Goal: Task Accomplishment & Management: Manage account settings

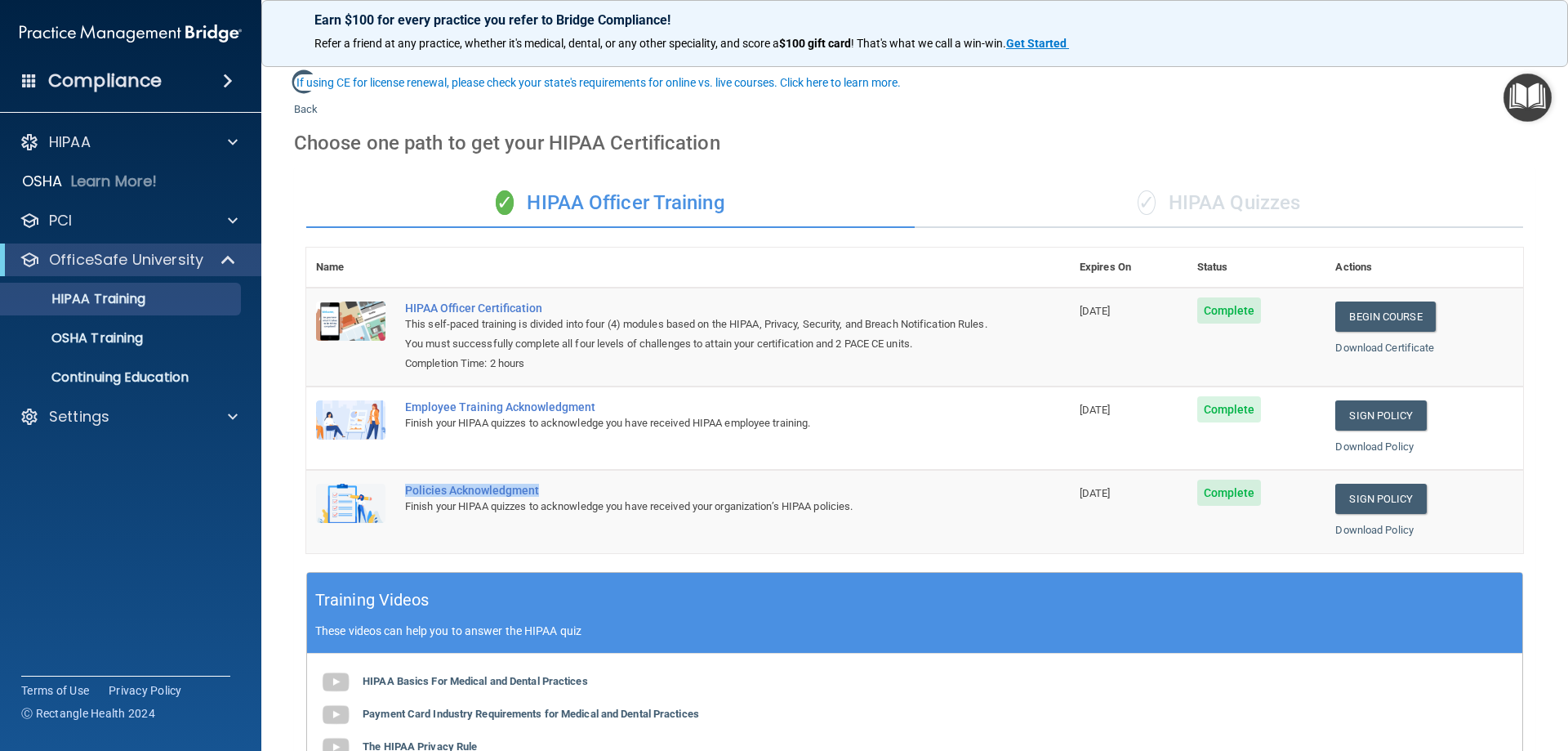
scroll to position [84, 0]
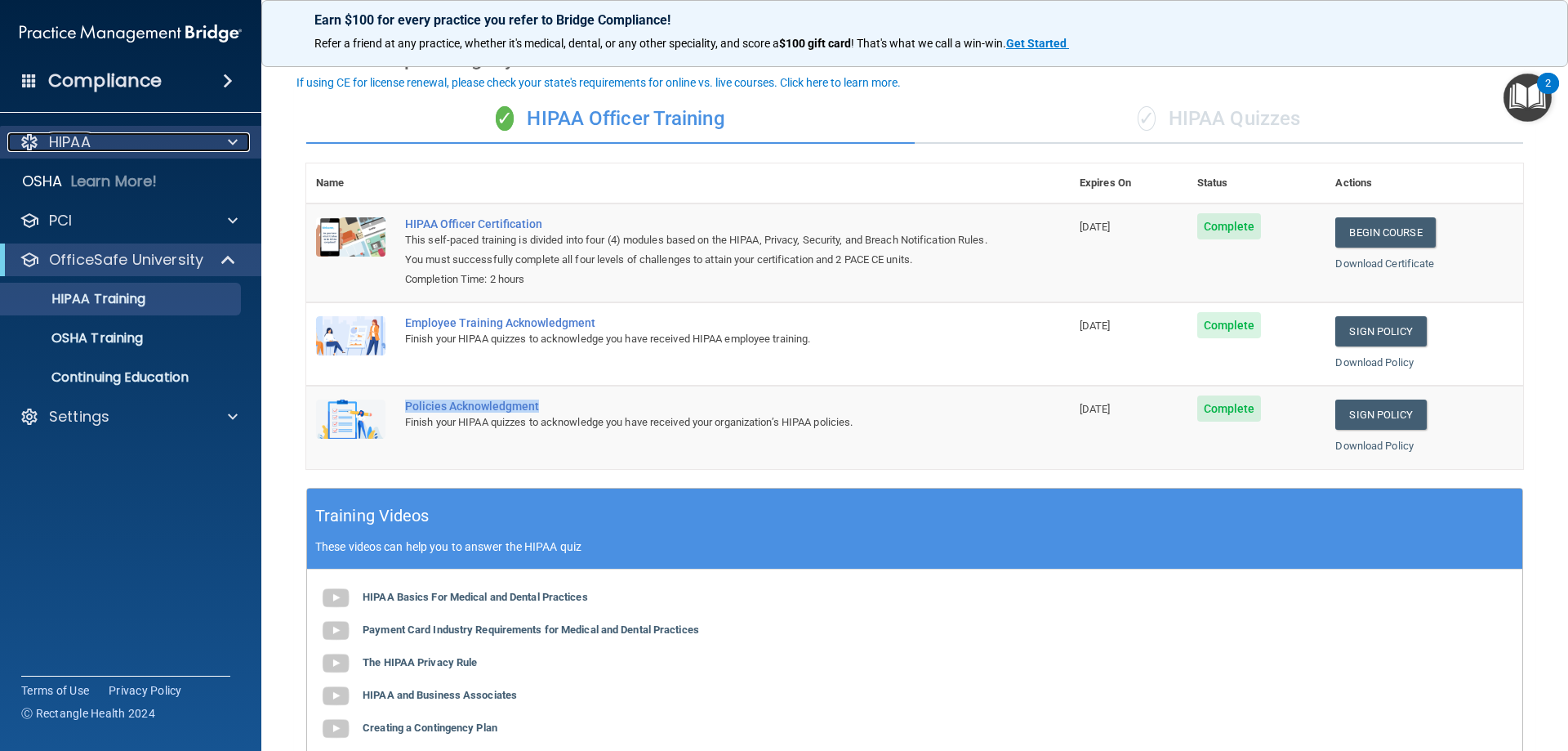
click at [120, 147] on div "HIPAA" at bounding box center [108, 142] width 202 height 20
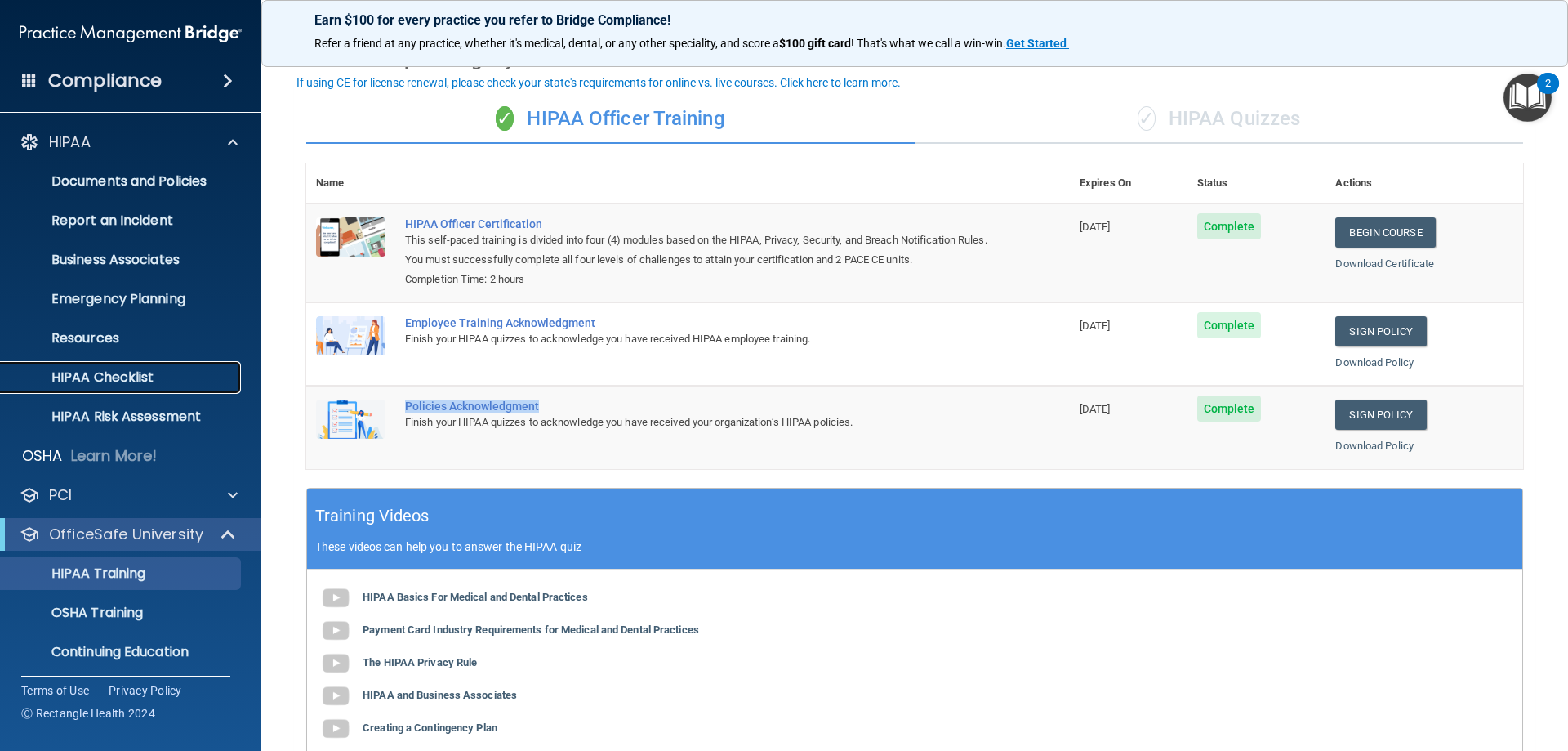
click at [107, 378] on p "HIPAA Checklist" at bounding box center [122, 378] width 223 height 16
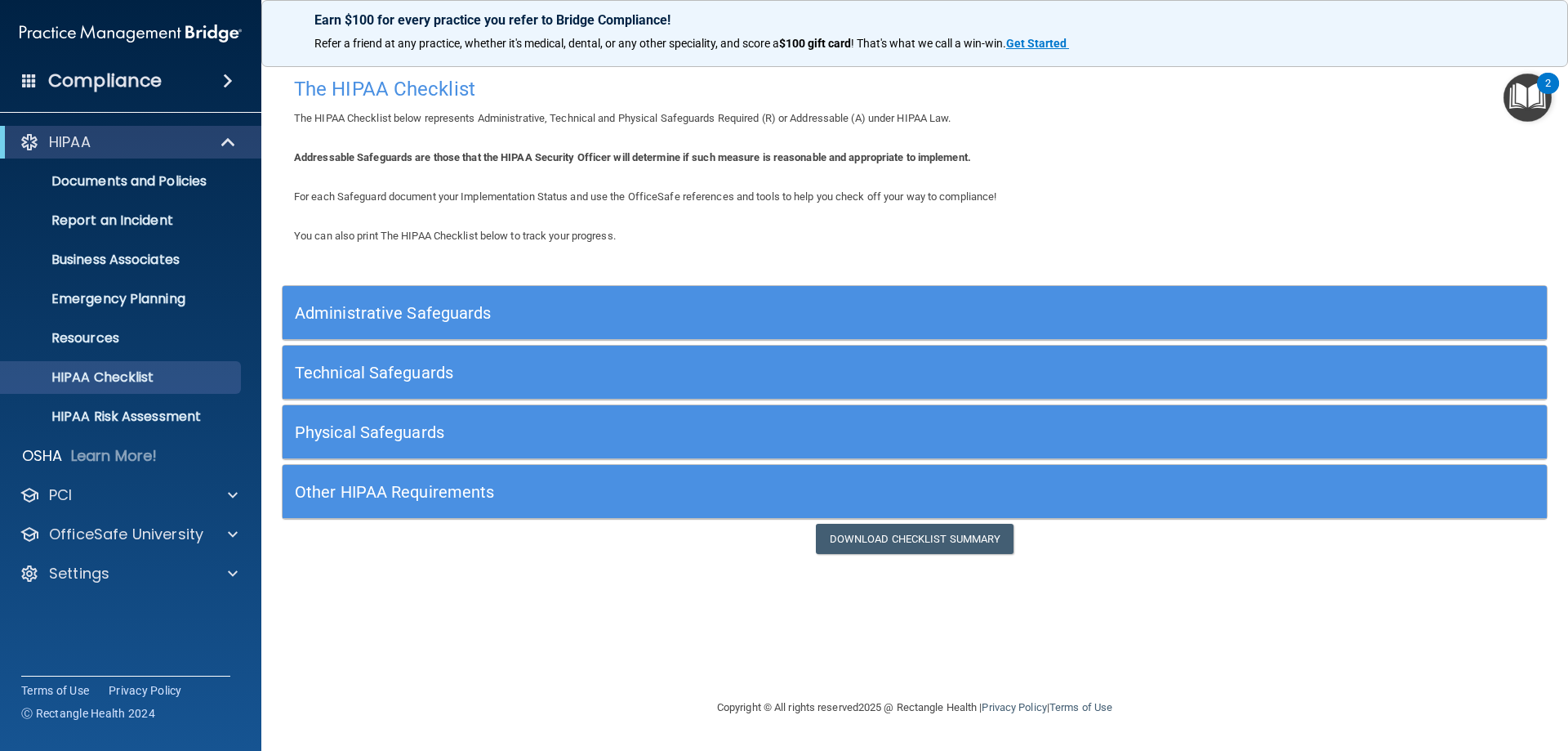
click at [539, 319] on h5 "Administrative Safeguards" at bounding box center [756, 313] width 924 height 18
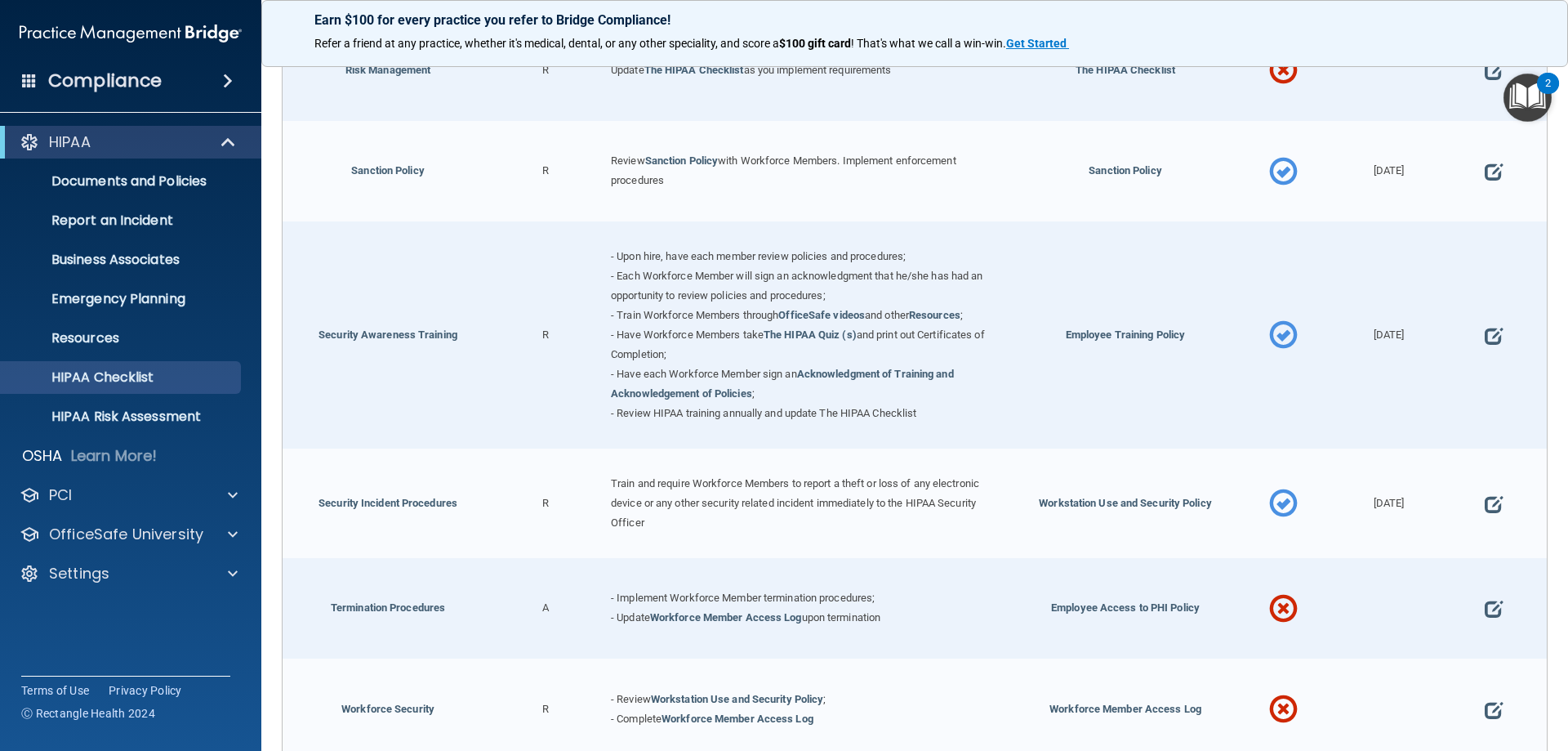
scroll to position [1601, 0]
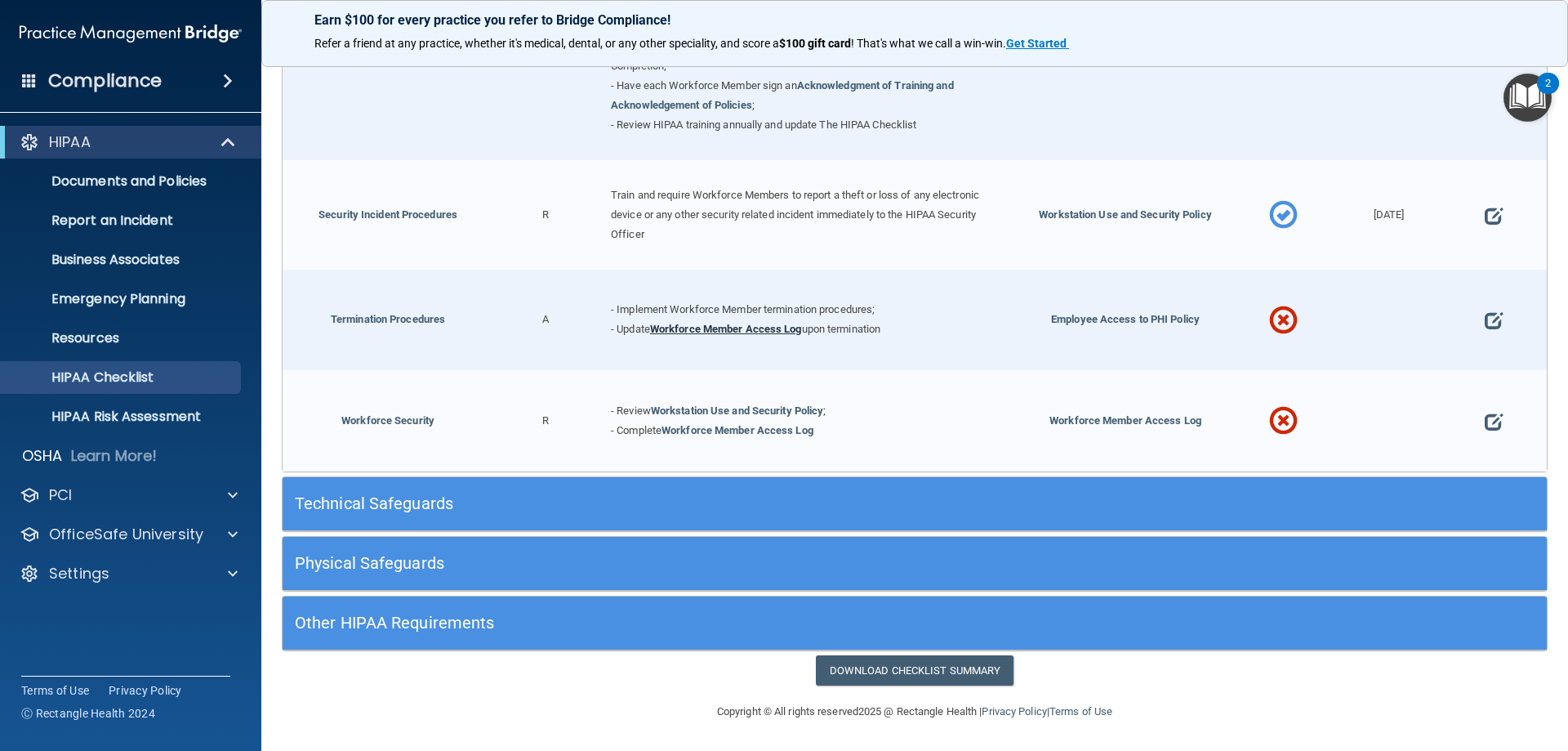
click at [700, 335] on link "Workforce Member Access Log" at bounding box center [726, 329] width 152 height 13
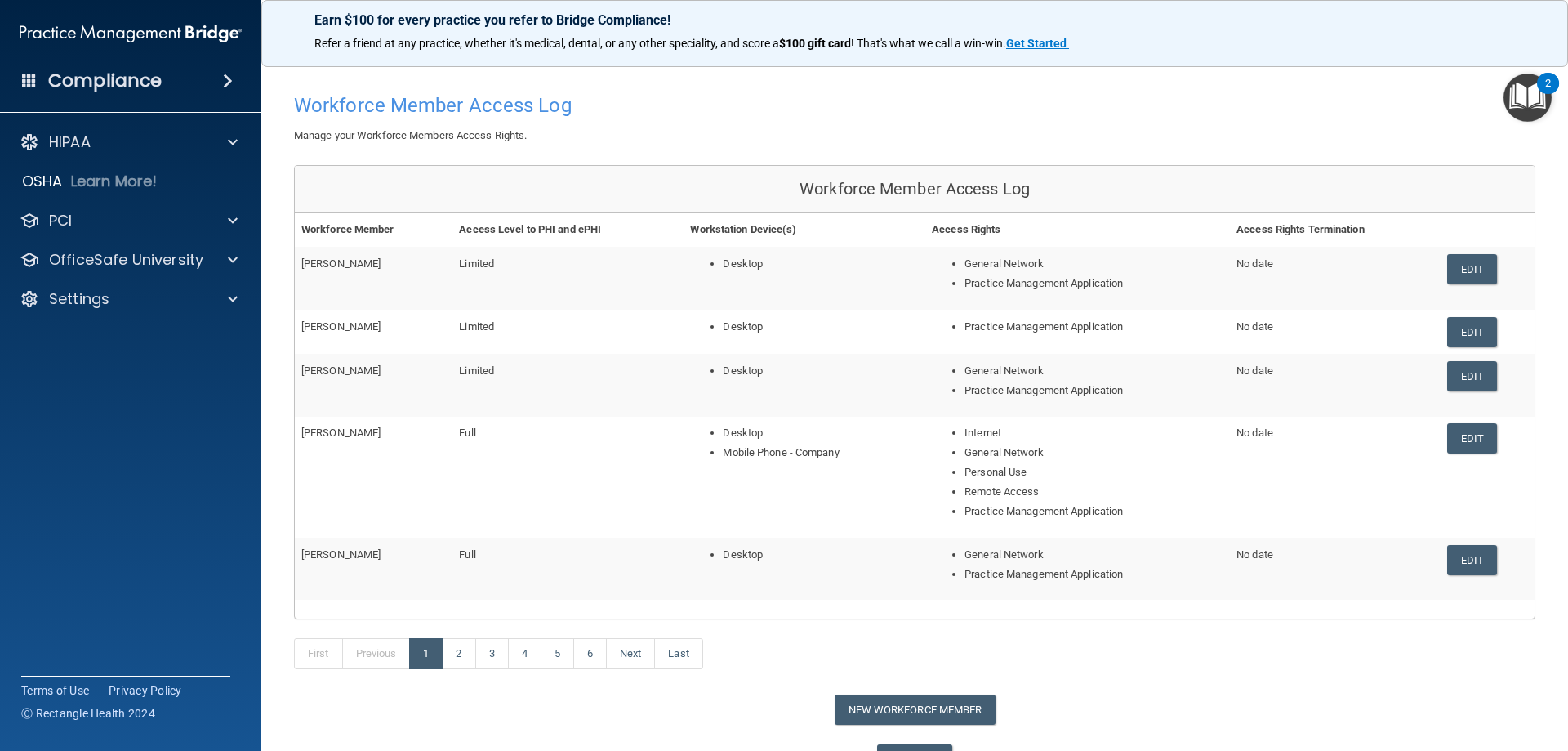
scroll to position [81, 0]
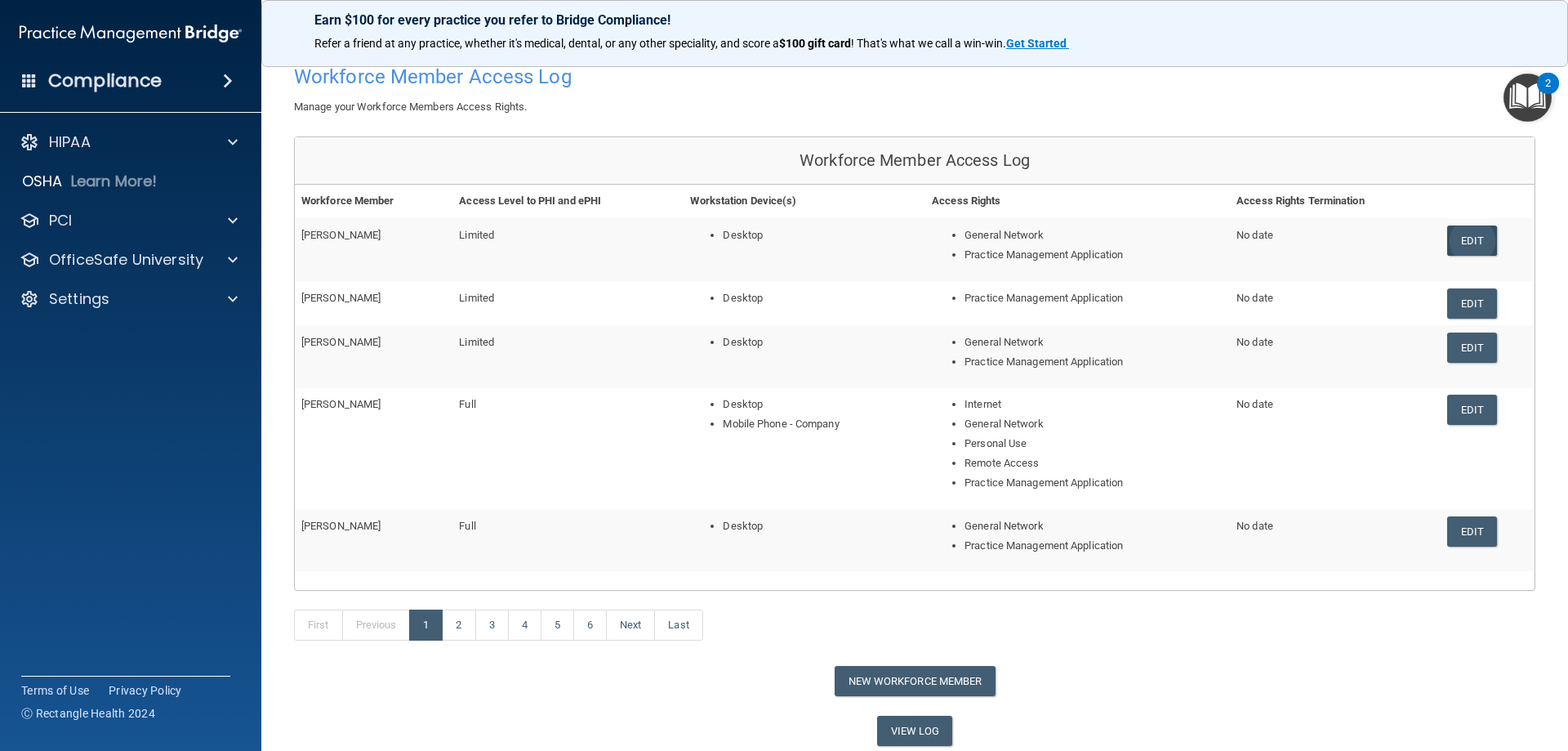
click at [1456, 242] on link "Edit" at bounding box center [1472, 239] width 50 height 30
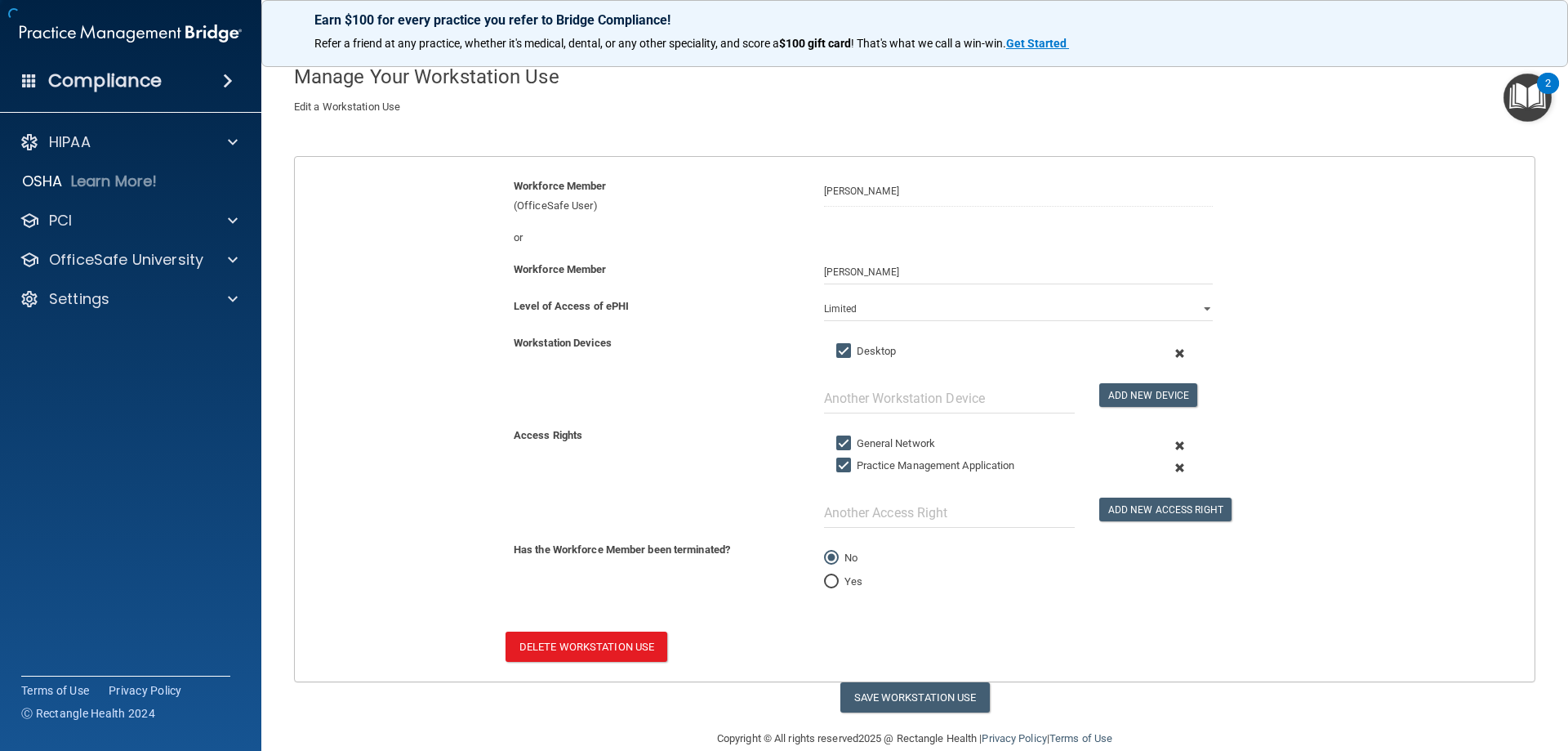
scroll to position [48, 0]
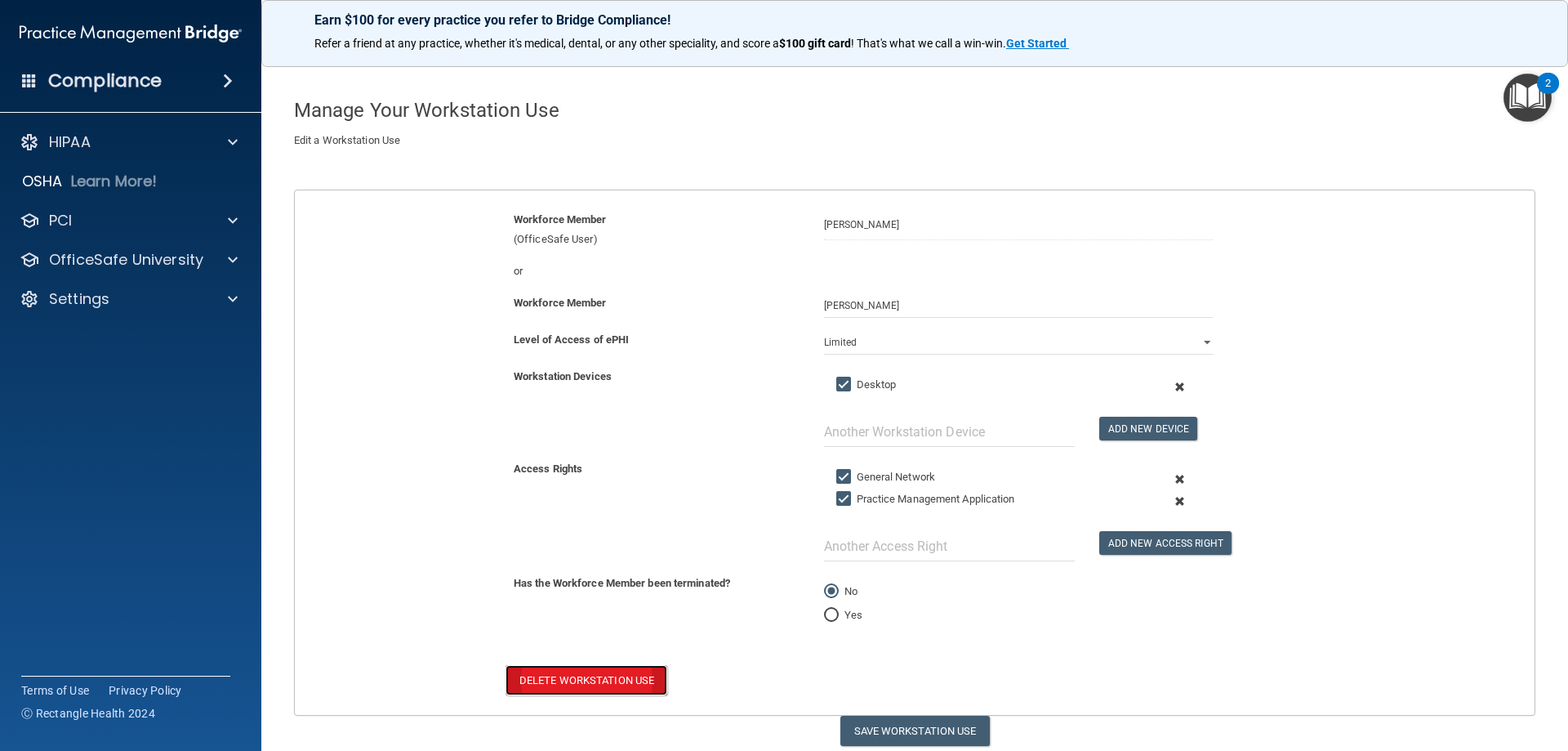
click at [547, 688] on button "Delete Workstation Use" at bounding box center [586, 680] width 162 height 30
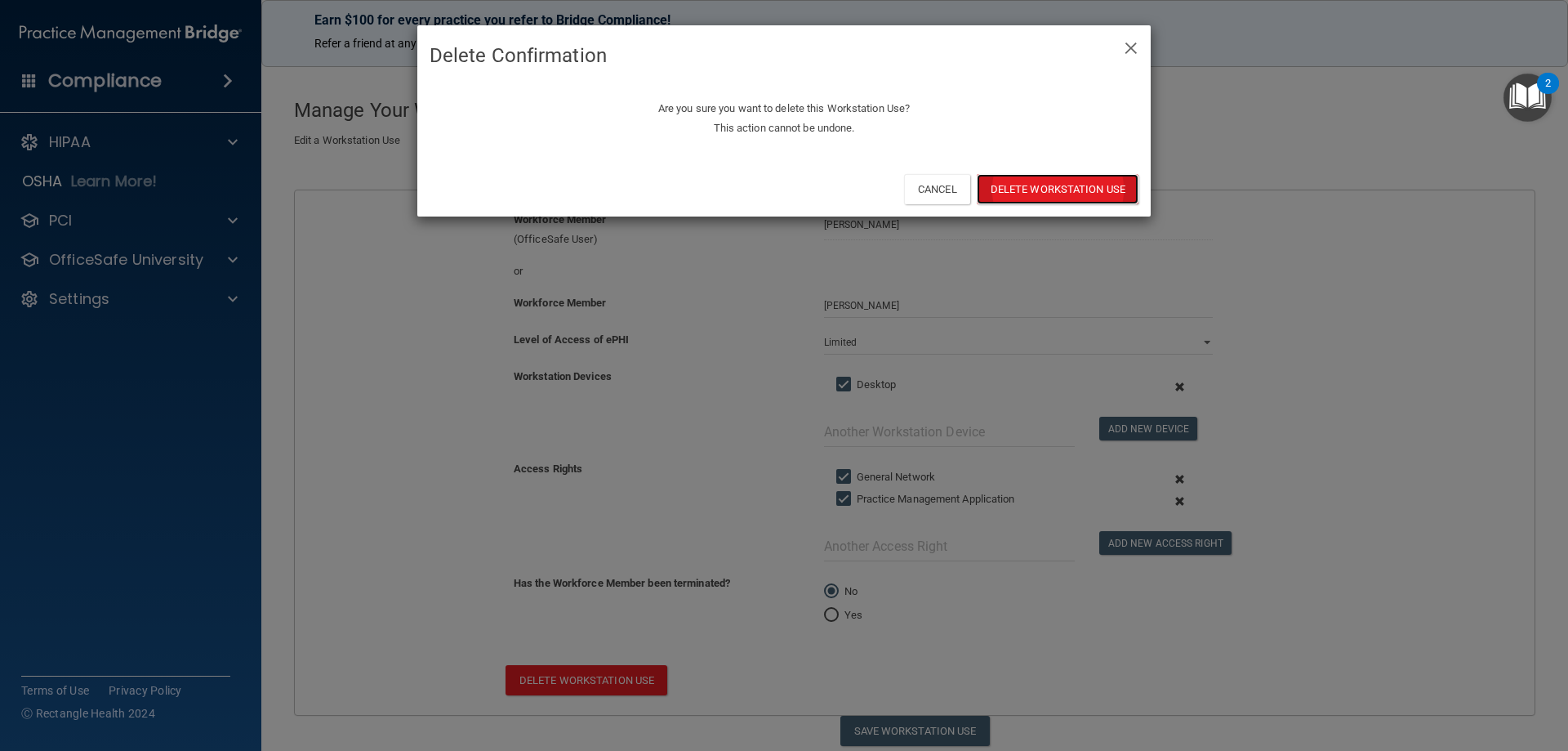
click at [1053, 192] on button "Delete Workstation Use" at bounding box center [1057, 189] width 162 height 30
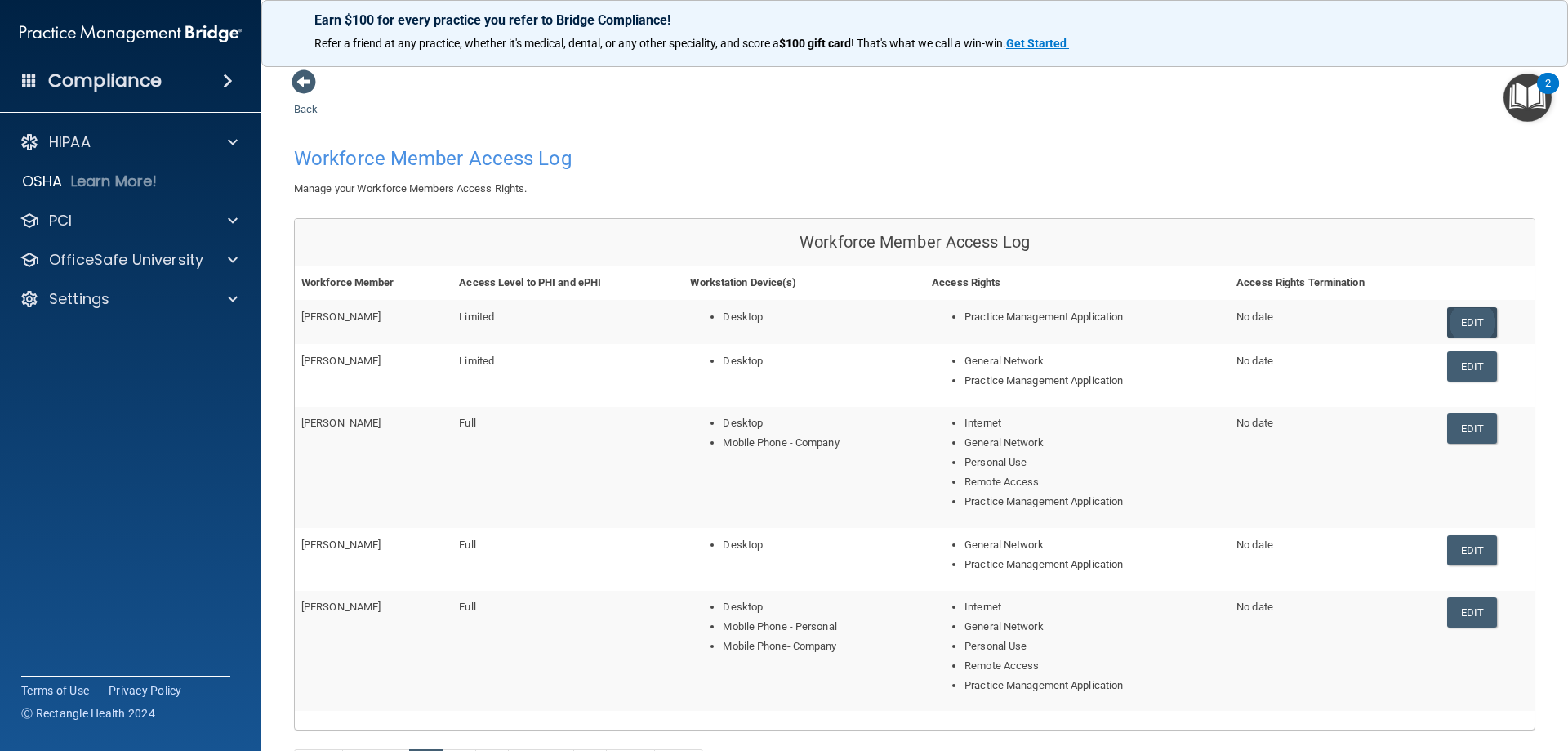
click at [1464, 327] on link "Edit" at bounding box center [1472, 322] width 50 height 30
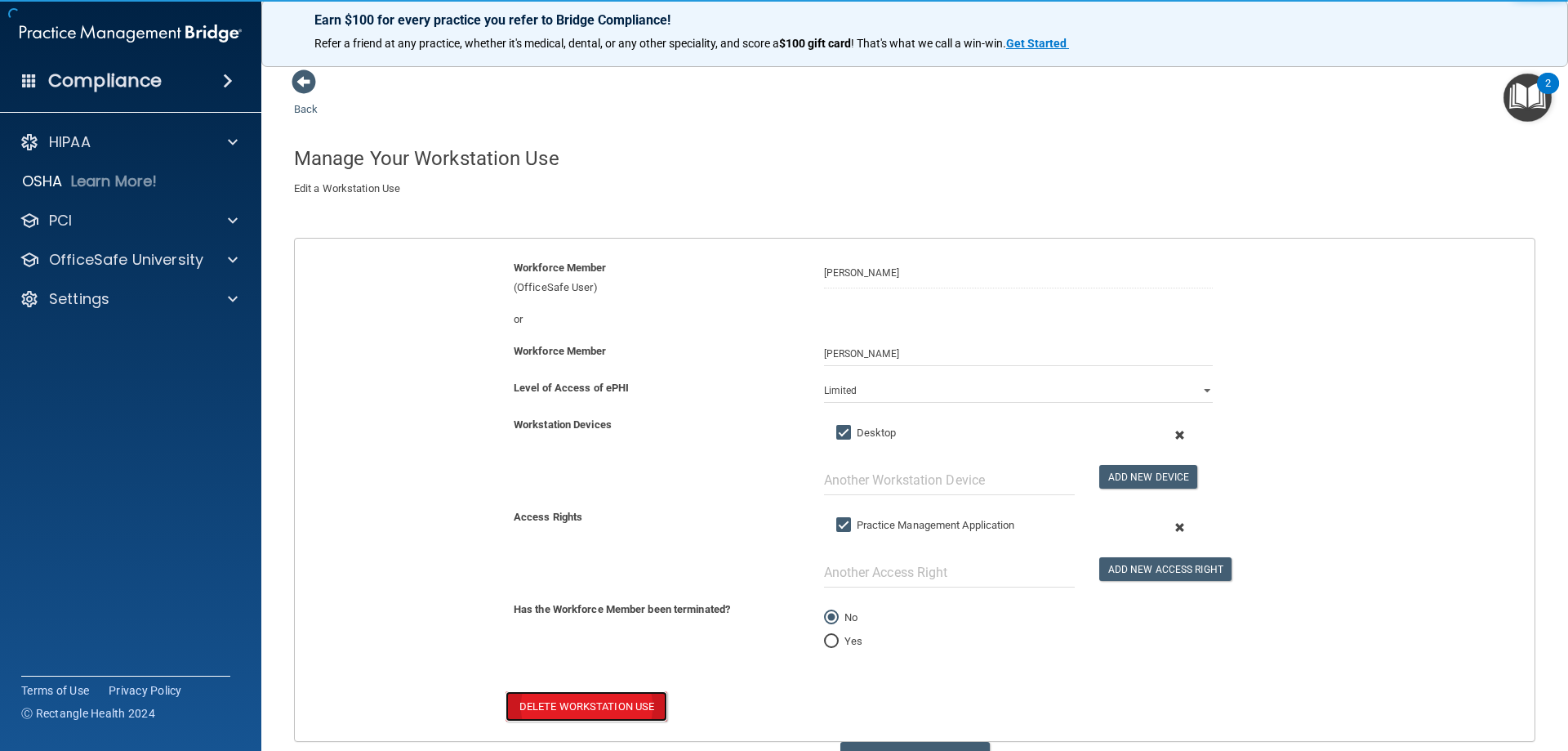
click at [588, 711] on button "Delete Workstation Use" at bounding box center [586, 706] width 162 height 30
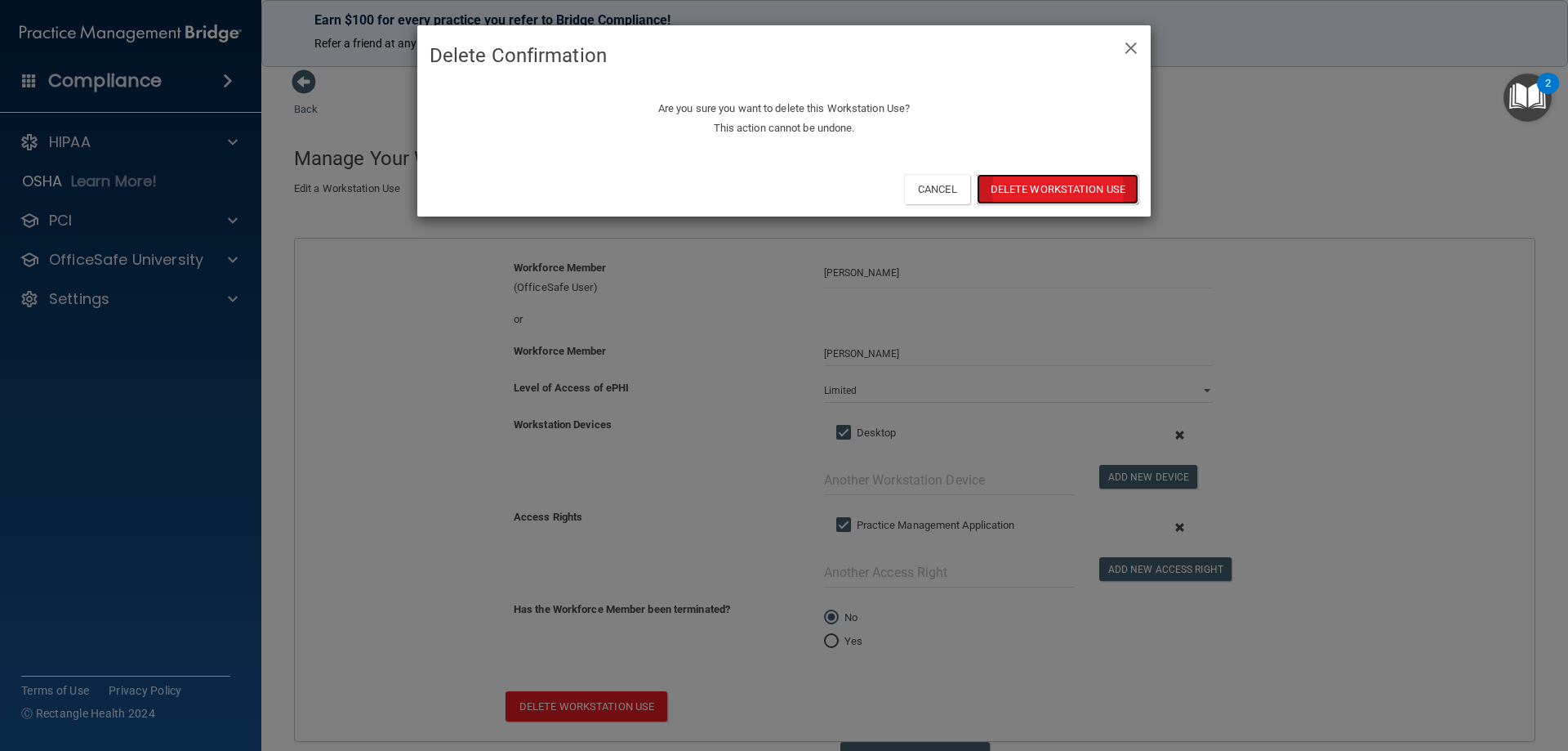
click at [1057, 184] on button "Delete Workstation Use" at bounding box center [1057, 189] width 162 height 30
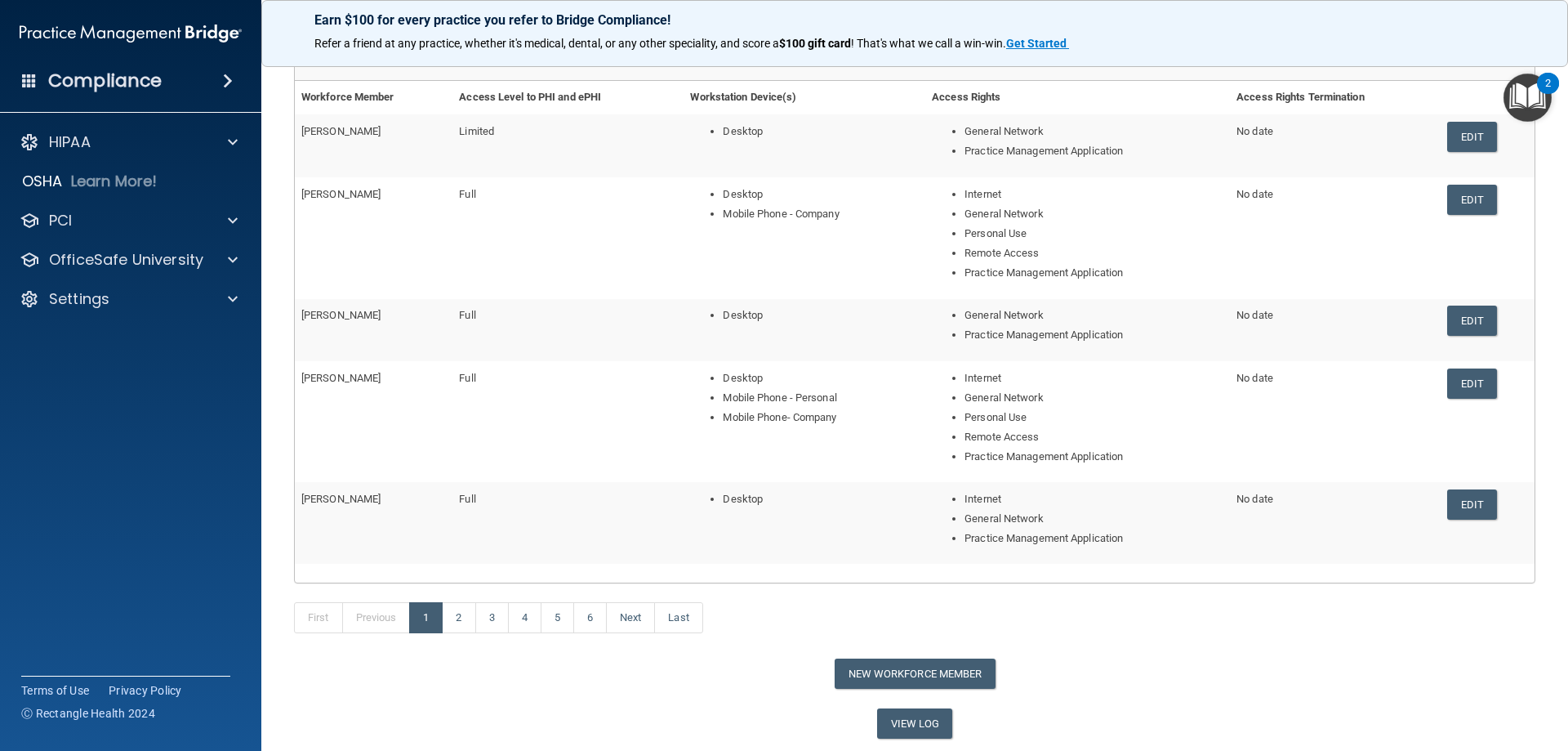
scroll to position [157, 0]
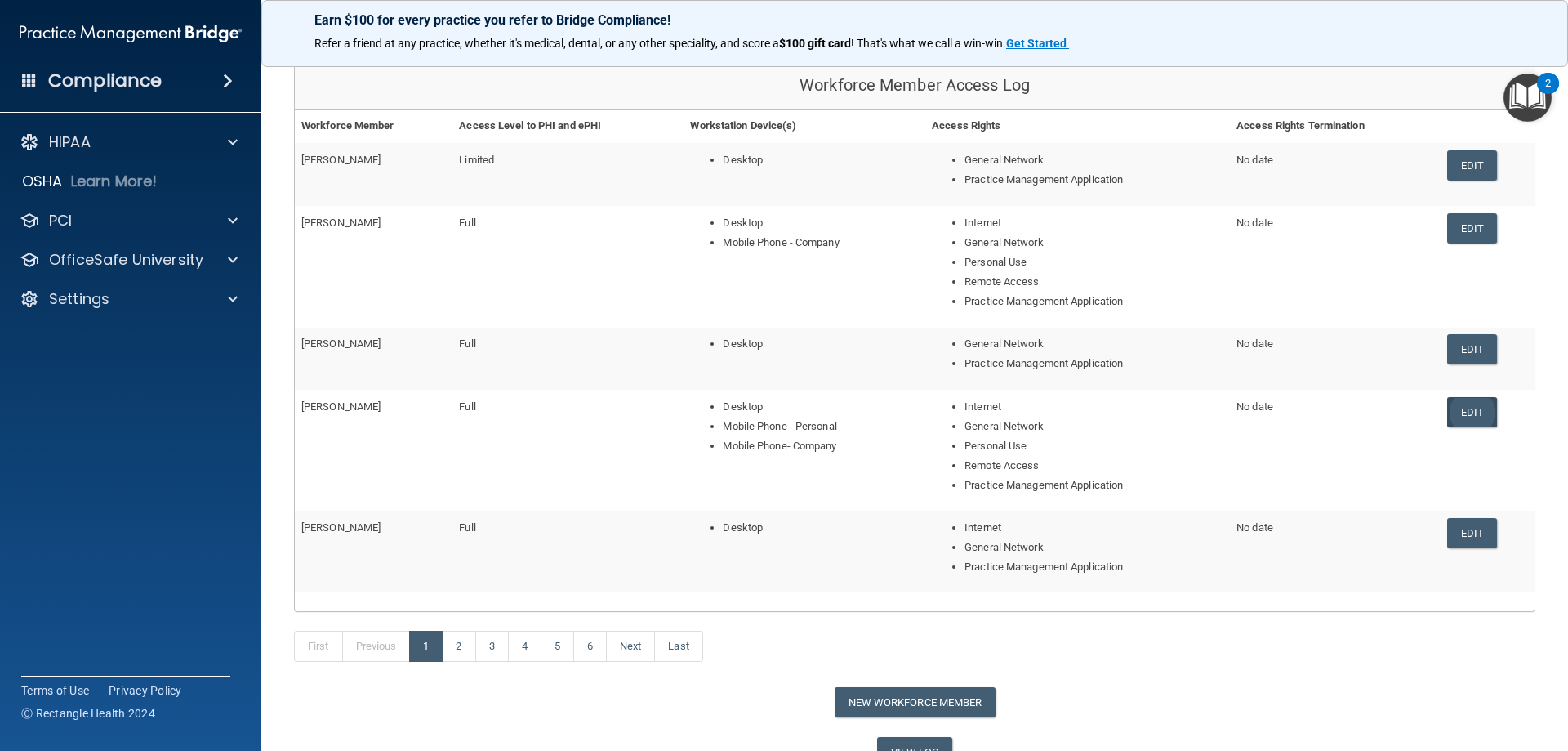
click at [1460, 416] on link "Edit" at bounding box center [1472, 411] width 50 height 30
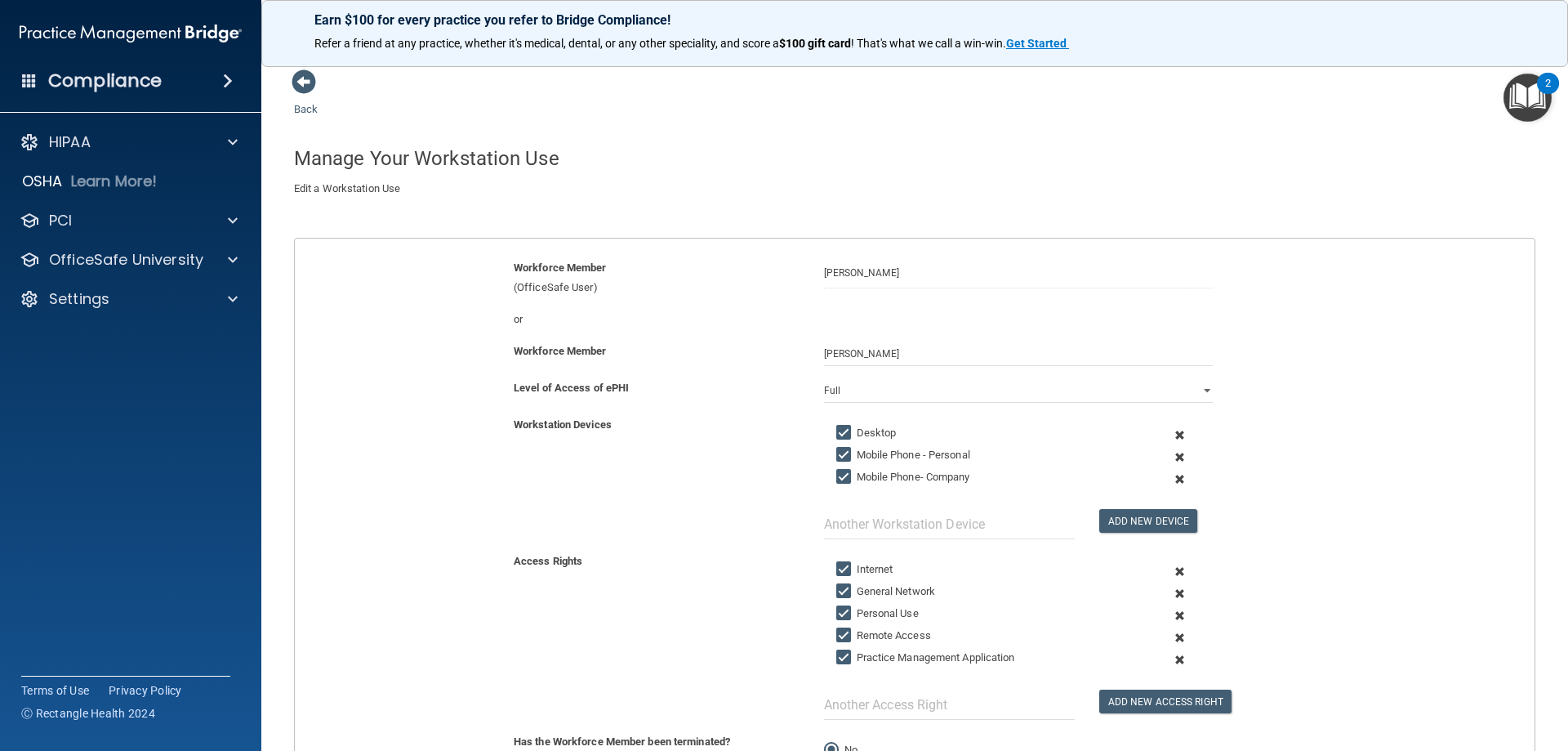
scroll to position [219, 0]
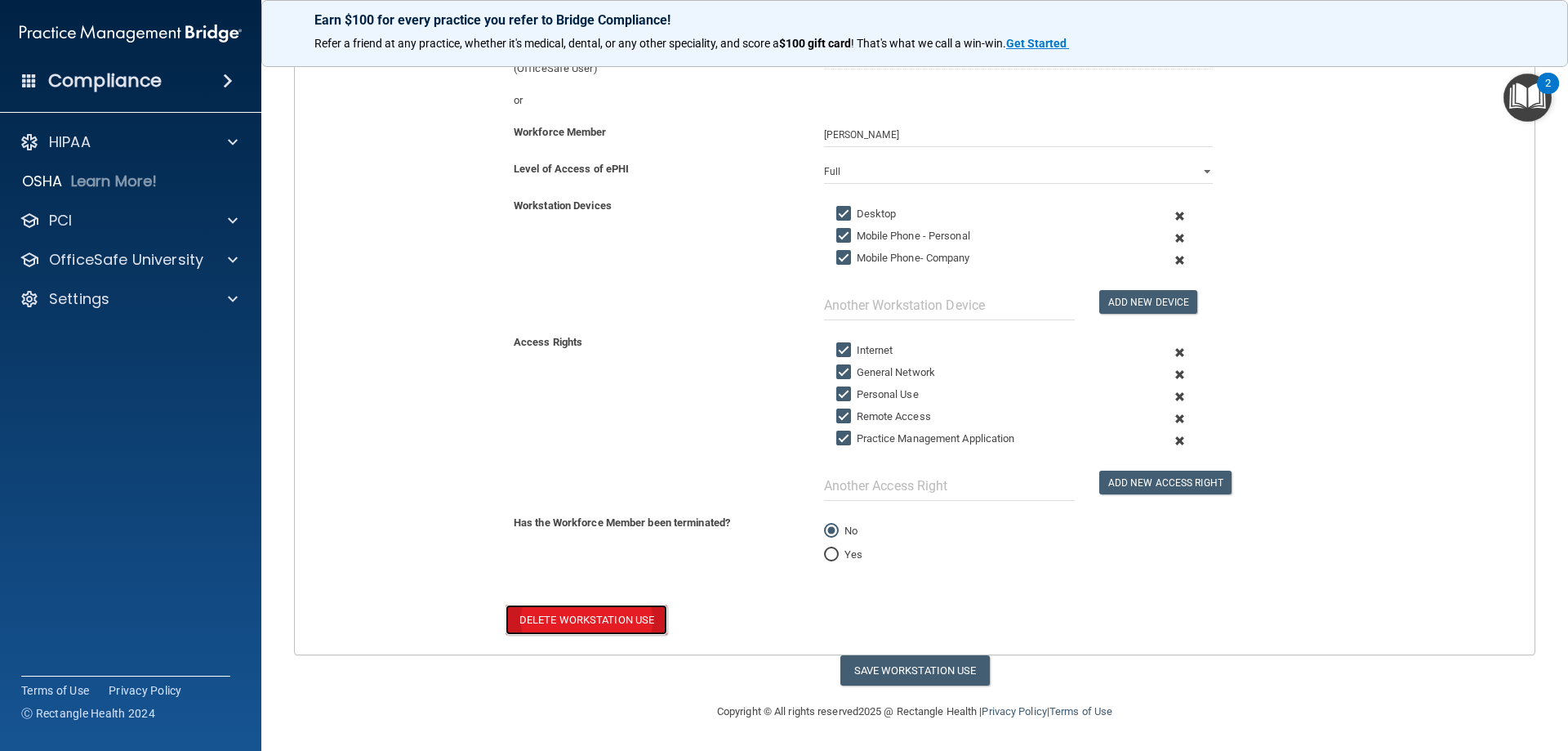
click at [581, 624] on button "Delete Workstation Use" at bounding box center [586, 619] width 162 height 30
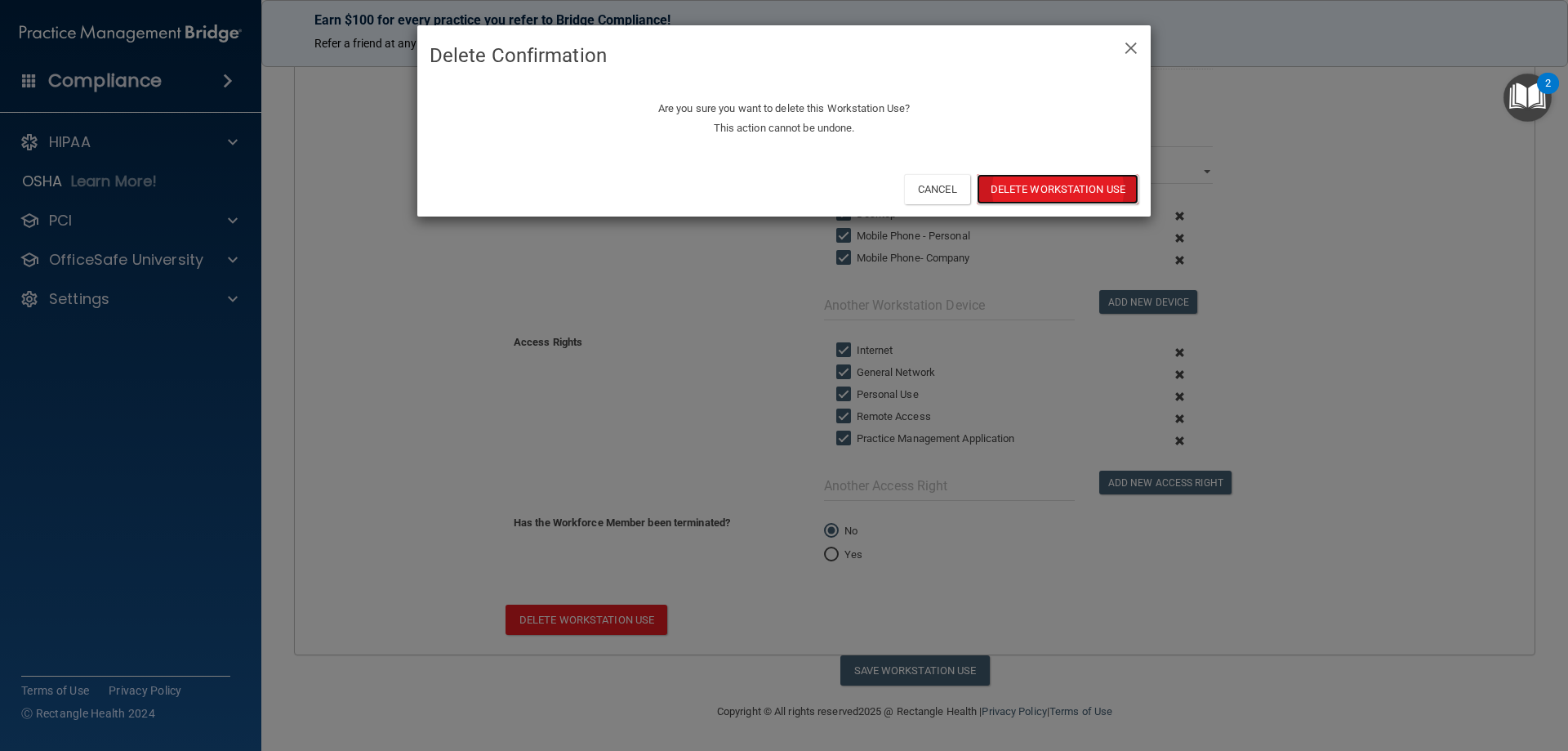
click at [1073, 178] on button "Delete Workstation Use" at bounding box center [1057, 189] width 162 height 30
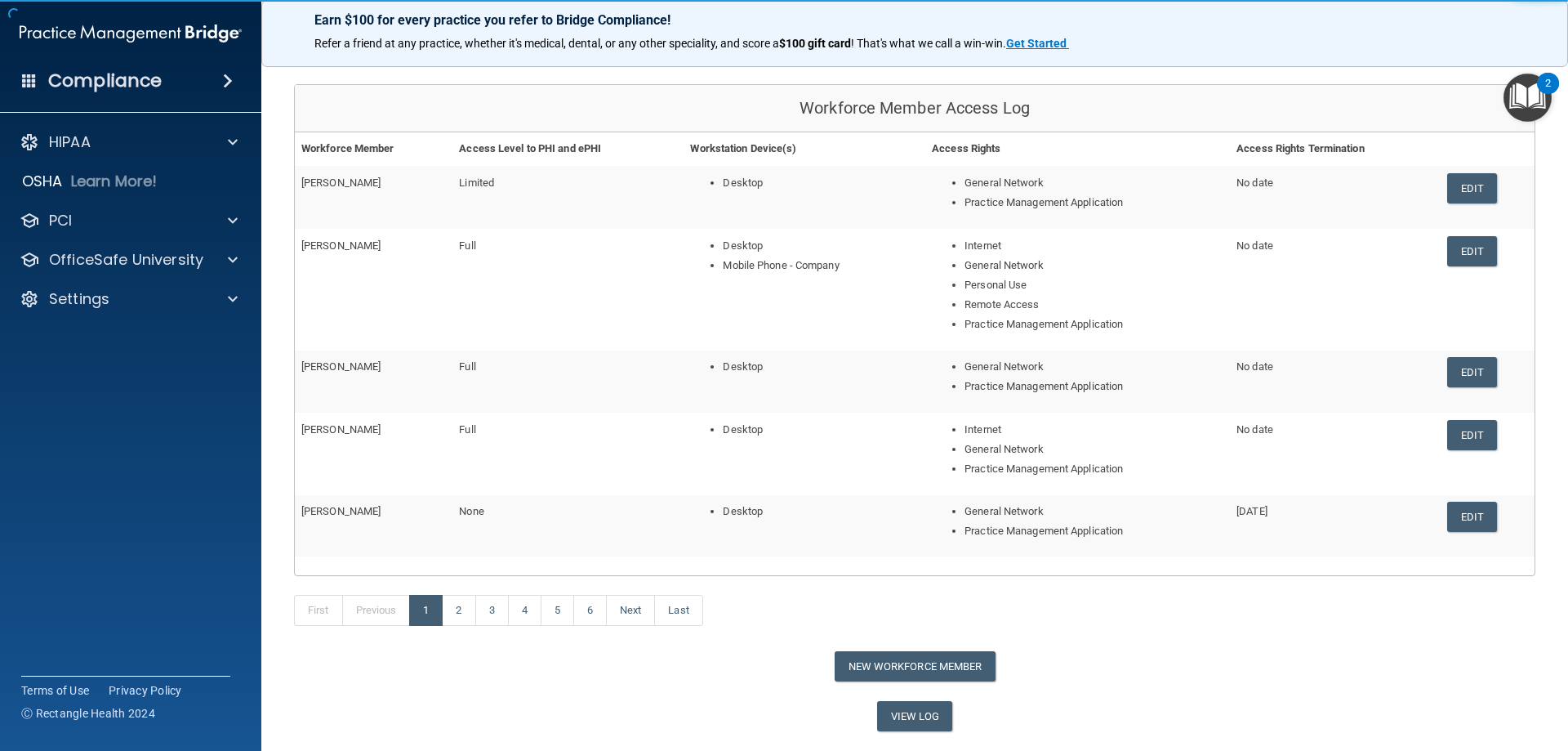
scroll to position [180, 0]
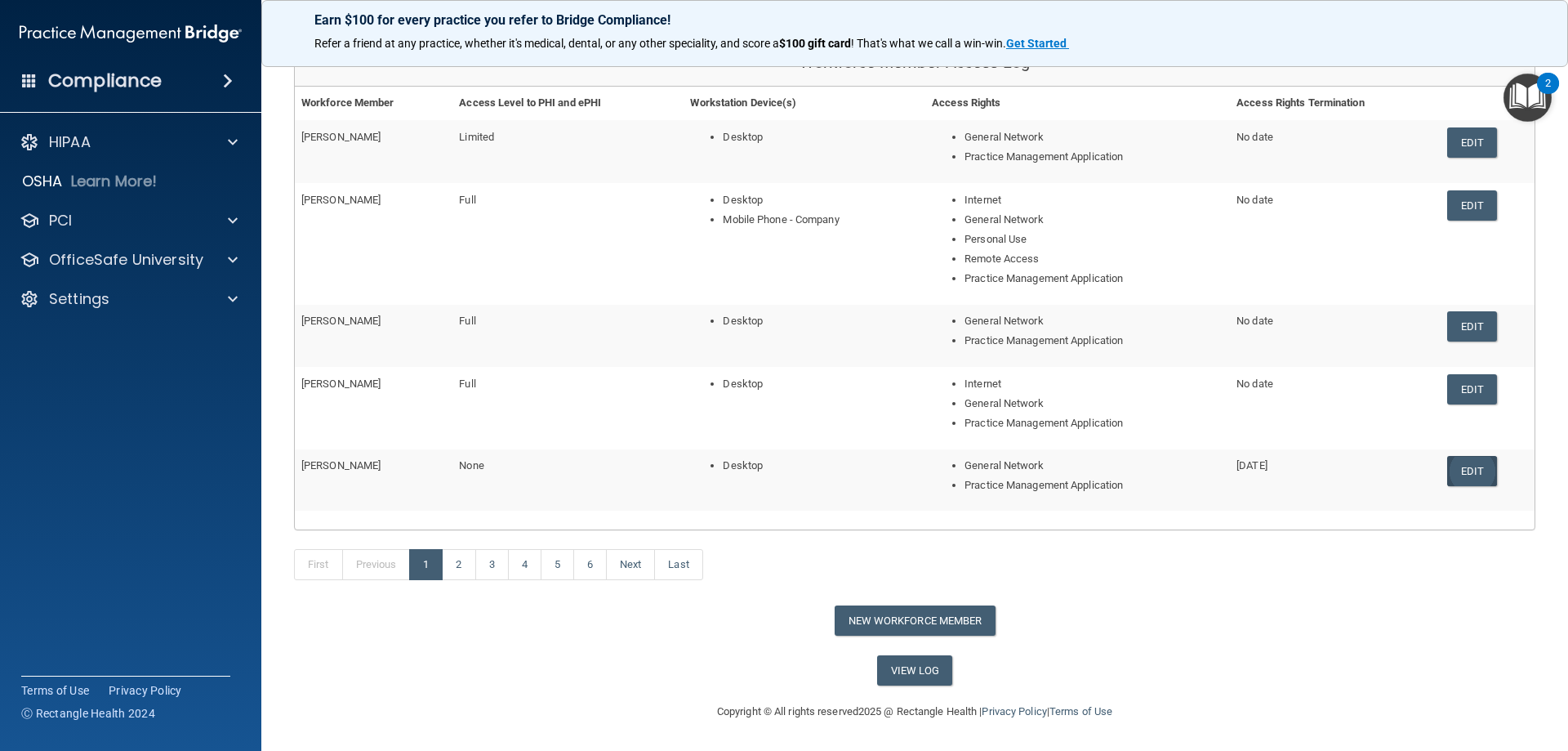
click at [1465, 474] on link "Edit" at bounding box center [1472, 470] width 50 height 30
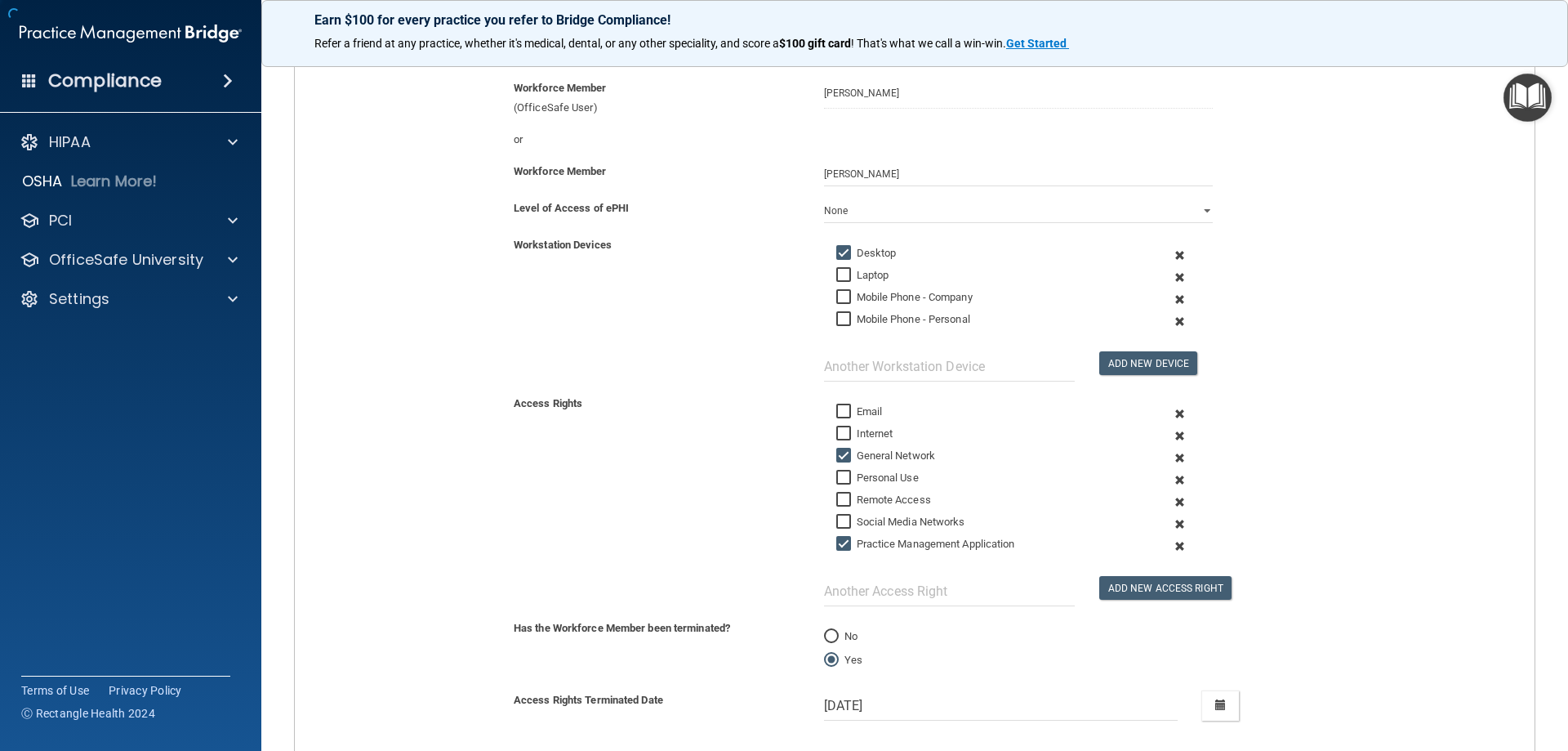
scroll to position [327, 0]
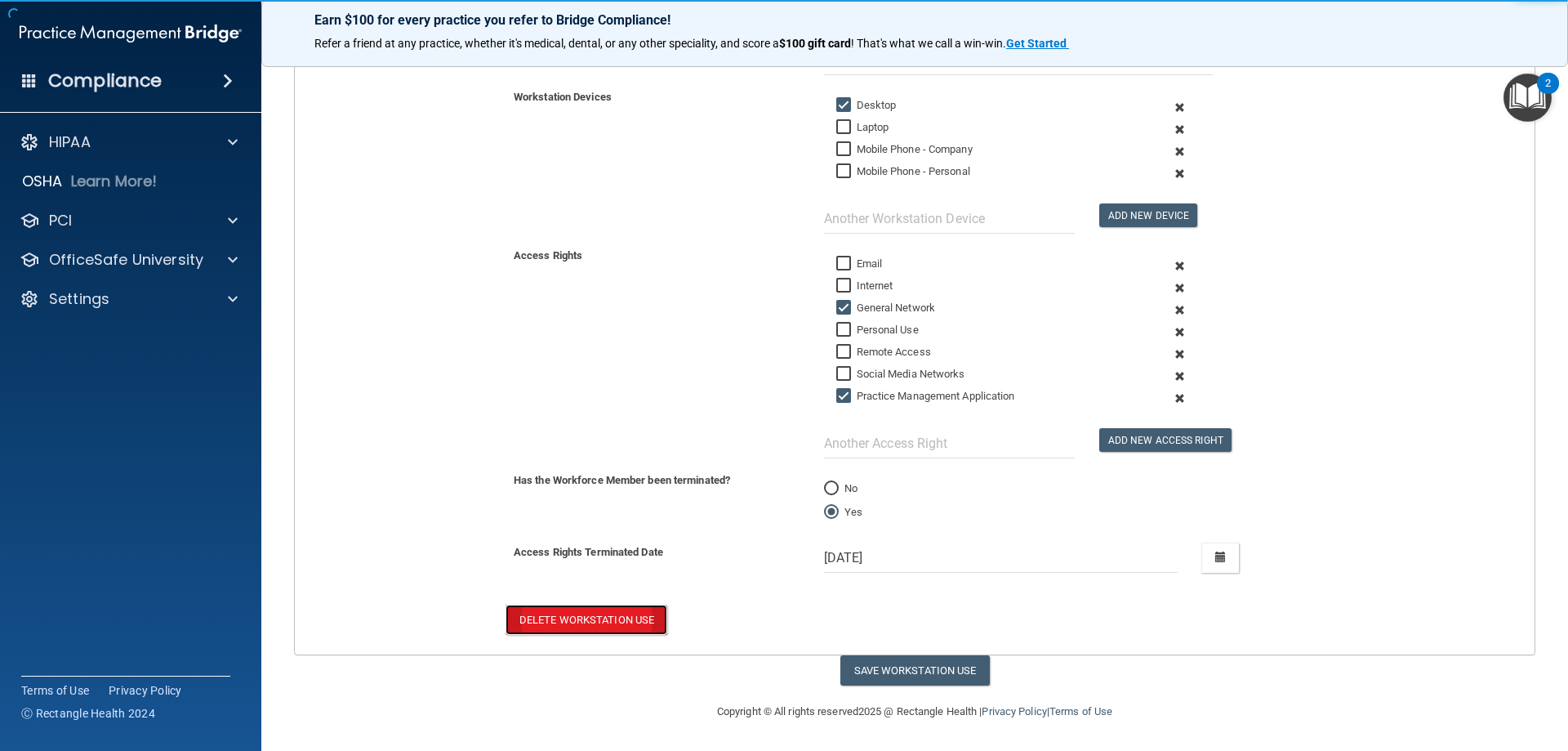
click at [607, 624] on button "Delete Workstation Use" at bounding box center [586, 619] width 162 height 30
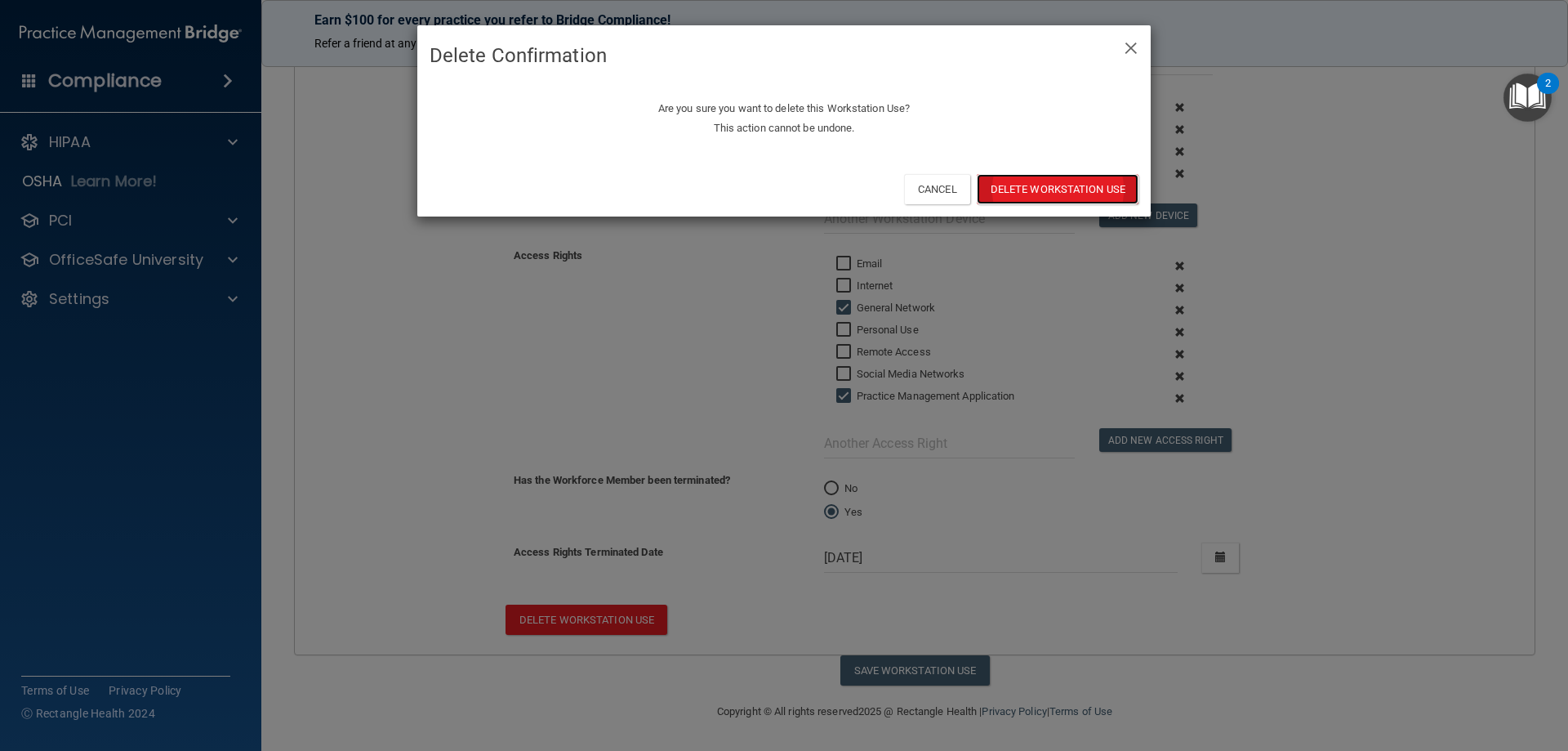
click at [1084, 187] on button "Delete Workstation Use" at bounding box center [1057, 189] width 162 height 30
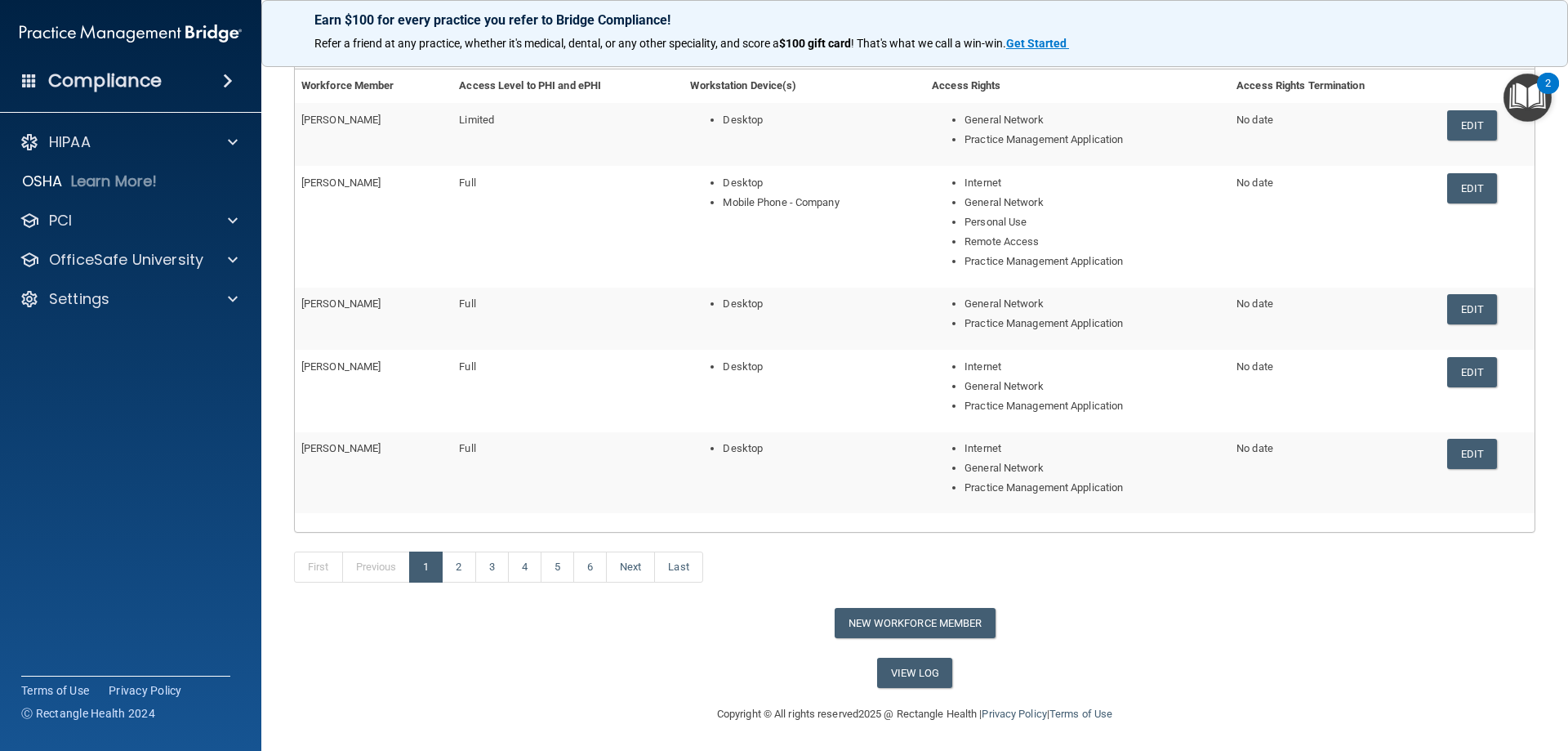
scroll to position [200, 0]
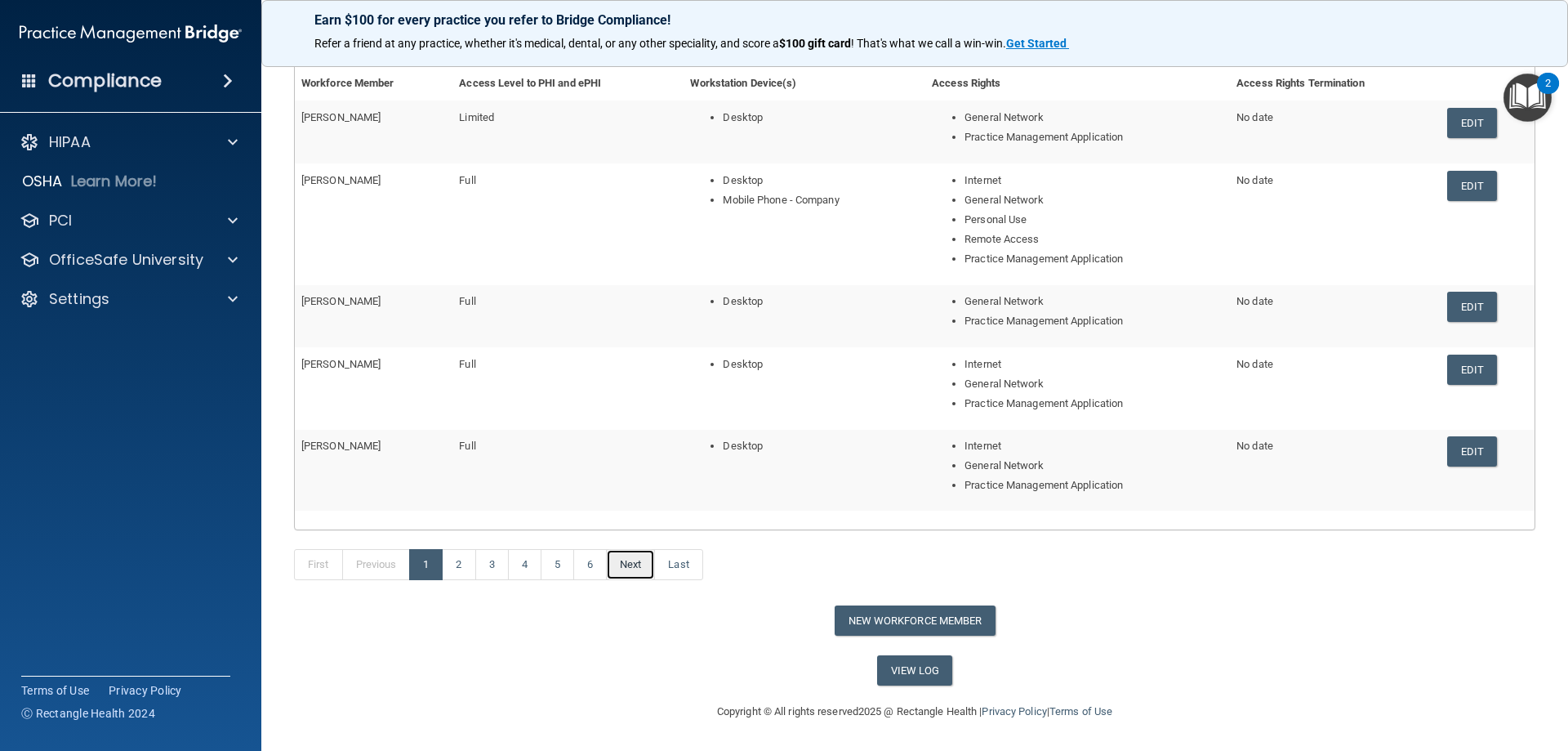
click at [624, 568] on link "Next" at bounding box center [631, 564] width 49 height 31
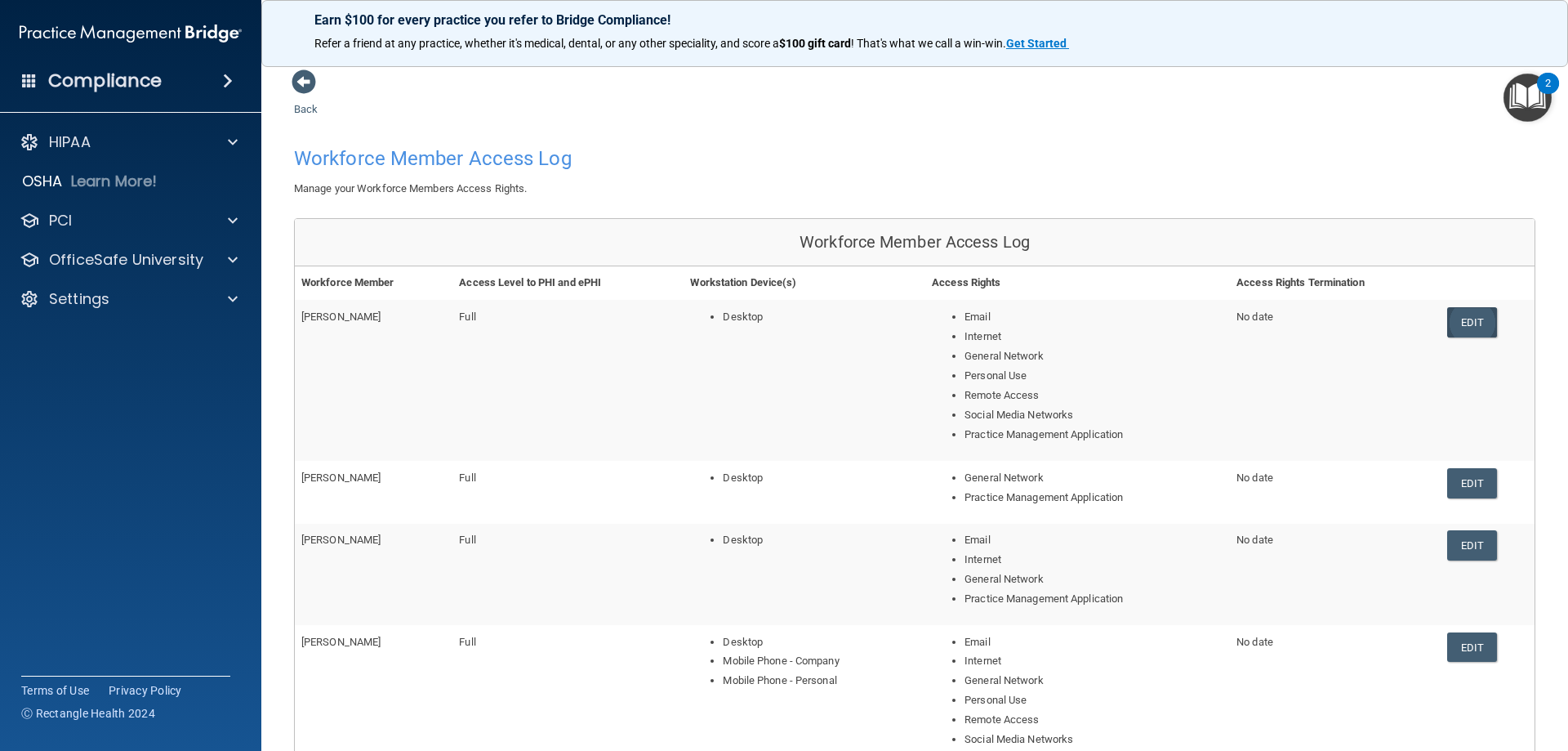
click at [1457, 317] on link "Edit" at bounding box center [1472, 322] width 50 height 30
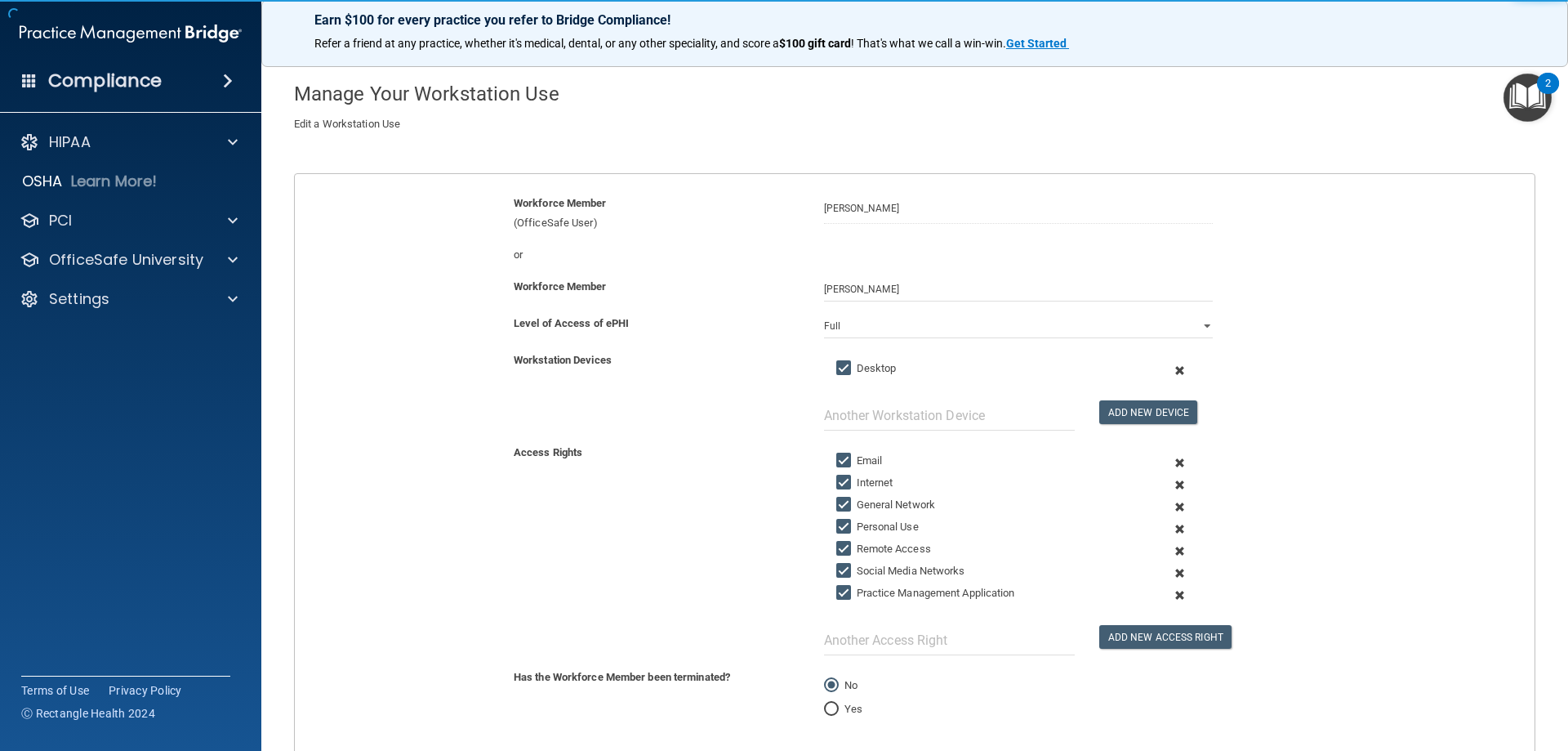
scroll to position [164, 0]
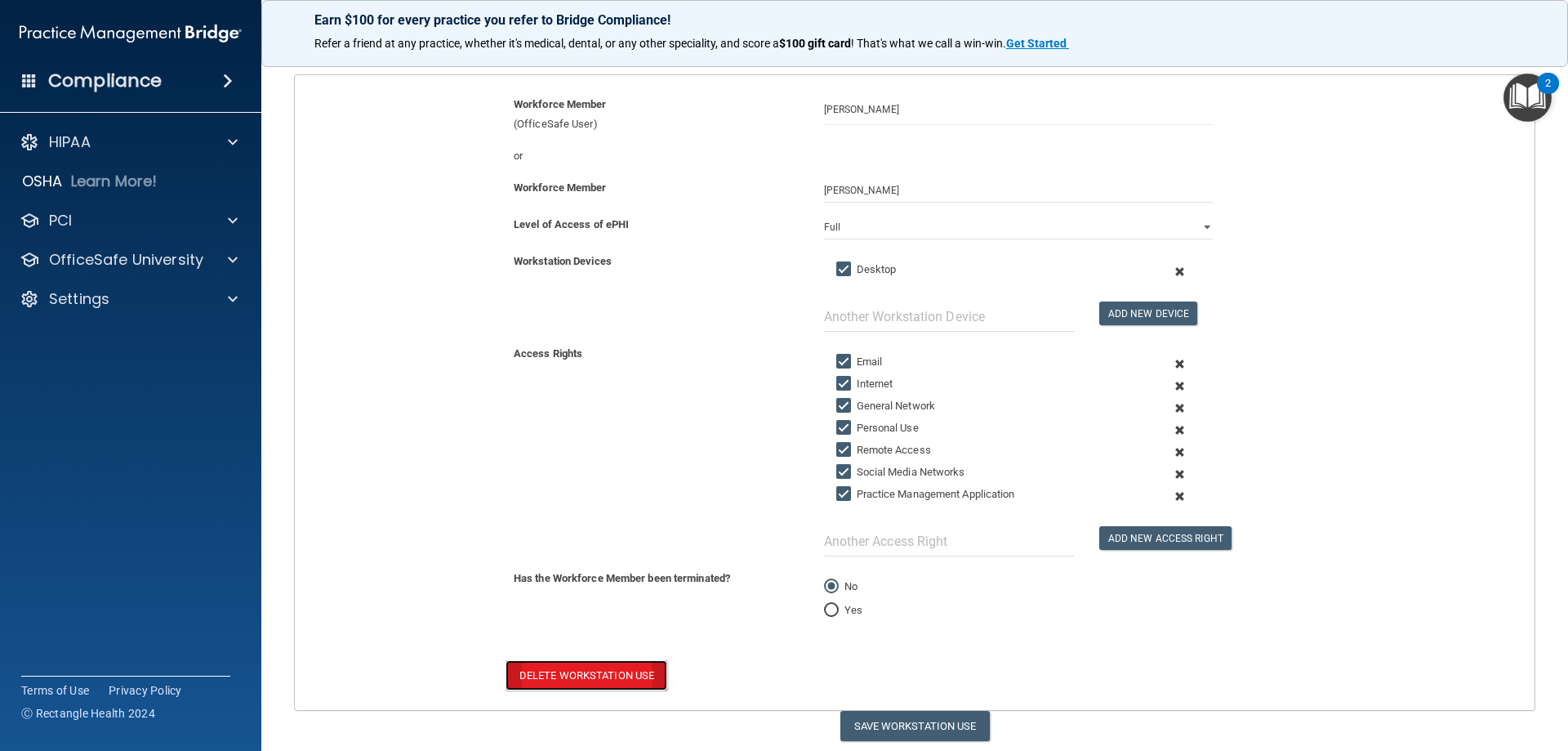
click at [624, 669] on button "Delete Workstation Use" at bounding box center [586, 674] width 162 height 30
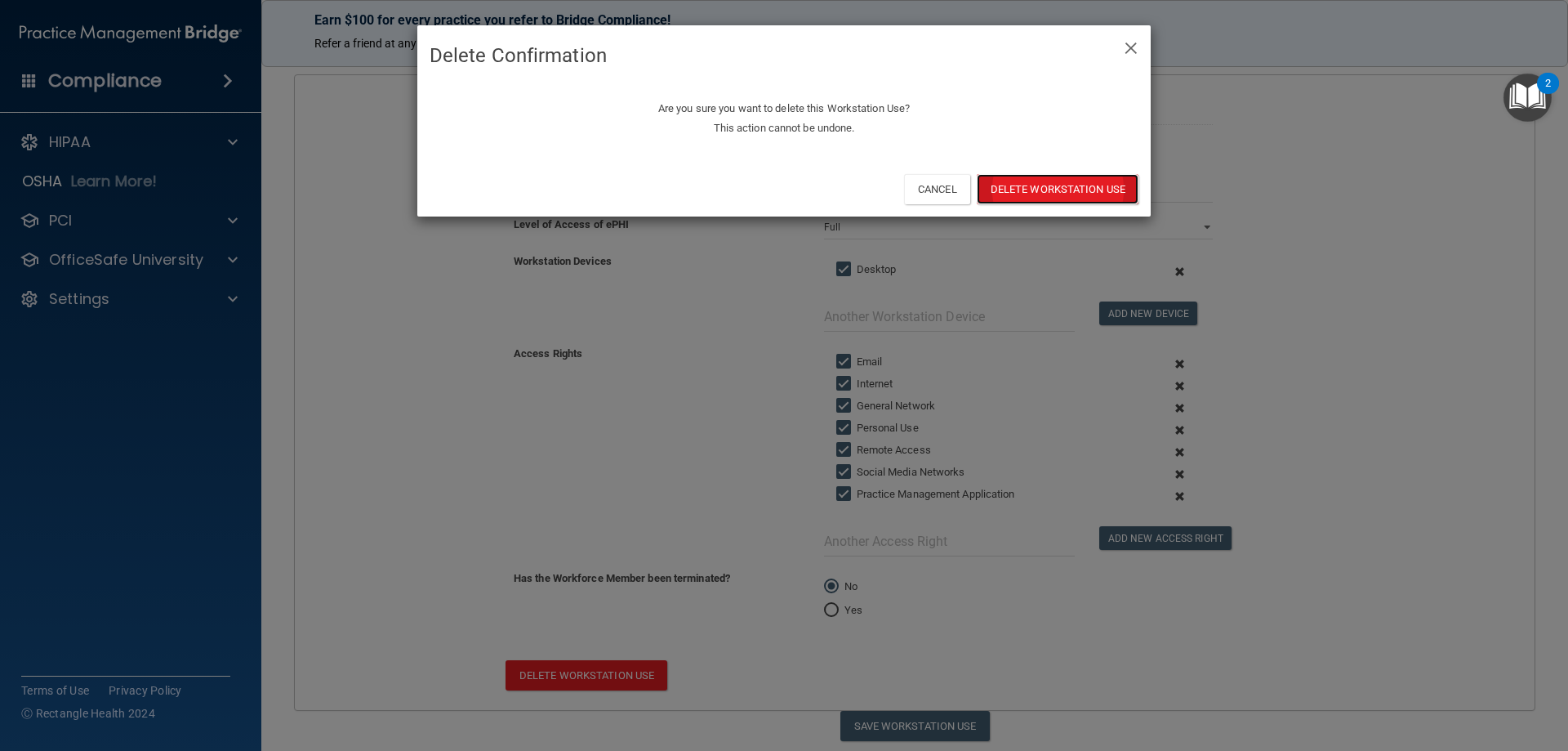
click at [1040, 188] on button "Delete Workstation Use" at bounding box center [1057, 189] width 162 height 30
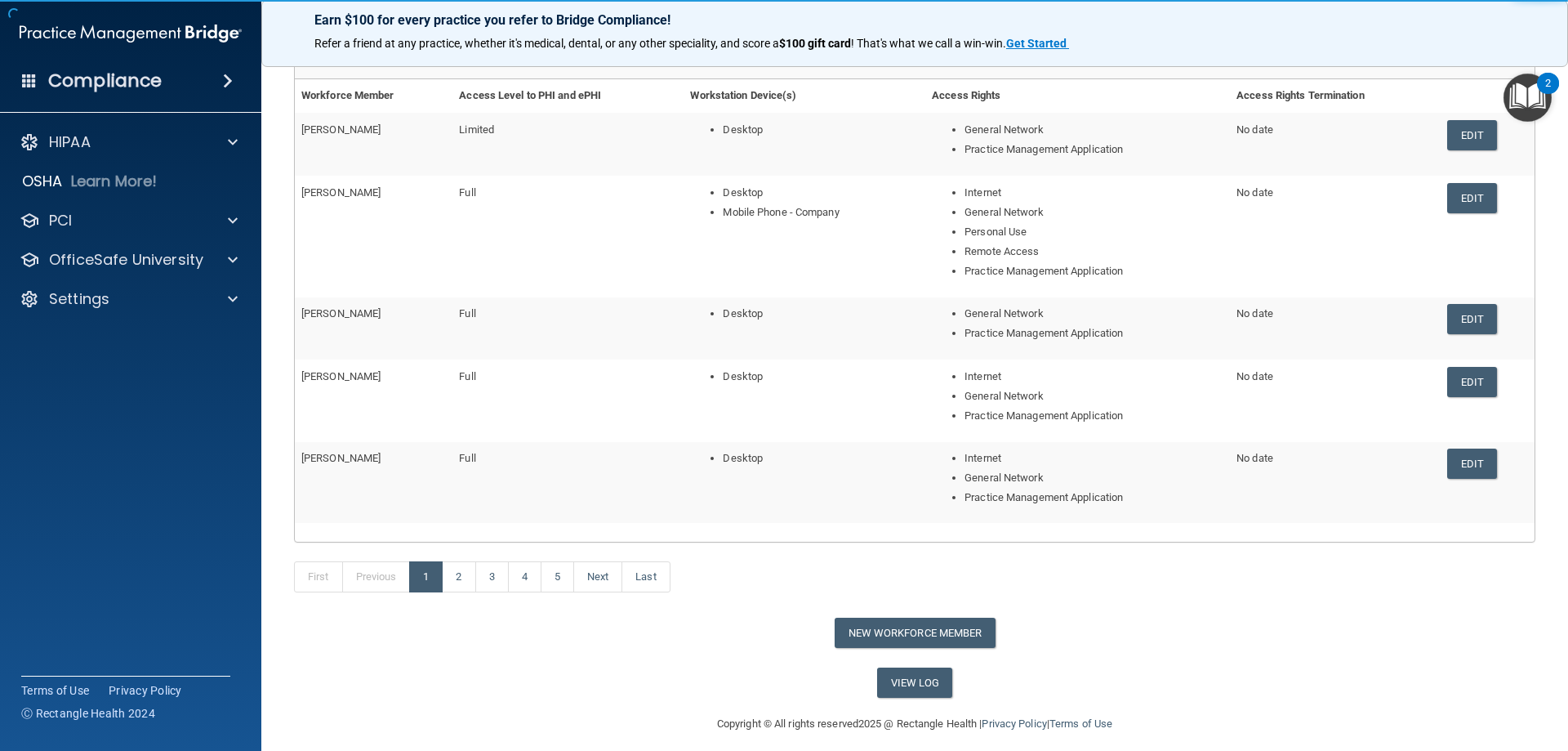
scroll to position [200, 0]
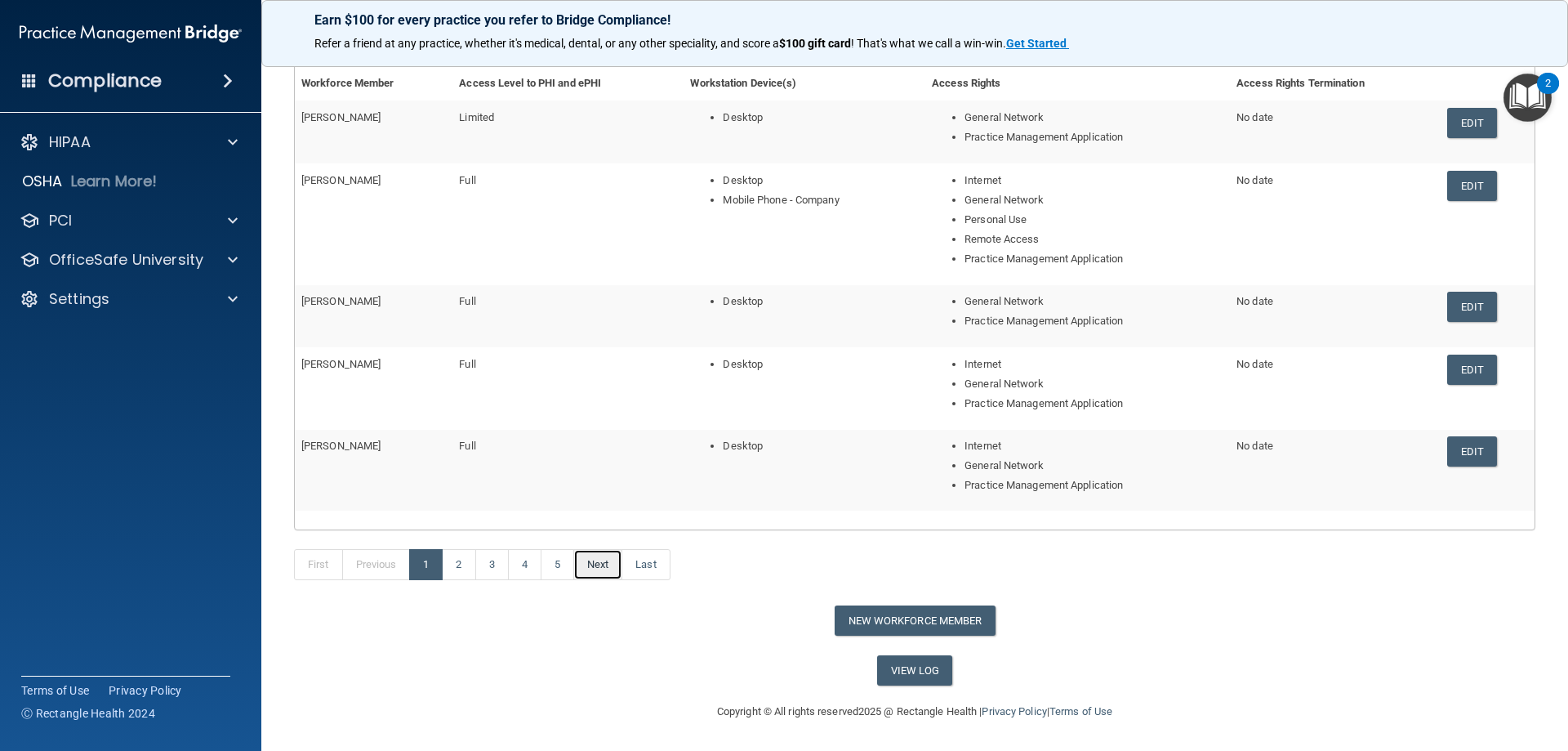
click at [615, 568] on link "Next" at bounding box center [597, 564] width 49 height 31
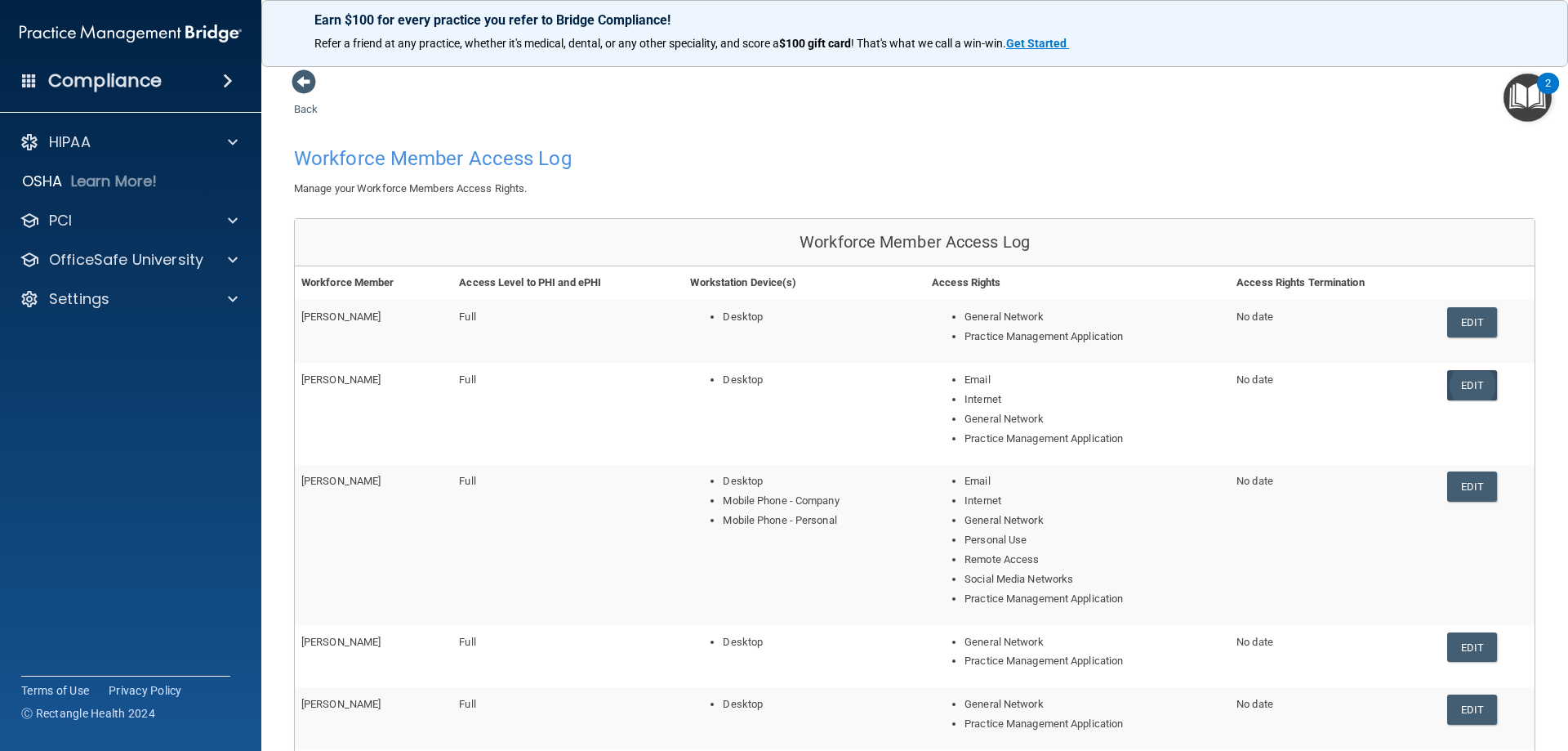
click at [1452, 387] on link "Edit" at bounding box center [1472, 384] width 50 height 30
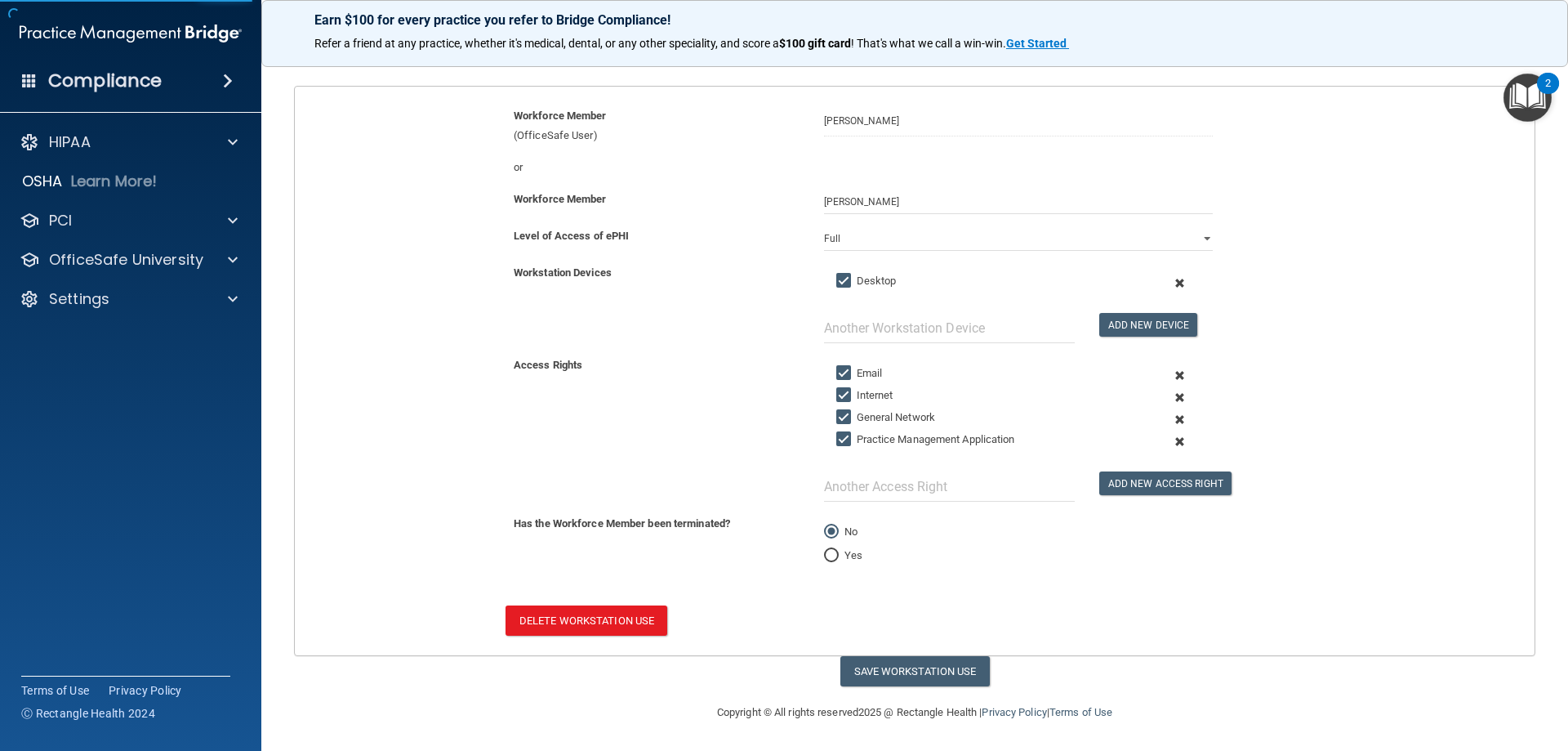
scroll to position [153, 0]
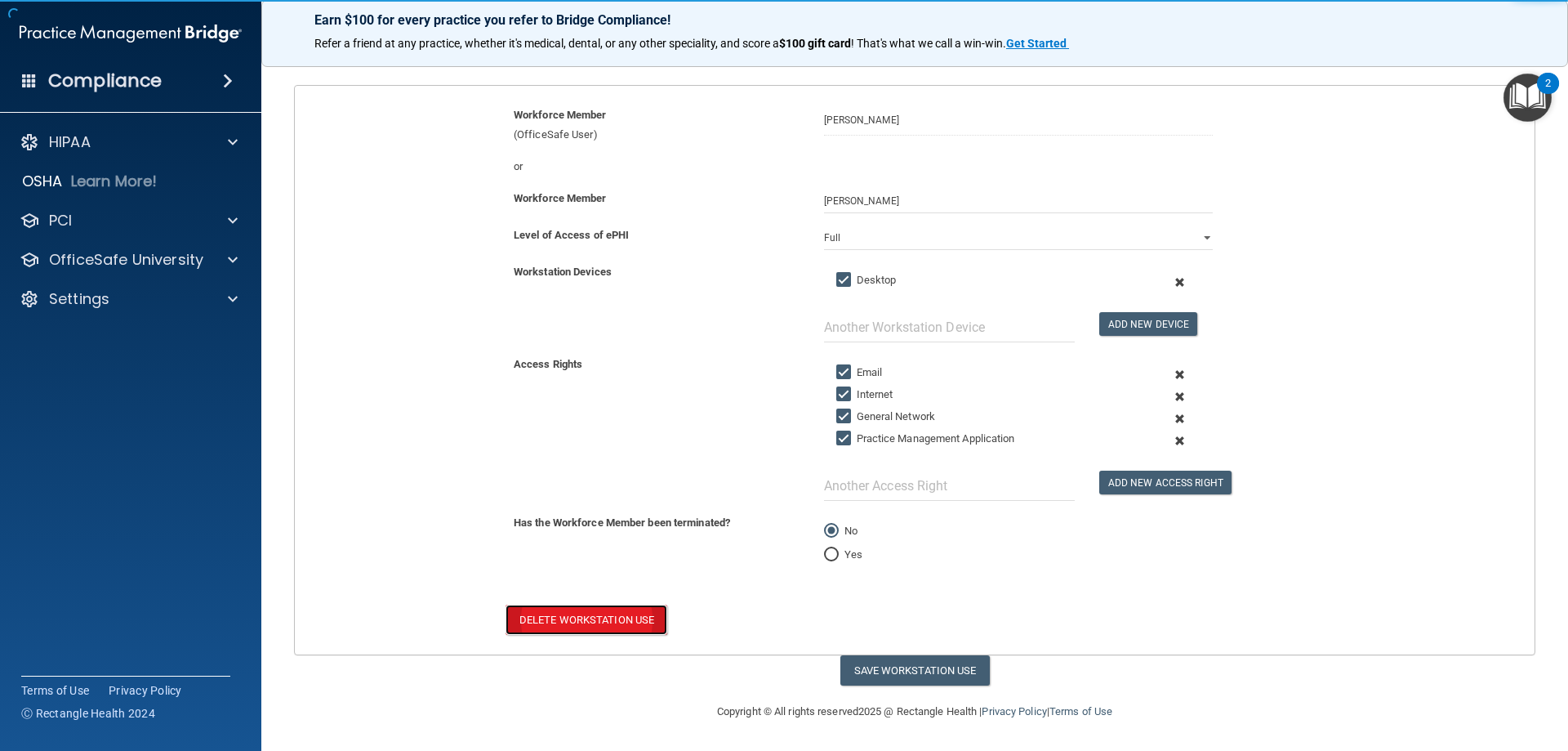
click at [599, 615] on button "Delete Workstation Use" at bounding box center [586, 619] width 162 height 30
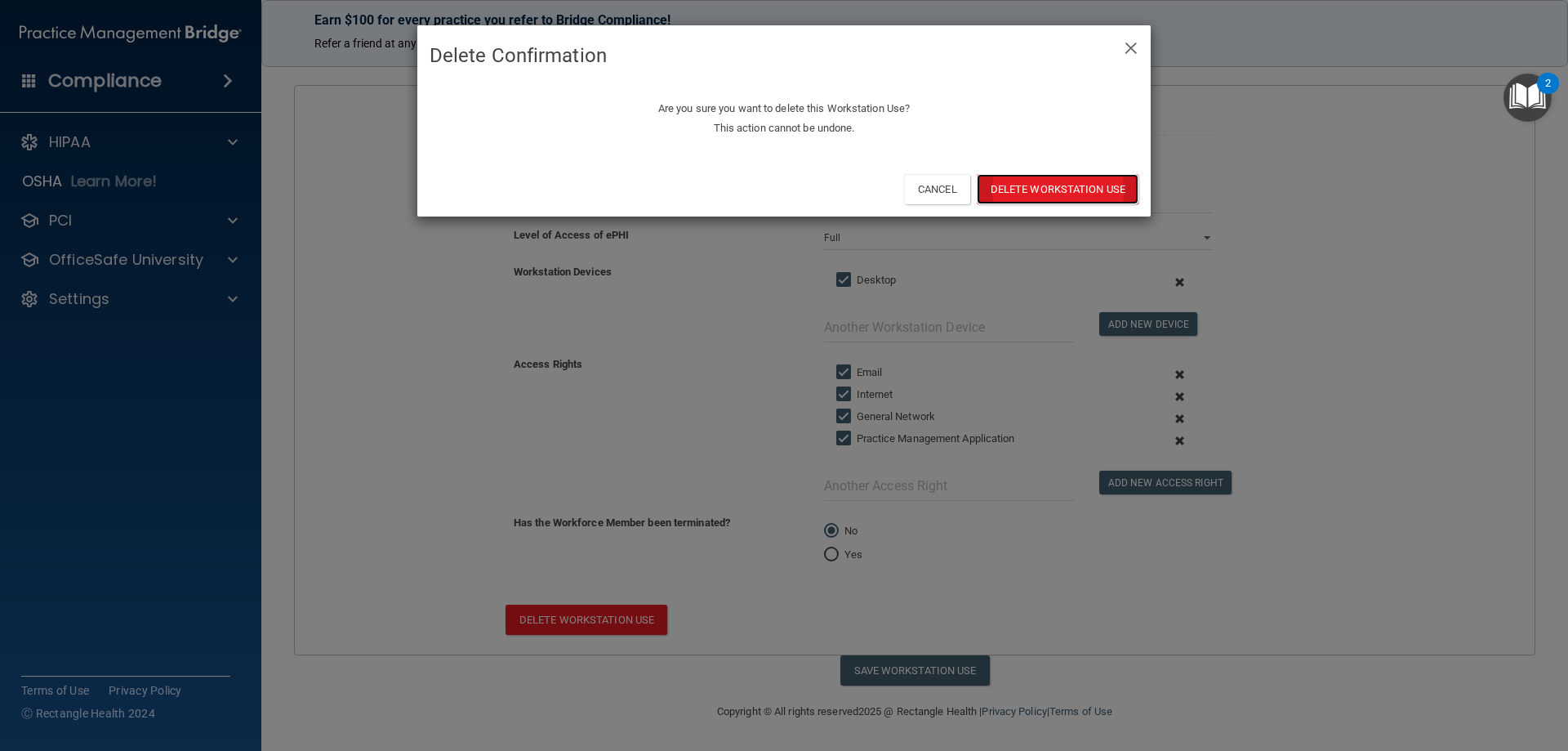
click at [1067, 181] on button "Delete Workstation Use" at bounding box center [1057, 189] width 162 height 30
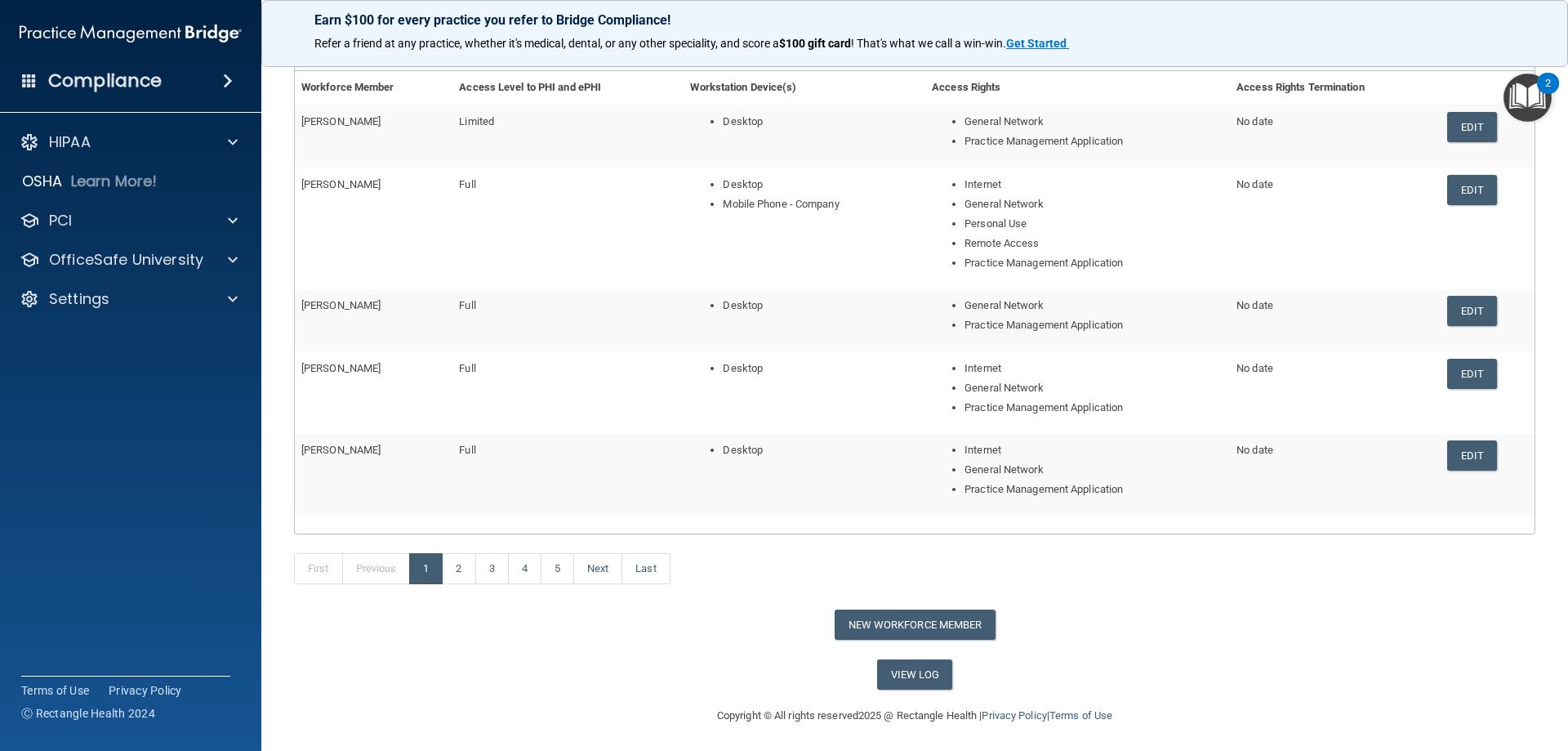
scroll to position [200, 0]
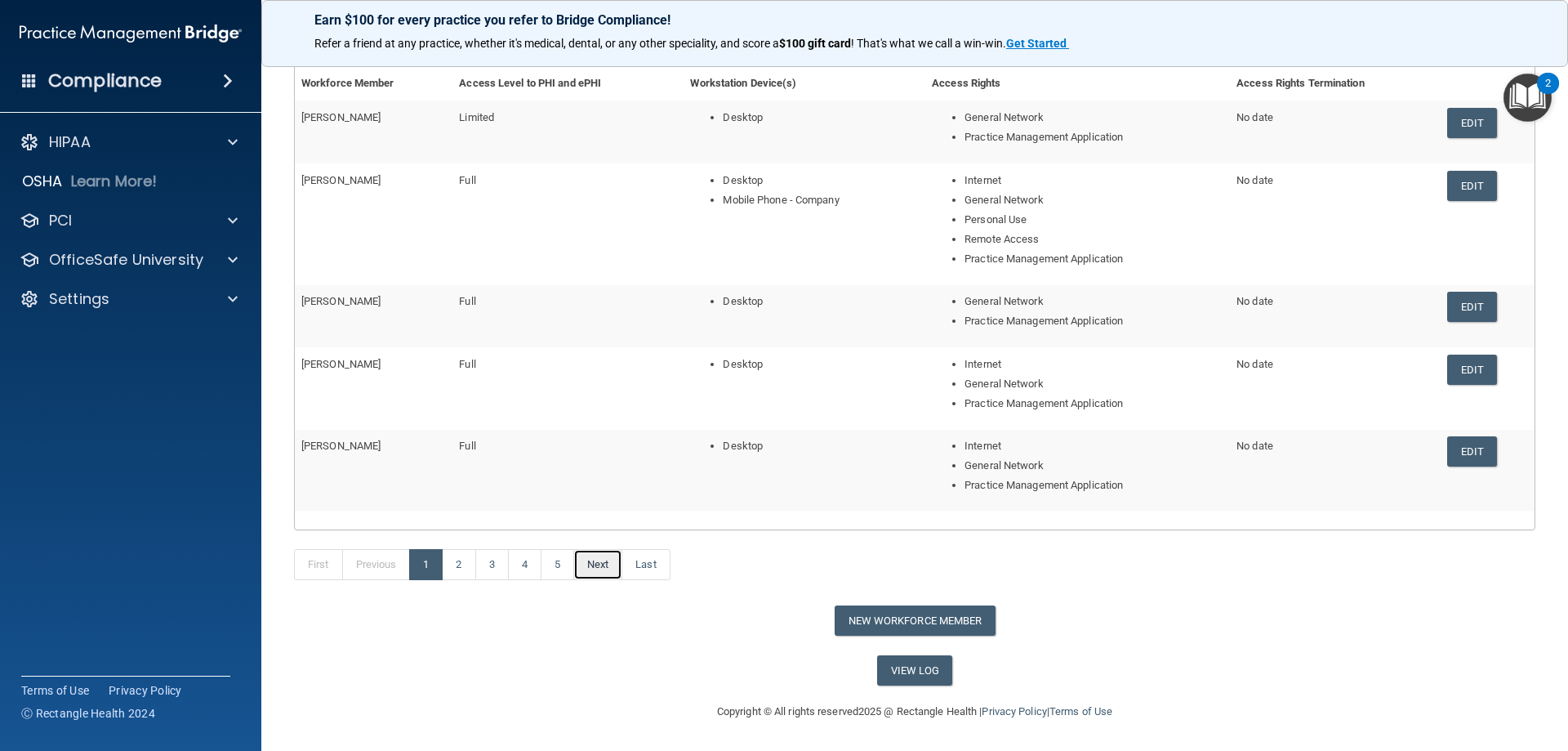
click at [601, 564] on link "Next" at bounding box center [597, 564] width 49 height 31
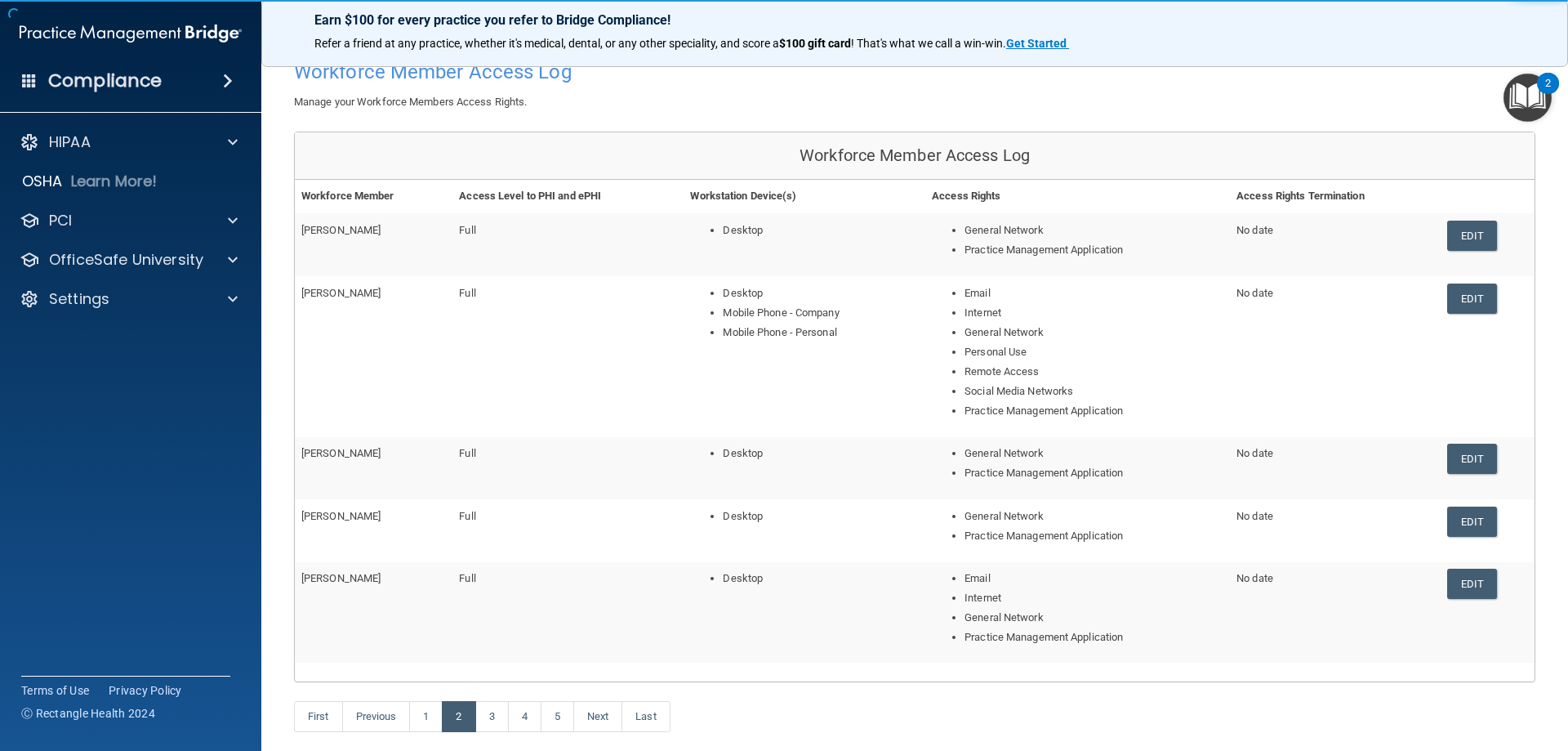
scroll to position [164, 0]
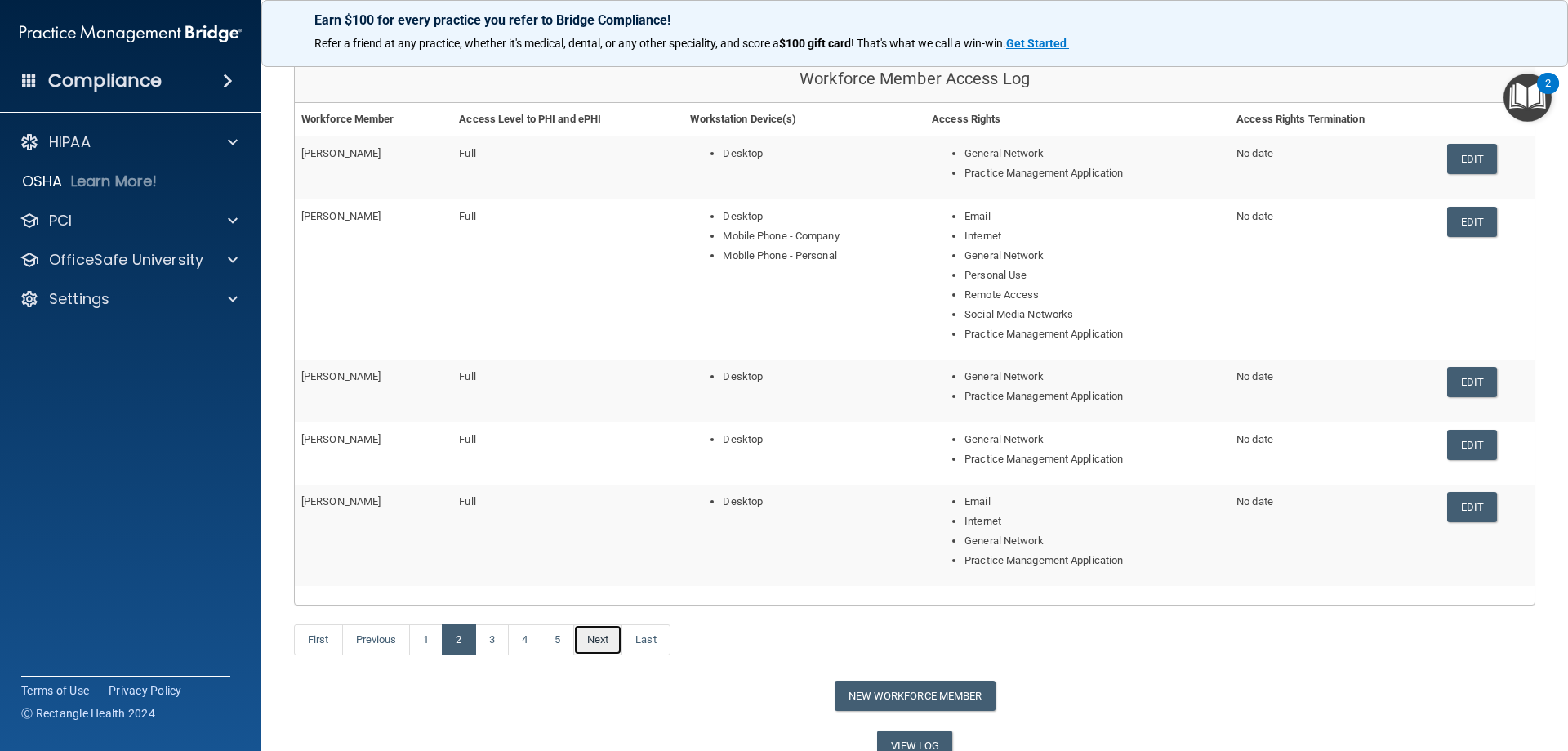
click at [600, 643] on link "Next" at bounding box center [597, 640] width 49 height 31
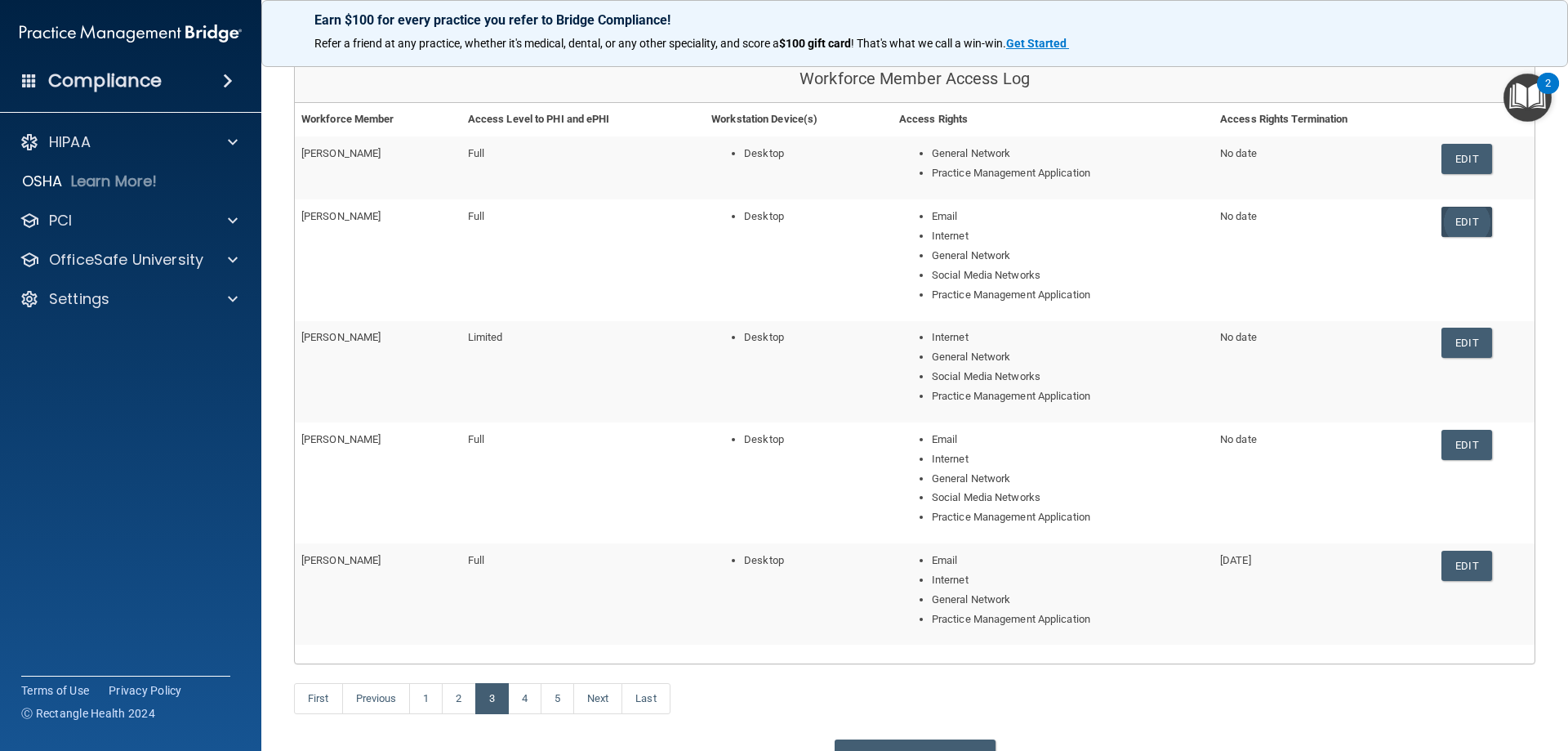
click at [1452, 228] on link "Edit" at bounding box center [1466, 221] width 50 height 30
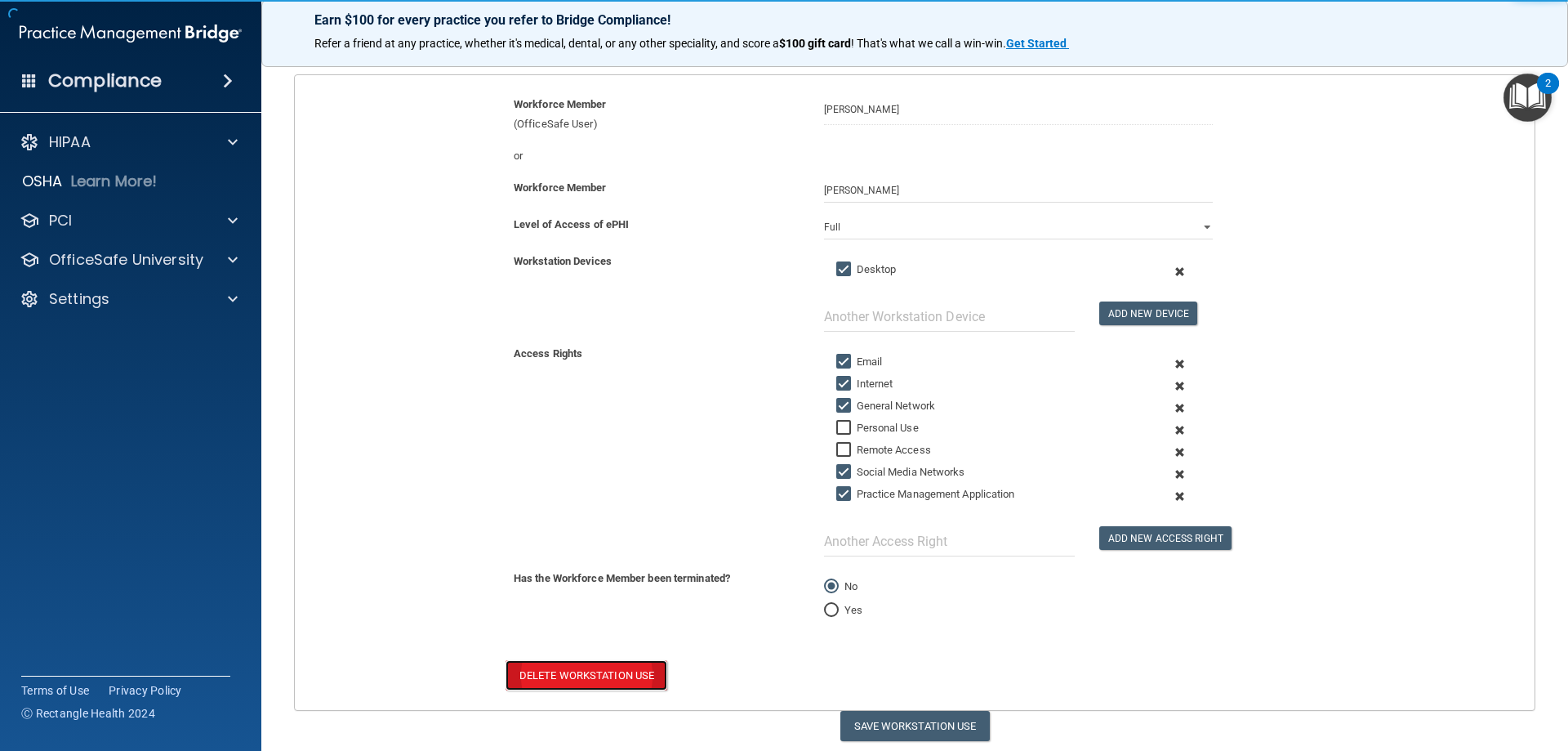
click at [568, 684] on button "Delete Workstation Use" at bounding box center [586, 674] width 162 height 30
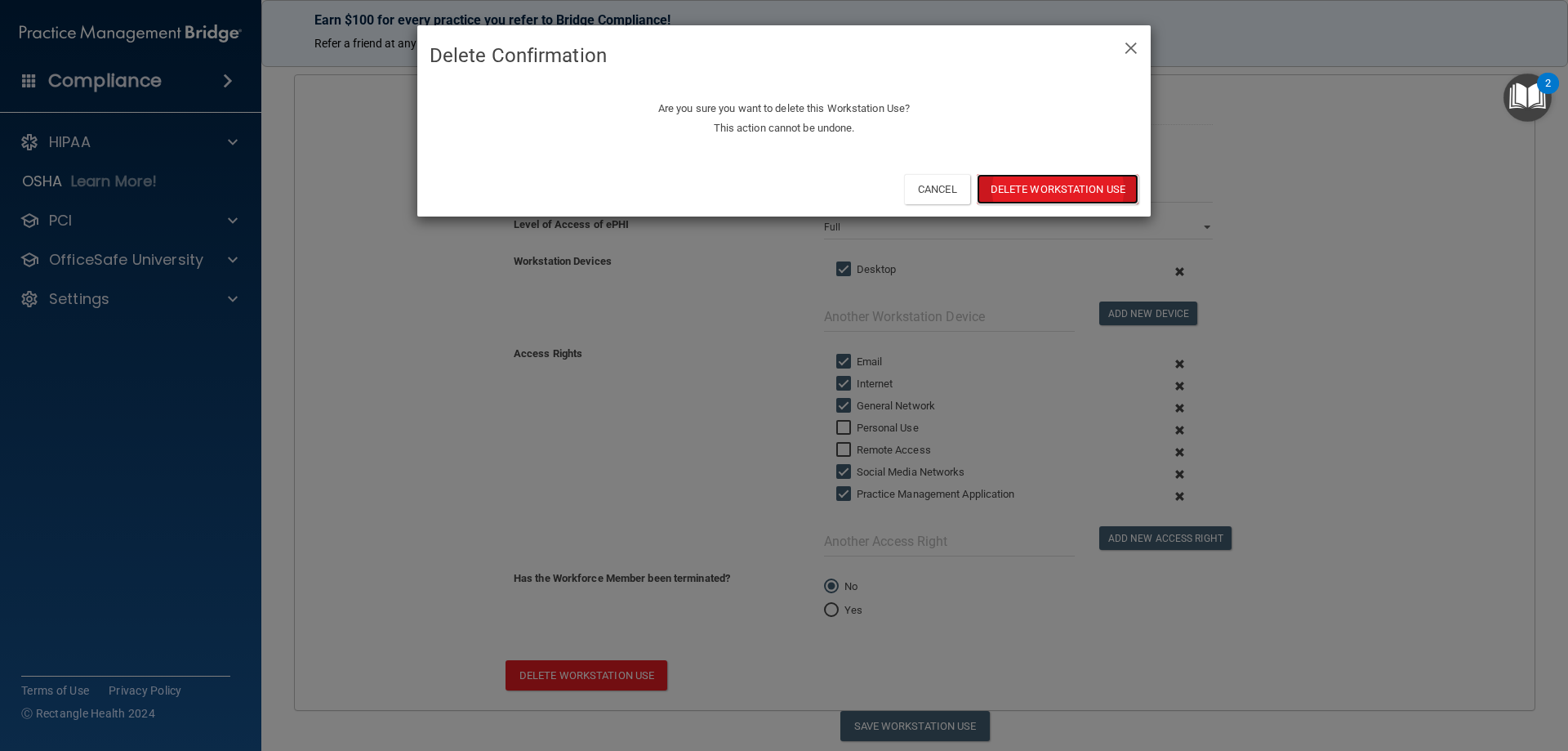
click at [1072, 187] on button "Delete Workstation Use" at bounding box center [1057, 189] width 162 height 30
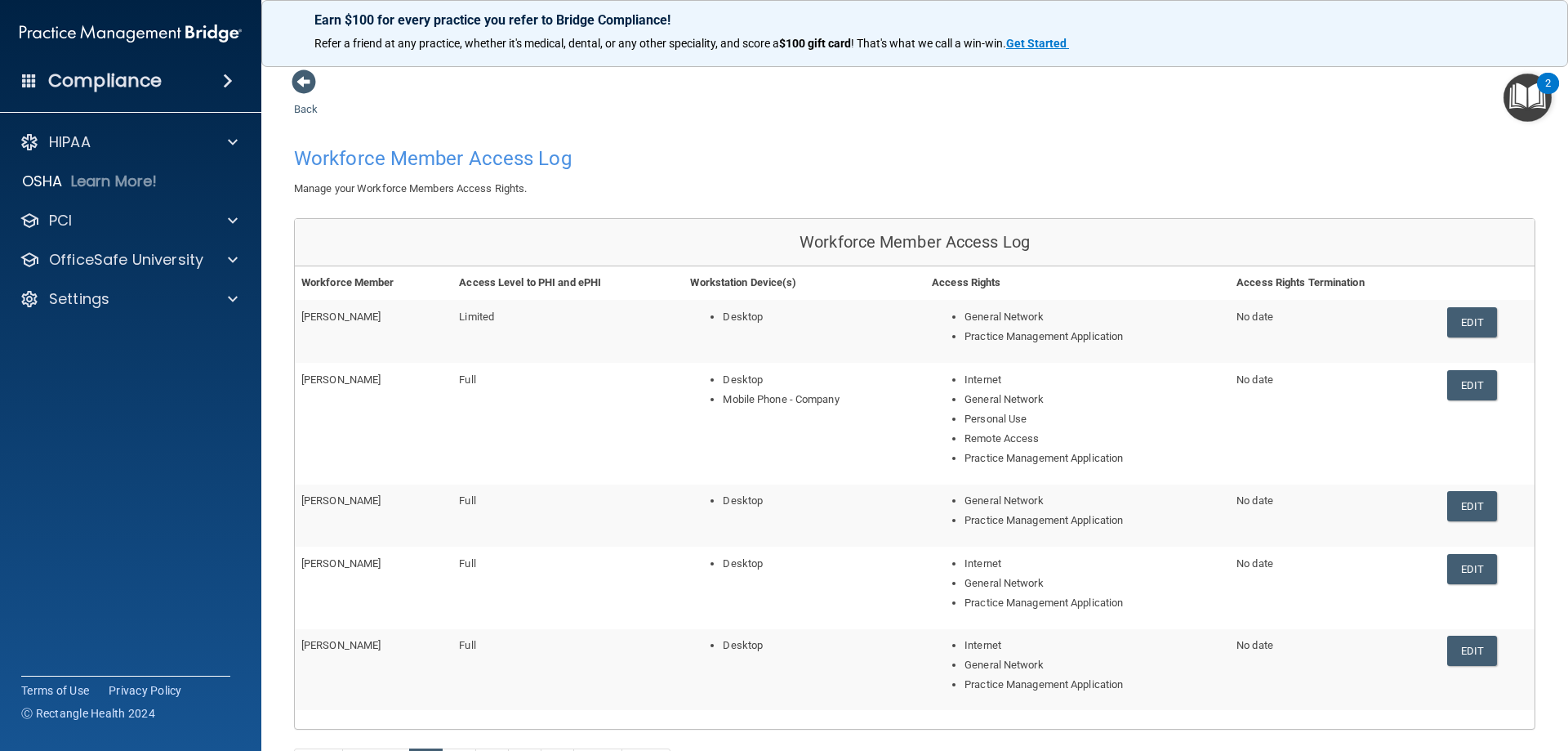
scroll to position [81, 0]
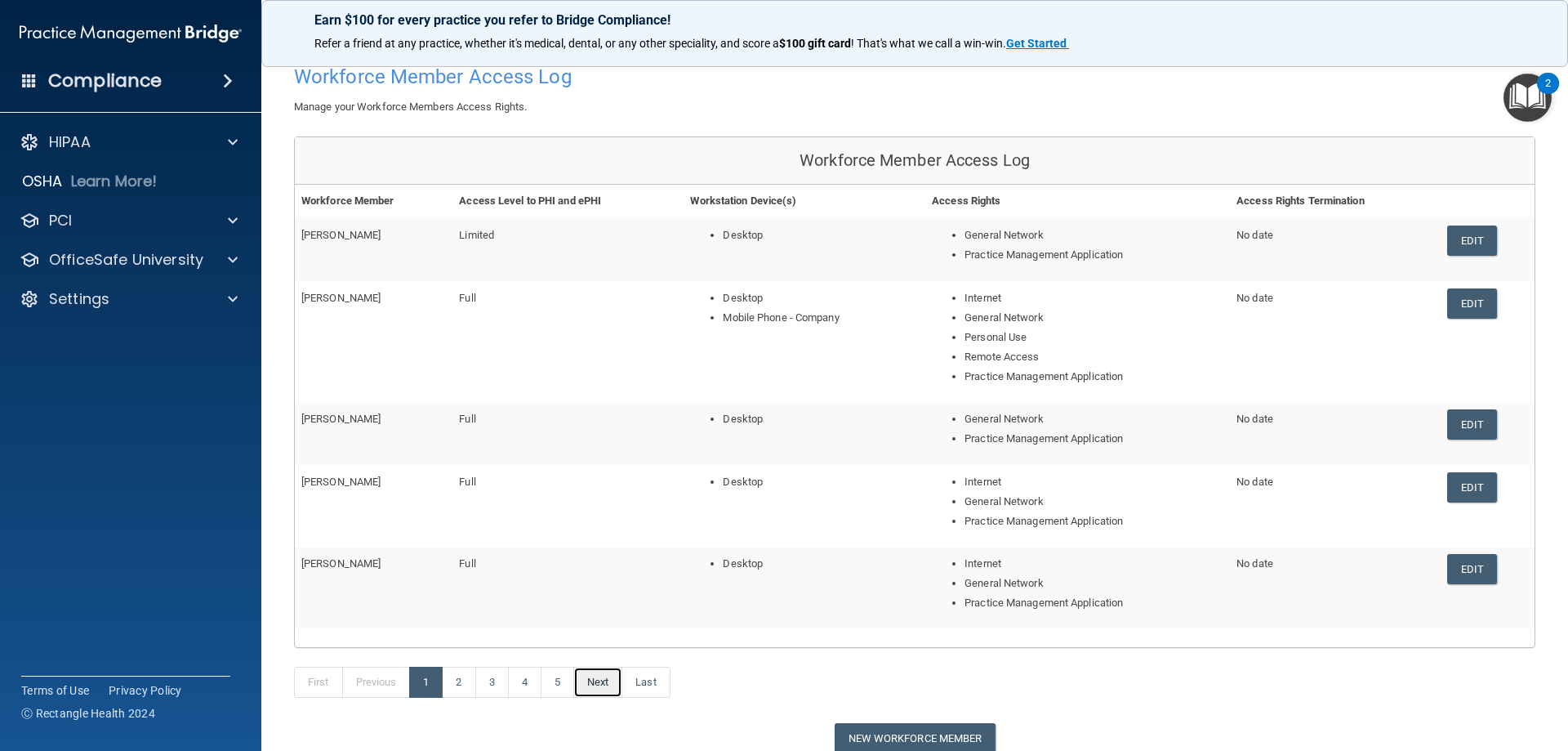
click at [596, 683] on link "Next" at bounding box center [597, 682] width 49 height 31
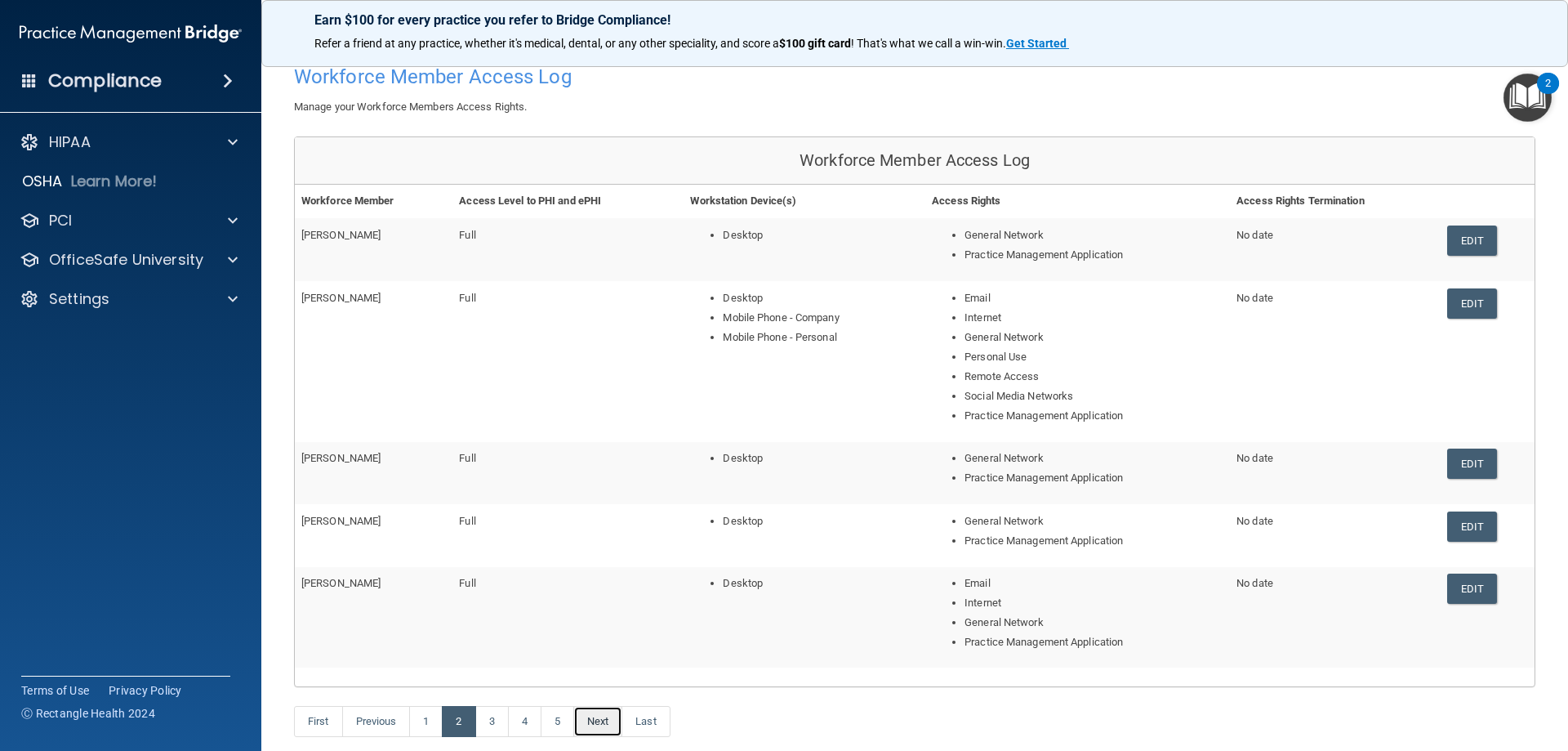
click at [607, 728] on link "Next" at bounding box center [597, 721] width 49 height 31
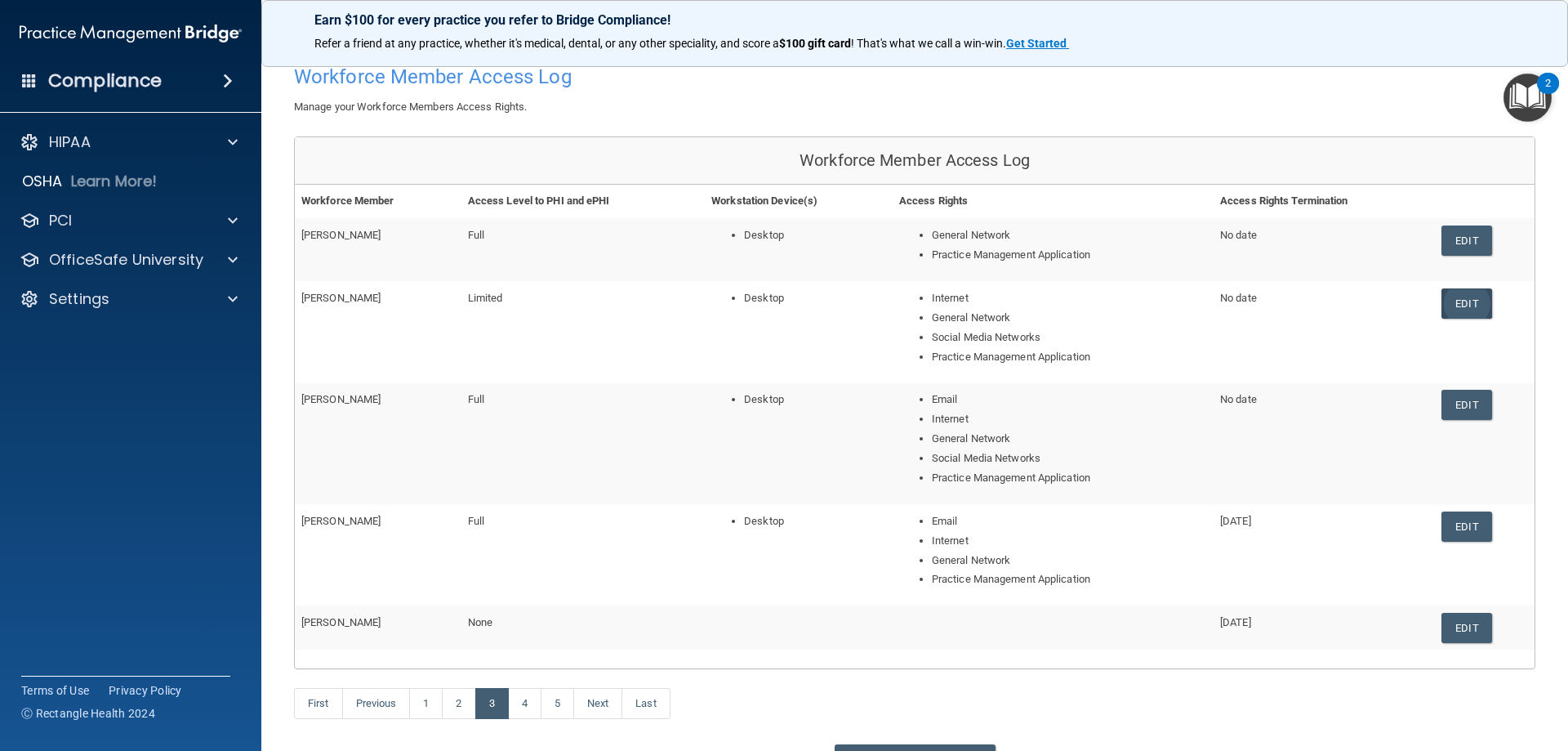
click at [1441, 304] on link "Edit" at bounding box center [1466, 303] width 50 height 30
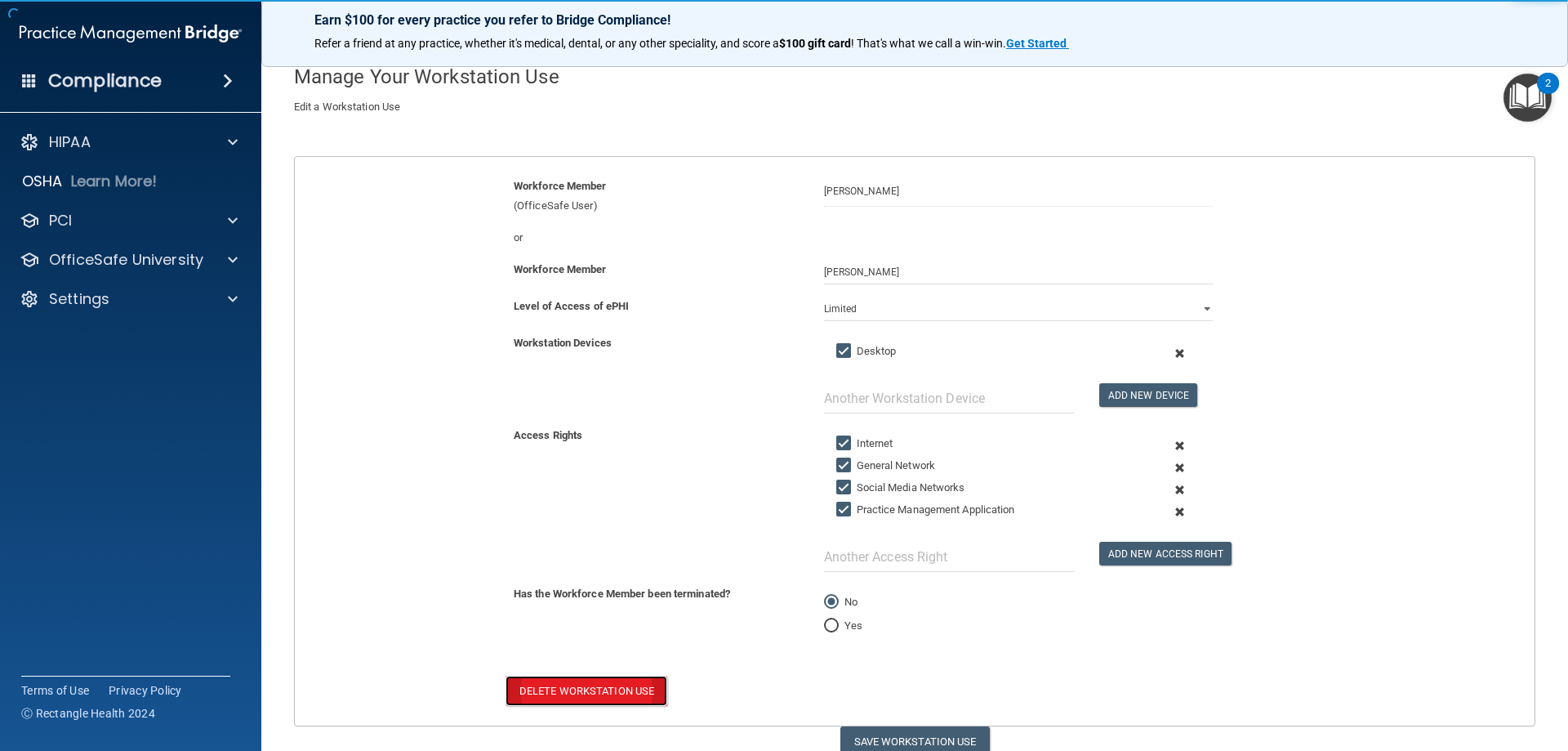
click at [572, 686] on button "Delete Workstation Use" at bounding box center [586, 690] width 162 height 30
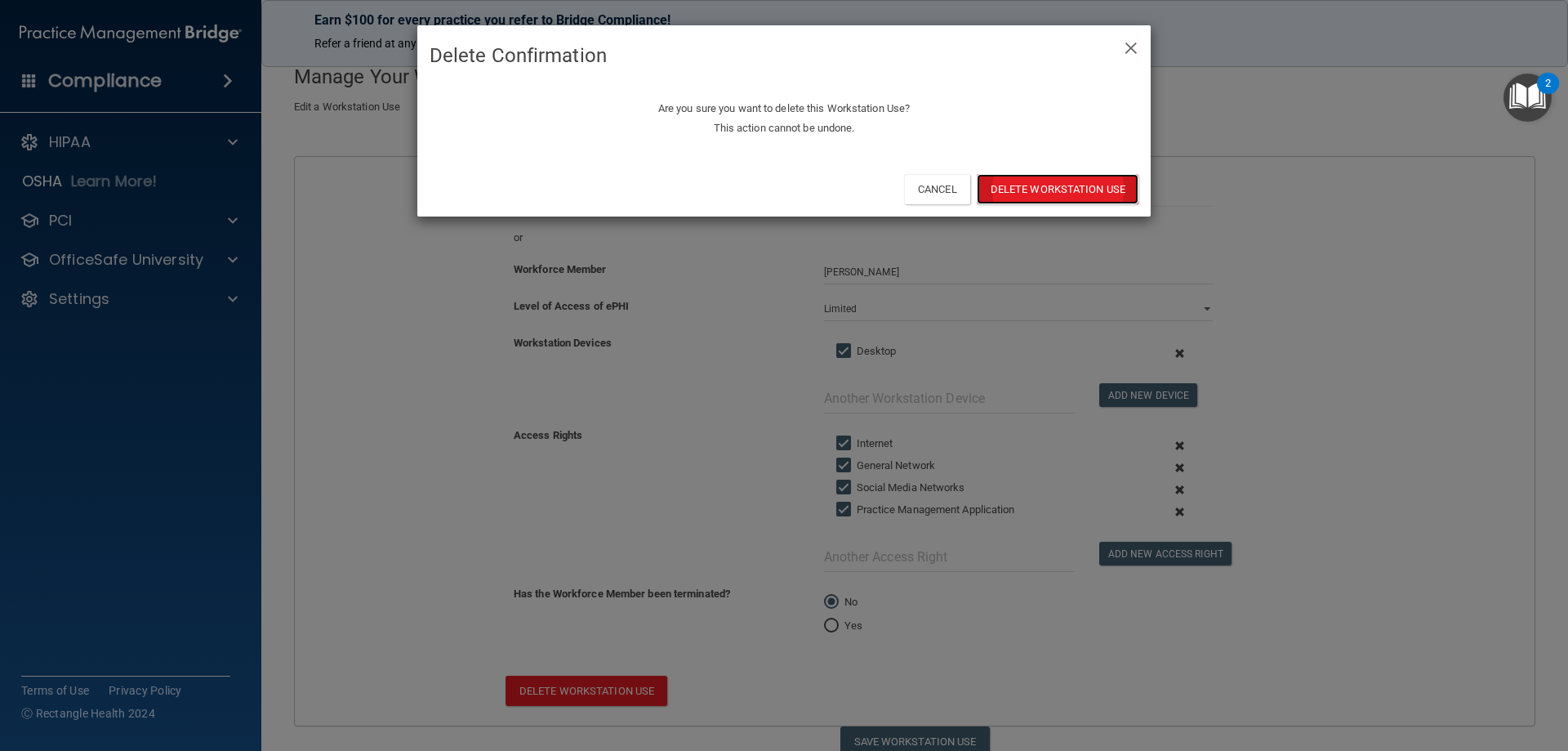
click at [1029, 186] on button "Delete Workstation Use" at bounding box center [1057, 189] width 162 height 30
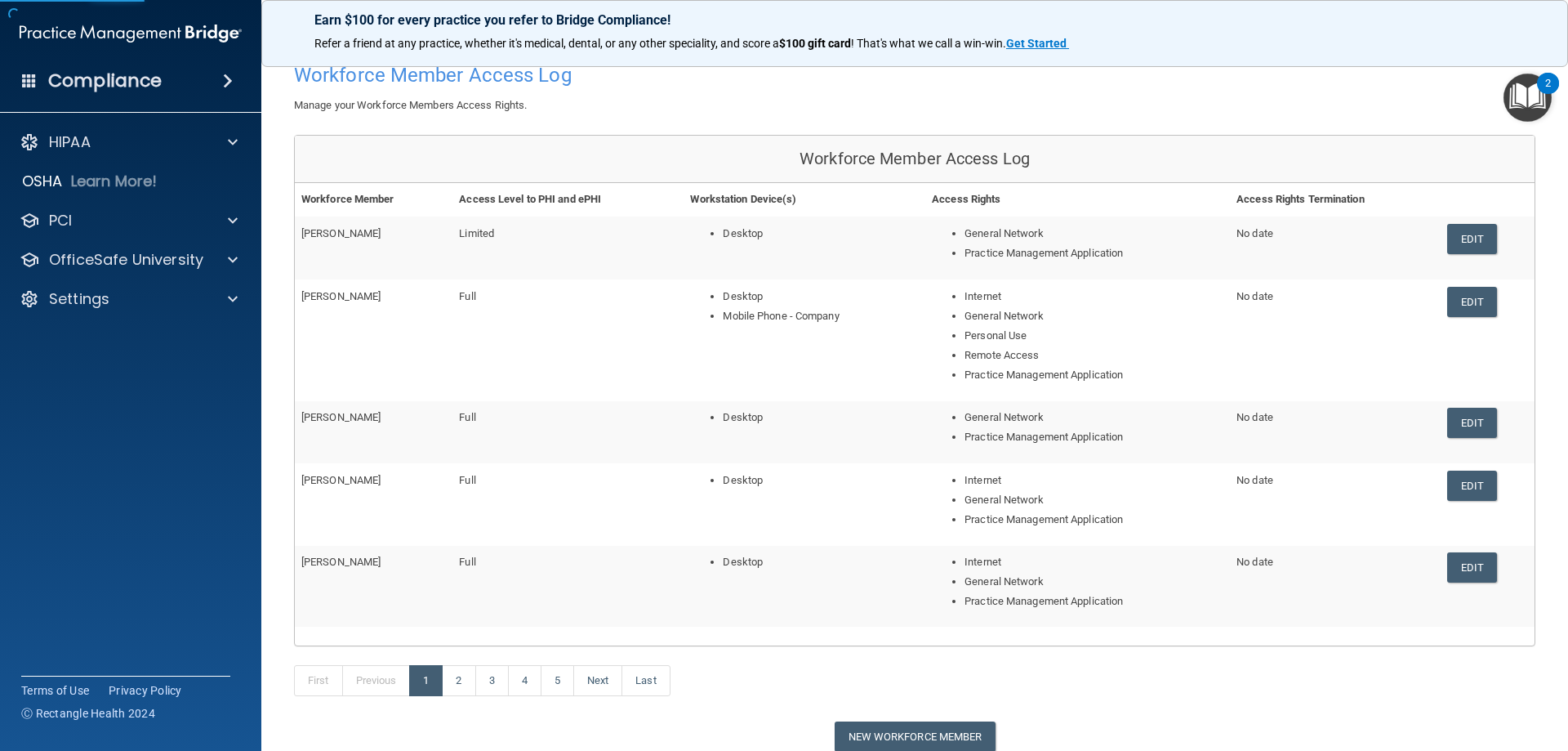
scroll to position [200, 0]
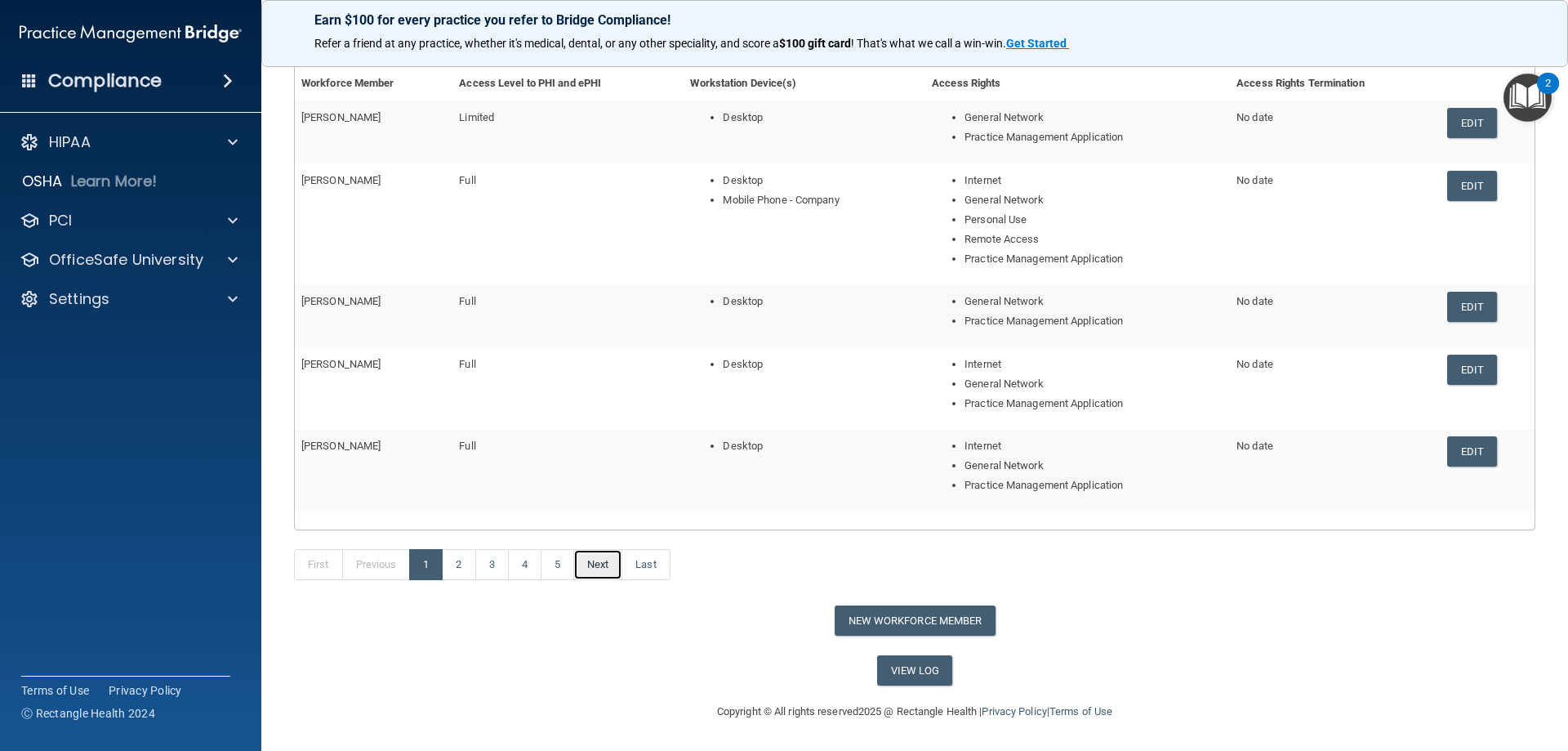
click at [606, 568] on link "Next" at bounding box center [597, 564] width 49 height 31
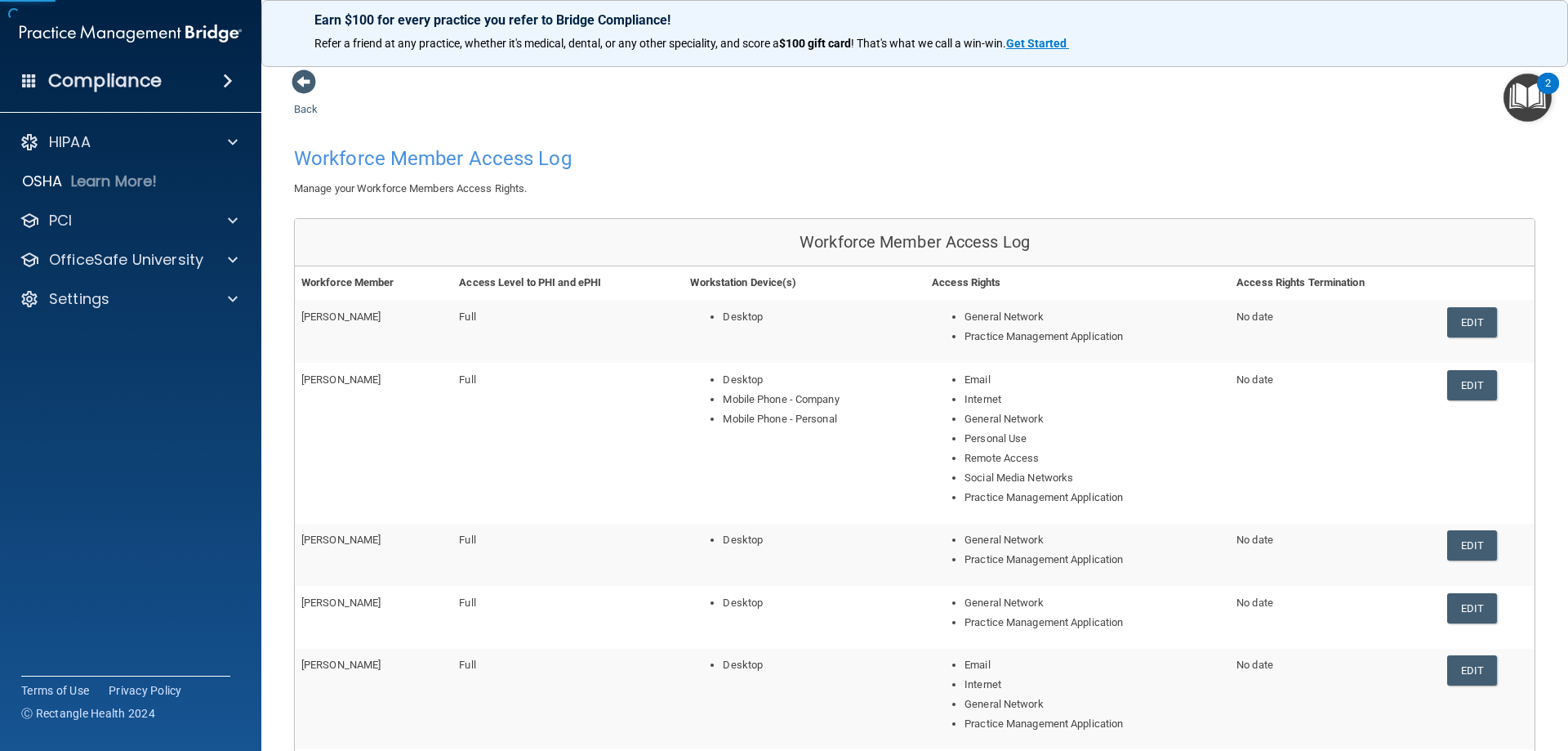
scroll to position [239, 0]
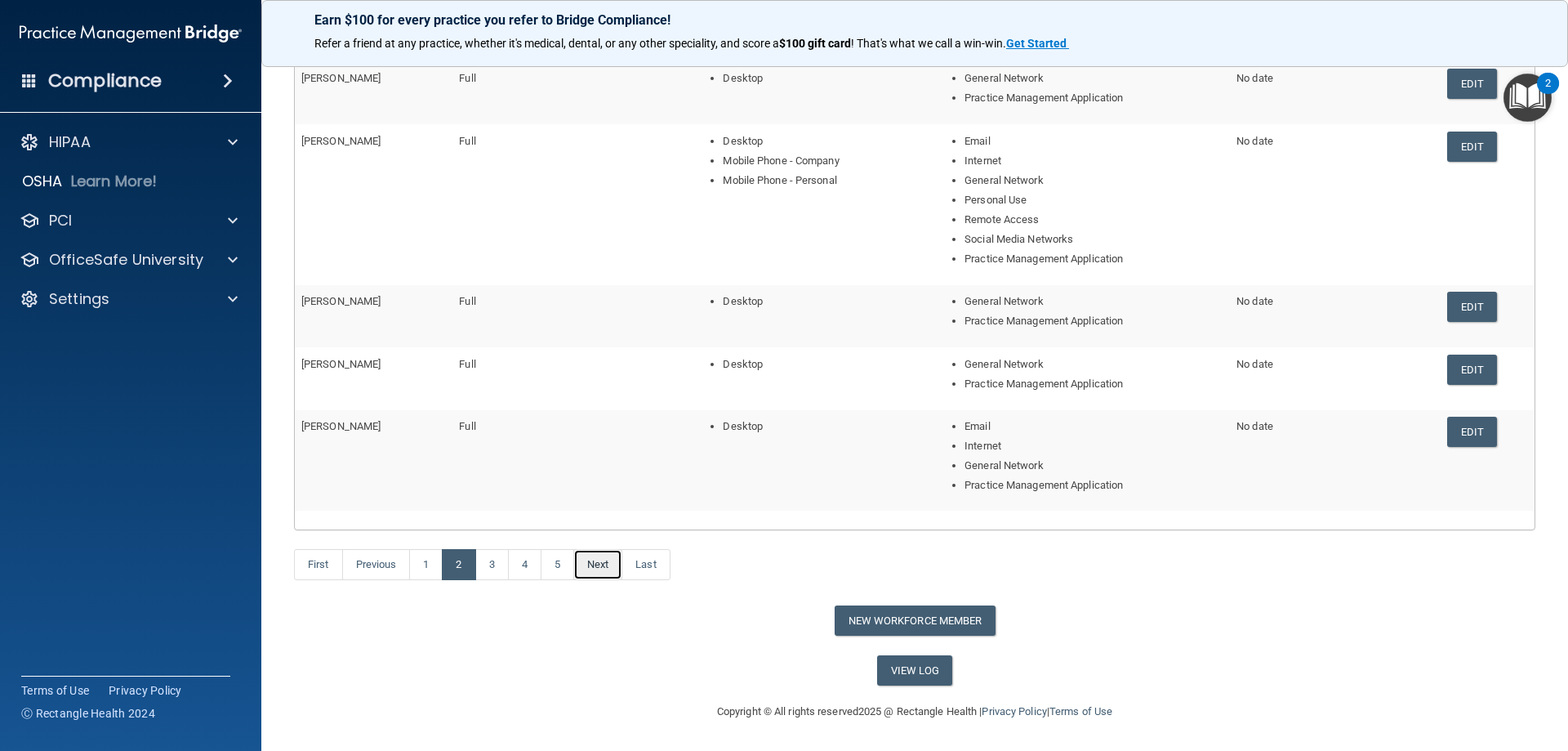
click at [591, 567] on link "Next" at bounding box center [597, 564] width 49 height 31
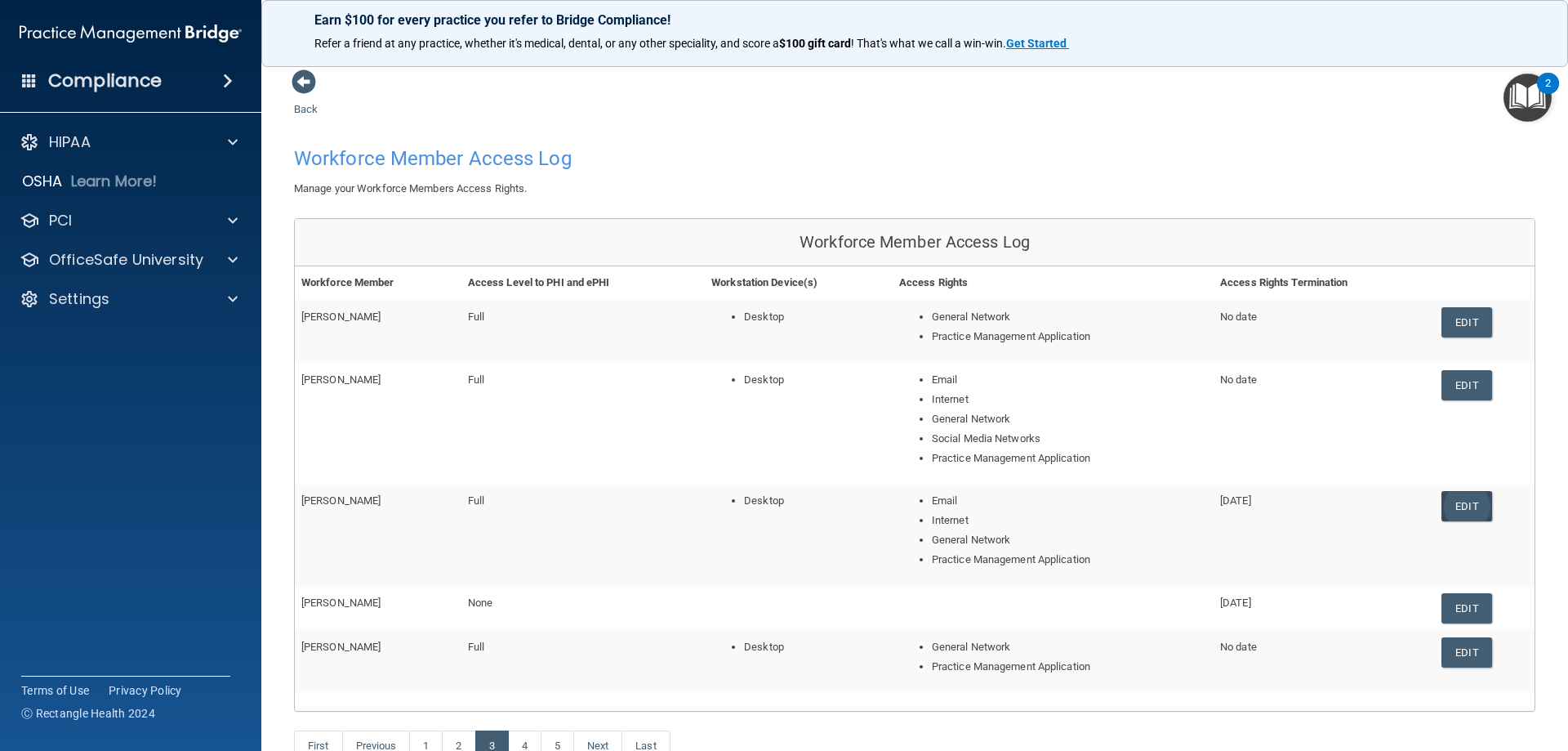
click at [1457, 510] on link "Edit" at bounding box center [1466, 505] width 50 height 30
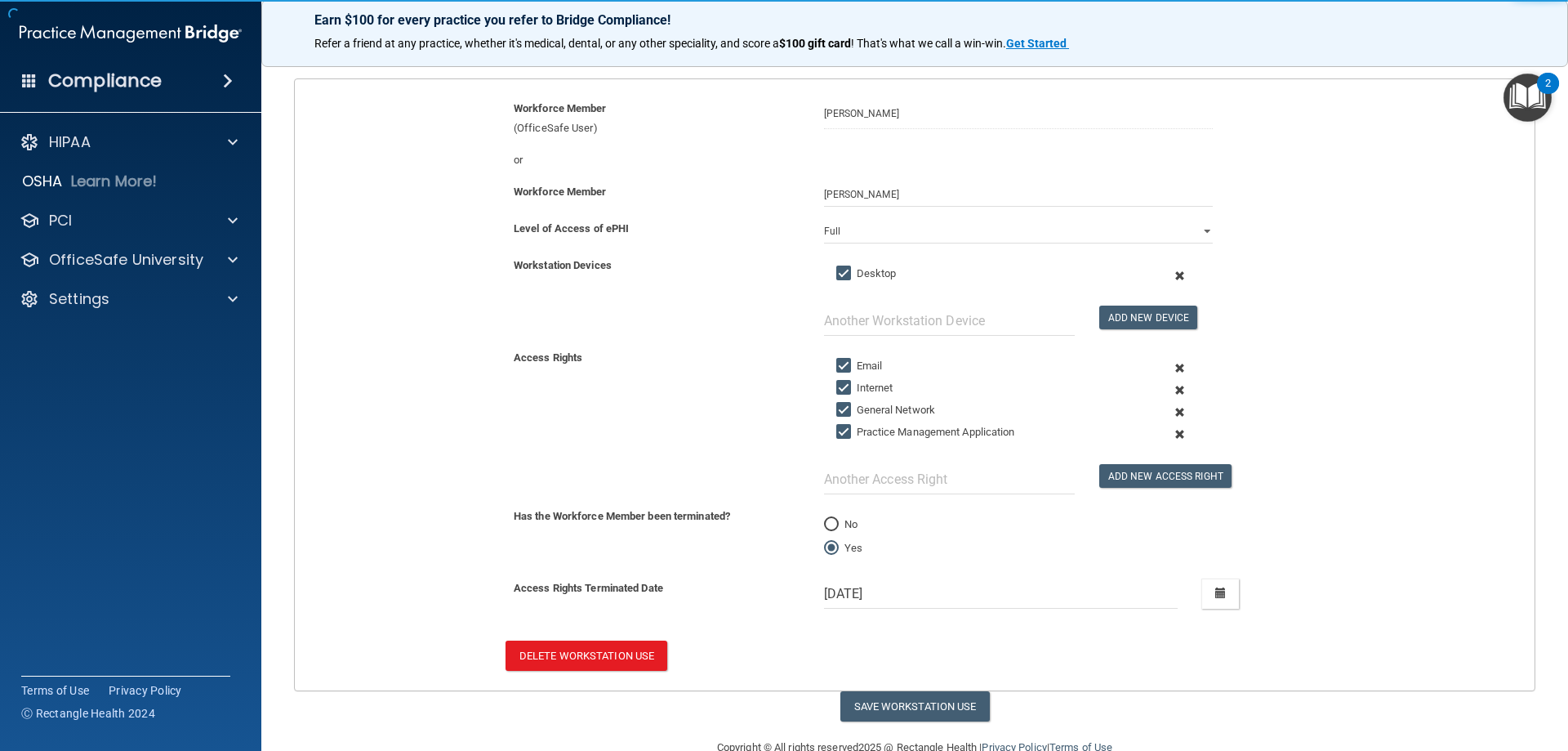
scroll to position [164, 0]
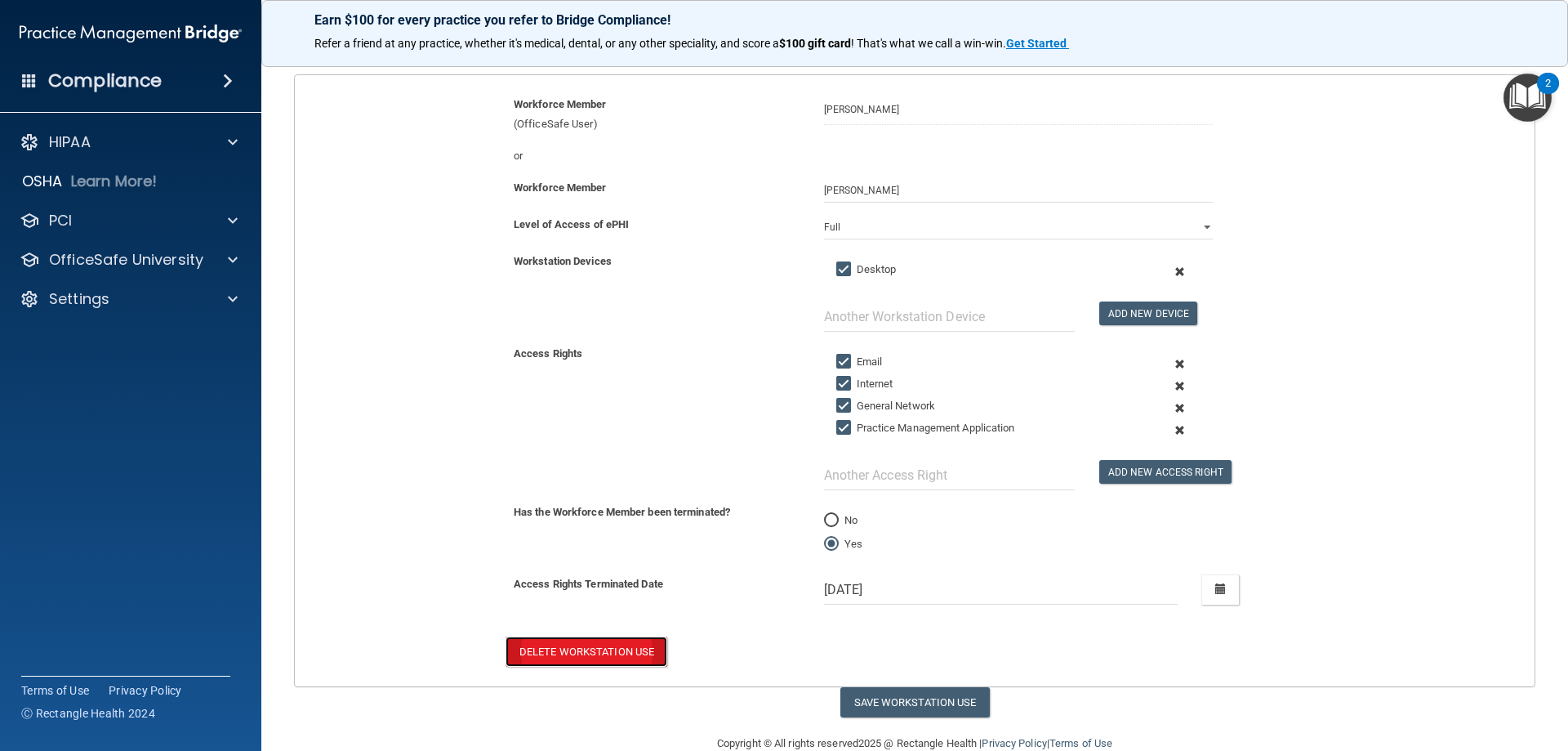
click at [615, 642] on button "Delete Workstation Use" at bounding box center [586, 651] width 162 height 30
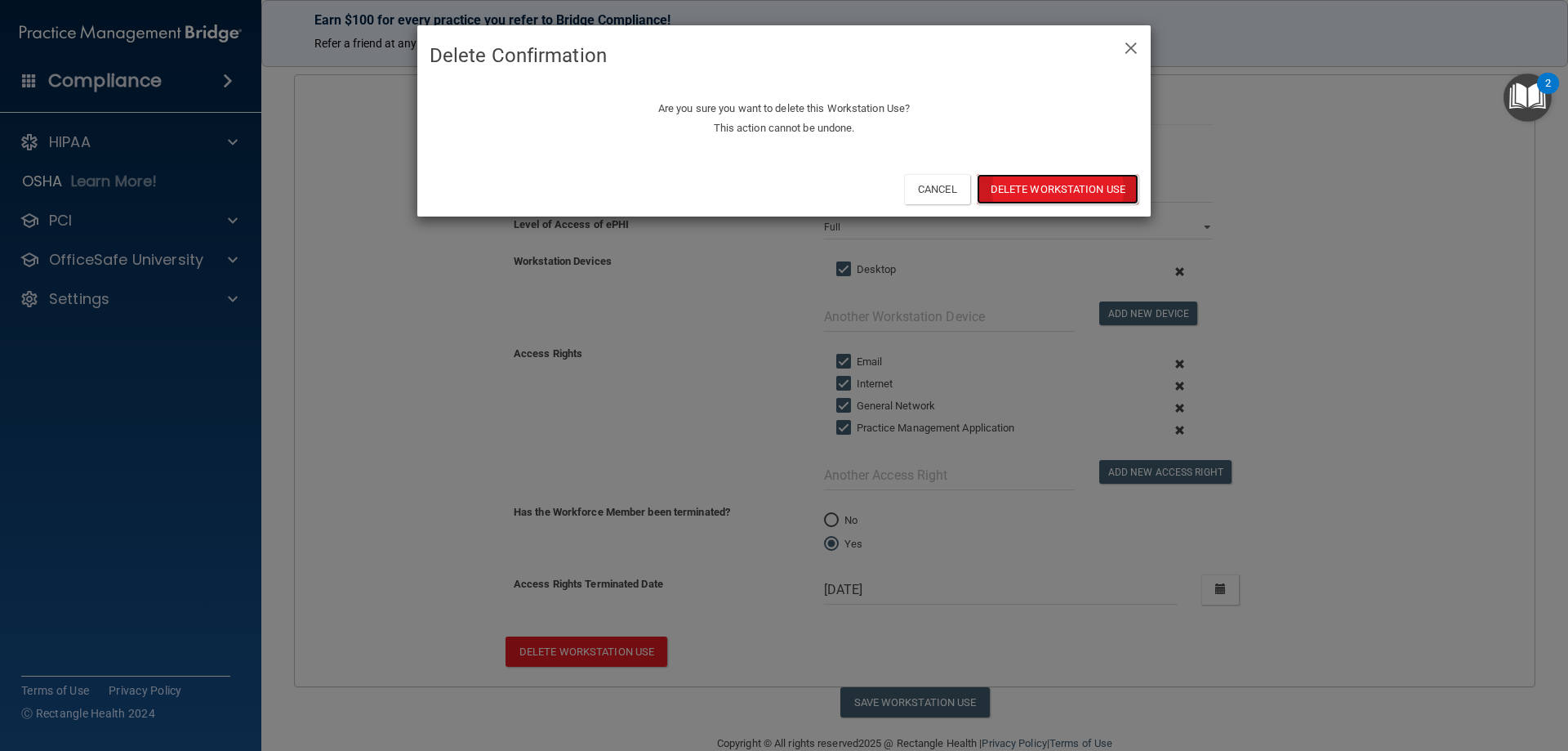
click at [1069, 182] on button "Delete Workstation Use" at bounding box center [1057, 189] width 162 height 30
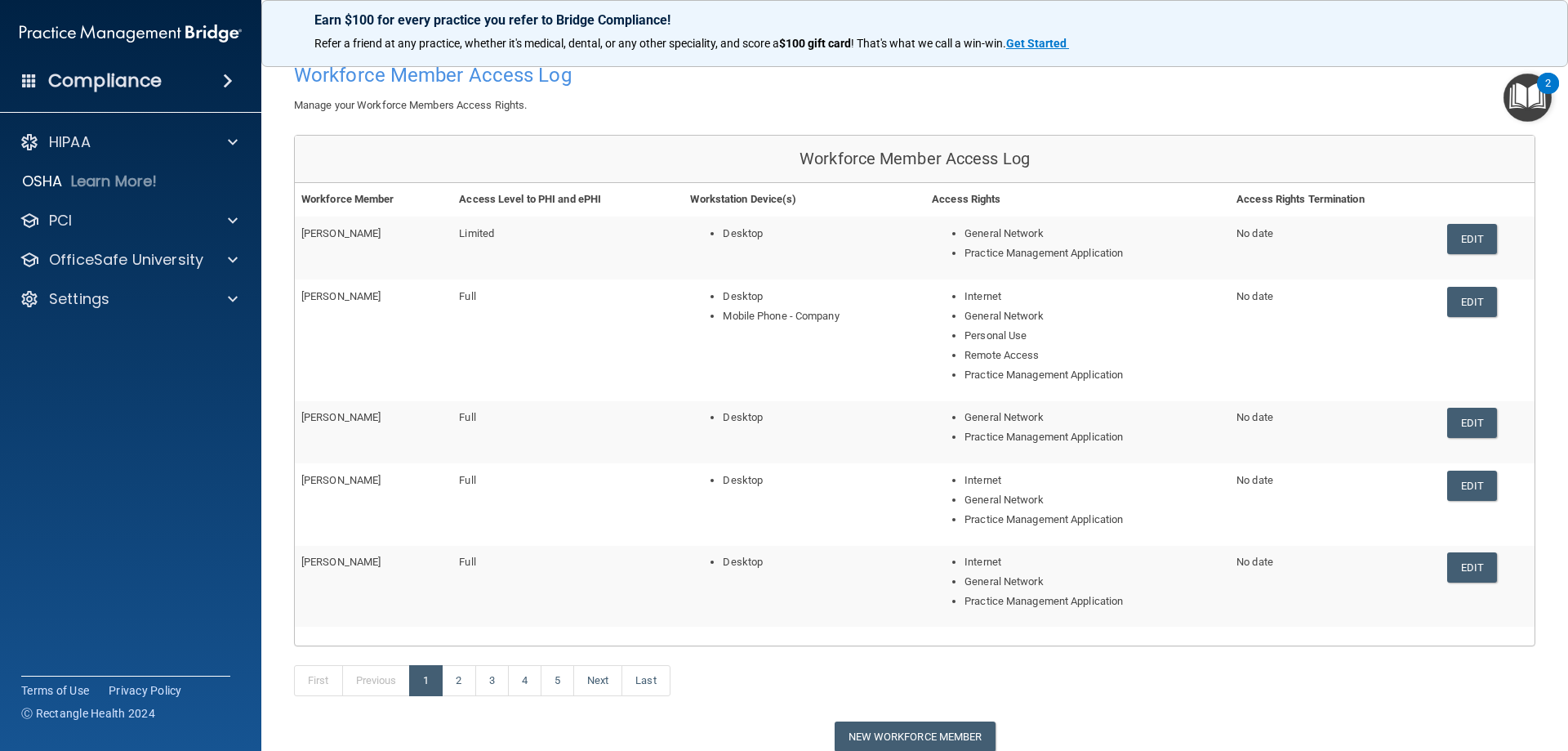
scroll to position [164, 0]
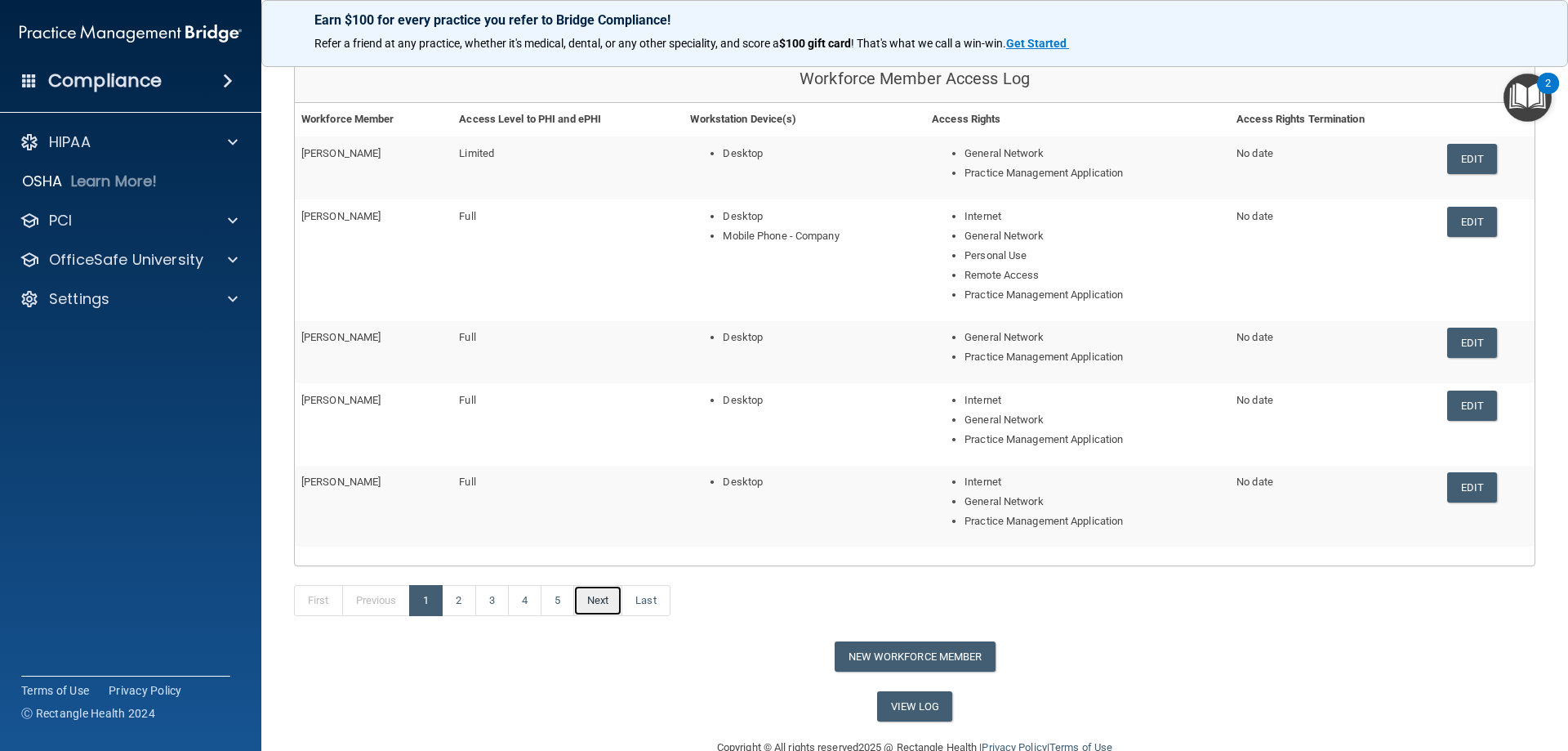
click at [605, 606] on link "Next" at bounding box center [597, 600] width 49 height 31
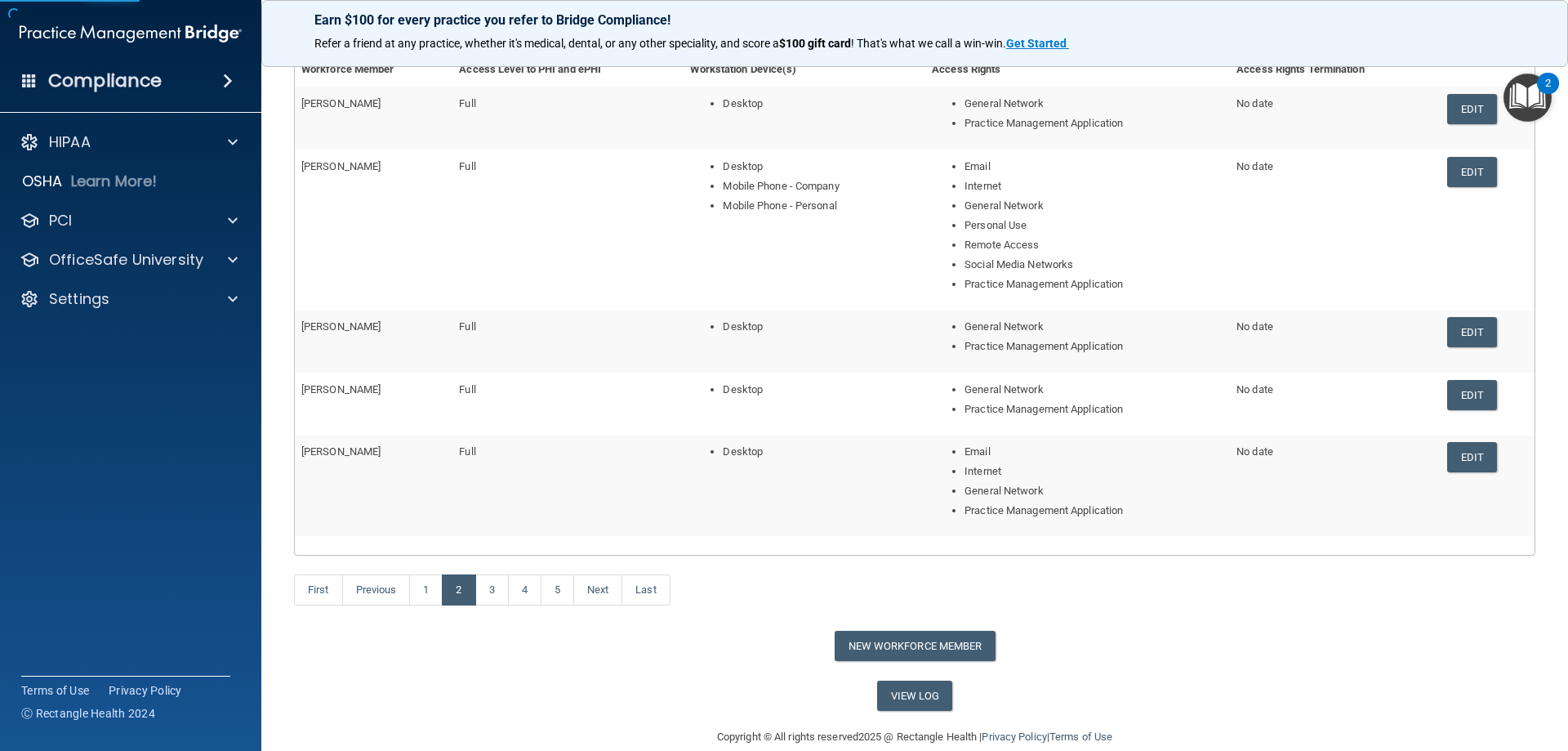
scroll to position [239, 0]
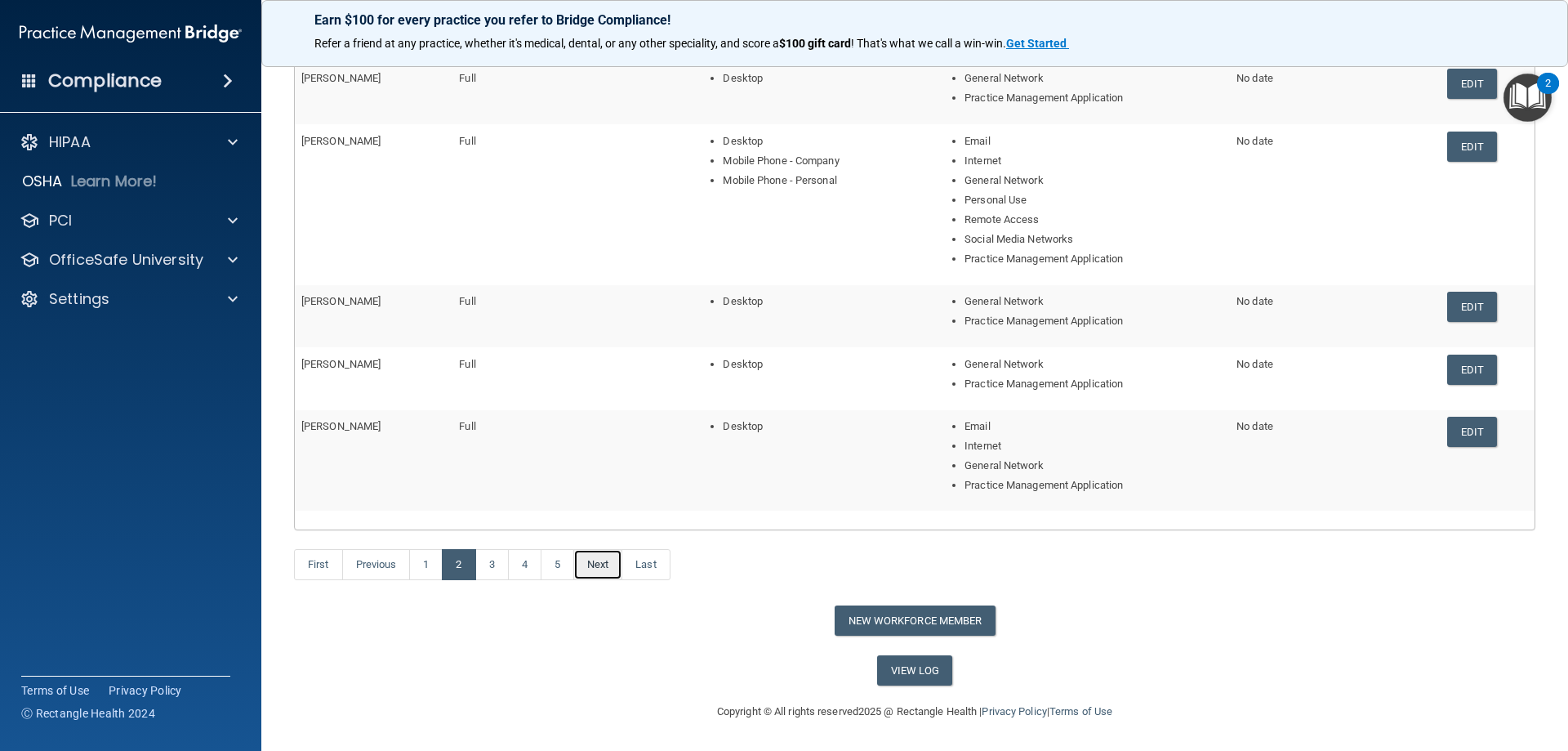
click at [601, 573] on link "Next" at bounding box center [597, 564] width 49 height 31
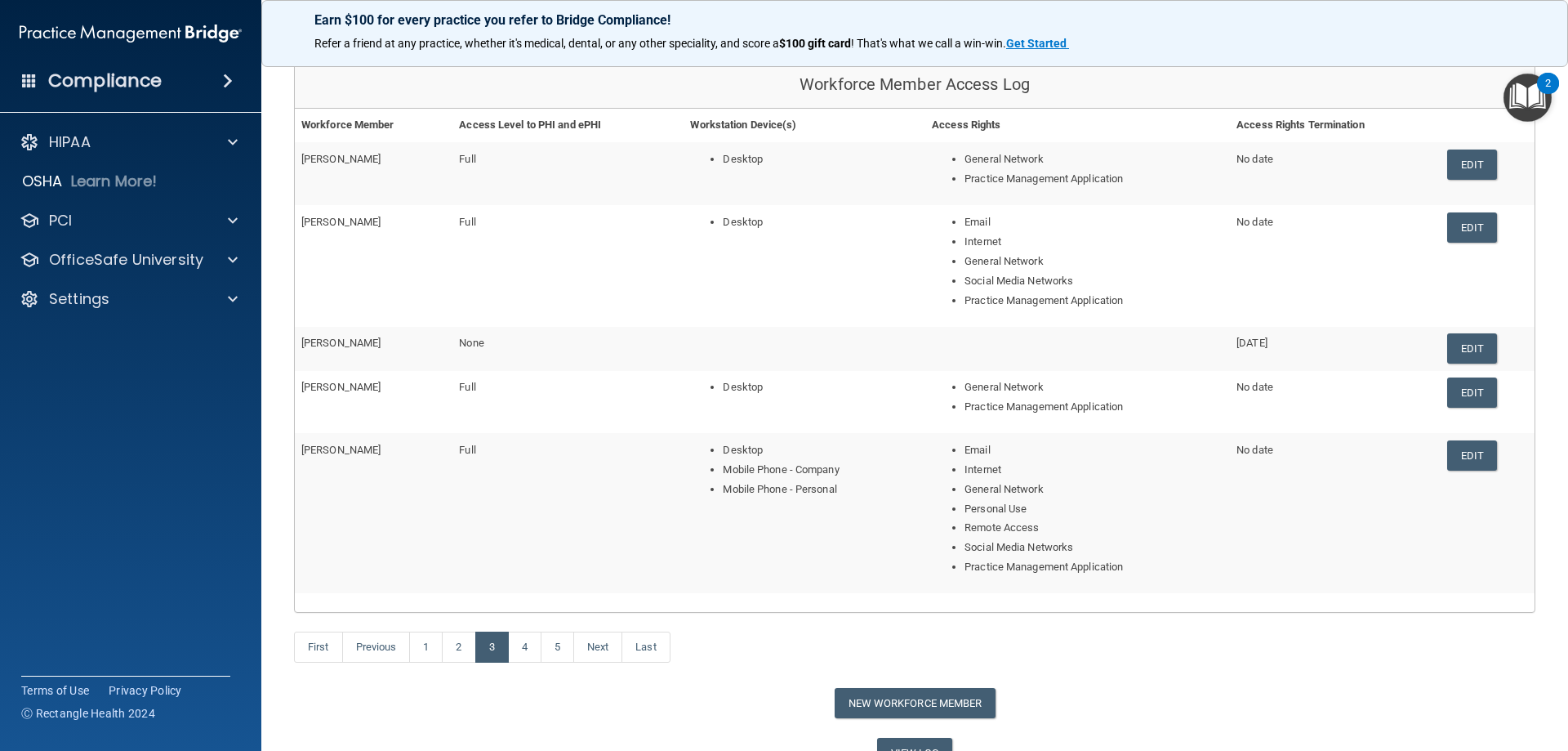
scroll to position [164, 0]
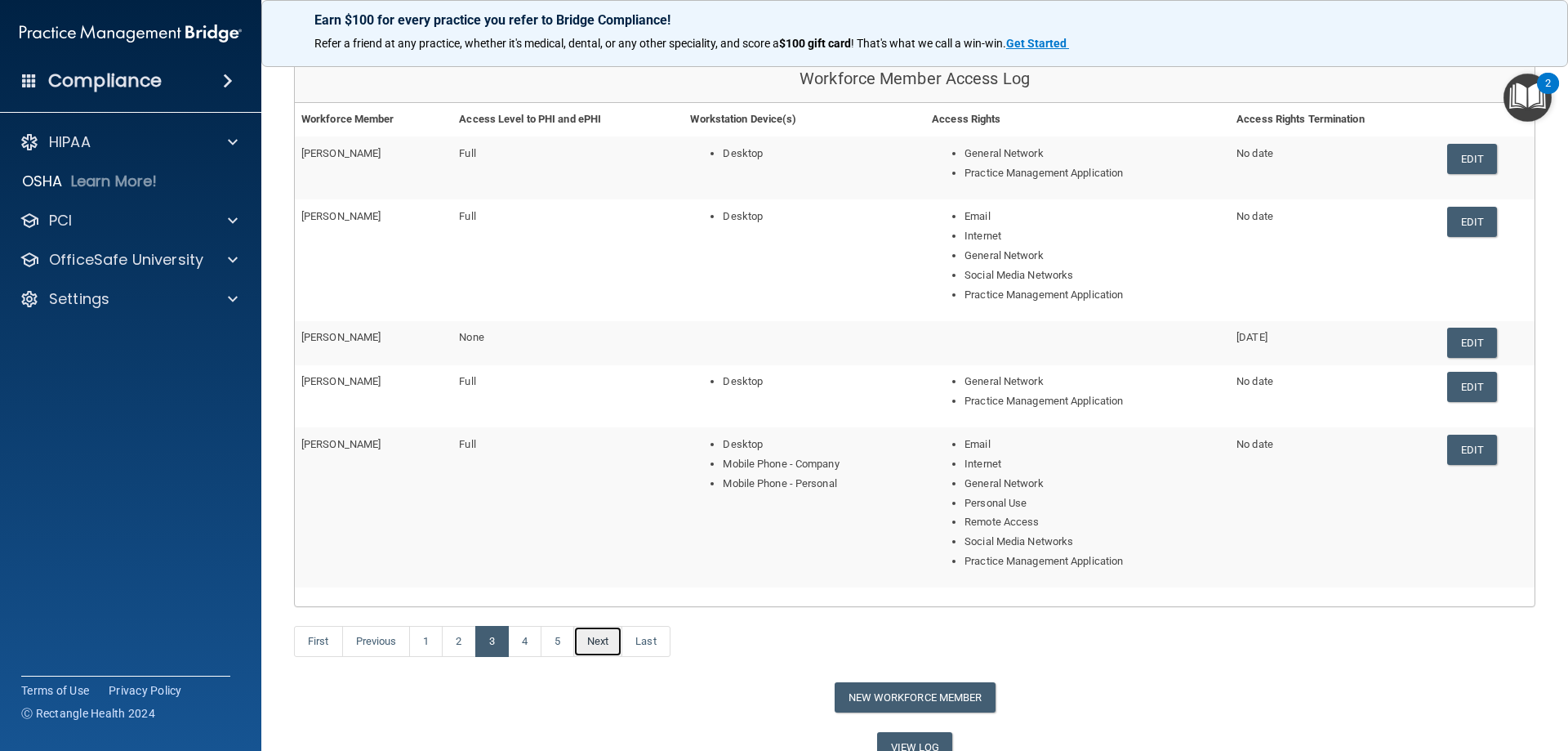
click at [601, 636] on link "Next" at bounding box center [597, 641] width 49 height 31
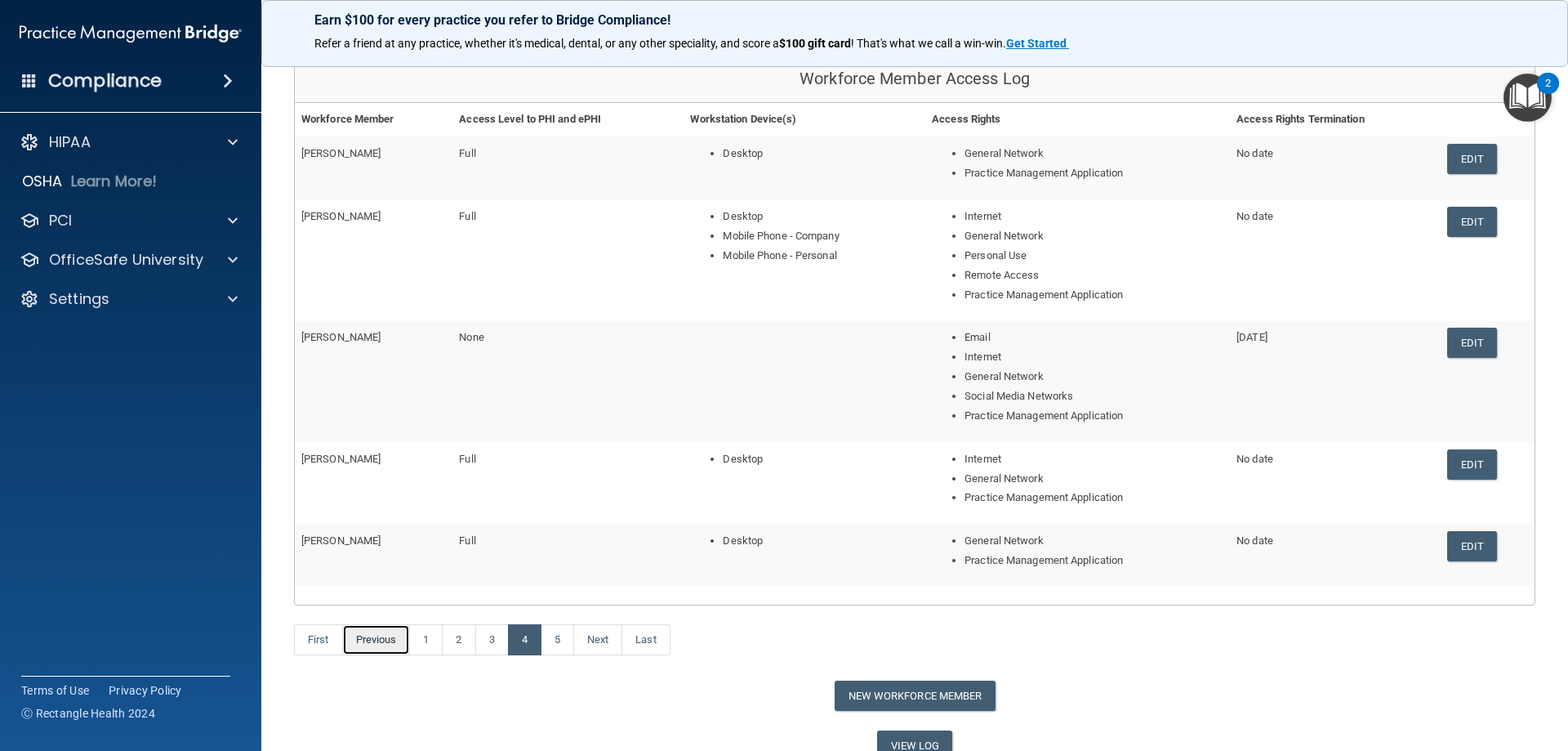
click at [379, 635] on link "Previous" at bounding box center [377, 640] width 69 height 31
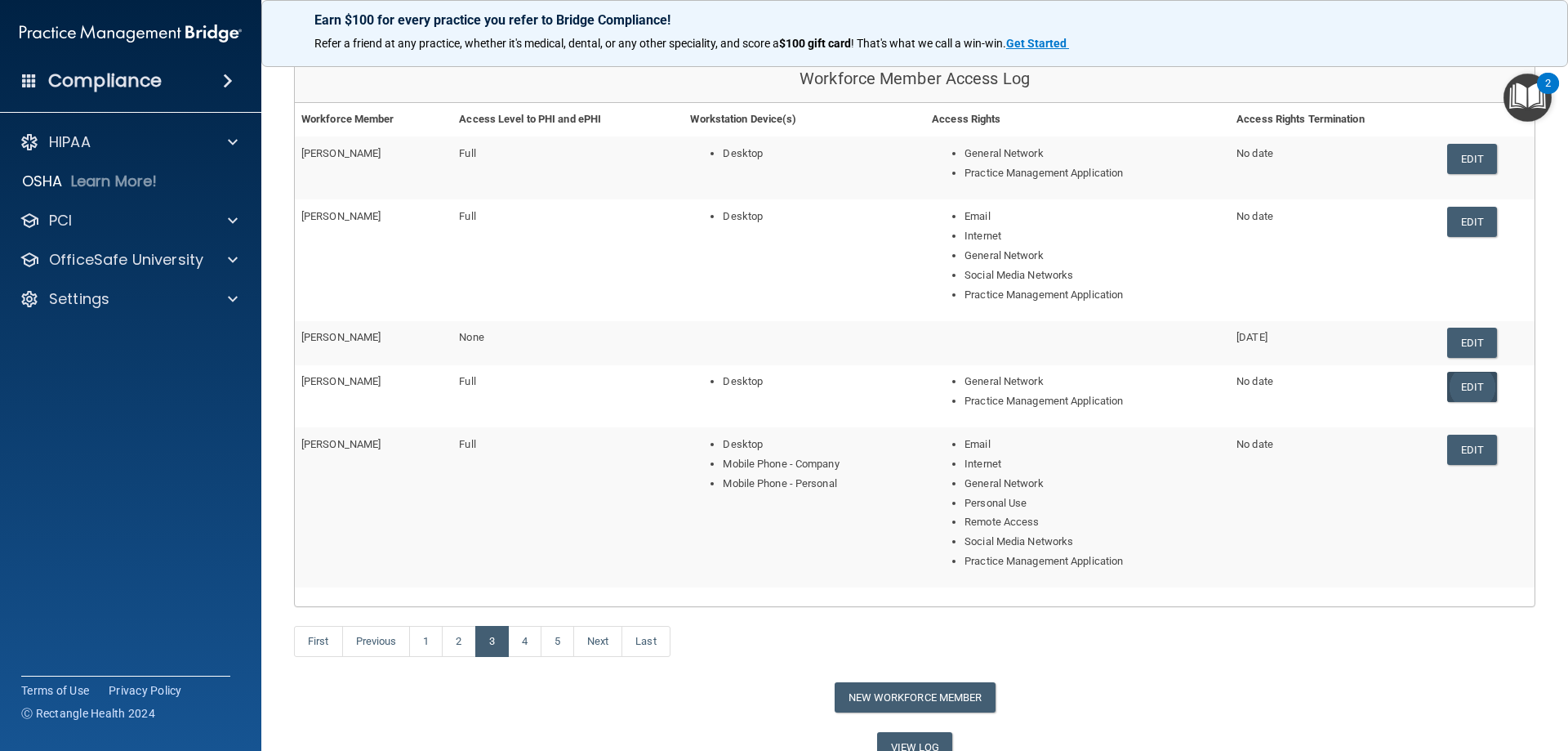
click at [1450, 389] on link "Edit" at bounding box center [1472, 386] width 50 height 30
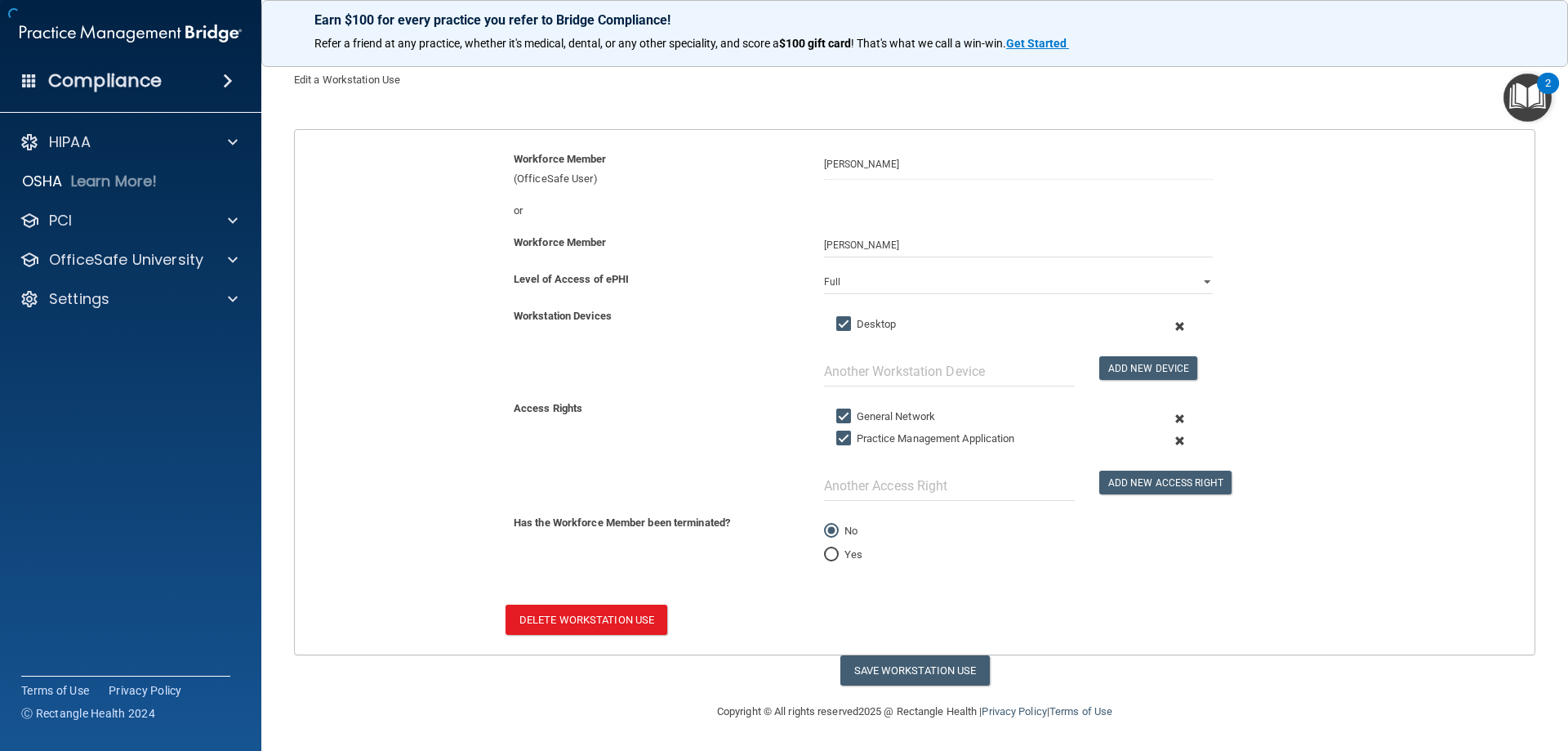
scroll to position [108, 0]
click at [599, 625] on button "Delete Workstation Use" at bounding box center [586, 619] width 162 height 30
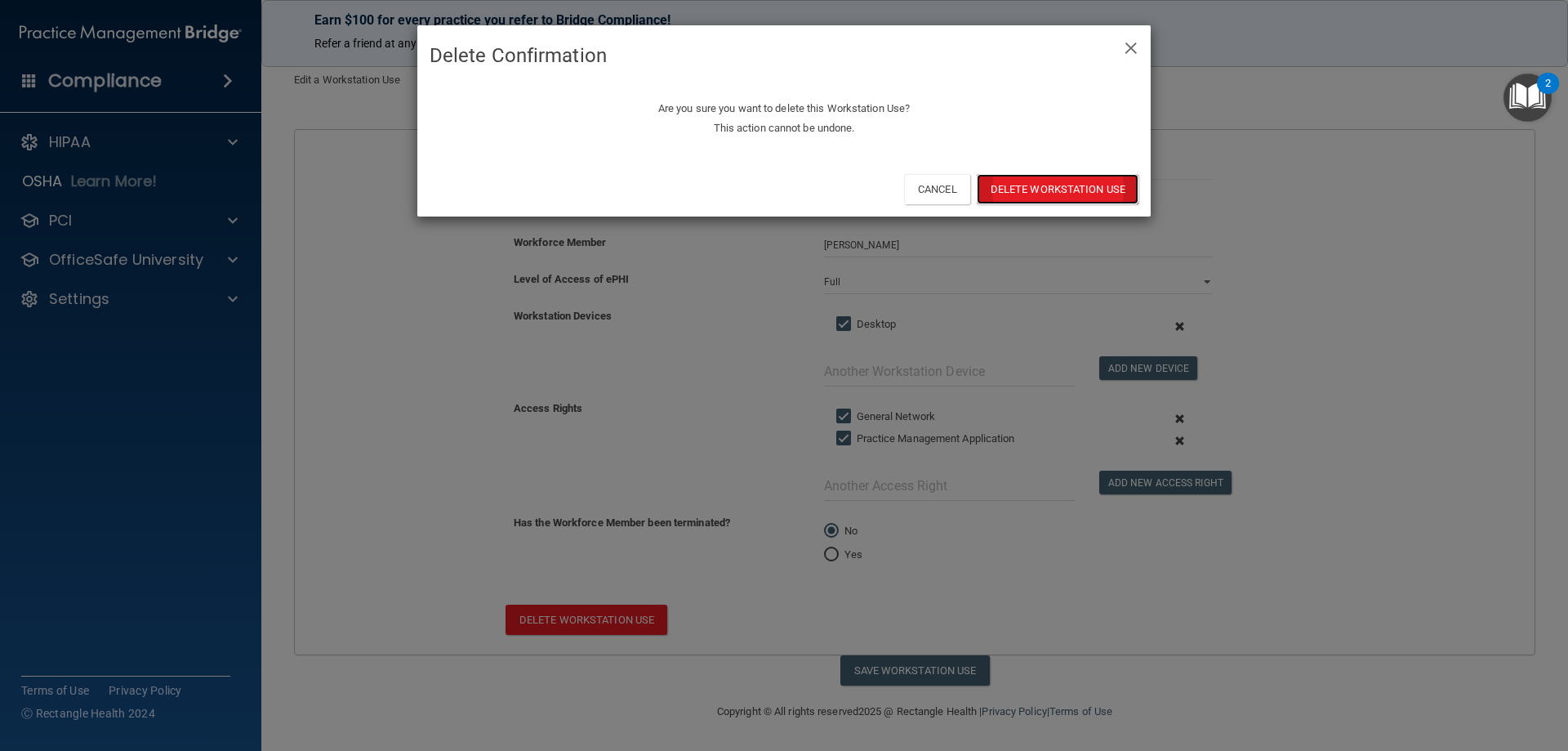
click at [1075, 195] on button "Delete Workstation Use" at bounding box center [1057, 189] width 162 height 30
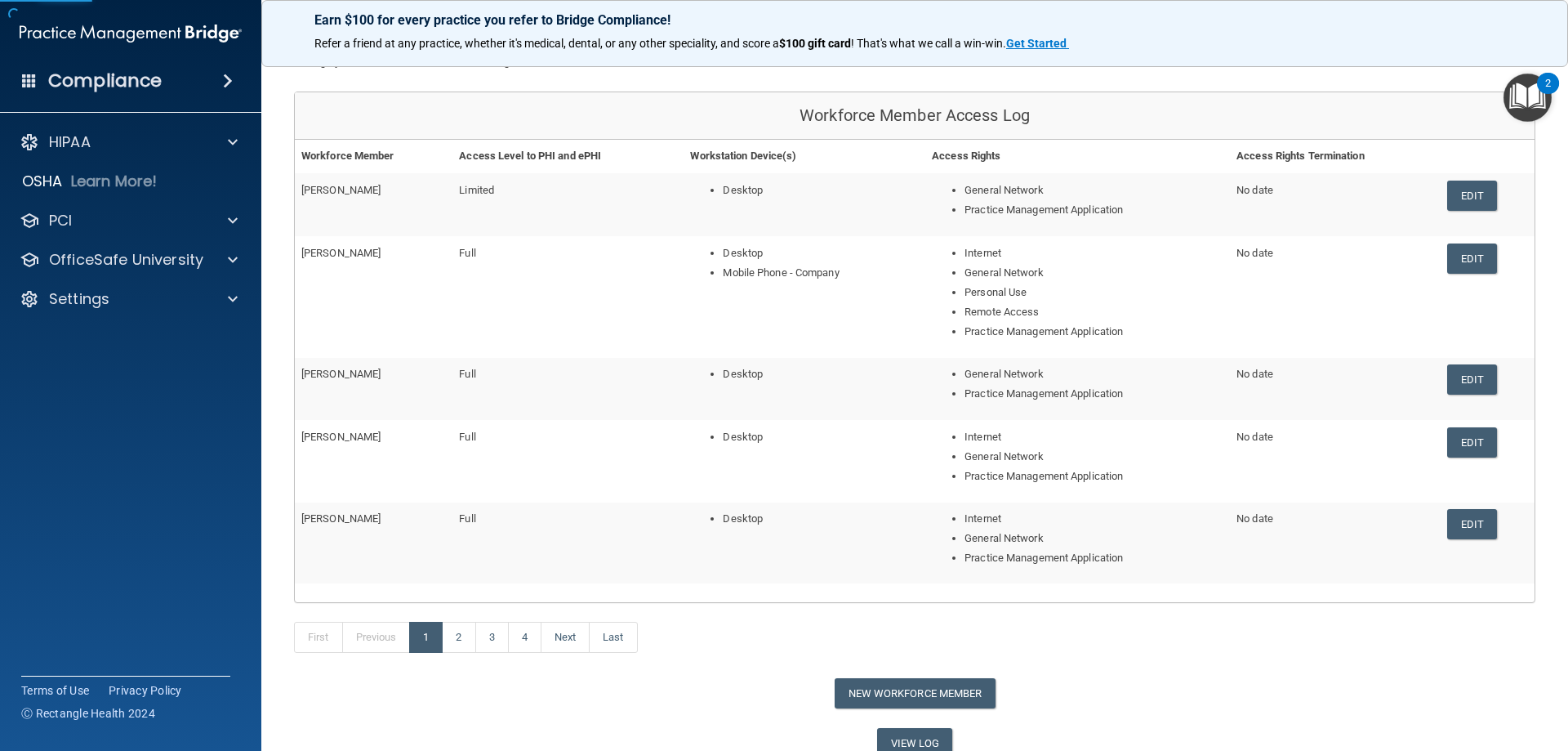
scroll to position [200, 0]
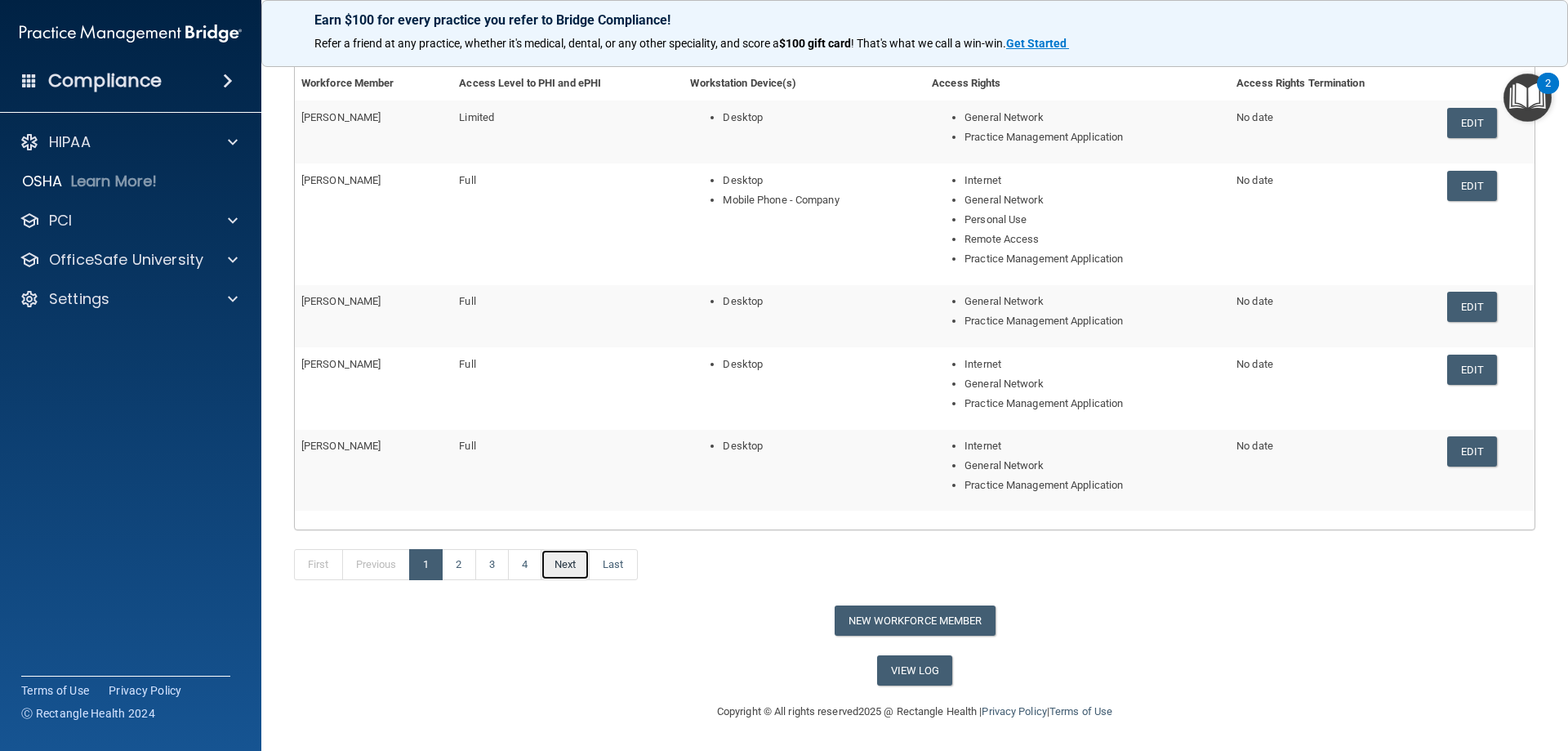
click at [576, 569] on link "Next" at bounding box center [565, 564] width 49 height 31
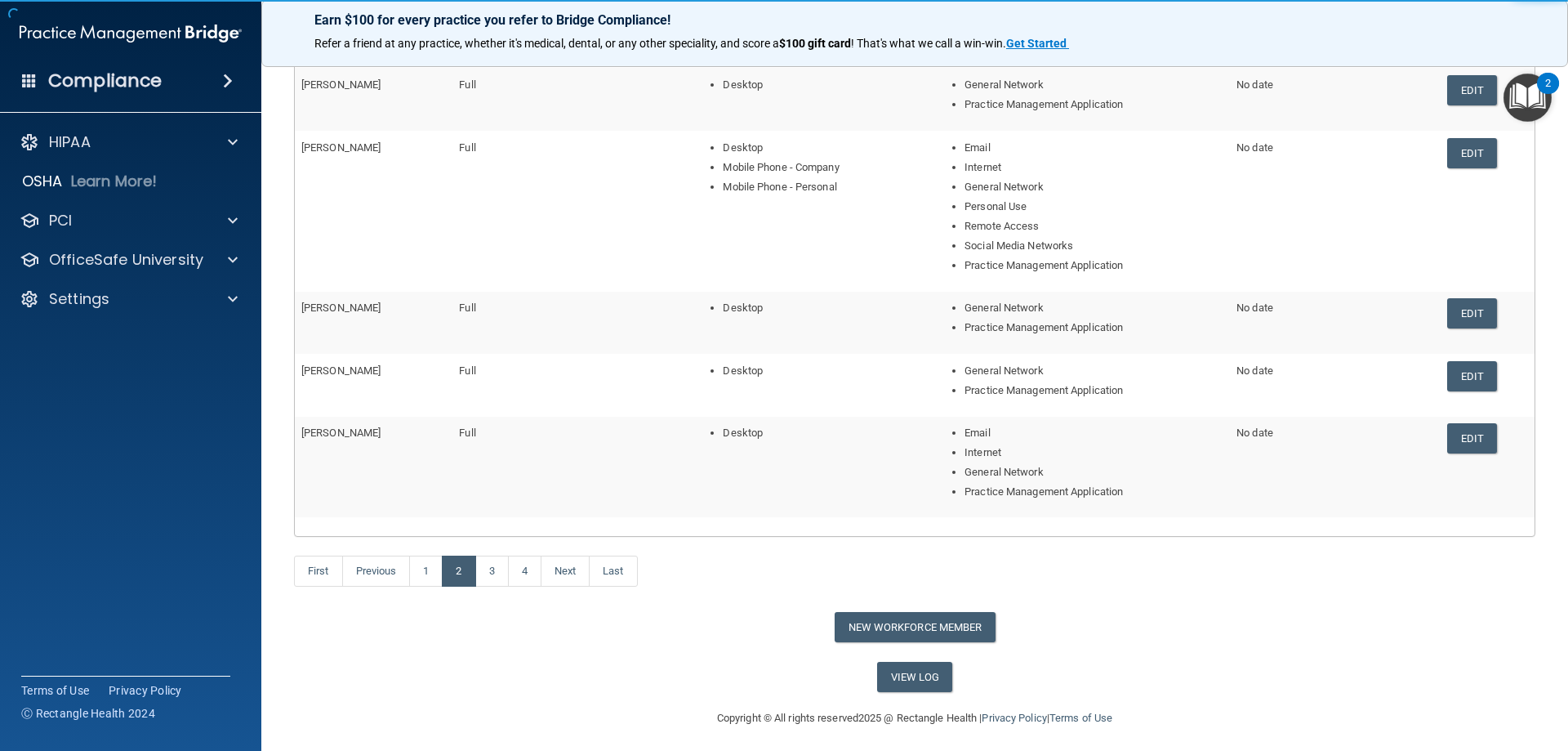
scroll to position [239, 0]
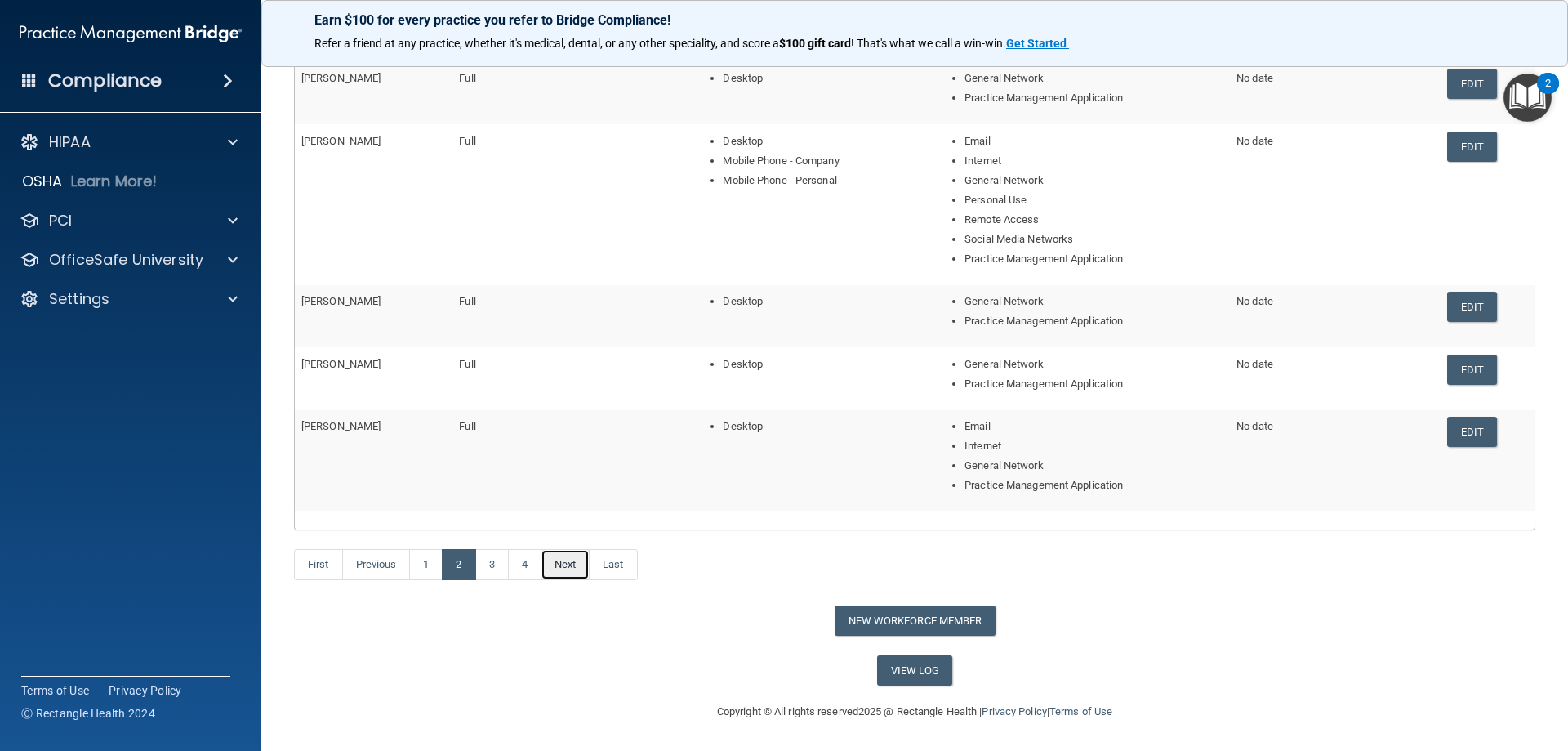
click at [565, 568] on link "Next" at bounding box center [565, 564] width 49 height 31
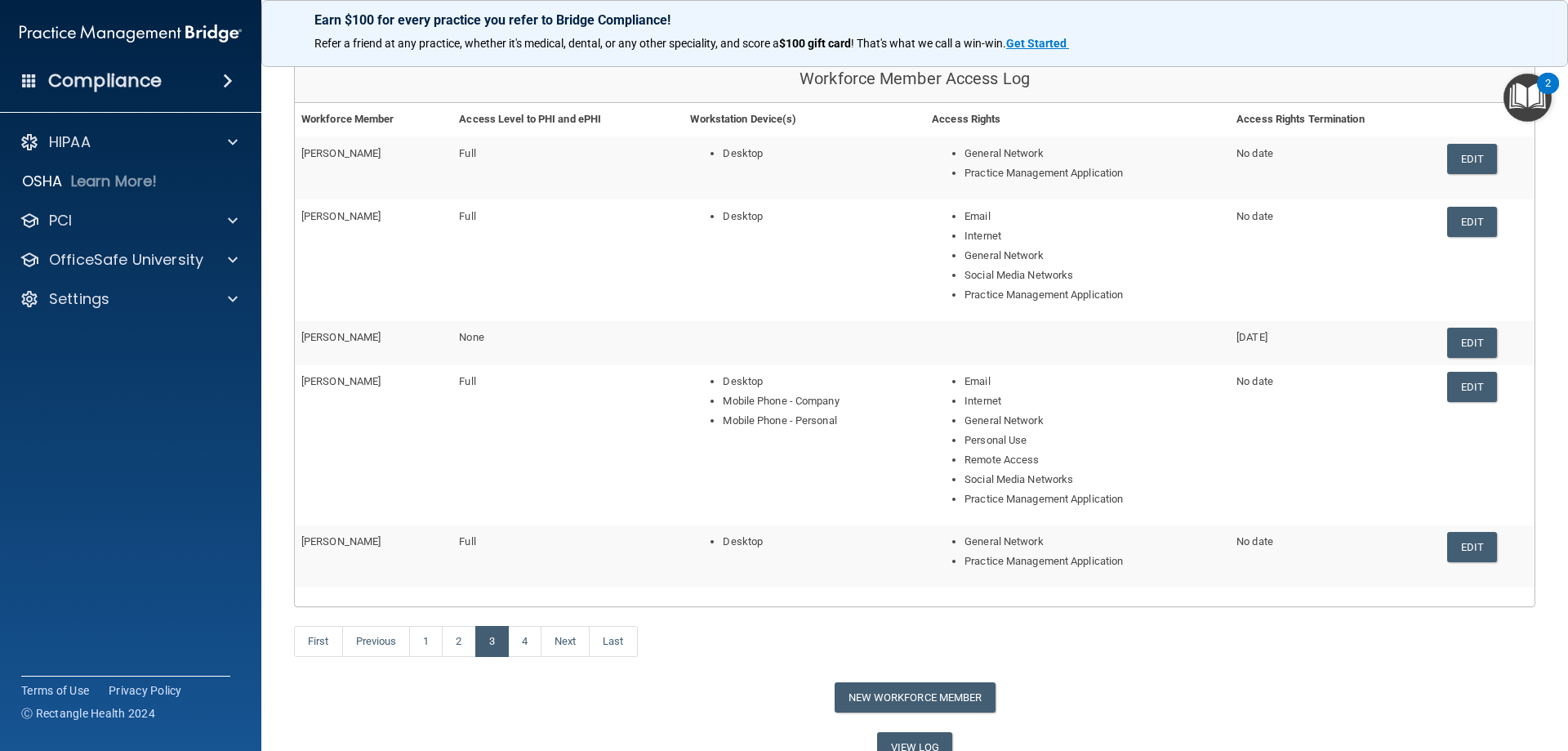
scroll to position [240, 0]
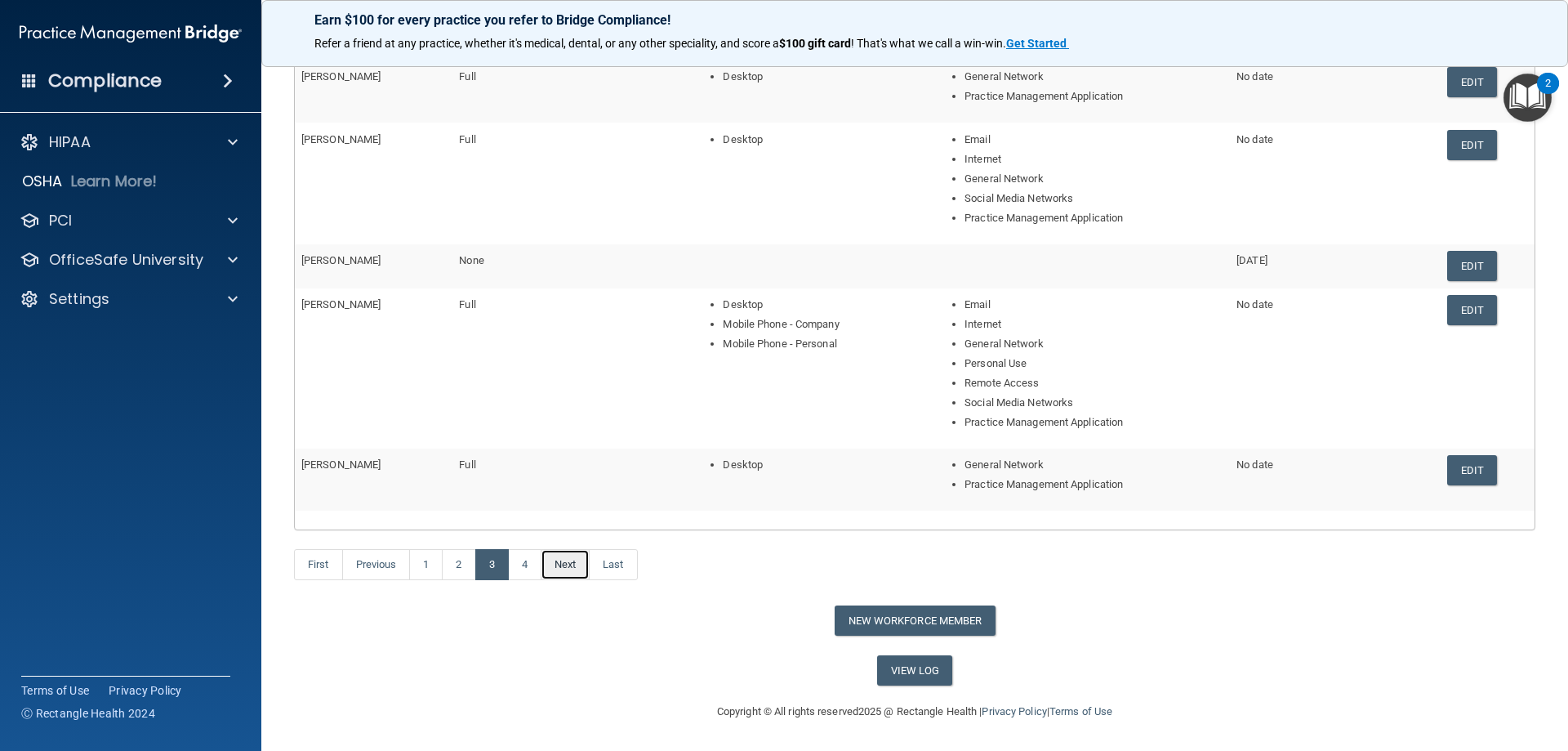
click at [565, 568] on link "Next" at bounding box center [565, 564] width 49 height 31
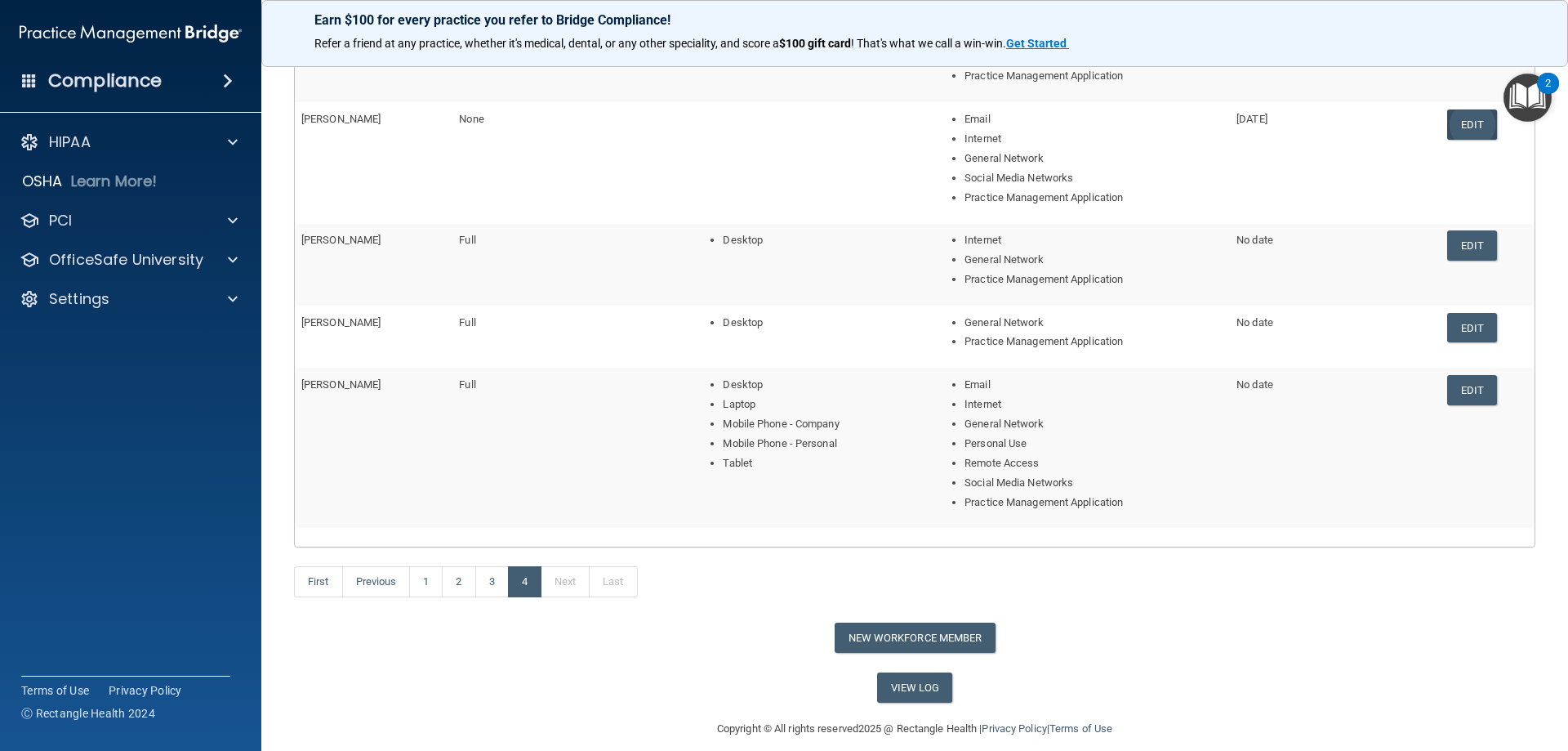
scroll to position [336, 0]
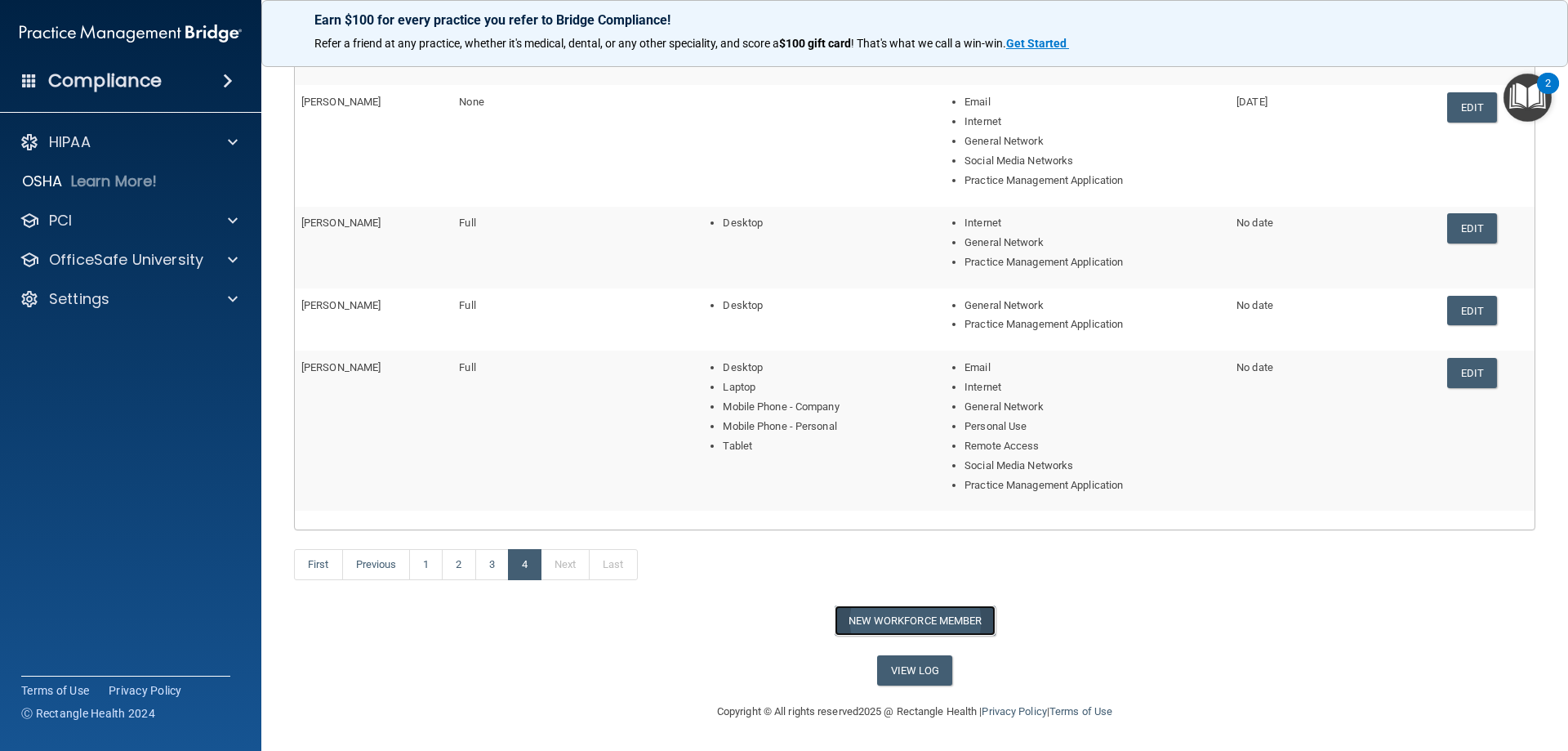
click at [876, 624] on button "New Workforce Member" at bounding box center [915, 620] width 161 height 30
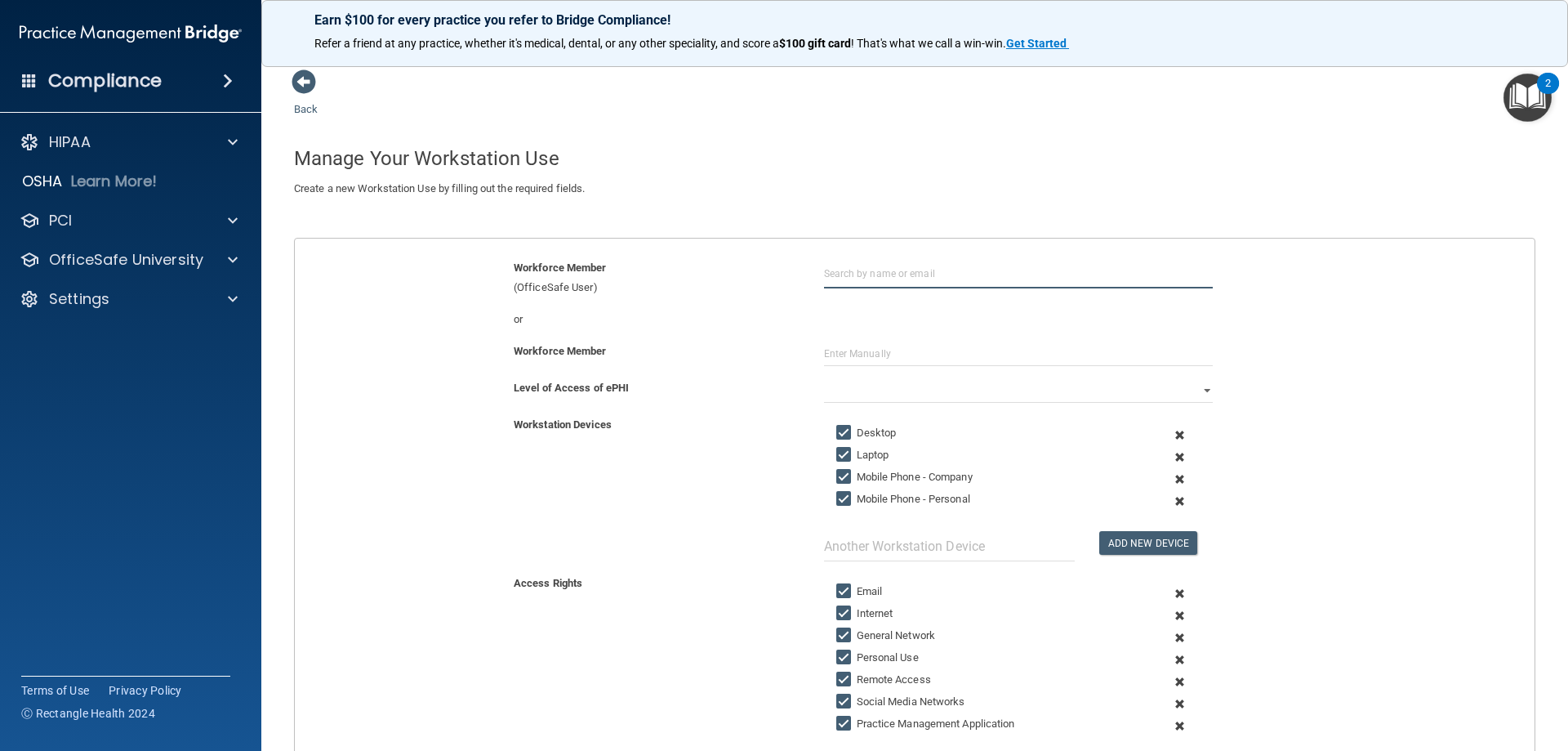
click at [839, 281] on input "text" at bounding box center [1019, 273] width 389 height 30
type input "M"
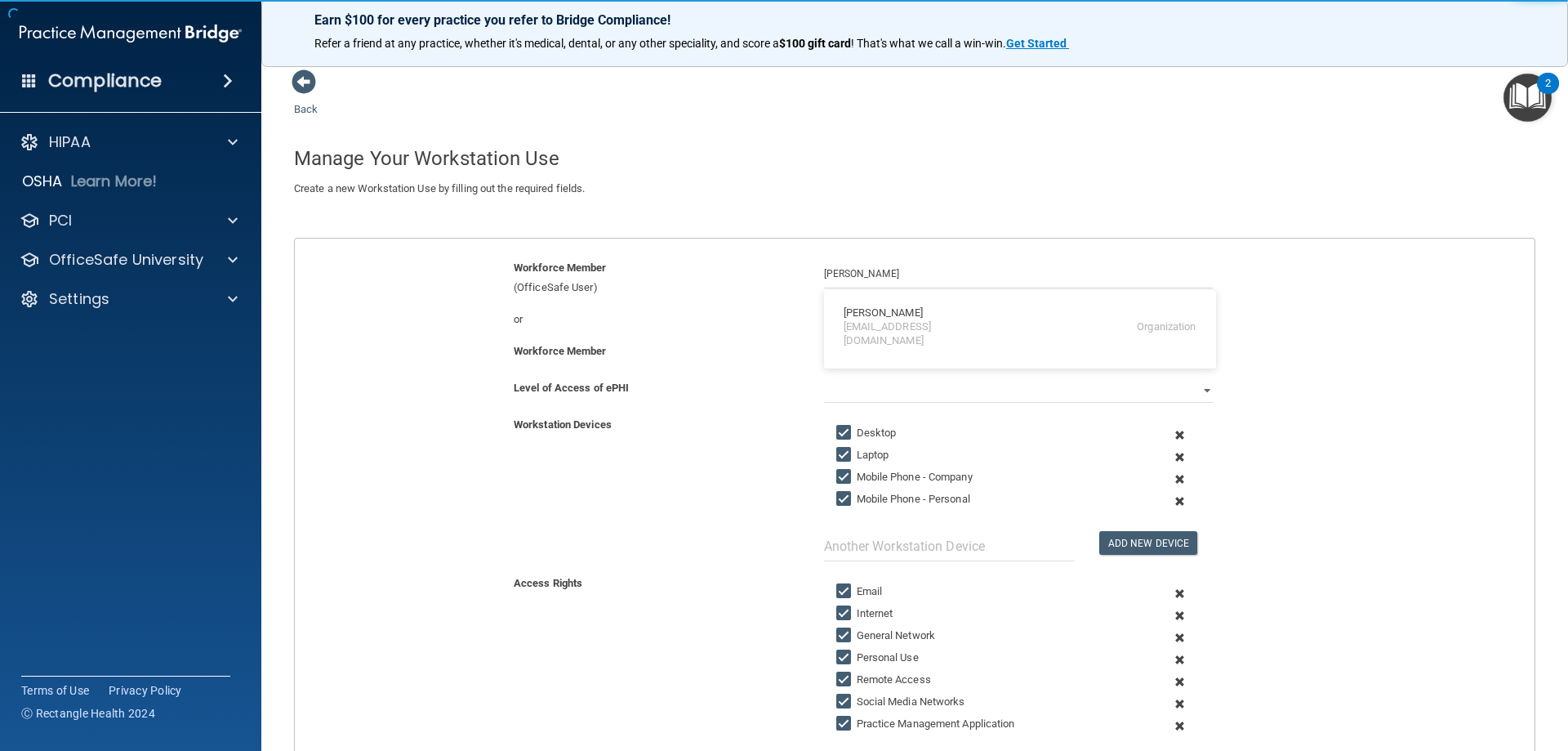
click at [926, 327] on div "lsmarson22@gmail.com" at bounding box center [915, 333] width 141 height 28
type input "Leah Marson"
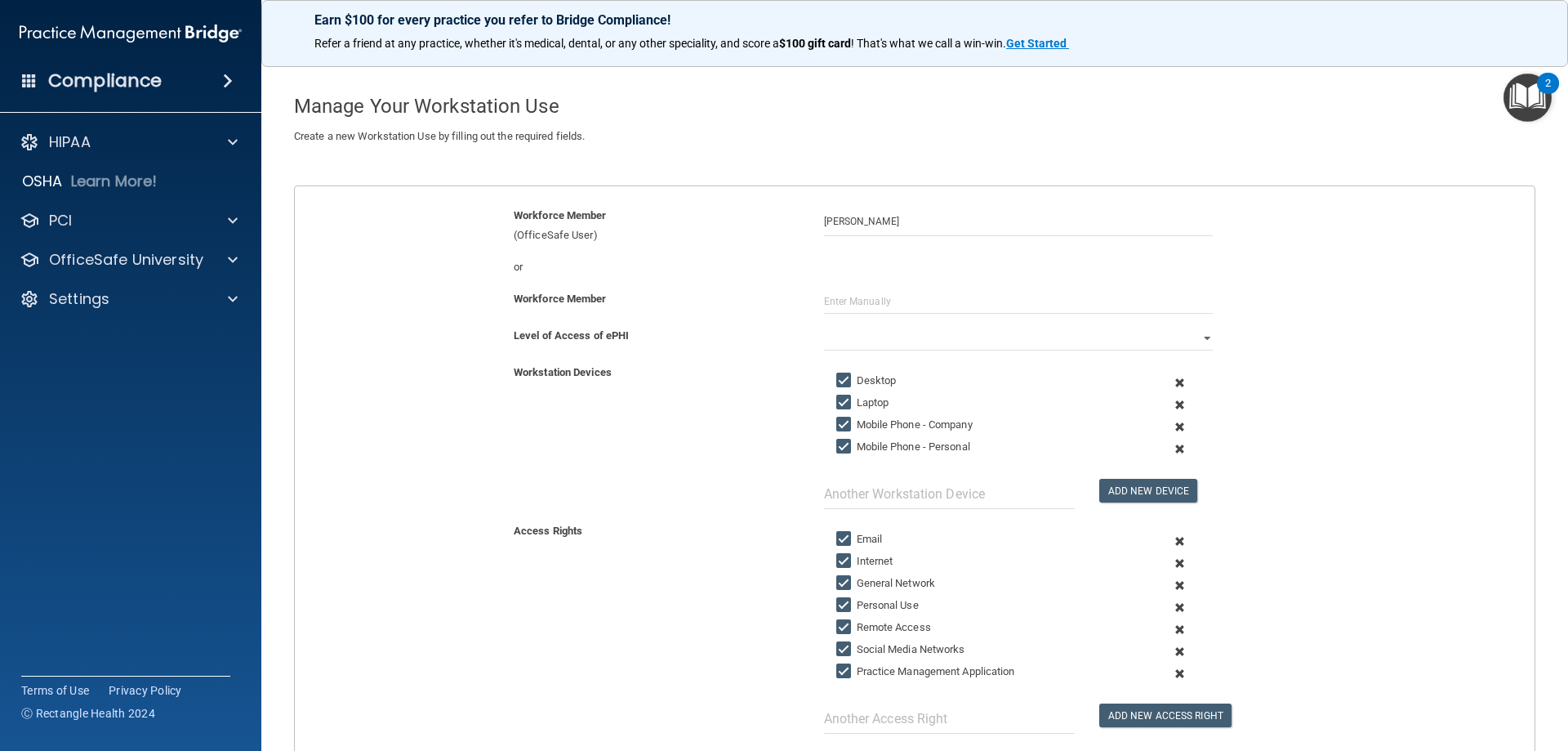
scroll to position [81, 0]
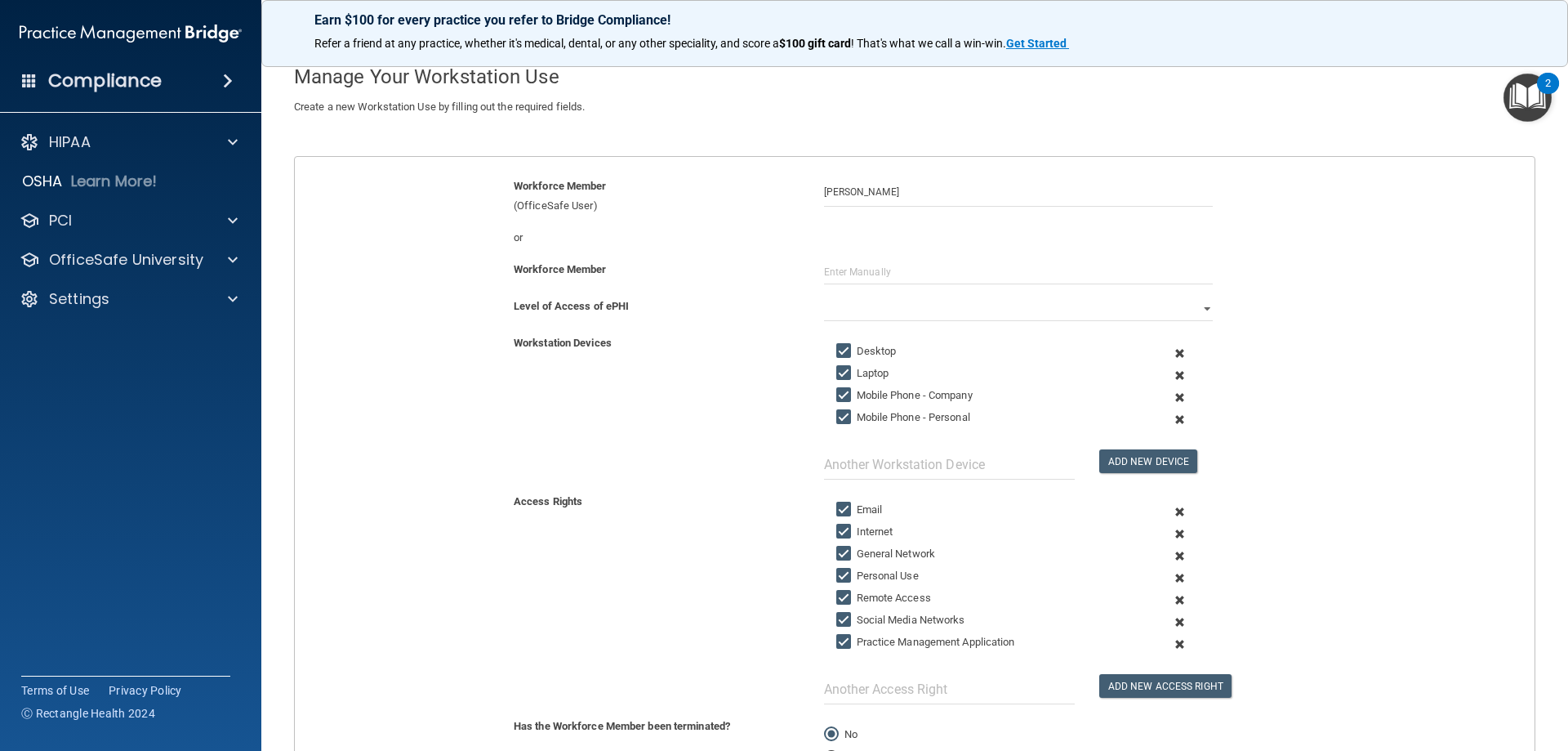
click at [845, 373] on input "Laptop" at bounding box center [846, 373] width 19 height 13
checkbox input "false"
click at [840, 394] on input "Mobile Phone - Company" at bounding box center [846, 395] width 19 height 13
checkbox input "false"
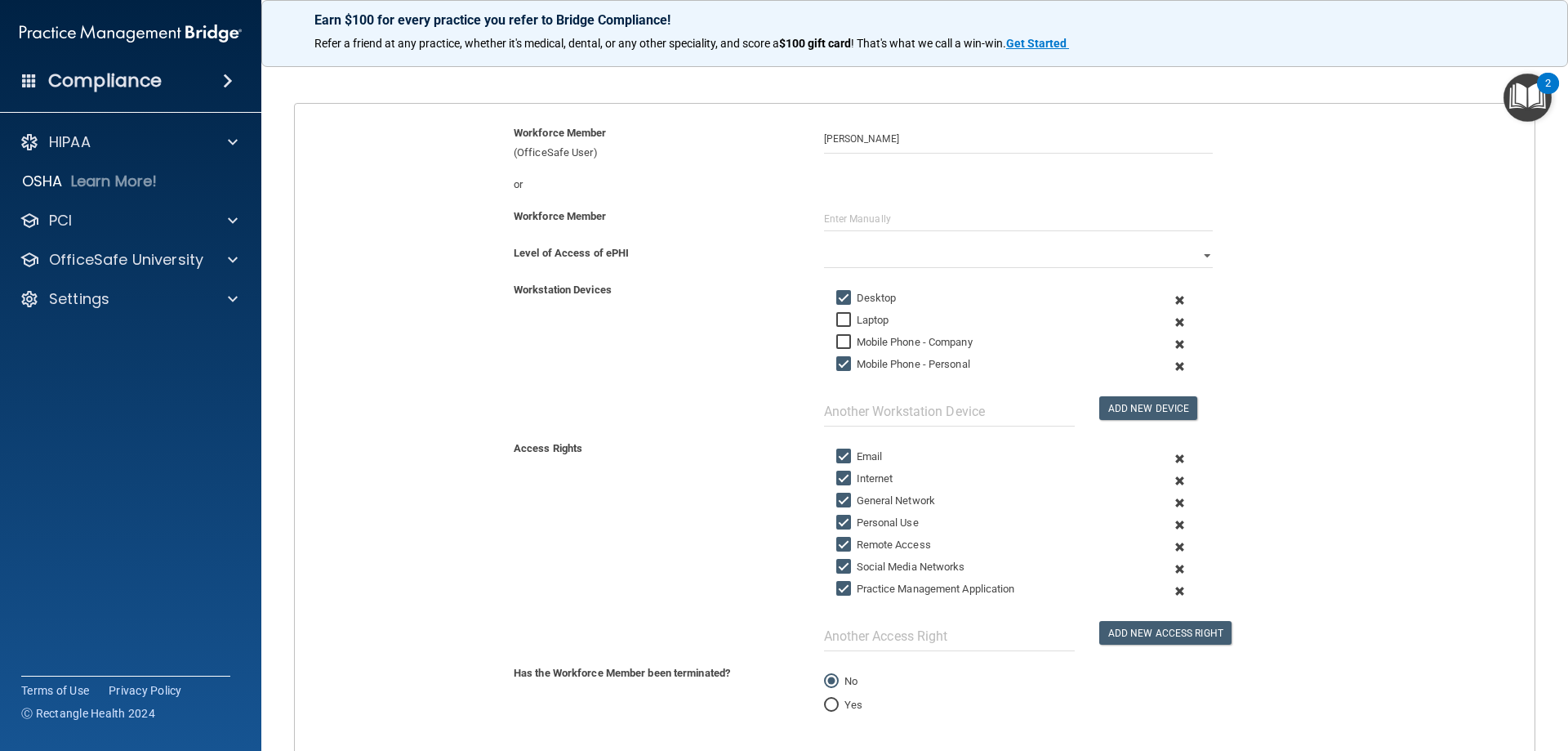
scroll to position [164, 0]
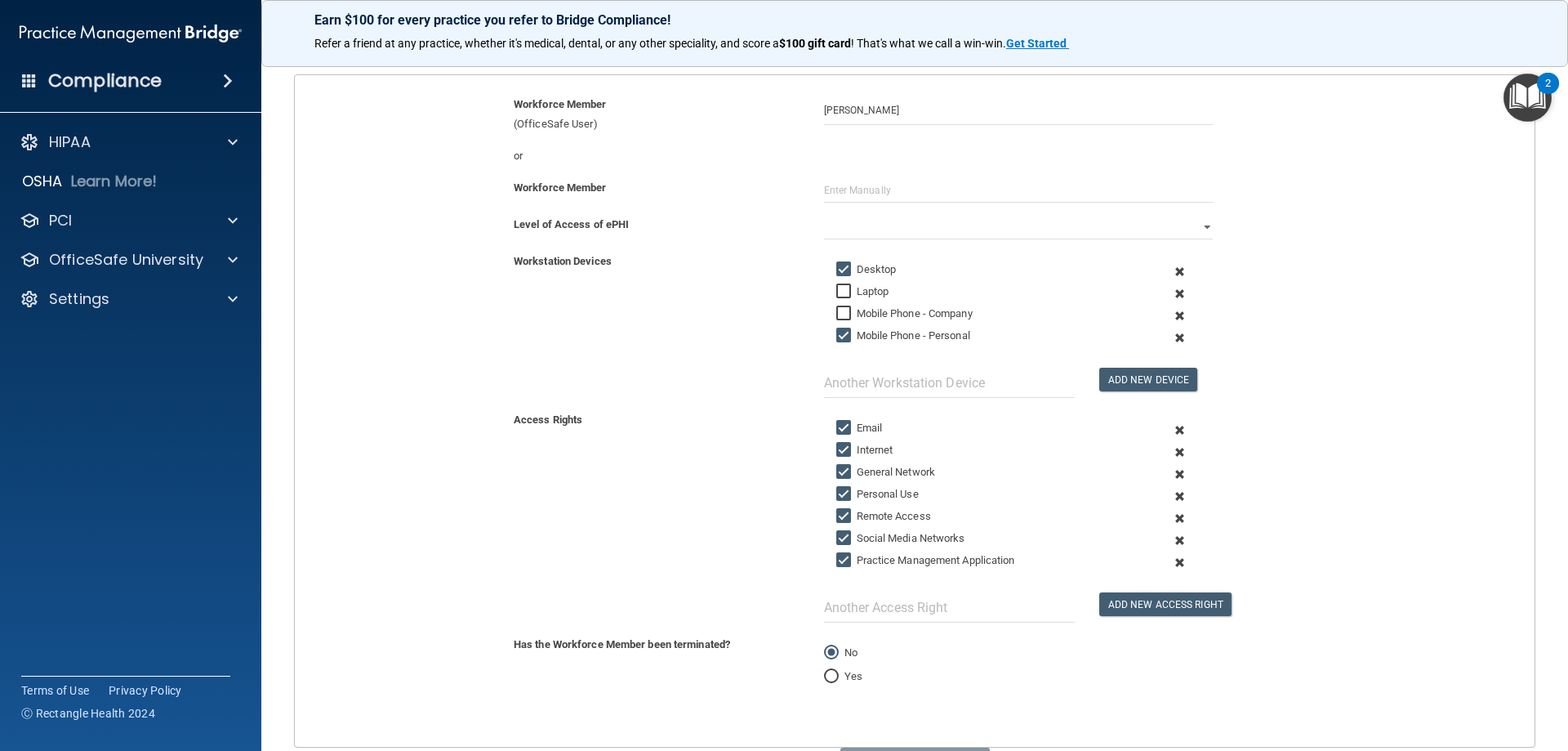
click at [838, 497] on input "Personal Use" at bounding box center [846, 494] width 19 height 13
checkbox input "false"
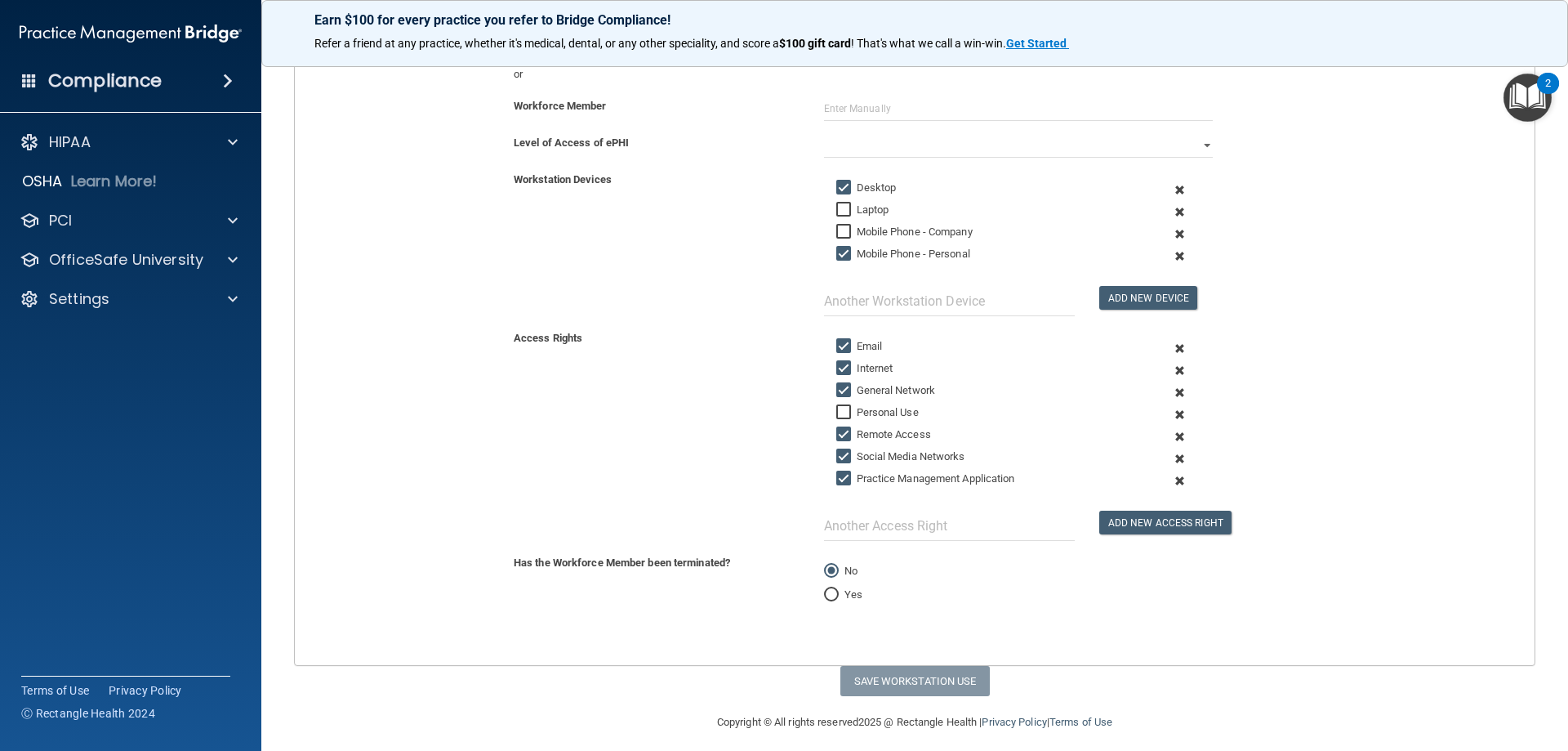
click at [837, 454] on input "Social Media Networks" at bounding box center [846, 456] width 19 height 13
checkbox input "false"
click at [837, 435] on input "Remote Access" at bounding box center [846, 435] width 19 height 13
checkbox input "false"
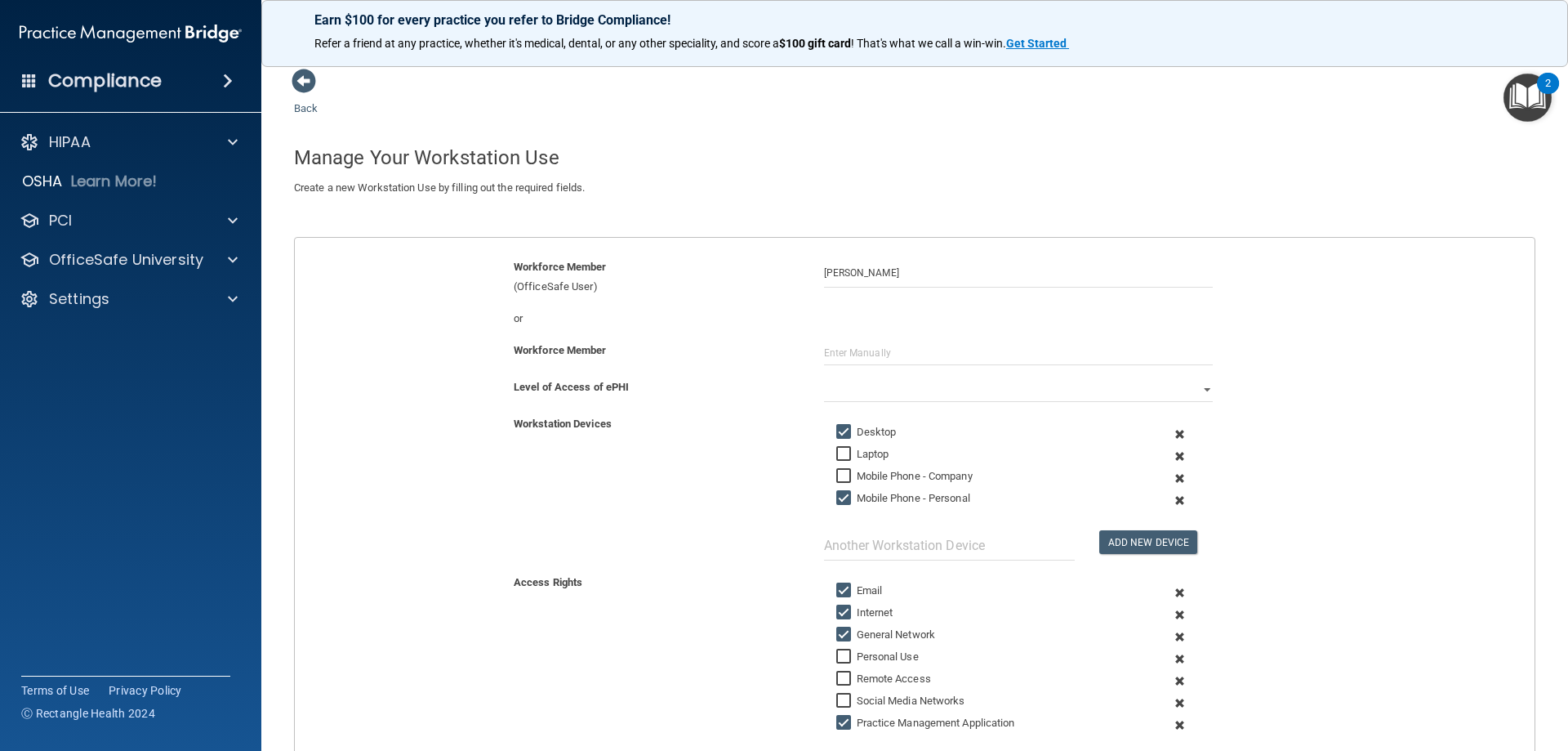
scroll to position [0, 0]
click at [1192, 390] on select "Full Limited None" at bounding box center [1019, 390] width 389 height 24
click at [824, 378] on select "Full Limited None" at bounding box center [1019, 390] width 389 height 24
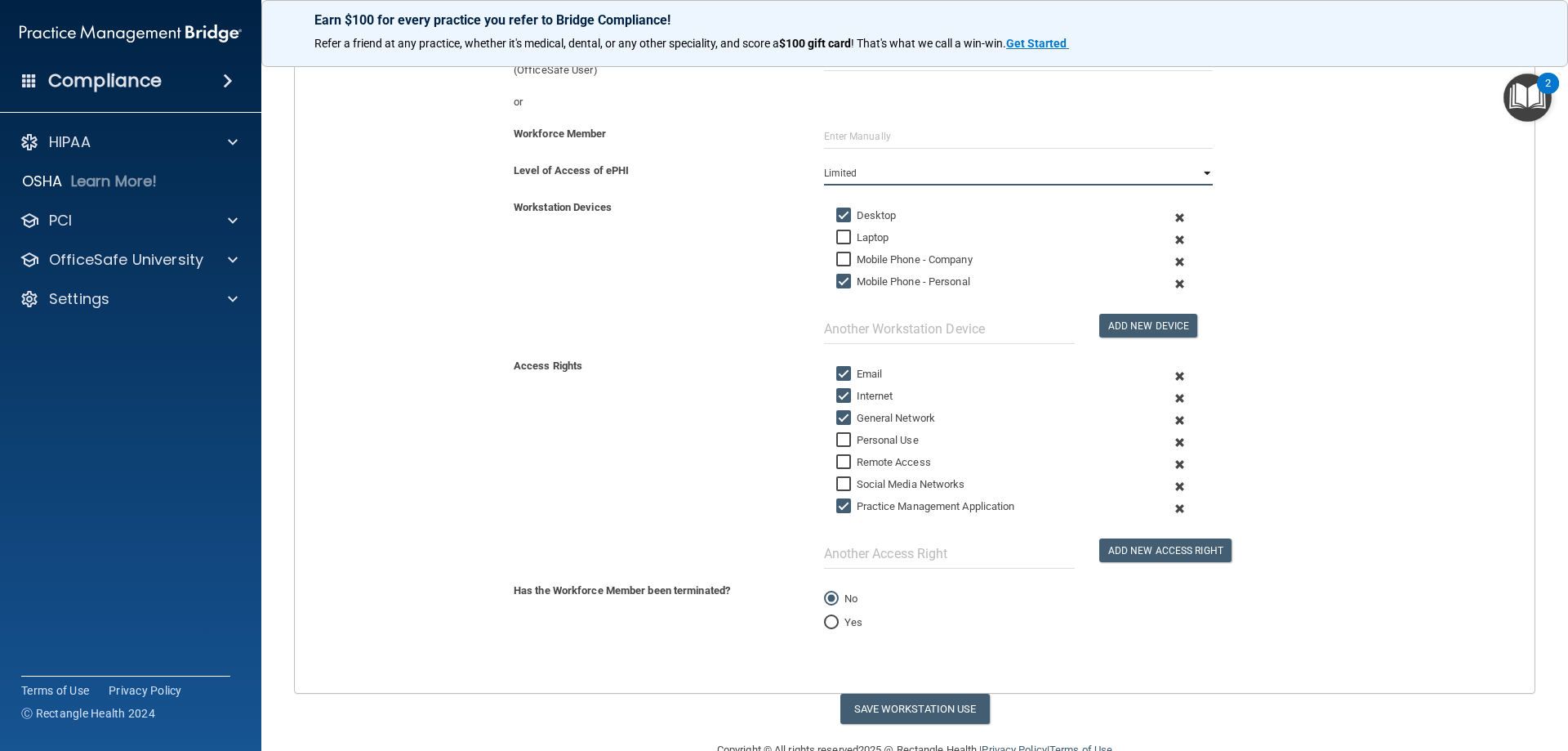
scroll to position [256, 0]
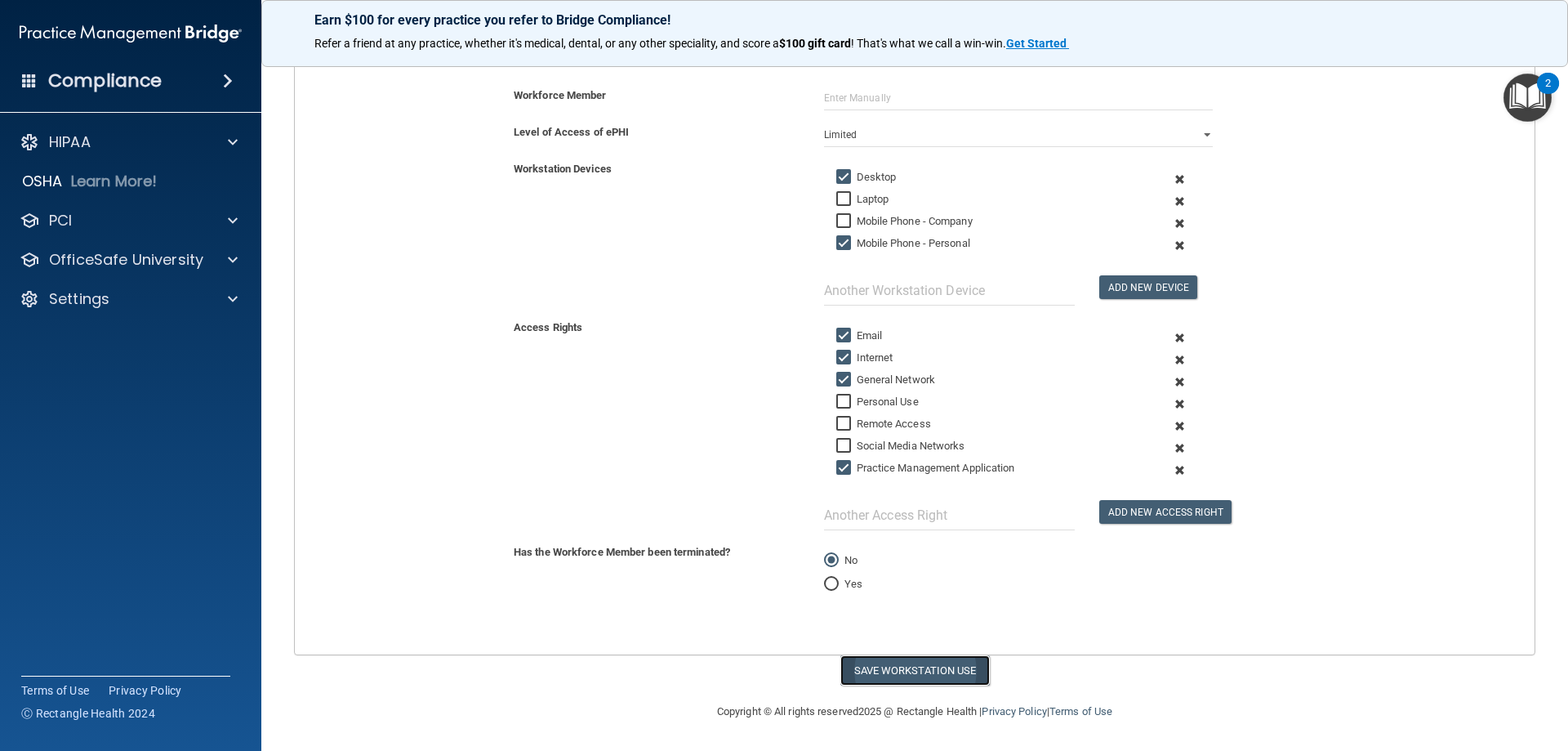
click at [860, 674] on button "Save Workstation Use" at bounding box center [915, 670] width 149 height 30
select select "? string:Full ?"
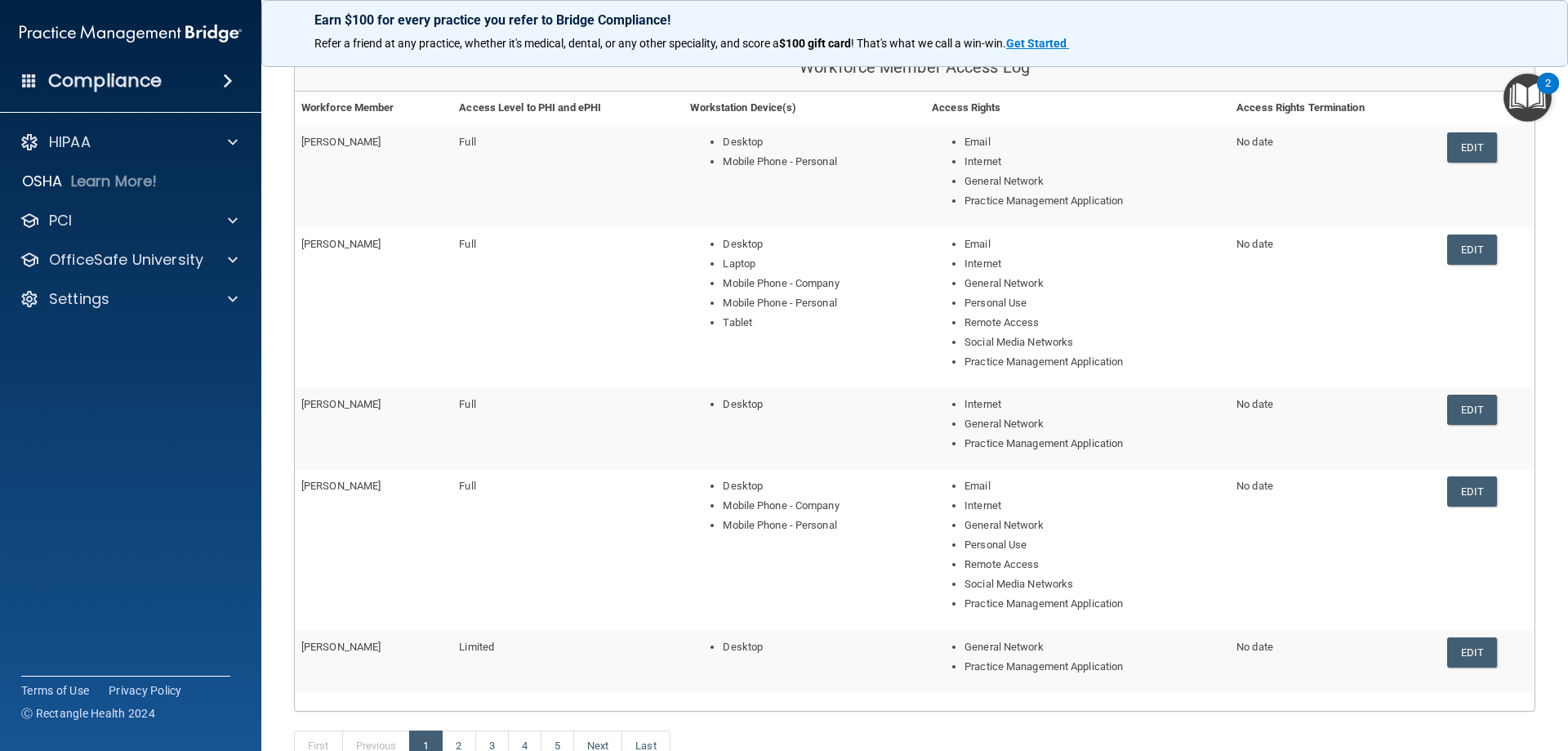
scroll to position [160, 0]
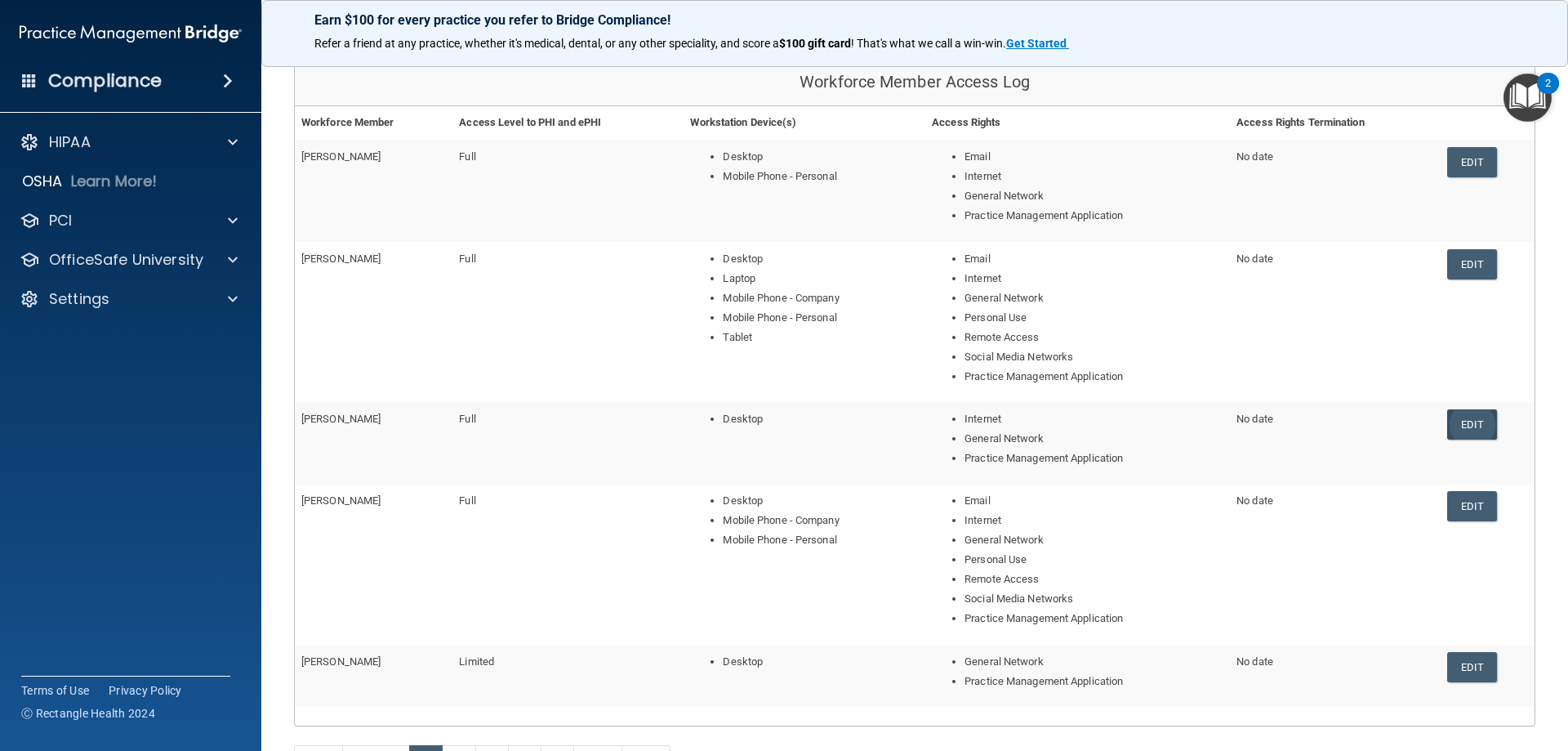
click at [1455, 427] on link "Edit" at bounding box center [1472, 424] width 50 height 30
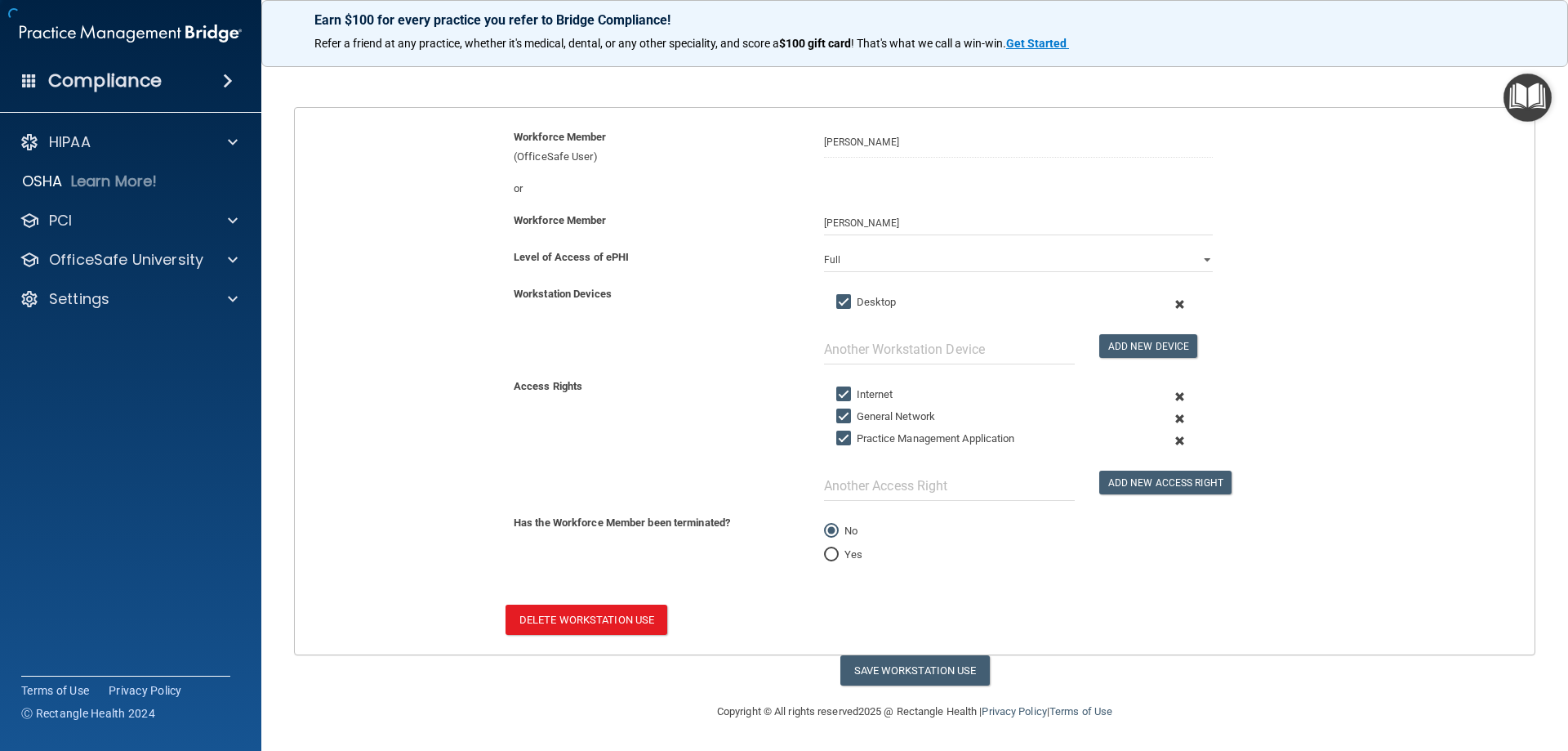
scroll to position [131, 0]
click at [1145, 480] on button "Add New Access Right" at bounding box center [1166, 483] width 132 height 23
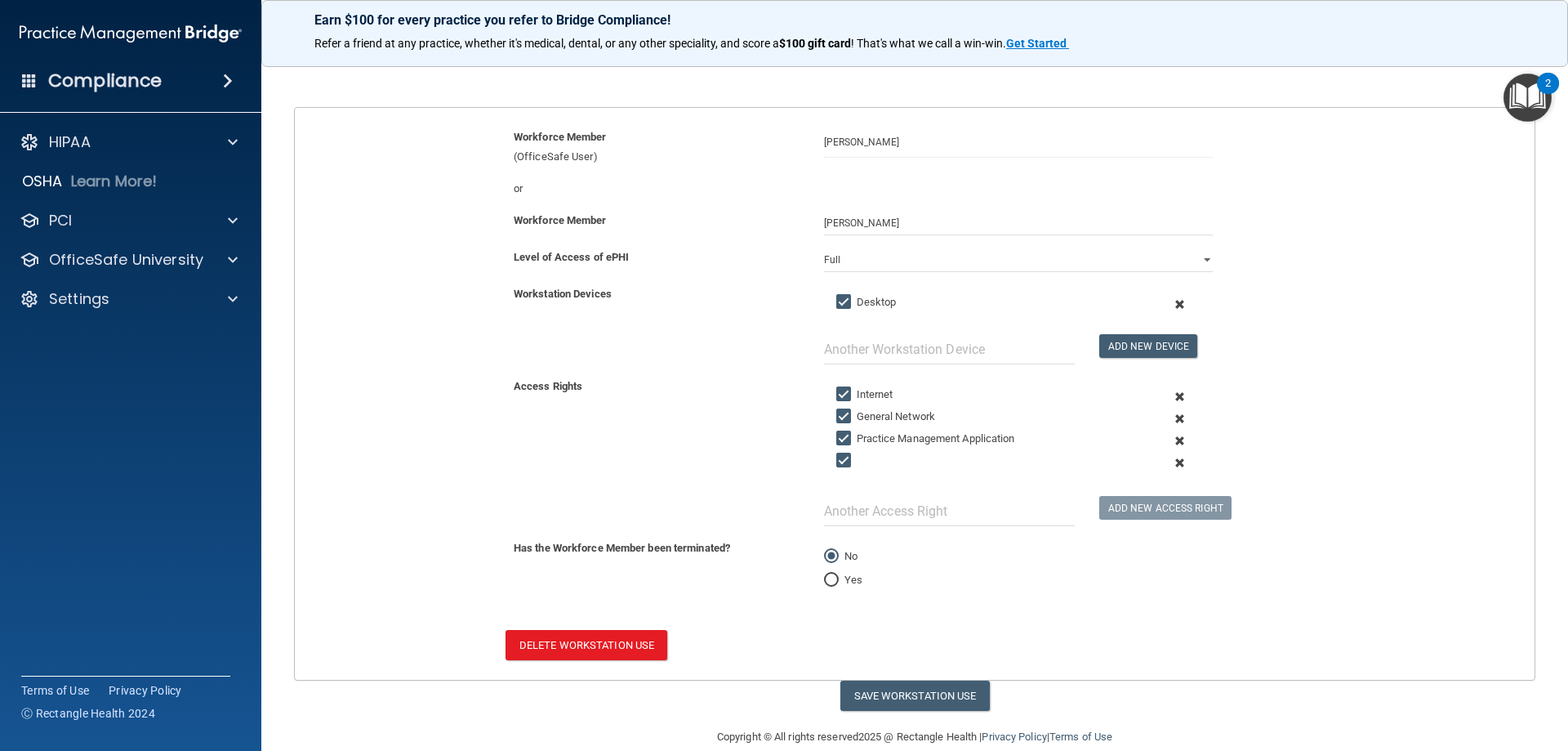
click at [908, 469] on div at bounding box center [986, 464] width 324 height 25
click at [865, 455] on div at bounding box center [986, 464] width 324 height 25
click at [869, 462] on div at bounding box center [986, 464] width 324 height 25
click at [838, 455] on input "checkbox" at bounding box center [846, 461] width 19 height 13
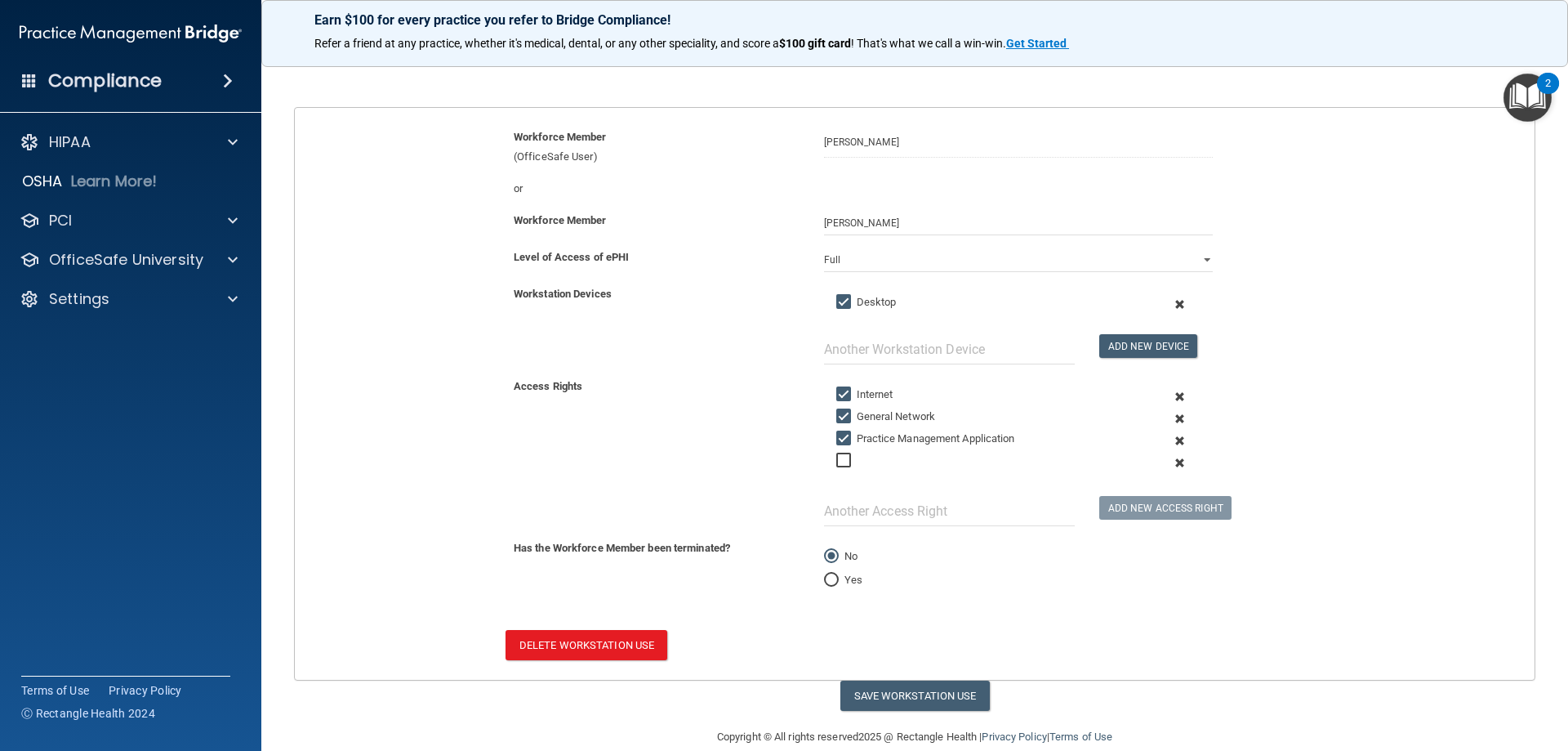
click at [843, 462] on input "checkbox" at bounding box center [846, 461] width 19 height 13
checkbox input "true"
click at [874, 463] on div at bounding box center [986, 464] width 324 height 25
click at [897, 513] on input "text" at bounding box center [949, 511] width 250 height 30
click at [1171, 459] on span at bounding box center [1179, 463] width 40 height 22
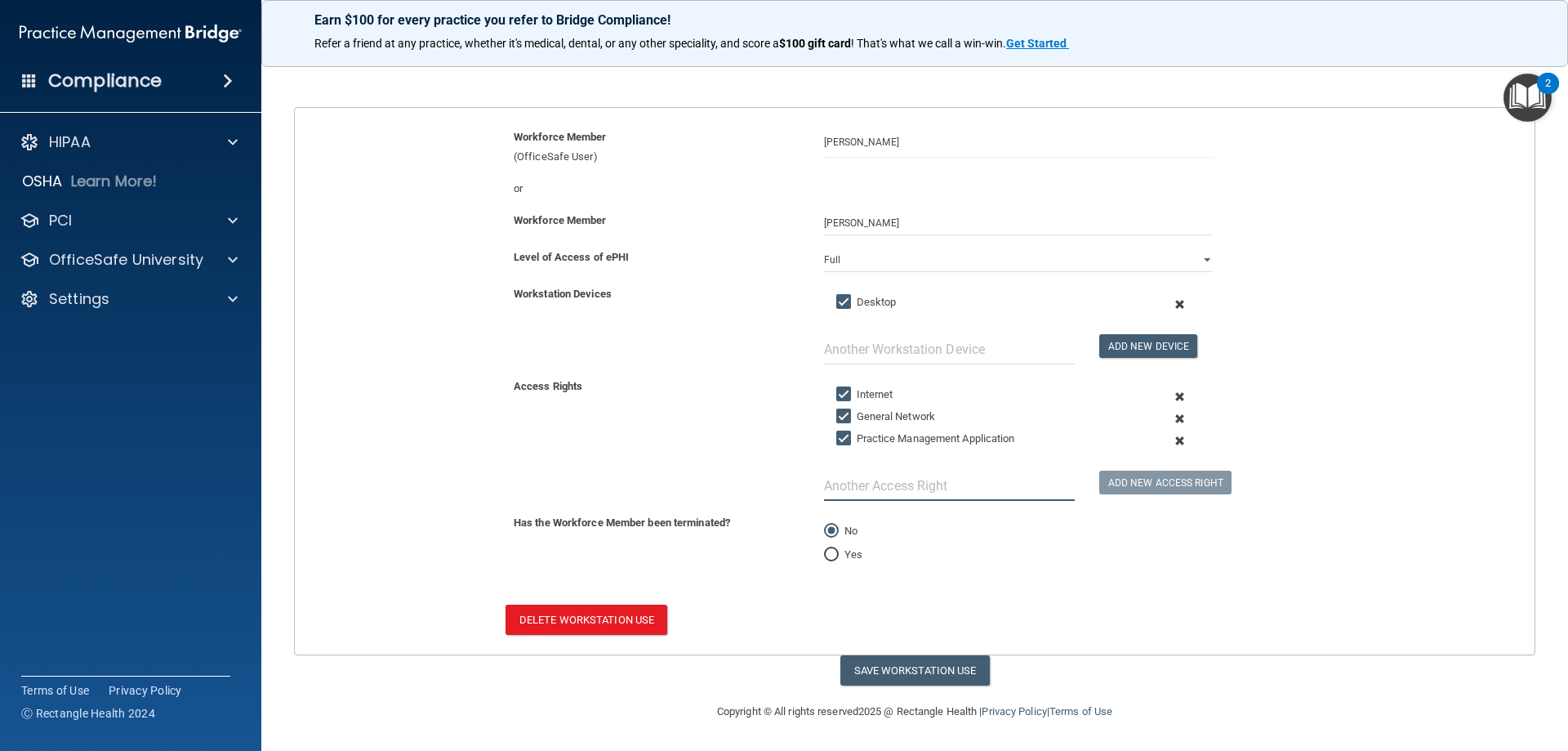
click at [849, 480] on input "text" at bounding box center [949, 485] width 250 height 30
type input "Email"
click at [1118, 484] on button "Add New Access Right" at bounding box center [1166, 483] width 132 height 23
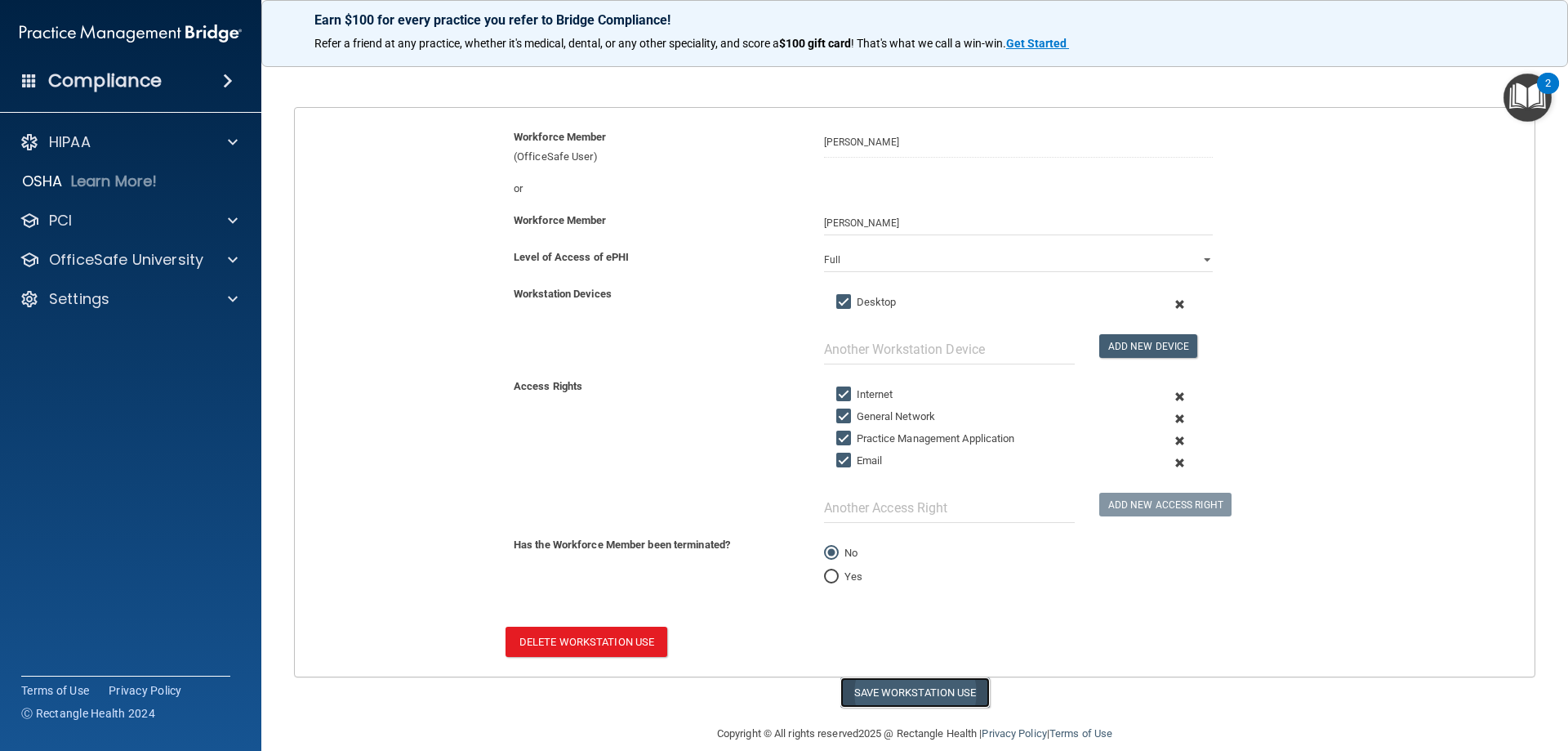
click at [909, 689] on button "Save Workstation Use" at bounding box center [915, 691] width 149 height 30
select select "? string:Full ?"
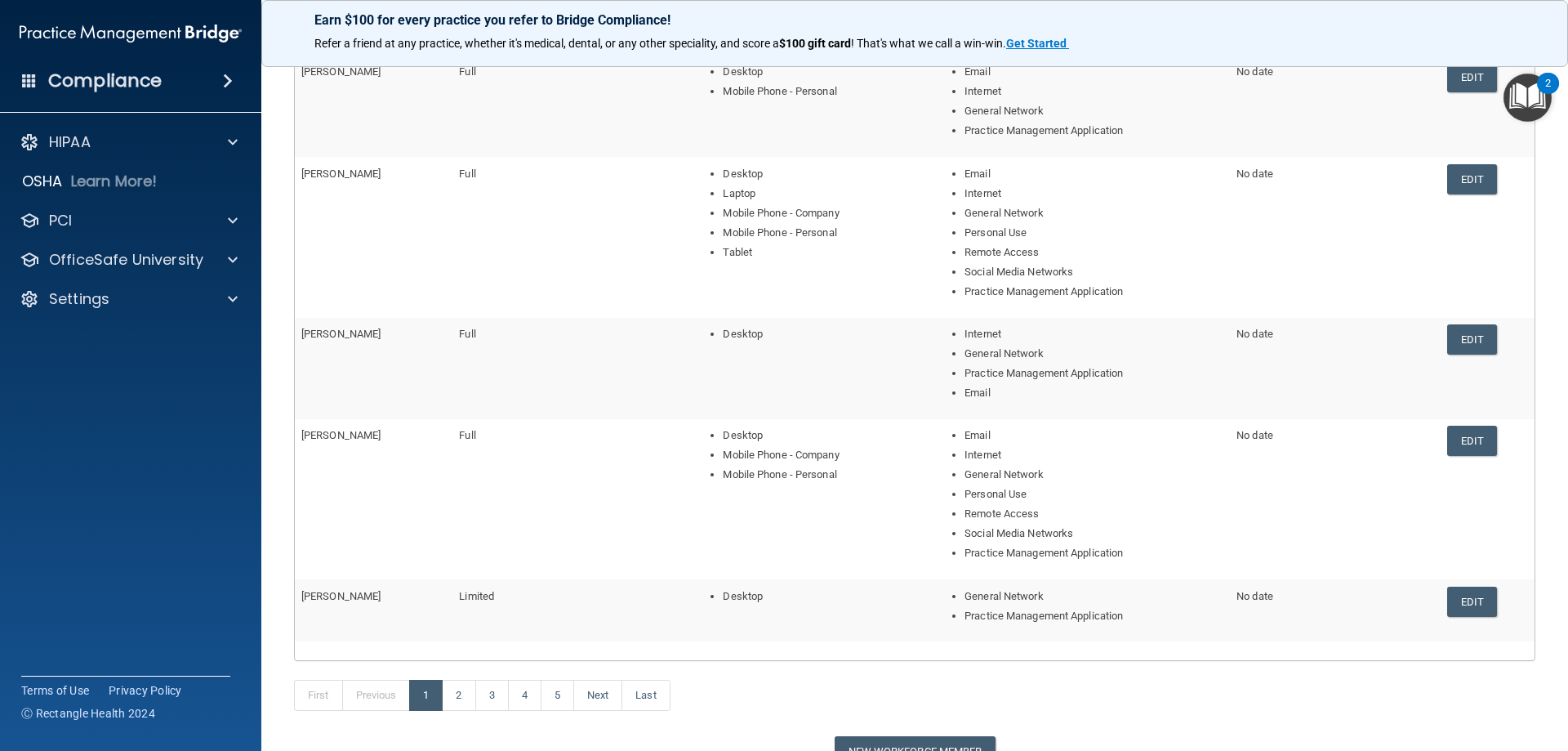
scroll to position [327, 0]
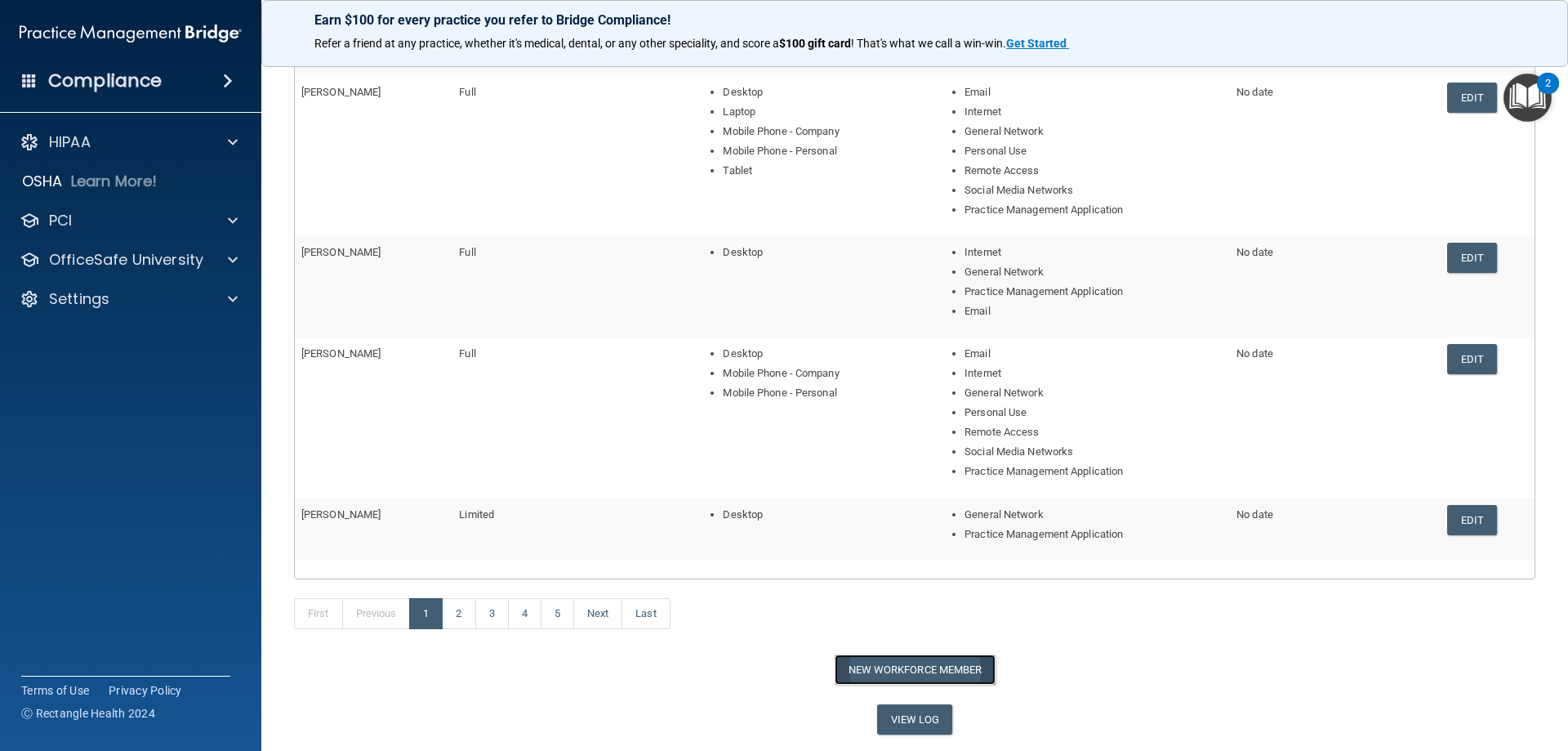
click at [858, 671] on button "New Workforce Member" at bounding box center [915, 669] width 161 height 30
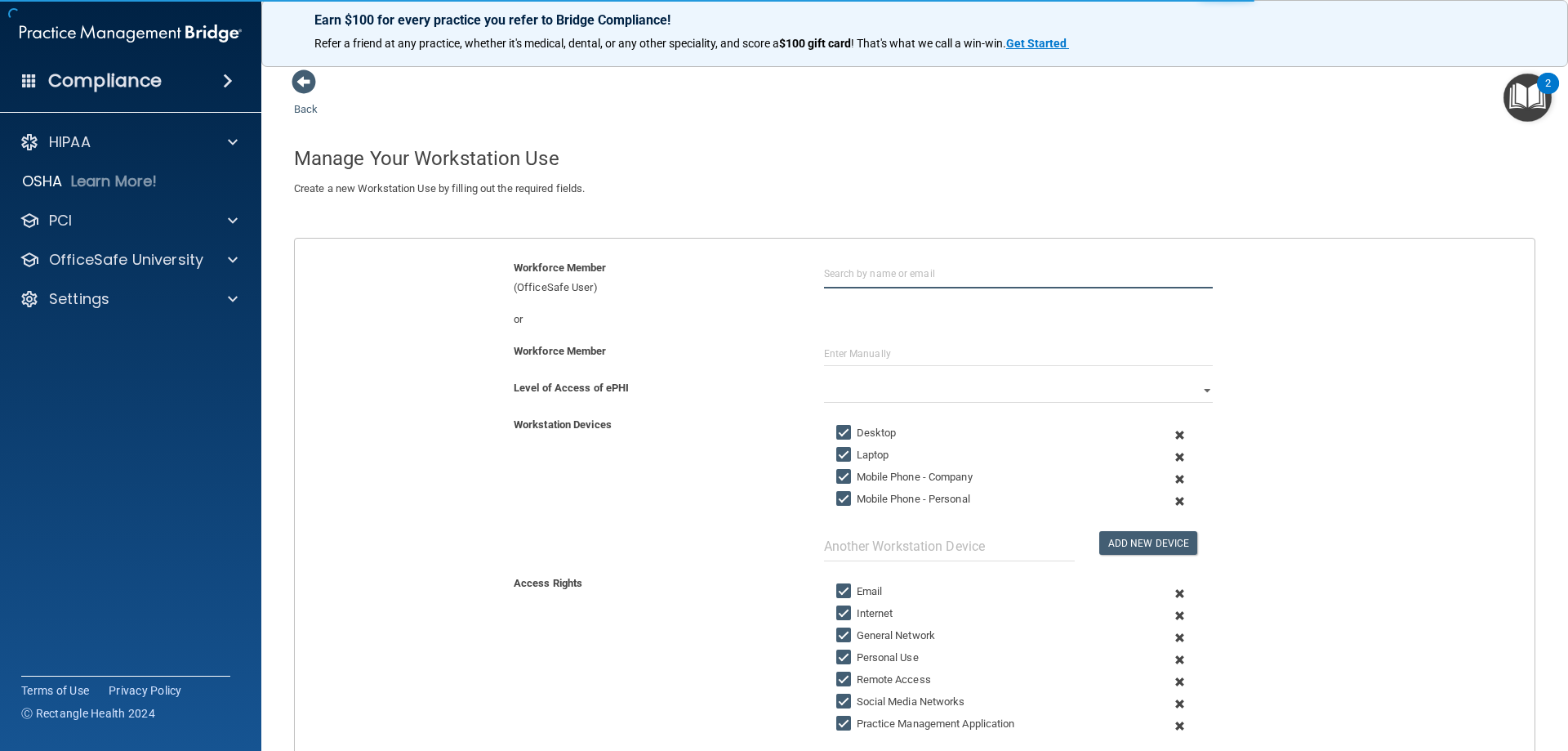
click at [878, 280] on input "text" at bounding box center [1019, 273] width 389 height 30
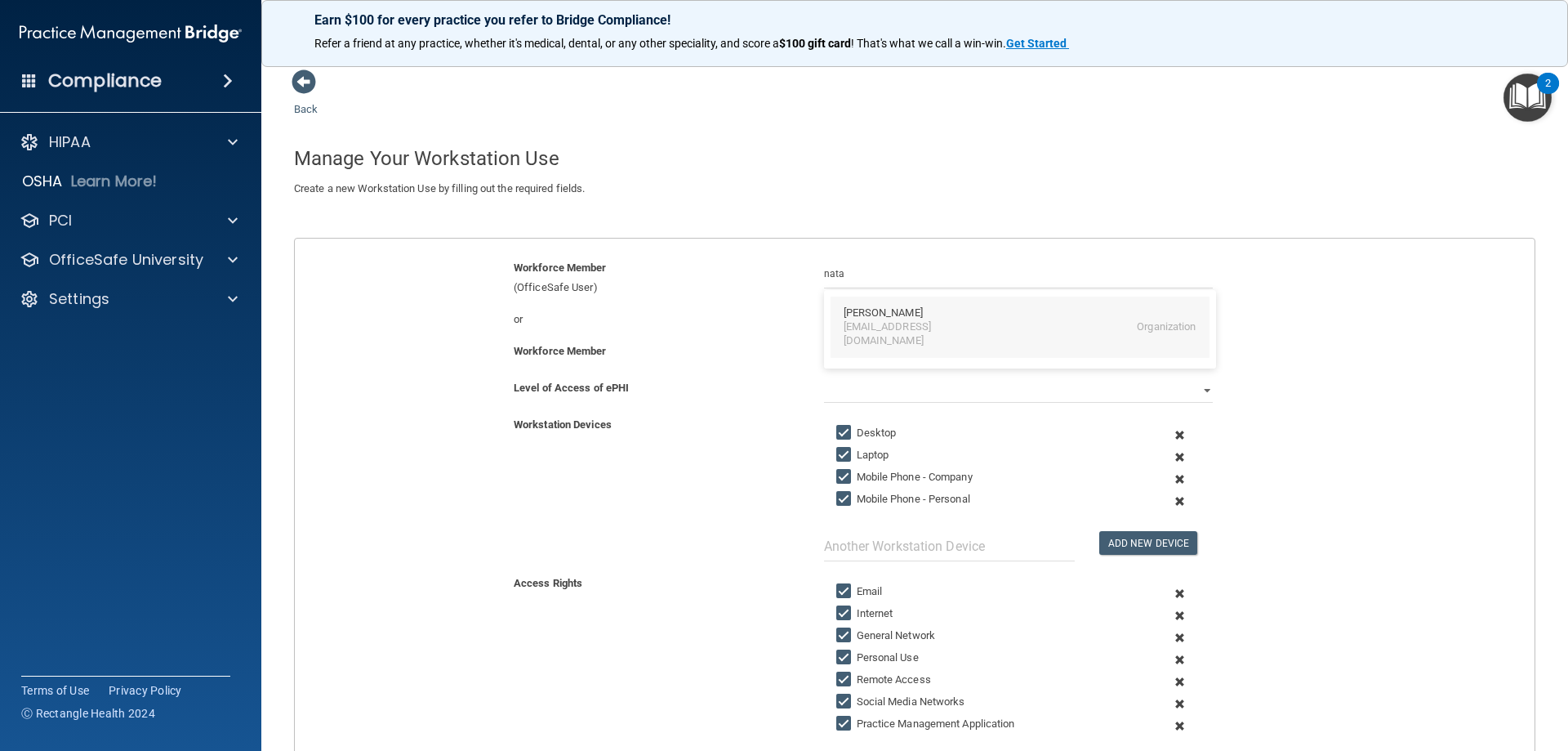
click at [865, 318] on div "Natalie Olson" at bounding box center [884, 313] width 80 height 14
type input "Natalie Olson"
click at [1194, 396] on select "Full Limited None" at bounding box center [1019, 390] width 389 height 24
select select "0"
click at [824, 378] on select "Full Limited None" at bounding box center [1019, 390] width 389 height 24
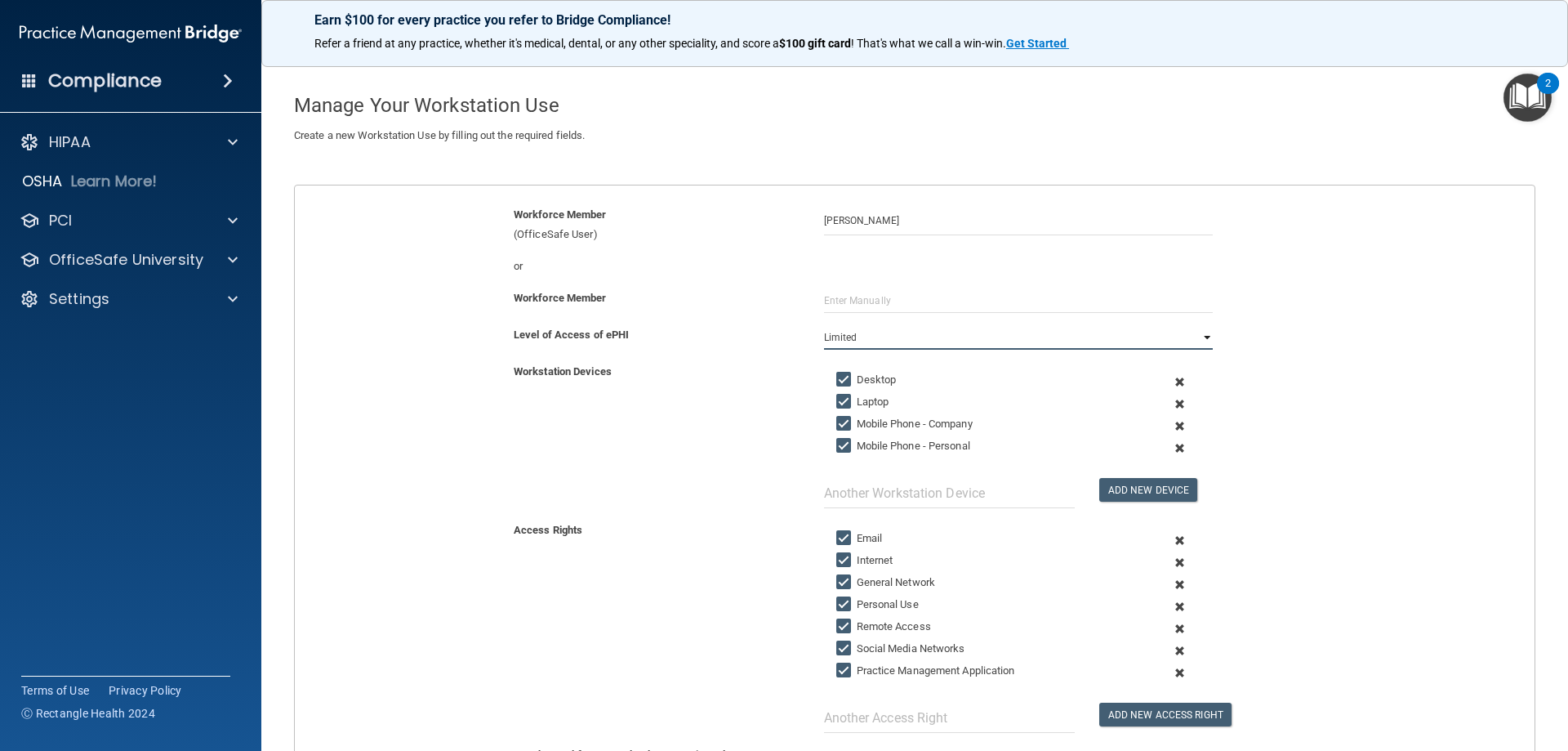
scroll to position [81, 0]
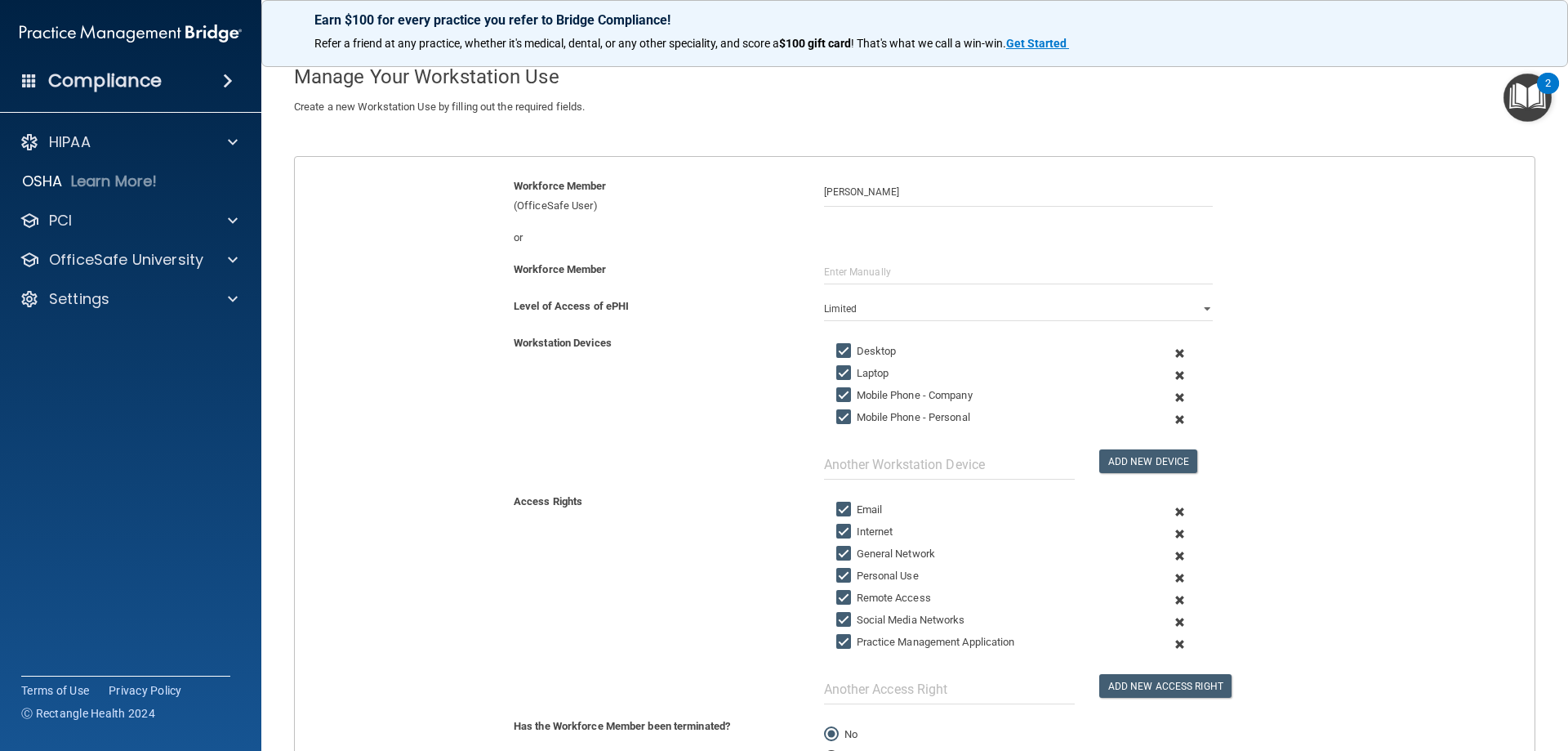
click at [841, 370] on input "Laptop" at bounding box center [846, 373] width 19 height 13
checkbox input "false"
click at [846, 397] on input "Mobile Phone - Company" at bounding box center [846, 395] width 19 height 13
checkbox input "false"
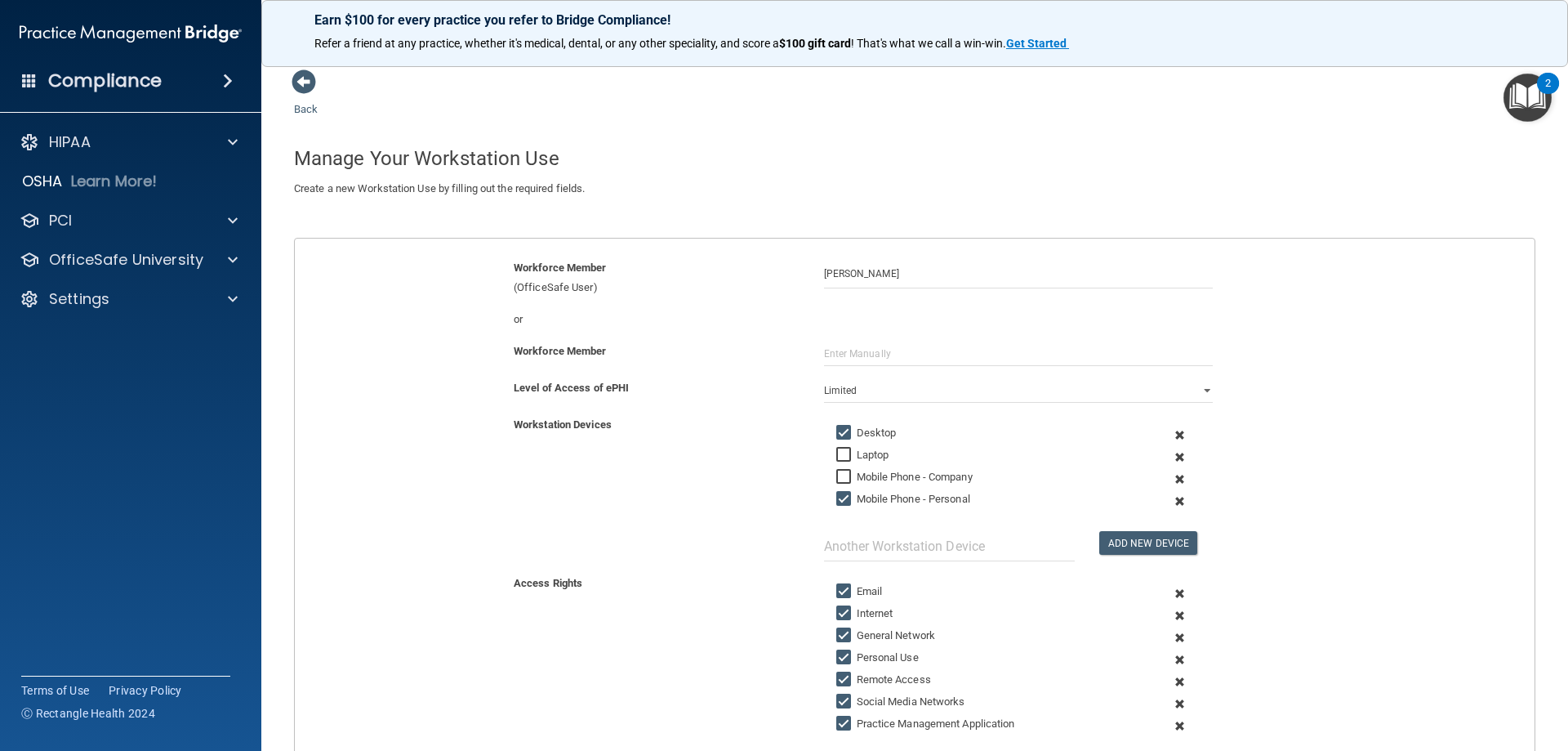
click at [837, 504] on input "Mobile Phone - Personal" at bounding box center [846, 499] width 19 height 13
checkbox input "false"
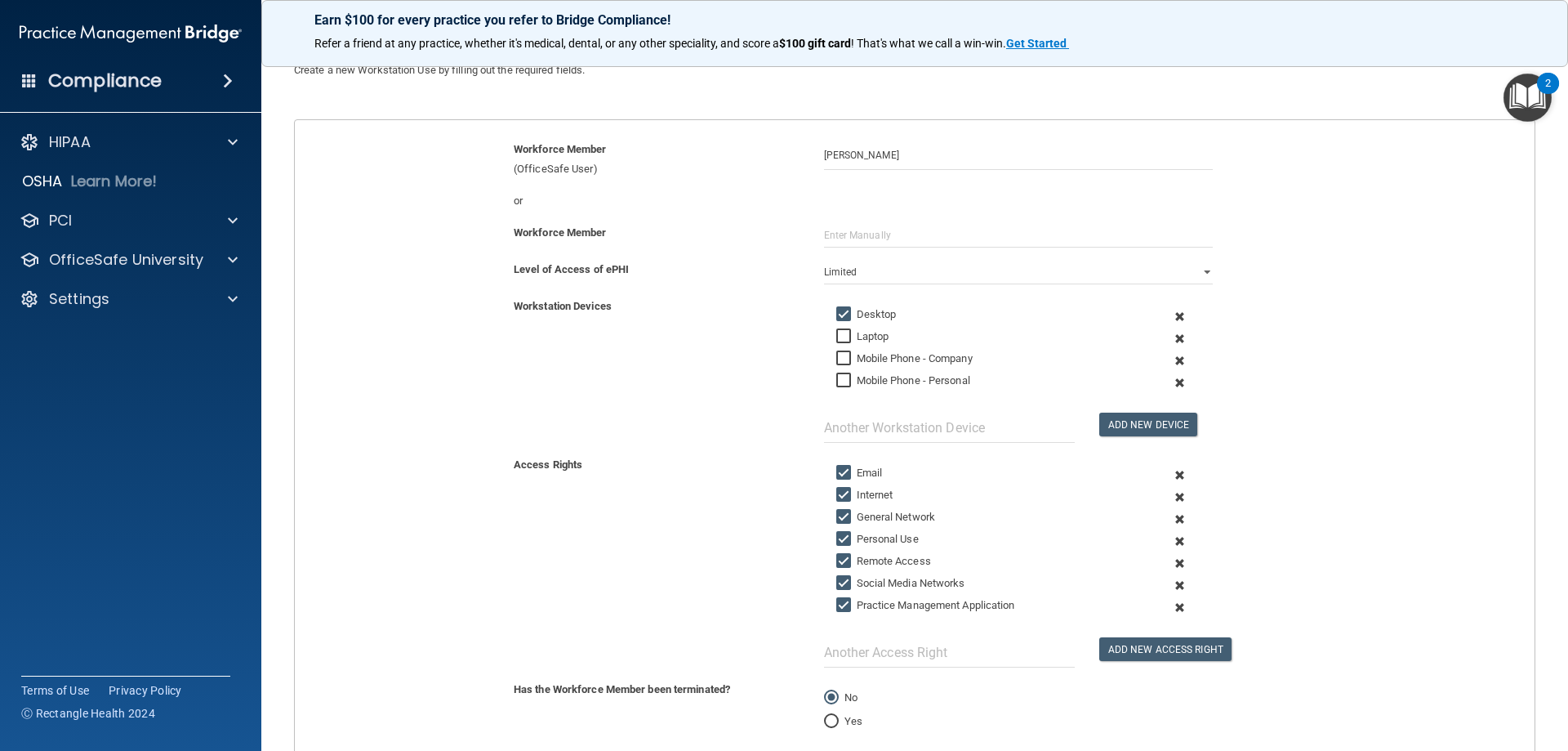
scroll to position [164, 0]
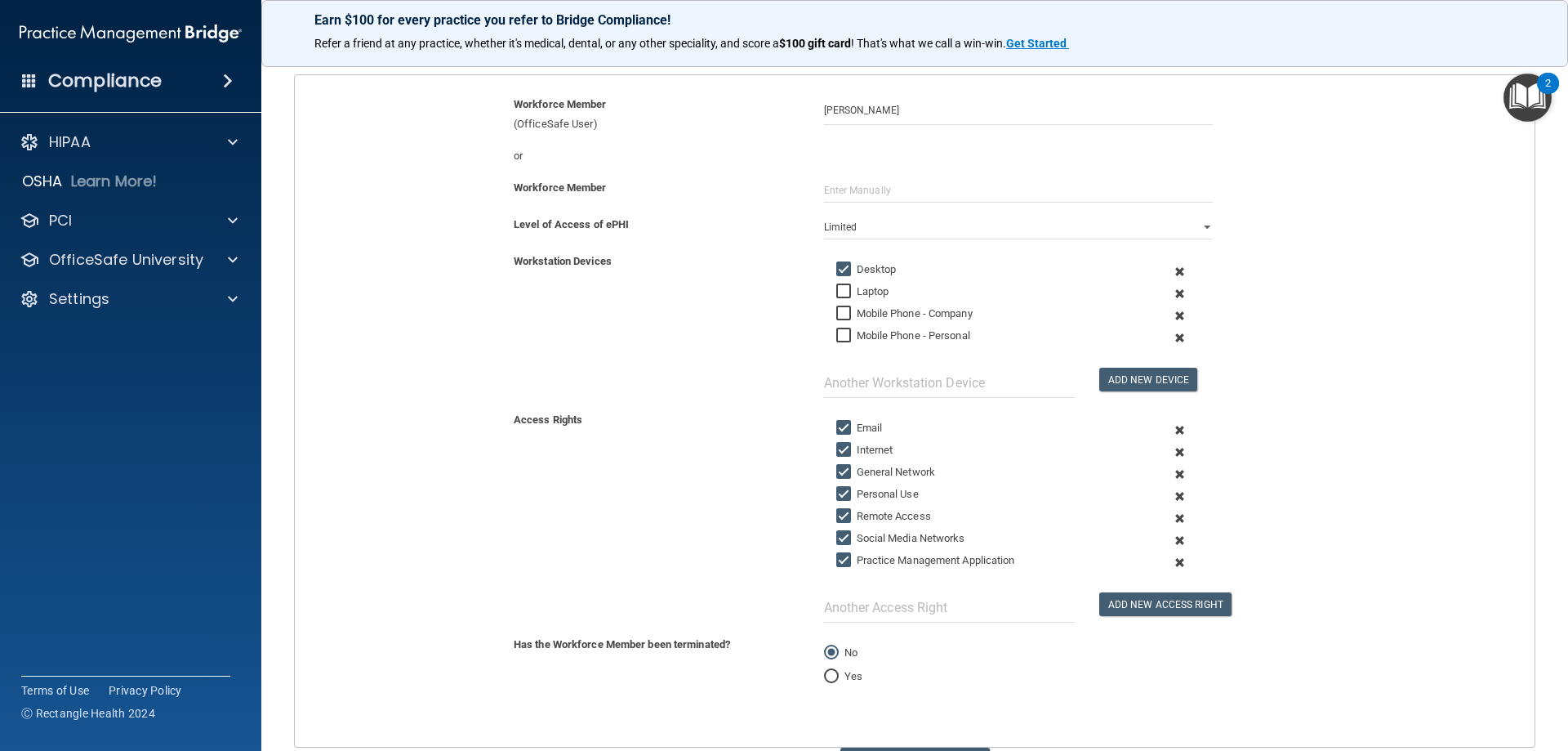
click at [837, 425] on input "Email" at bounding box center [846, 427] width 19 height 13
checkbox input "false"
click at [838, 493] on input "Personal Use" at bounding box center [846, 494] width 19 height 13
checkbox input "false"
click at [837, 521] on input "Remote Access" at bounding box center [846, 516] width 19 height 13
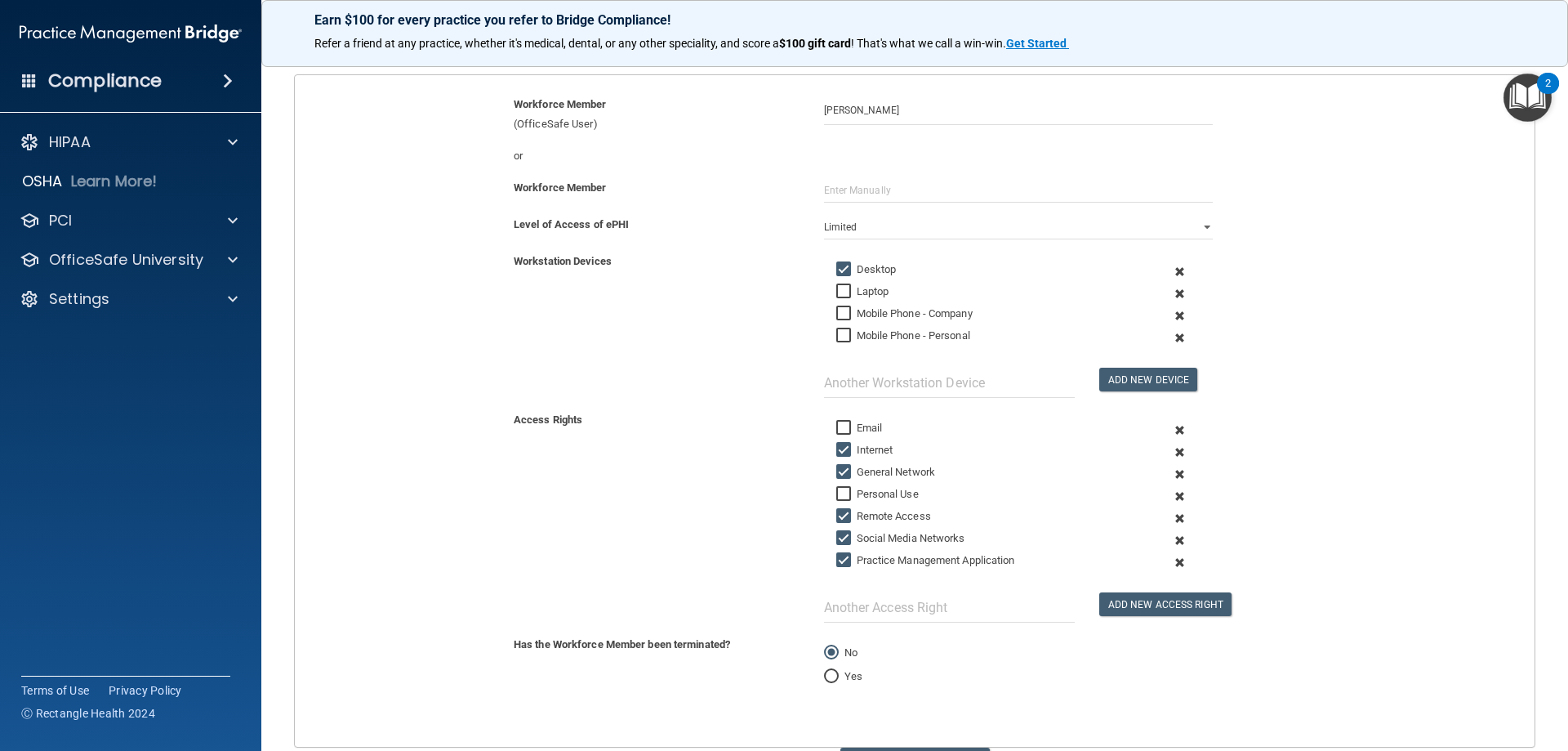
checkbox input "false"
click at [837, 538] on input "Social Media Networks" at bounding box center [846, 538] width 19 height 13
checkbox input "false"
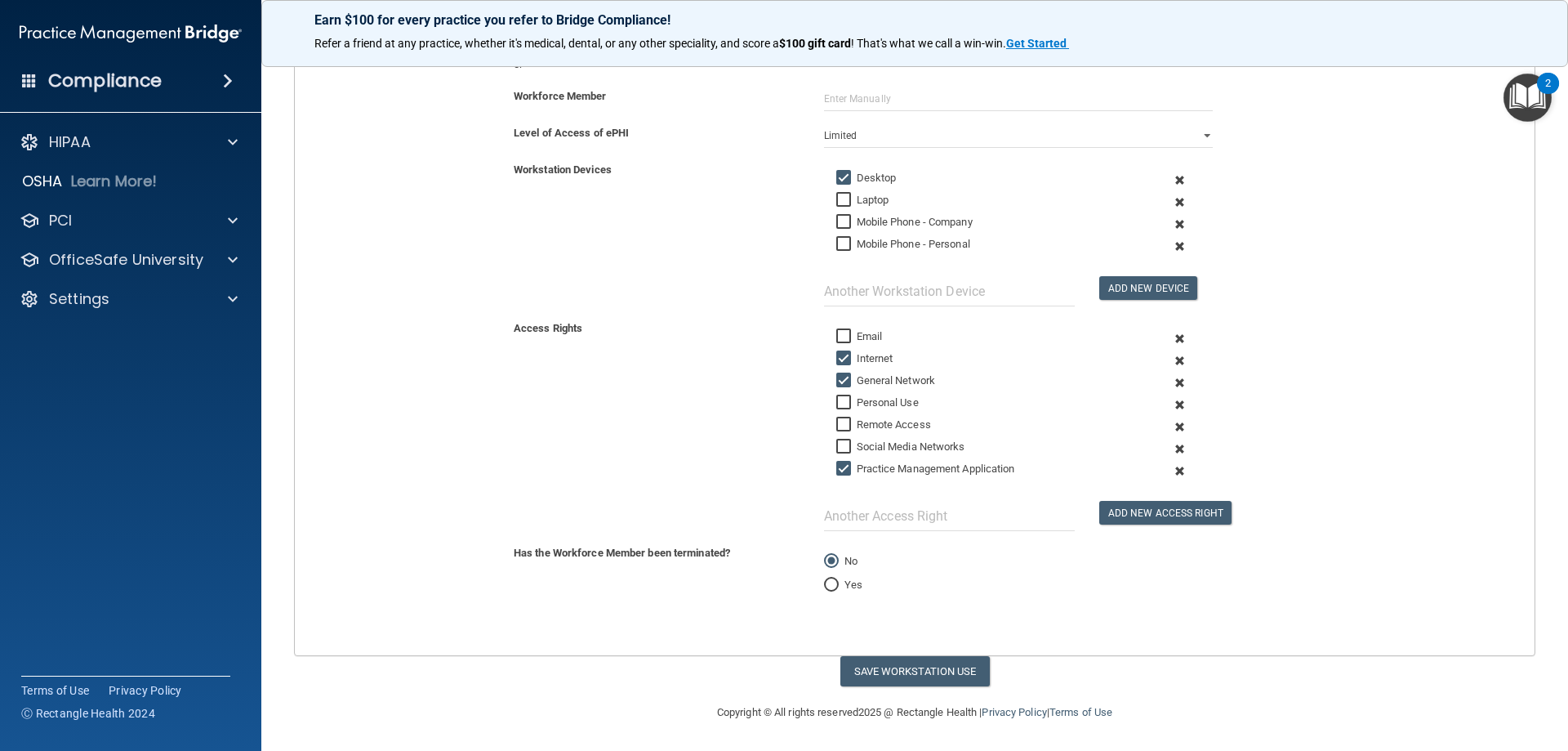
scroll to position [256, 0]
click at [912, 675] on button "Save Workstation Use" at bounding box center [915, 670] width 149 height 30
select select "? string:Full ?"
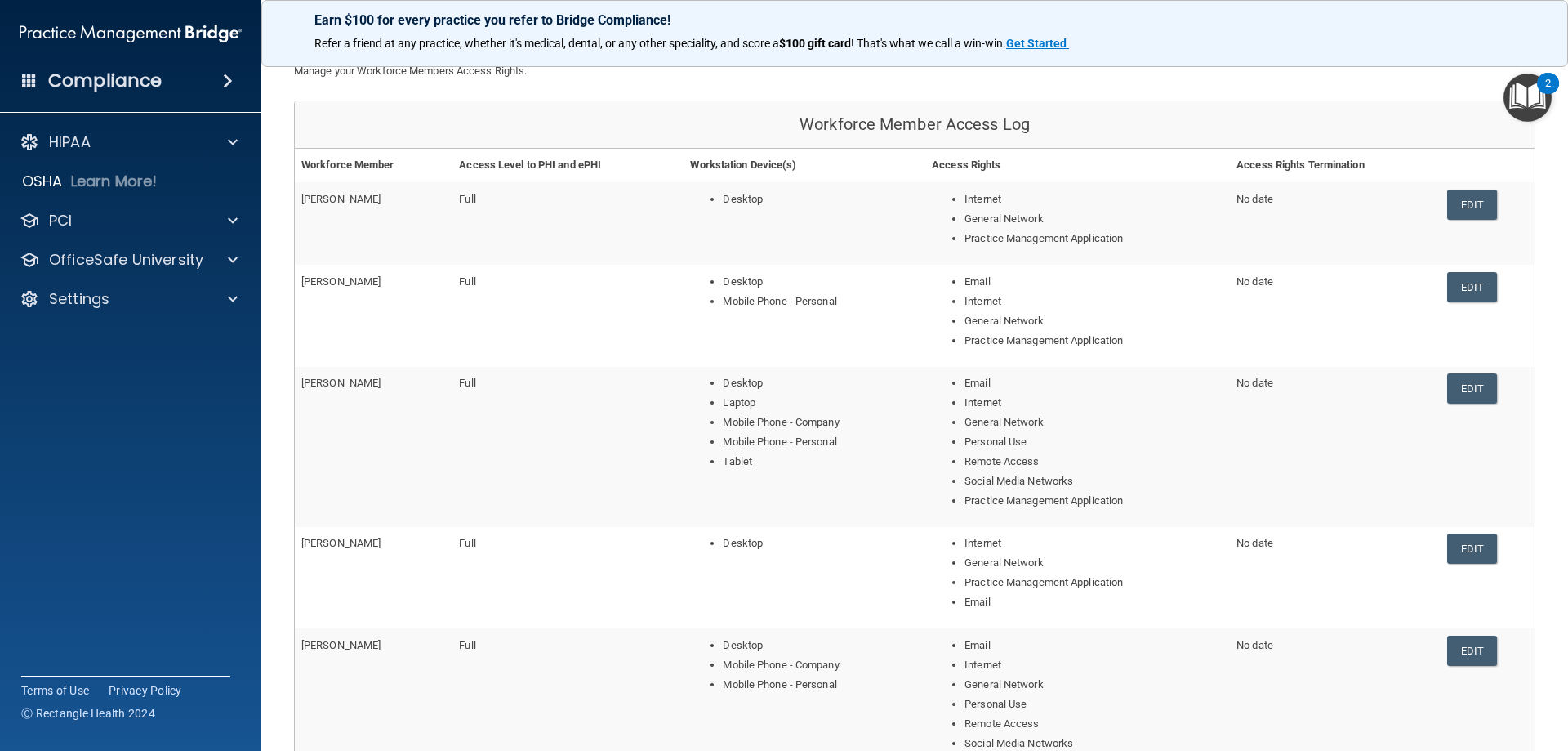
scroll to position [200, 0]
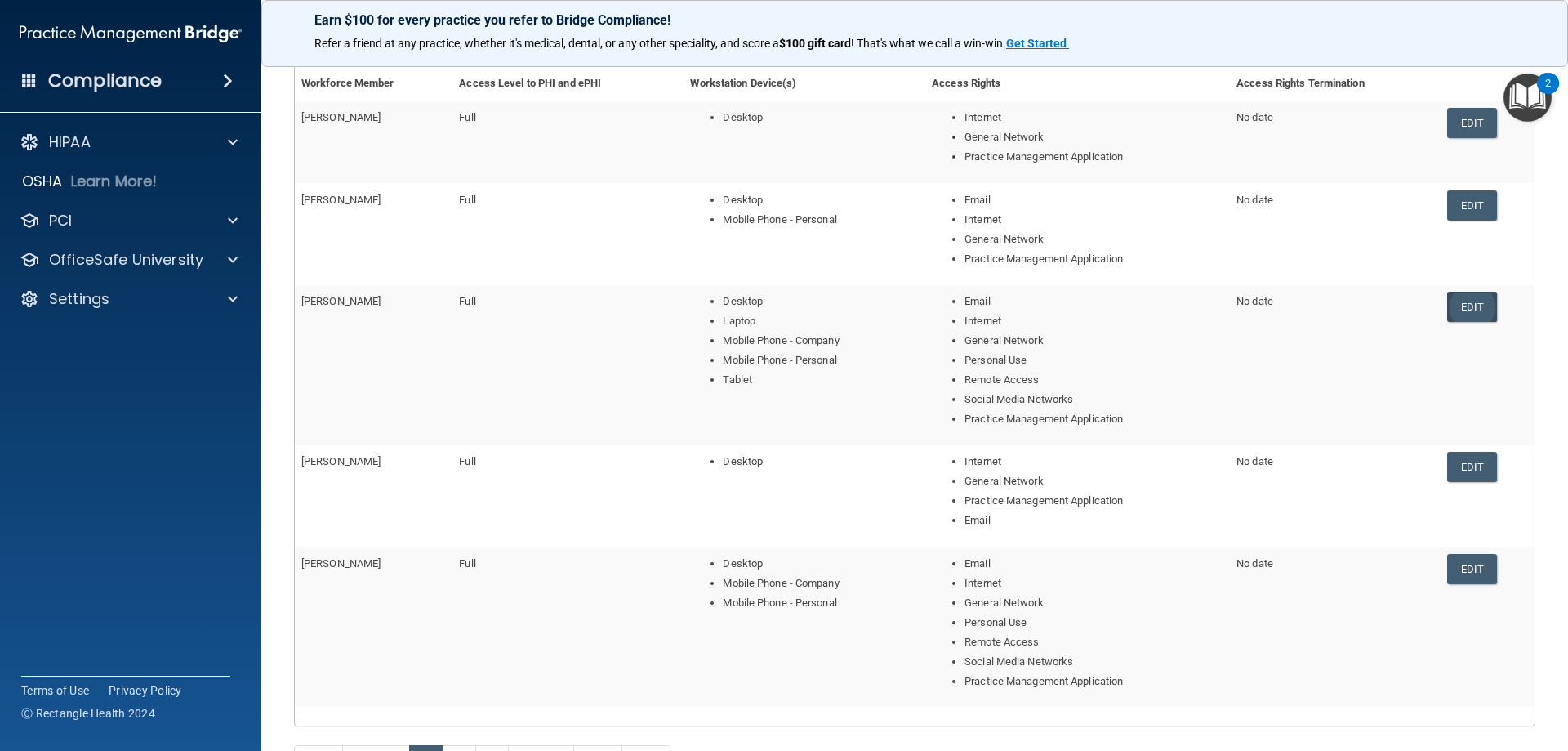
click at [1452, 306] on link "Edit" at bounding box center [1472, 306] width 50 height 30
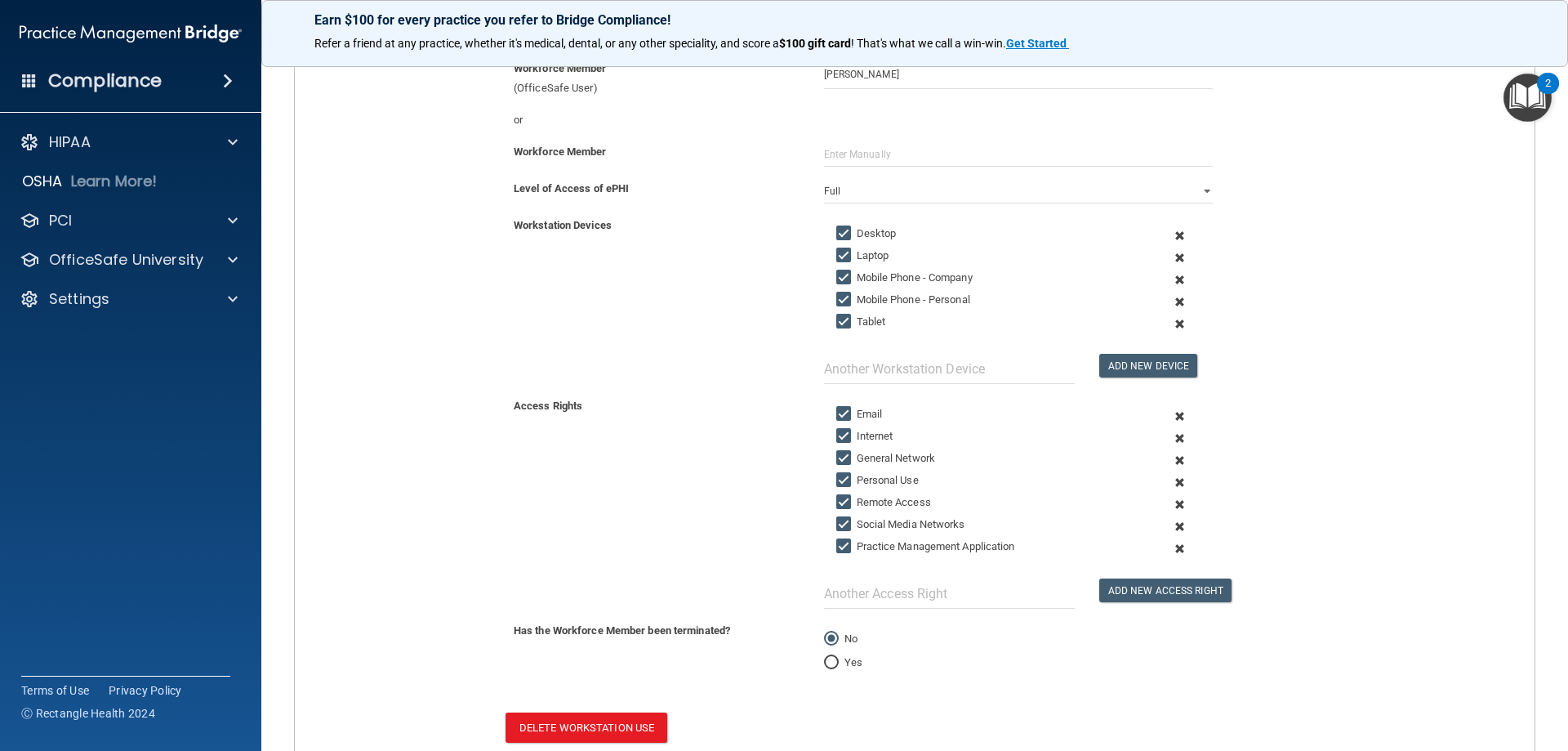
click at [840, 277] on input "Mobile Phone - Company" at bounding box center [846, 277] width 19 height 13
checkbox input "false"
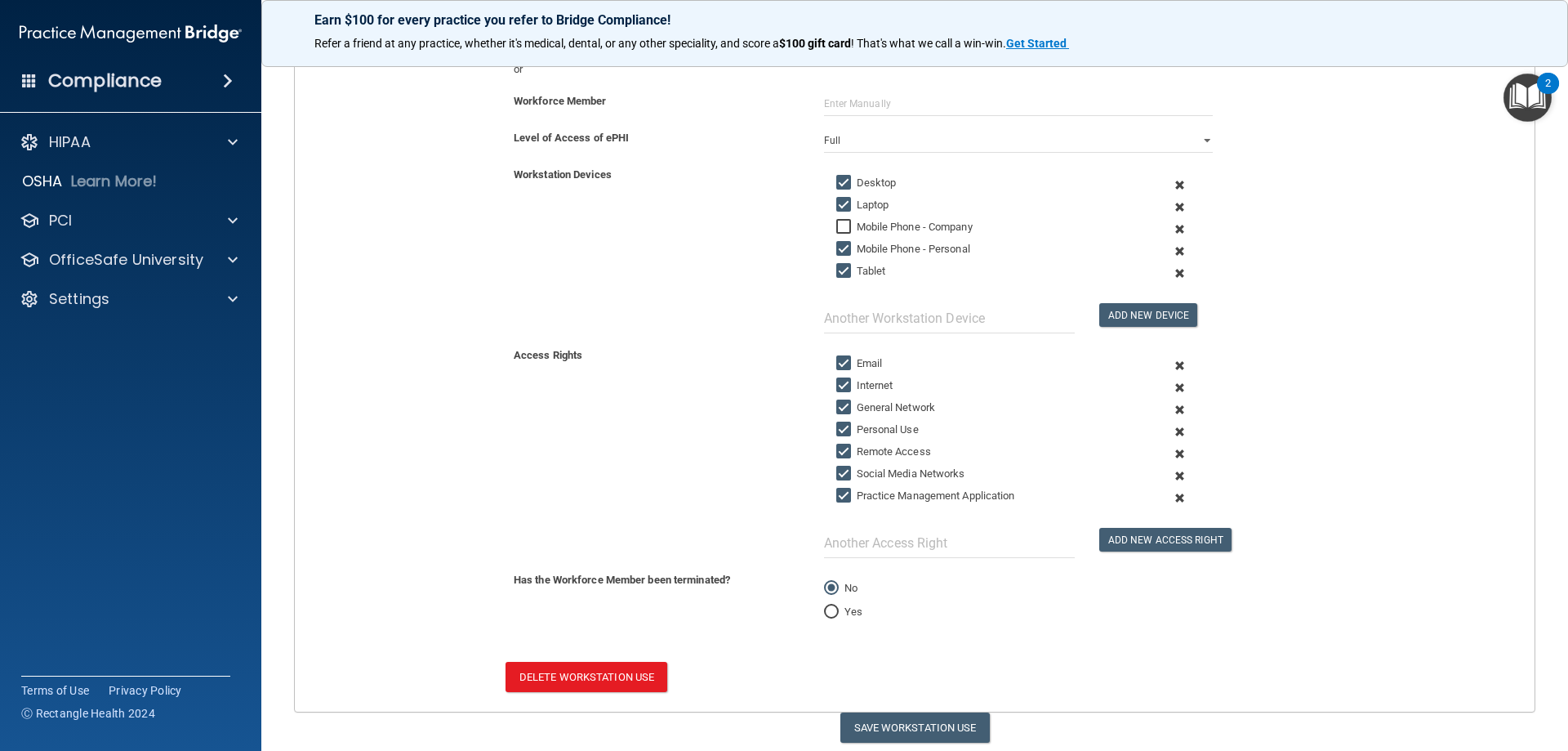
scroll to position [307, 0]
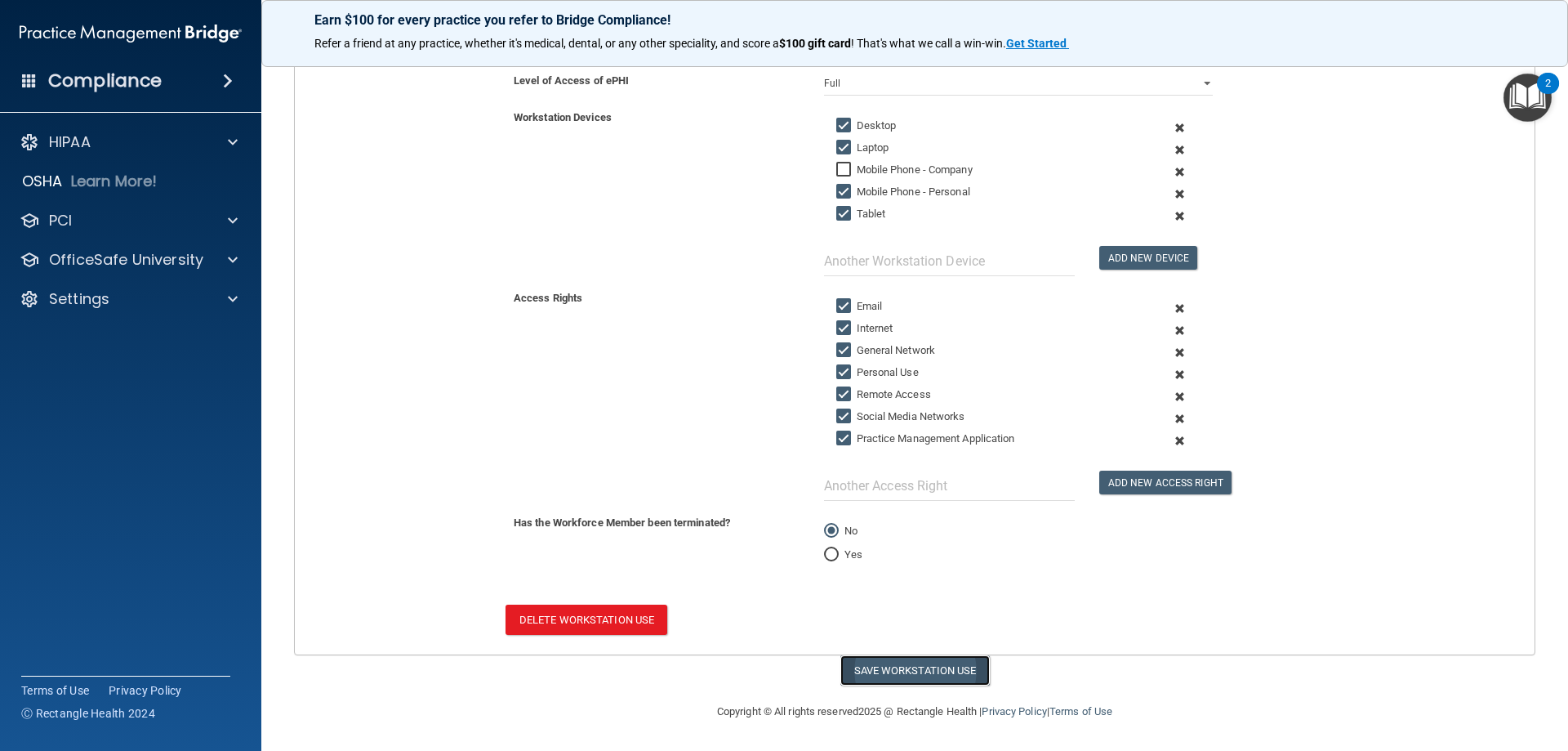
click at [876, 669] on button "Save Workstation Use" at bounding box center [915, 670] width 149 height 30
select select "? string:Full ?"
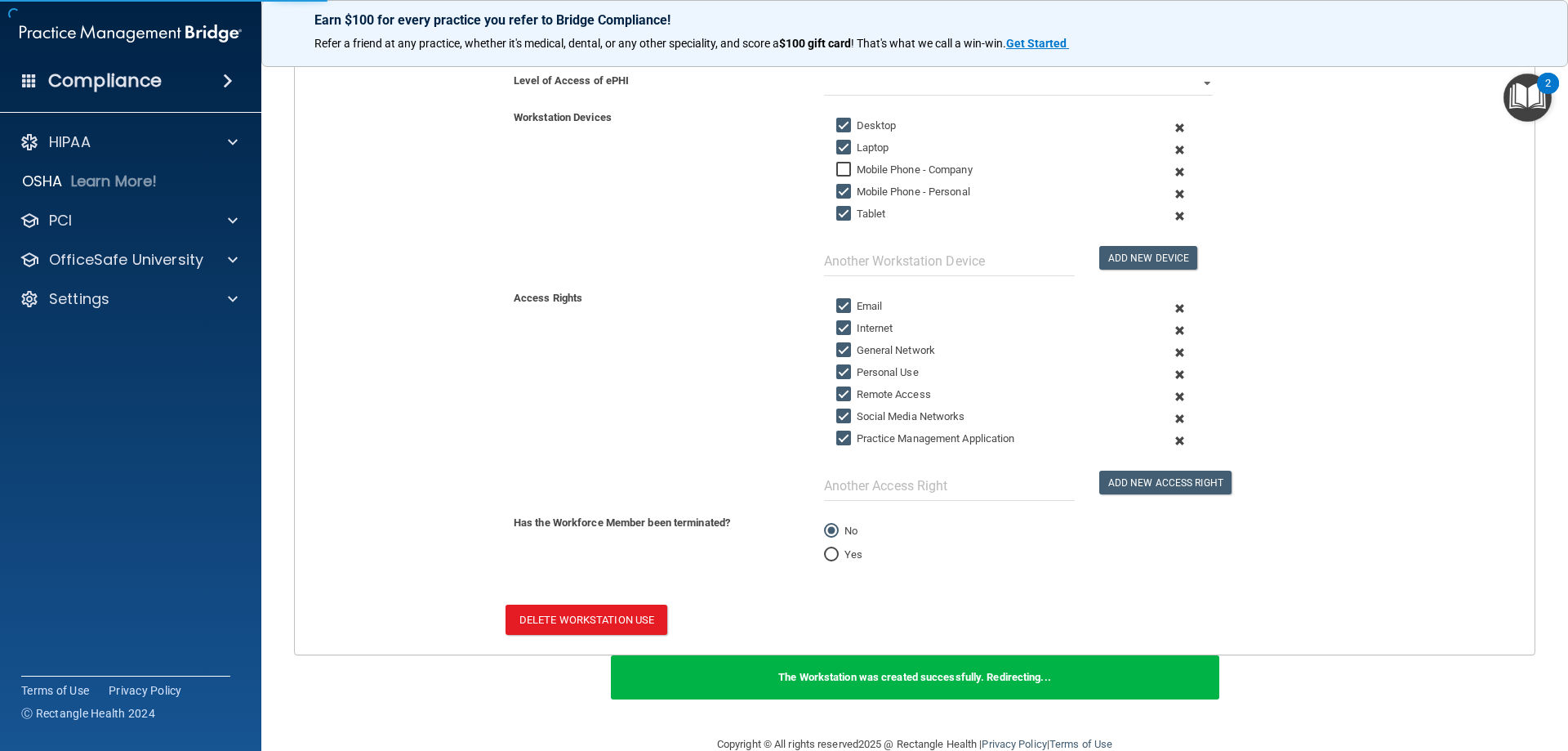
scroll to position [362, 0]
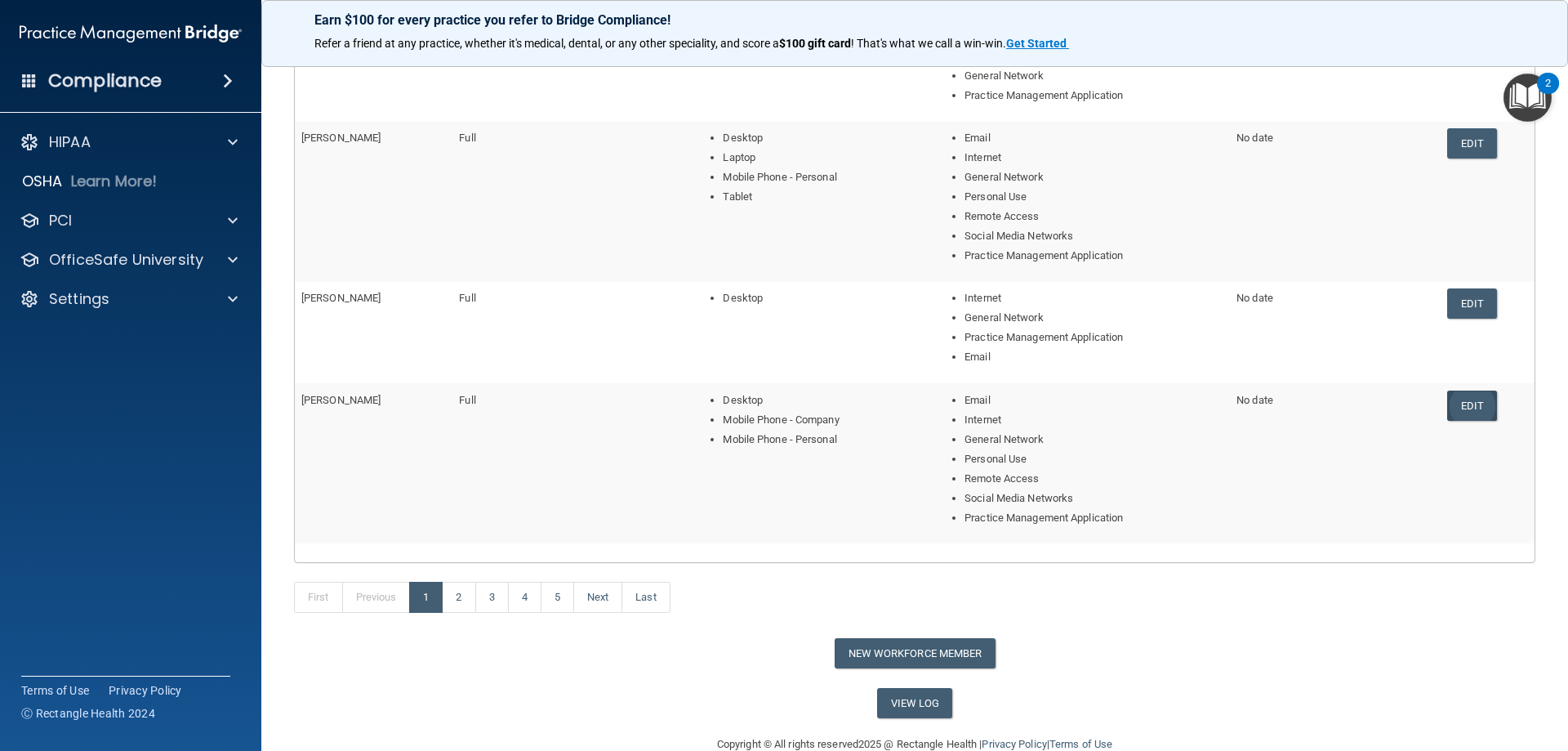
click at [1460, 408] on link "Edit" at bounding box center [1472, 405] width 50 height 30
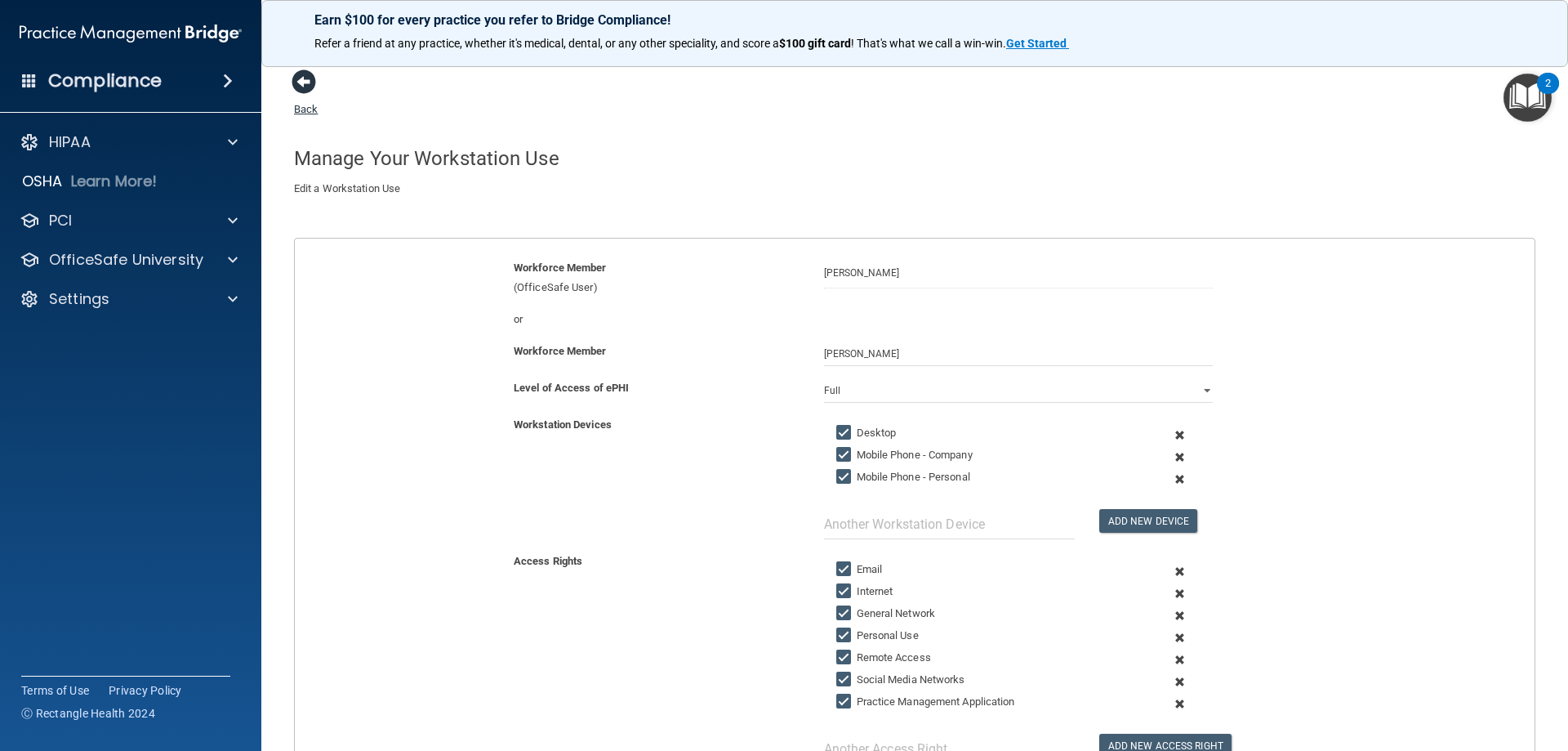
click at [310, 85] on span at bounding box center [304, 81] width 24 height 24
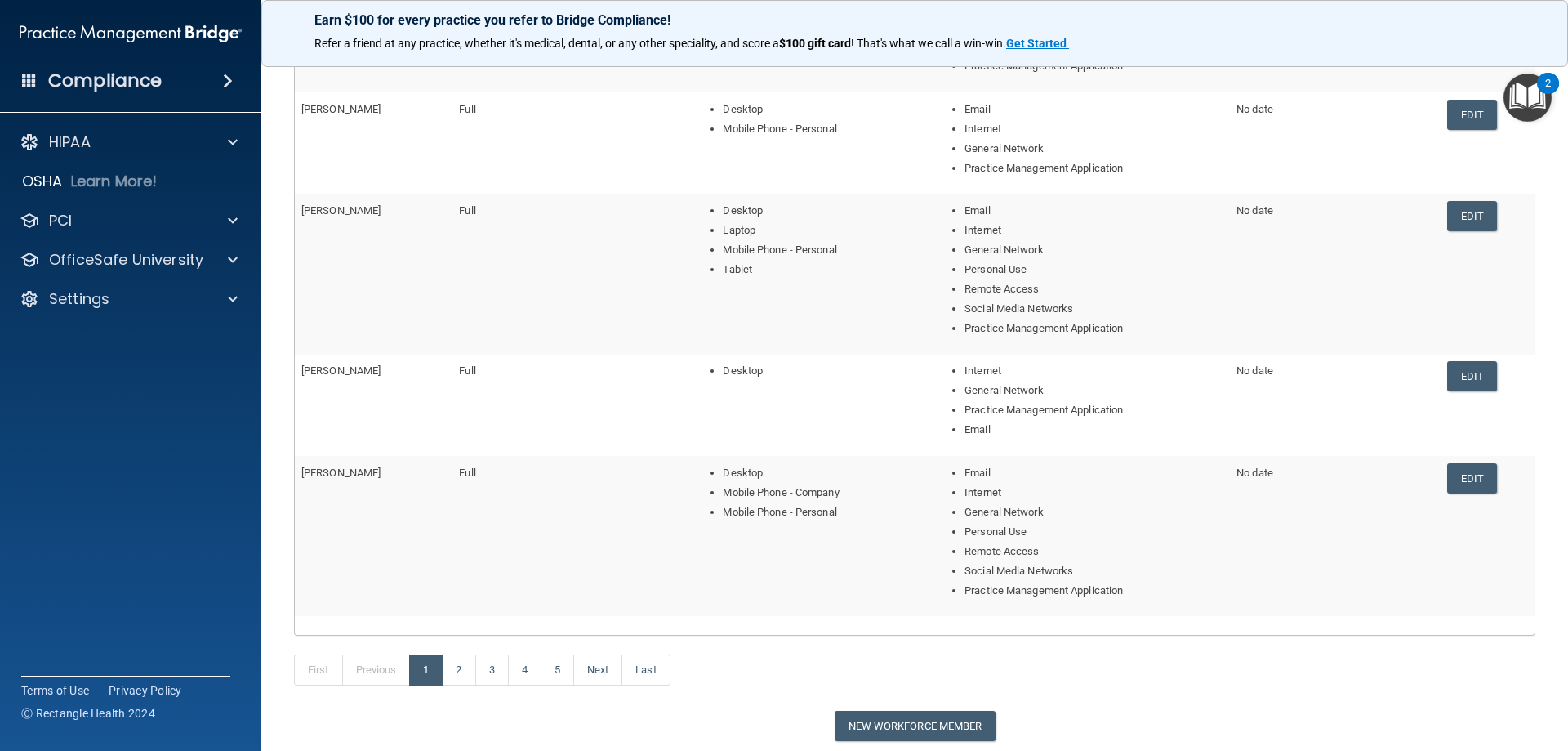
scroll to position [395, 0]
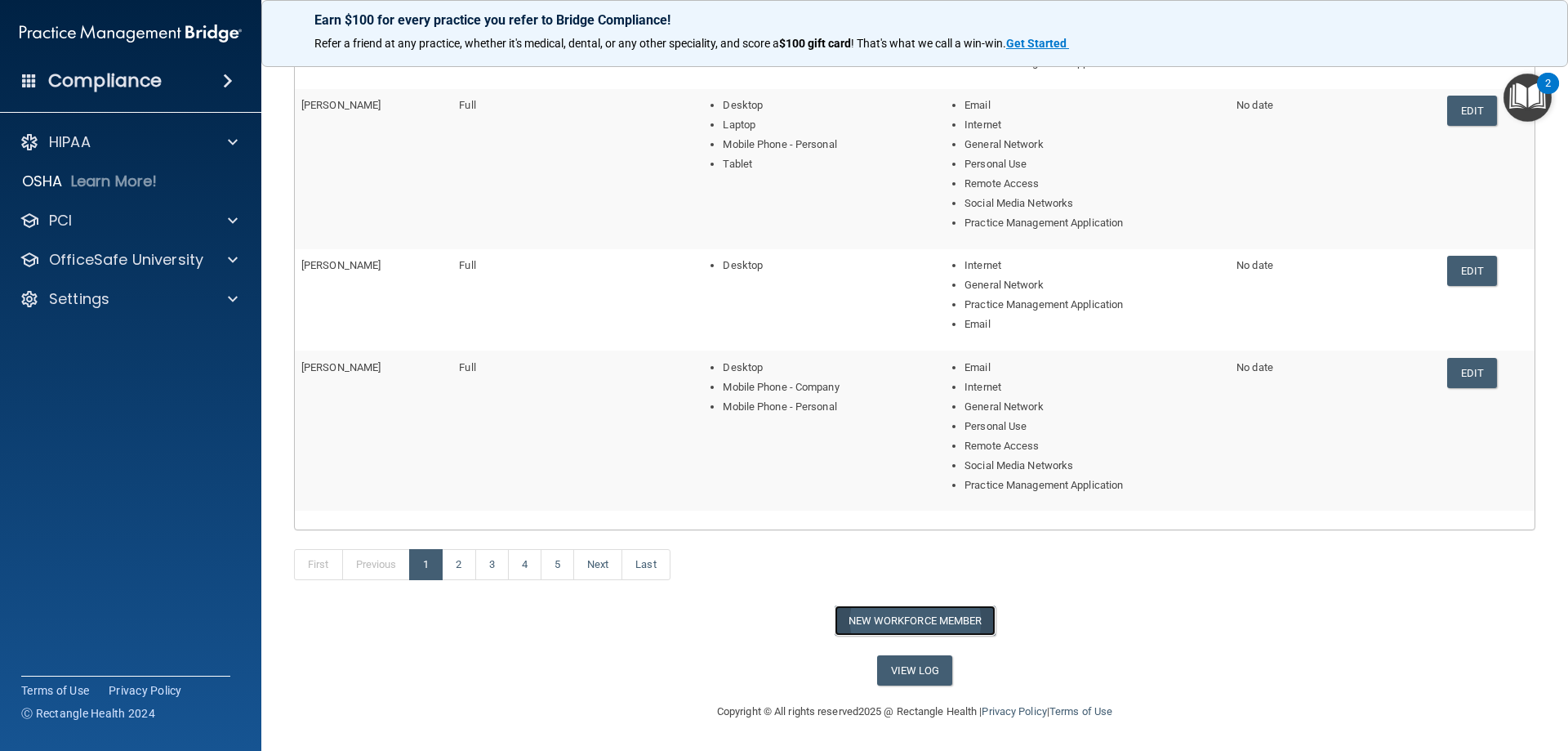
click at [900, 616] on button "New Workforce Member" at bounding box center [915, 620] width 161 height 30
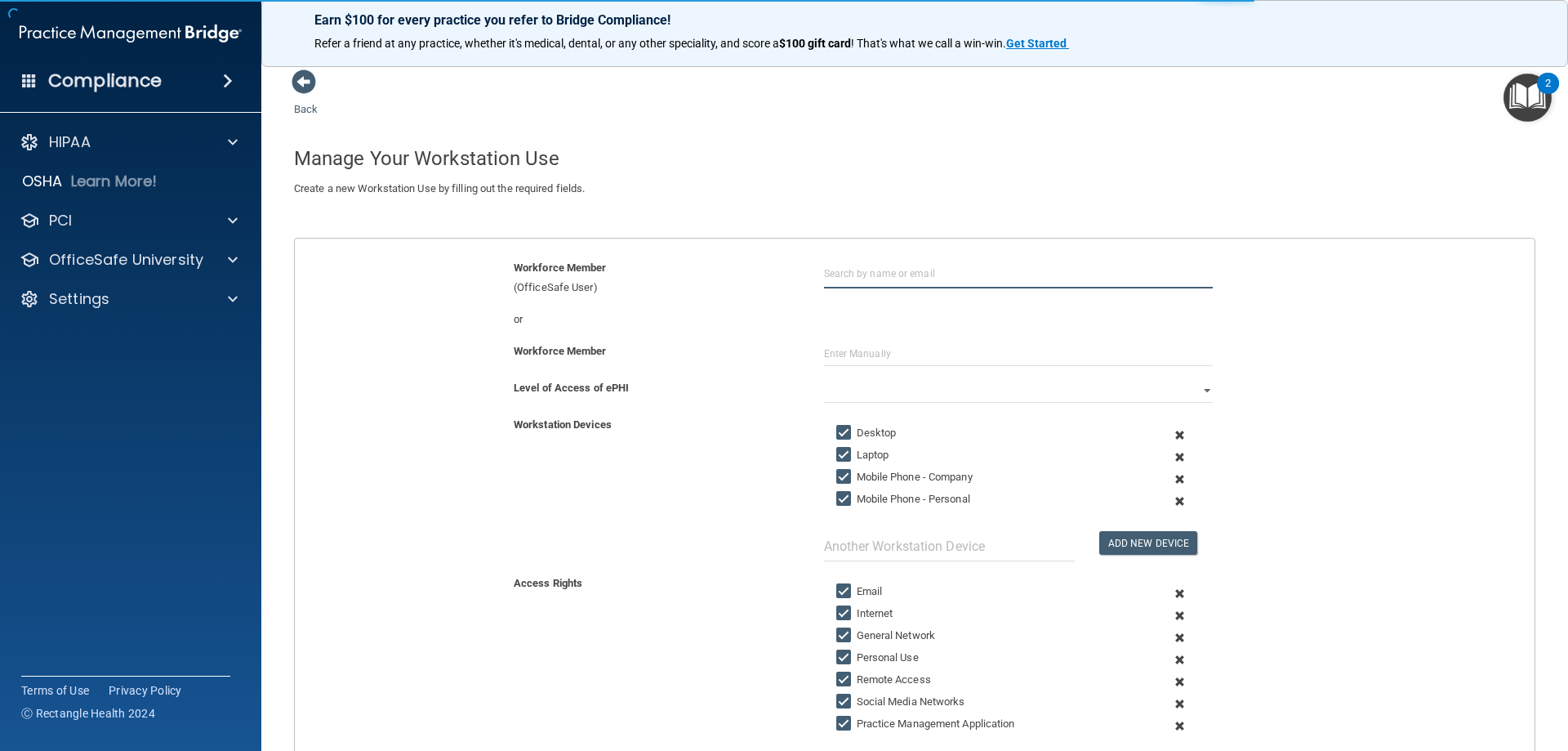
click at [881, 273] on input "text" at bounding box center [1019, 273] width 389 height 30
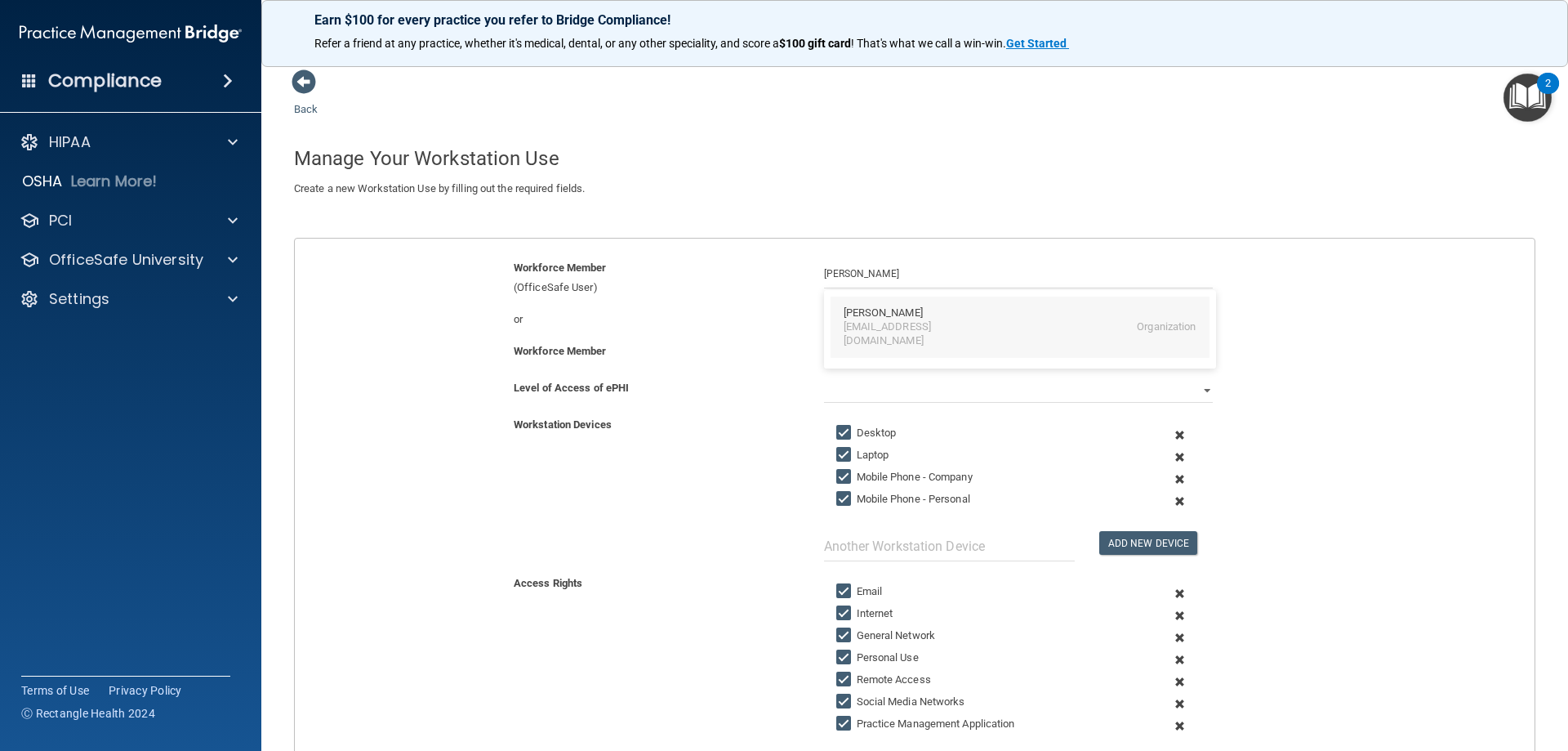
click at [891, 308] on div "Lisa Reintjes" at bounding box center [884, 313] width 80 height 14
type input "Lisa Reintjes"
click at [841, 455] on input "Laptop" at bounding box center [846, 455] width 19 height 13
checkbox input "false"
click at [846, 472] on input "Mobile Phone - Company" at bounding box center [846, 477] width 19 height 13
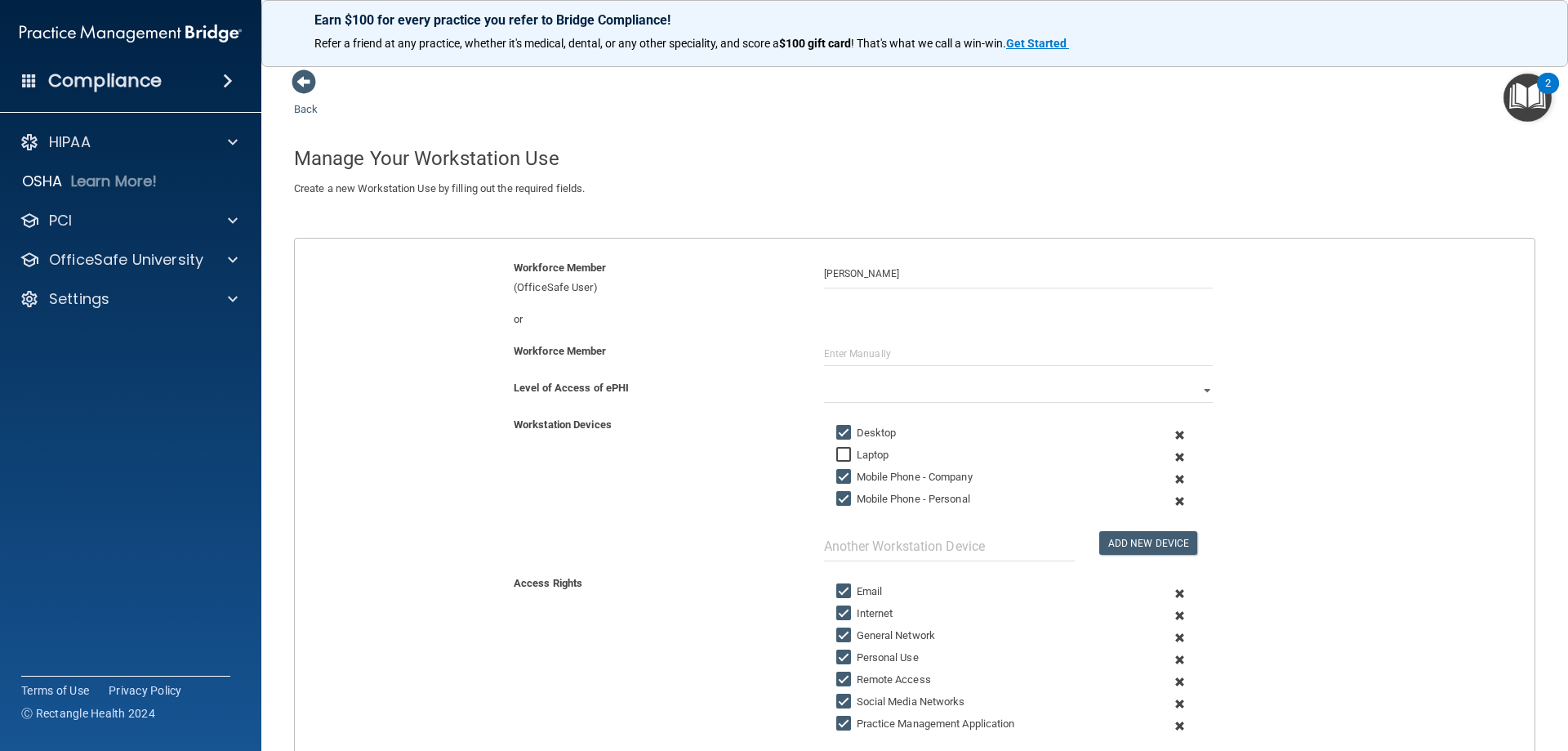
checkbox input "false"
click at [851, 496] on label "Mobile Phone - Personal" at bounding box center [904, 499] width 134 height 20
click at [851, 496] on input "Mobile Phone - Personal" at bounding box center [846, 499] width 19 height 13
checkbox input "false"
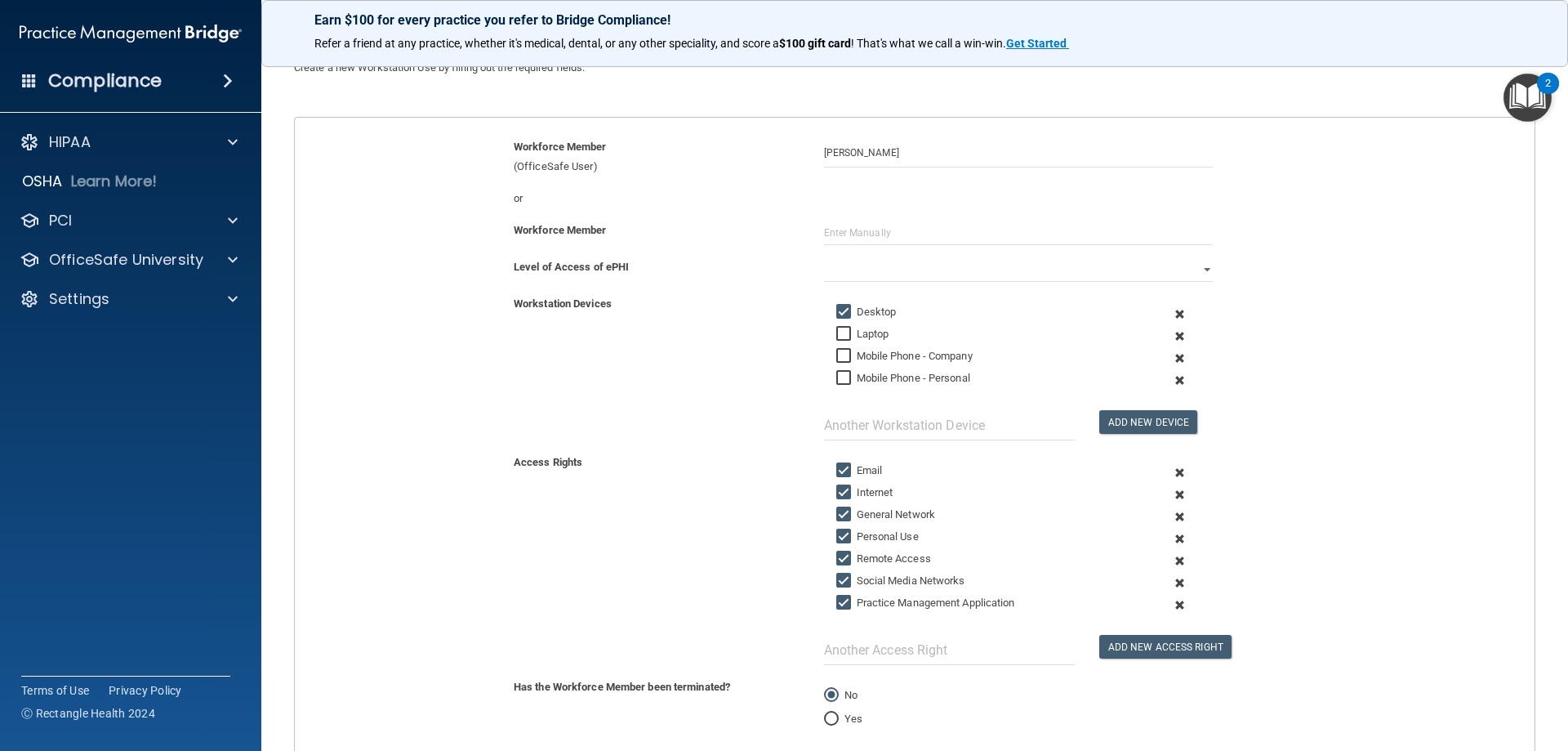
scroll to position [164, 0]
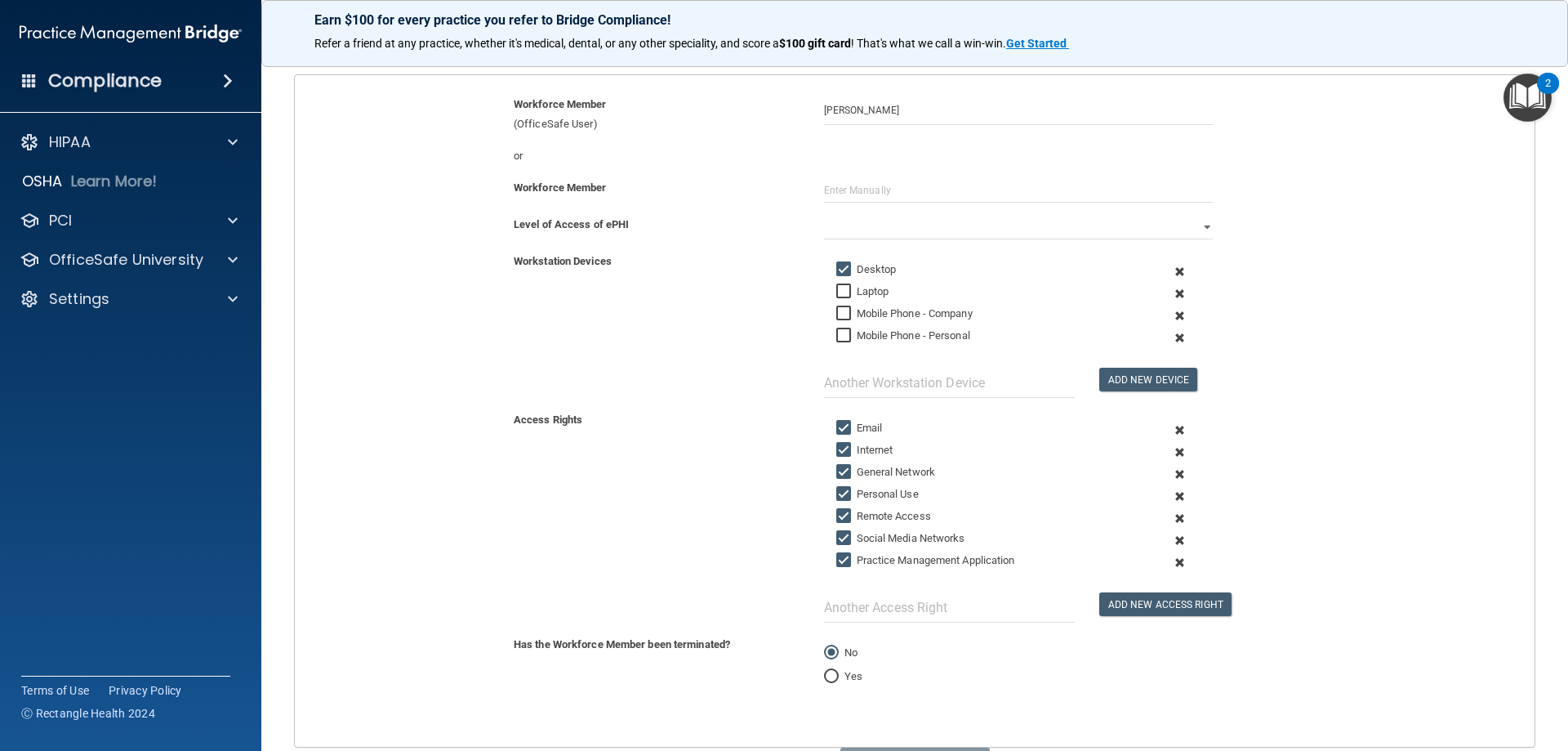
click at [843, 429] on input "Email" at bounding box center [846, 427] width 19 height 13
checkbox input "false"
click at [841, 491] on input "Personal Use" at bounding box center [846, 494] width 19 height 13
checkbox input "false"
click at [837, 514] on input "Remote Access" at bounding box center [846, 516] width 19 height 13
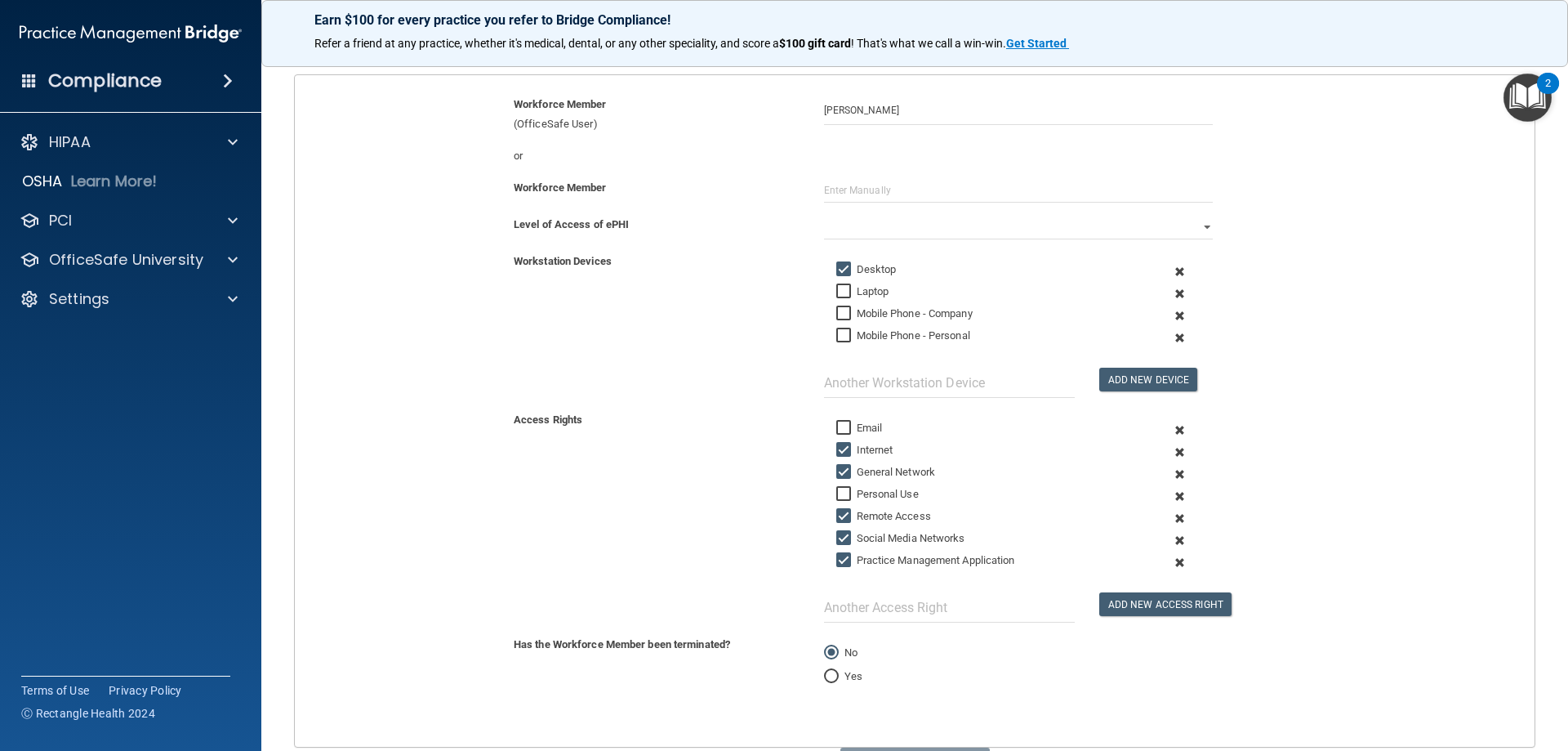
checkbox input "false"
click at [837, 540] on input "Social Media Networks" at bounding box center [846, 538] width 19 height 13
checkbox input "false"
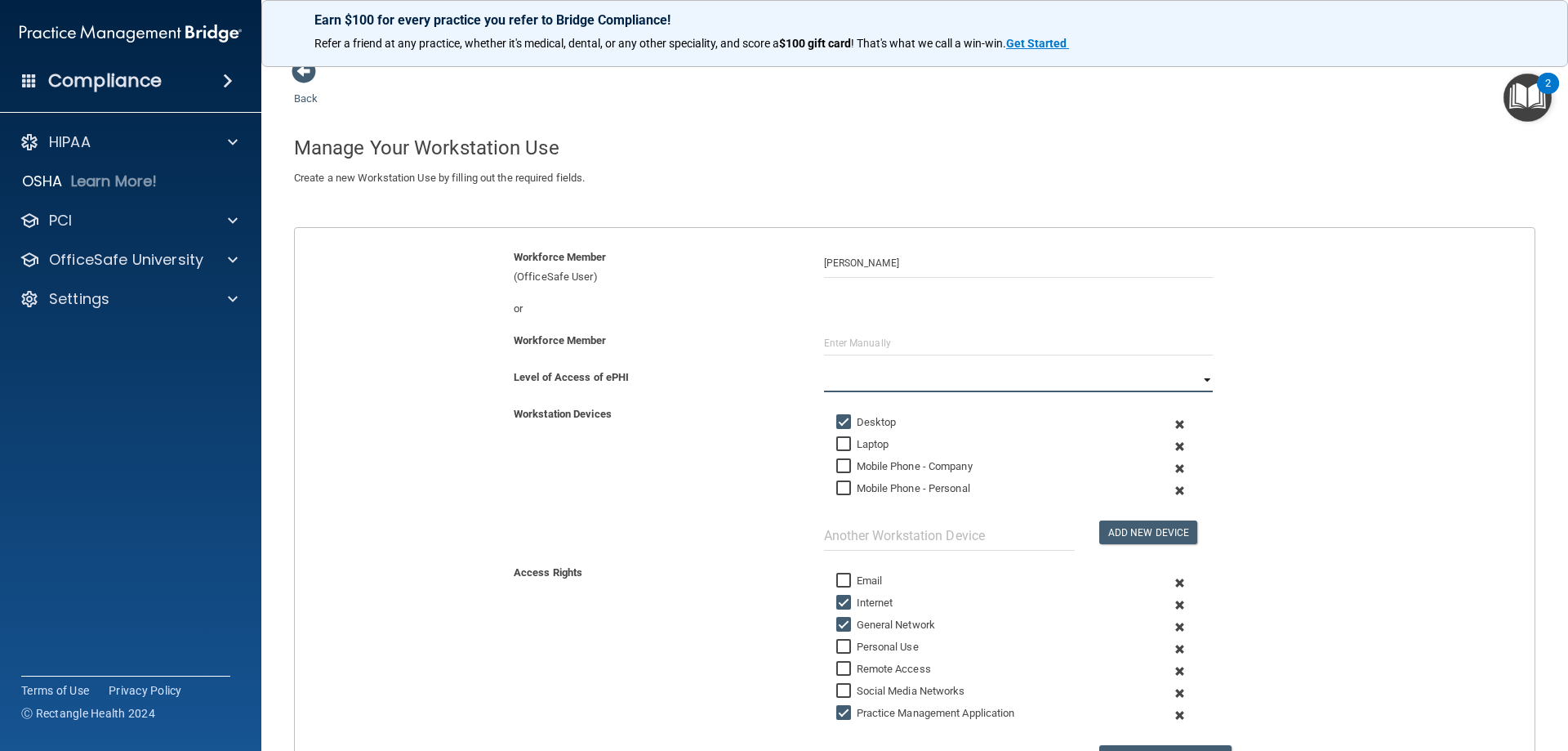
click at [1188, 371] on select "Full Limited None" at bounding box center [1019, 380] width 389 height 24
click at [824, 368] on select "Full Limited None" at bounding box center [1019, 380] width 389 height 24
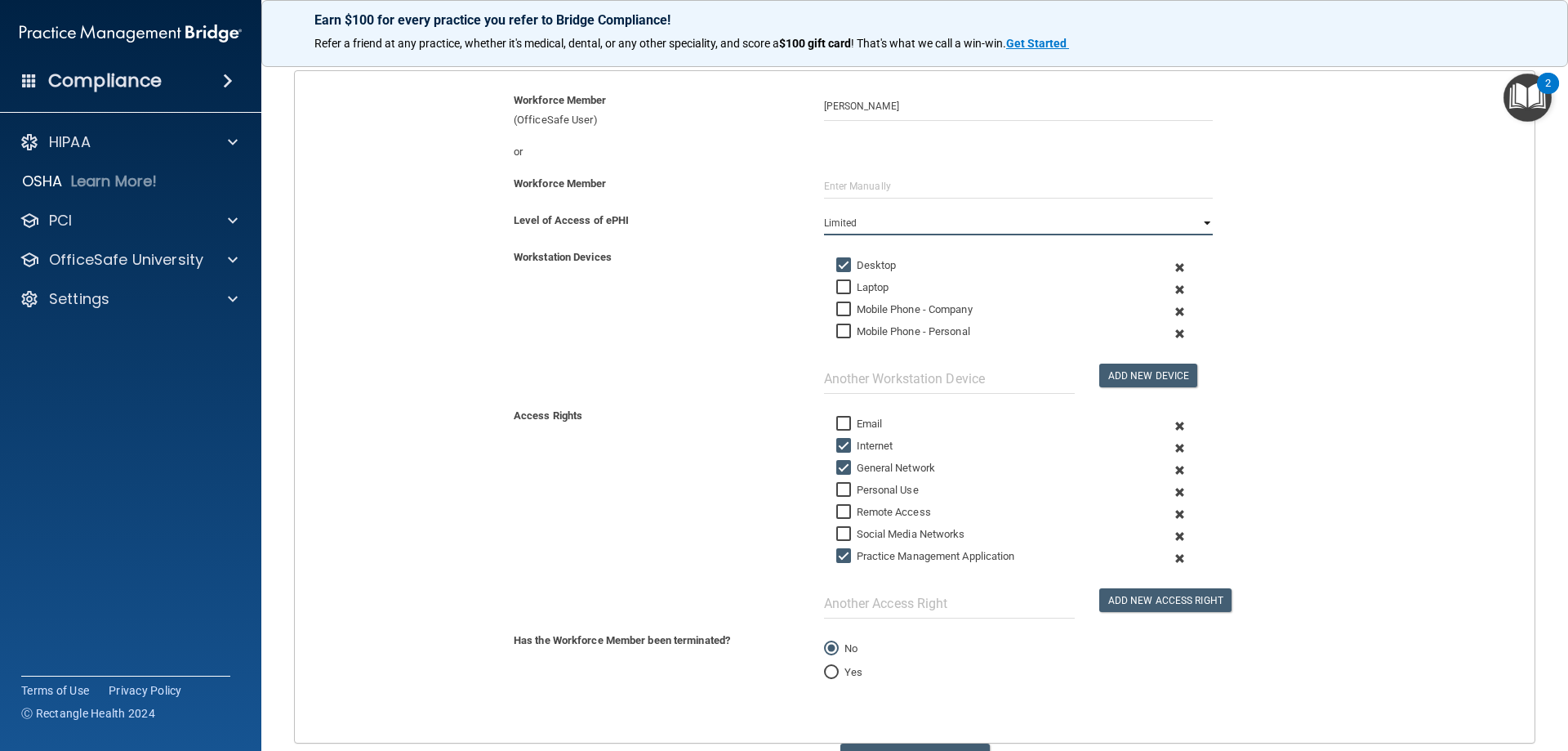
scroll to position [256, 0]
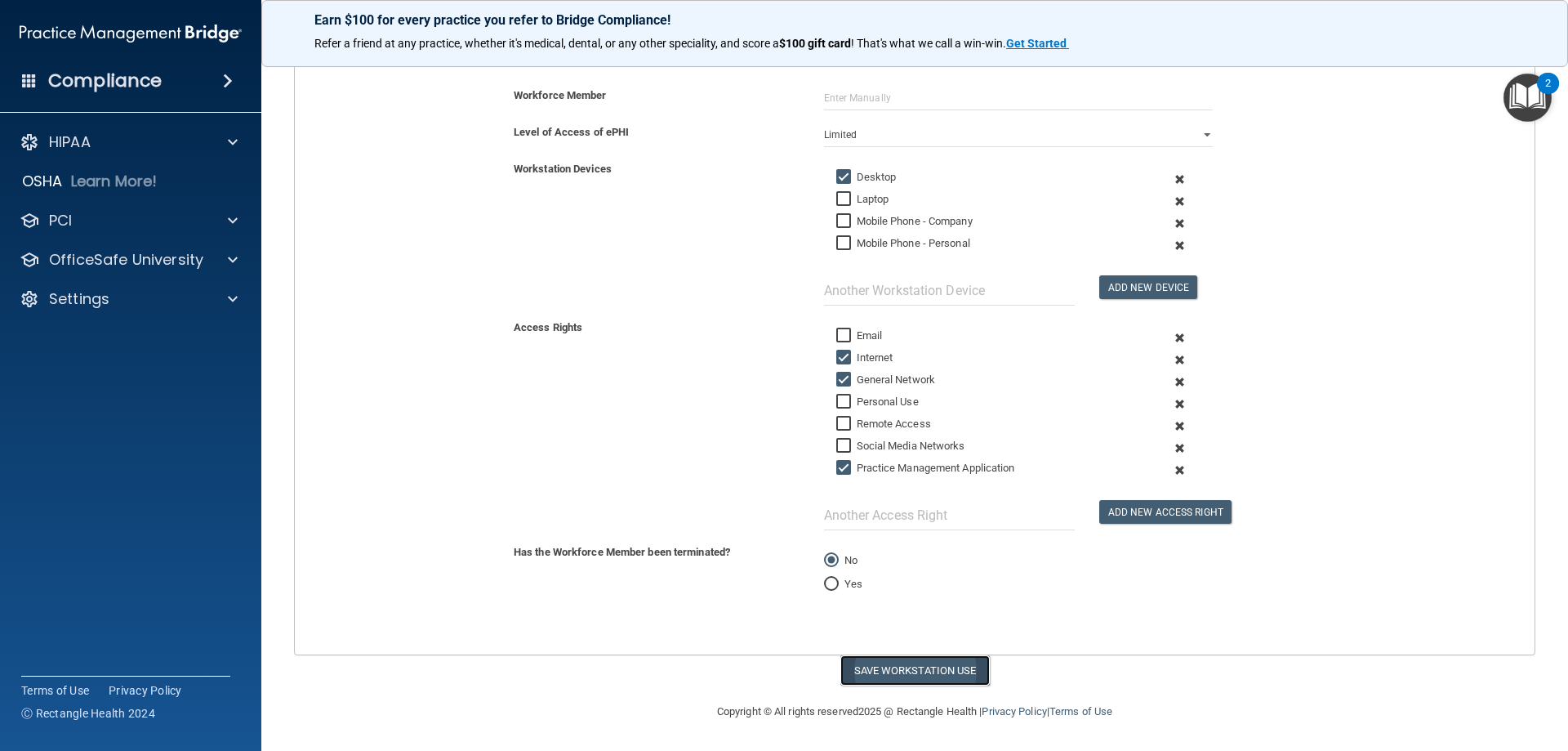
click at [875, 674] on button "Save Workstation Use" at bounding box center [915, 670] width 149 height 30
select select "? string:Full ?"
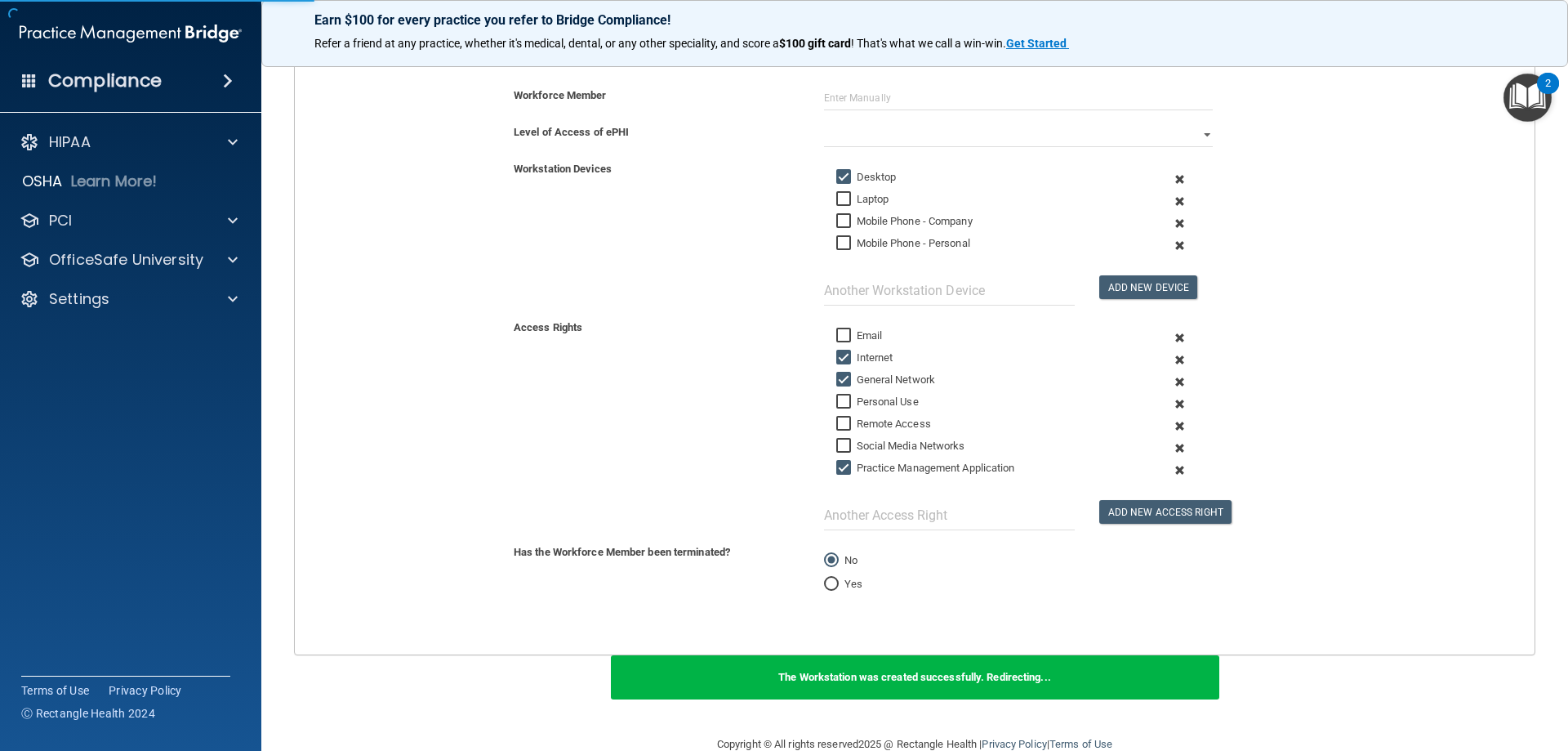
scroll to position [285, 0]
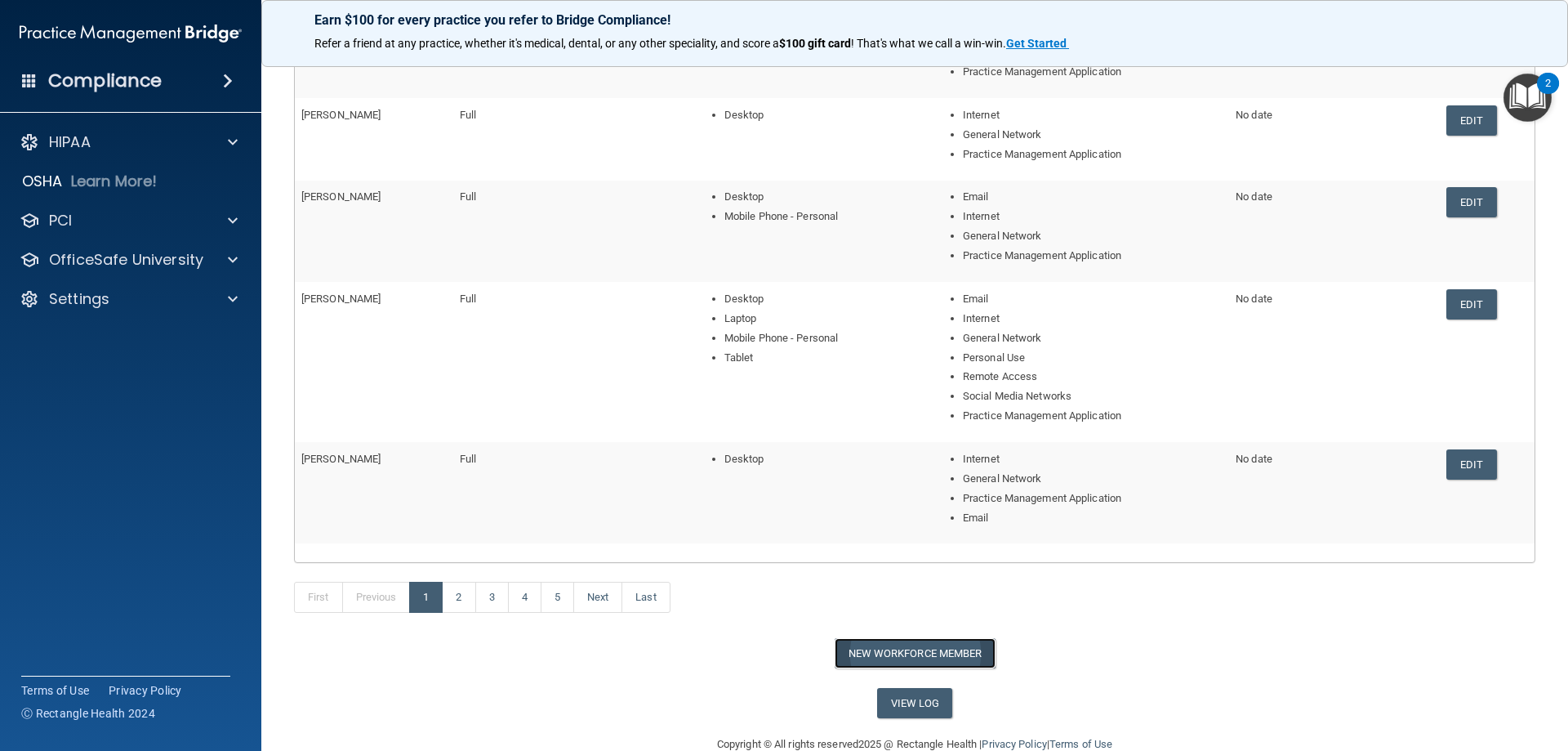
click at [913, 656] on button "New Workforce Member" at bounding box center [915, 652] width 161 height 30
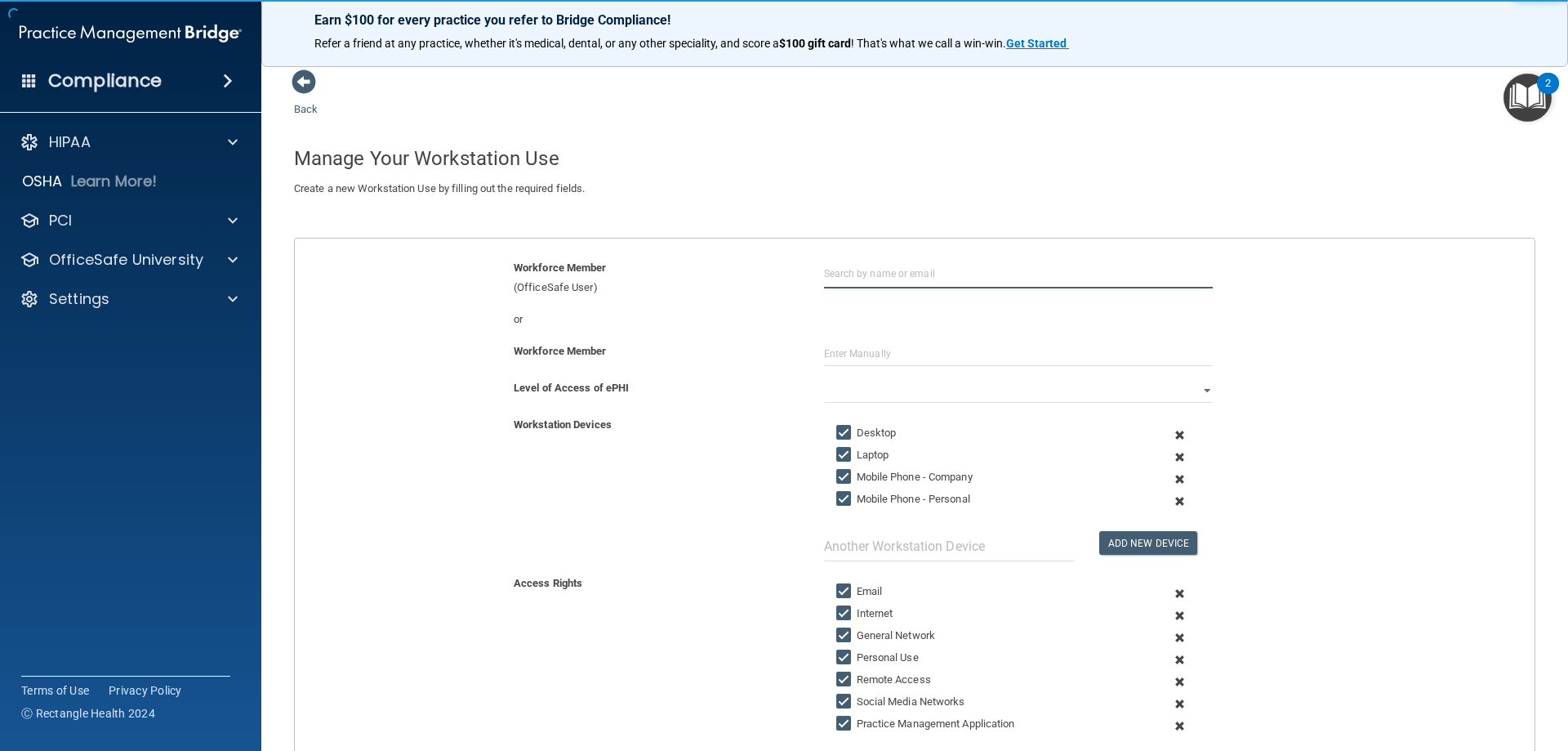
click at [898, 273] on input "text" at bounding box center [1019, 273] width 389 height 30
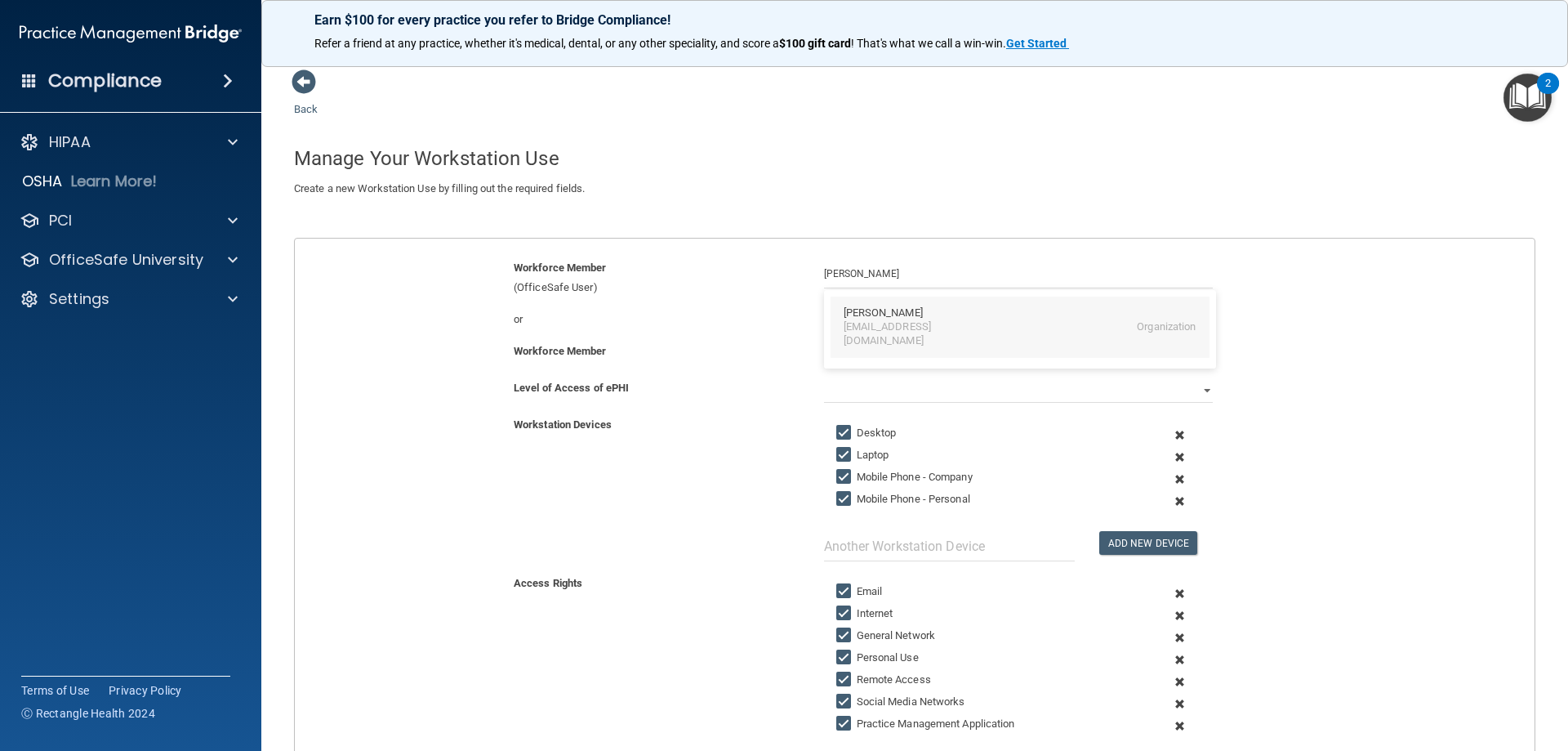
click at [858, 306] on div "Holly VonEnde" at bounding box center [884, 313] width 80 height 14
type input "Holly VonEnde"
click at [845, 451] on input "Laptop" at bounding box center [846, 455] width 19 height 13
checkbox input "false"
click at [876, 348] on input "text" at bounding box center [1019, 353] width 389 height 24
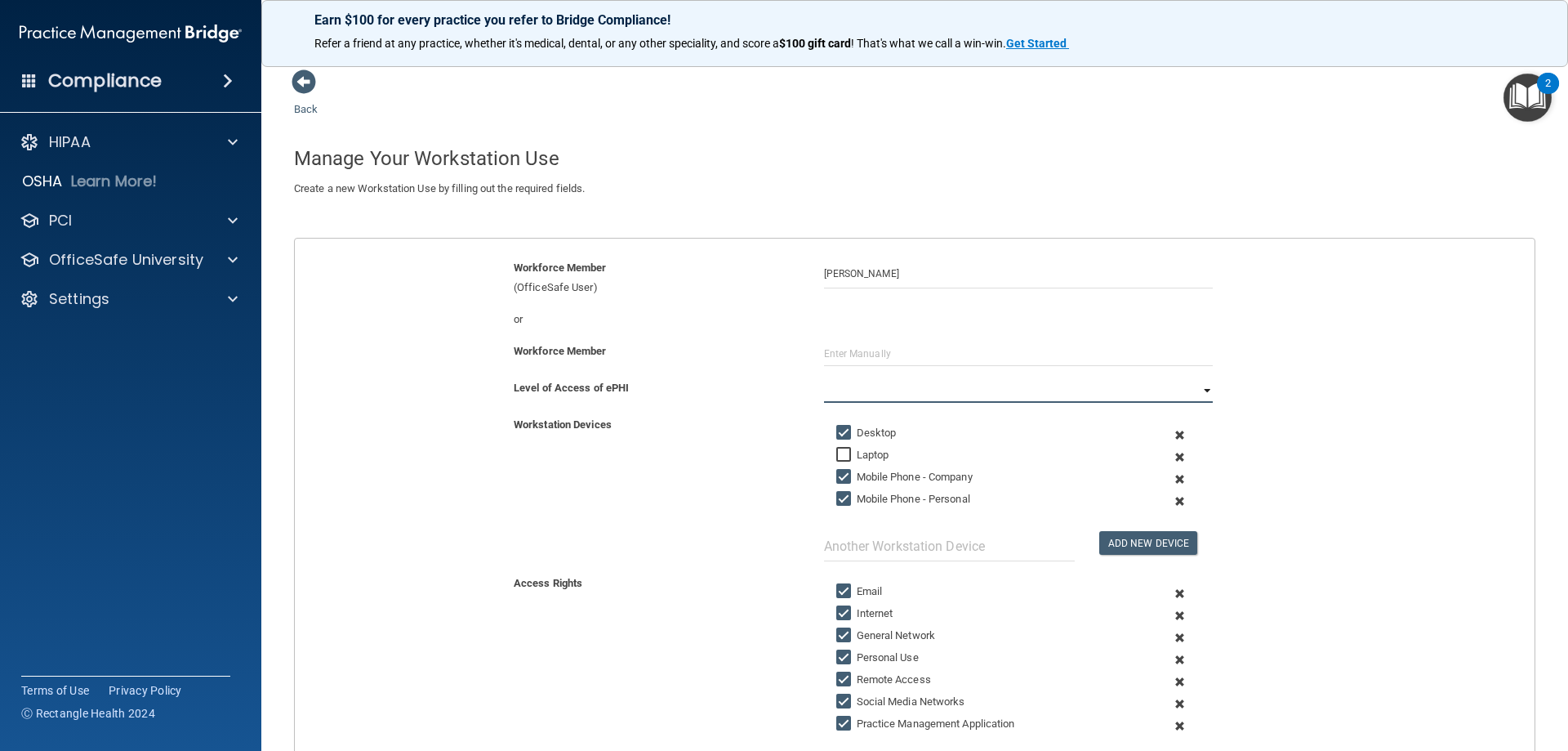
click at [1163, 391] on select "Full Limited None" at bounding box center [1019, 390] width 389 height 24
select select "0"
click at [824, 378] on select "Full Limited None" at bounding box center [1019, 390] width 389 height 24
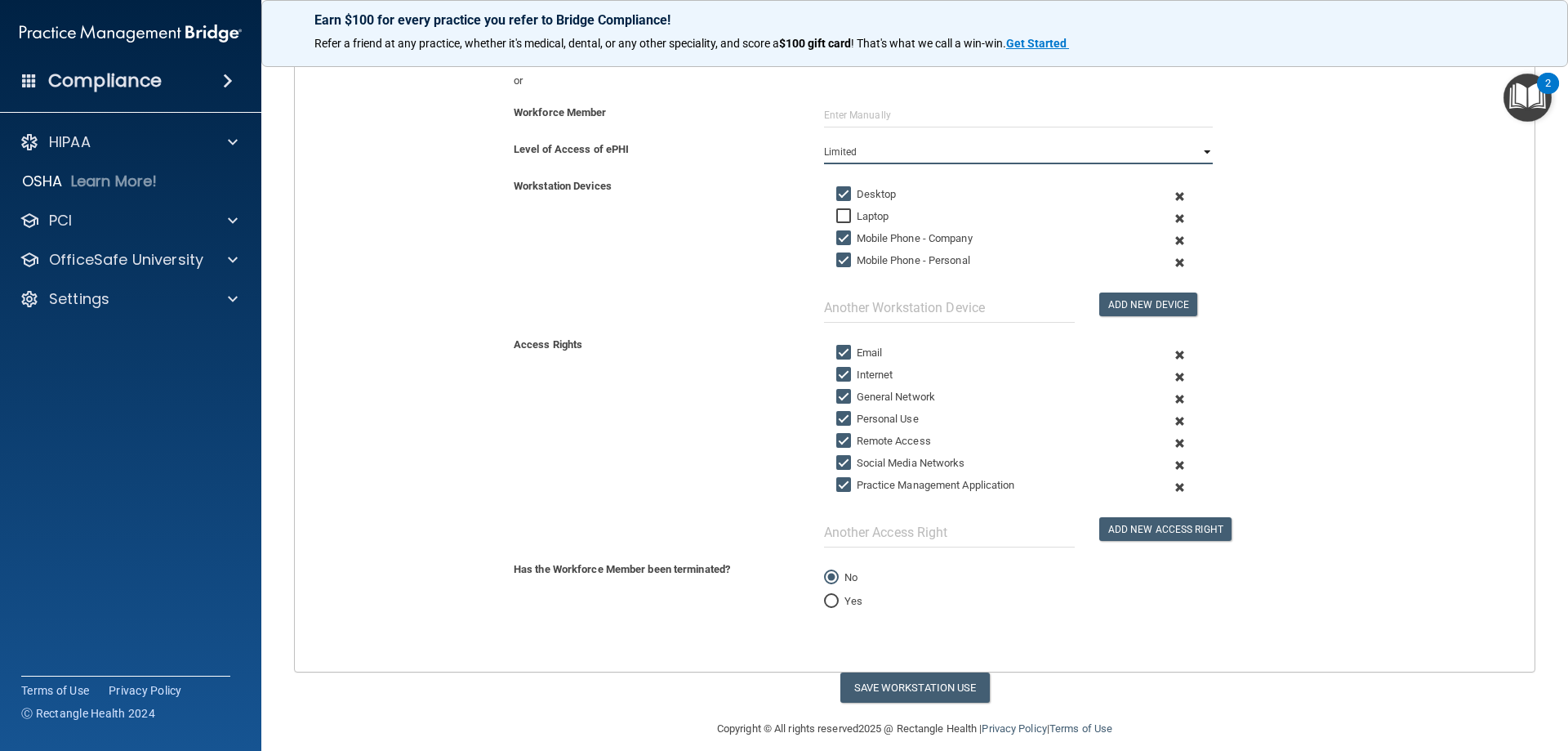
scroll to position [256, 0]
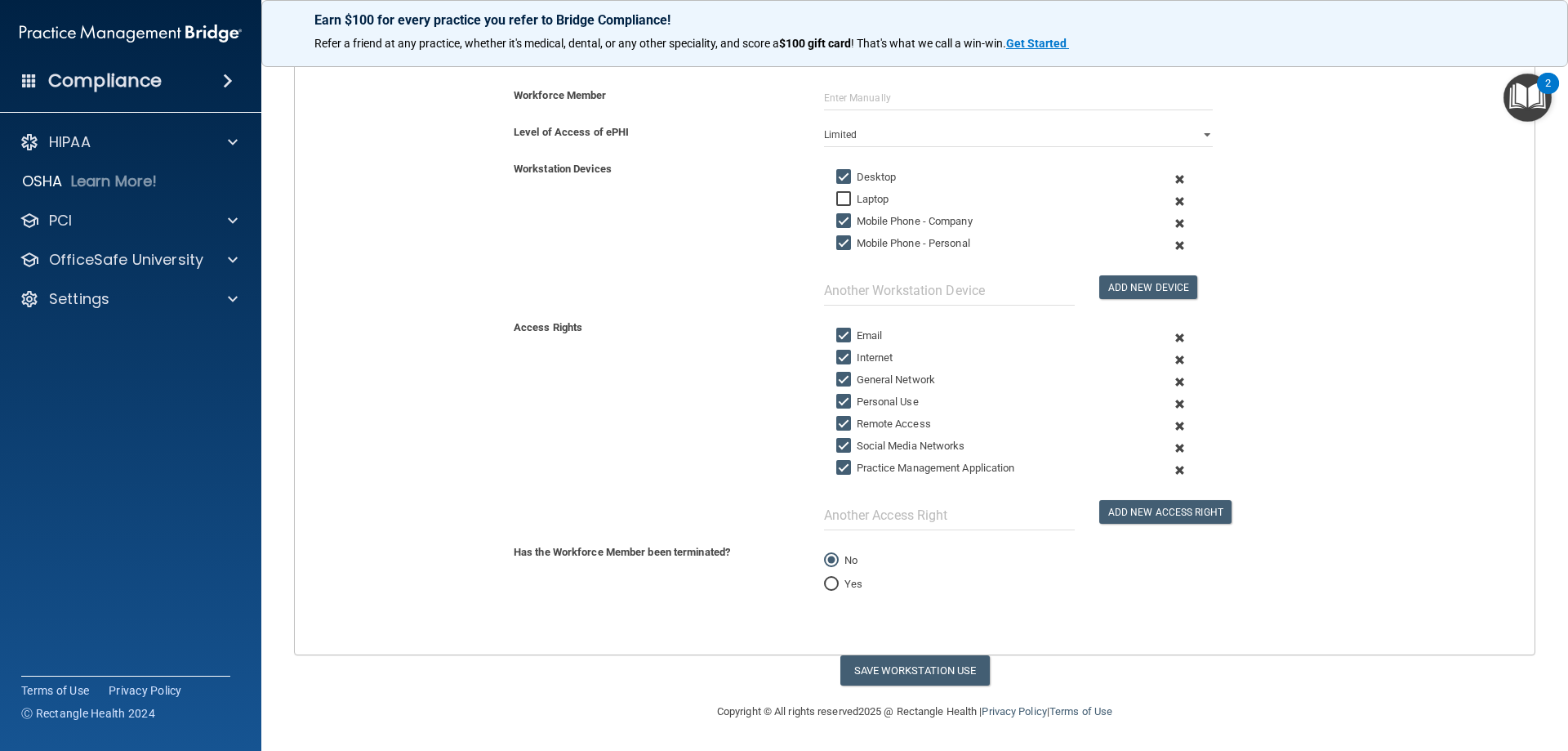
click at [840, 224] on input "Mobile Phone - Company" at bounding box center [846, 221] width 19 height 13
checkbox input "false"
click at [837, 244] on input "Mobile Phone - Personal" at bounding box center [846, 243] width 19 height 13
checkbox input "false"
click at [837, 335] on input "Email" at bounding box center [846, 335] width 19 height 13
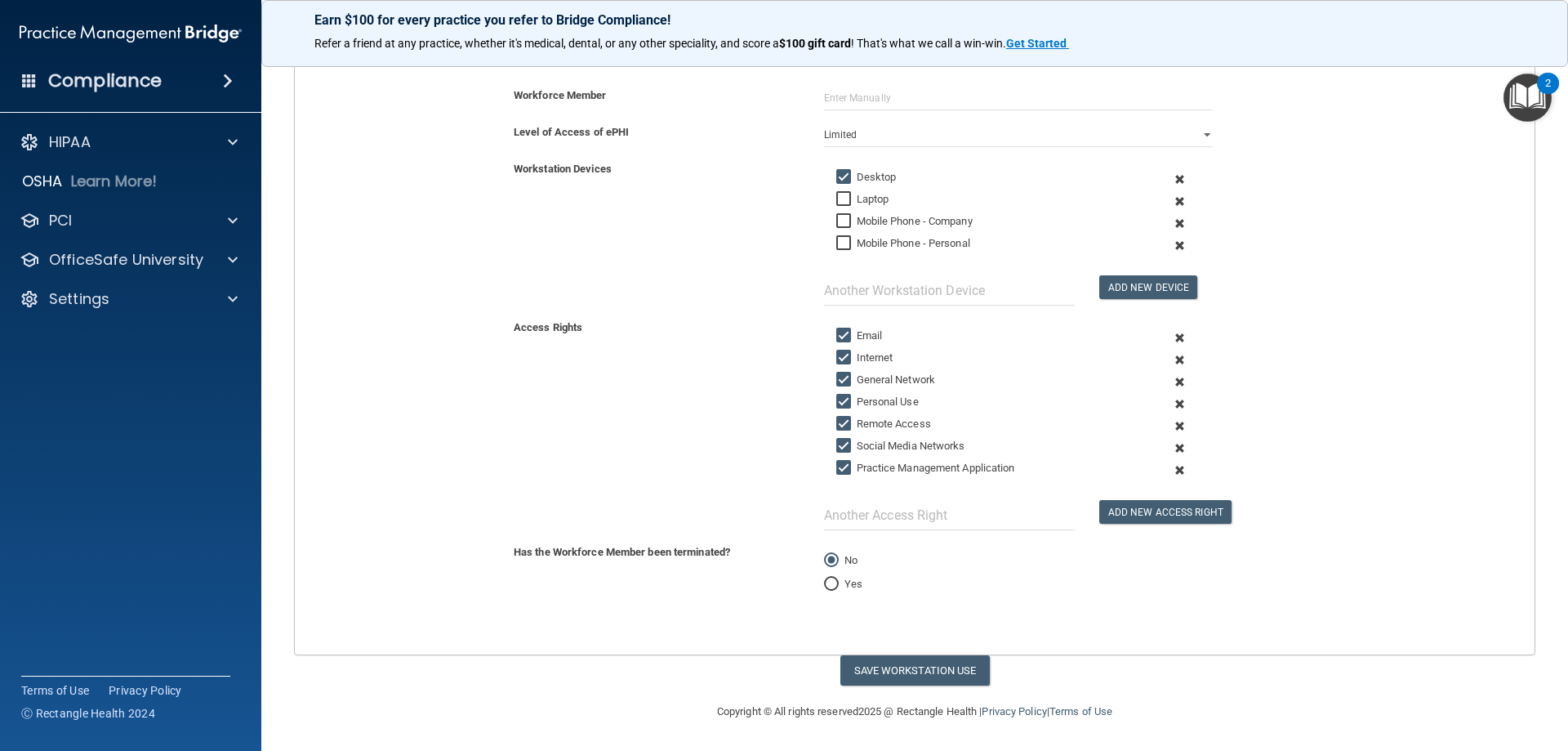
checkbox input "false"
click at [837, 399] on input "Personal Use" at bounding box center [846, 401] width 19 height 13
checkbox input "false"
click at [837, 427] on input "Remote Access" at bounding box center [846, 424] width 19 height 13
checkbox input "false"
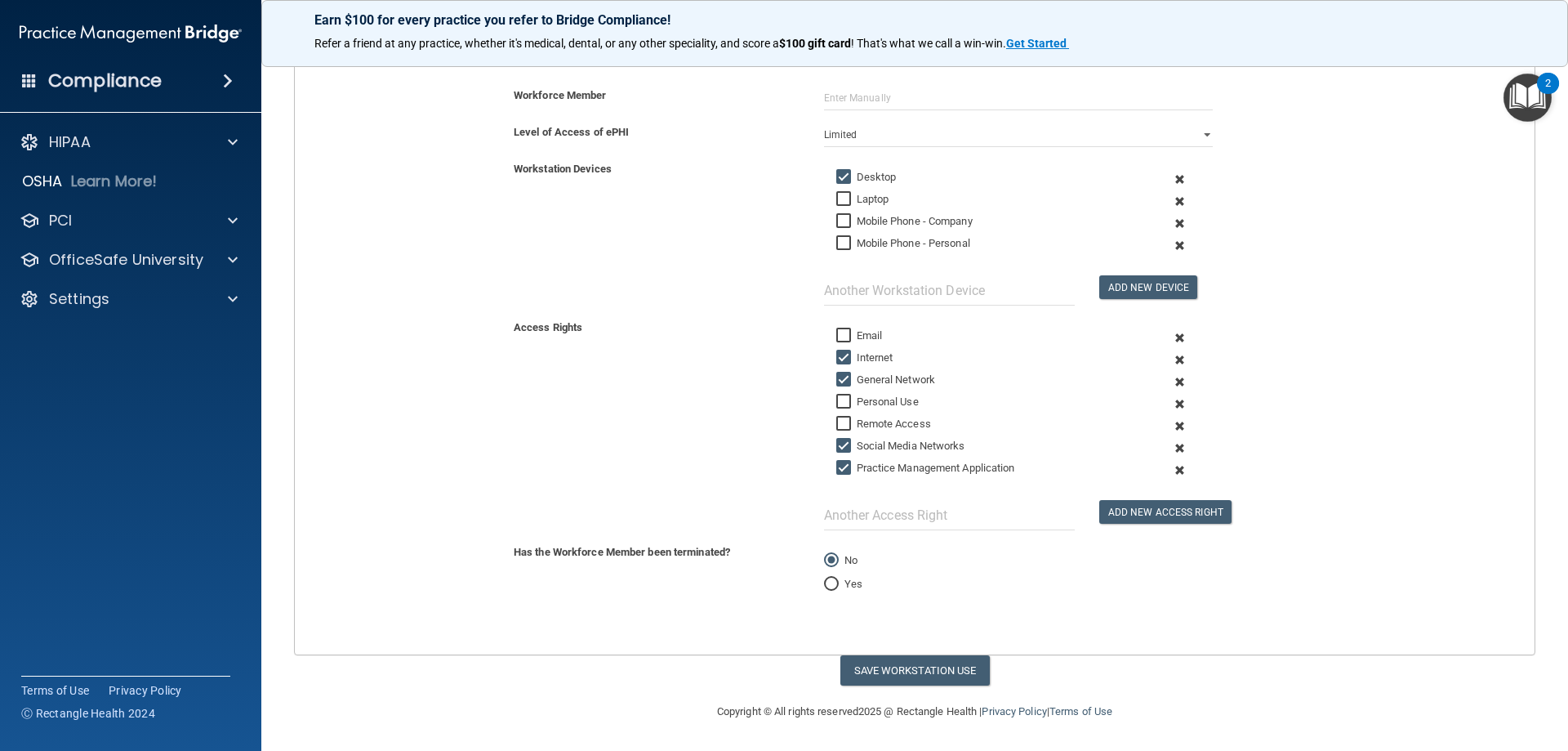
click at [837, 446] on input "Social Media Networks" at bounding box center [846, 446] width 19 height 13
checkbox input "false"
click at [861, 669] on button "Save Workstation Use" at bounding box center [915, 670] width 149 height 30
select select "? string:Full ?"
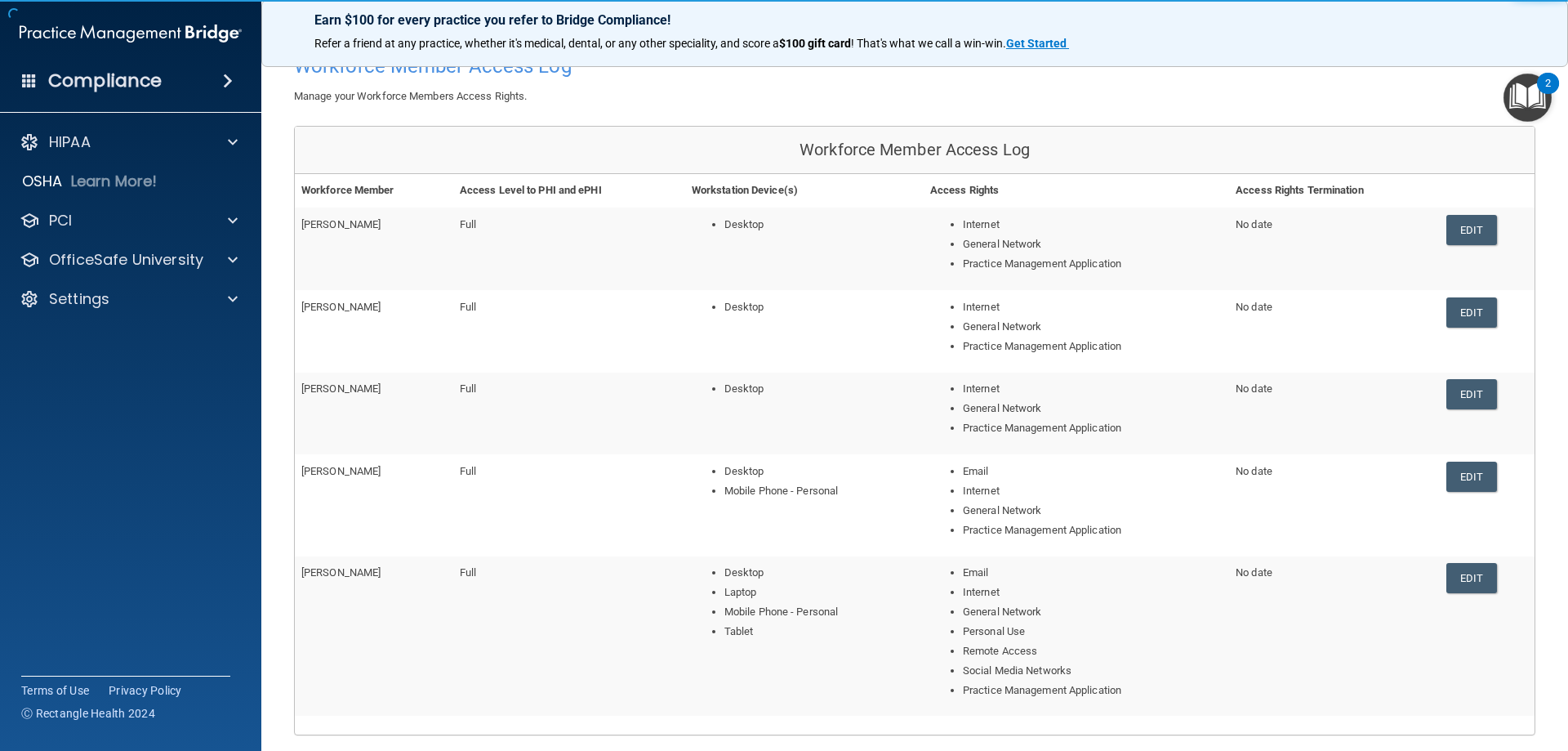
scroll to position [297, 0]
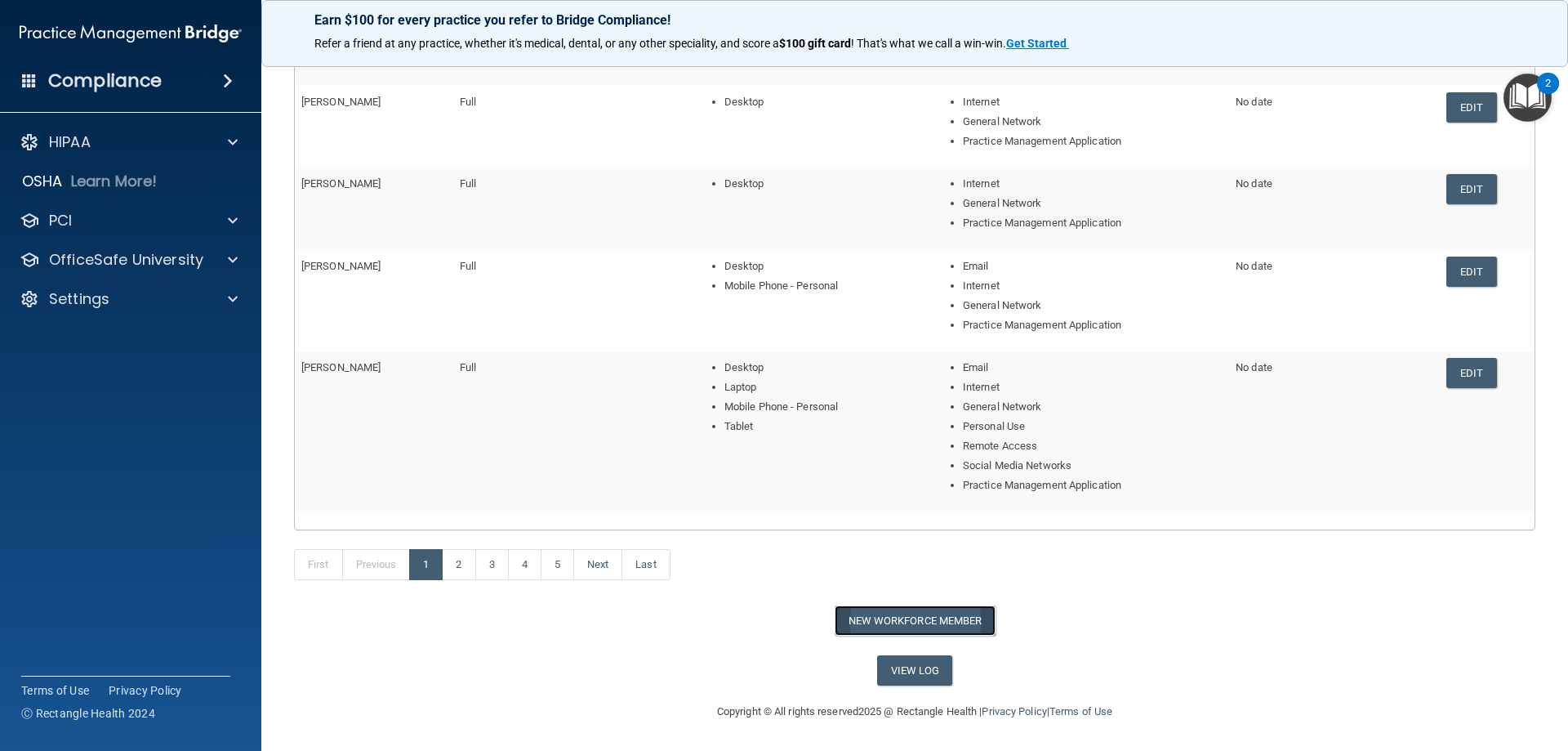
click at [877, 624] on button "New Workforce Member" at bounding box center [915, 620] width 161 height 30
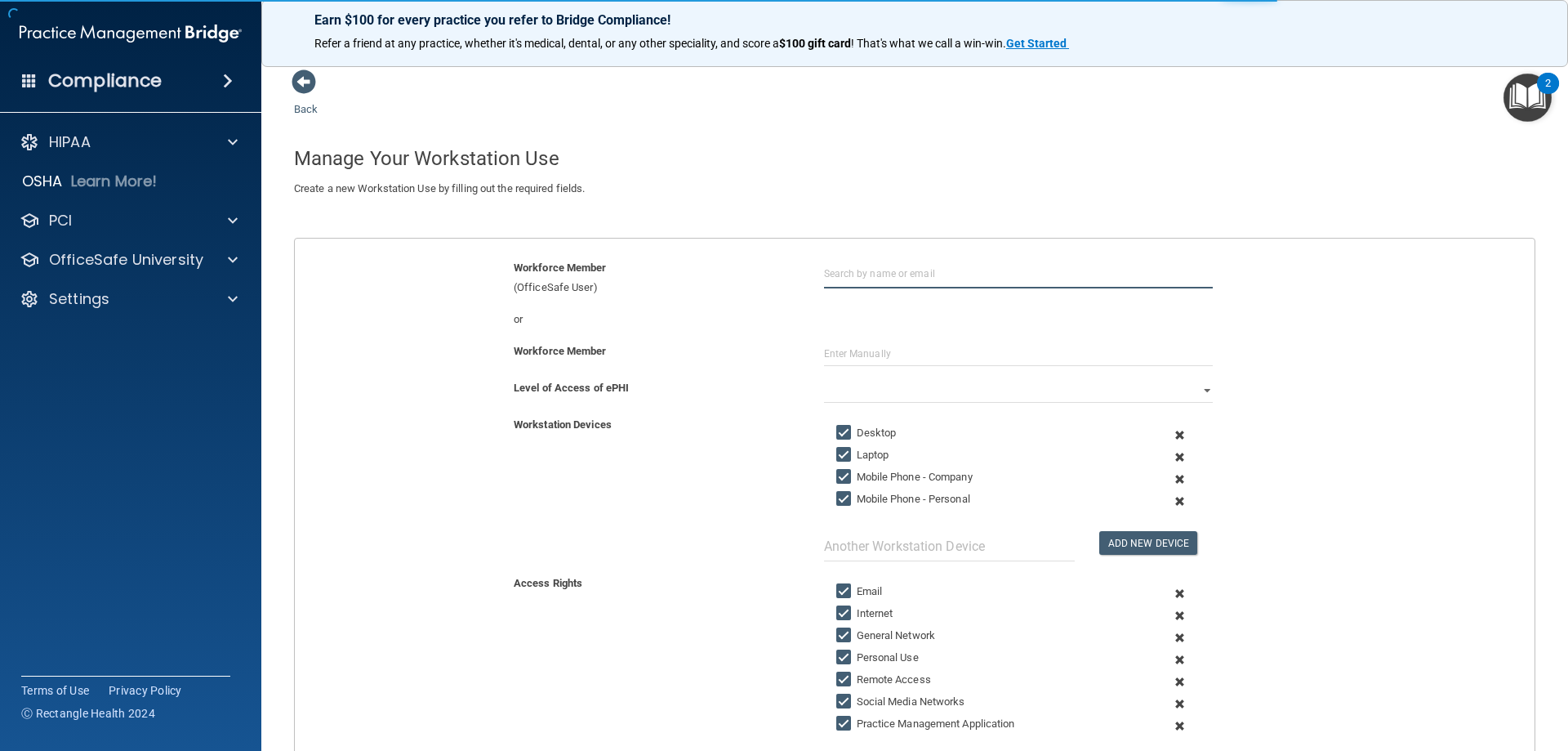
click at [887, 274] on input "text" at bounding box center [1019, 273] width 389 height 30
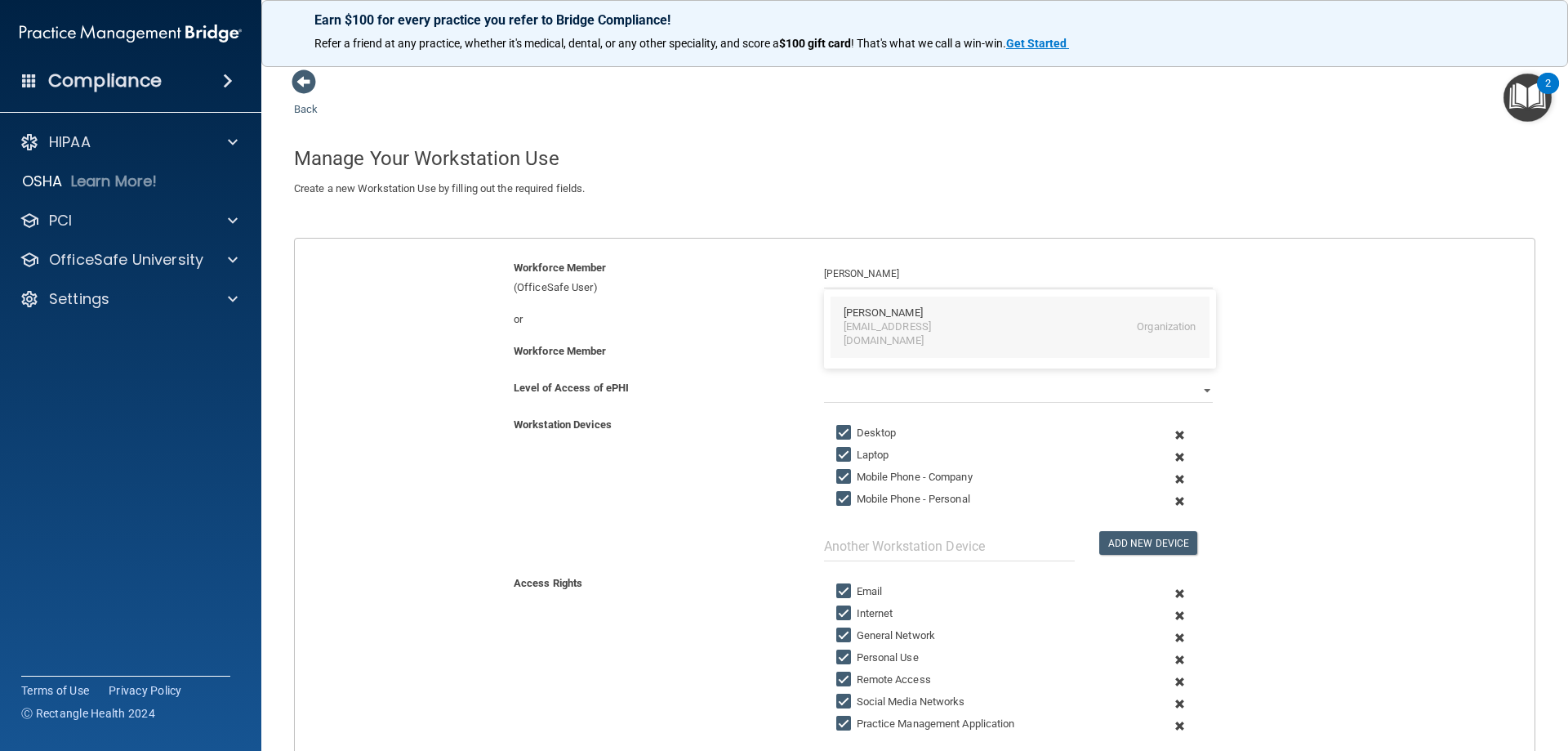
click at [854, 322] on div "irinarabik@gmail.com" at bounding box center [915, 333] width 141 height 28
type input "Irina Rabikava"
click at [840, 356] on input "text" at bounding box center [1019, 353] width 389 height 24
click at [906, 381] on select "Full Limited None" at bounding box center [1019, 390] width 389 height 24
select select "0"
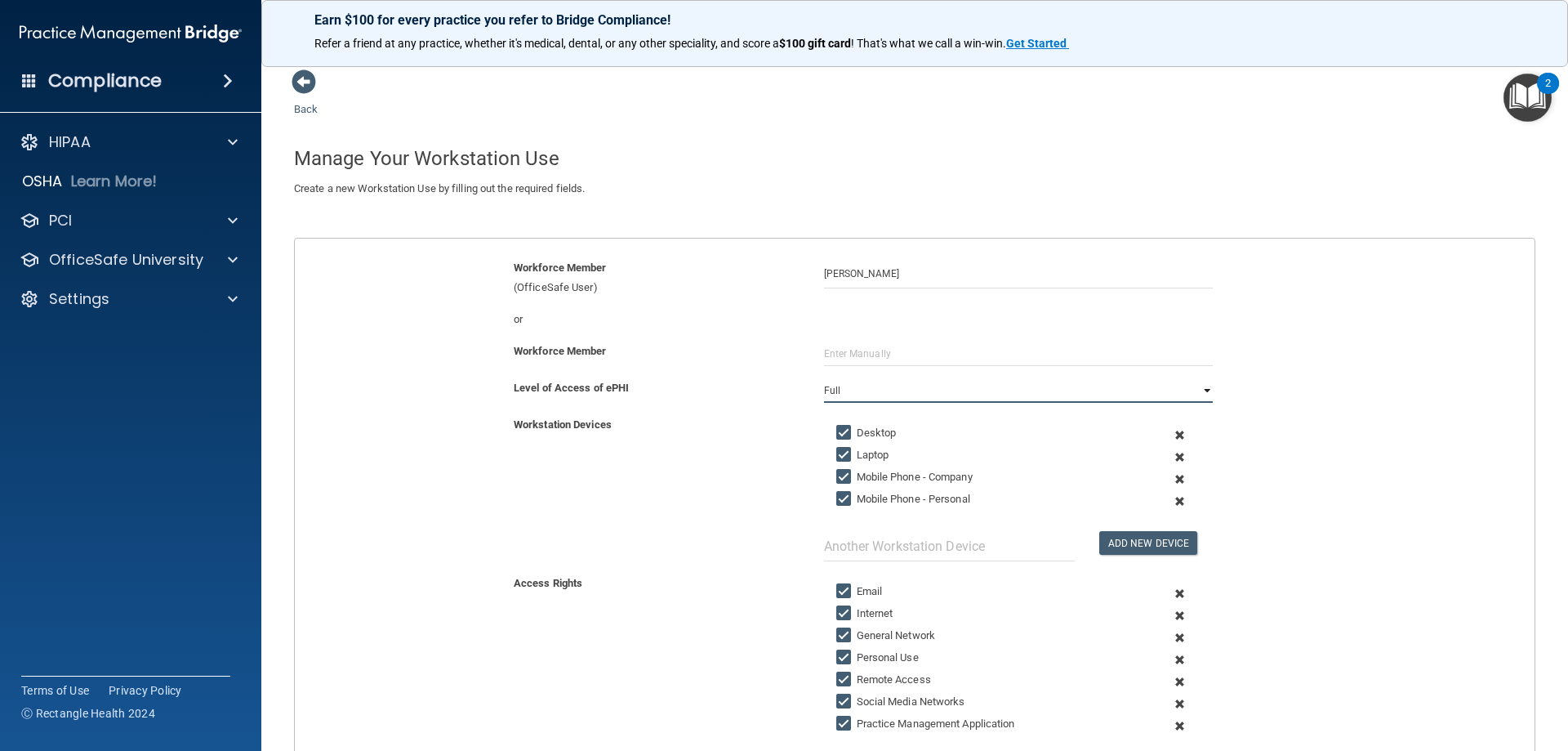
click at [824, 378] on select "Full Limited None" at bounding box center [1019, 390] width 389 height 24
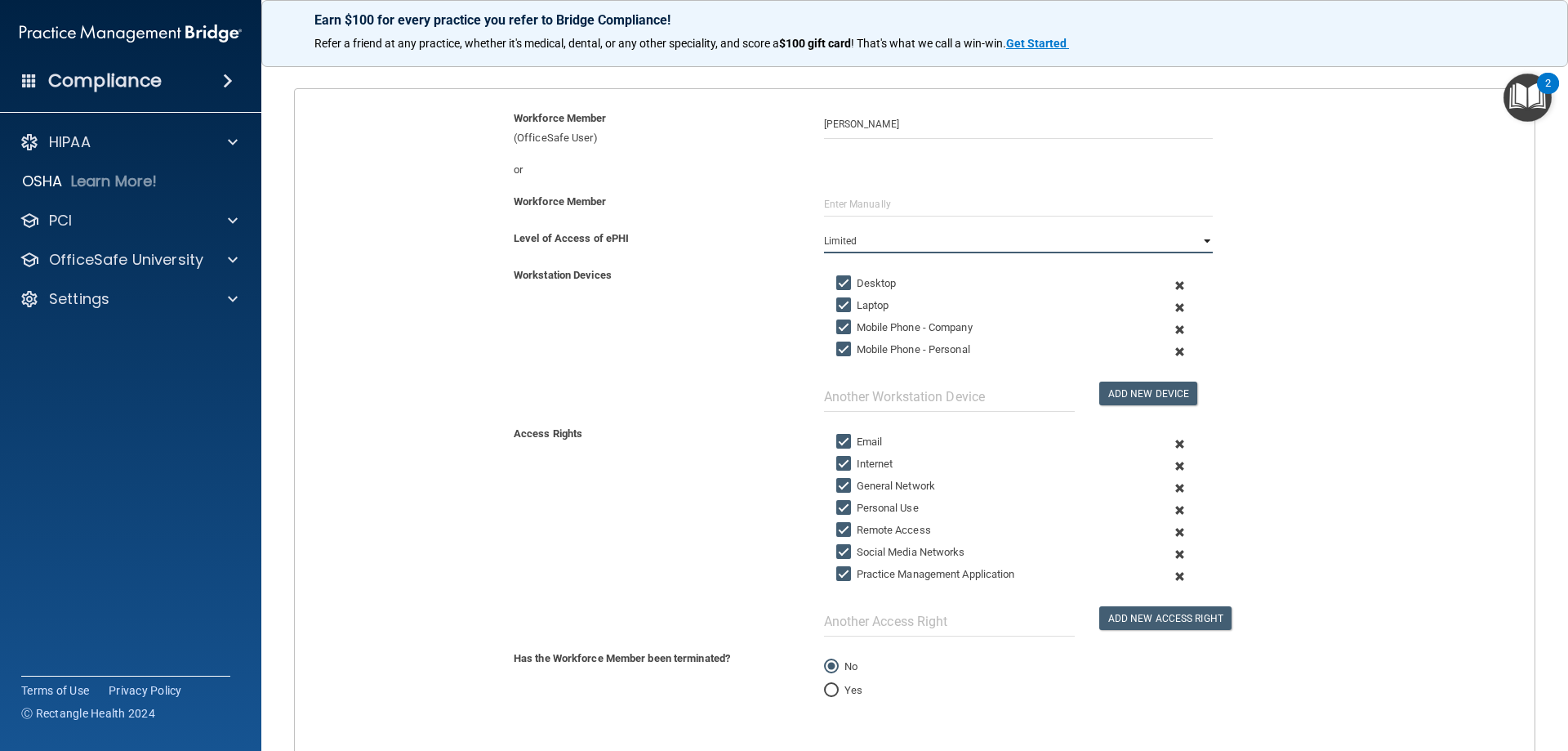
scroll to position [164, 0]
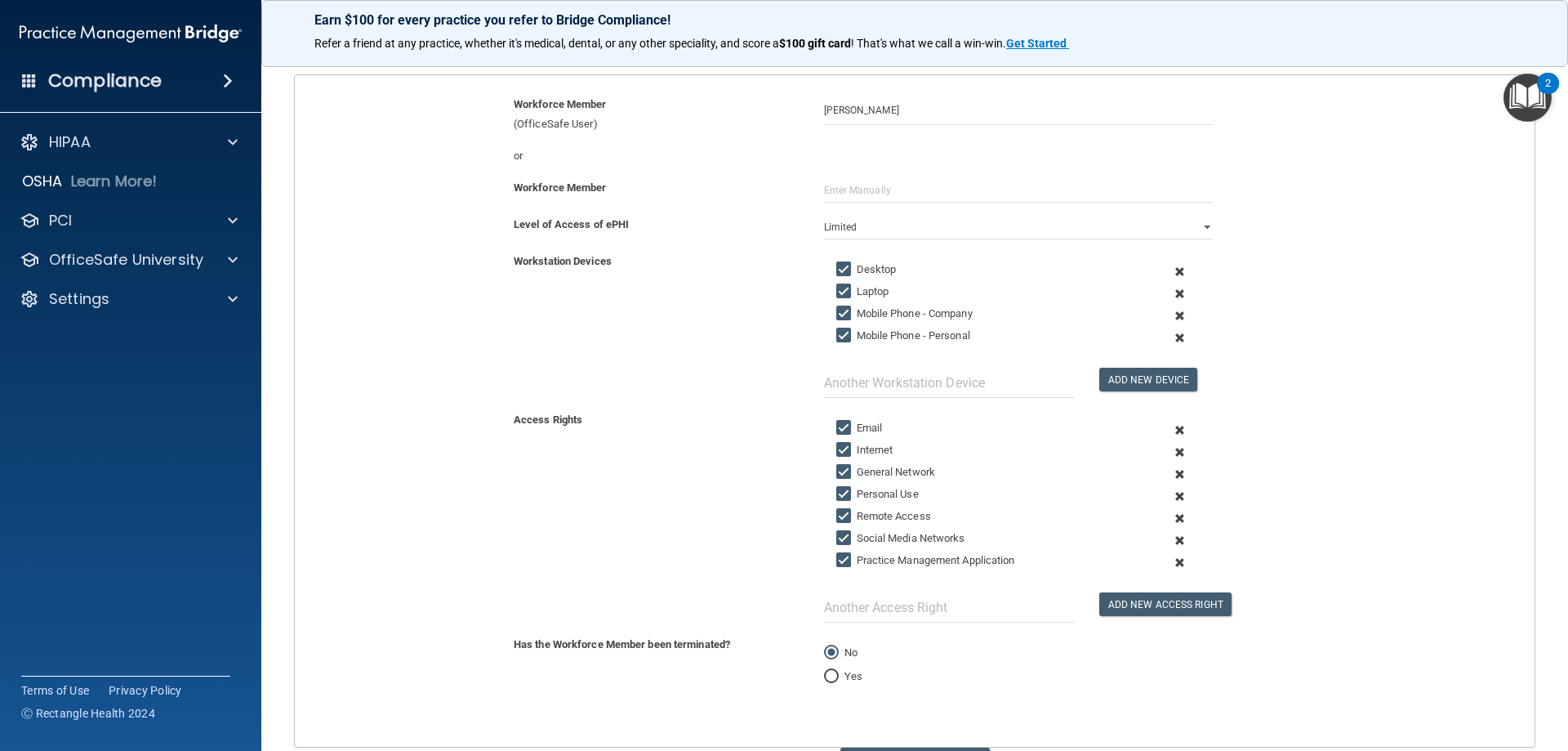
click at [837, 288] on input "Laptop" at bounding box center [846, 291] width 19 height 13
checkbox input "false"
click at [840, 315] on input "Mobile Phone - Company" at bounding box center [846, 314] width 19 height 13
checkbox input "false"
click at [841, 337] on input "Mobile Phone - Personal" at bounding box center [846, 335] width 19 height 13
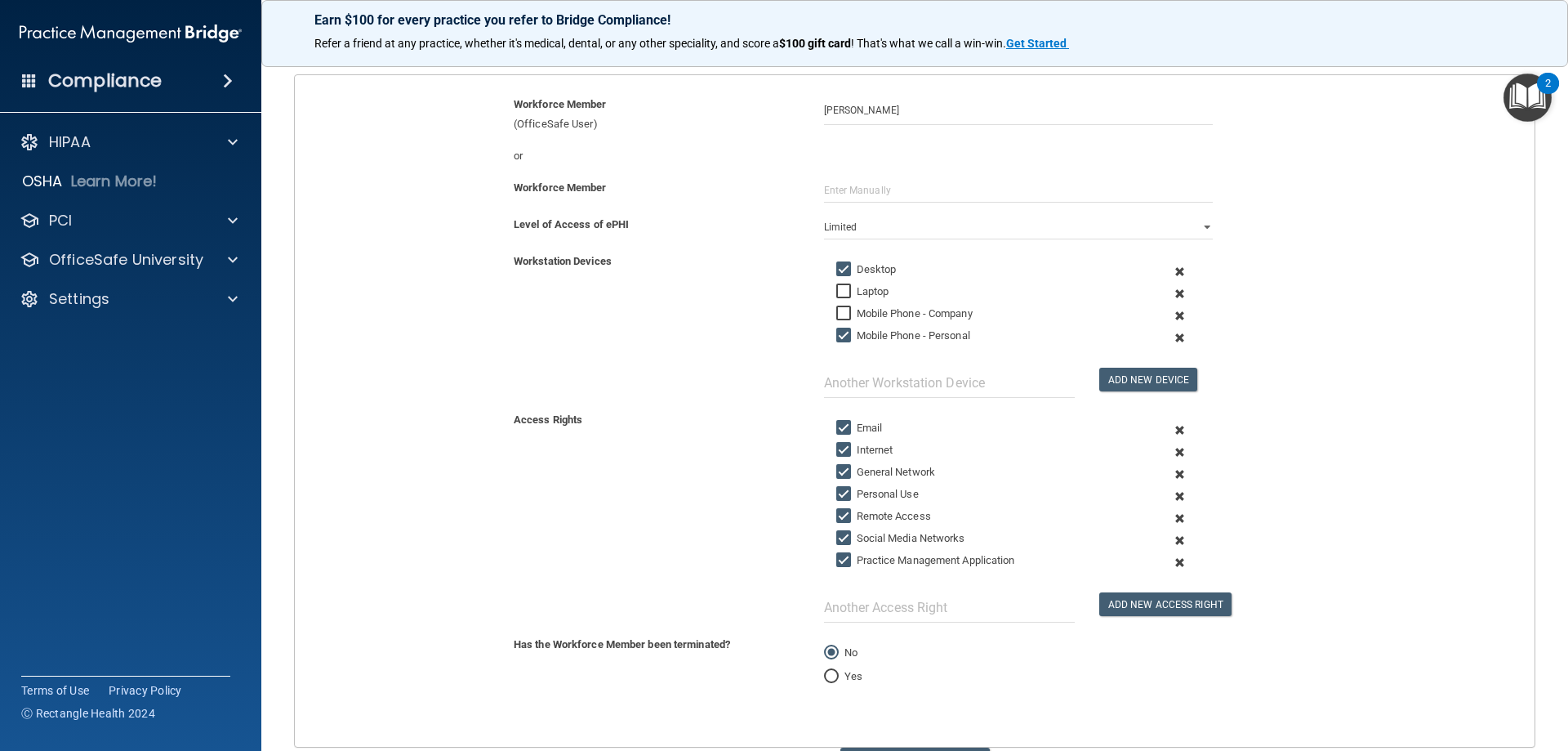
checkbox input "false"
click at [864, 430] on label "Email" at bounding box center [860, 428] width 47 height 20
click at [855, 430] on input "Email" at bounding box center [846, 427] width 19 height 13
checkbox input "false"
click at [863, 474] on label "General Network" at bounding box center [887, 473] width 99 height 20
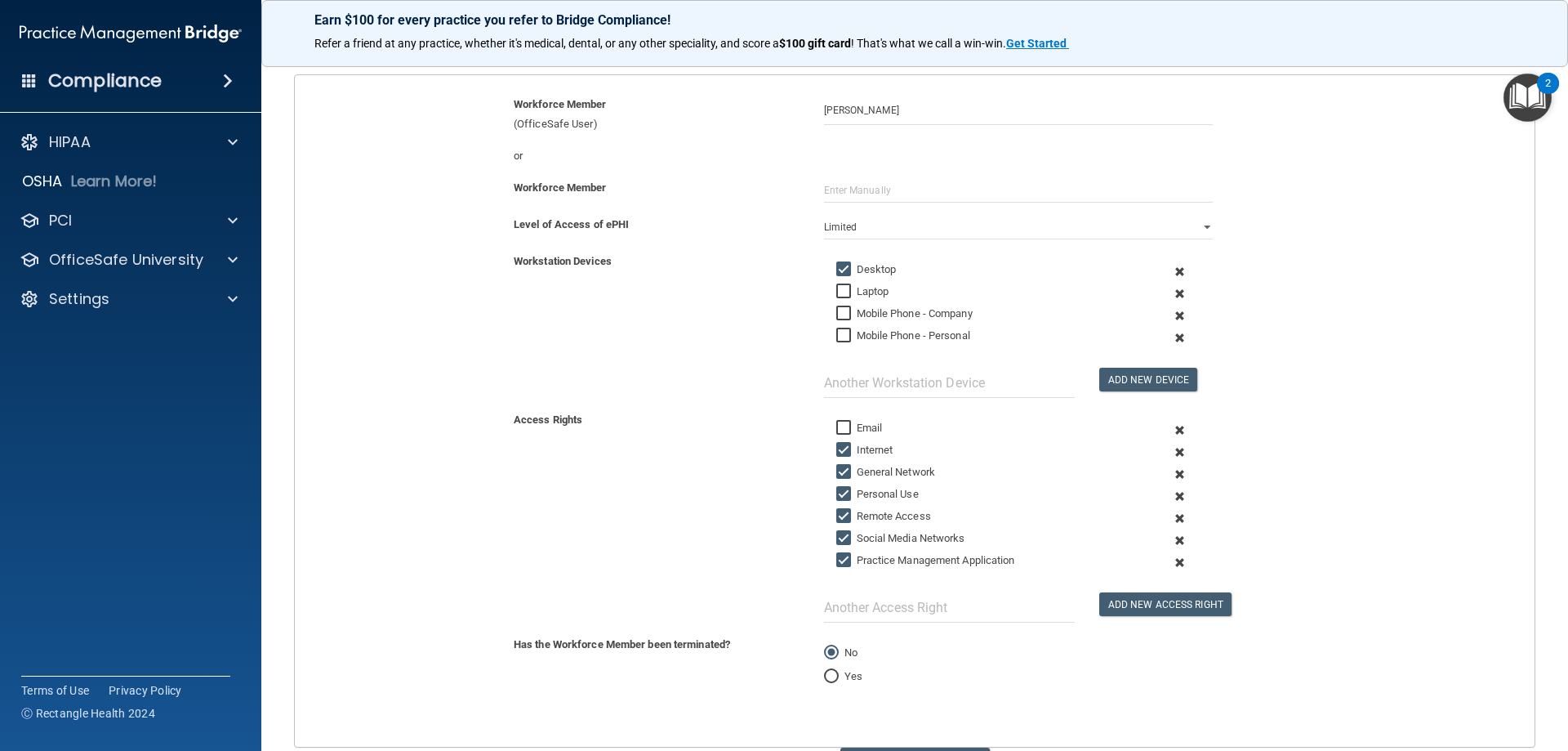
click at [855, 474] on input "General Network" at bounding box center [846, 472] width 19 height 13
click at [878, 479] on label "General Network" at bounding box center [887, 473] width 99 height 20
click at [855, 479] on input "General Network" at bounding box center [846, 472] width 19 height 13
checkbox input "true"
click at [865, 497] on label "Personal Use" at bounding box center [878, 494] width 82 height 20
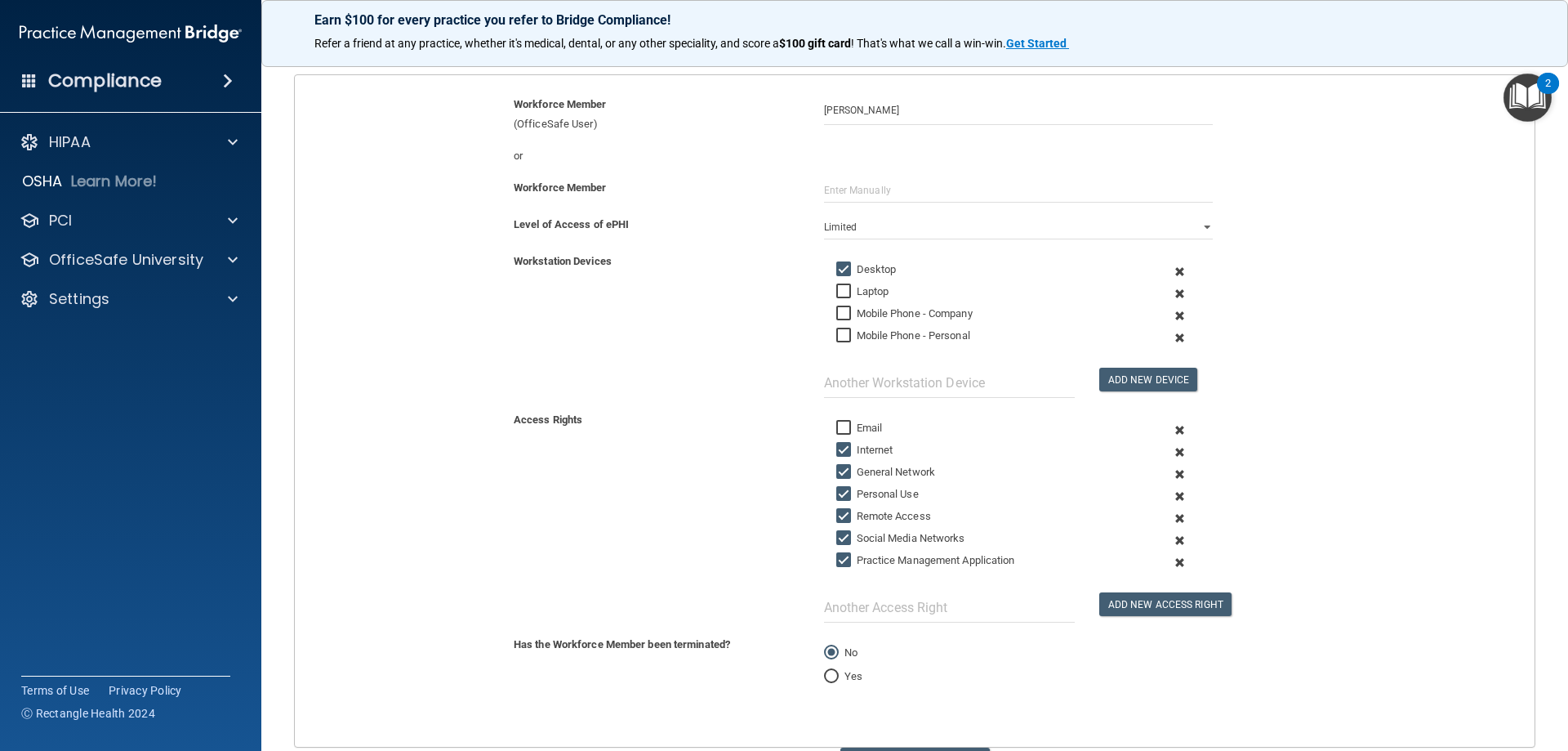
click at [855, 497] on input "Personal Use" at bounding box center [846, 494] width 19 height 13
checkbox input "false"
click at [859, 516] on label "Remote Access" at bounding box center [884, 516] width 95 height 20
click at [855, 516] on input "Remote Access" at bounding box center [846, 516] width 19 height 13
checkbox input "false"
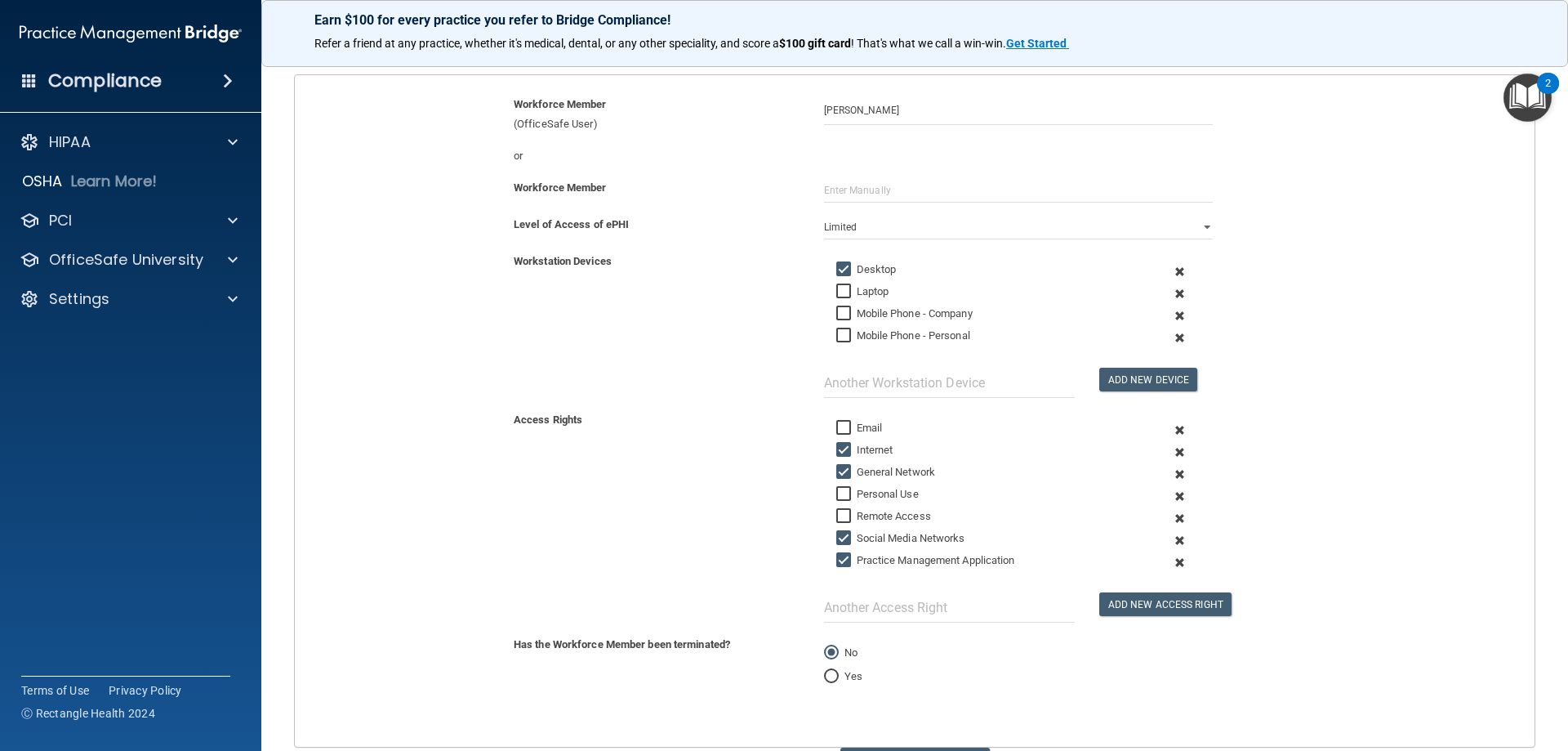
click at [862, 534] on label "Social Media Networks" at bounding box center [901, 539] width 129 height 20
click at [855, 534] on input "Social Media Networks" at bounding box center [846, 538] width 19 height 13
checkbox input "false"
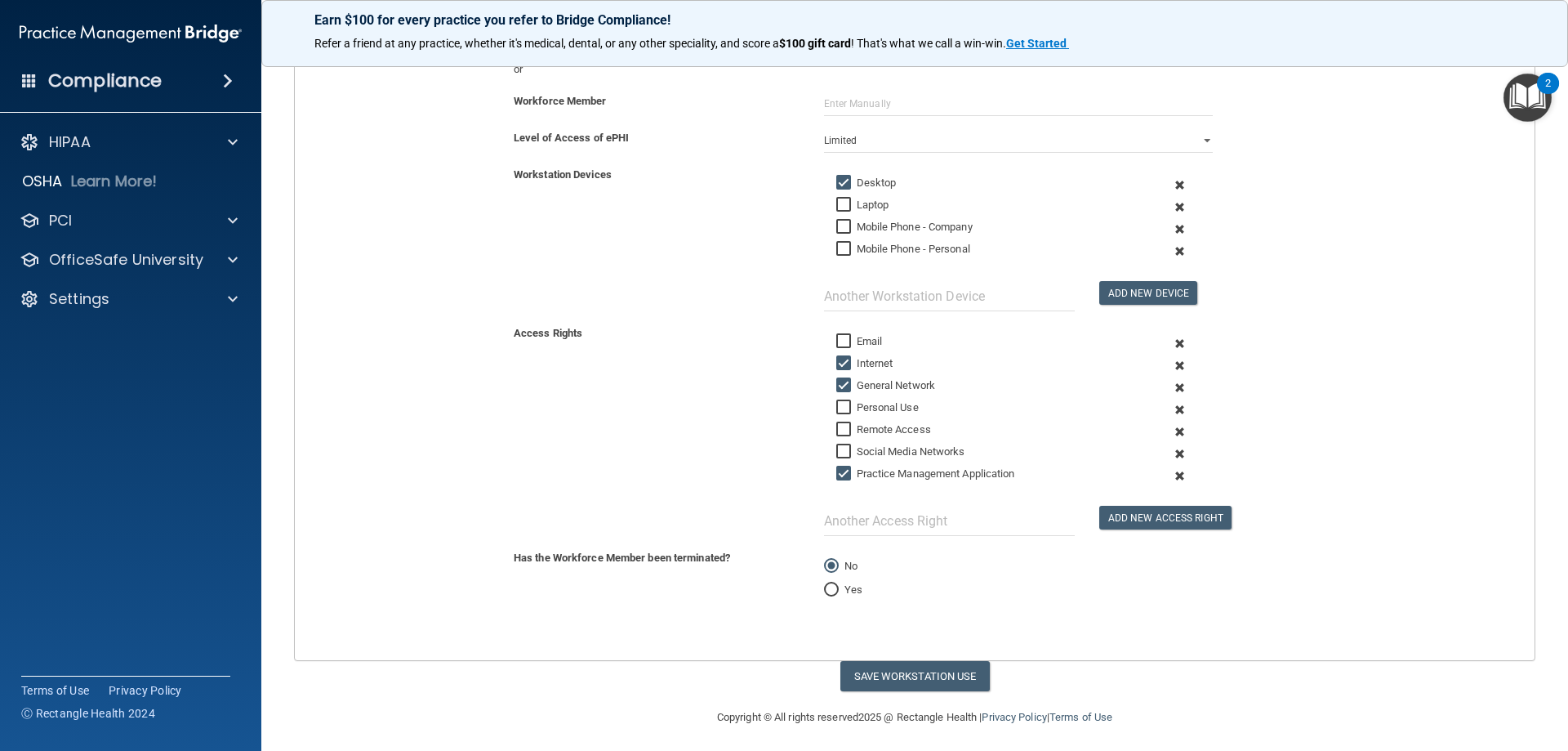
scroll to position [256, 0]
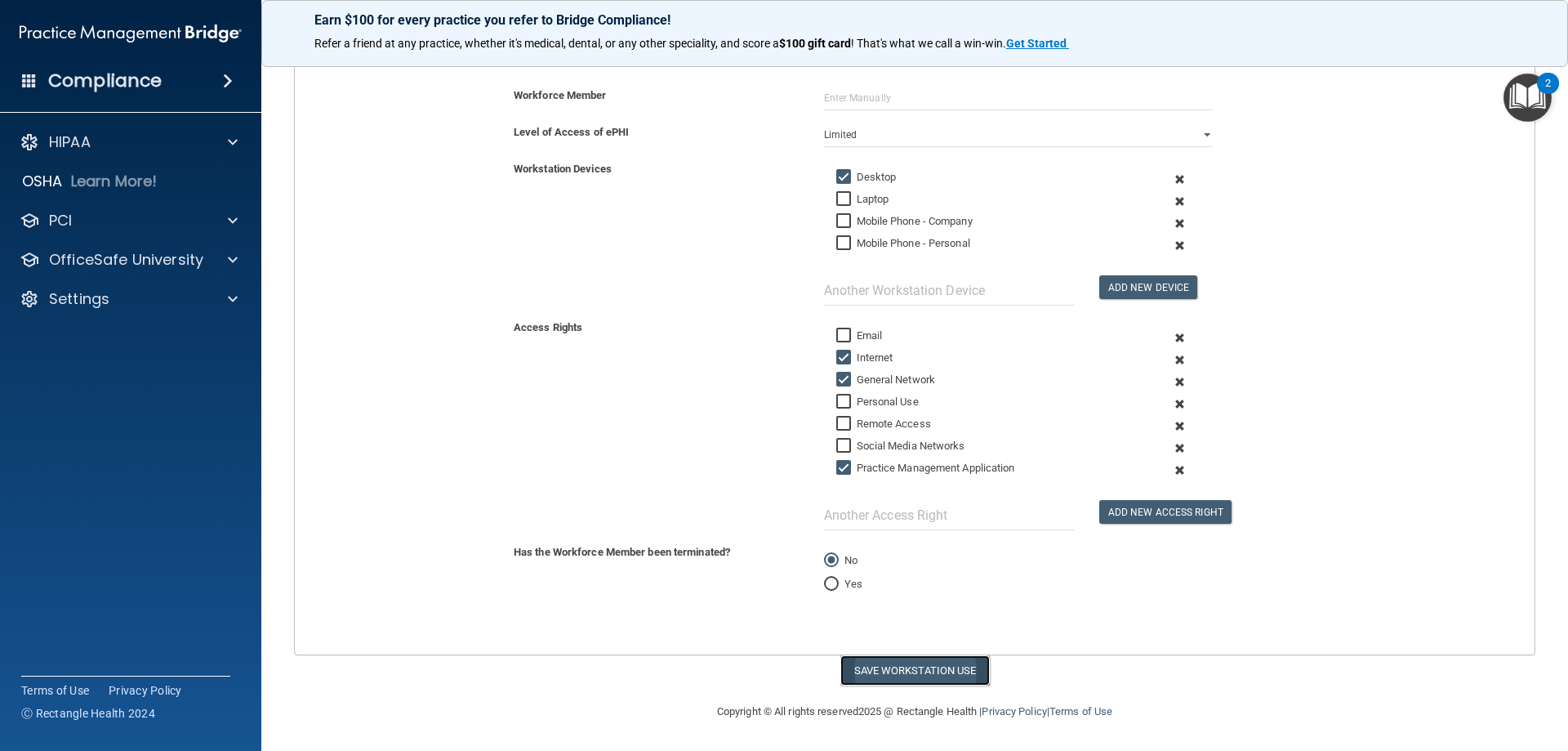
click at [865, 673] on button "Save Workstation Use" at bounding box center [915, 670] width 149 height 30
select select "? string:Full ?"
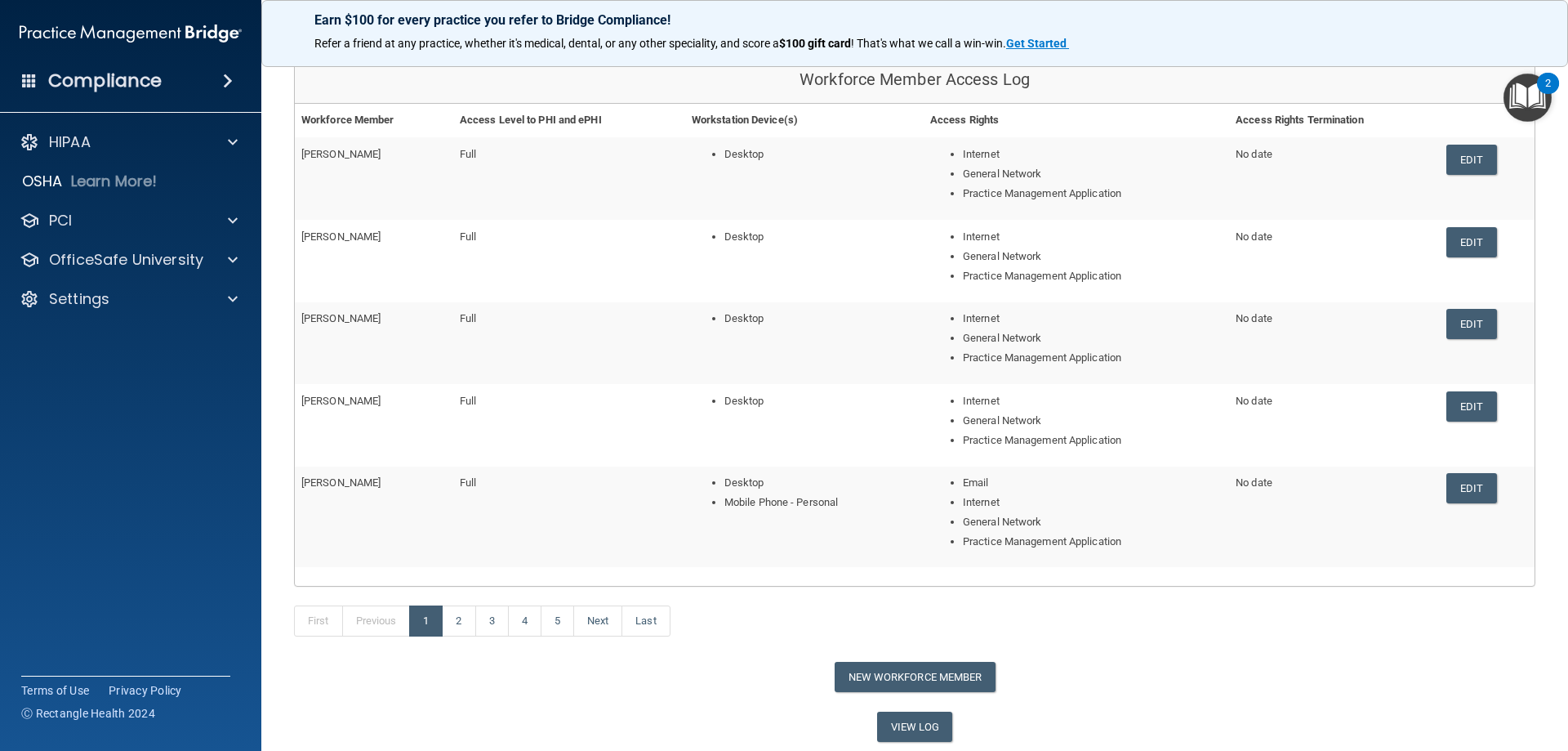
scroll to position [164, 0]
click at [837, 670] on button "New Workforce Member" at bounding box center [915, 675] width 161 height 30
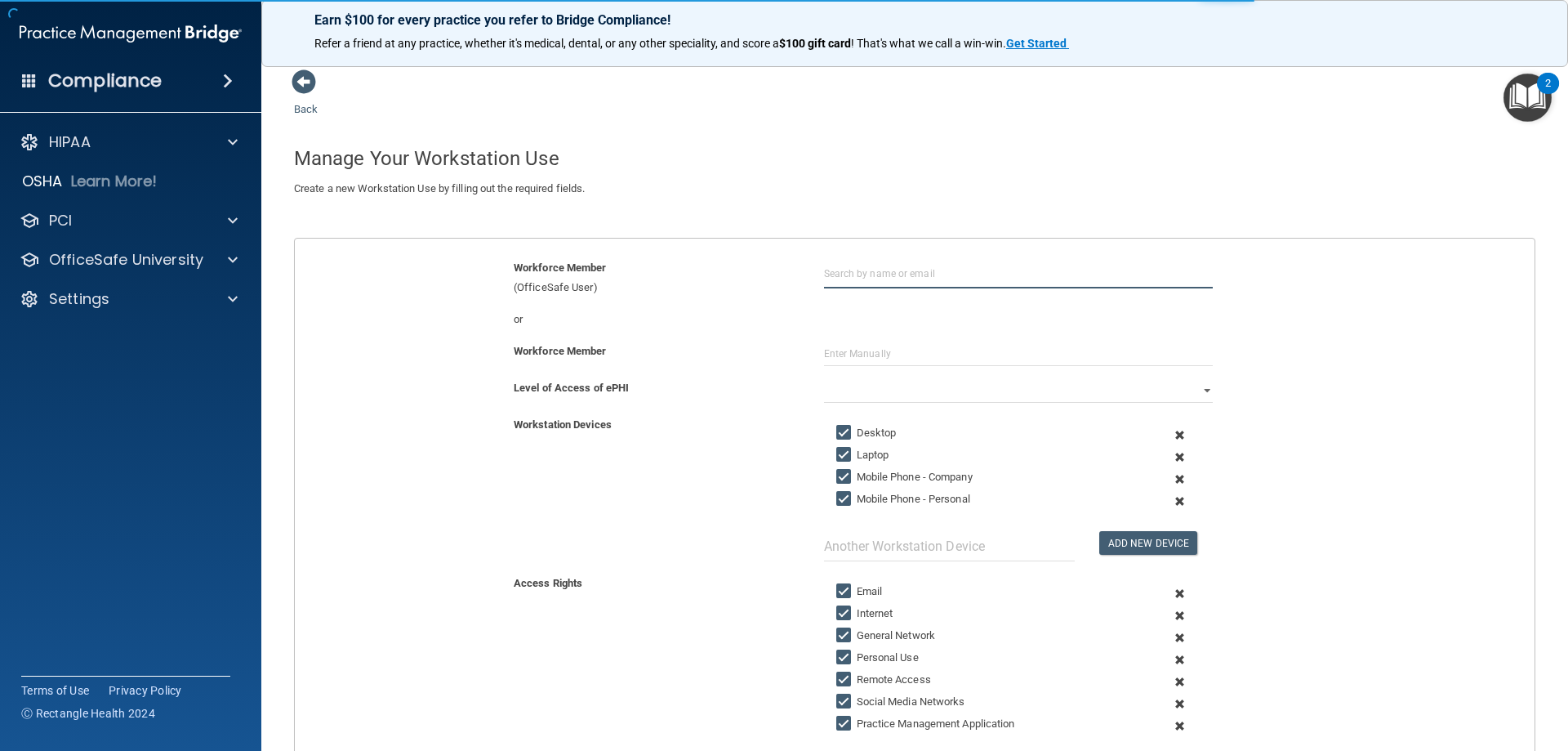
click at [913, 272] on input "text" at bounding box center [1019, 273] width 389 height 30
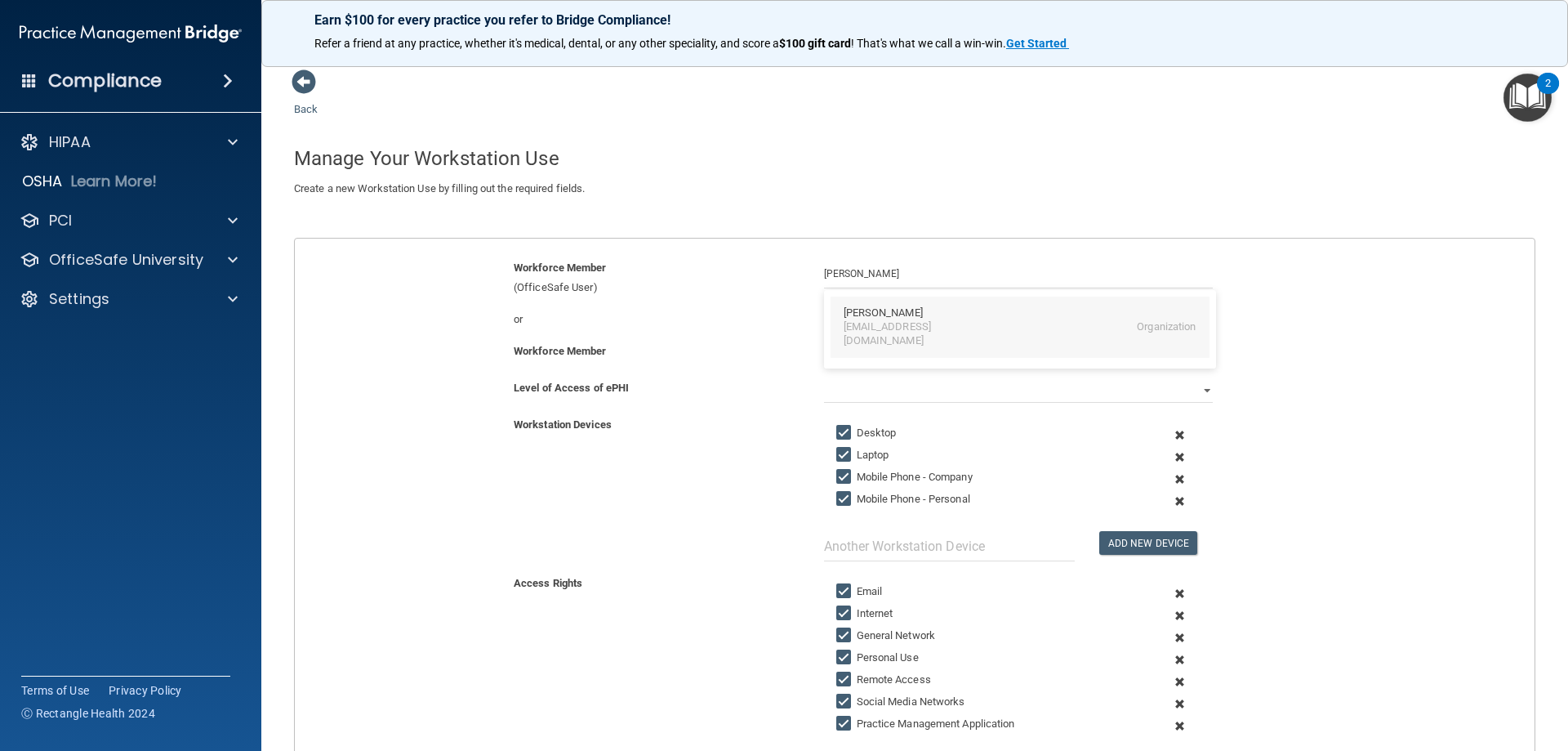
click at [868, 319] on div "Ella Nelson" at bounding box center [884, 313] width 80 height 14
type input "Ella Nelson"
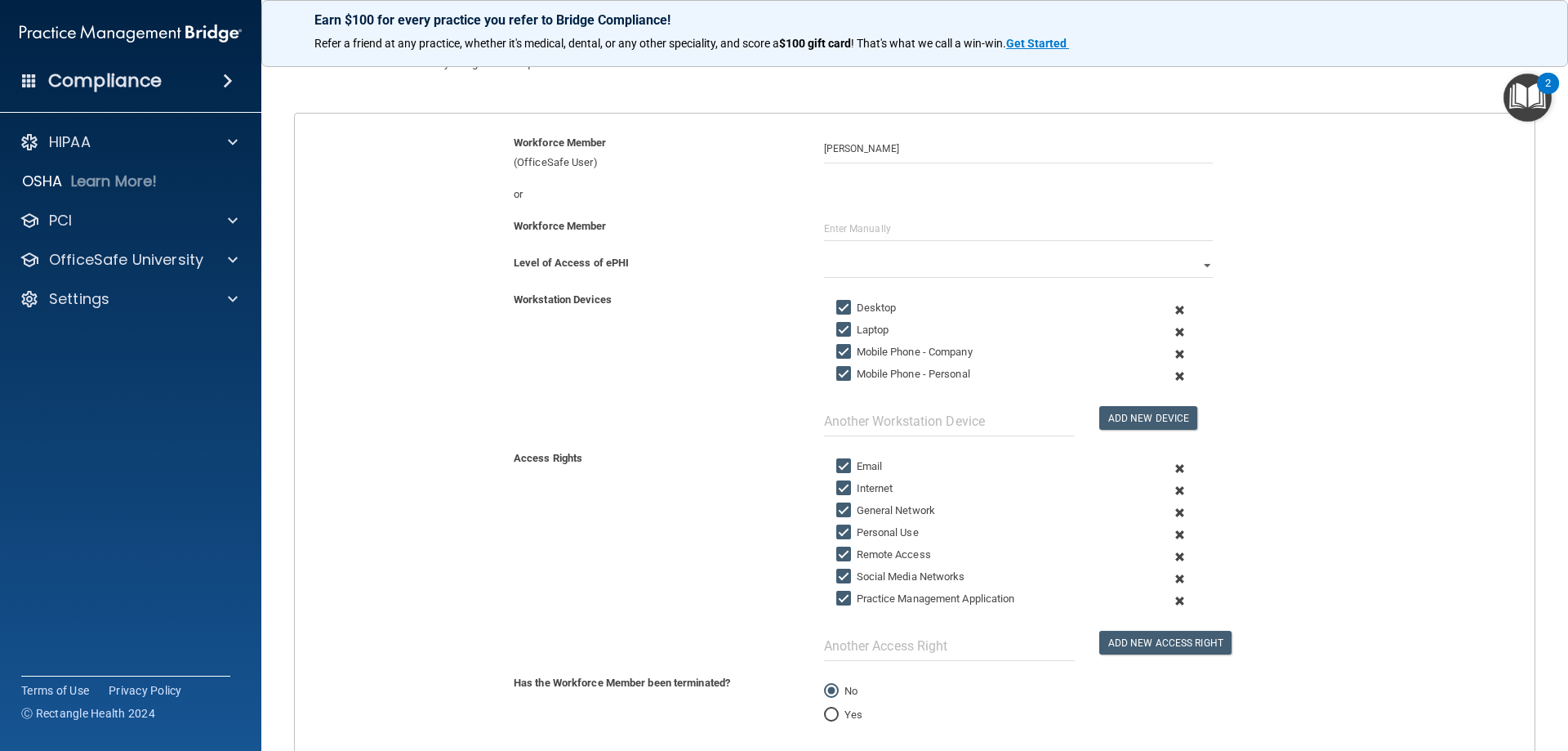
scroll to position [164, 0]
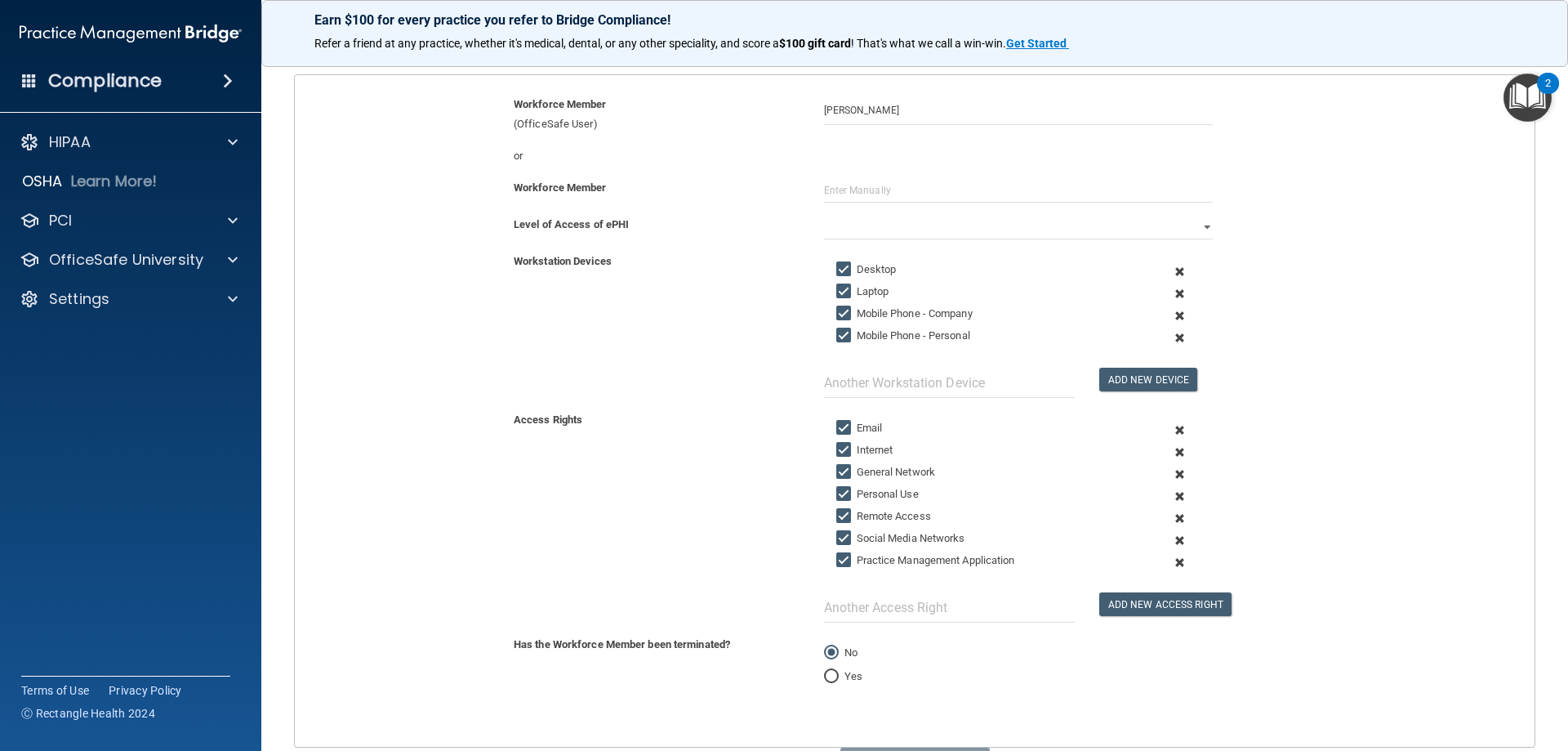
click at [845, 288] on input "Laptop" at bounding box center [846, 291] width 19 height 13
checkbox input "false"
click at [839, 314] on input "Mobile Phone - Company" at bounding box center [846, 314] width 19 height 13
checkbox input "false"
drag, startPoint x: 840, startPoint y: 333, endPoint x: 830, endPoint y: 435, distance: 102.5
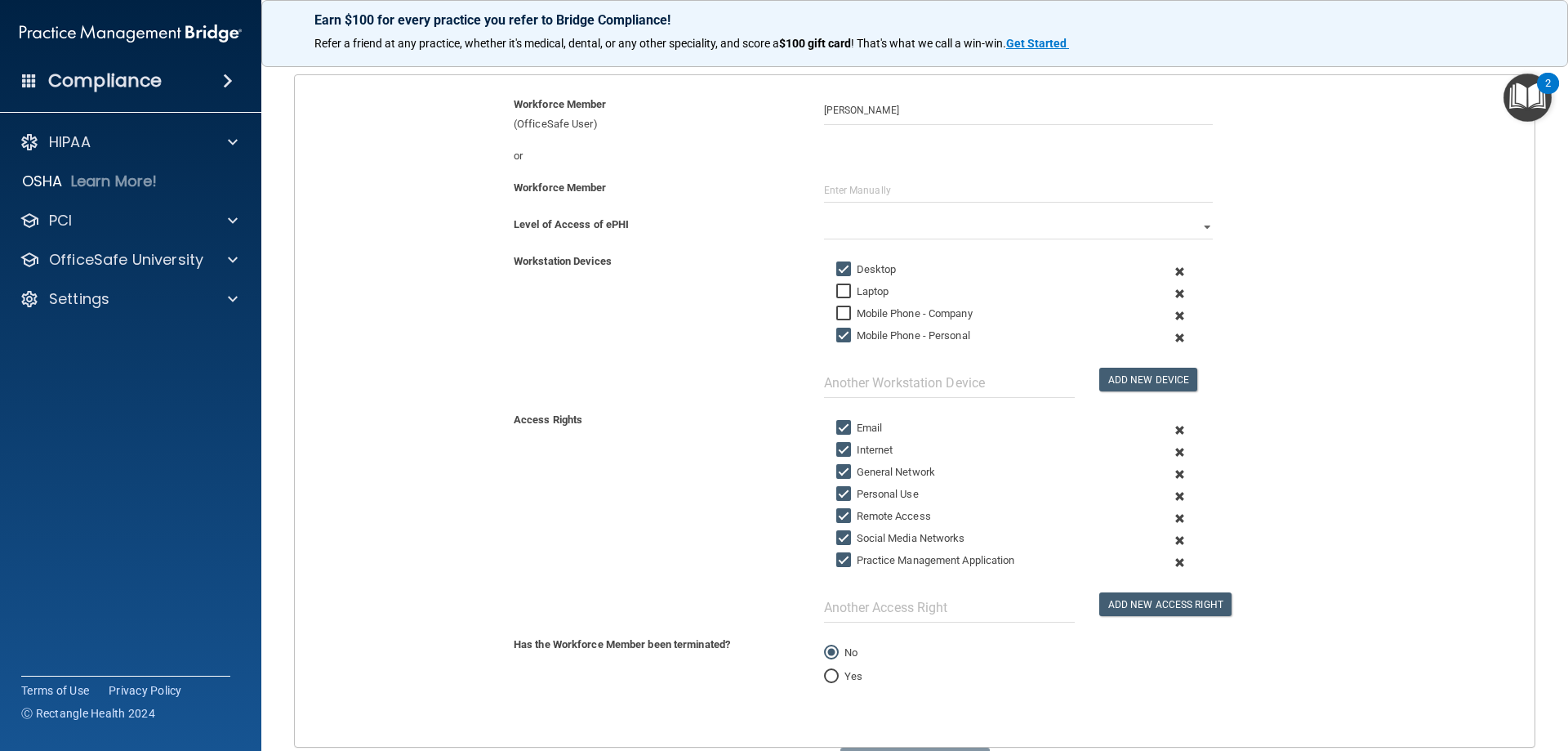
click at [840, 334] on input "Mobile Phone - Personal" at bounding box center [846, 335] width 19 height 13
checkbox input "false"
click at [844, 421] on input "Email" at bounding box center [846, 427] width 19 height 13
checkbox input "false"
click at [839, 450] on input "Internet" at bounding box center [846, 450] width 19 height 13
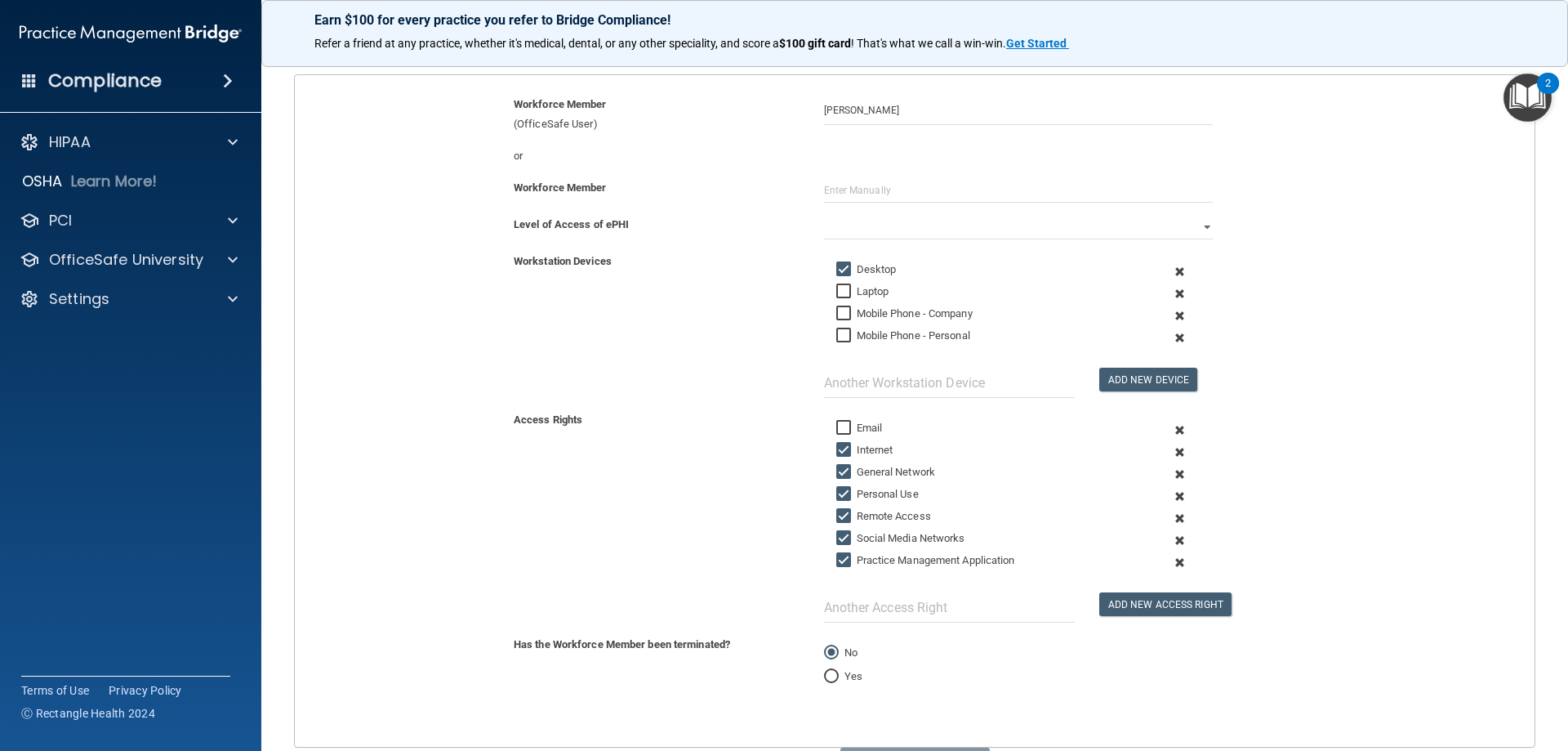
checkbox input "false"
click at [837, 475] on input "General Network" at bounding box center [846, 472] width 19 height 13
drag, startPoint x: 842, startPoint y: 468, endPoint x: 844, endPoint y: 482, distance: 14.1
click at [843, 468] on input "General Network" at bounding box center [846, 472] width 19 height 13
checkbox input "true"
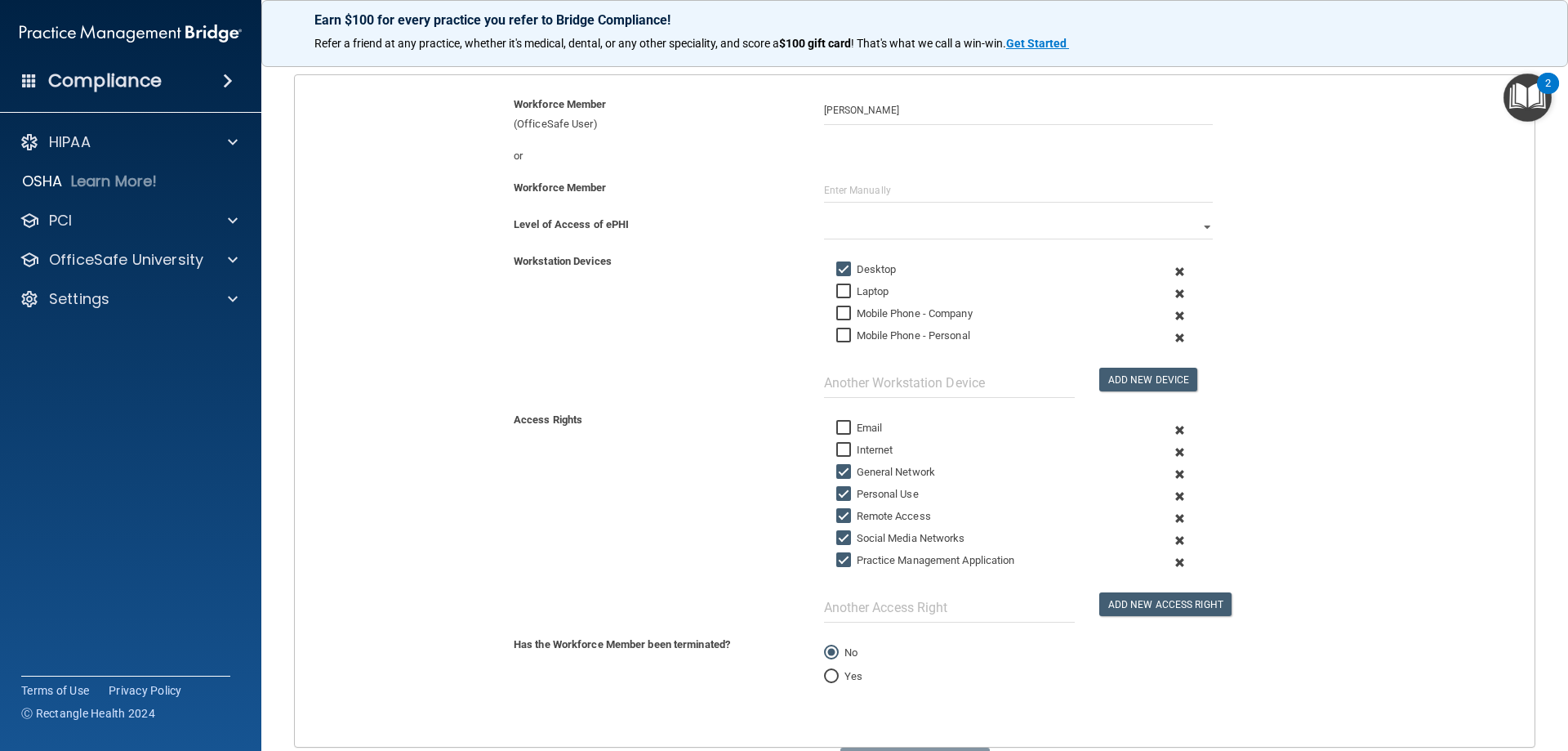
click at [843, 499] on input "Personal Use" at bounding box center [846, 494] width 19 height 13
checkbox input "false"
click at [840, 510] on input "Remote Access" at bounding box center [846, 516] width 19 height 13
checkbox input "false"
click at [837, 531] on input "Social Media Networks" at bounding box center [846, 538] width 19 height 13
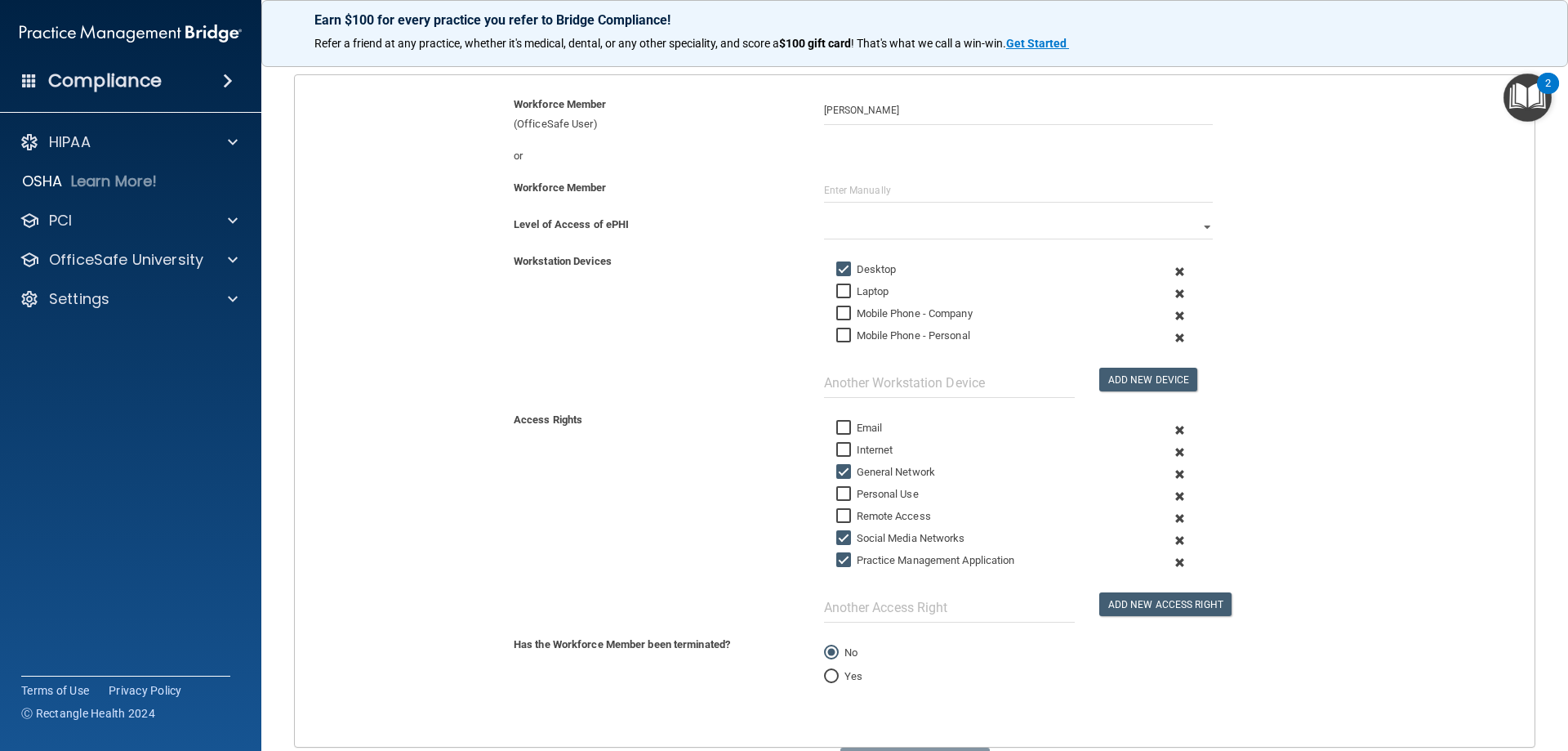
checkbox input "false"
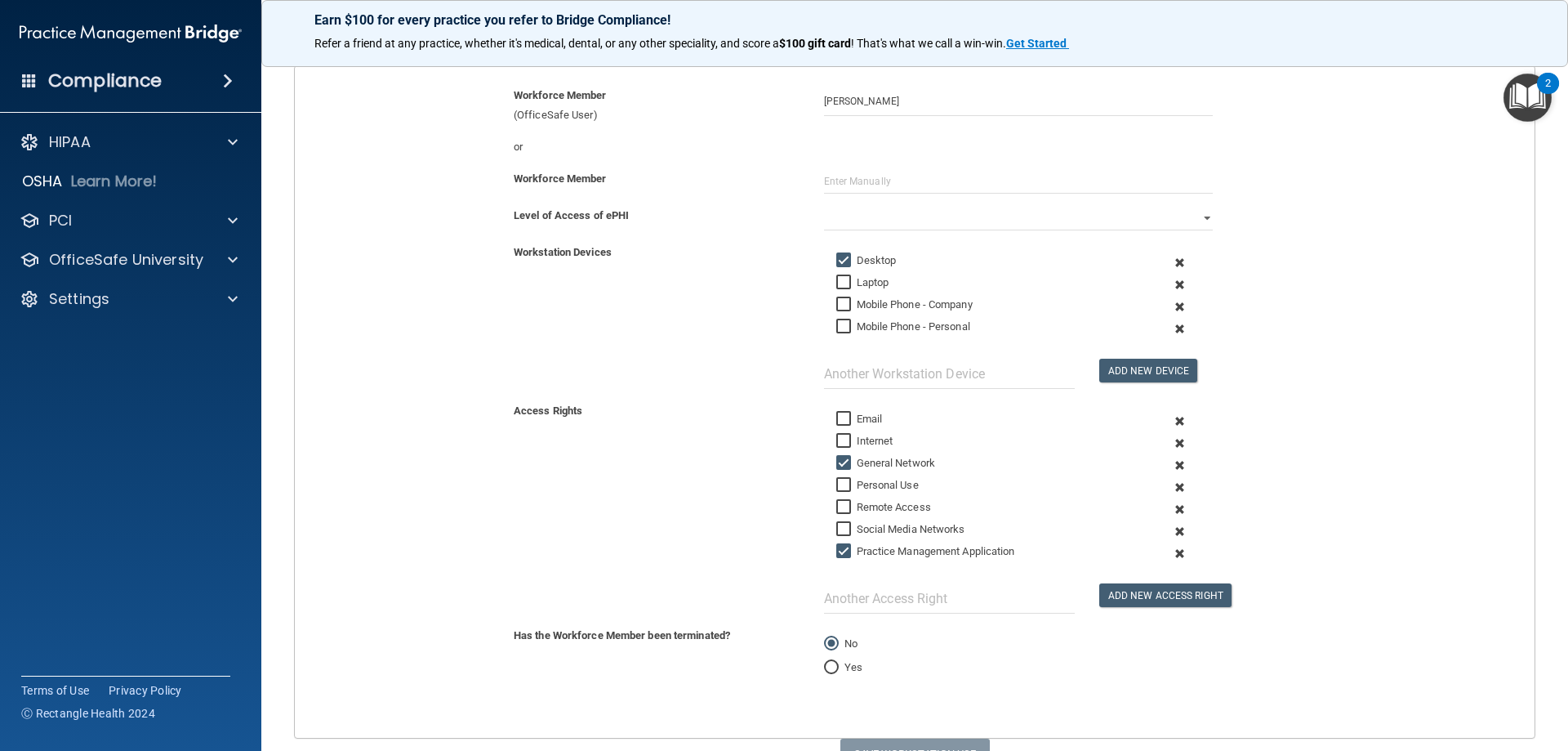
scroll to position [92, 0]
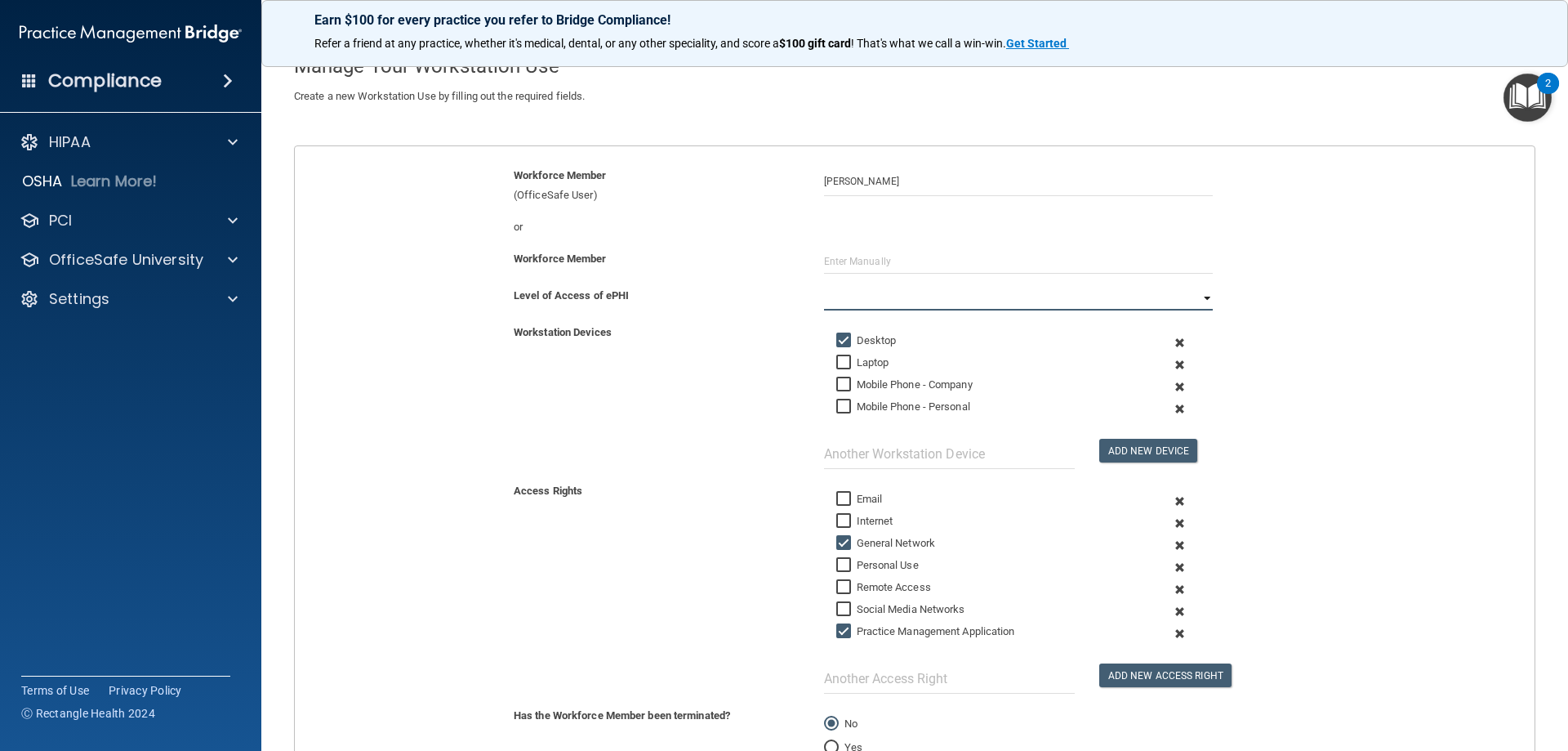
click at [1194, 298] on select "Full Limited None" at bounding box center [1019, 297] width 389 height 24
click at [824, 286] on select "Full Limited None" at bounding box center [1019, 297] width 389 height 24
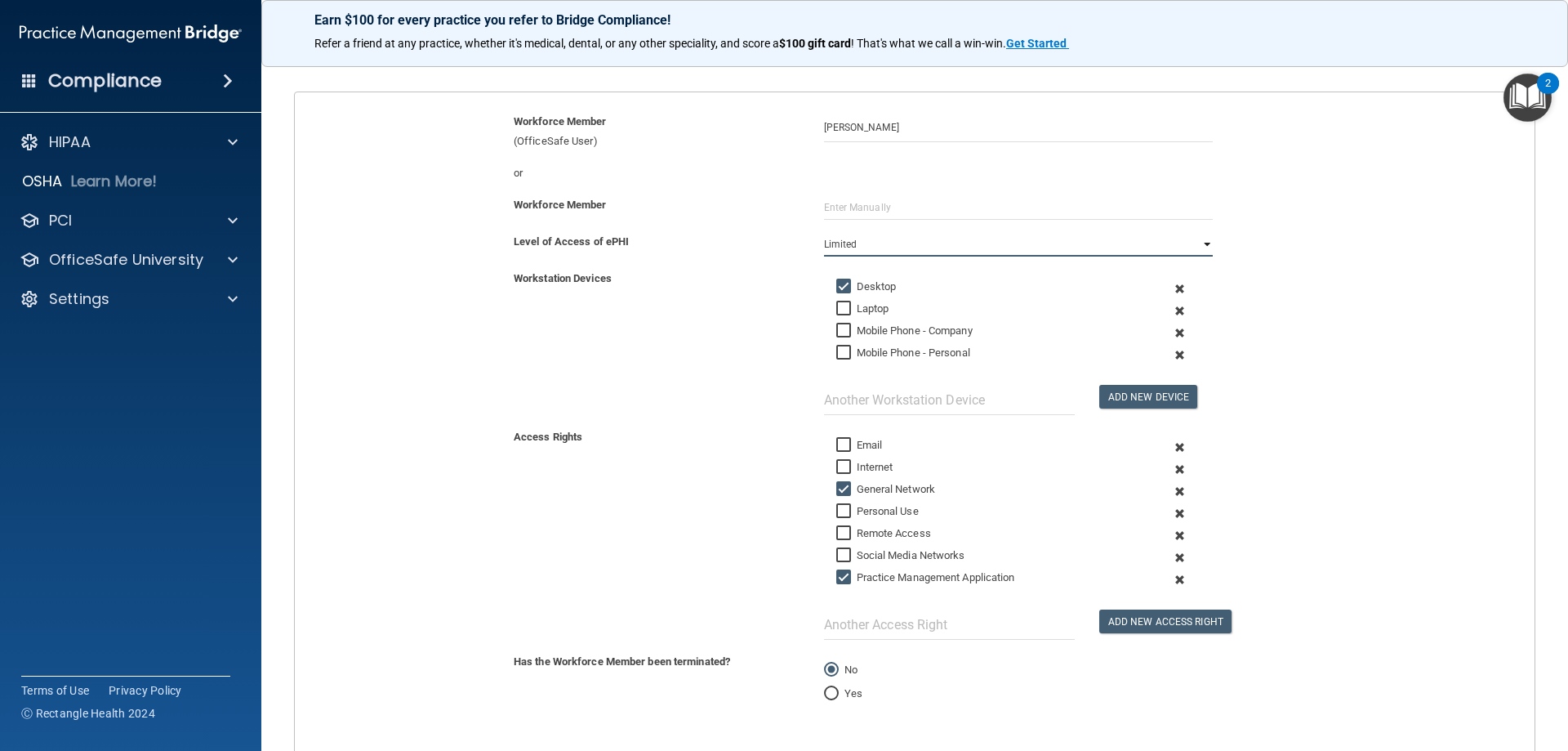
scroll to position [256, 0]
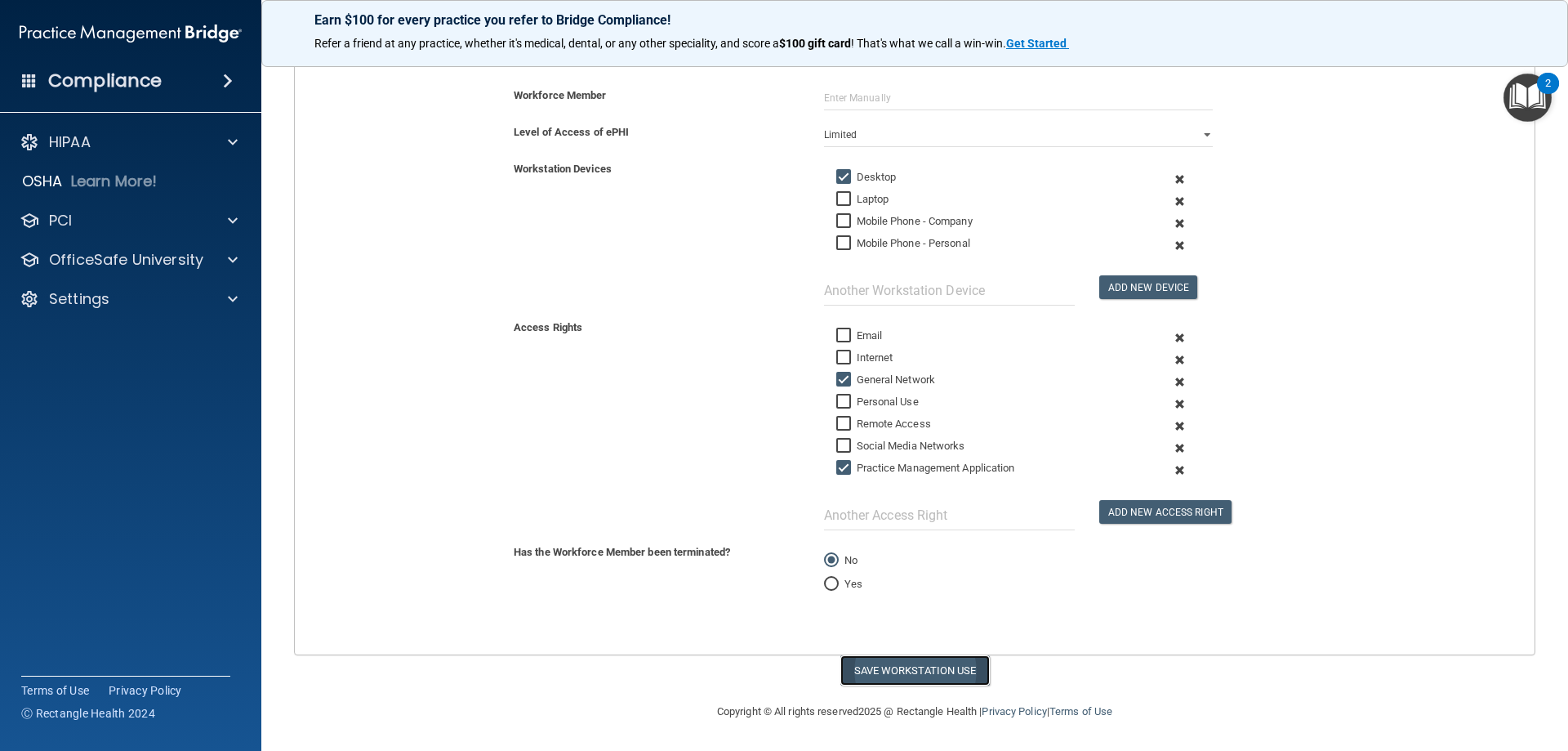
click at [857, 676] on button "Save Workstation Use" at bounding box center [915, 670] width 149 height 30
select select "? string:Full ?"
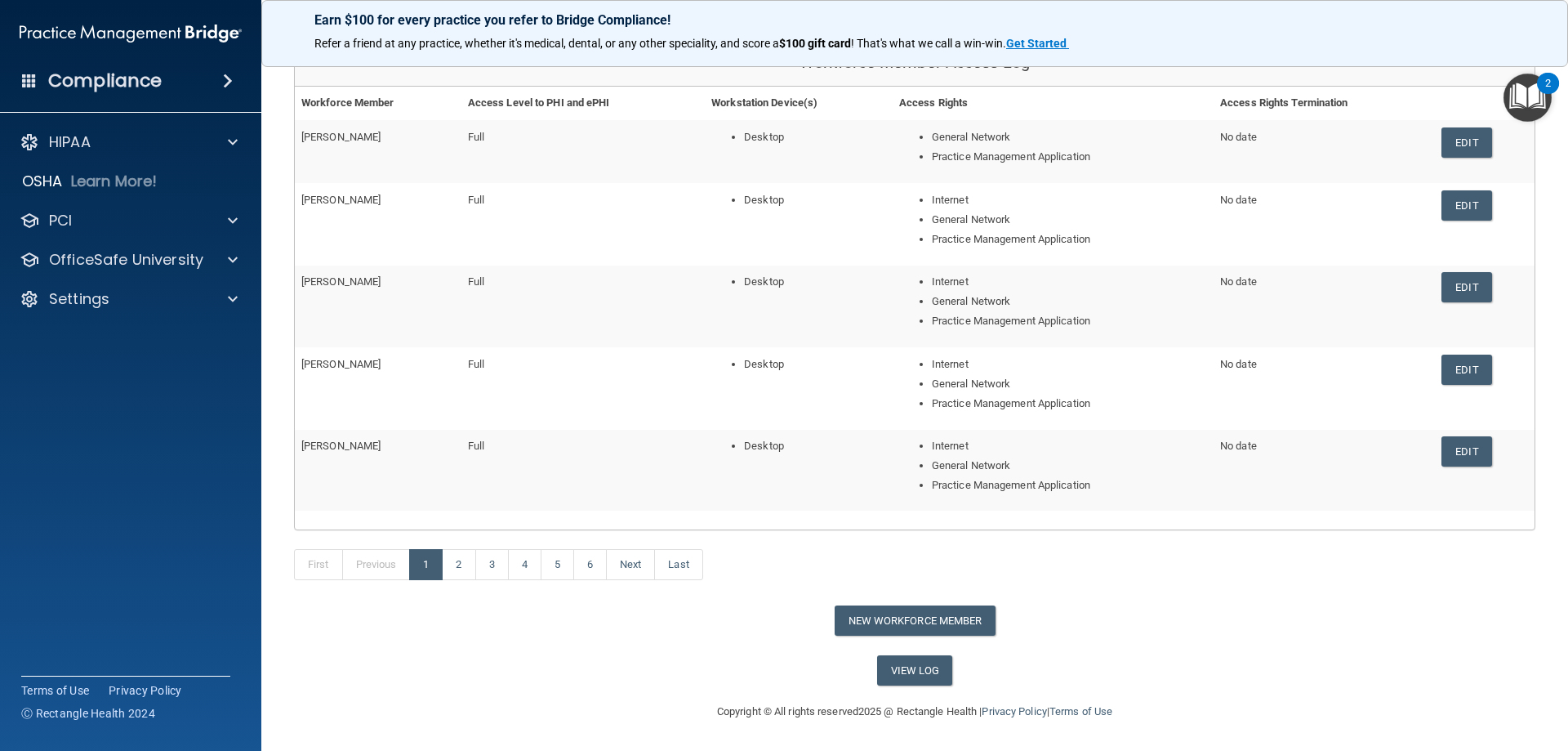
scroll to position [98, 0]
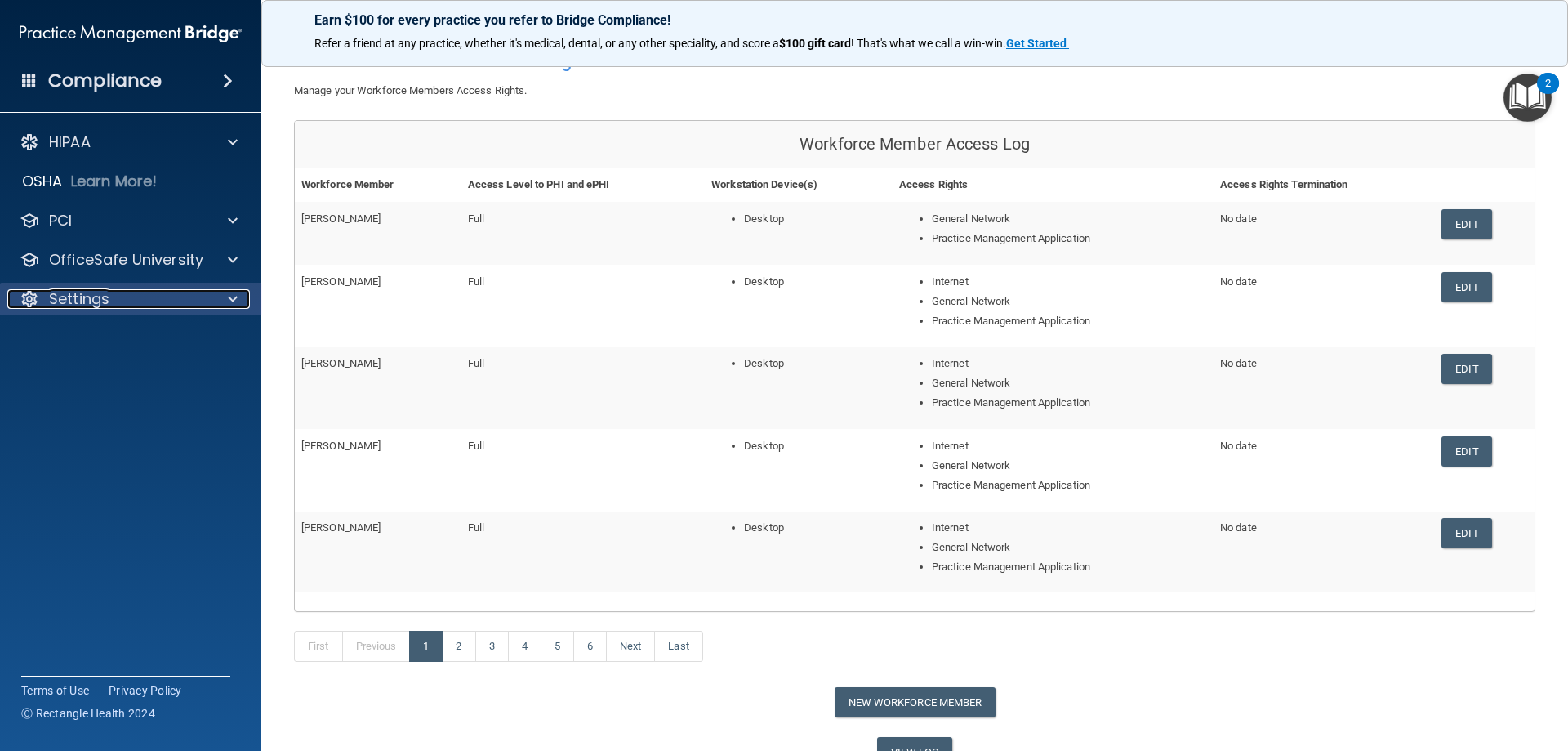
click at [174, 289] on div "Settings" at bounding box center [108, 299] width 202 height 20
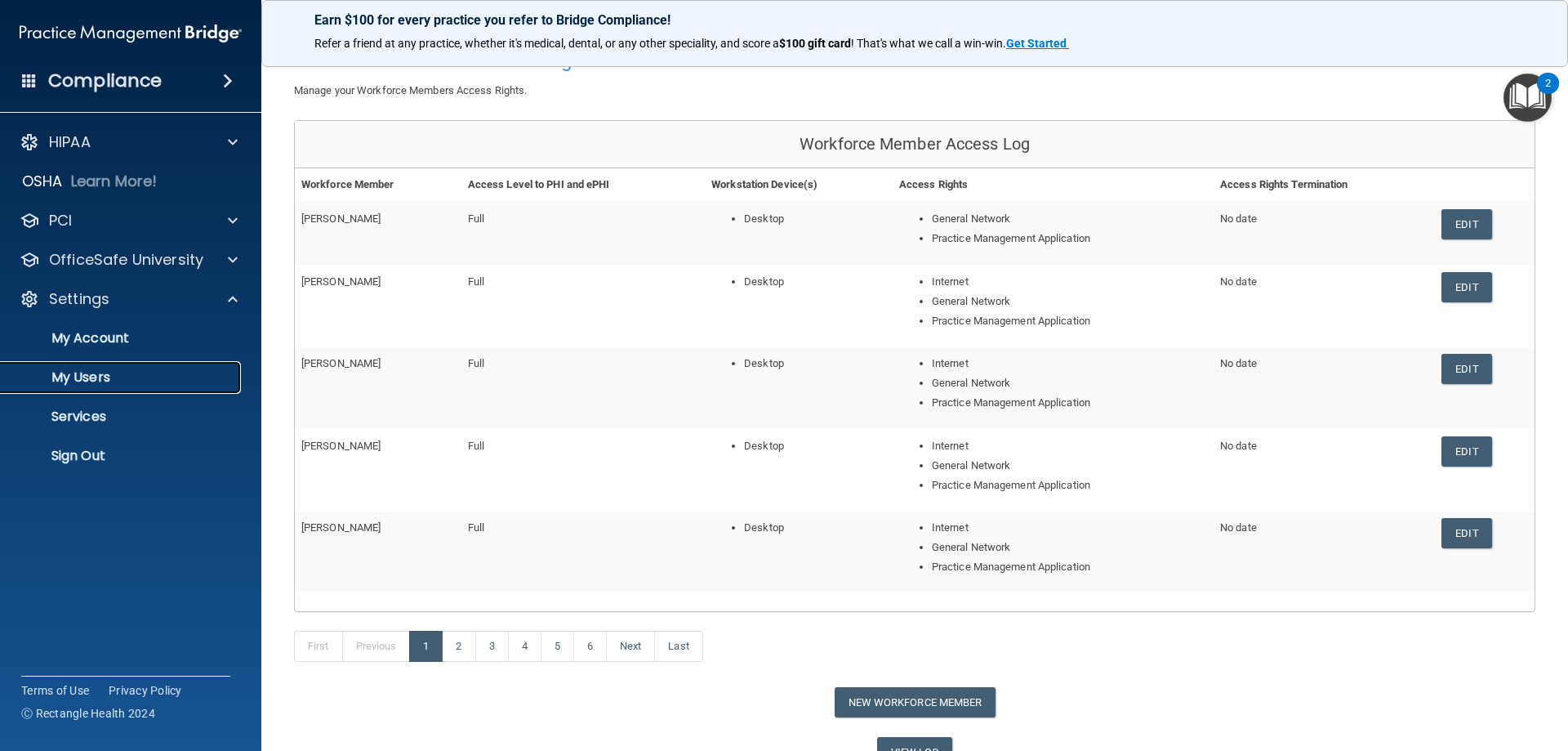
click at [116, 371] on p "My Users" at bounding box center [122, 378] width 223 height 16
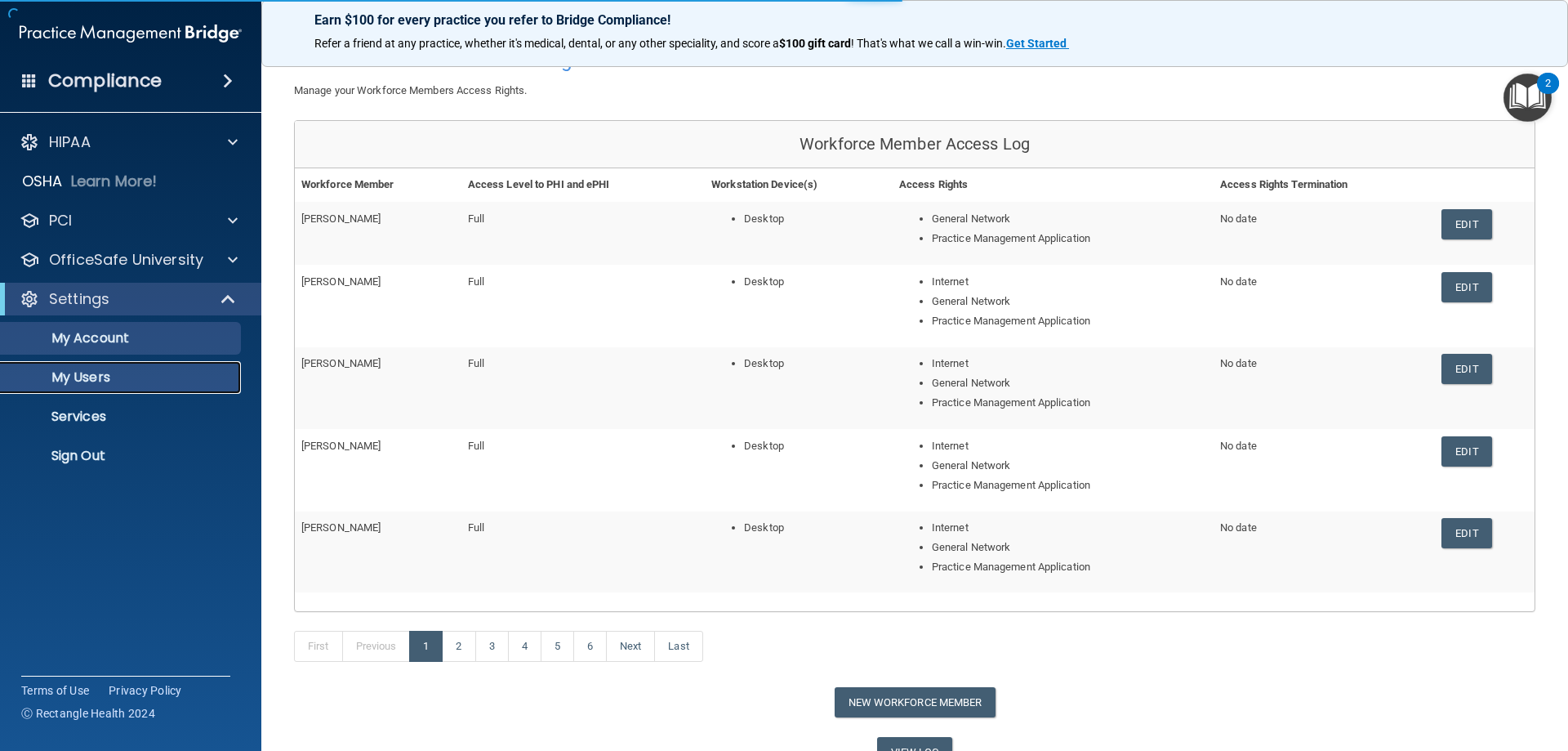
select select "20"
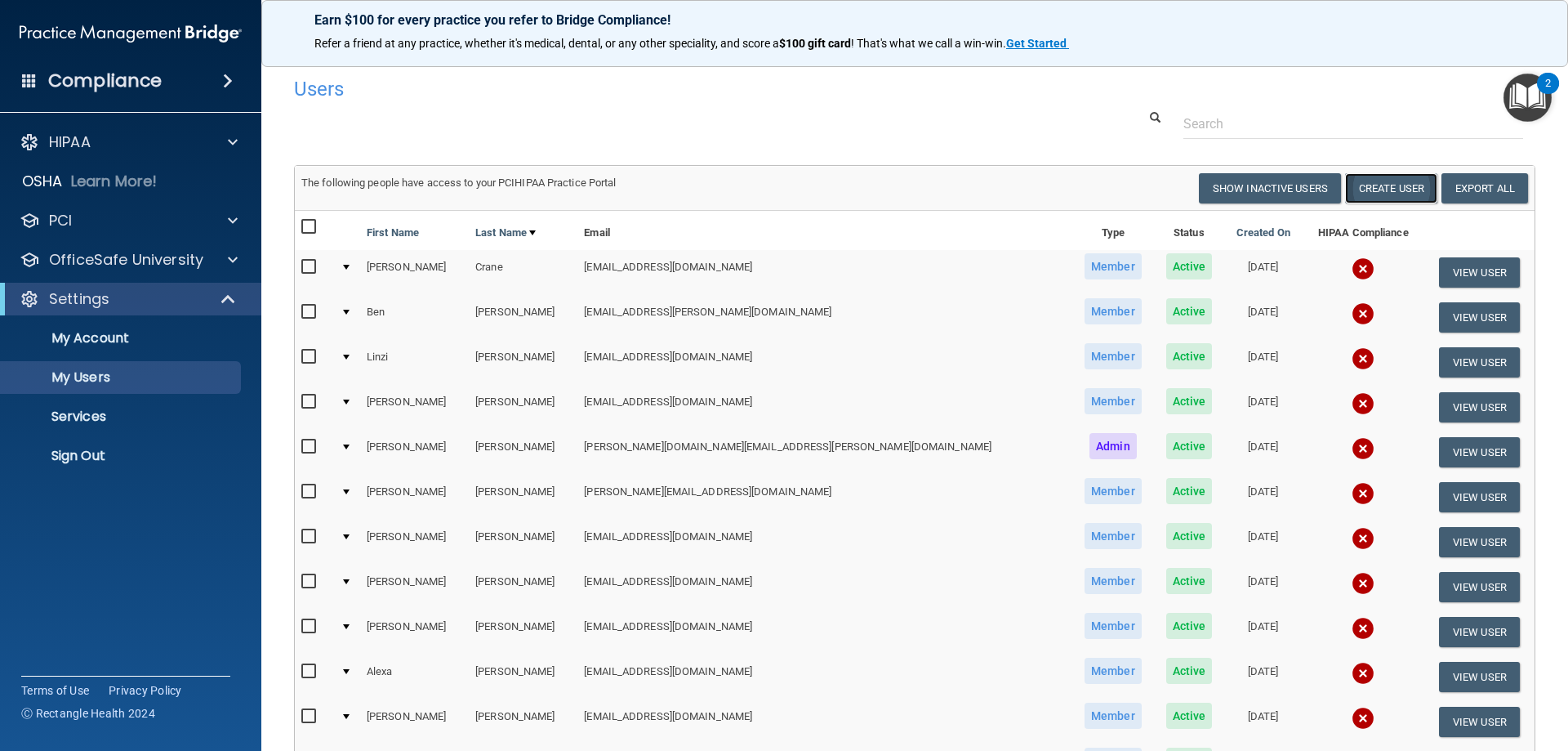
click at [1378, 179] on button "Create User" at bounding box center [1392, 188] width 92 height 30
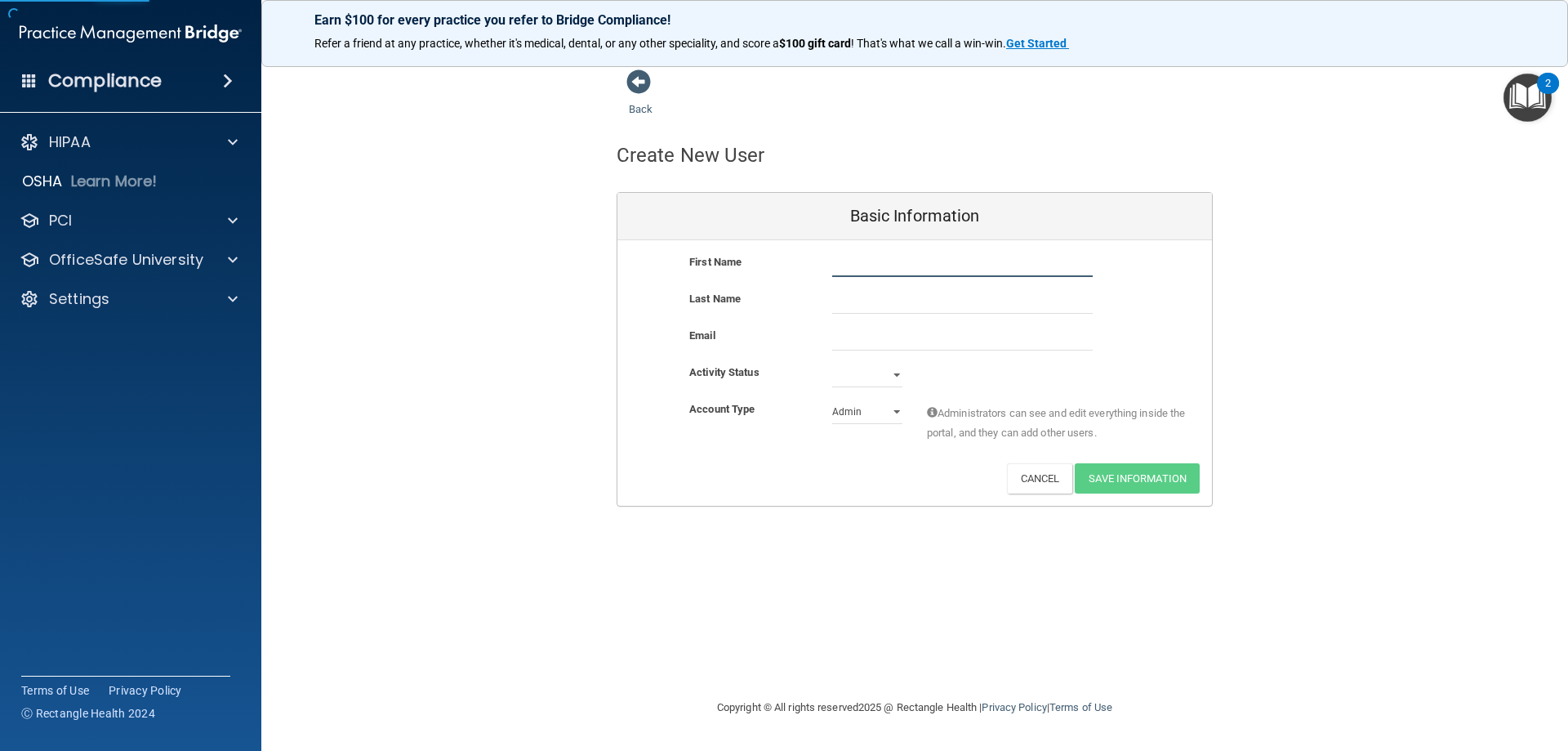
click at [851, 266] on input "text" at bounding box center [962, 264] width 260 height 24
type input "Michelle"
type input "Alexander"
click at [876, 374] on select "Active Inactive" at bounding box center [868, 374] width 70 height 24
select select "active"
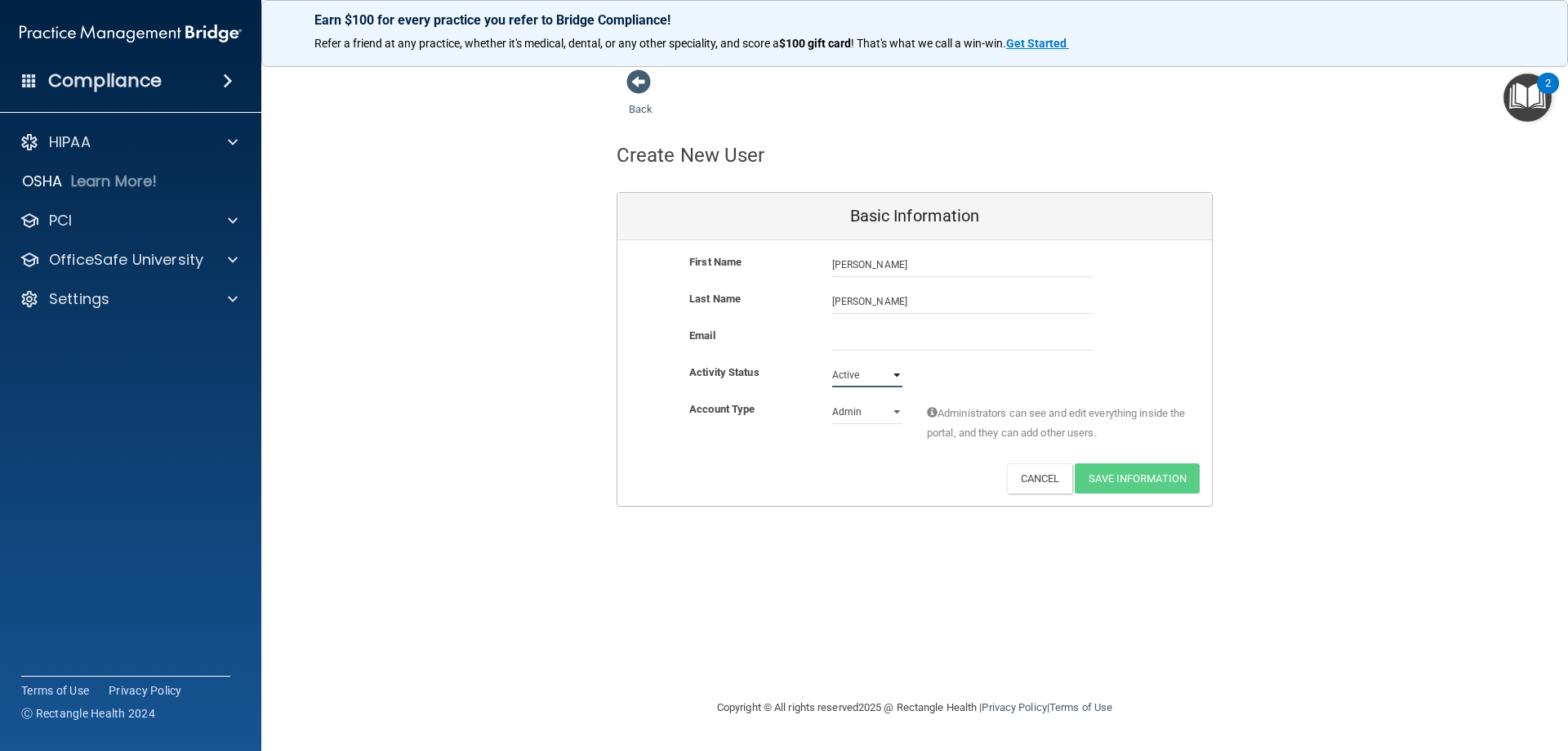
click at [832, 362] on select "Active Inactive" at bounding box center [868, 374] width 70 height 24
click at [859, 418] on select "Admin Member" at bounding box center [868, 411] width 70 height 24
select select "practice_member"
click at [832, 399] on select "Admin Member" at bounding box center [868, 411] width 70 height 24
click at [864, 341] on input "email" at bounding box center [962, 338] width 260 height 24
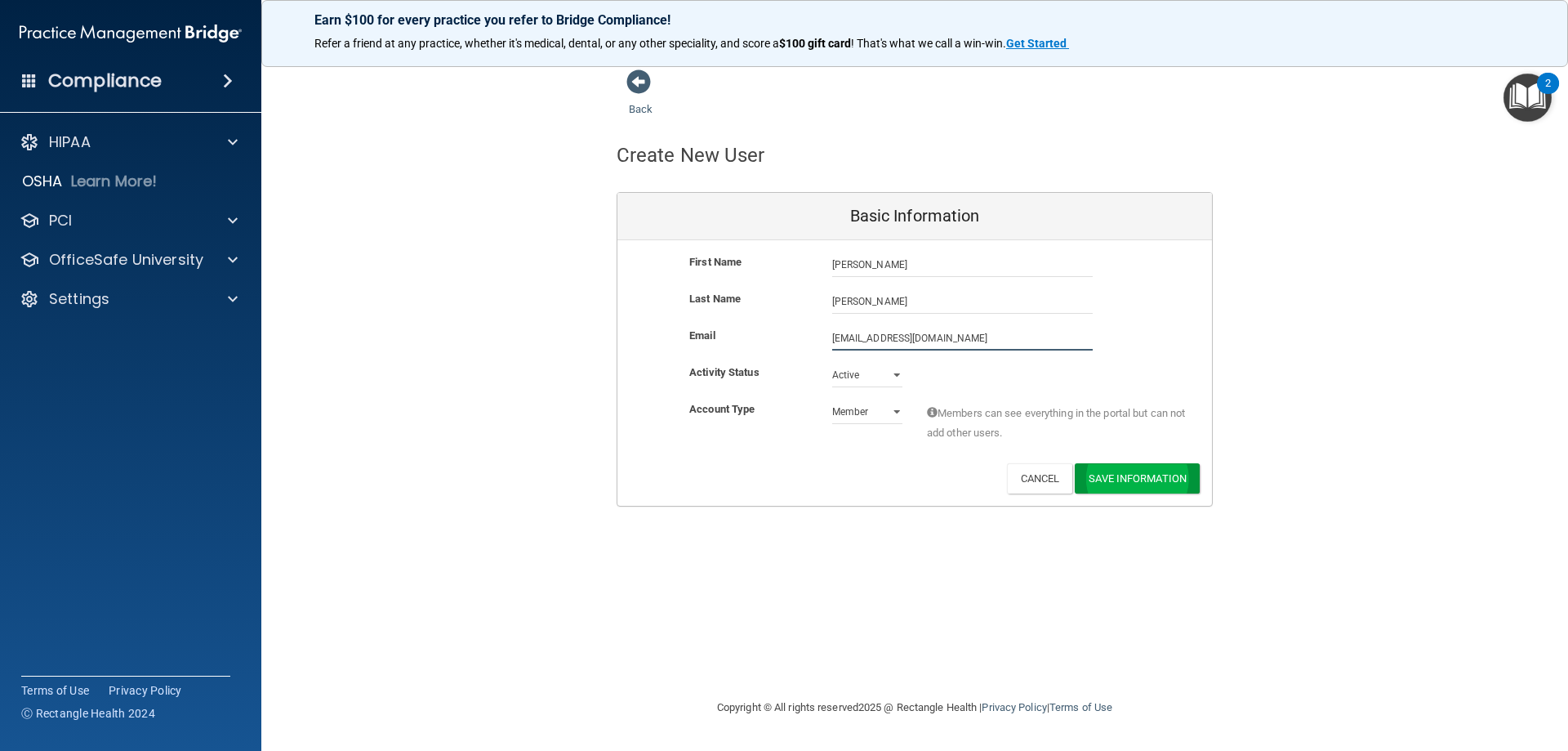
type input "malexander902@gmail.com"
click at [1091, 479] on button "Save Information" at bounding box center [1137, 481] width 125 height 30
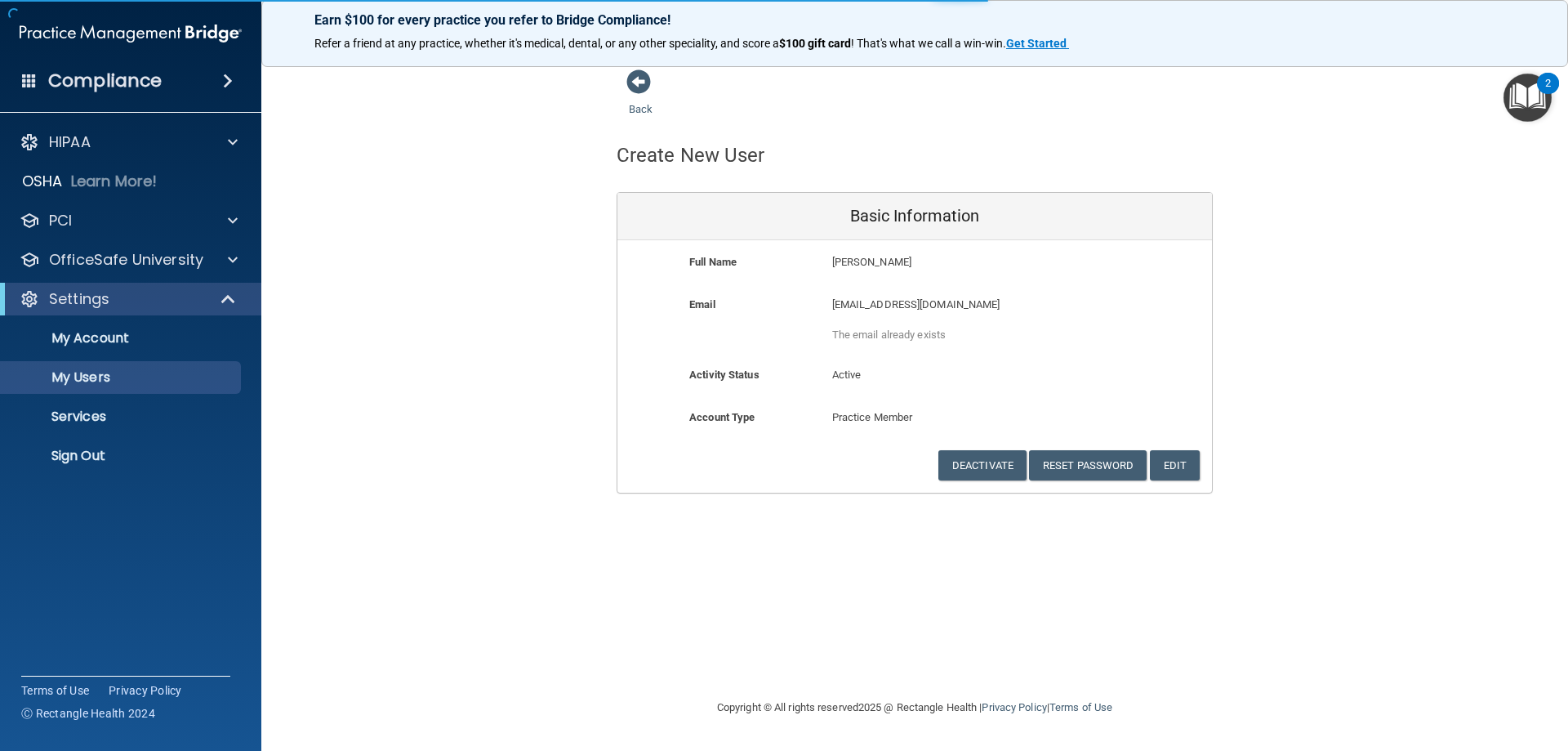
select select "20"
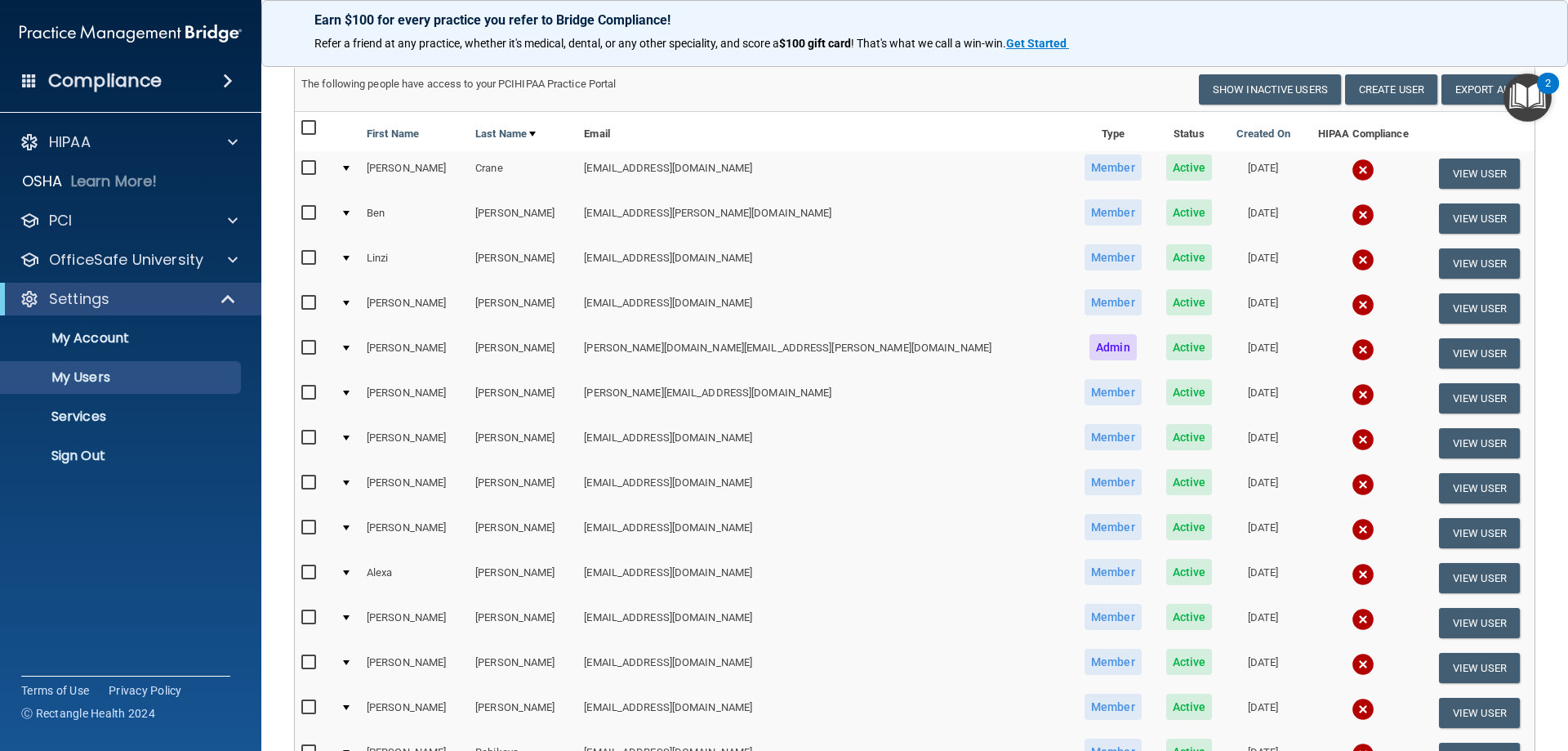
scroll to position [164, 0]
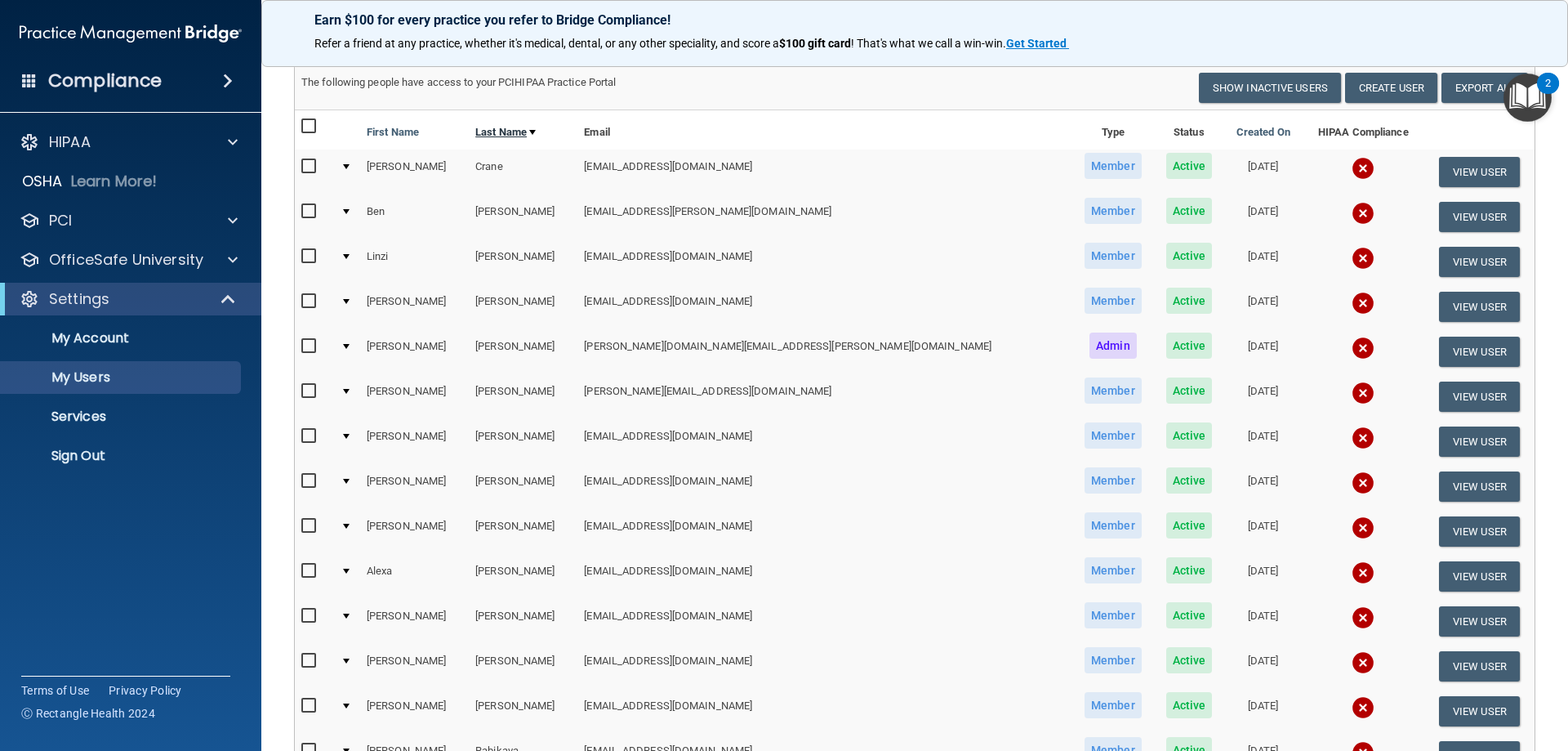
click at [503, 131] on link "Last Name" at bounding box center [505, 133] width 61 height 20
select select "20"
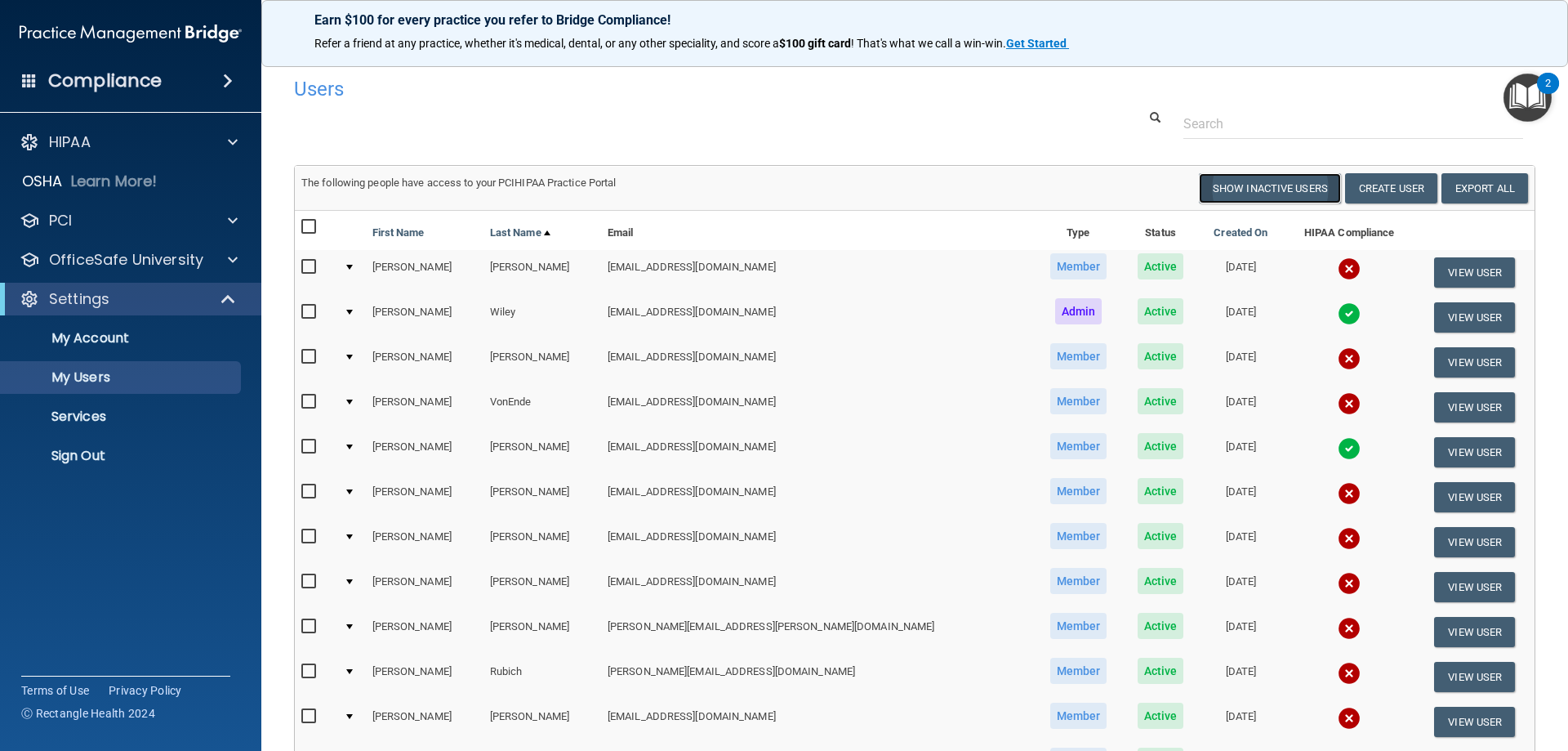
click at [1239, 189] on button "Show Inactive Users" at bounding box center [1270, 188] width 142 height 30
select select "20"
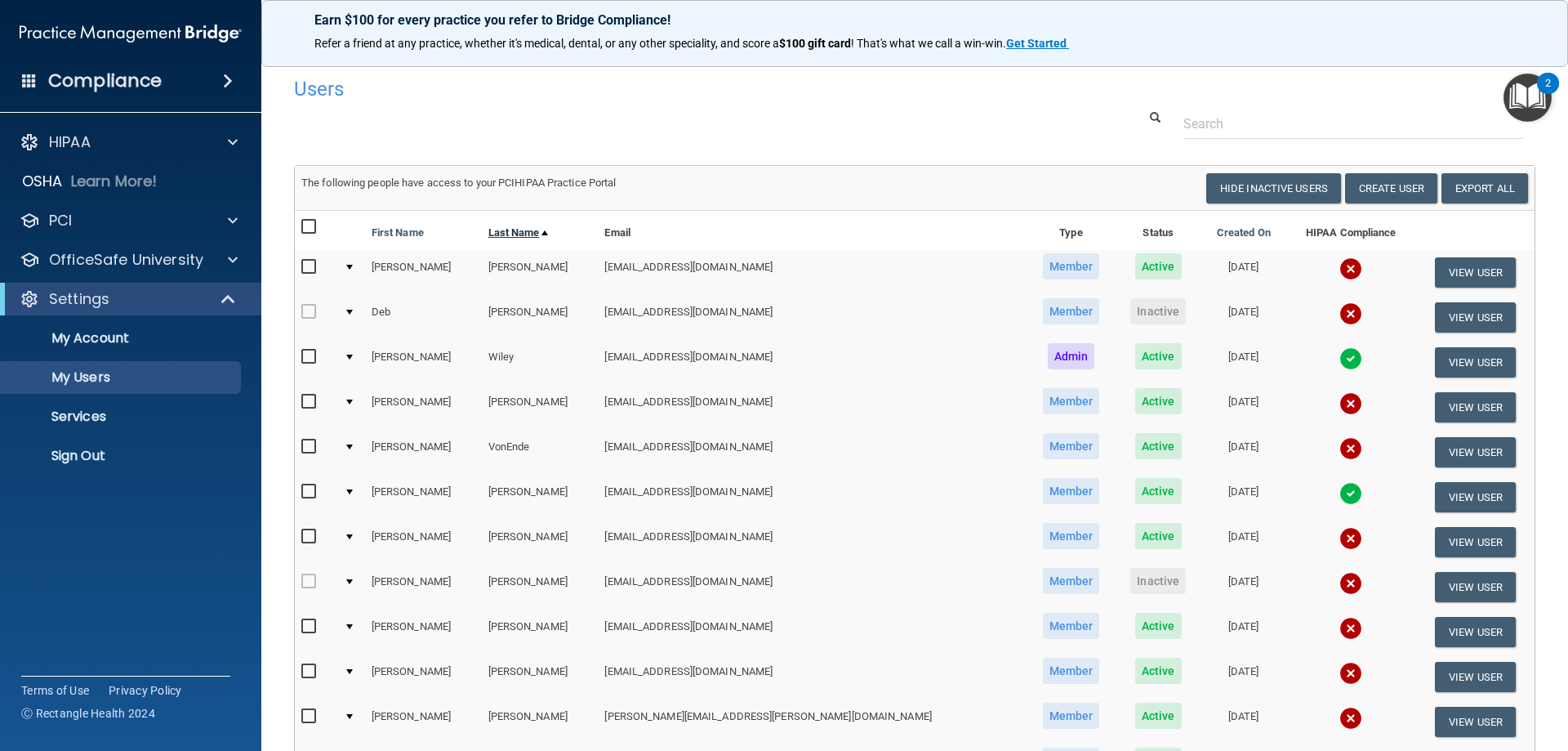
click at [522, 233] on link "Last Name" at bounding box center [518, 233] width 61 height 20
select select "20"
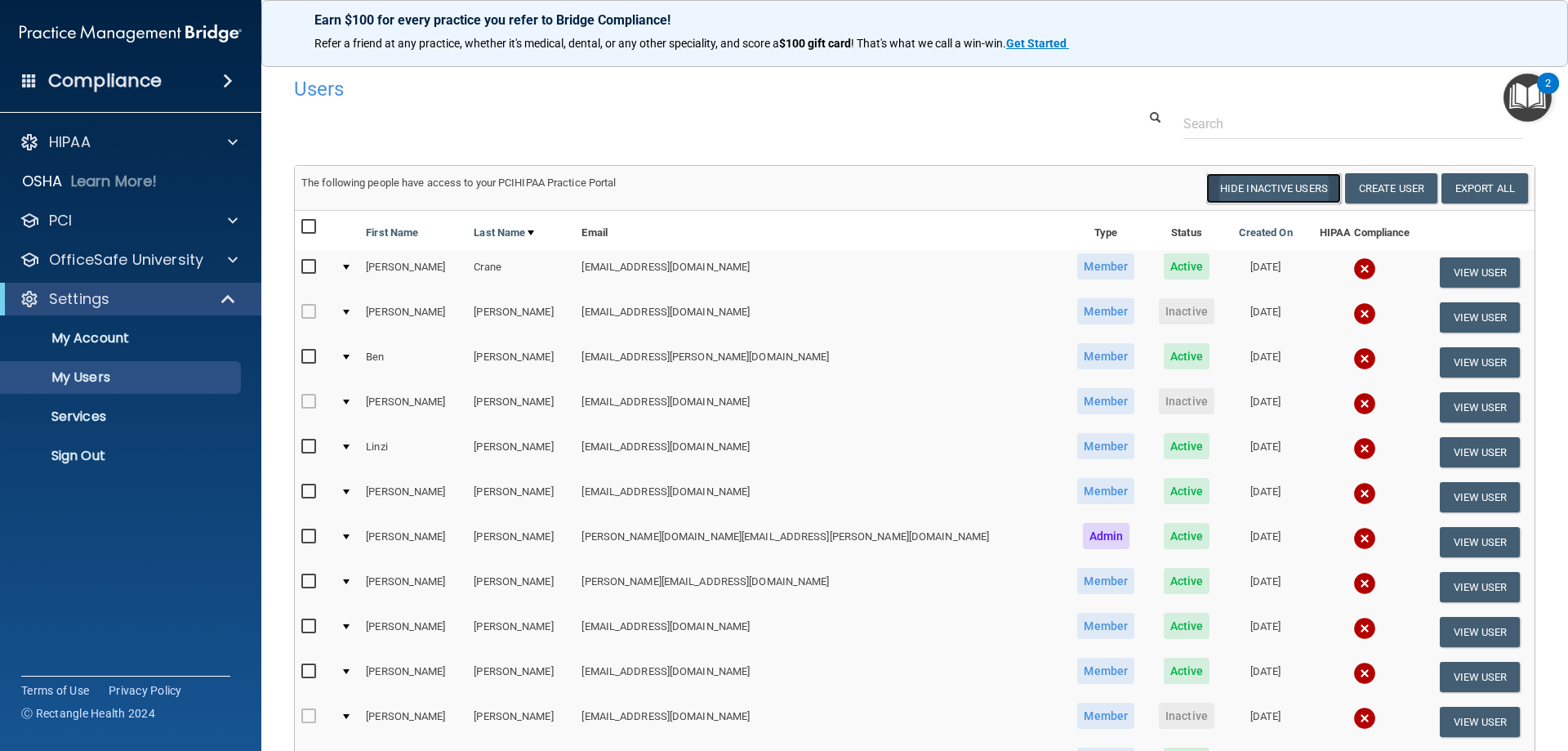
click at [1281, 191] on button "Hide Inactive Users" at bounding box center [1273, 188] width 135 height 30
select select "20"
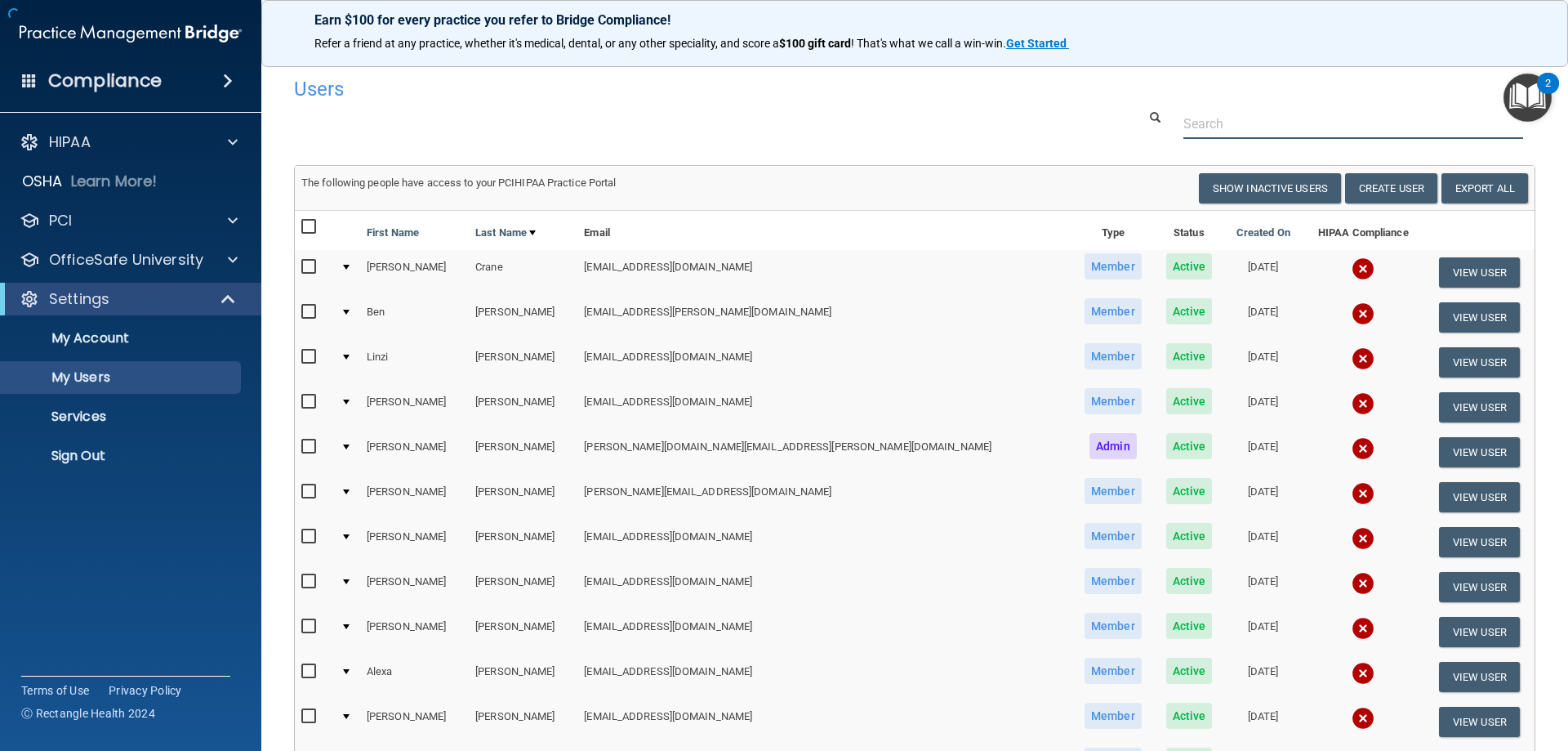
click at [1225, 130] on input "text" at bounding box center [1354, 123] width 340 height 30
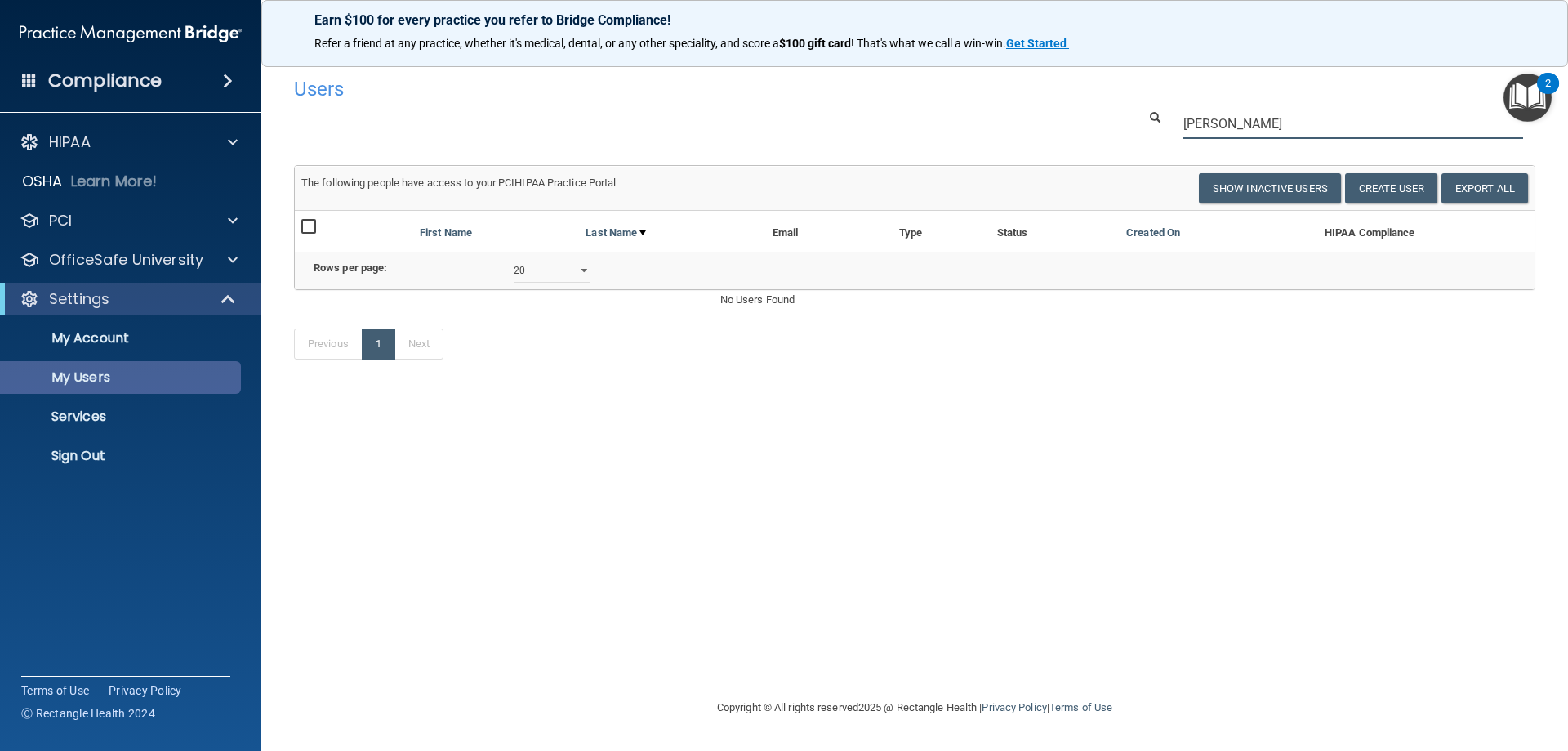
type input "alexander"
click at [104, 384] on p "My Users" at bounding box center [122, 378] width 223 height 16
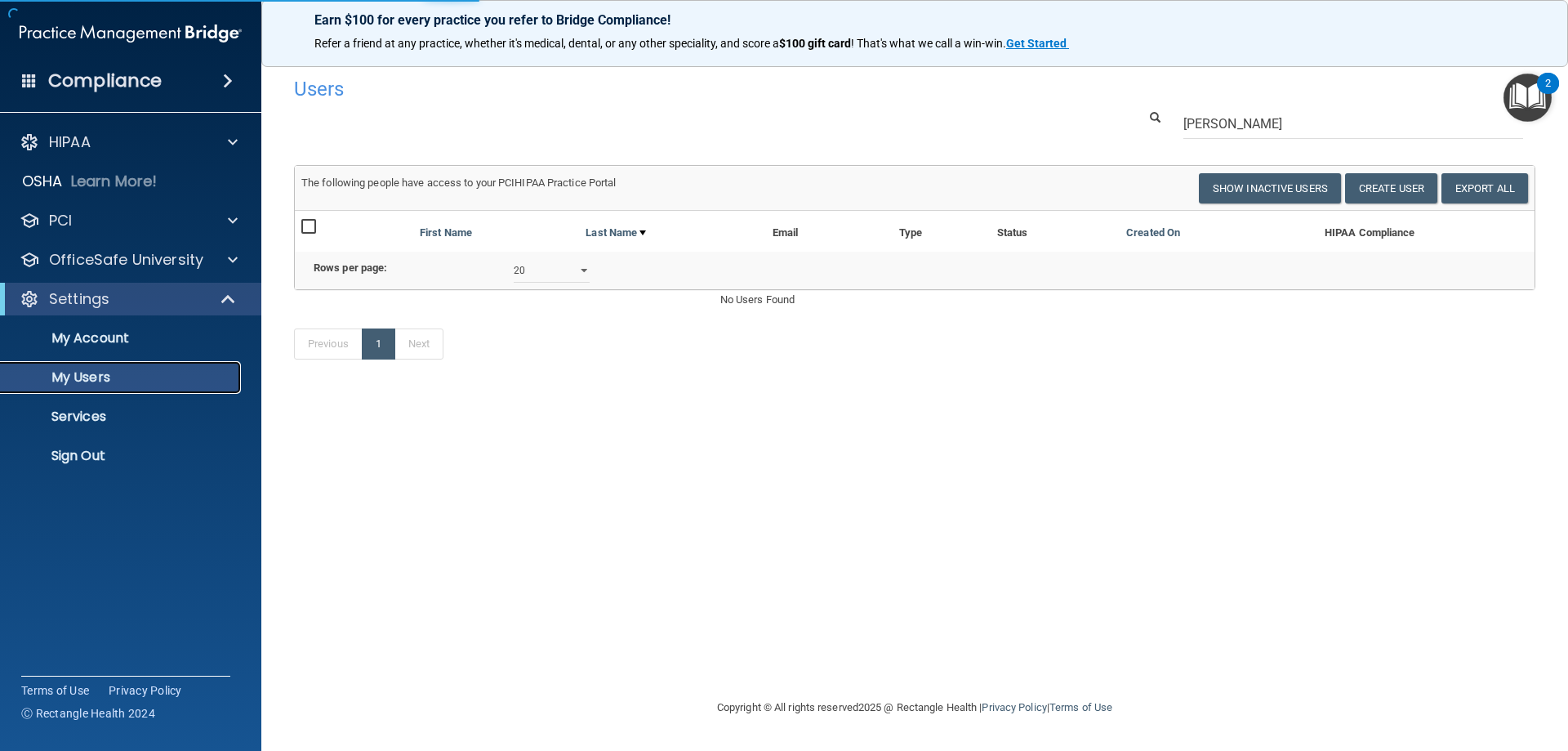
select select "20"
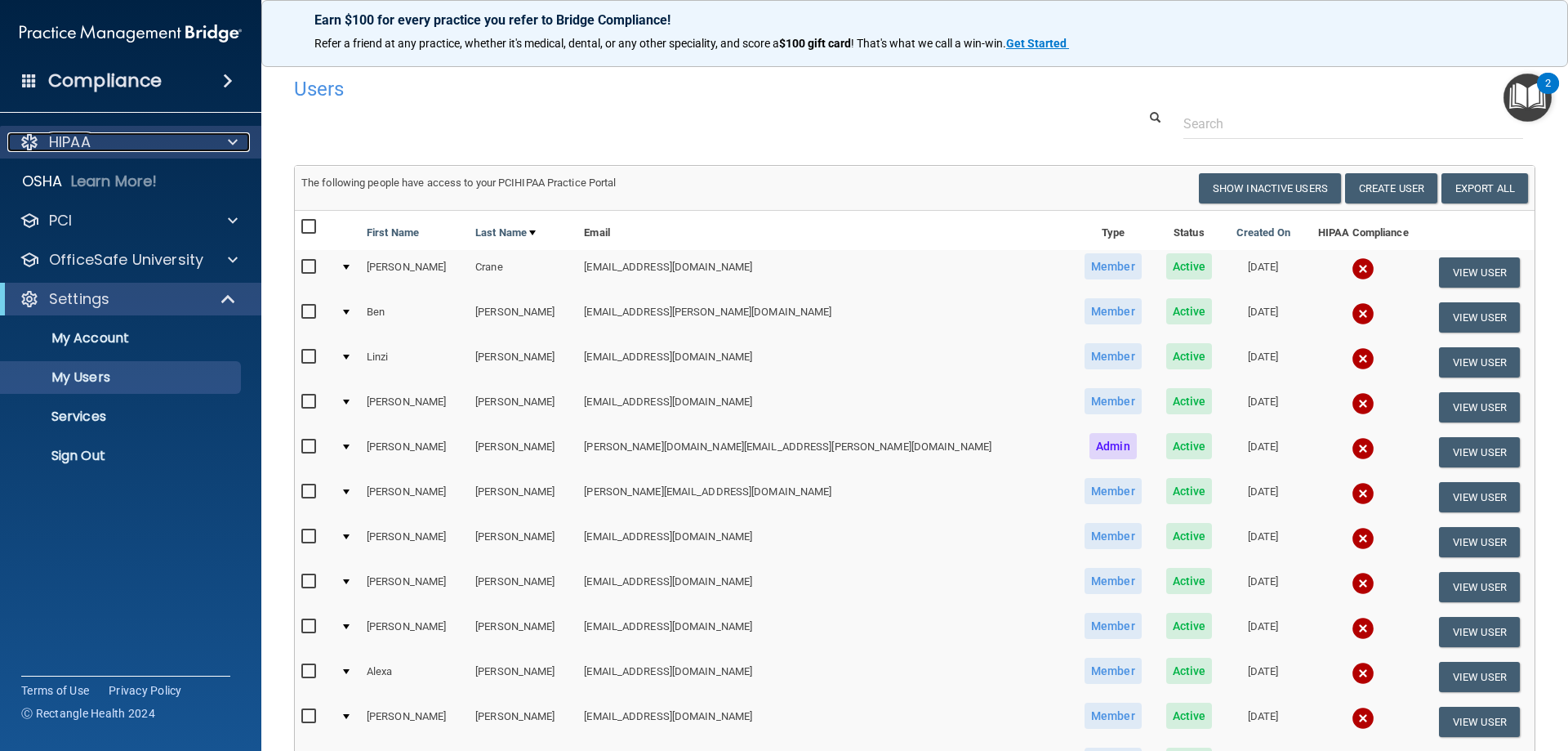
click at [155, 136] on div "HIPAA" at bounding box center [108, 142] width 202 height 20
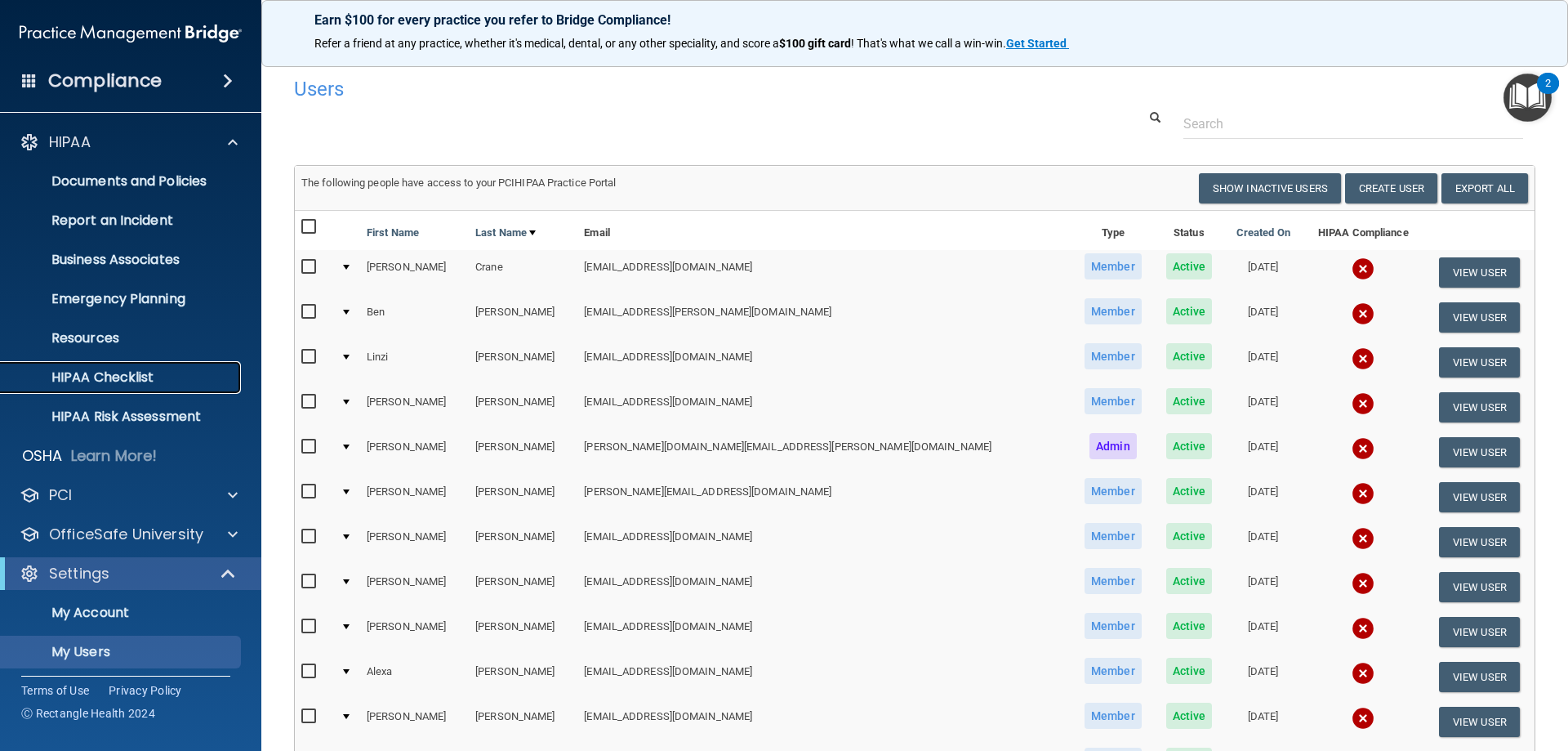
click at [122, 386] on p "HIPAA Checklist" at bounding box center [122, 378] width 223 height 16
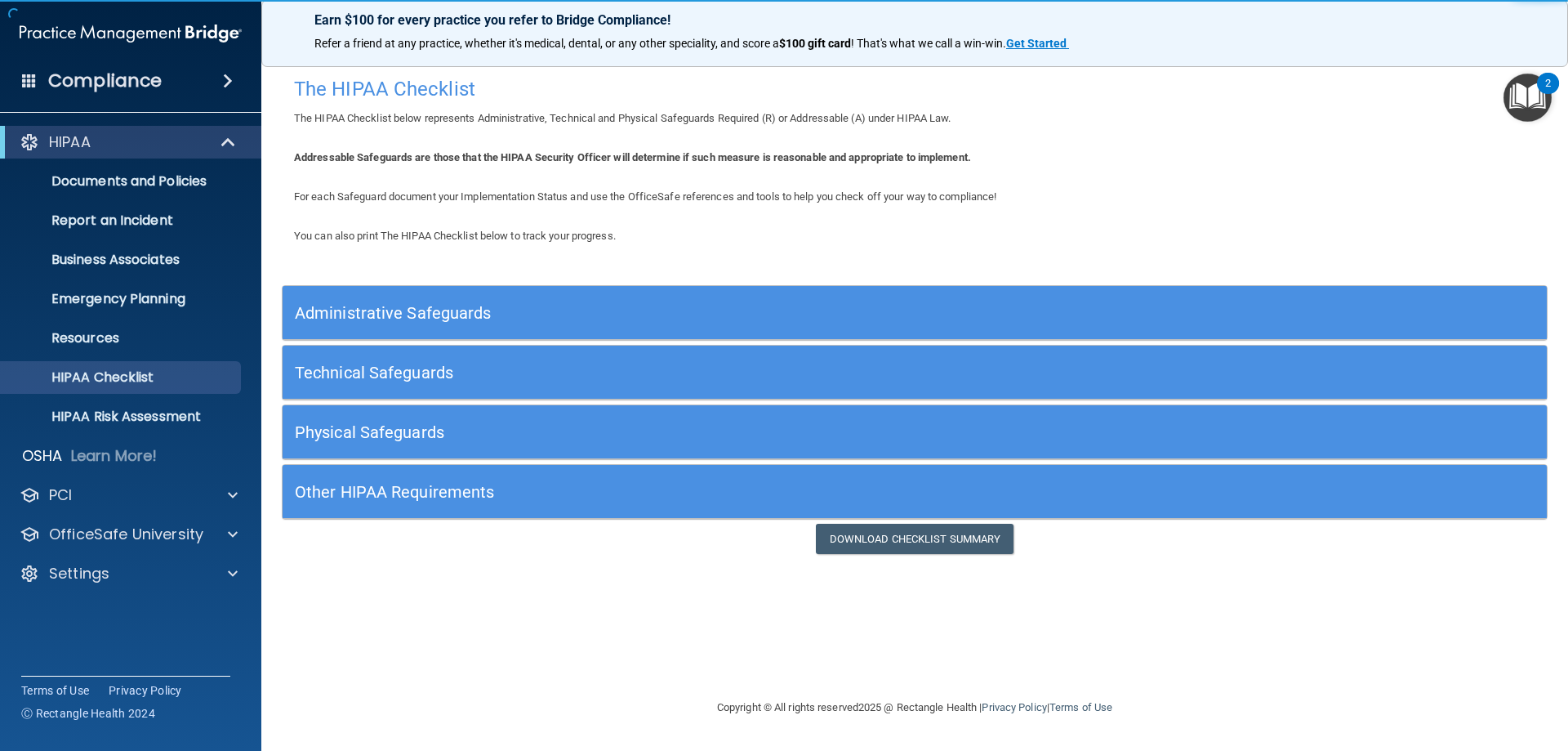
click at [550, 315] on h5 "Administrative Safeguards" at bounding box center [756, 313] width 924 height 18
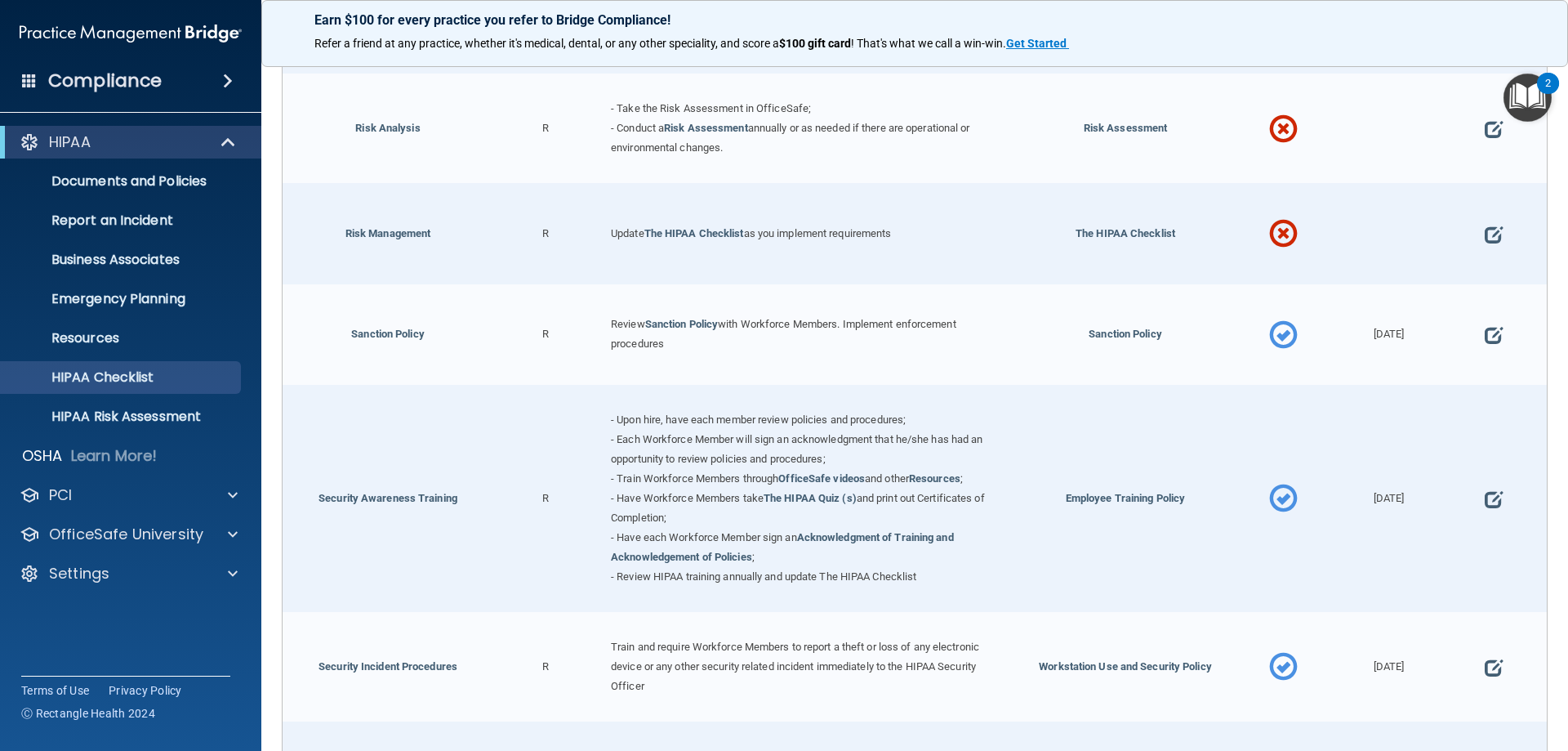
scroll to position [1601, 0]
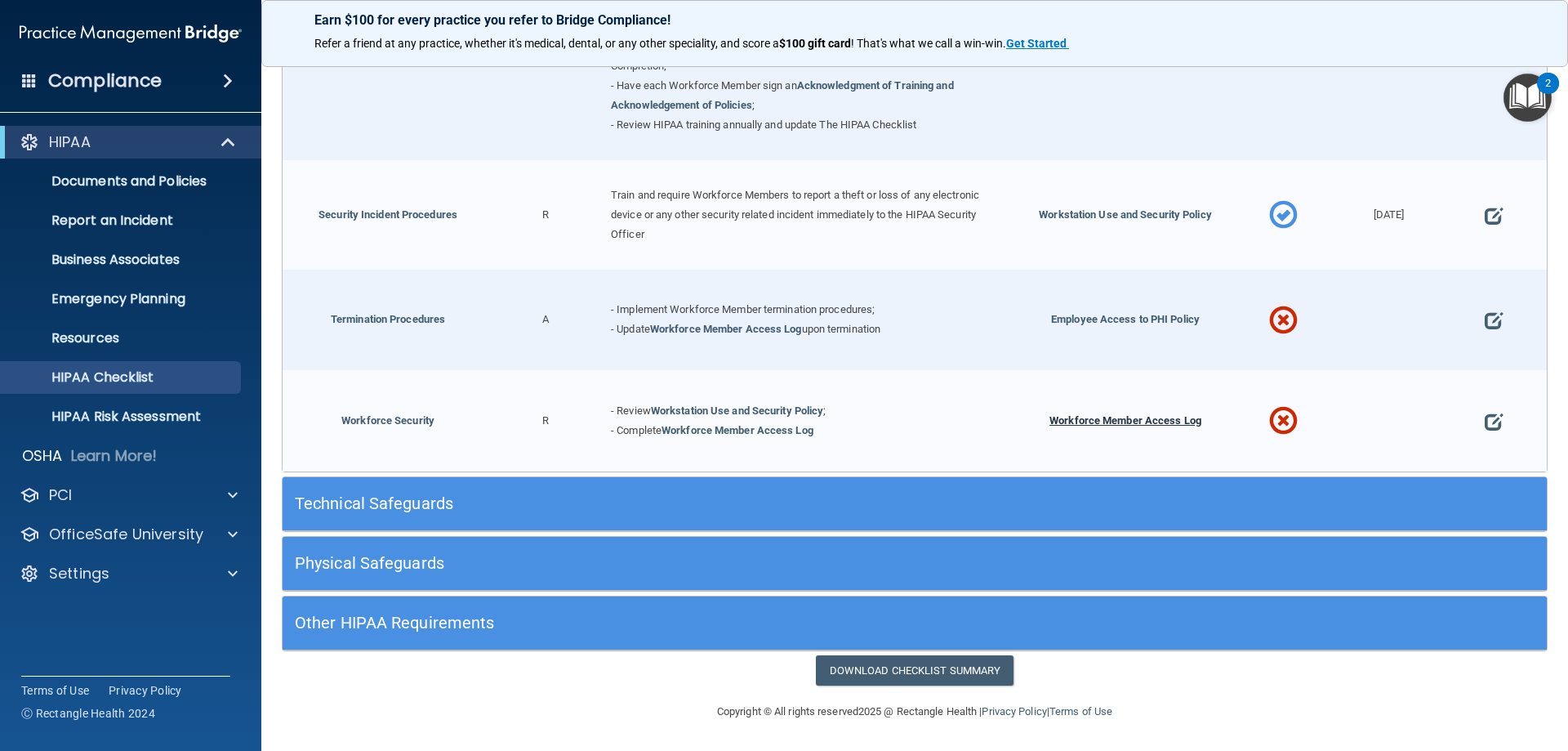
click at [1107, 426] on span "Workforce Member Access Log" at bounding box center [1125, 420] width 152 height 13
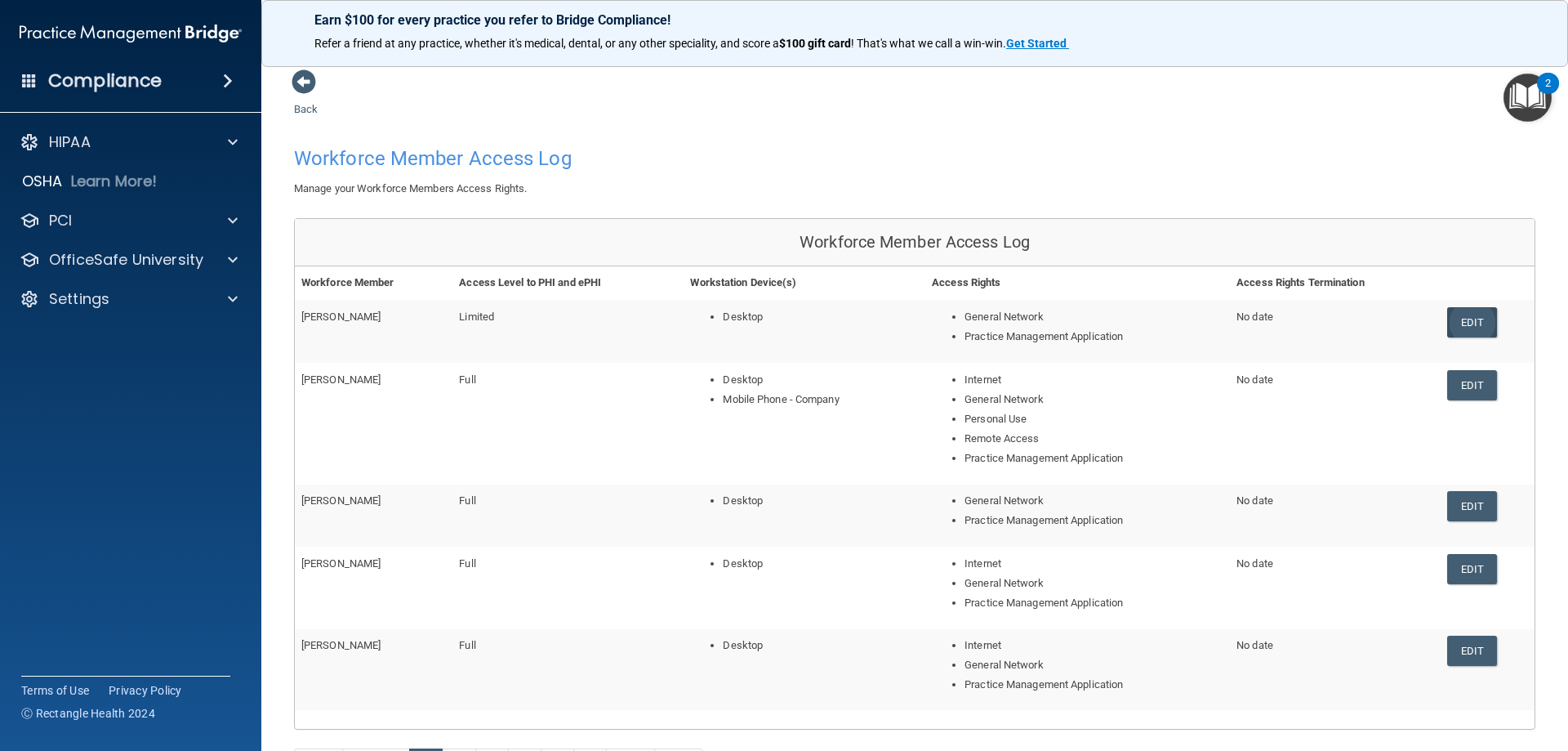
click at [1452, 323] on link "Edit" at bounding box center [1472, 322] width 50 height 30
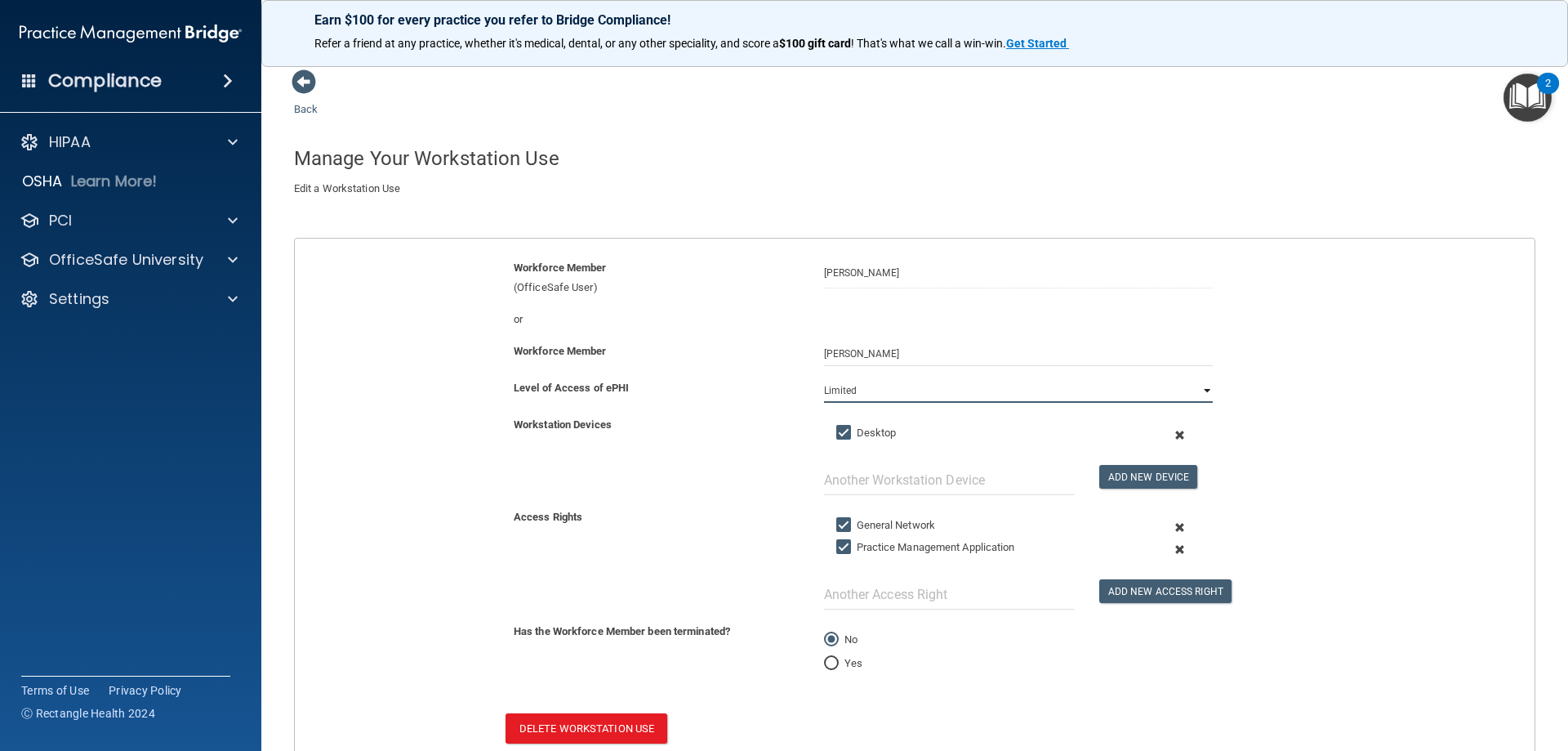
click at [1202, 398] on select "Full Limited None" at bounding box center [1019, 390] width 389 height 24
select select "0"
click at [824, 378] on select "Full Limited None" at bounding box center [1019, 390] width 389 height 24
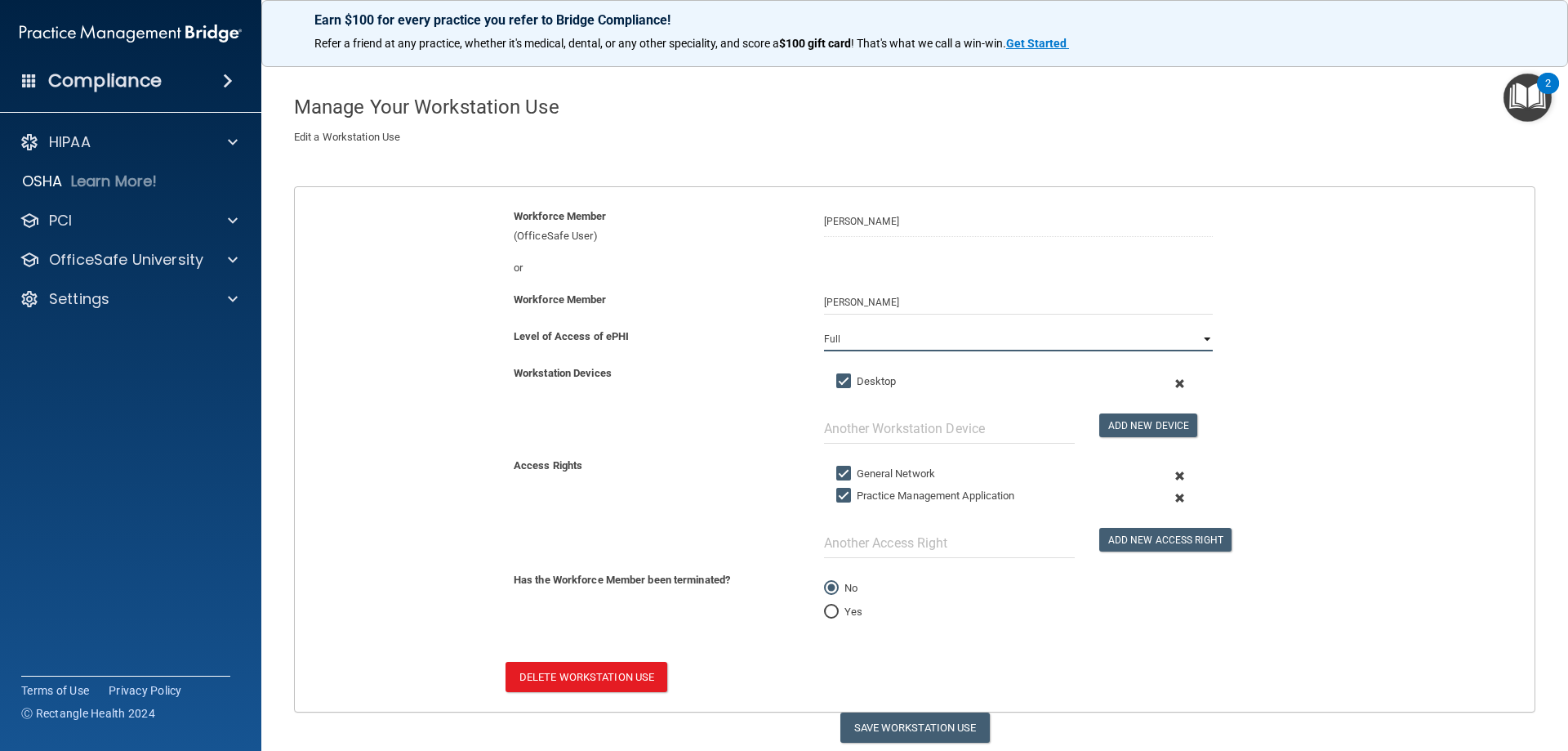
scroll to position [108, 0]
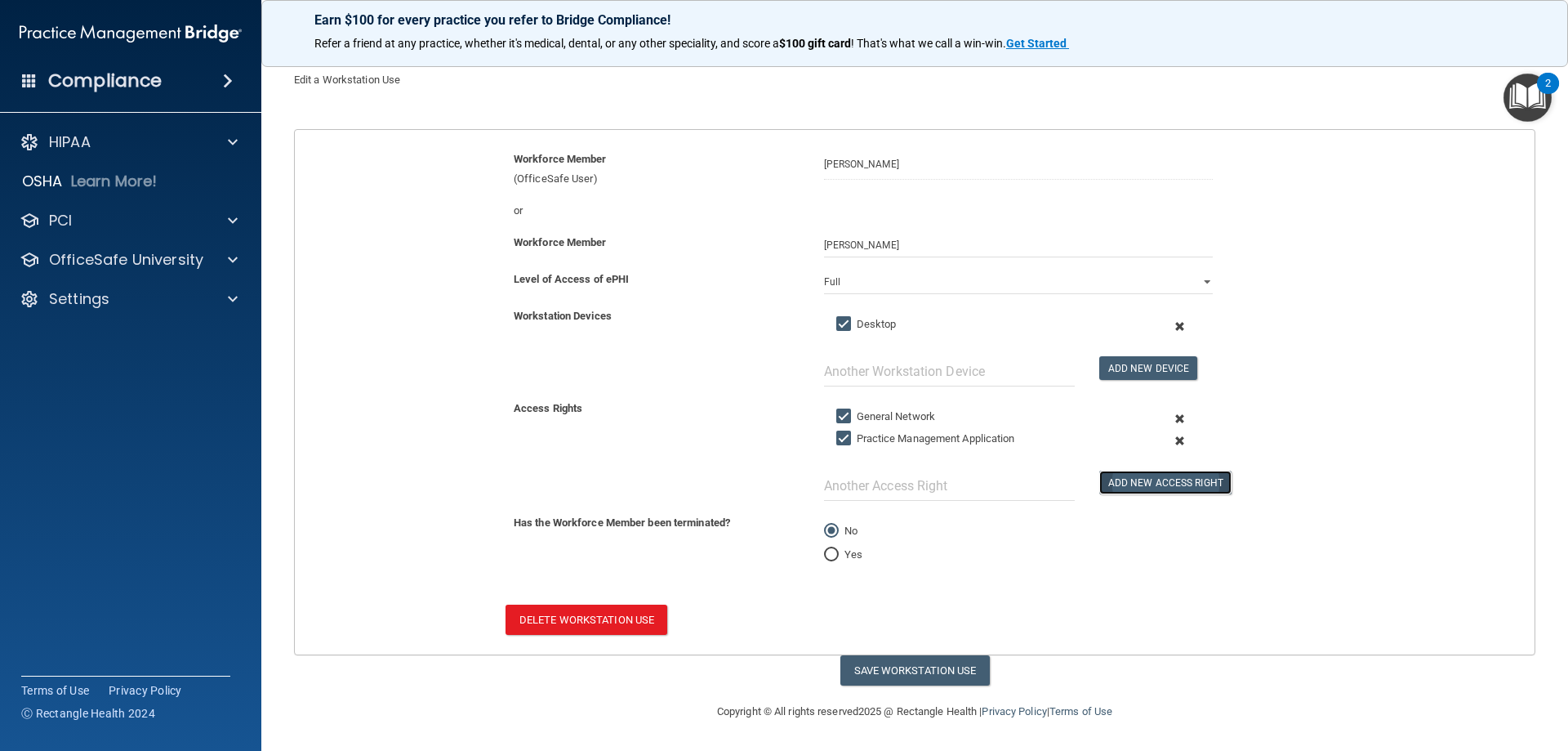
click at [1113, 488] on button "Add New Access Right" at bounding box center [1166, 483] width 132 height 23
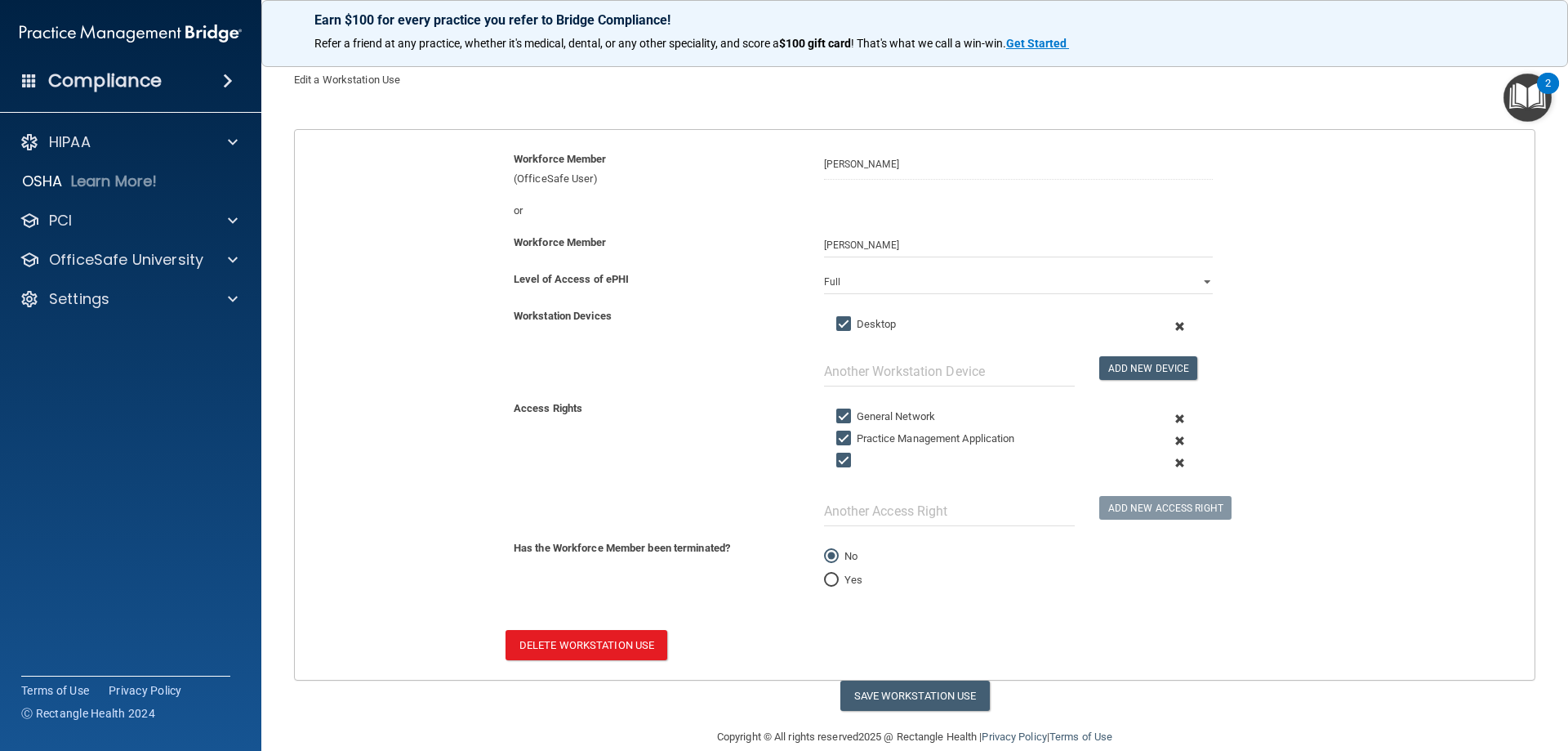
click at [837, 463] on input "checkbox" at bounding box center [846, 461] width 19 height 13
checkbox input "false"
click at [857, 700] on button "Save Workstation Use" at bounding box center [915, 695] width 149 height 30
select select "? string:Full ?"
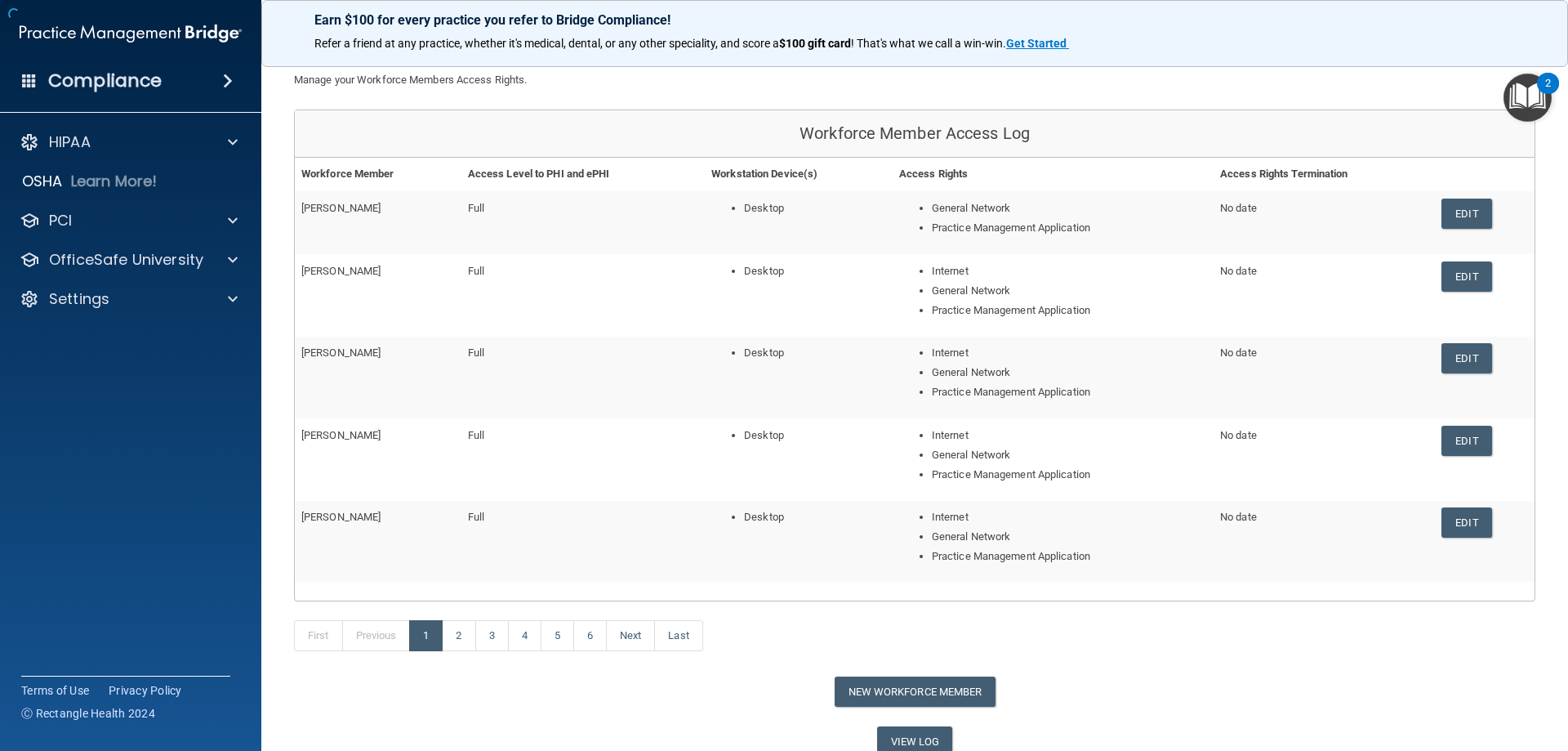
scroll to position [122, 0]
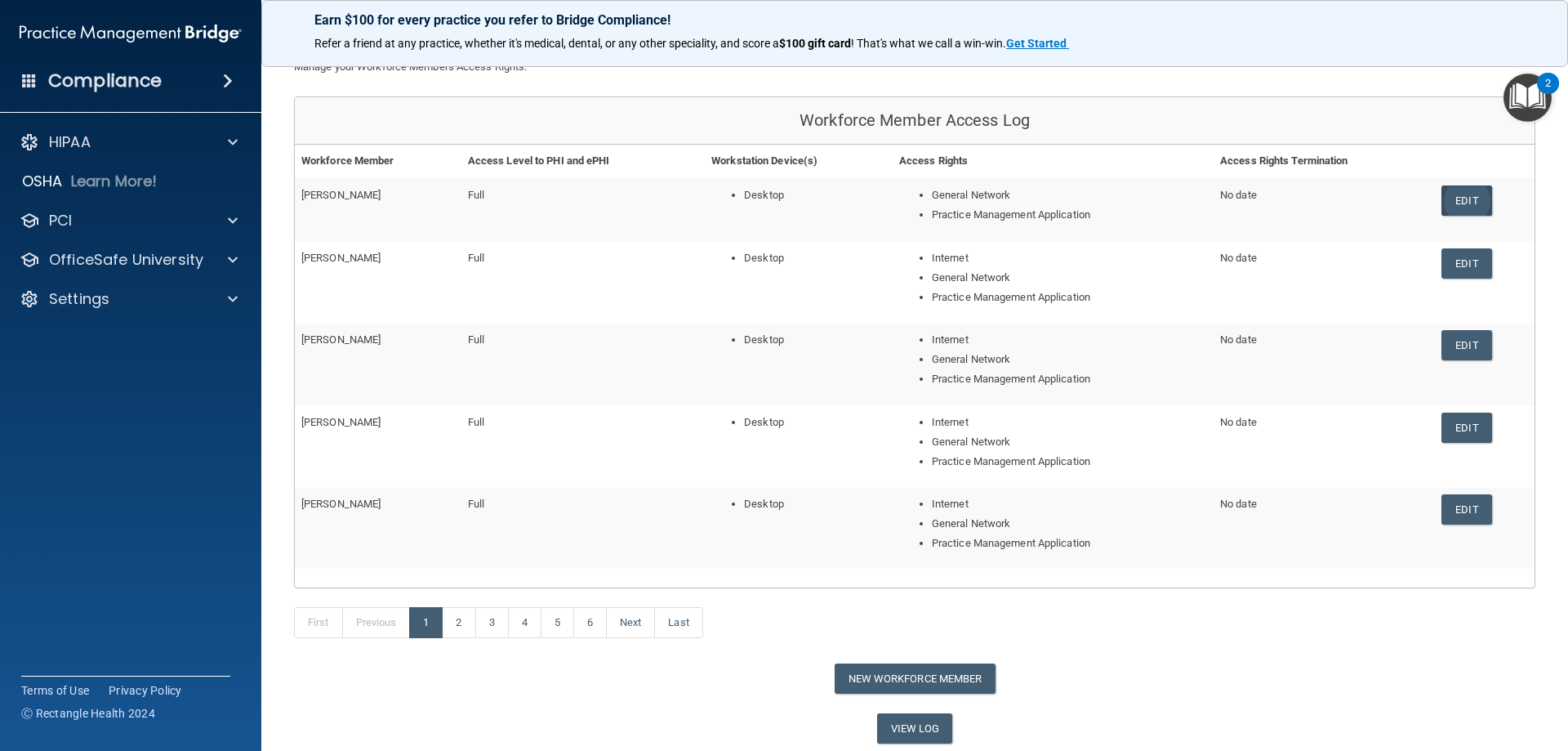
click at [1443, 202] on link "Edit" at bounding box center [1466, 200] width 50 height 30
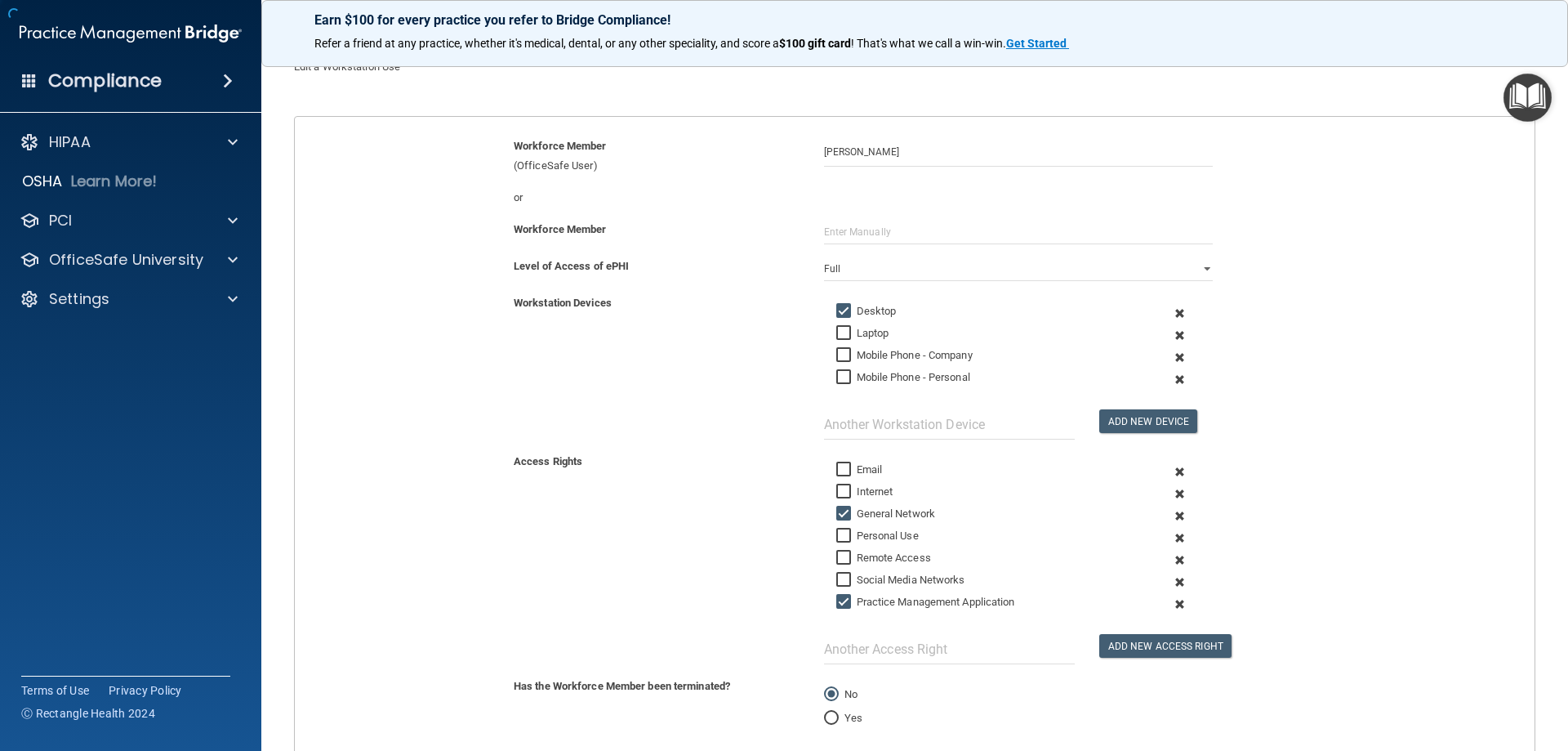
scroll to position [227, 0]
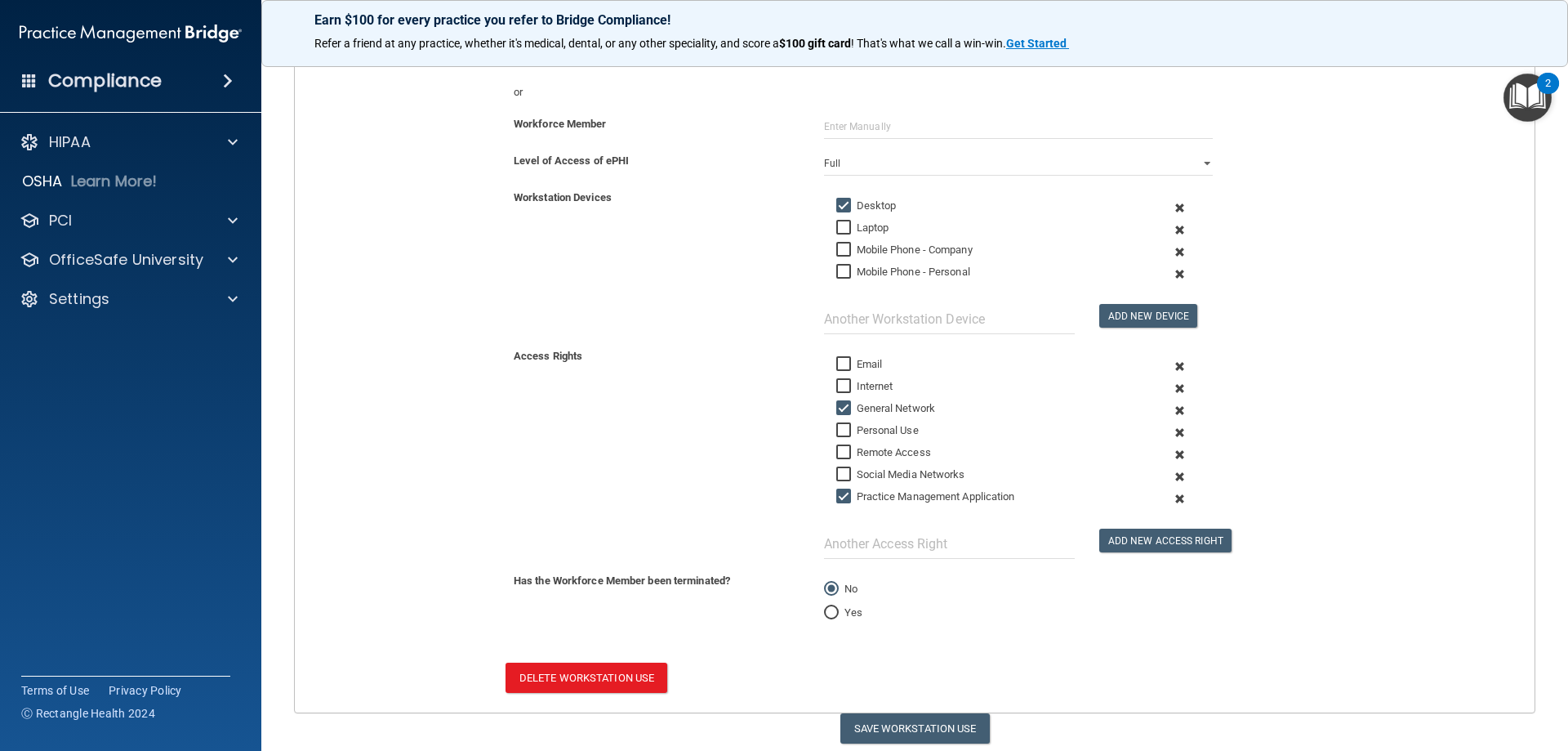
click at [837, 380] on input "Internet" at bounding box center [846, 386] width 19 height 13
checkbox input "true"
click at [867, 734] on button "Save Workstation Use" at bounding box center [915, 728] width 149 height 30
select select "? string:Full ?"
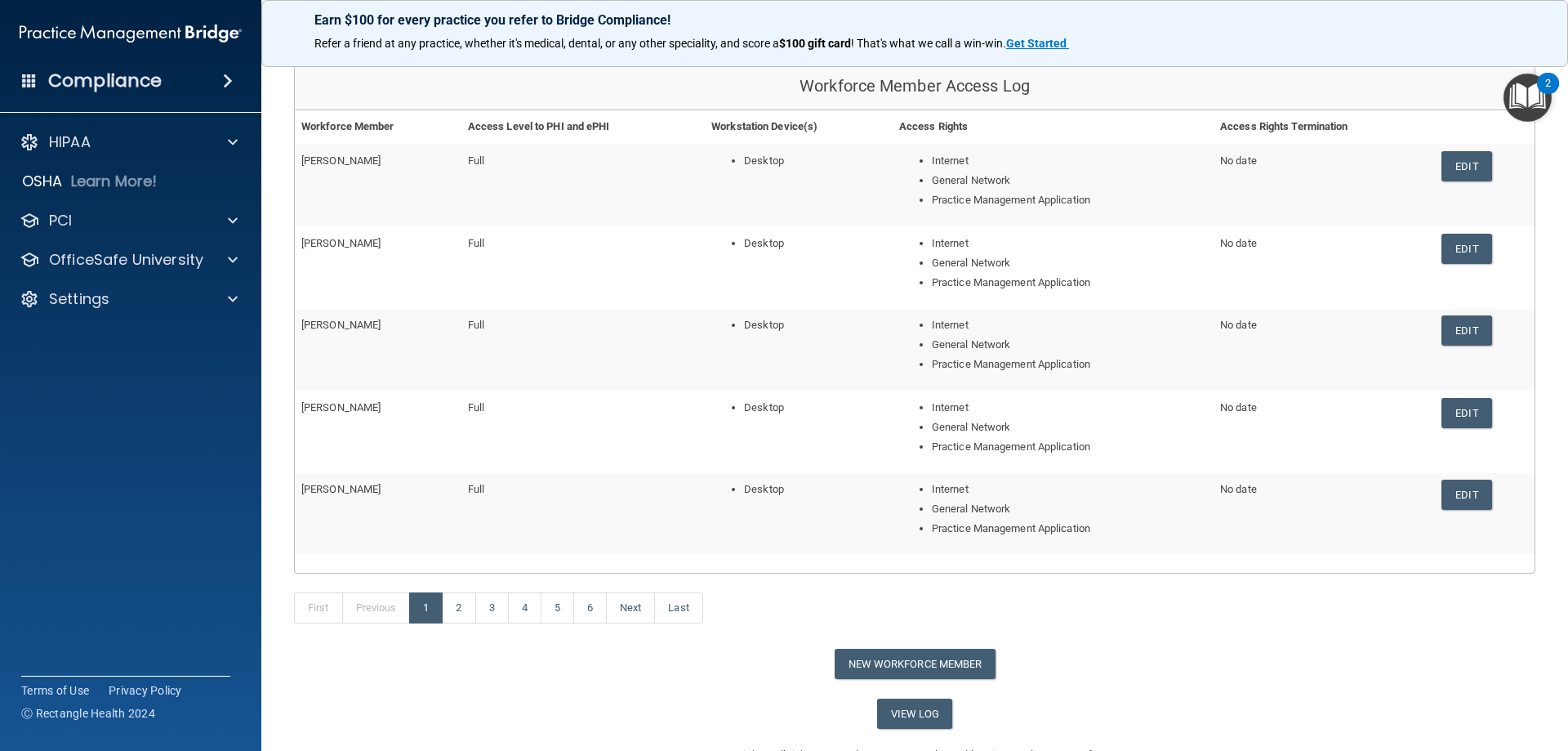
scroll to position [164, 0]
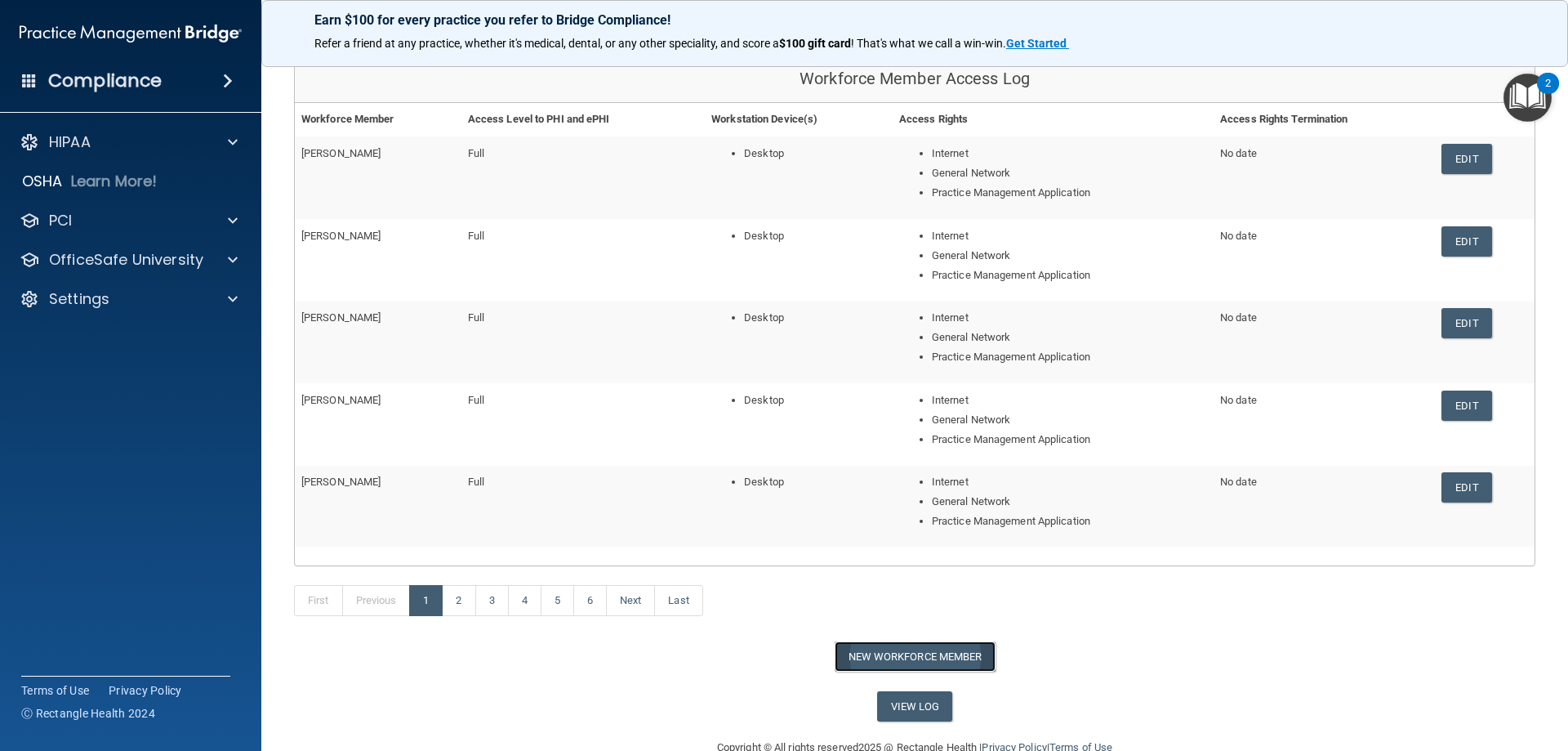
click at [850, 643] on button "New Workforce Member" at bounding box center [915, 656] width 161 height 30
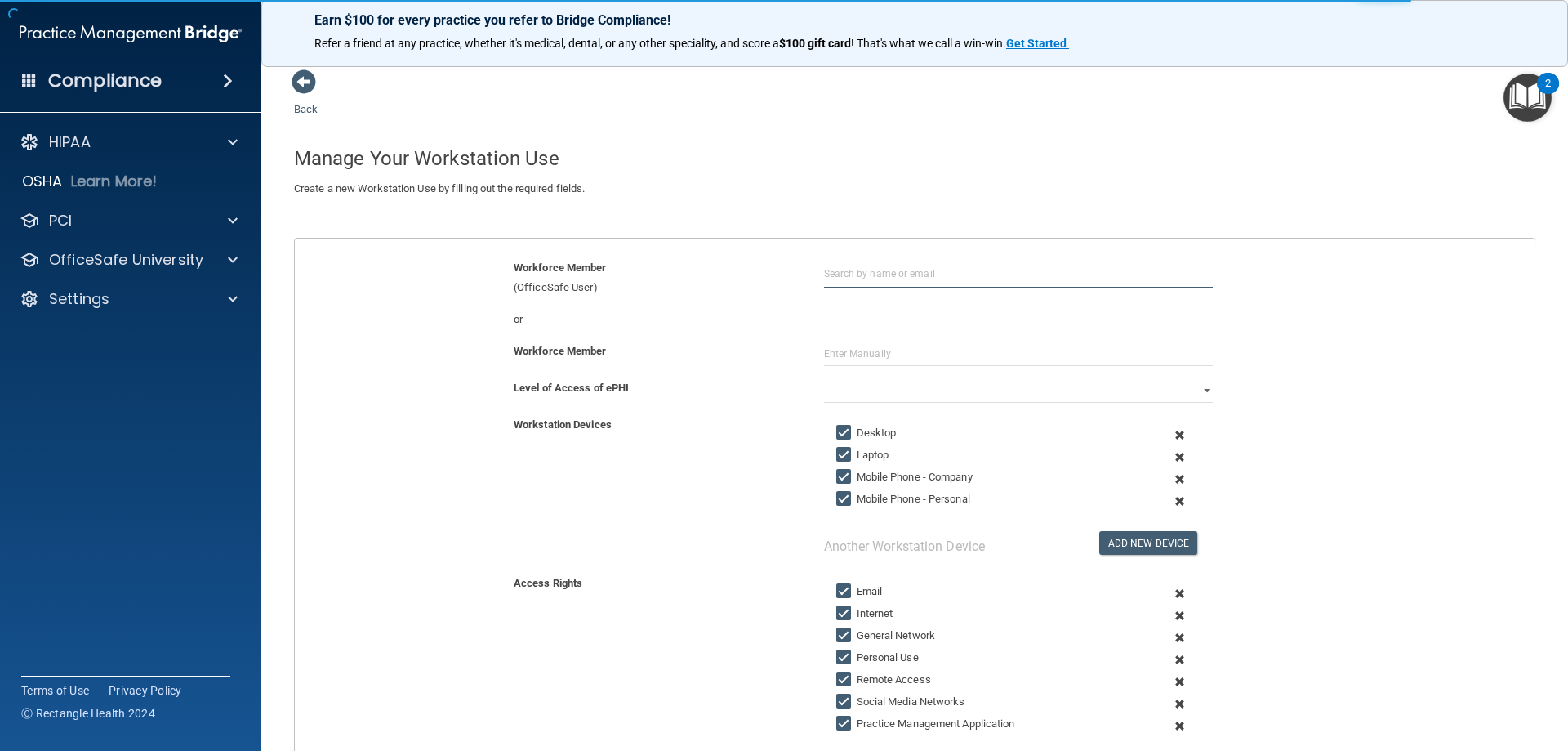
click at [838, 273] on input "text" at bounding box center [1019, 273] width 389 height 30
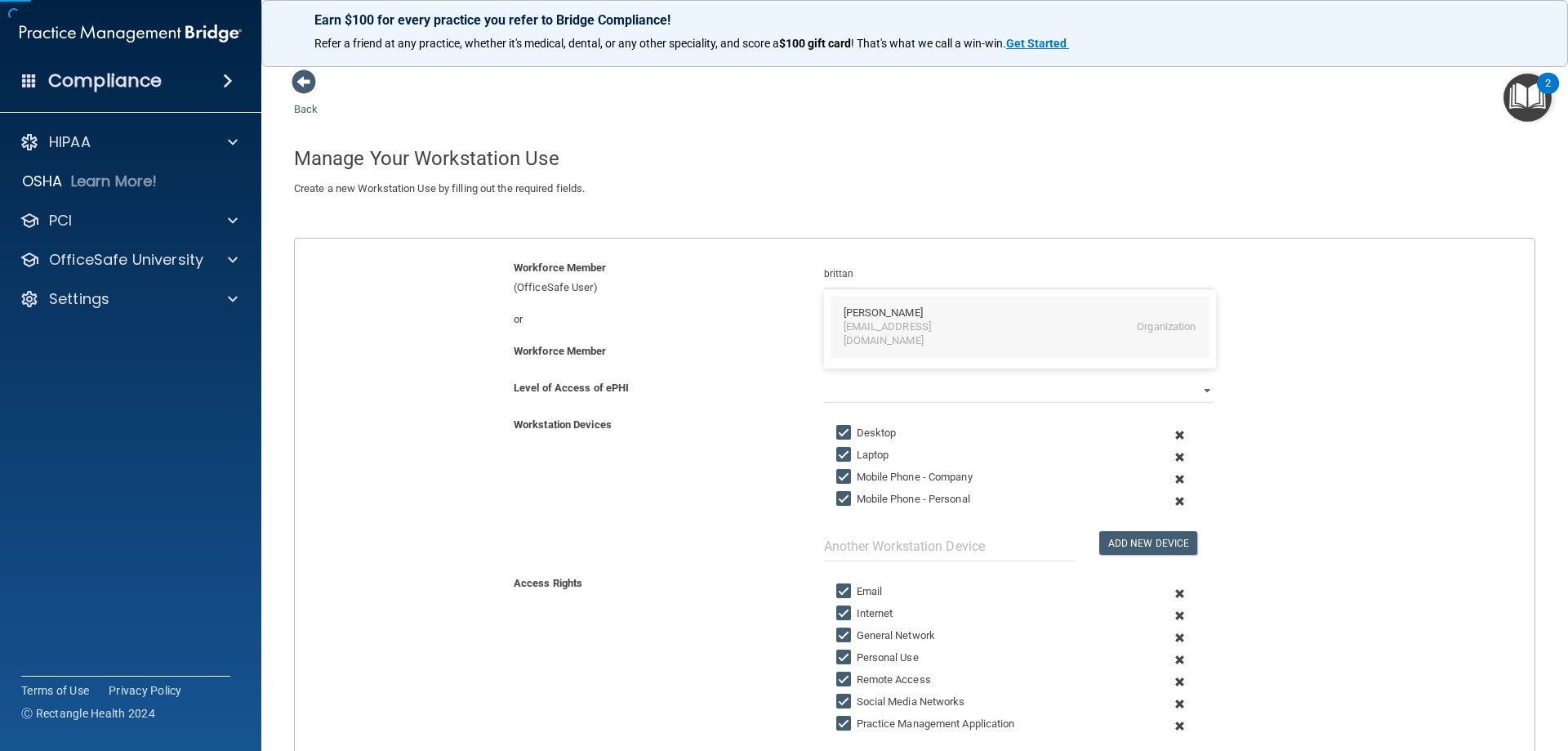
click at [874, 323] on div "taybritt2@aol.com" at bounding box center [915, 333] width 141 height 28
type input "Brittany Rygg"
click at [1175, 391] on select "Full Limited None" at bounding box center [1019, 390] width 389 height 24
select select "0"
click at [824, 378] on select "Full Limited None" at bounding box center [1019, 390] width 389 height 24
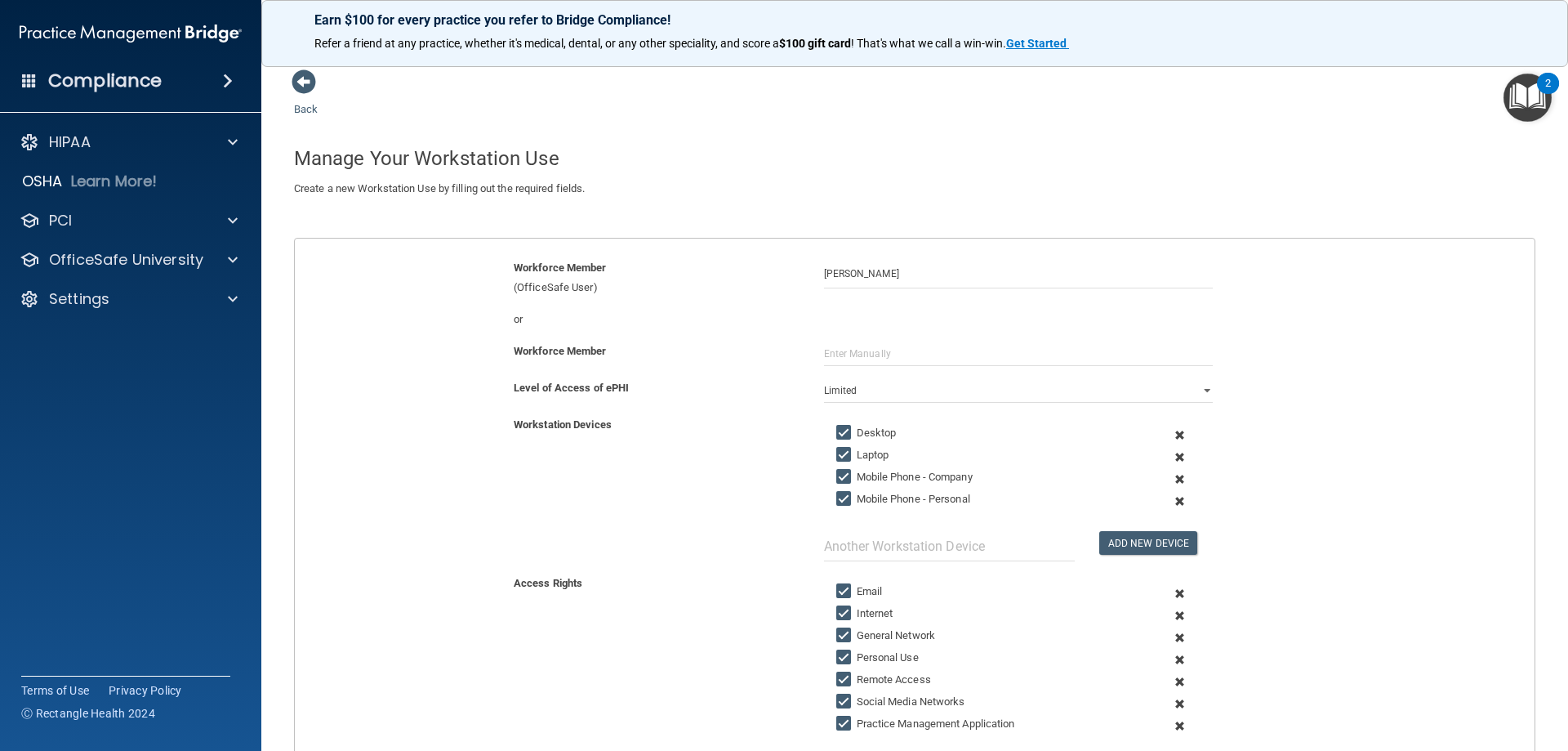
click at [883, 456] on label "Laptop" at bounding box center [863, 455] width 53 height 20
click at [855, 456] on input "Laptop" at bounding box center [846, 455] width 19 height 13
checkbox input "false"
click at [886, 471] on label "Mobile Phone - Company" at bounding box center [905, 477] width 136 height 20
click at [855, 471] on input "Mobile Phone - Company" at bounding box center [846, 477] width 19 height 13
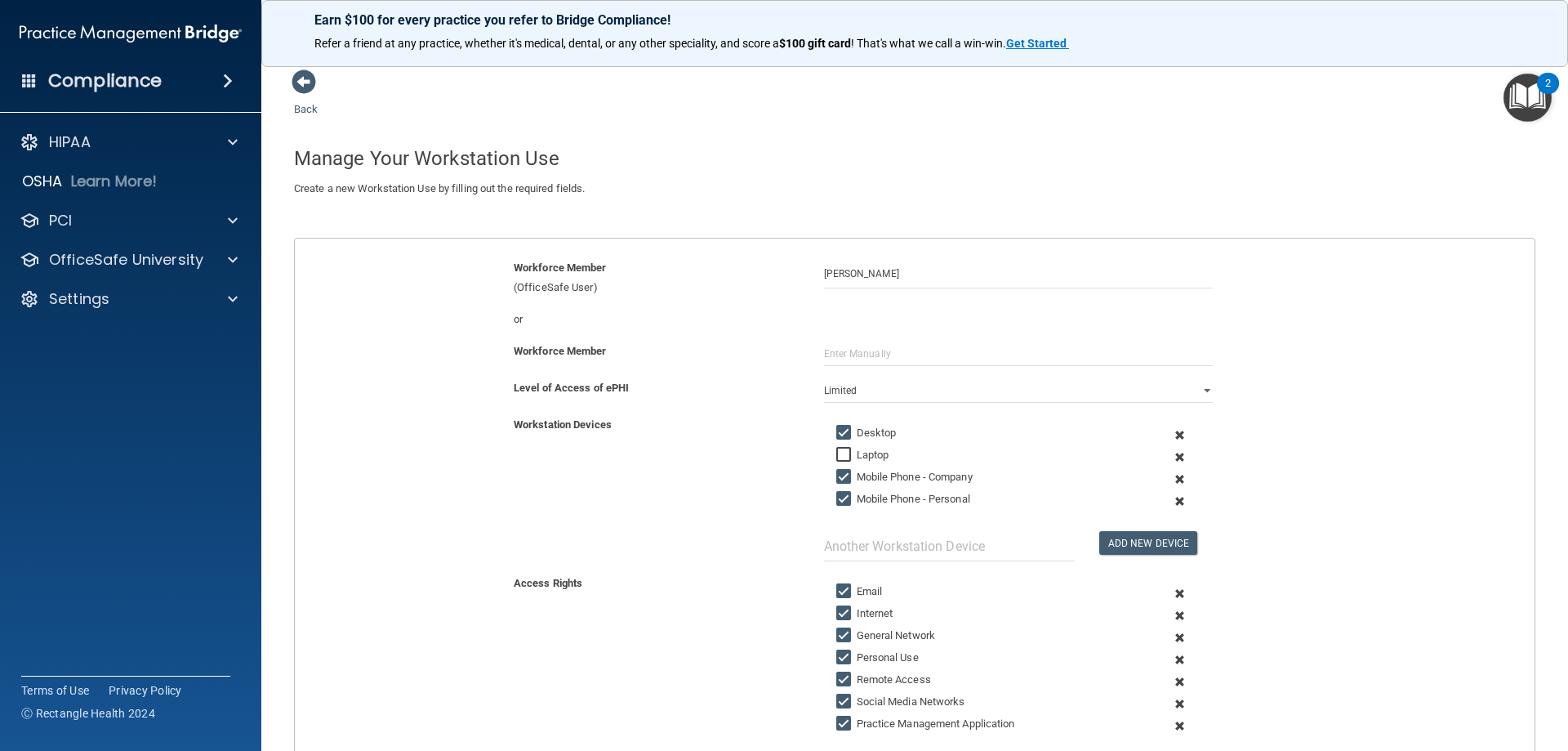
checkbox input "false"
click at [889, 494] on label "Mobile Phone - Personal" at bounding box center [904, 499] width 134 height 20
click at [855, 494] on input "Mobile Phone - Personal" at bounding box center [846, 499] width 19 height 13
checkbox input "false"
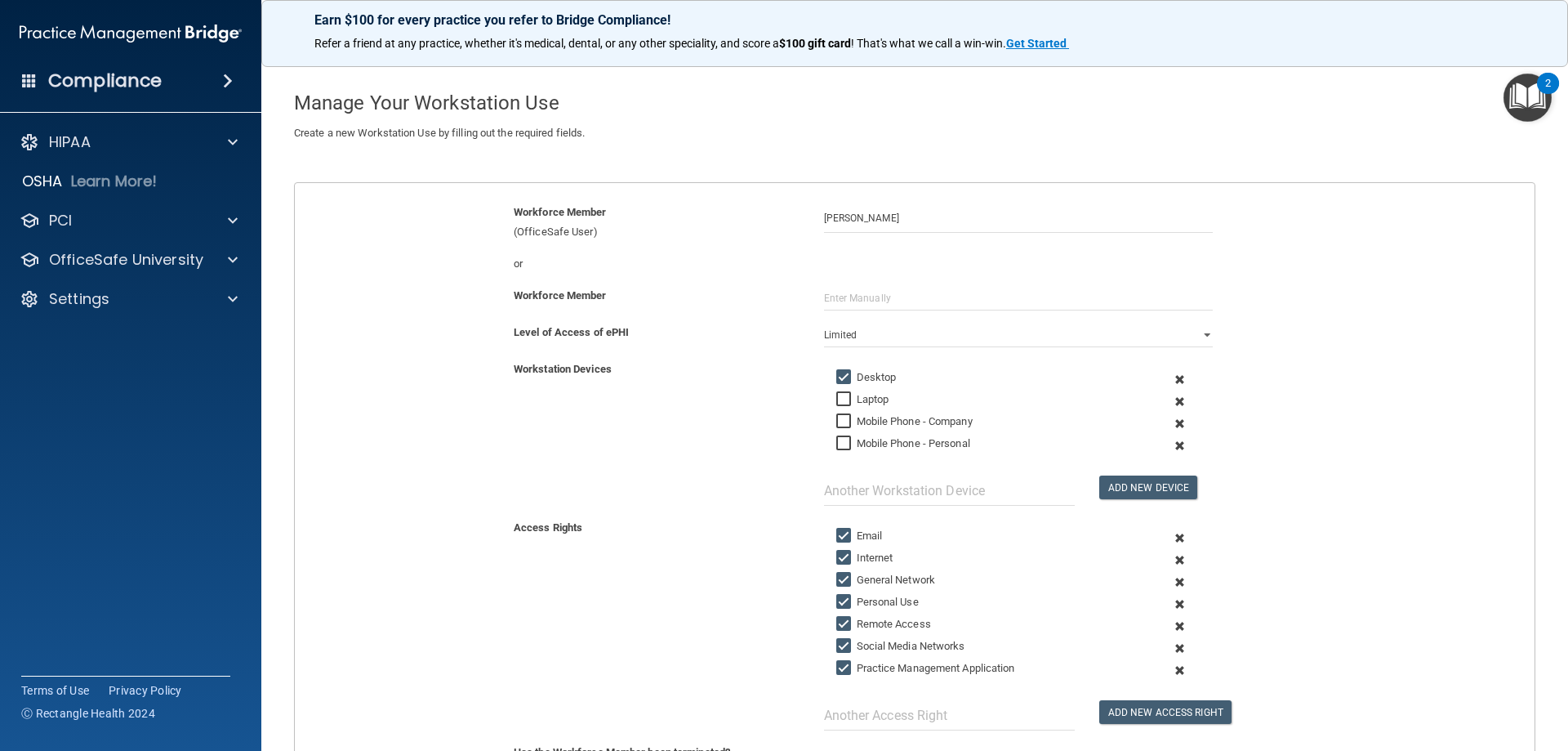
scroll to position [164, 0]
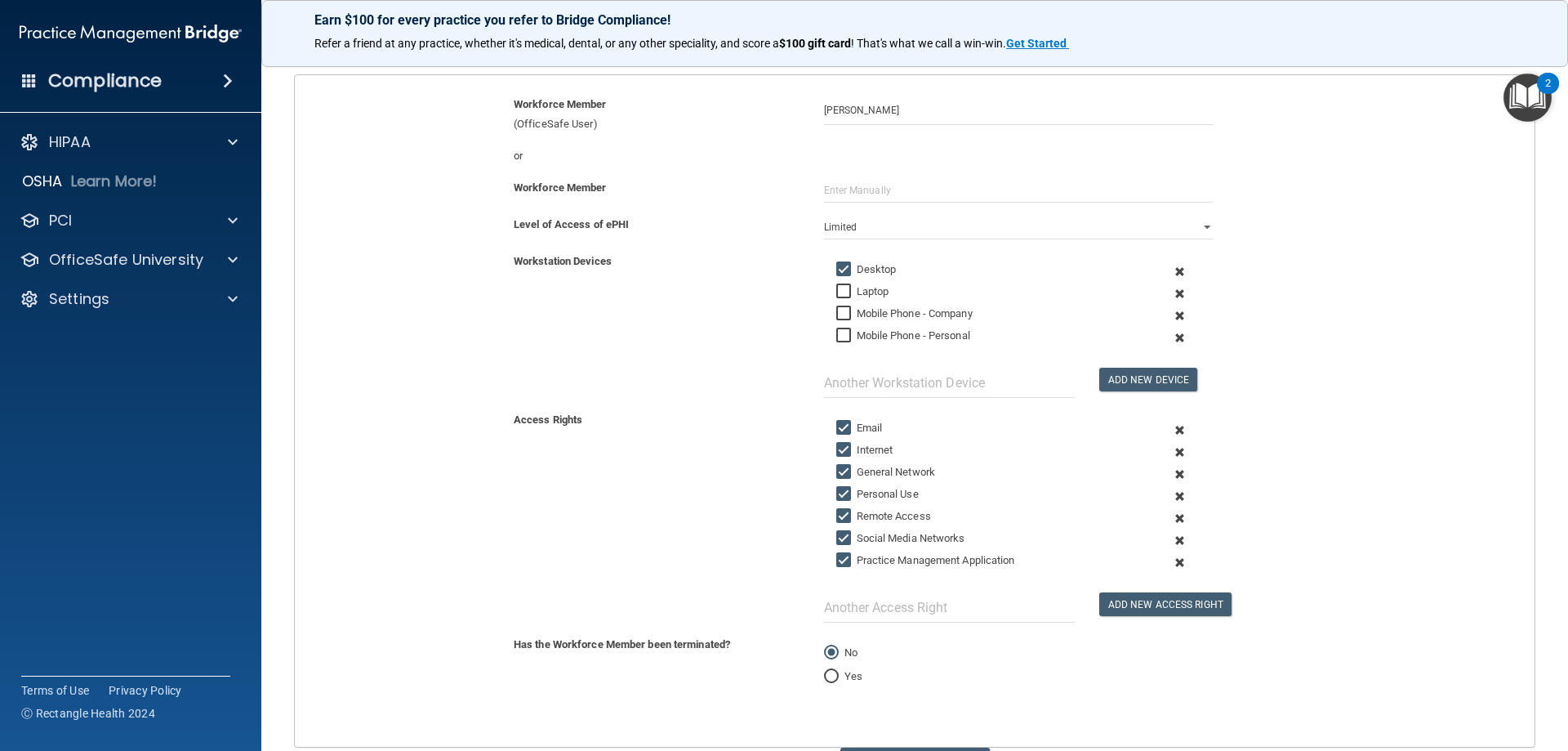
click at [847, 433] on input "Email" at bounding box center [846, 427] width 19 height 13
checkbox input "false"
click at [847, 494] on input "Personal Use" at bounding box center [846, 494] width 19 height 13
checkbox input "false"
click at [853, 514] on label "Remote Access" at bounding box center [884, 516] width 95 height 20
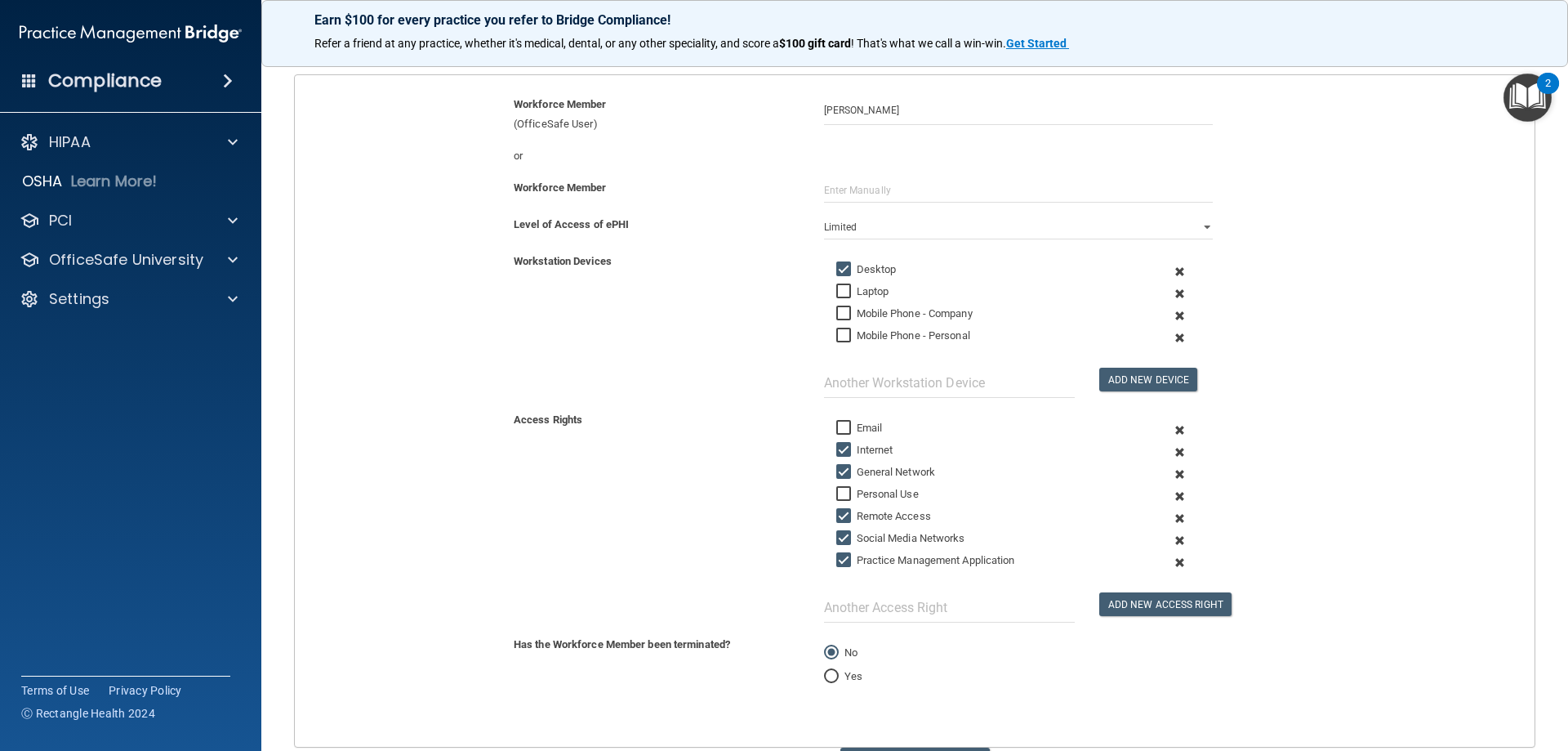
click at [853, 514] on input "Remote Access" at bounding box center [846, 516] width 19 height 13
checkbox input "false"
click at [859, 533] on label "Social Media Networks" at bounding box center [901, 539] width 129 height 20
click at [855, 533] on input "Social Media Networks" at bounding box center [846, 538] width 19 height 13
checkbox input "false"
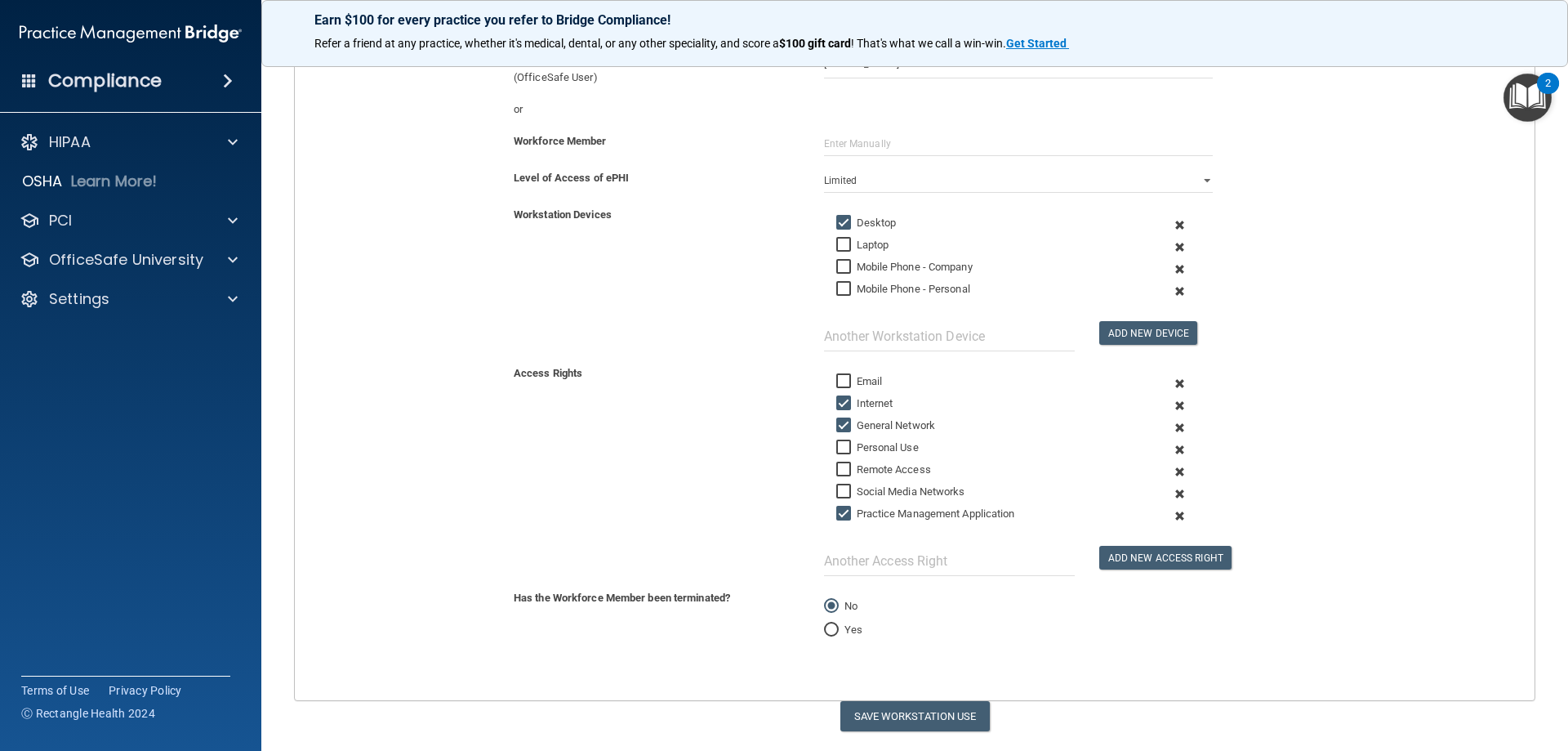
scroll to position [256, 0]
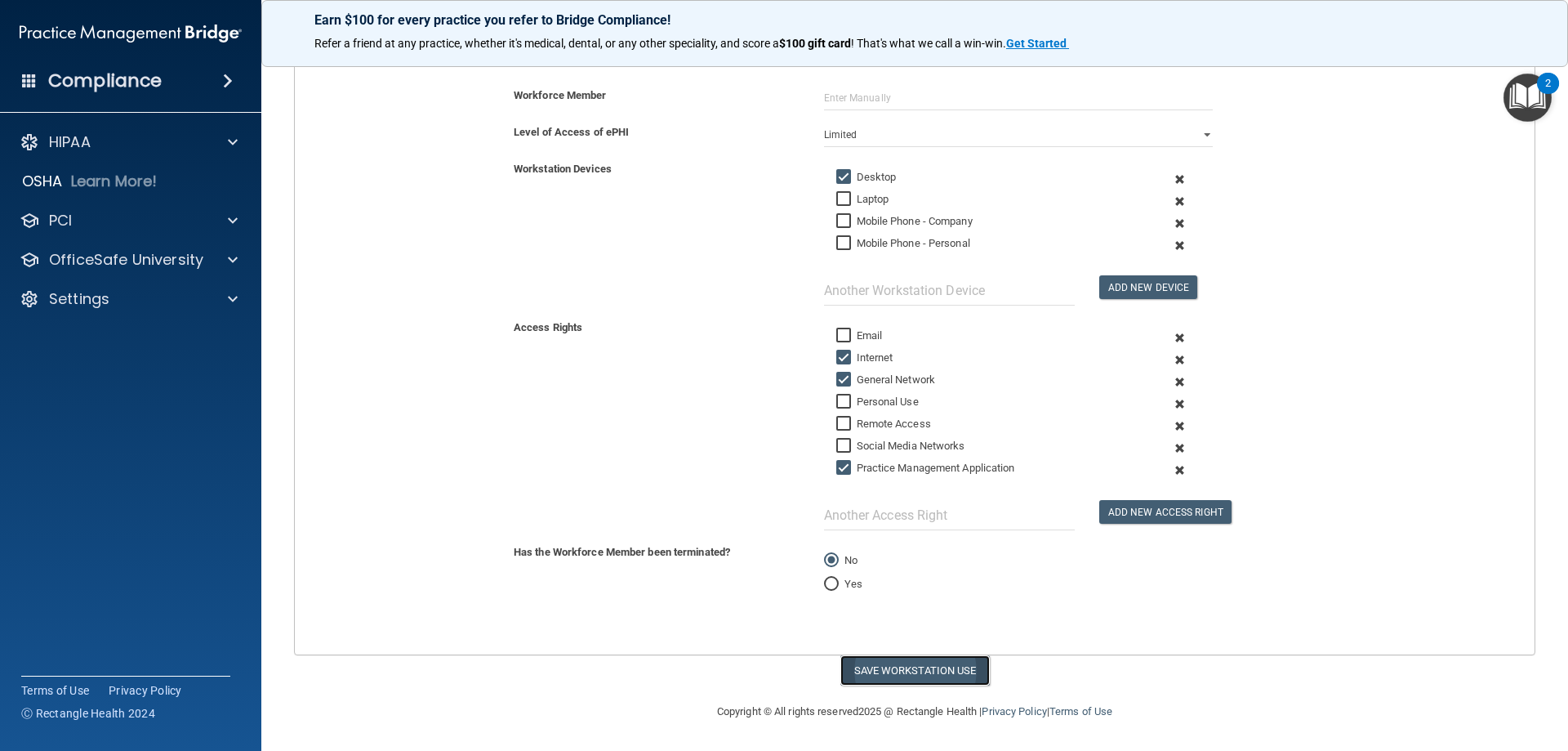
click at [915, 680] on button "Save Workstation Use" at bounding box center [915, 670] width 149 height 30
select select "? string:Full ?"
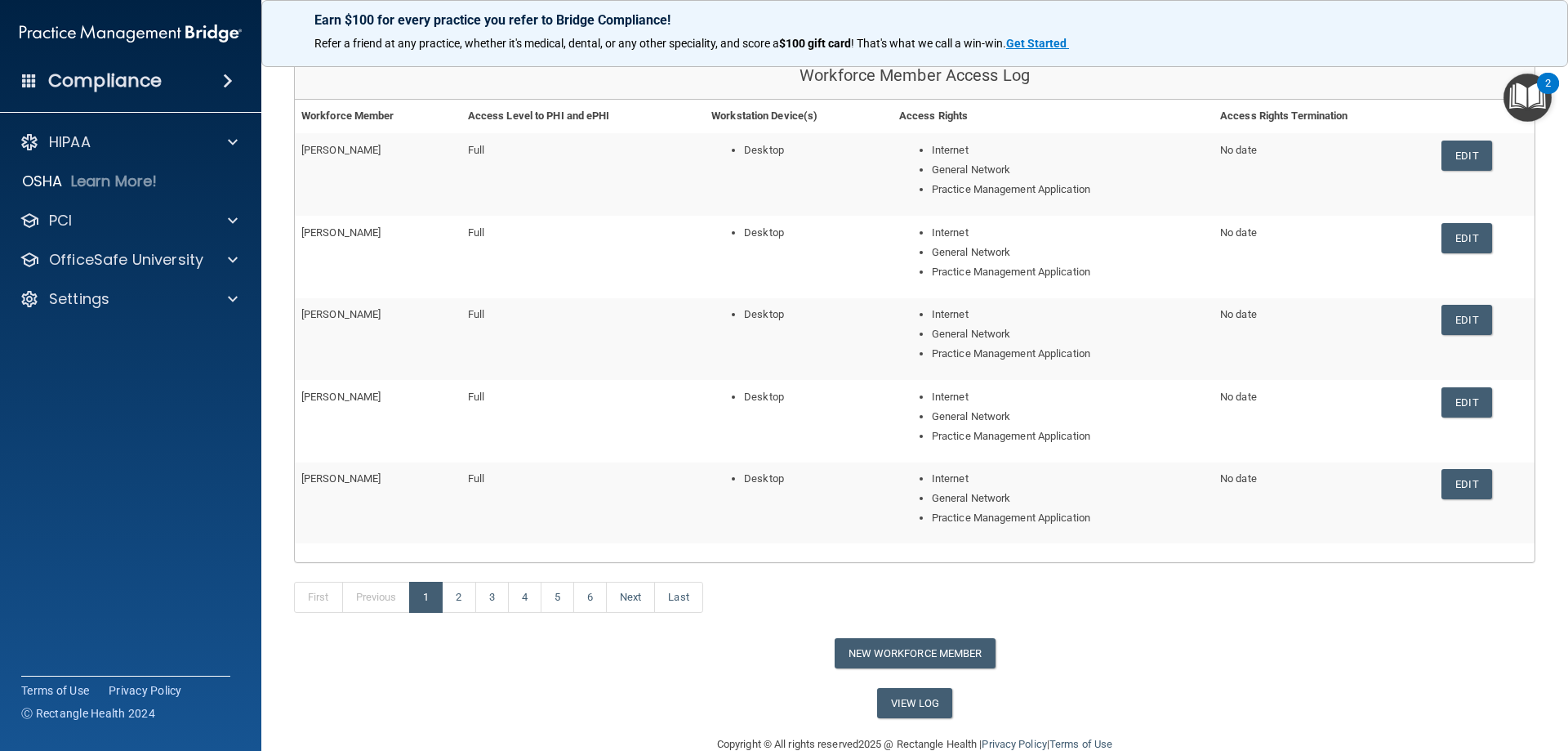
scroll to position [85, 0]
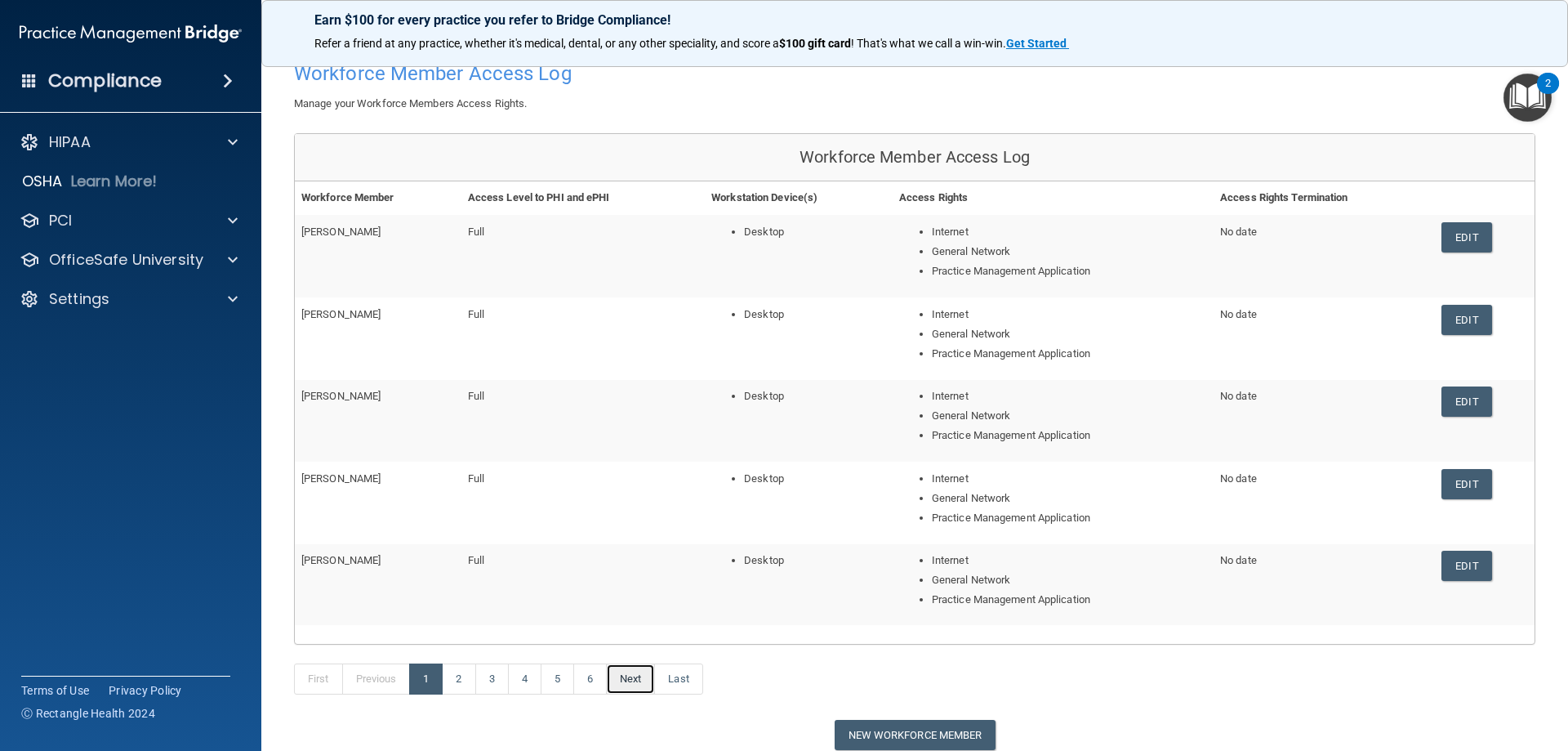
click at [633, 686] on link "Next" at bounding box center [631, 679] width 49 height 31
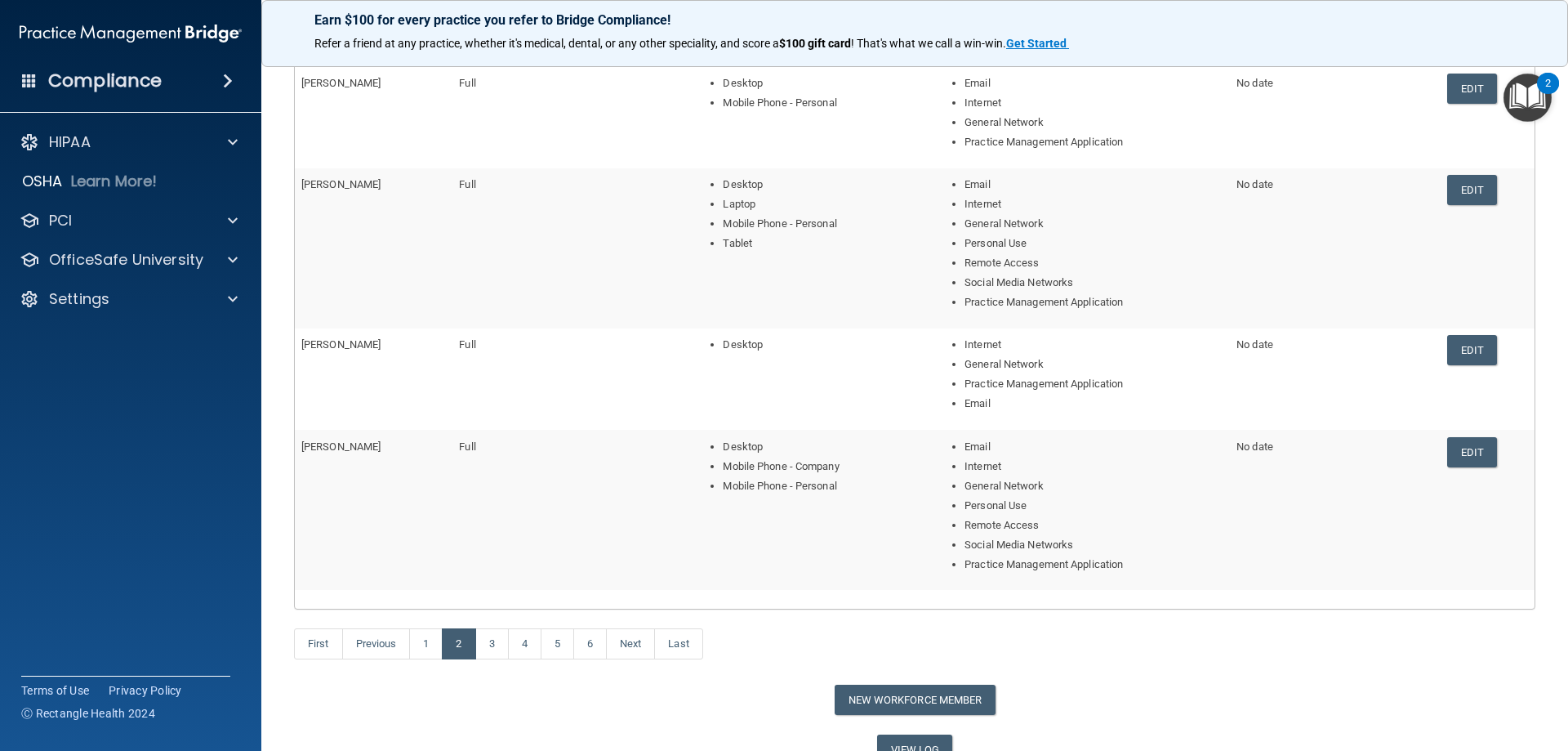
scroll to position [330, 0]
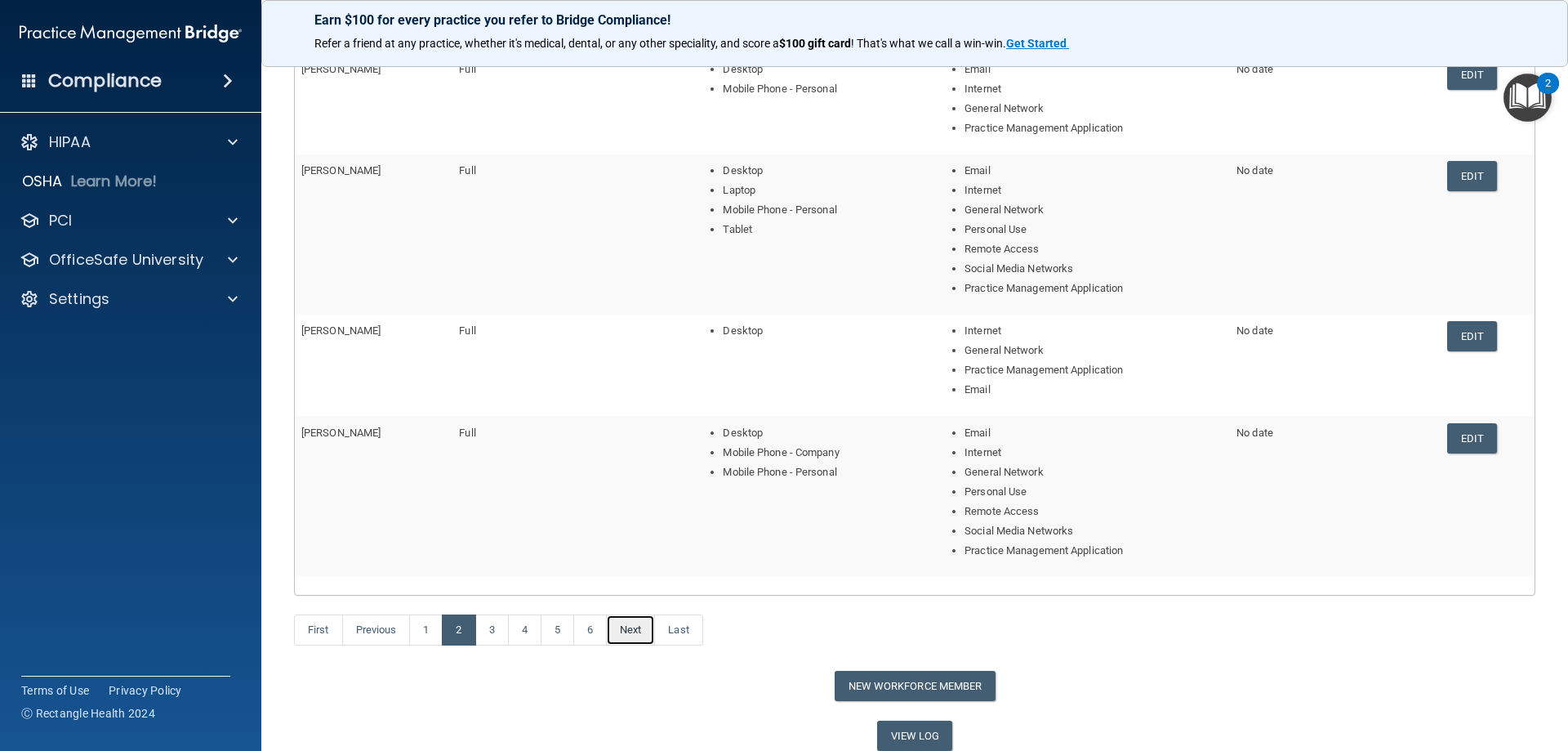
click at [634, 631] on link "Next" at bounding box center [631, 630] width 49 height 31
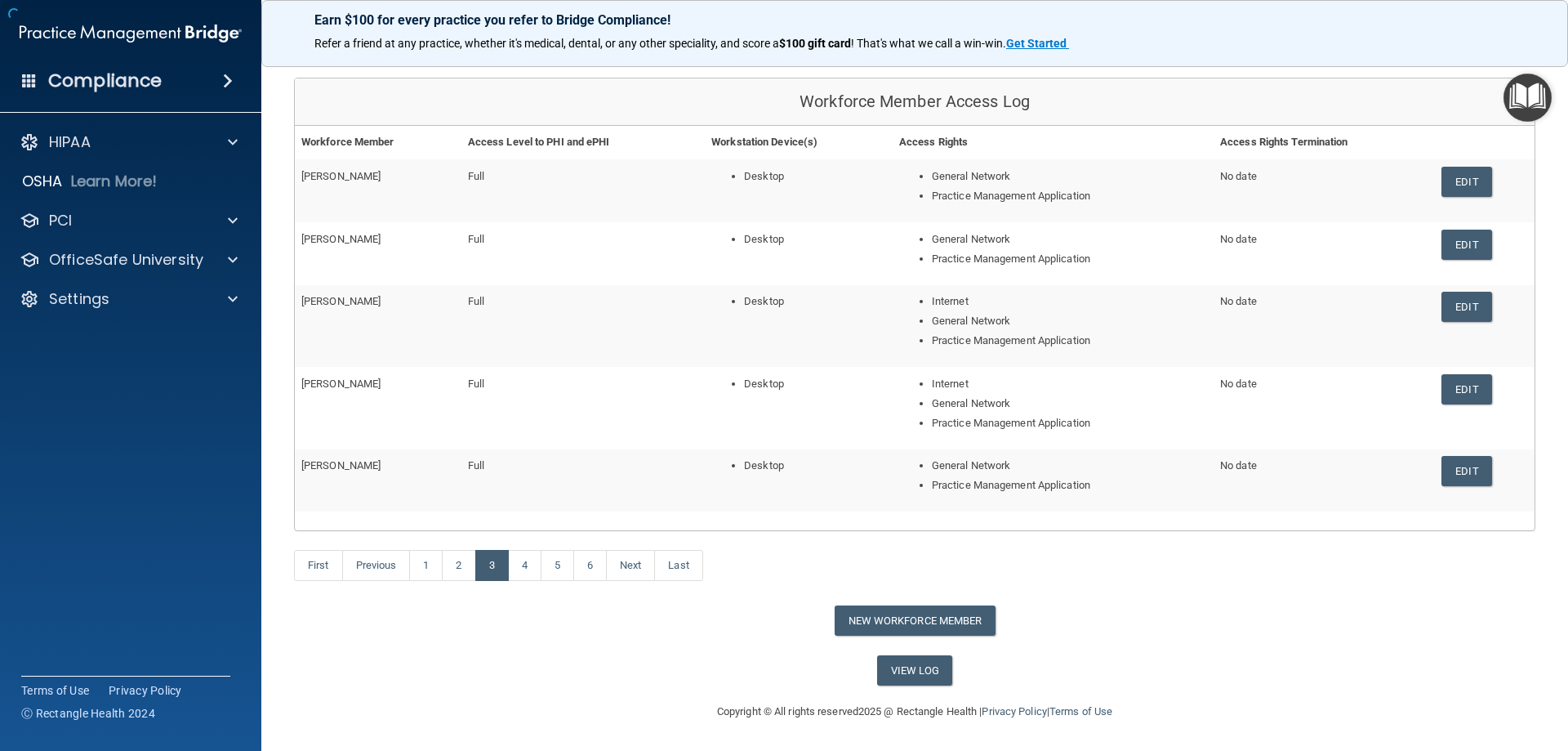
scroll to position [140, 0]
click at [588, 563] on link "6" at bounding box center [589, 565] width 33 height 31
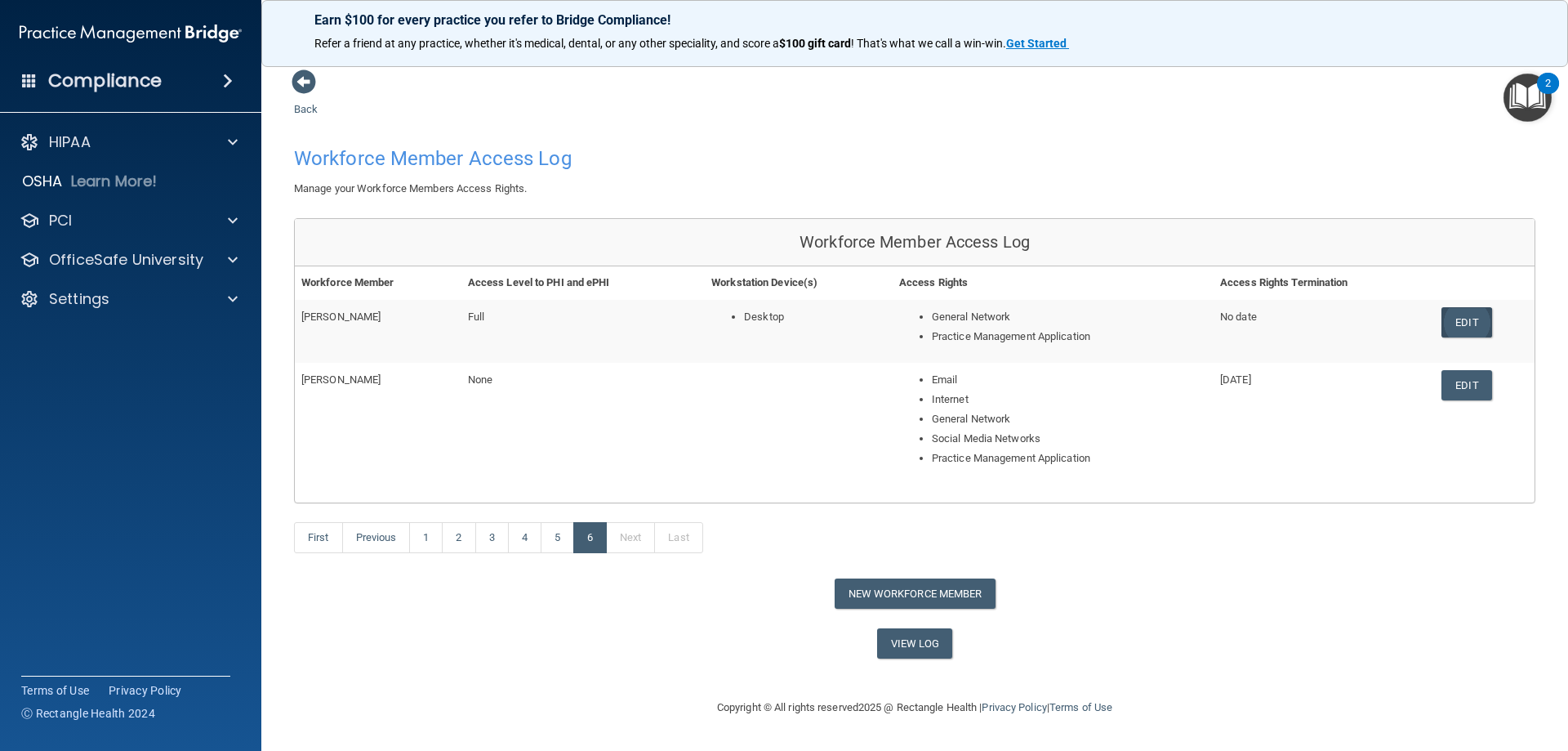
click at [1478, 327] on link "Edit" at bounding box center [1466, 322] width 50 height 30
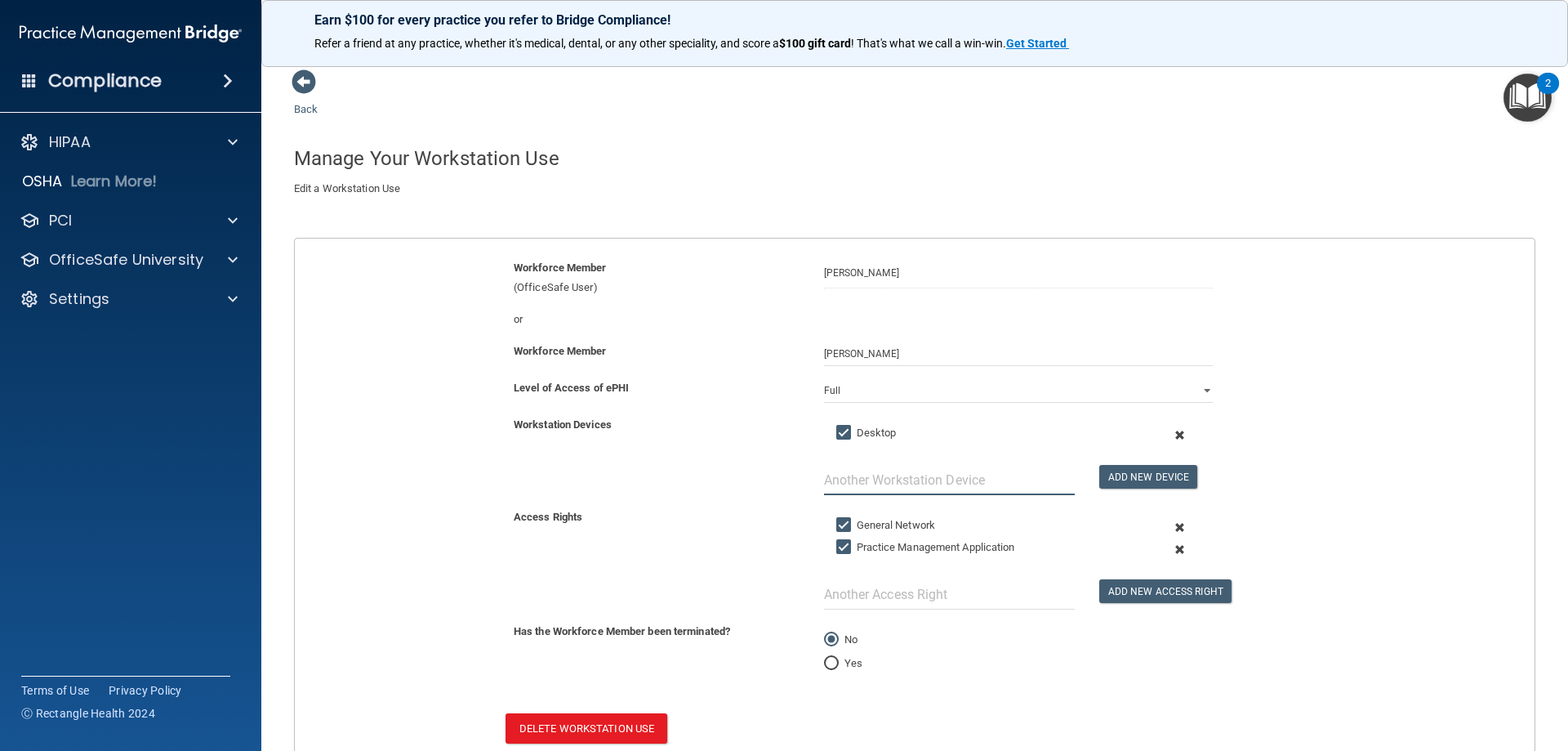
click at [972, 483] on input "text" at bounding box center [949, 479] width 250 height 30
click at [838, 477] on input "Peronal Cell Phone" at bounding box center [949, 479] width 250 height 30
type input "Personal Cell Phone"
click at [1154, 472] on button "Add New Device" at bounding box center [1149, 476] width 98 height 23
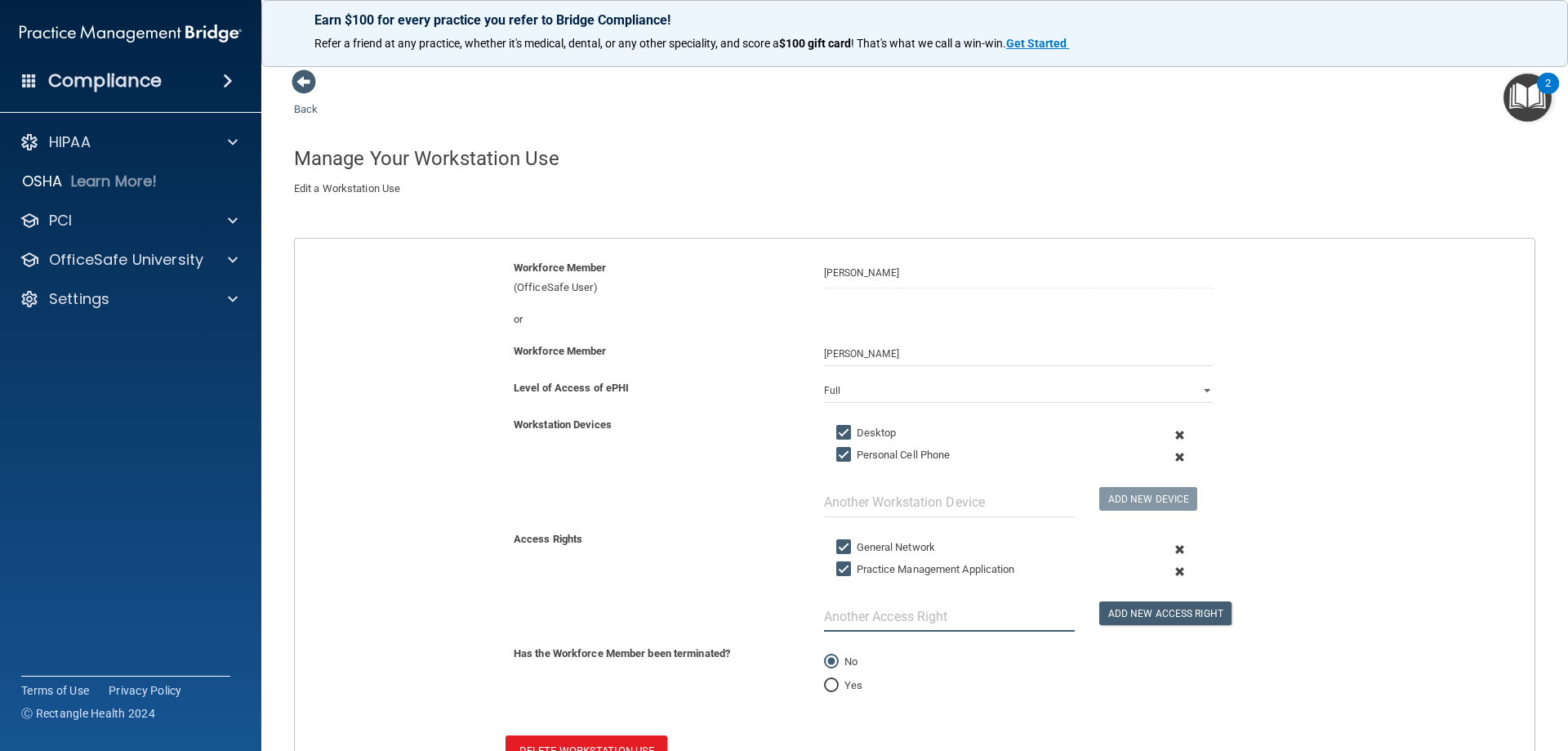
click at [907, 623] on input "text" at bounding box center [949, 615] width 250 height 30
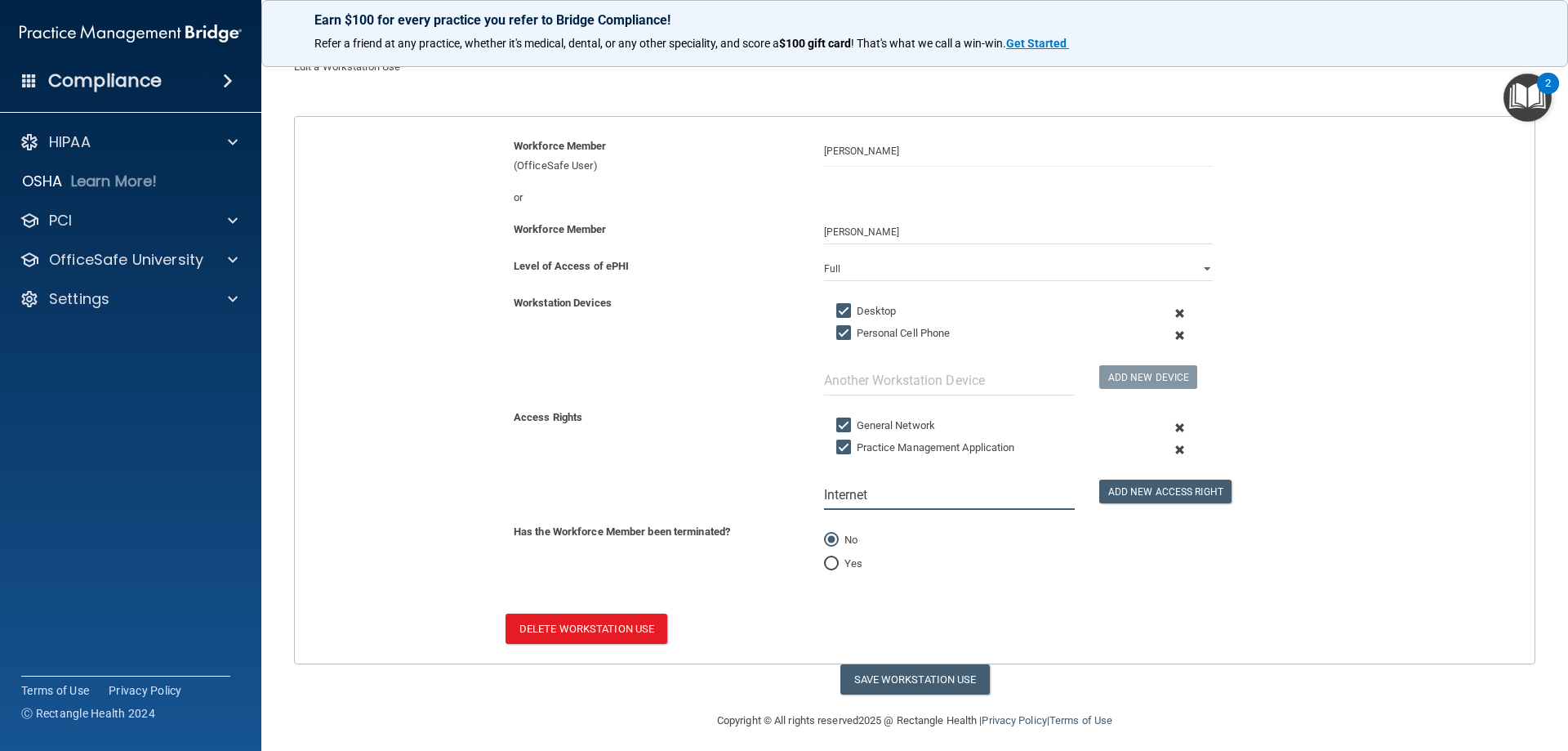
scroll to position [131, 0]
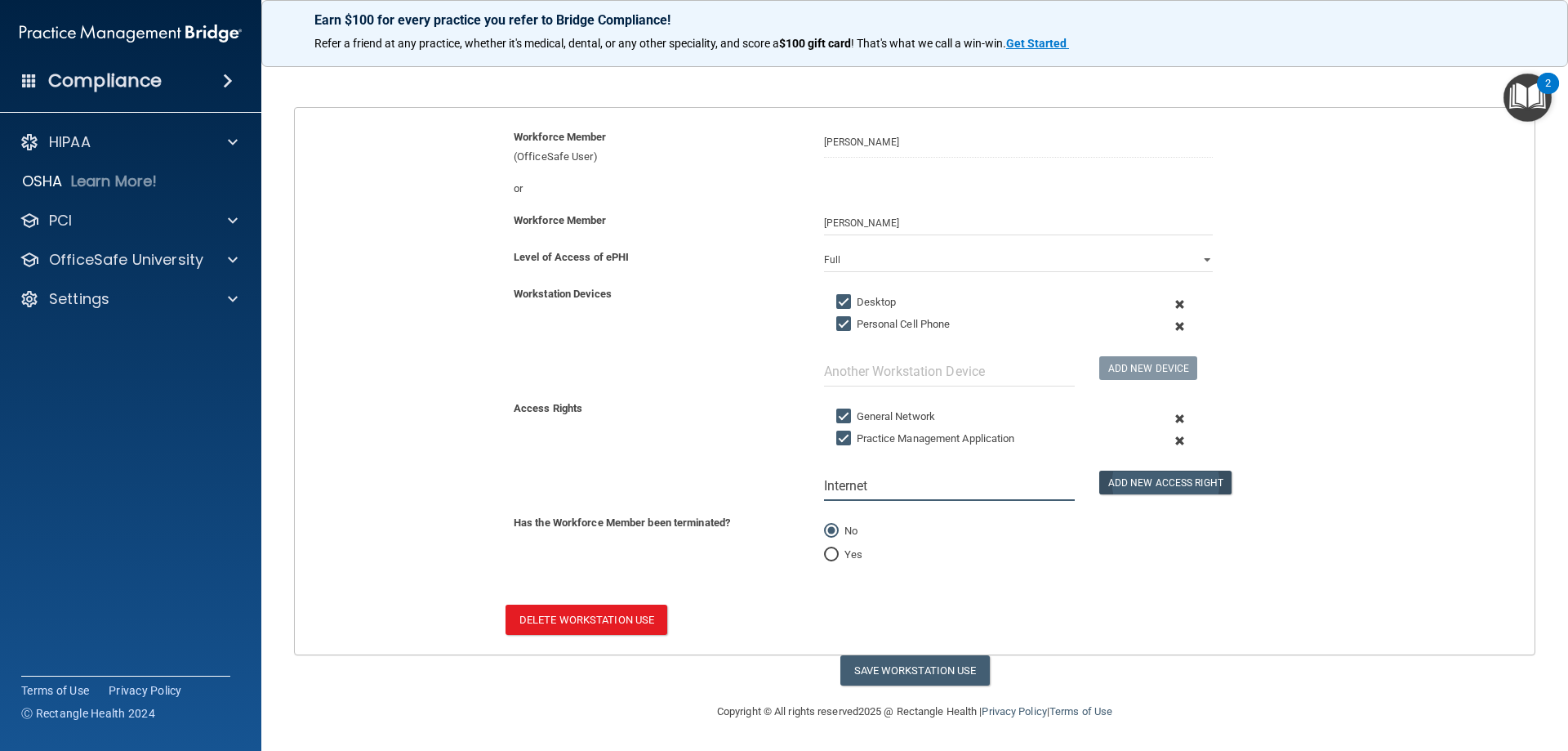
type input "Internet"
click at [1142, 480] on button "Add New Access Right" at bounding box center [1166, 483] width 132 height 23
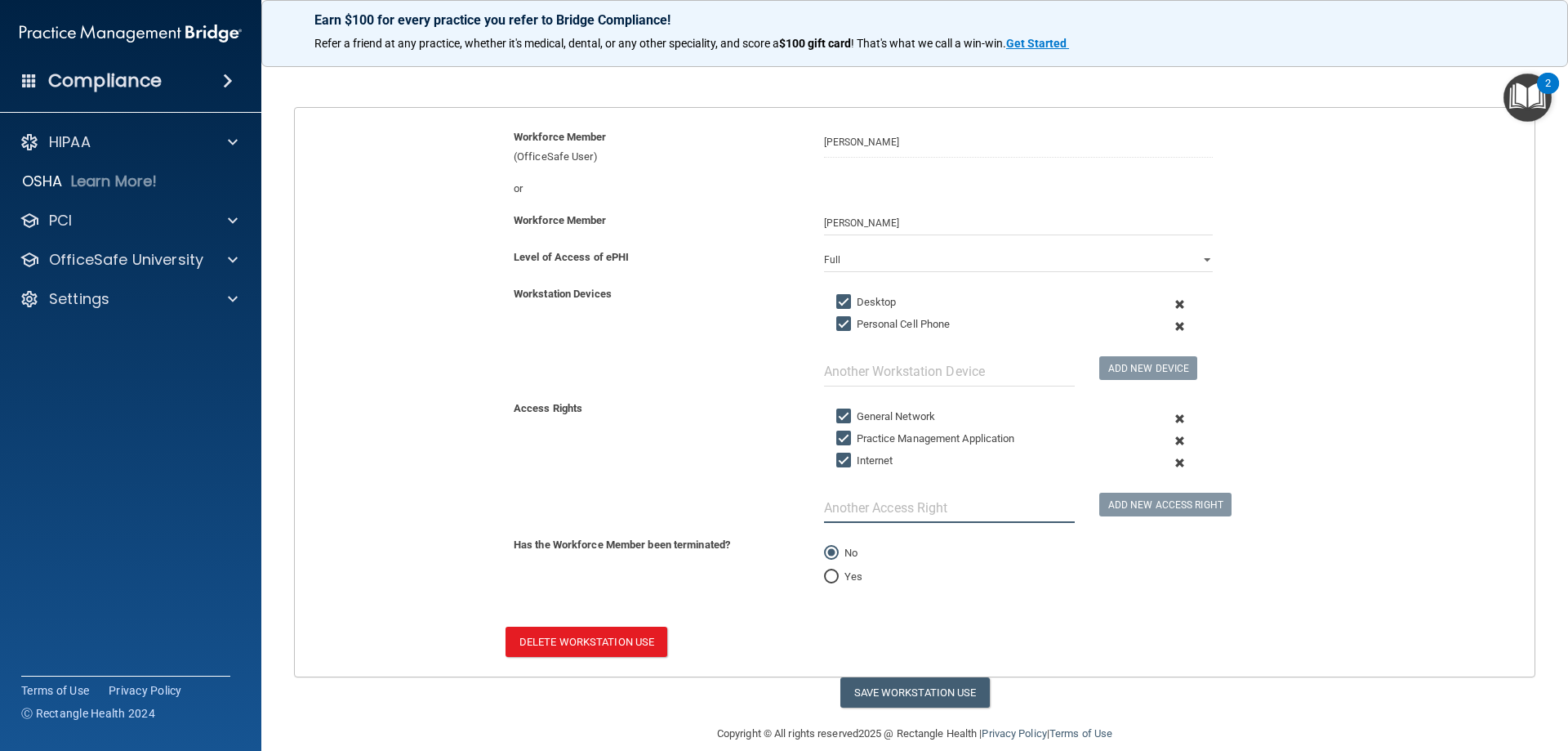
click at [868, 512] on input "text" at bounding box center [949, 507] width 250 height 30
type input "Social Media"
click at [1154, 500] on button "Add New Access Right" at bounding box center [1166, 504] width 132 height 23
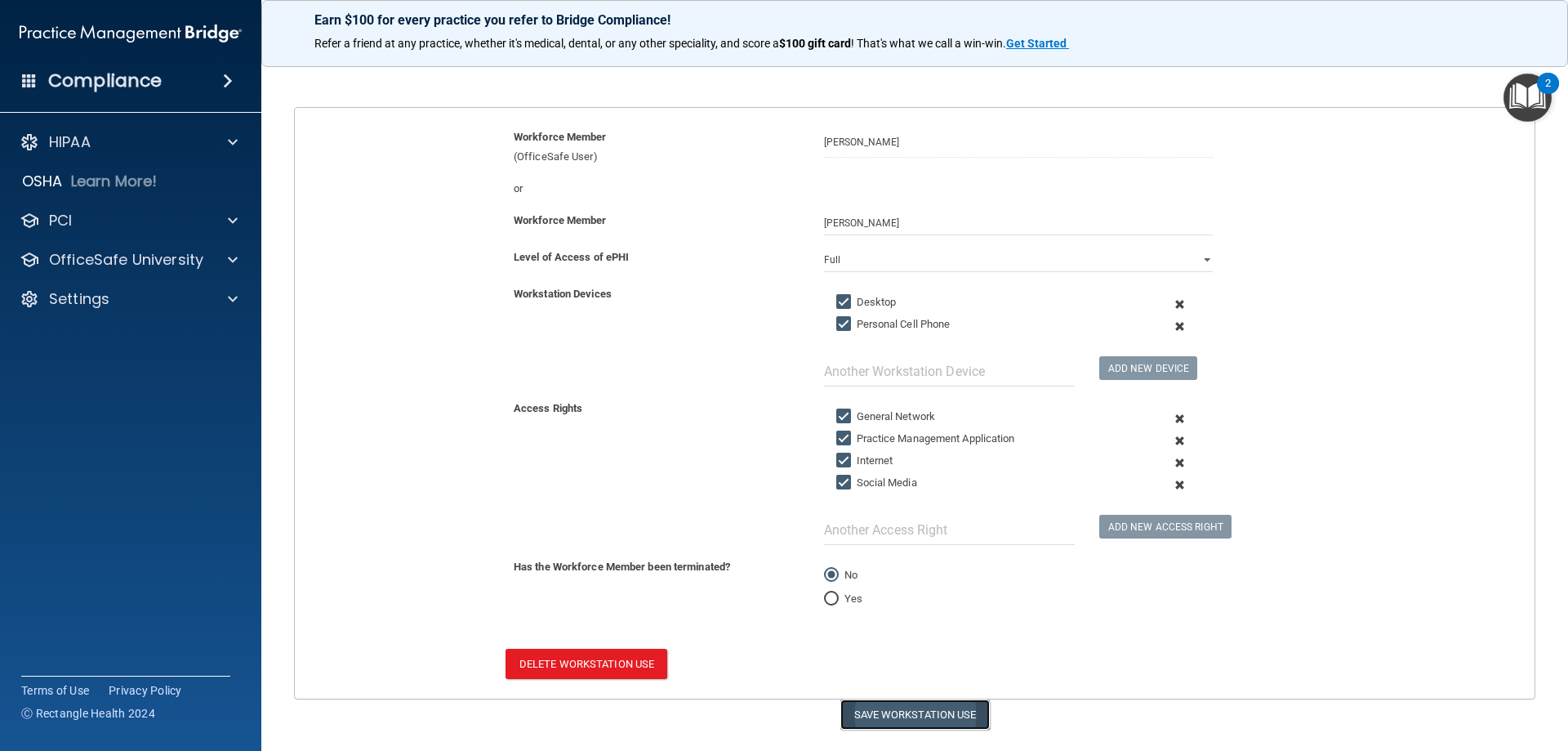
click at [861, 709] on button "Save Workstation Use" at bounding box center [915, 714] width 149 height 30
select select "? string:Full ?"
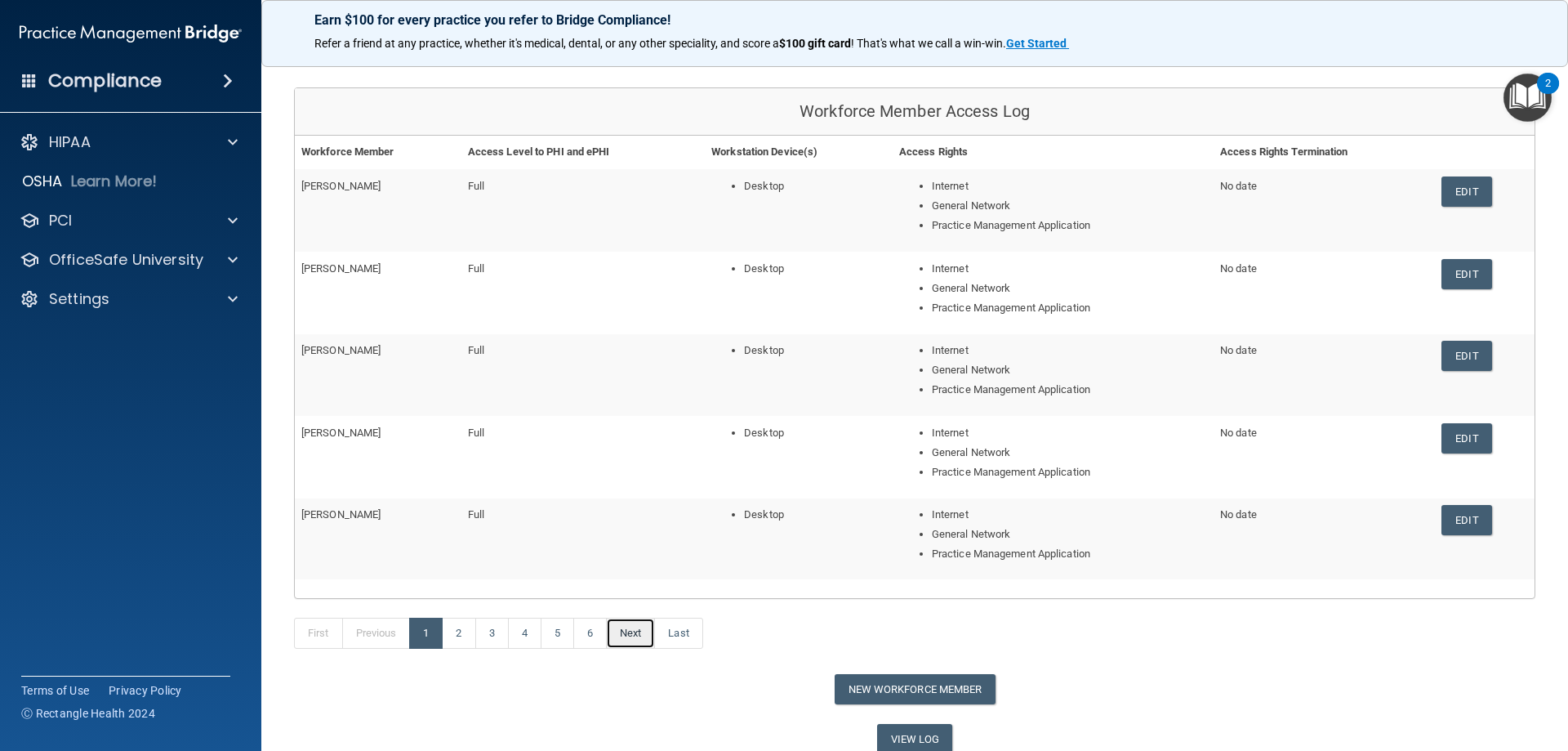
click at [644, 640] on link "Next" at bounding box center [631, 633] width 49 height 31
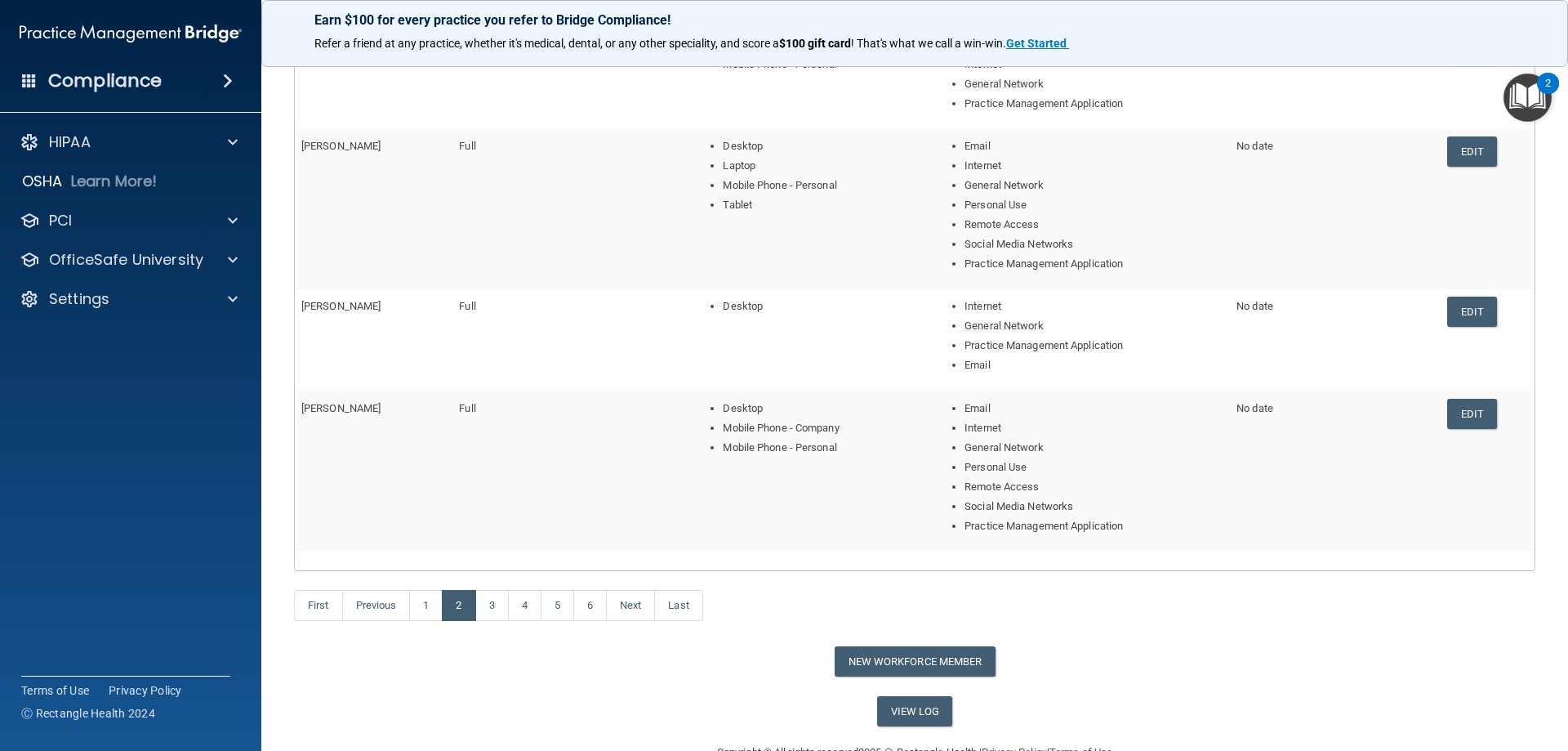
scroll to position [376, 0]
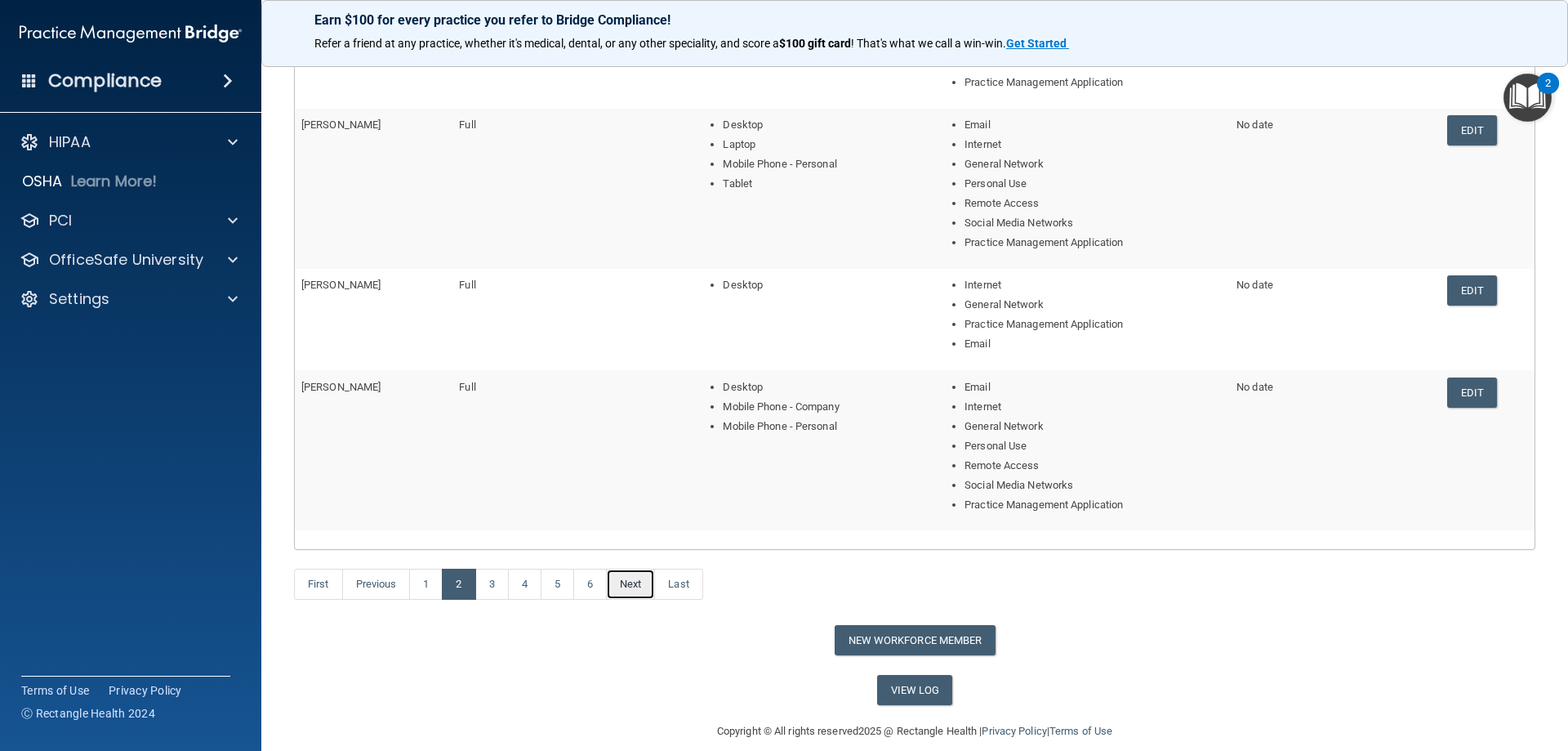
click at [623, 585] on link "Next" at bounding box center [631, 584] width 49 height 31
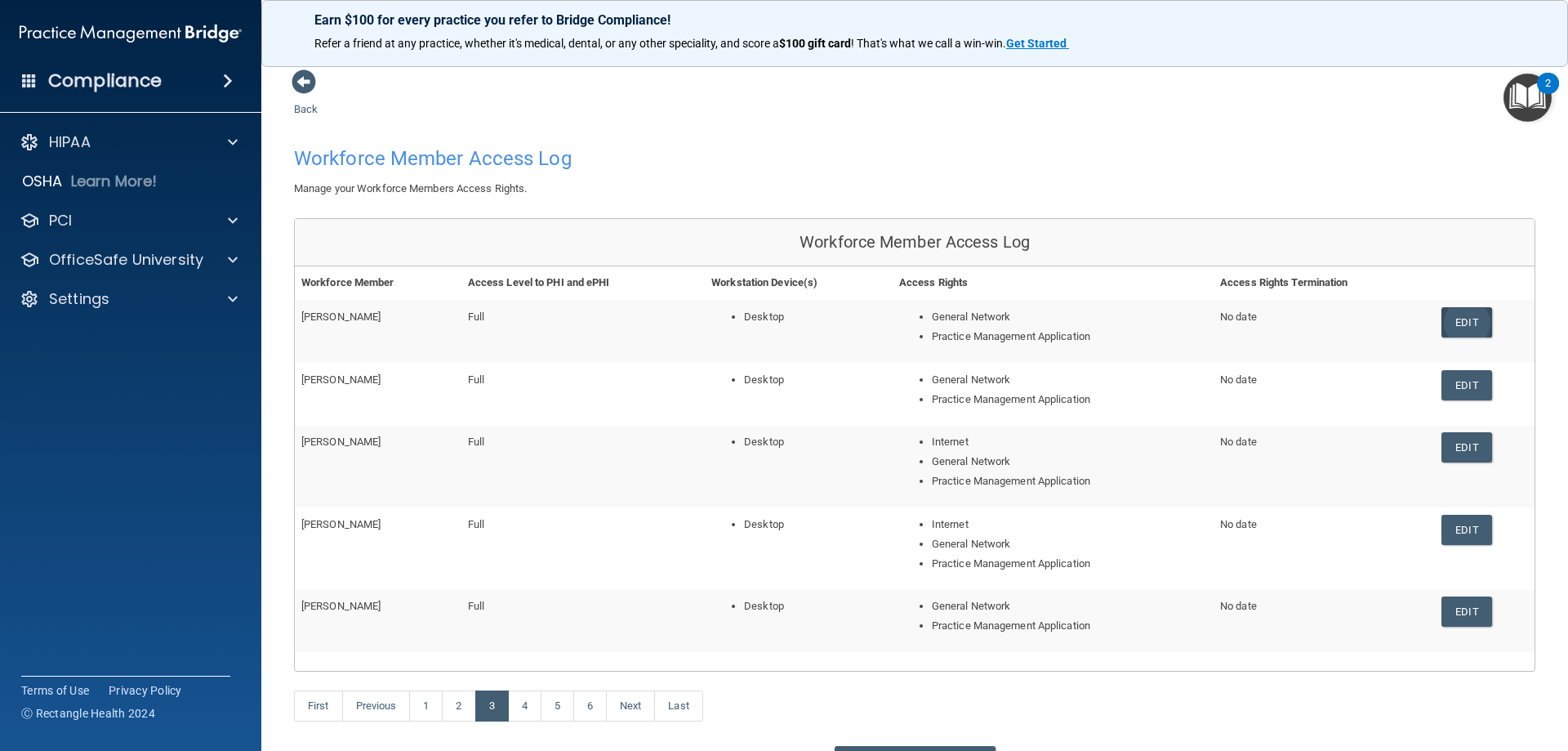
click at [1449, 320] on link "Edit" at bounding box center [1466, 322] width 50 height 30
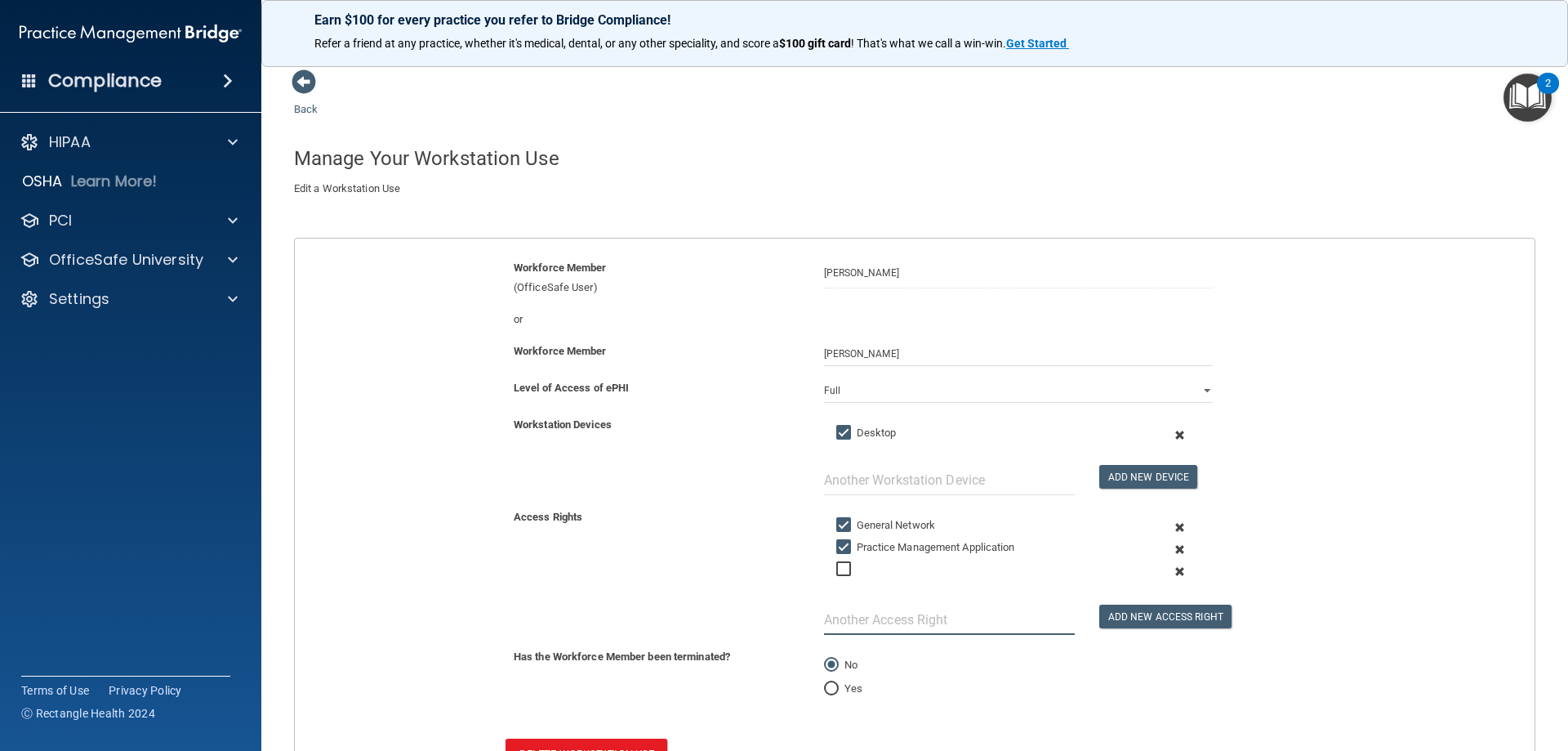
click at [841, 610] on input "text" at bounding box center [949, 619] width 250 height 30
type input "Internet"
click at [1156, 622] on button "Add New Access Right" at bounding box center [1166, 616] width 132 height 23
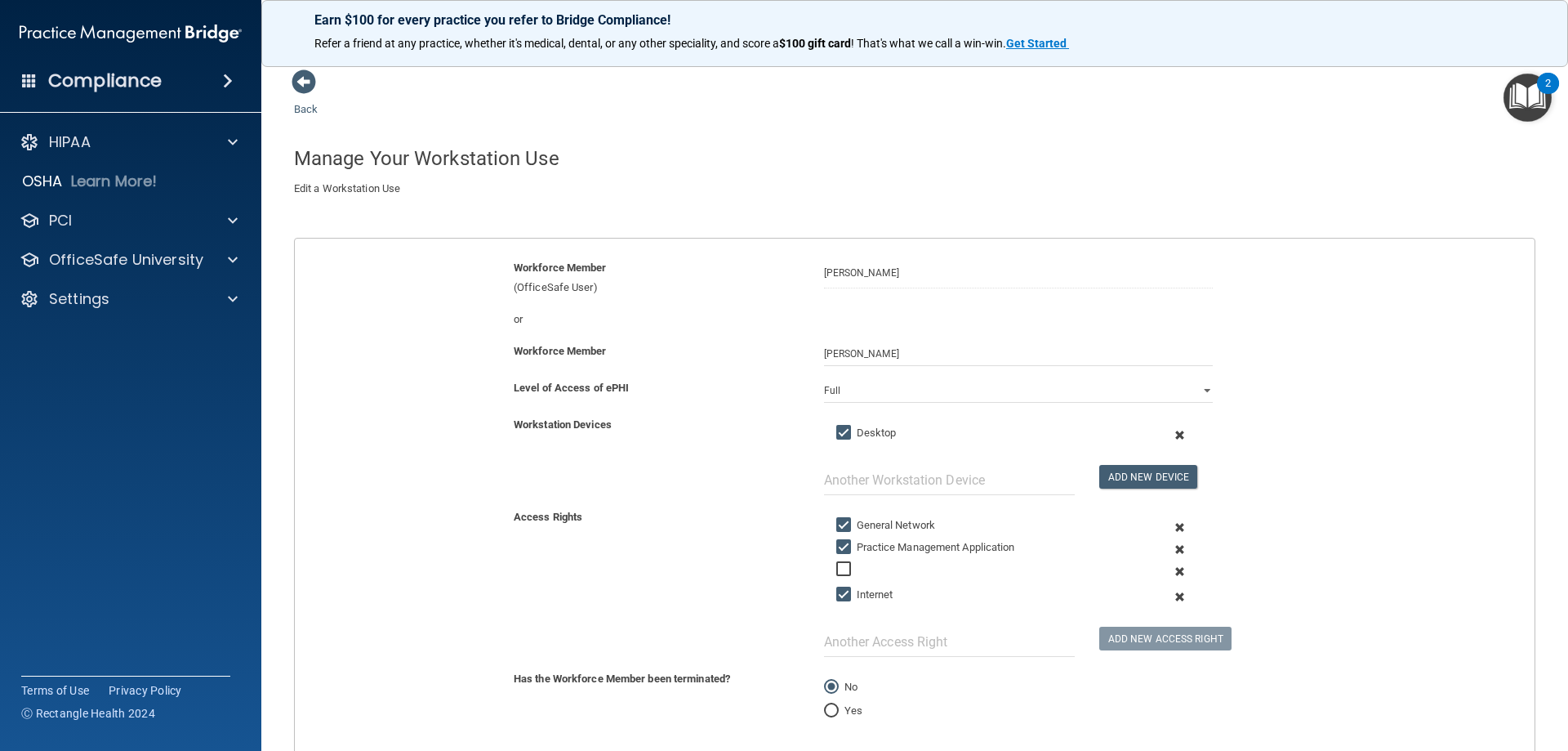
click at [1168, 573] on span at bounding box center [1179, 571] width 40 height 22
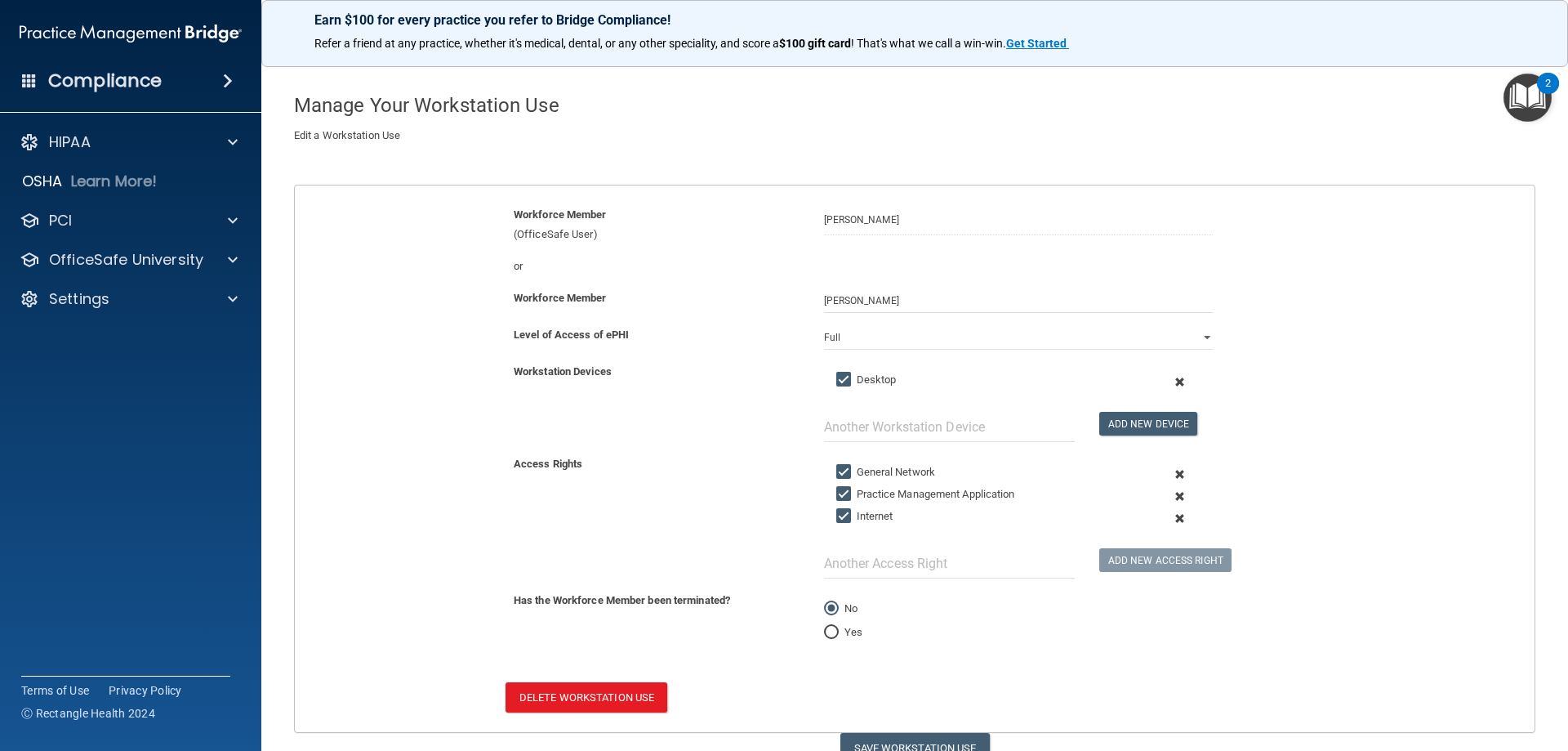
scroll to position [131, 0]
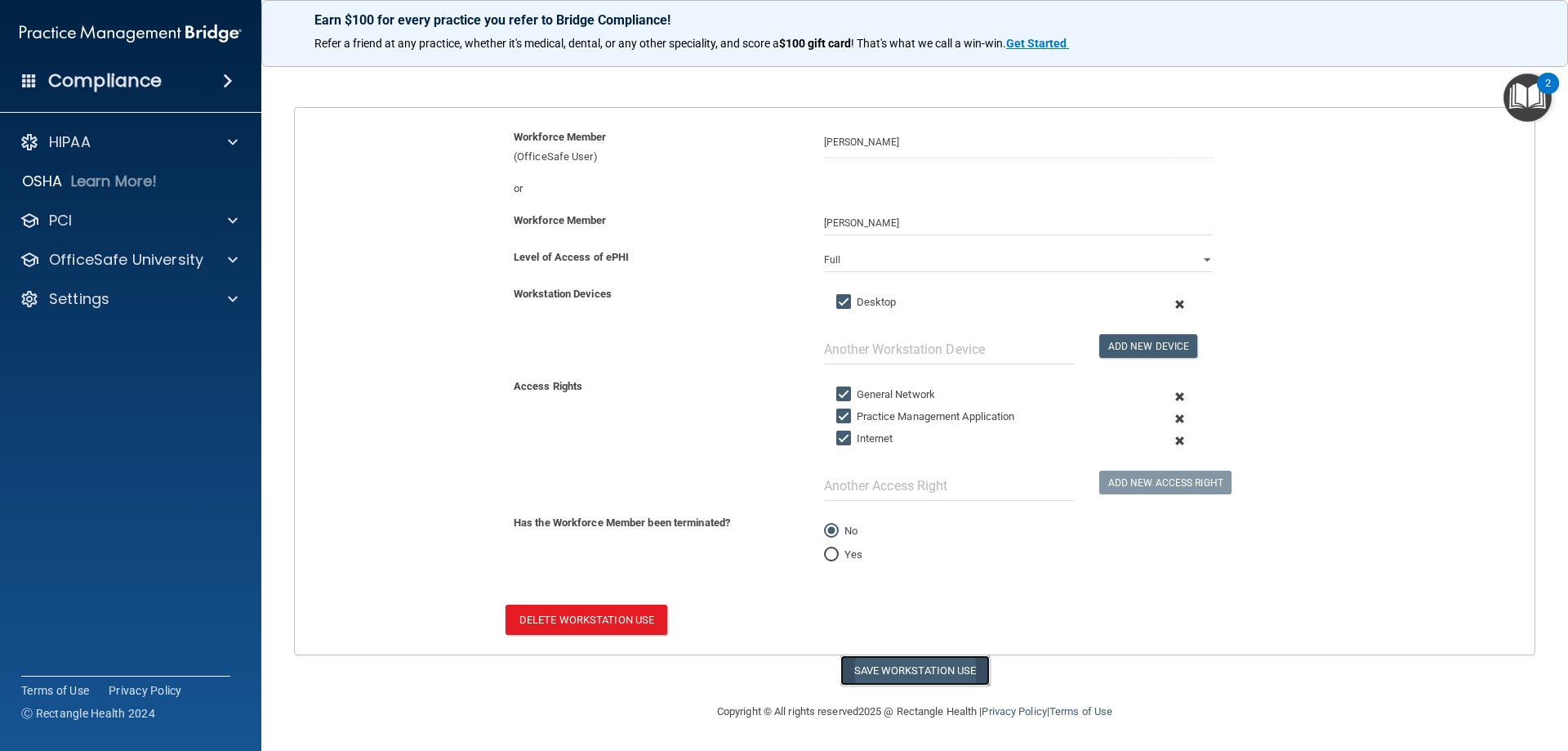
click at [890, 670] on button "Save Workstation Use" at bounding box center [915, 670] width 149 height 30
select select "? string:Full ?"
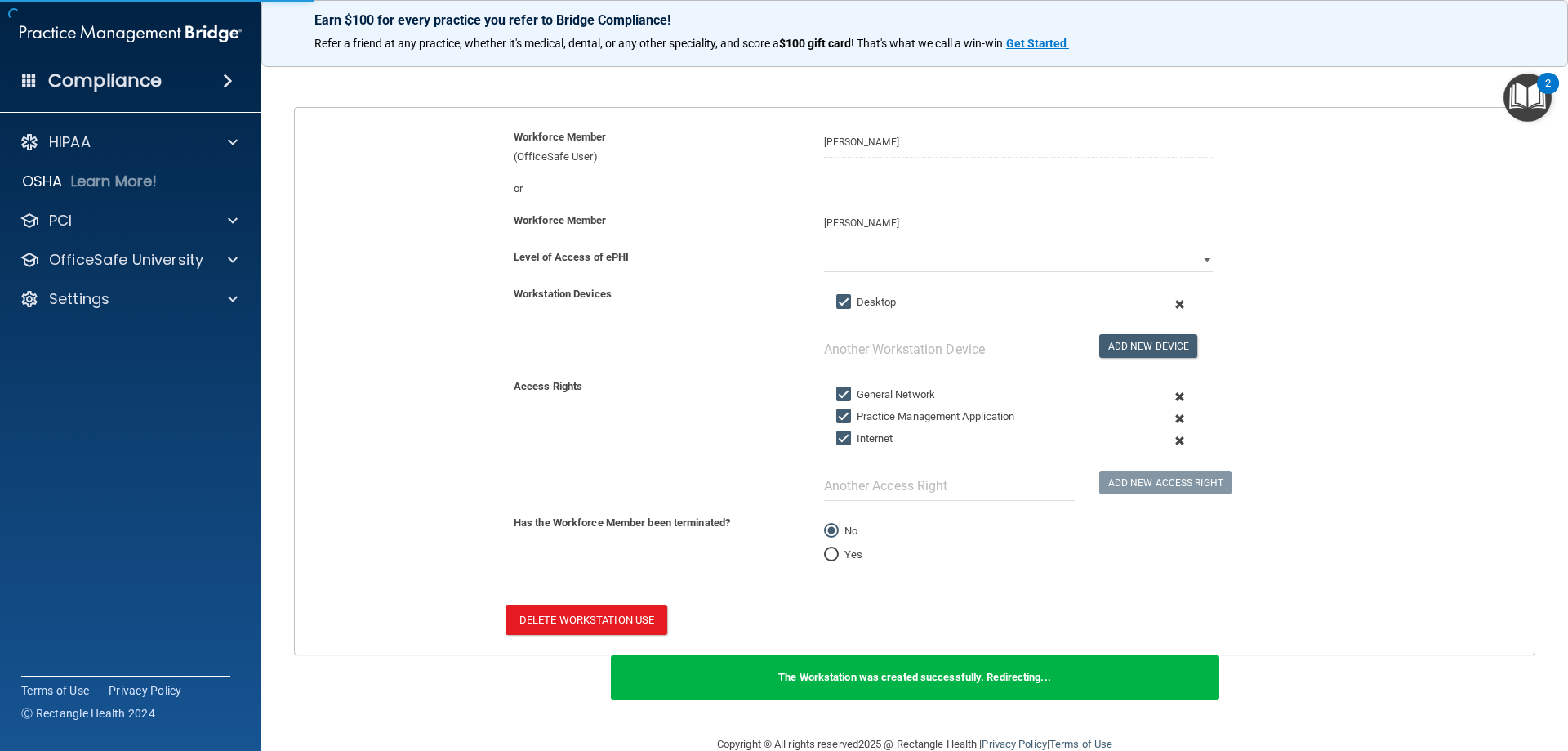
scroll to position [166, 0]
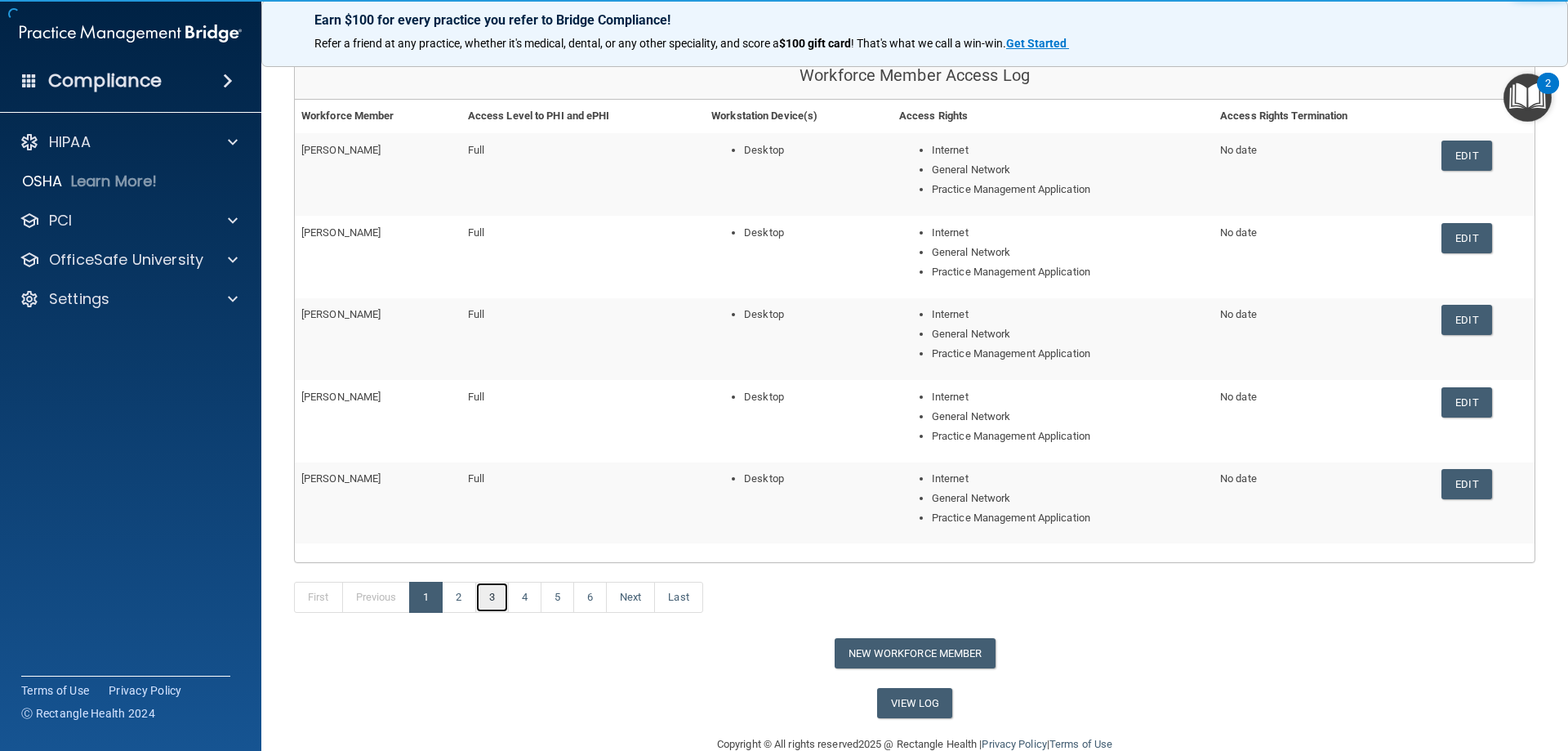
click at [493, 601] on link "3" at bounding box center [492, 597] width 33 height 31
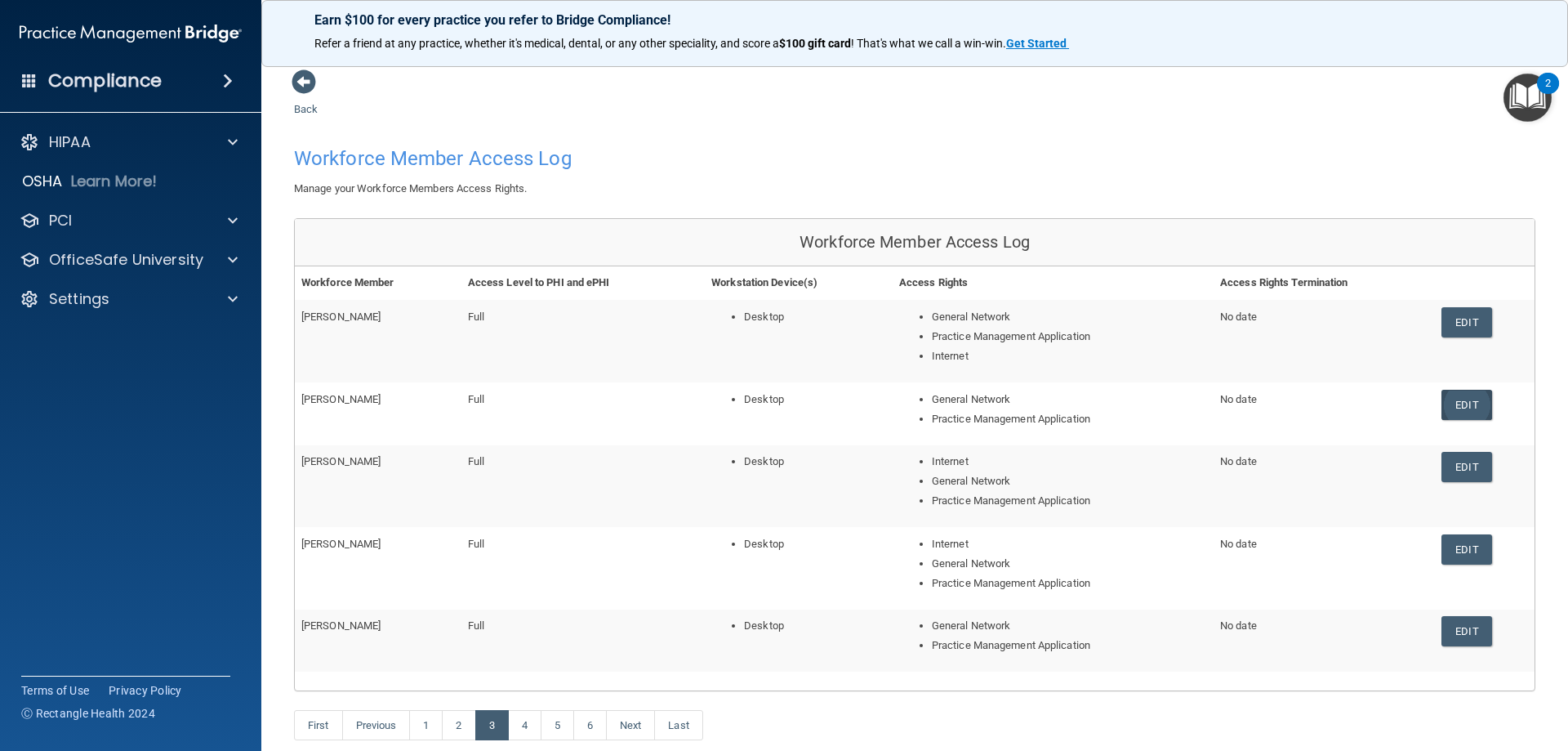
click at [1465, 407] on link "Edit" at bounding box center [1466, 404] width 50 height 30
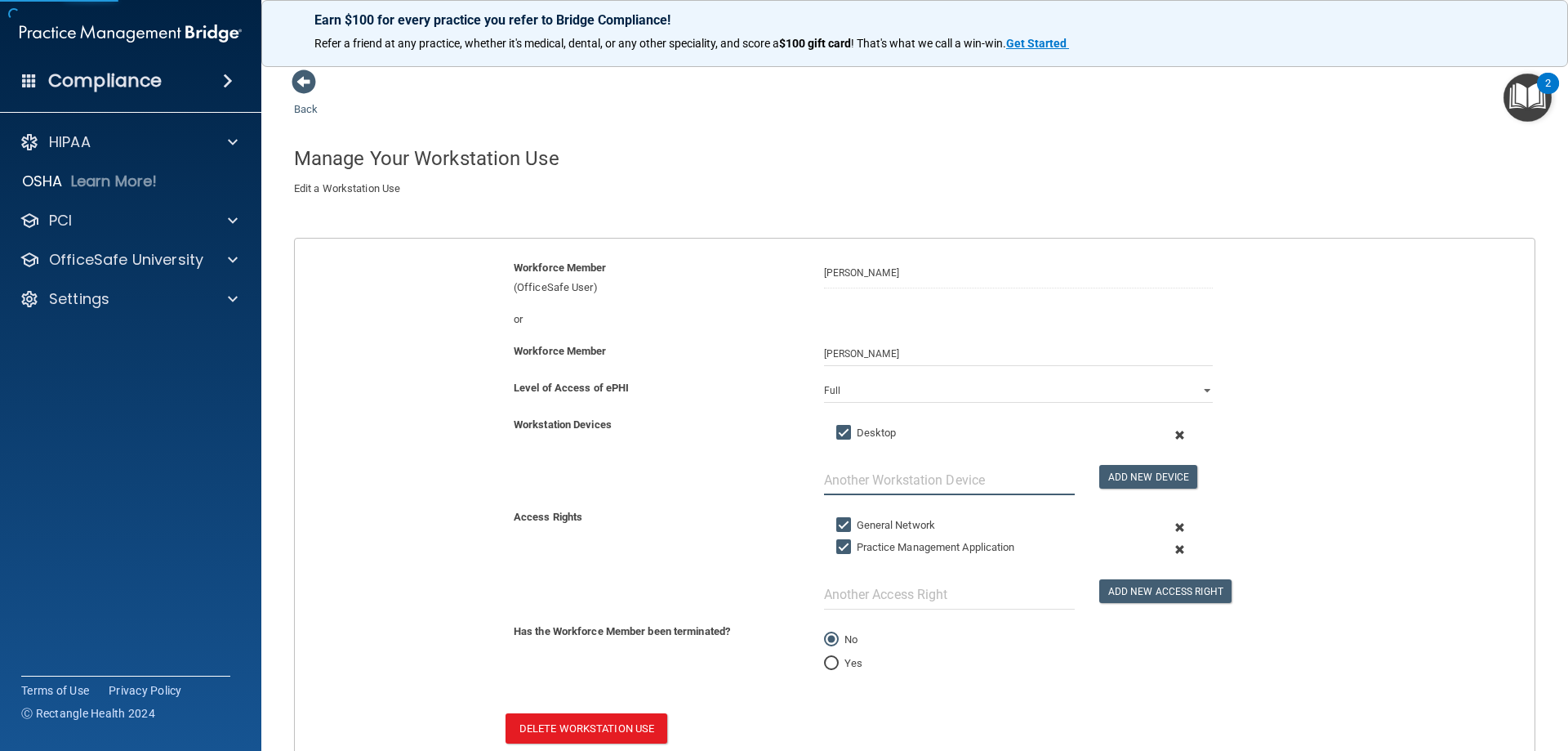
click at [854, 484] on input "text" at bounding box center [949, 479] width 250 height 30
click at [849, 593] on input "text" at bounding box center [949, 594] width 250 height 30
type input "Internet"
click at [1147, 587] on button "Add New Access Right" at bounding box center [1166, 591] width 132 height 23
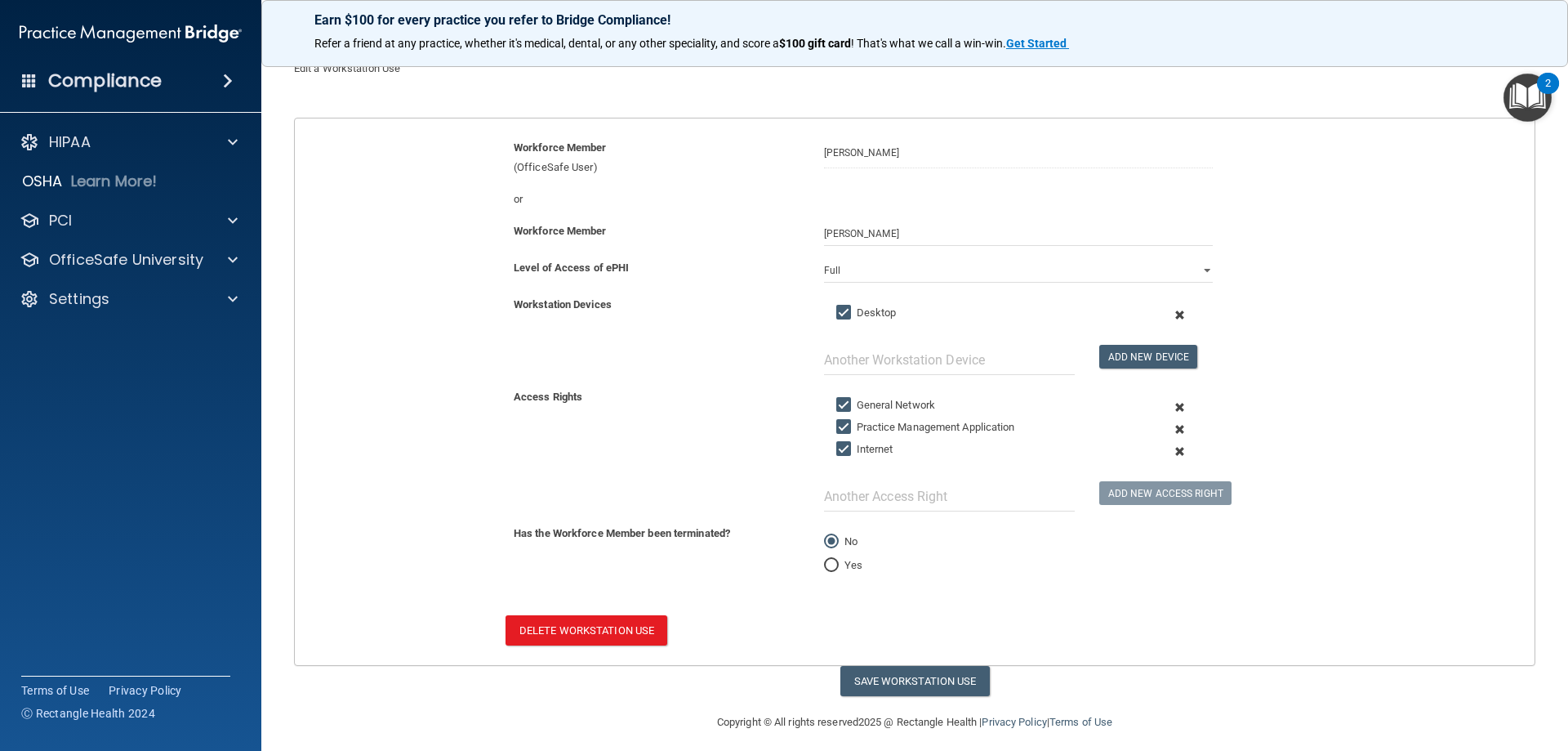
scroll to position [131, 0]
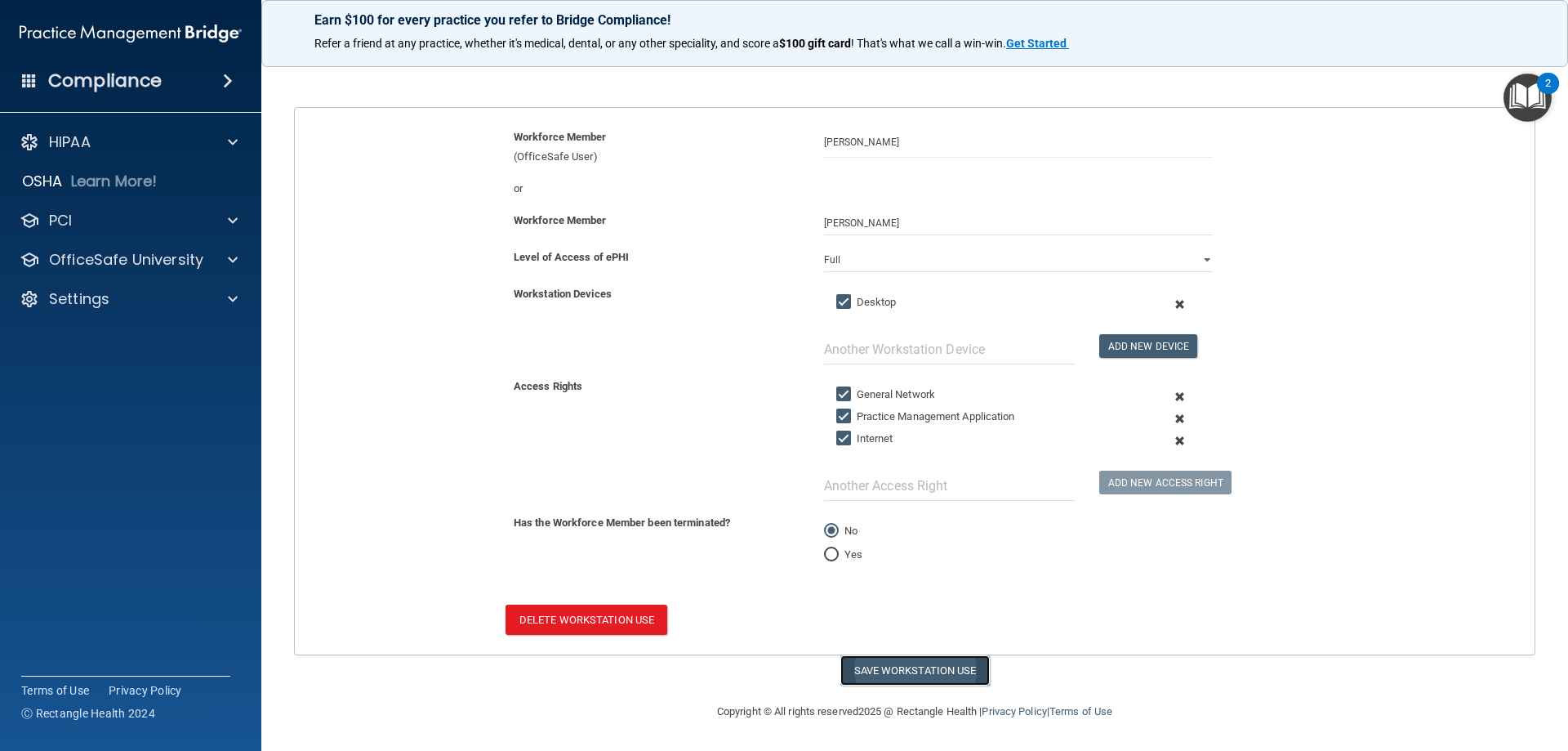
click at [891, 674] on button "Save Workstation Use" at bounding box center [915, 670] width 149 height 30
select select "? string:Full ?"
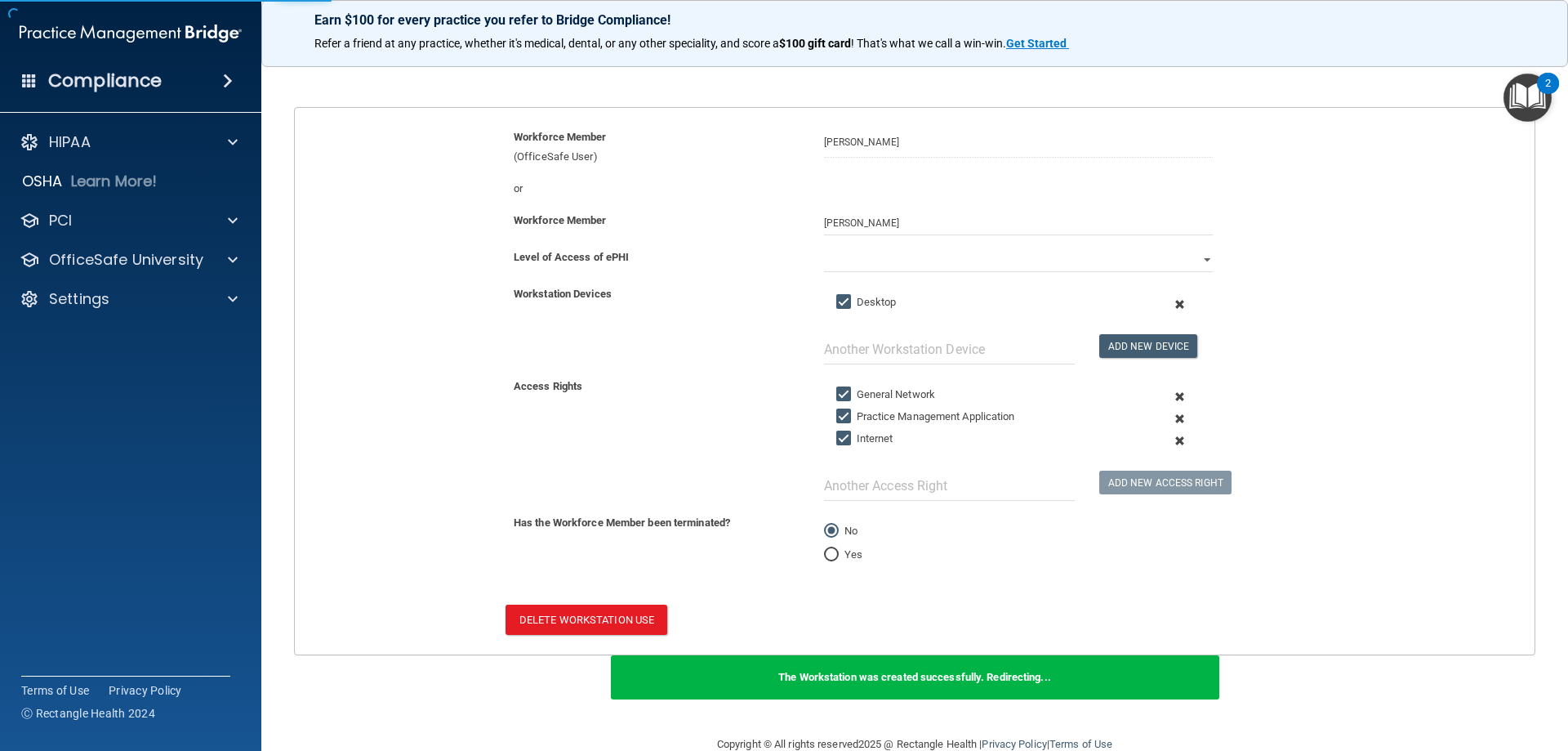
scroll to position [166, 0]
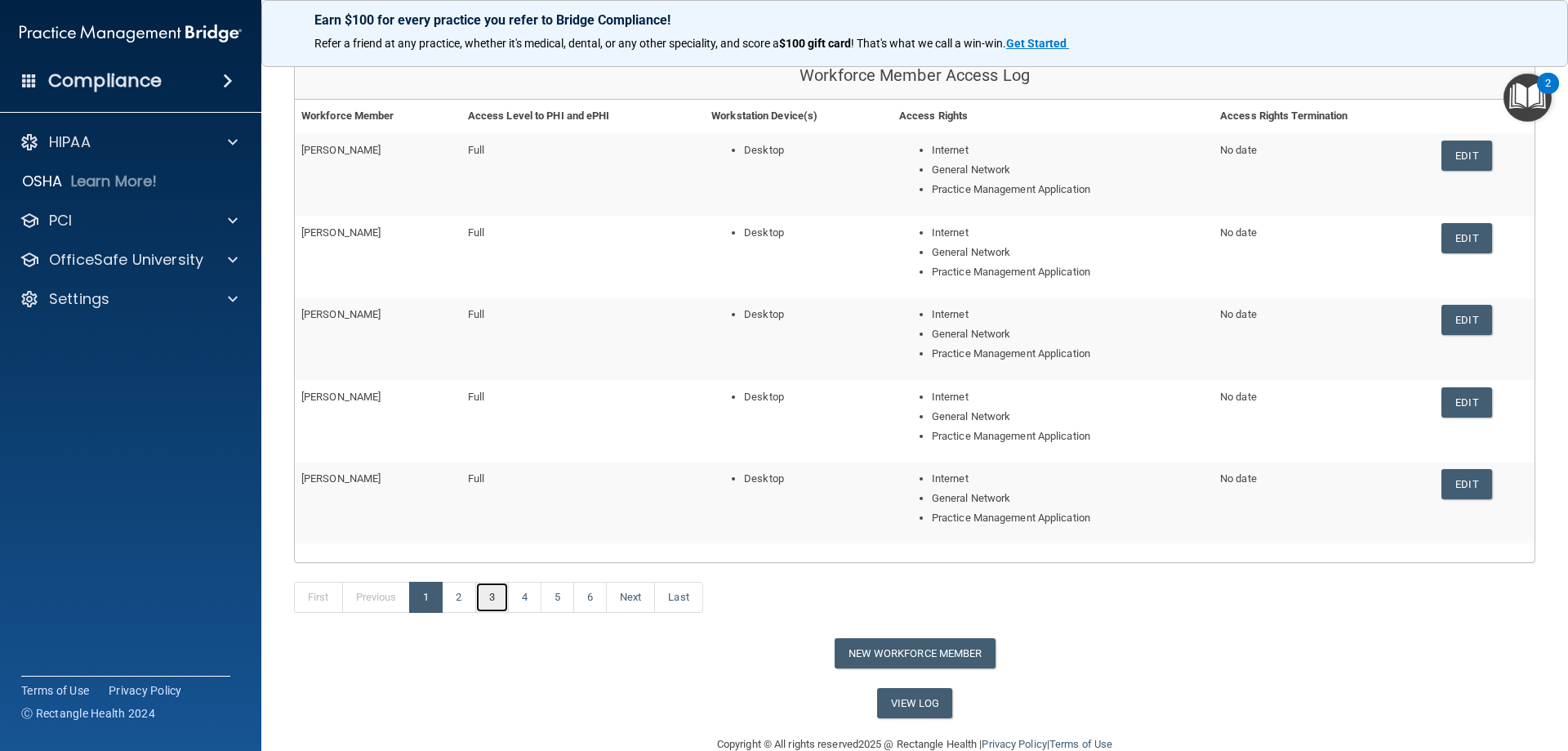
click at [495, 605] on link "3" at bounding box center [492, 597] width 33 height 31
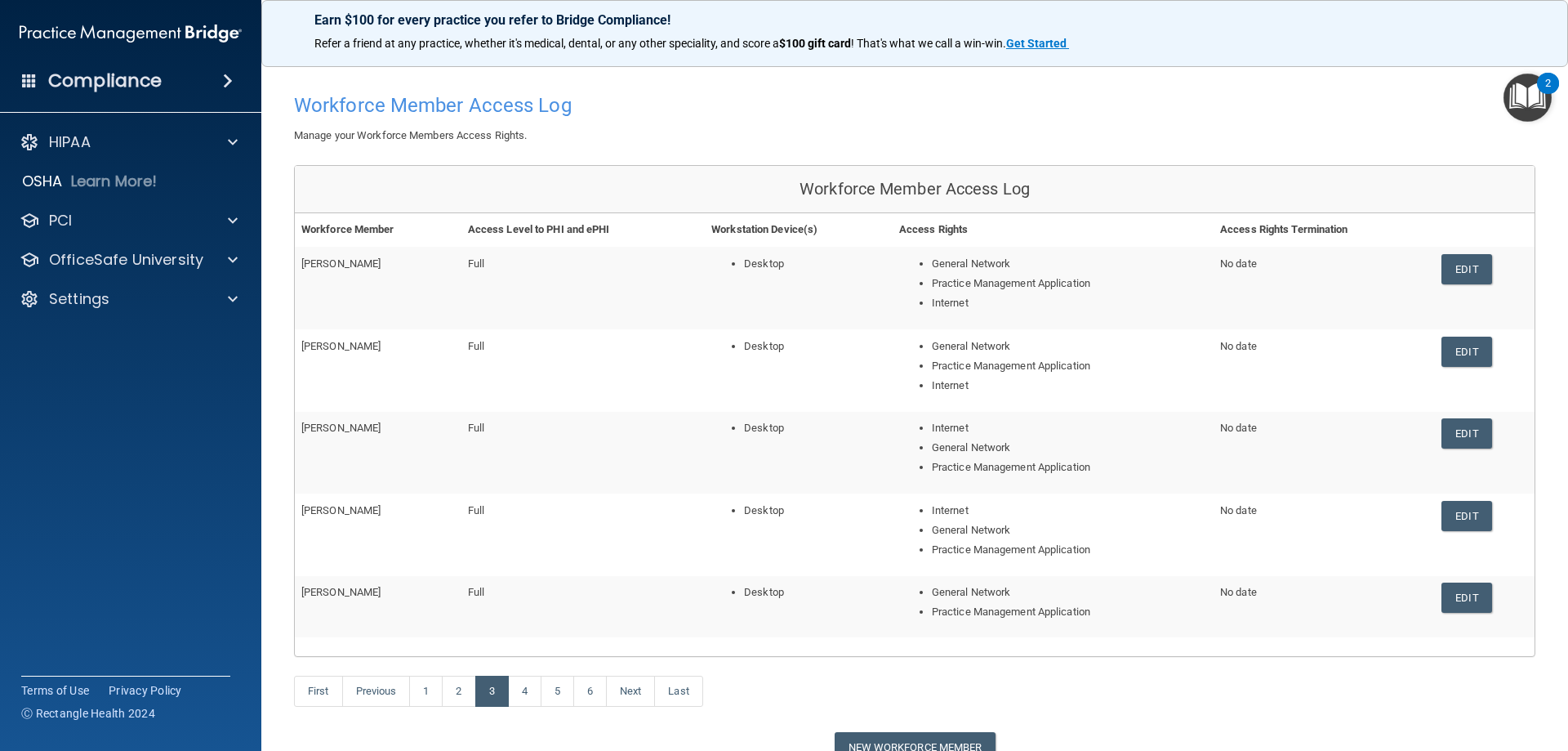
scroll to position [81, 0]
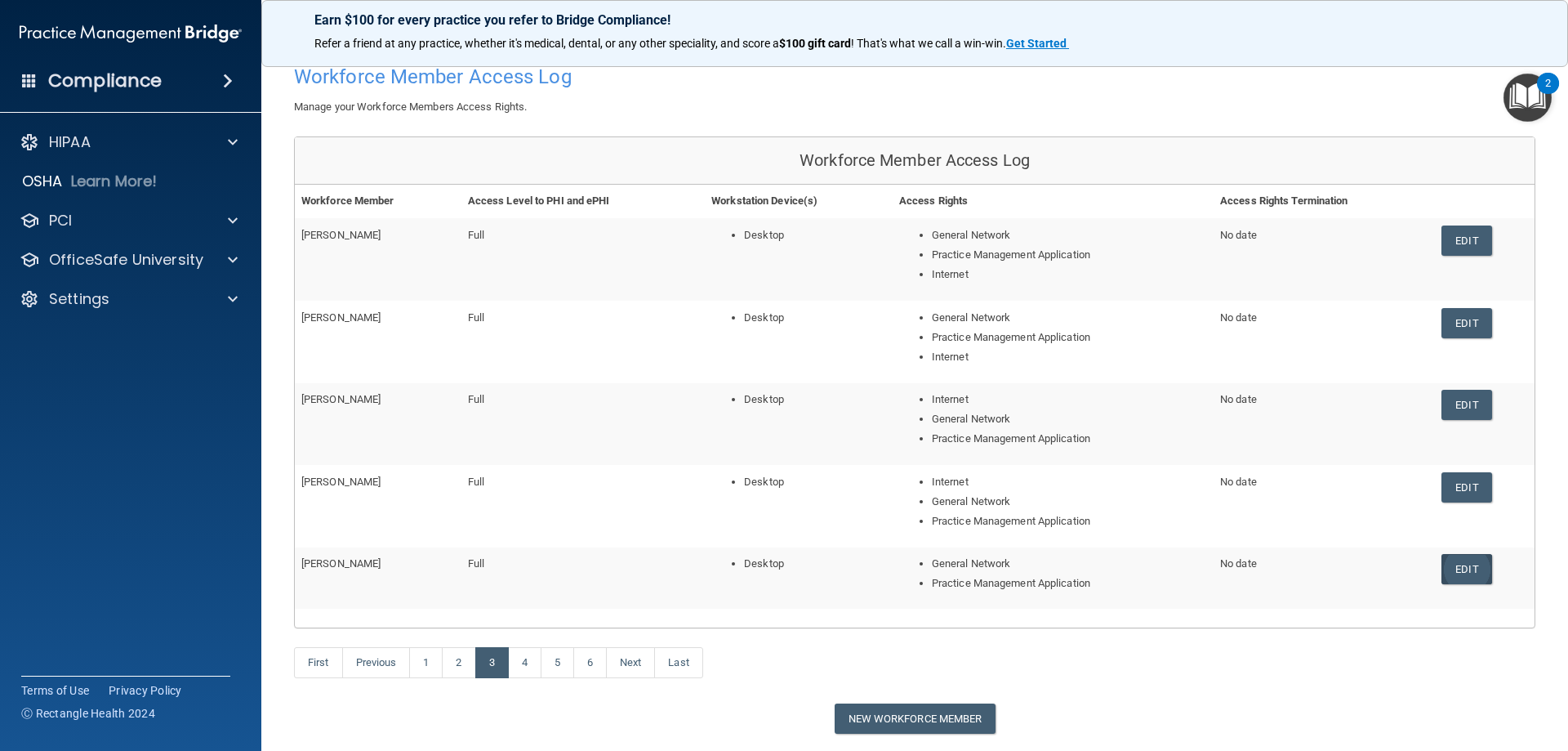
click at [1447, 565] on link "Edit" at bounding box center [1466, 568] width 50 height 30
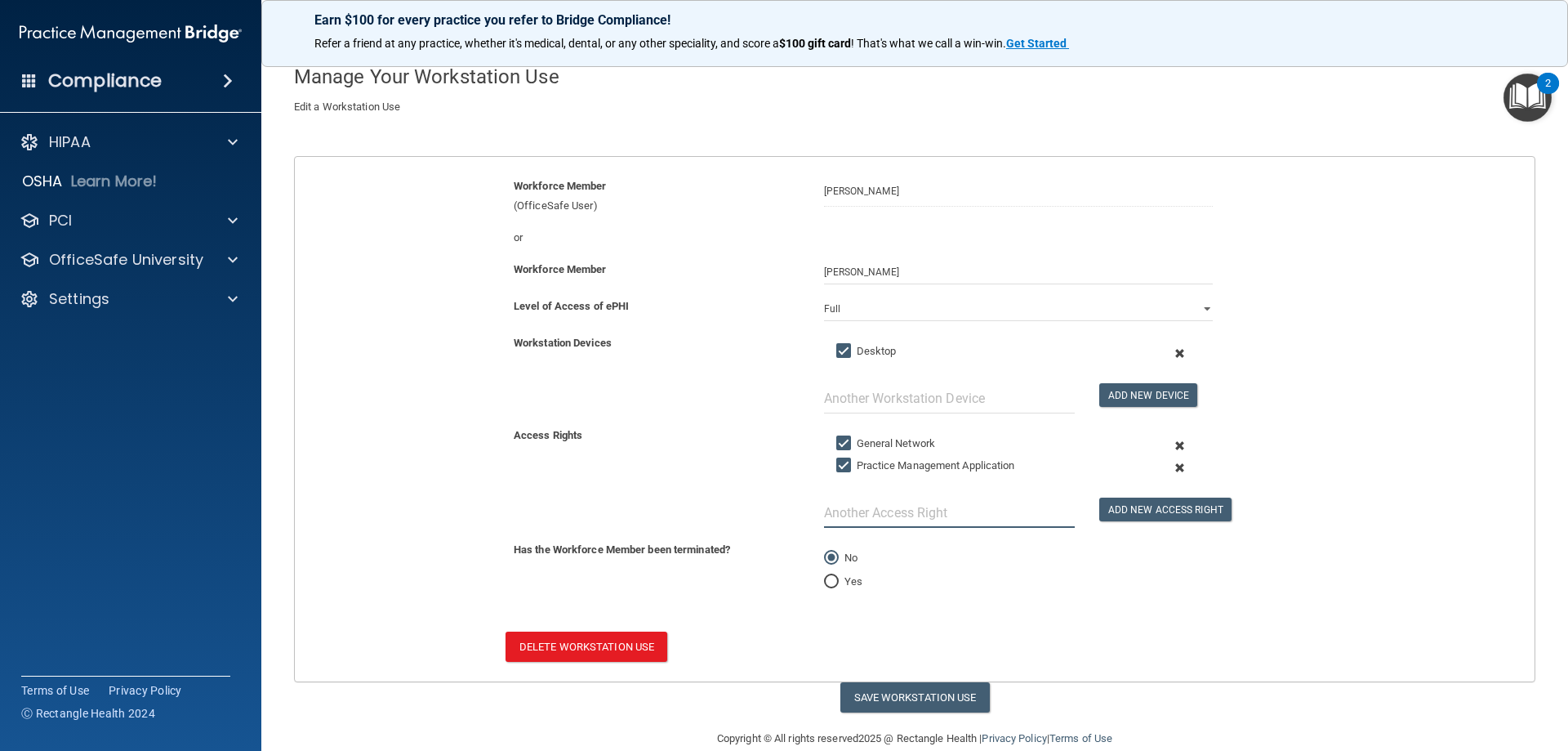
click at [978, 512] on input "text" at bounding box center [949, 512] width 250 height 30
type input "Internet"
click at [1125, 507] on button "Add New Access Right" at bounding box center [1166, 509] width 132 height 23
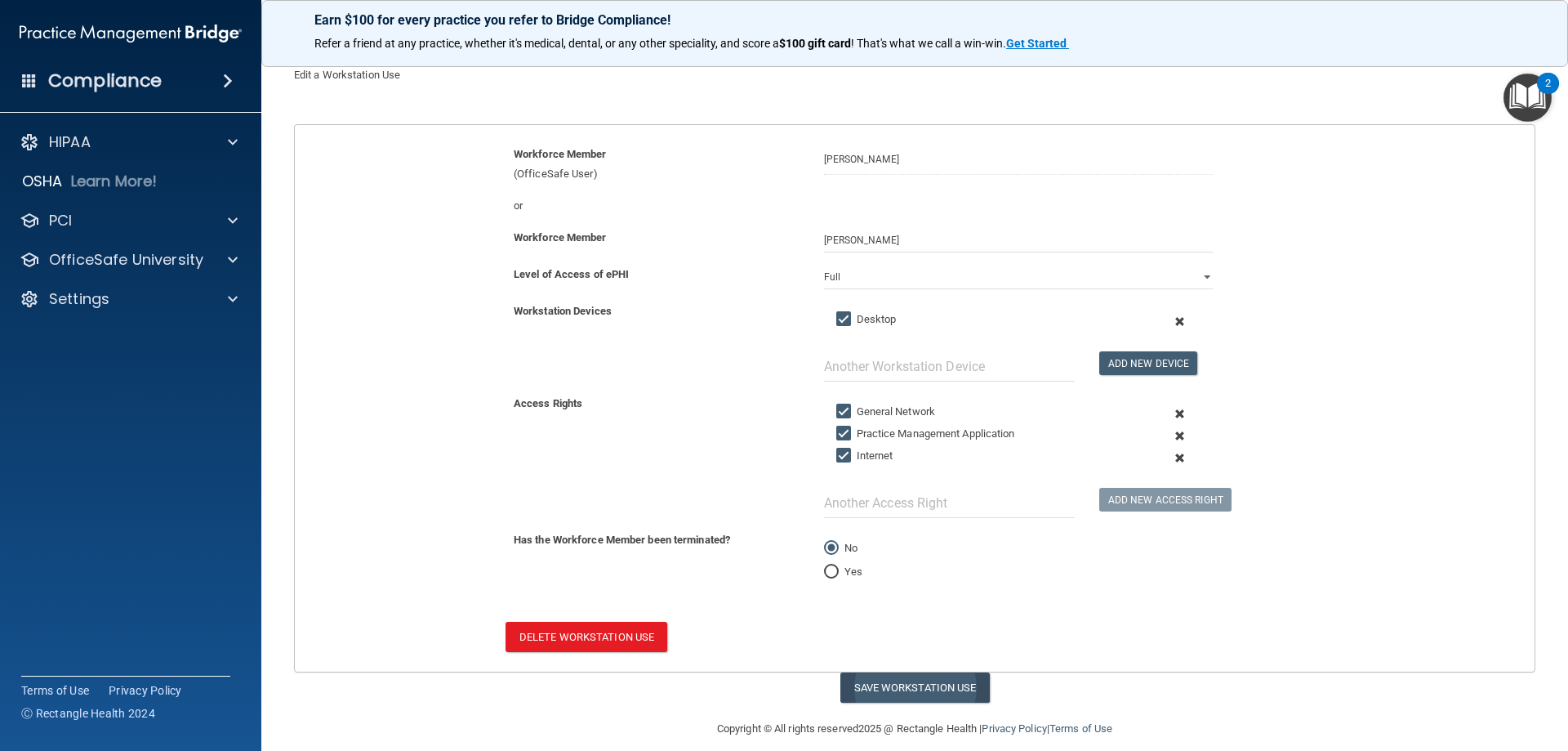
scroll to position [131, 0]
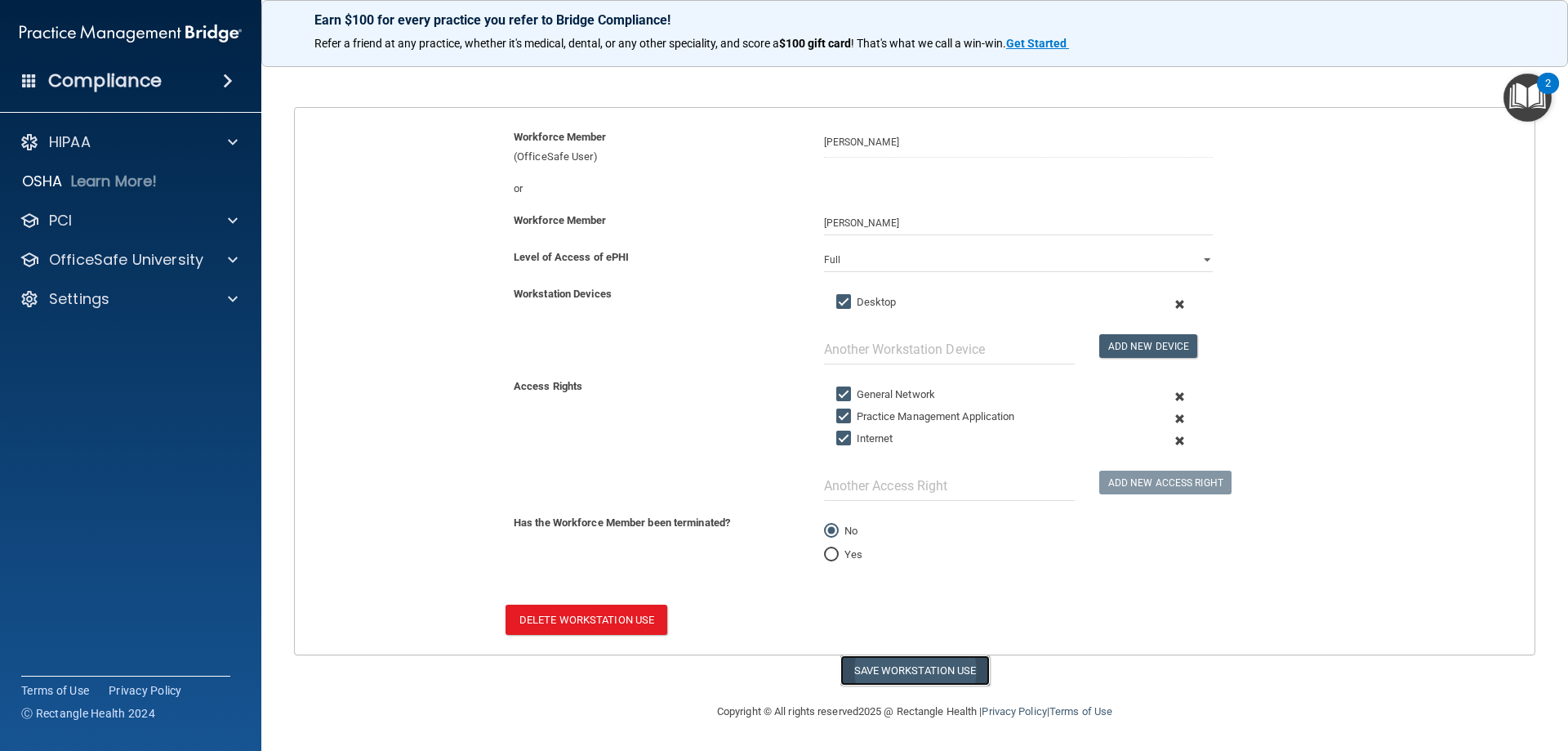
click at [952, 671] on button "Save Workstation Use" at bounding box center [915, 670] width 149 height 30
select select "? string:Full ?"
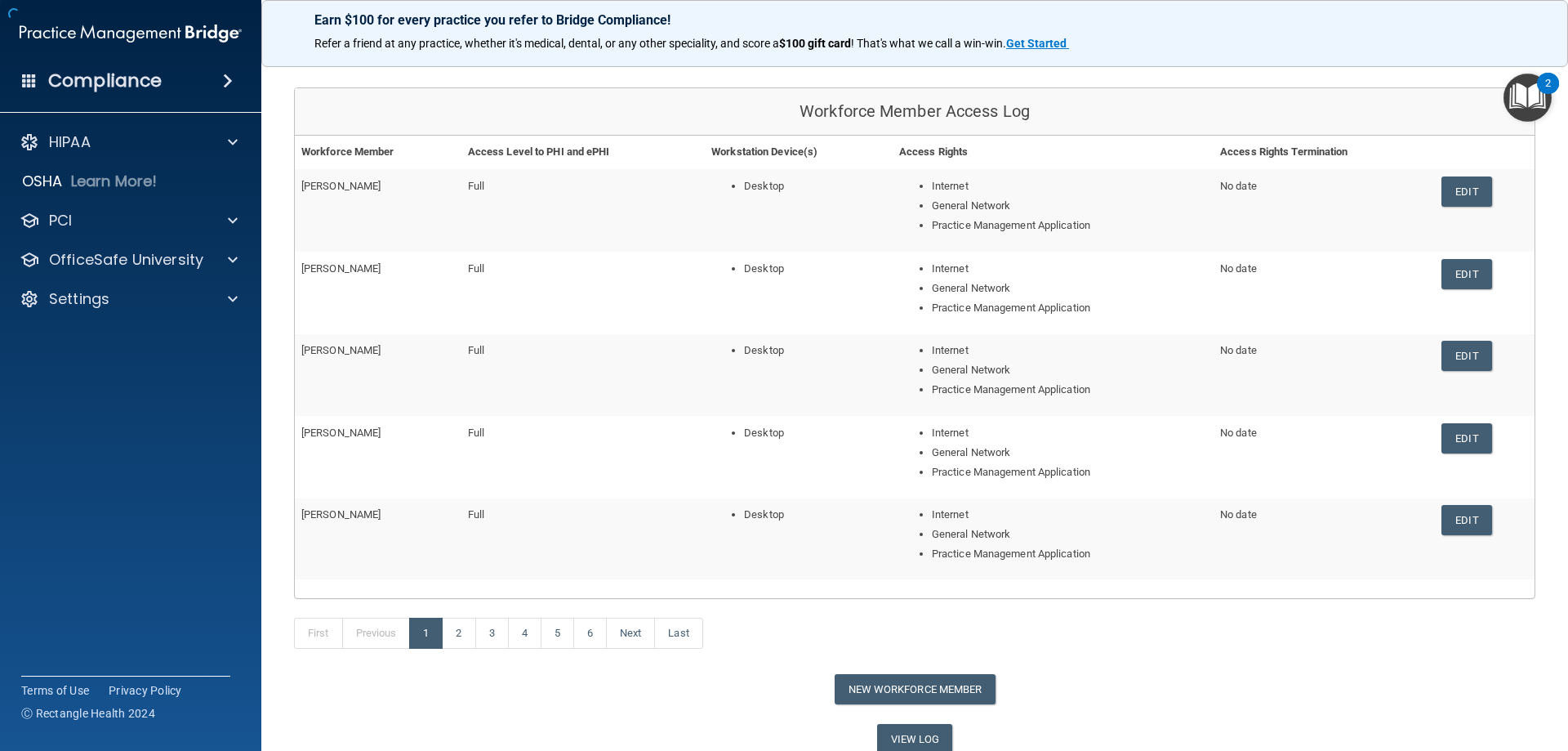
scroll to position [166, 0]
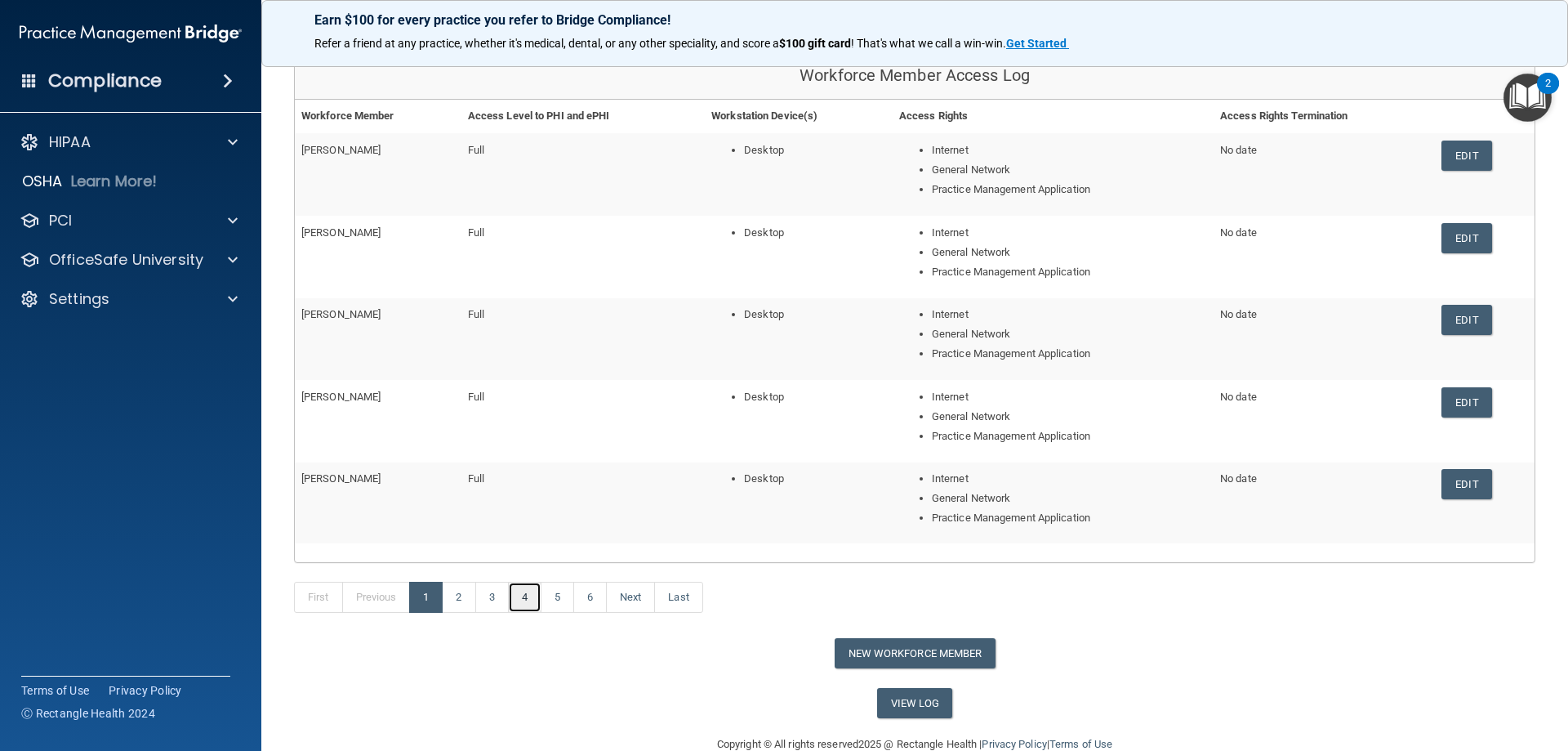
click at [521, 601] on link "4" at bounding box center [524, 597] width 33 height 31
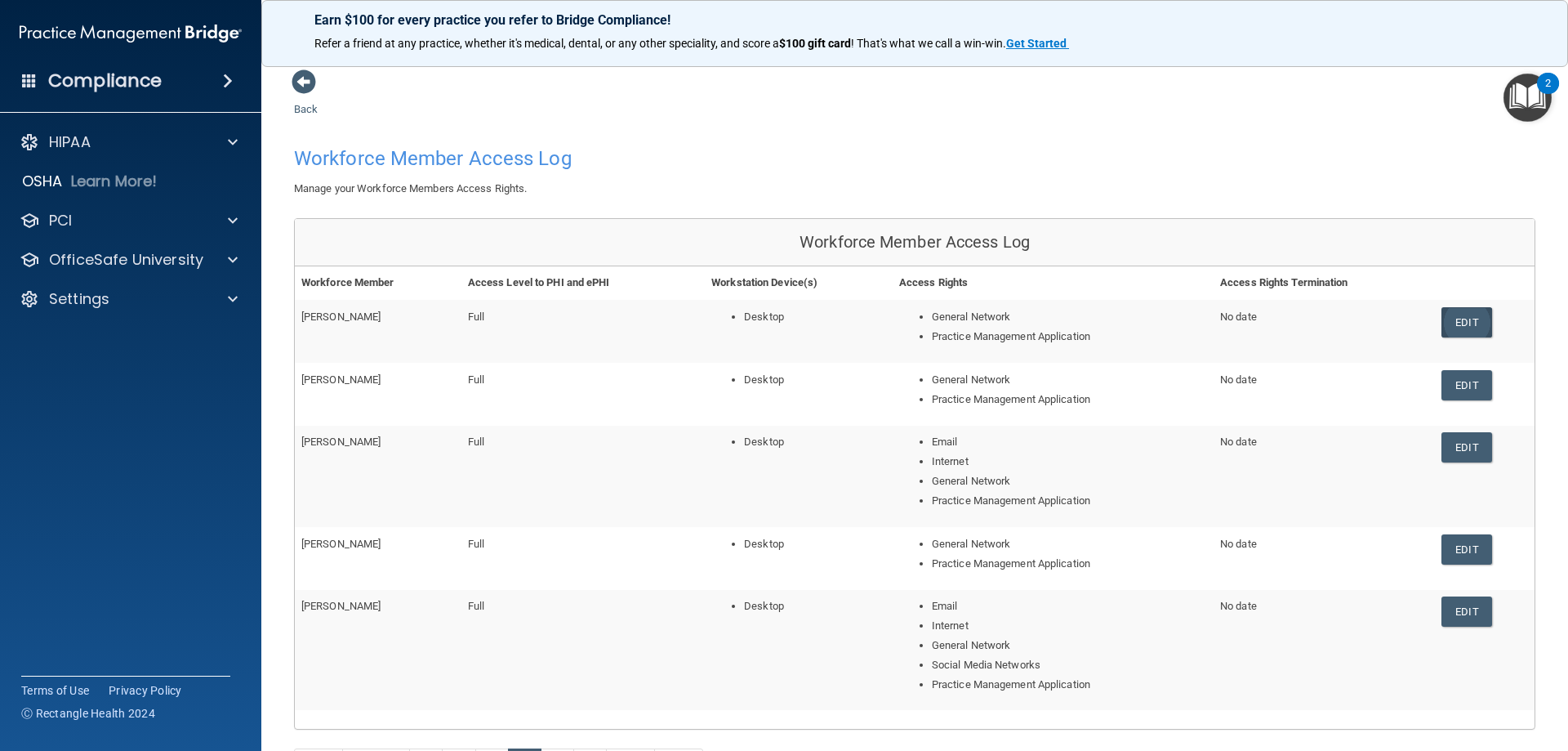
click at [1467, 332] on link "Edit" at bounding box center [1466, 322] width 50 height 30
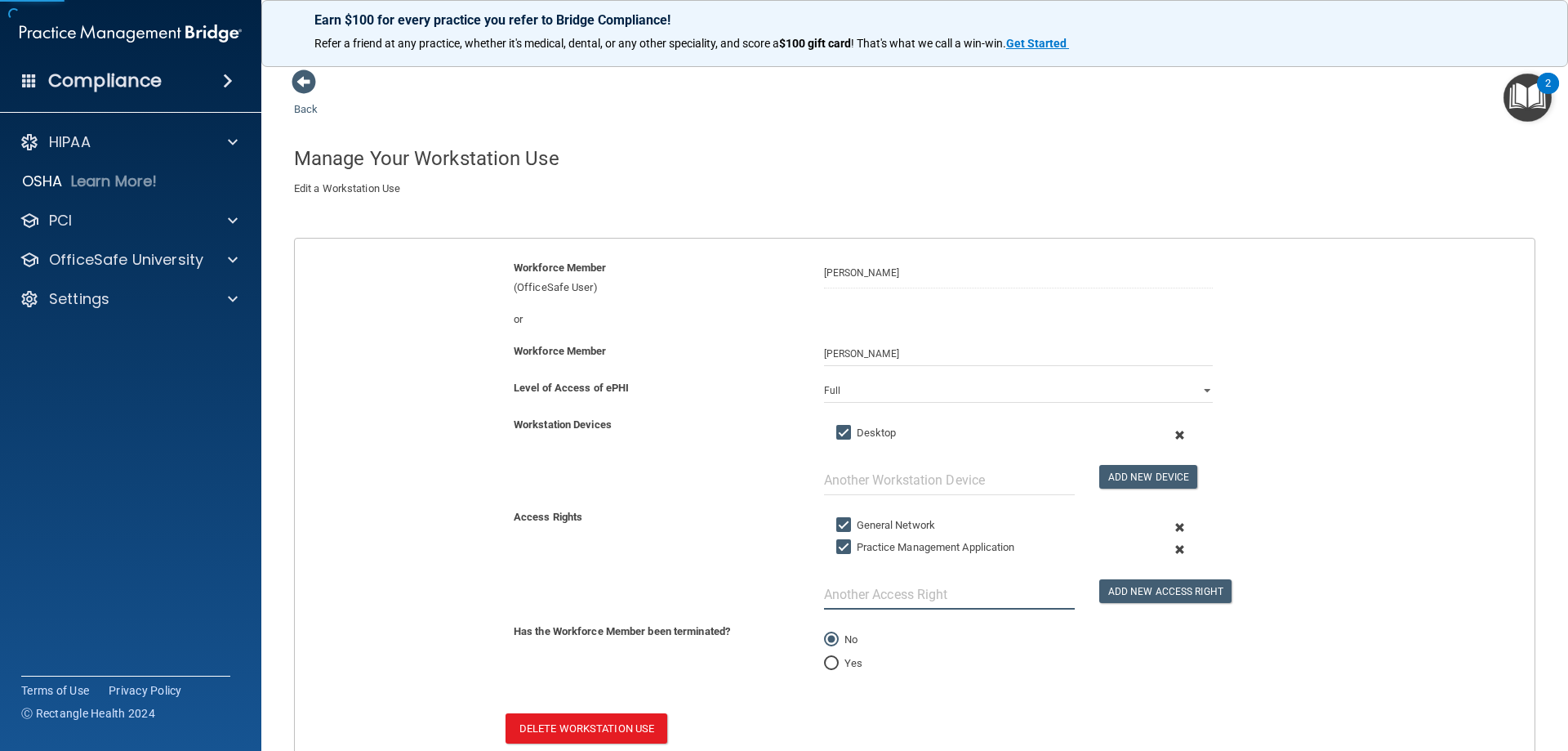
click at [847, 599] on input "text" at bounding box center [949, 594] width 250 height 30
type input "Internet"
click at [1131, 587] on button "Add New Access Right" at bounding box center [1166, 591] width 132 height 23
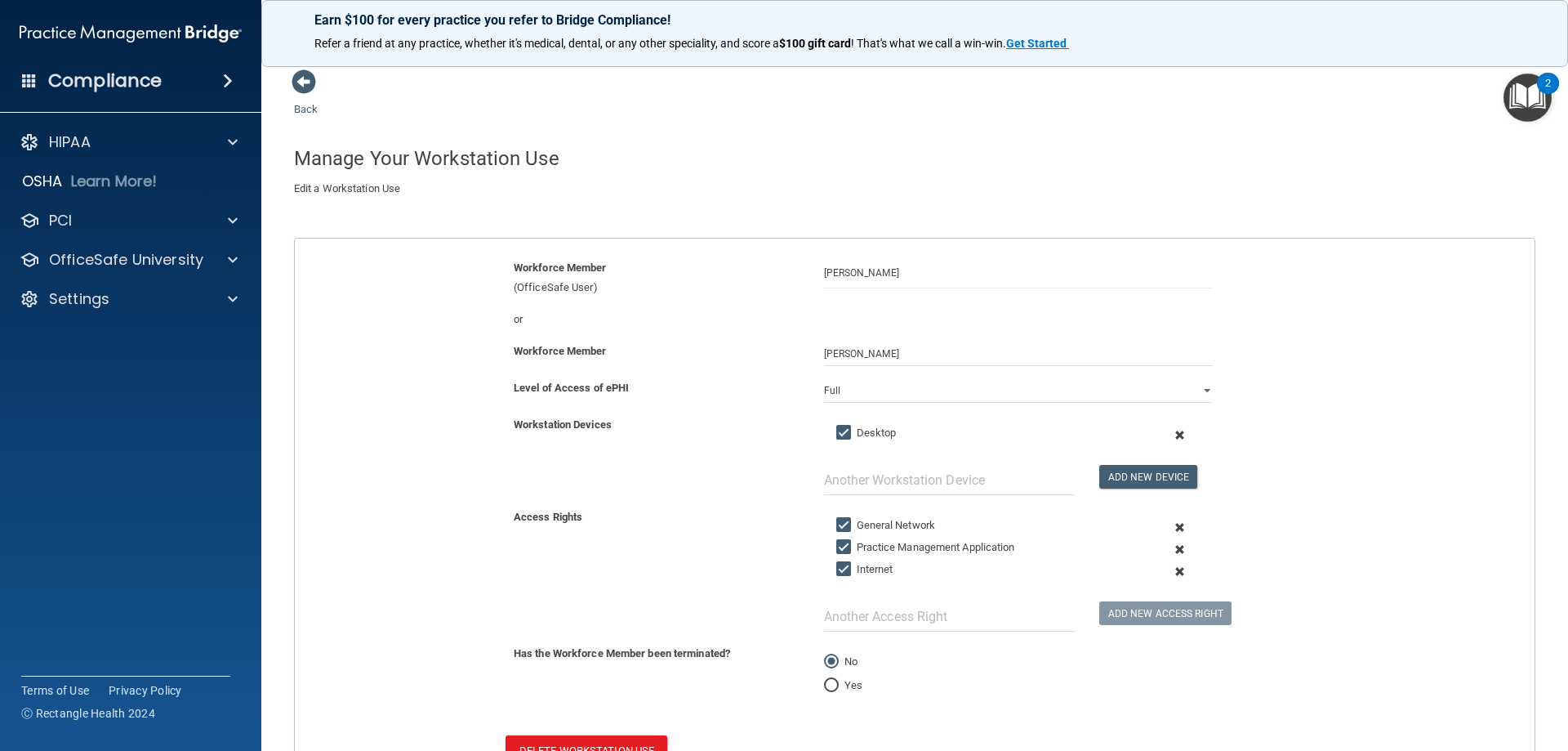
scroll to position [131, 0]
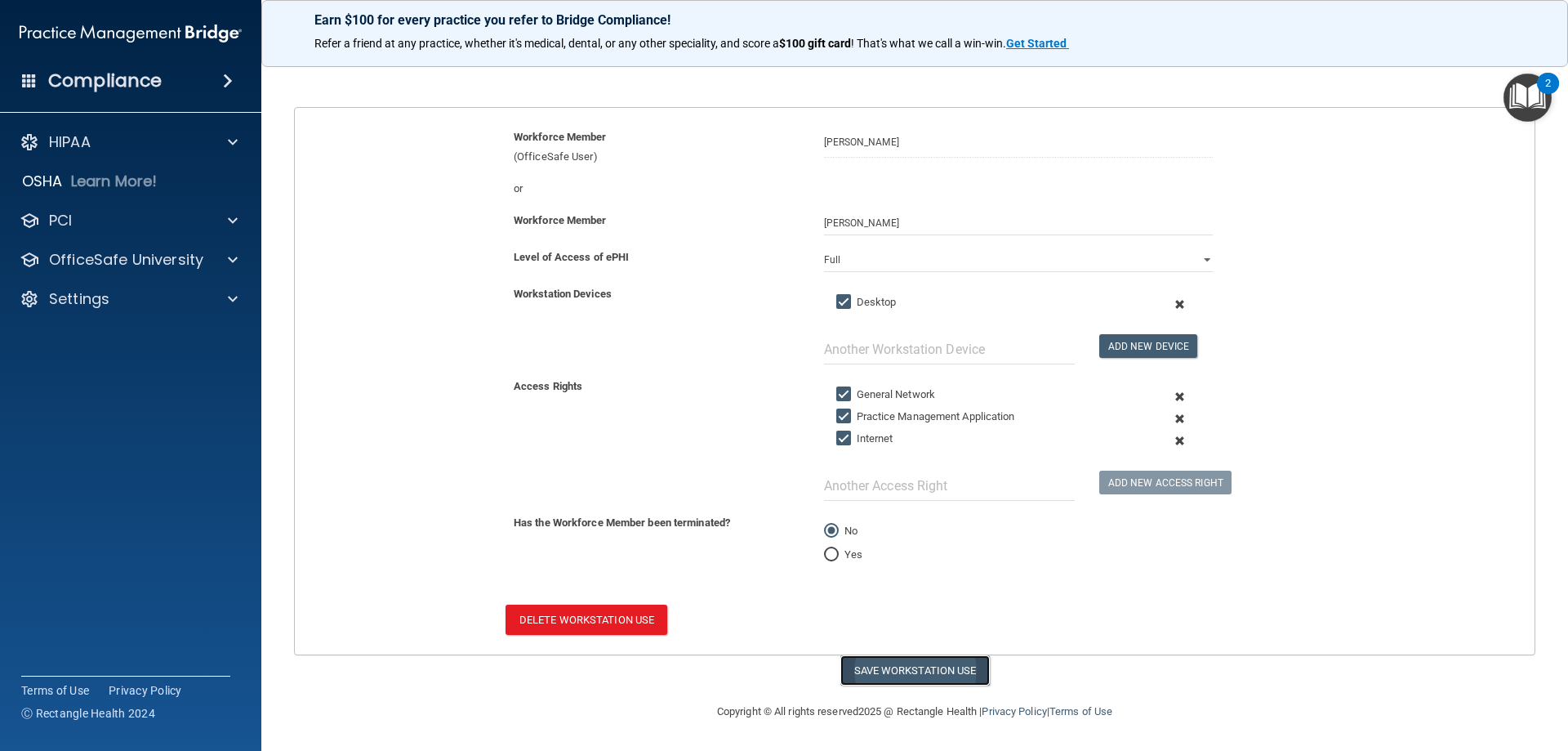
click at [865, 677] on button "Save Workstation Use" at bounding box center [915, 670] width 149 height 30
select select "? string:Full ?"
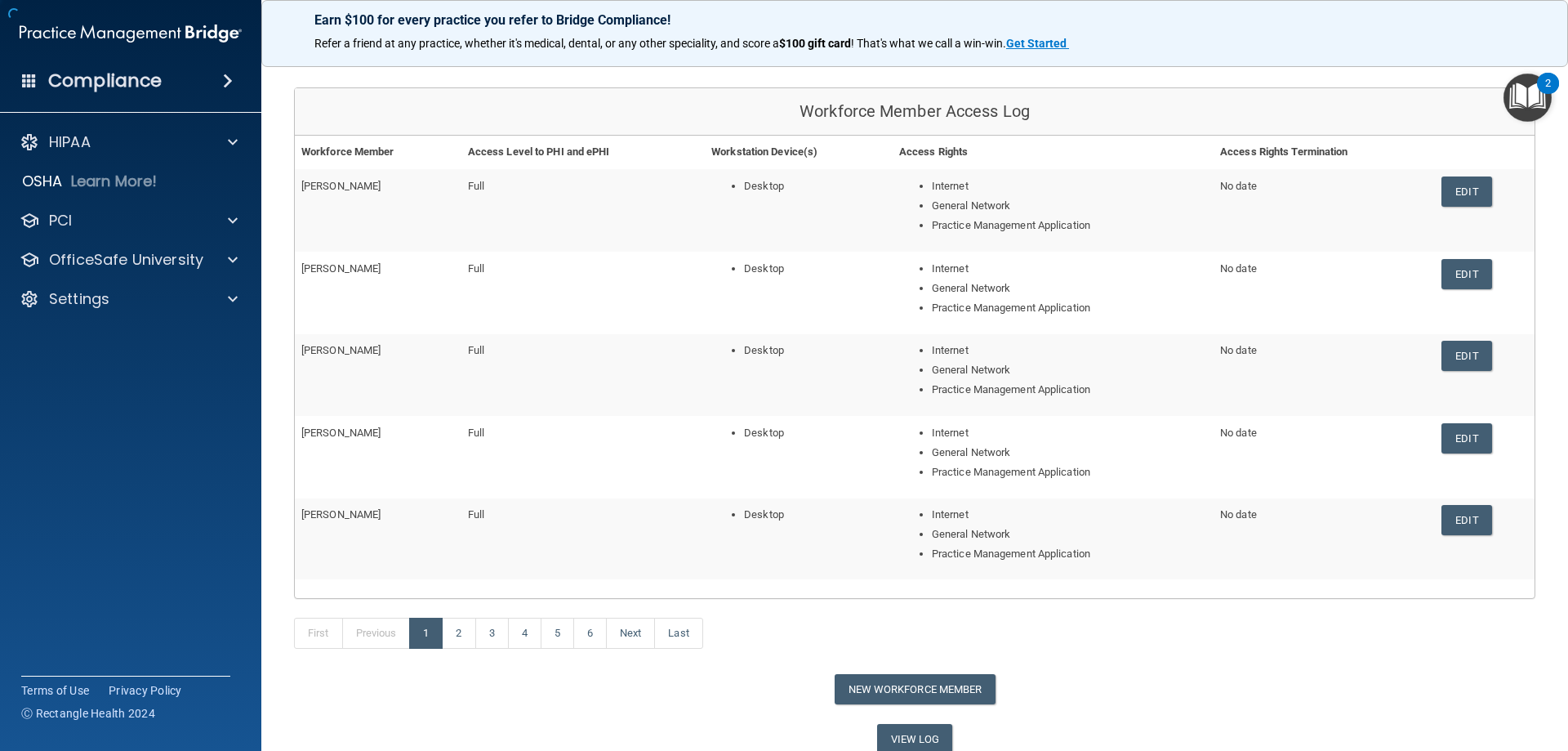
scroll to position [166, 0]
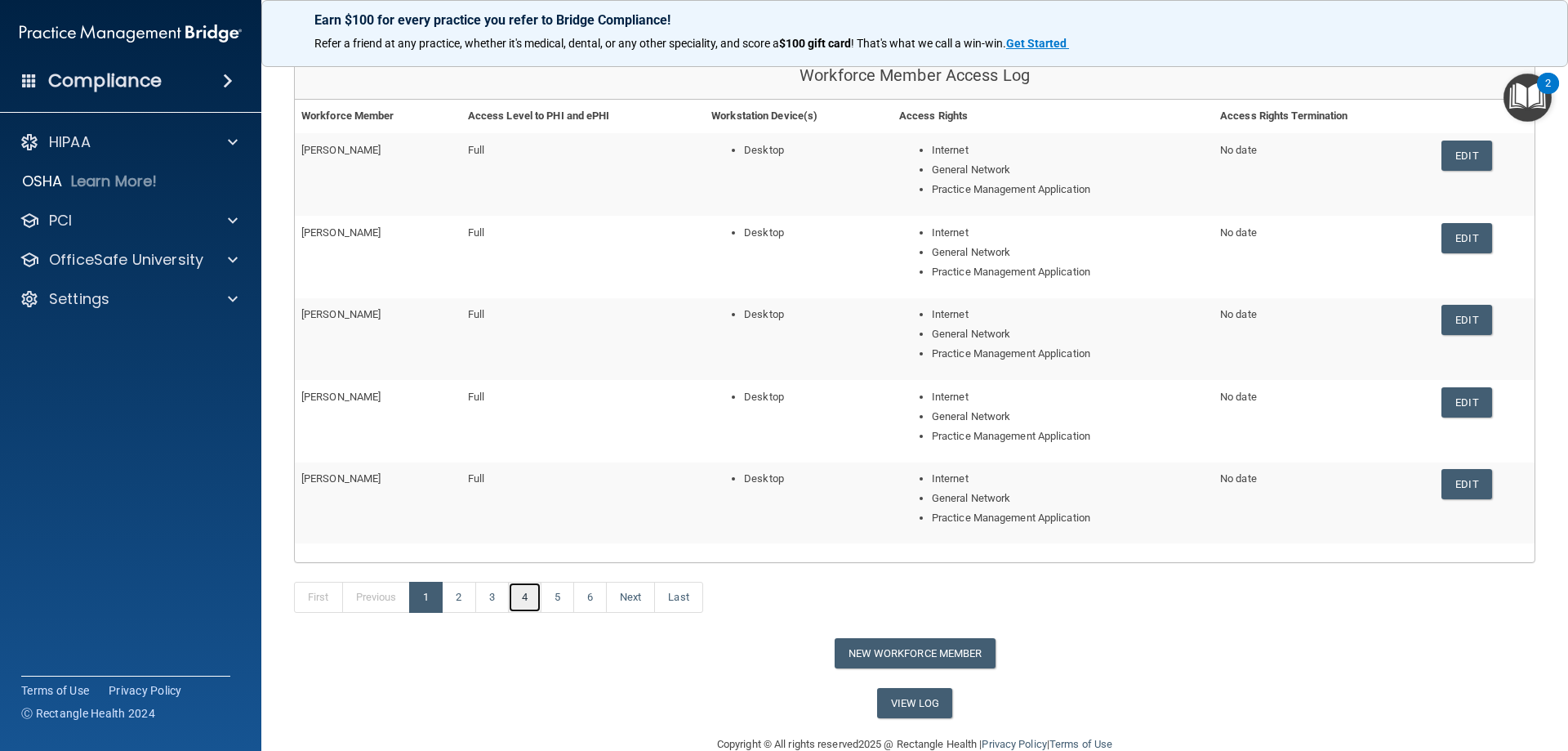
click at [531, 596] on link "4" at bounding box center [524, 597] width 33 height 31
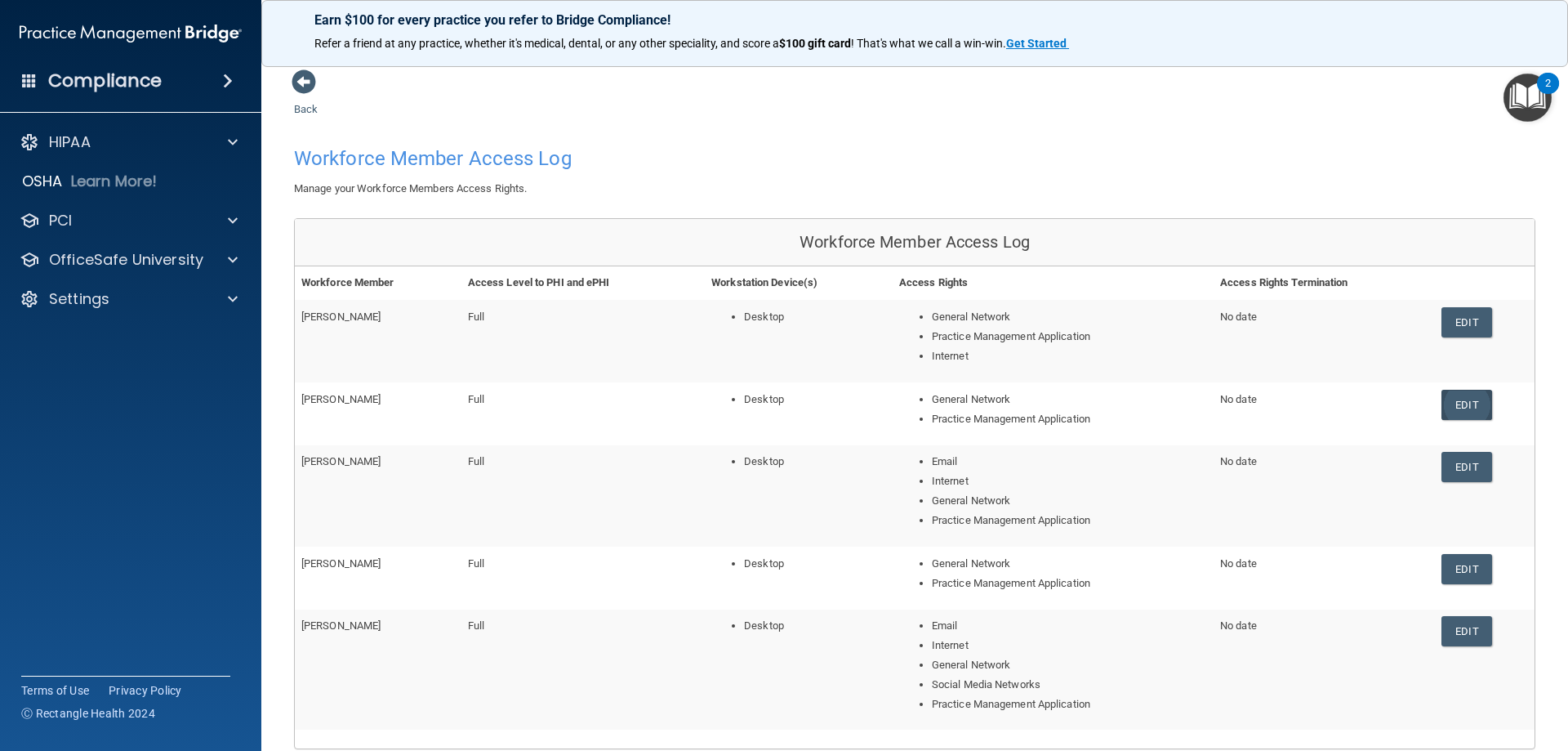
click at [1461, 396] on link "Edit" at bounding box center [1466, 404] width 50 height 30
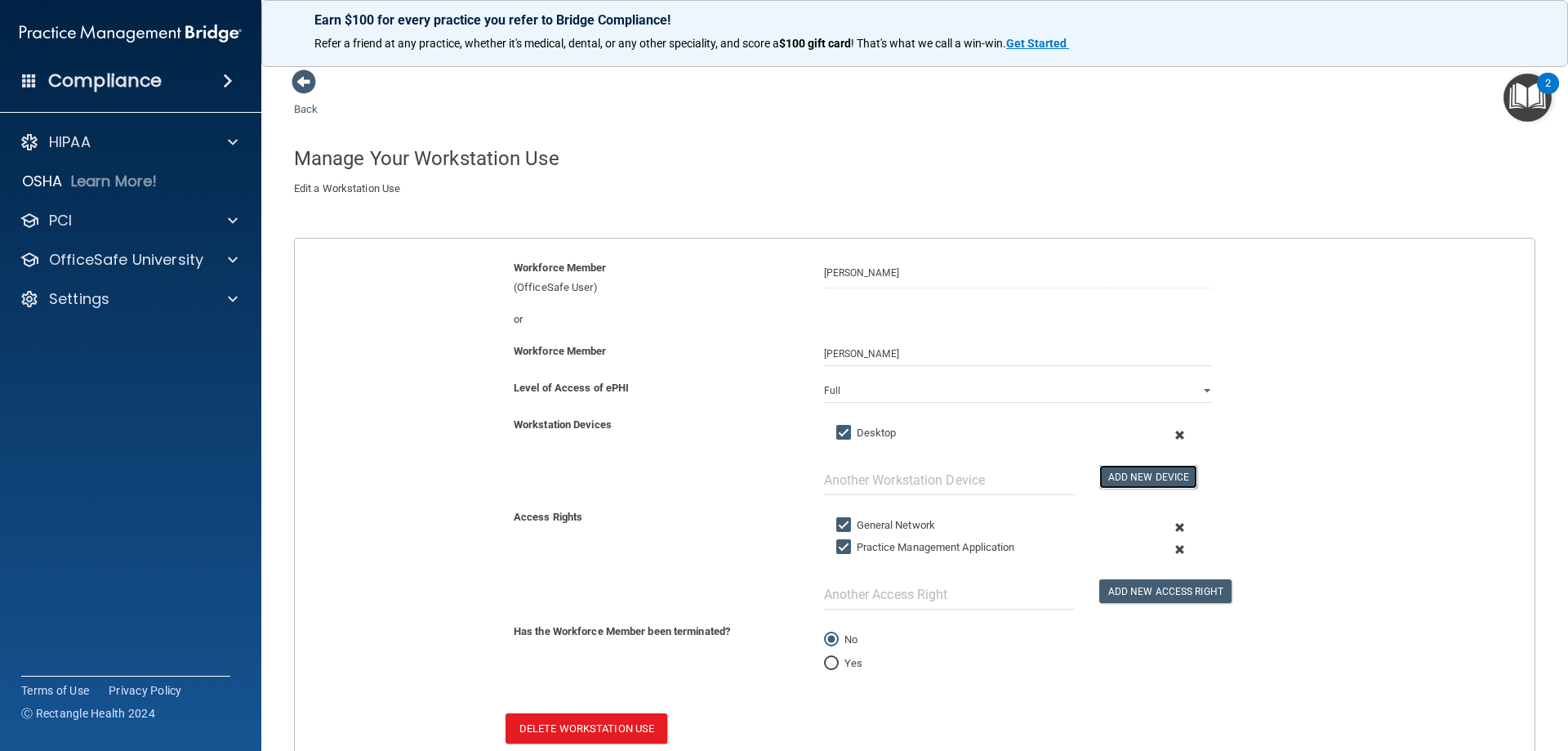
click at [1107, 485] on button "Add New Device" at bounding box center [1149, 476] width 98 height 23
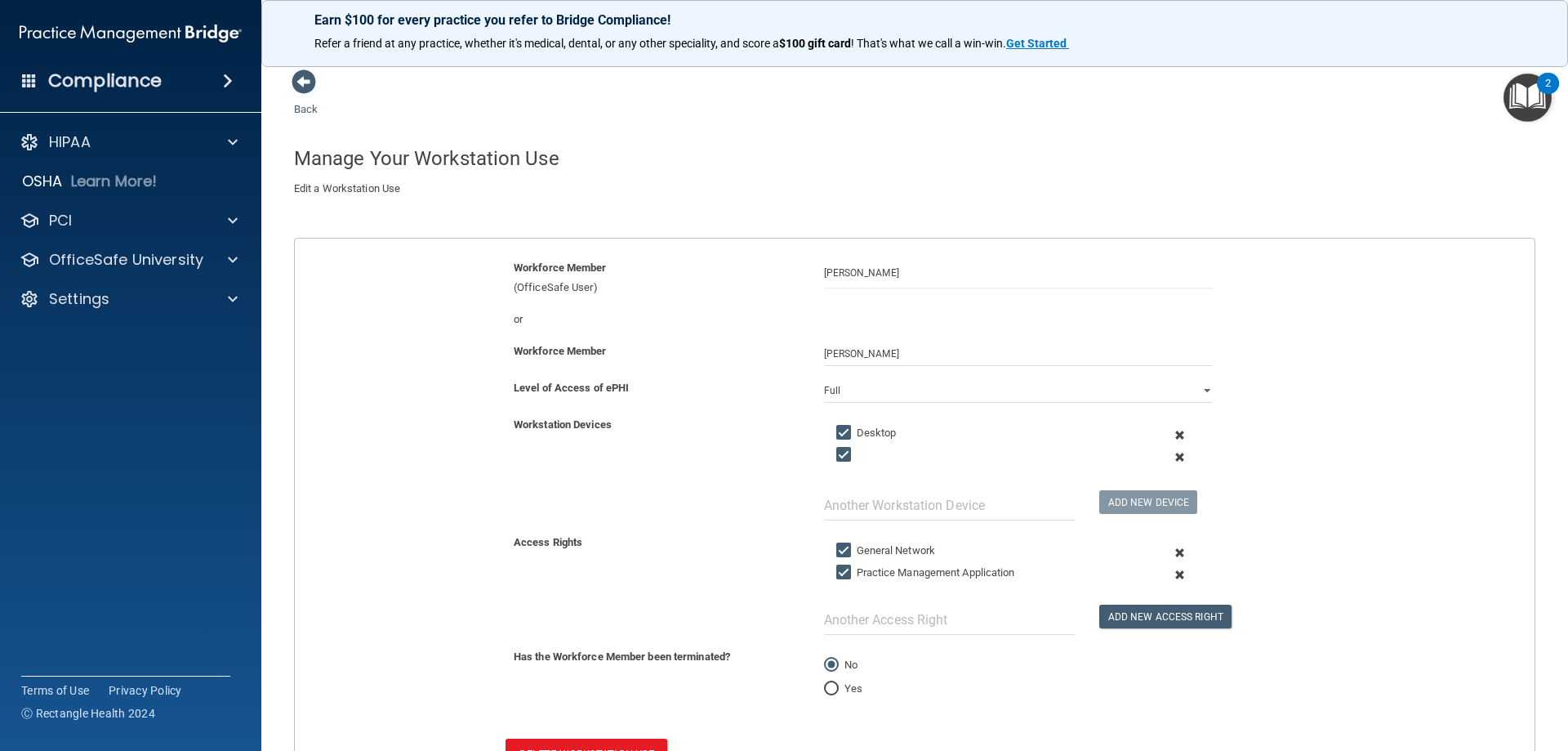
click at [1176, 455] on span at bounding box center [1179, 456] width 40 height 22
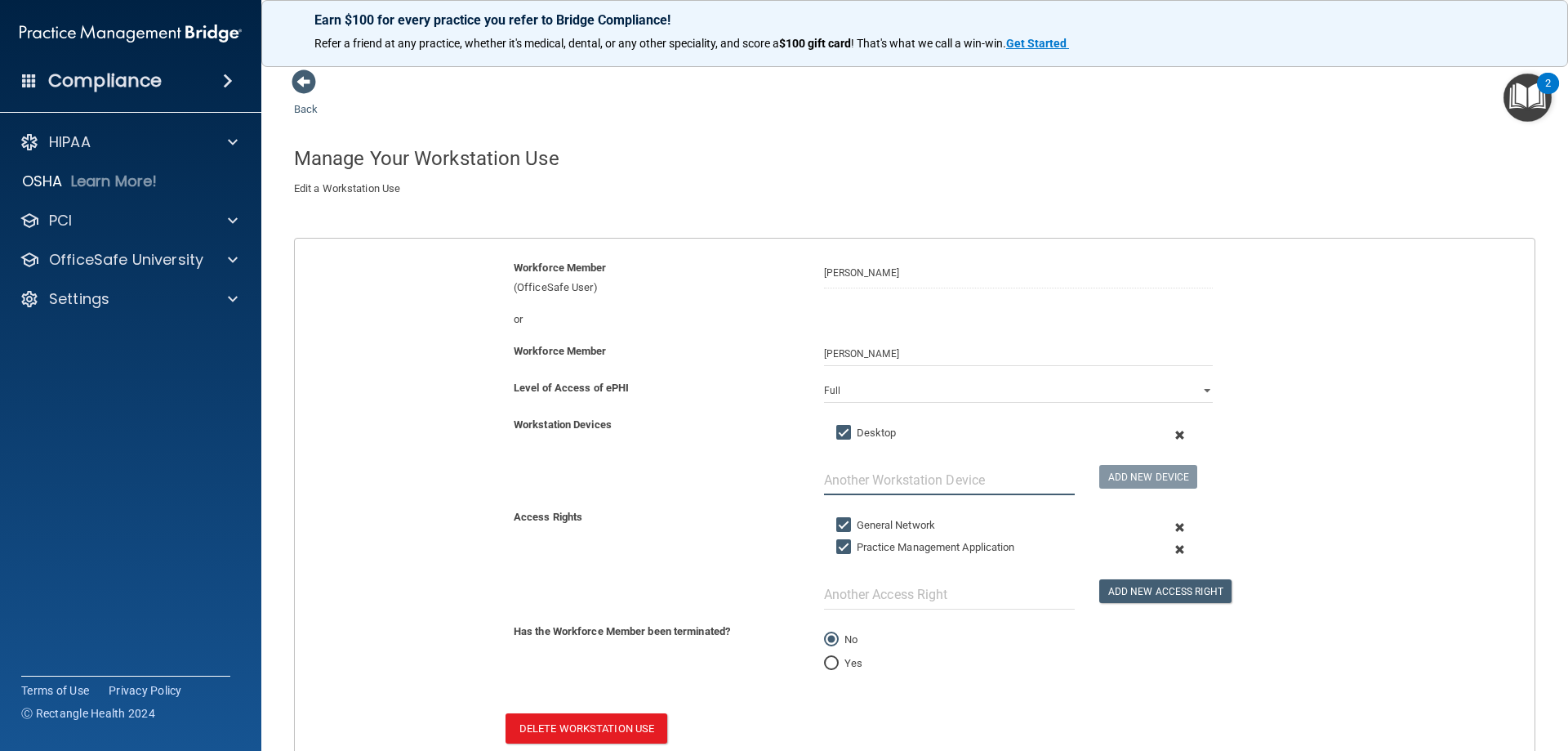
click at [968, 483] on input "text" at bounding box center [949, 479] width 250 height 30
type input "i"
type input "Internet"
click at [1118, 480] on button "Add New Device" at bounding box center [1149, 476] width 98 height 23
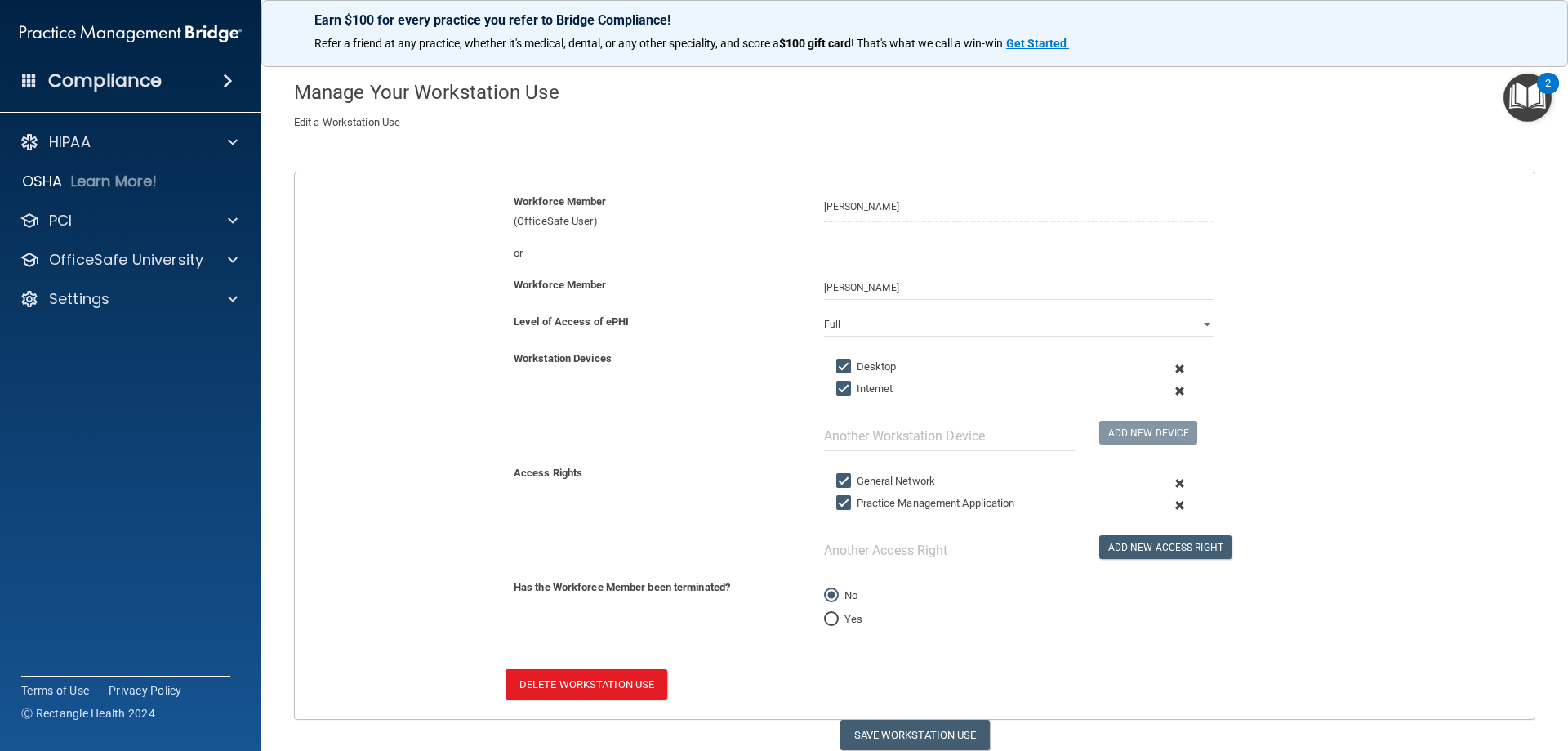
scroll to position [131, 0]
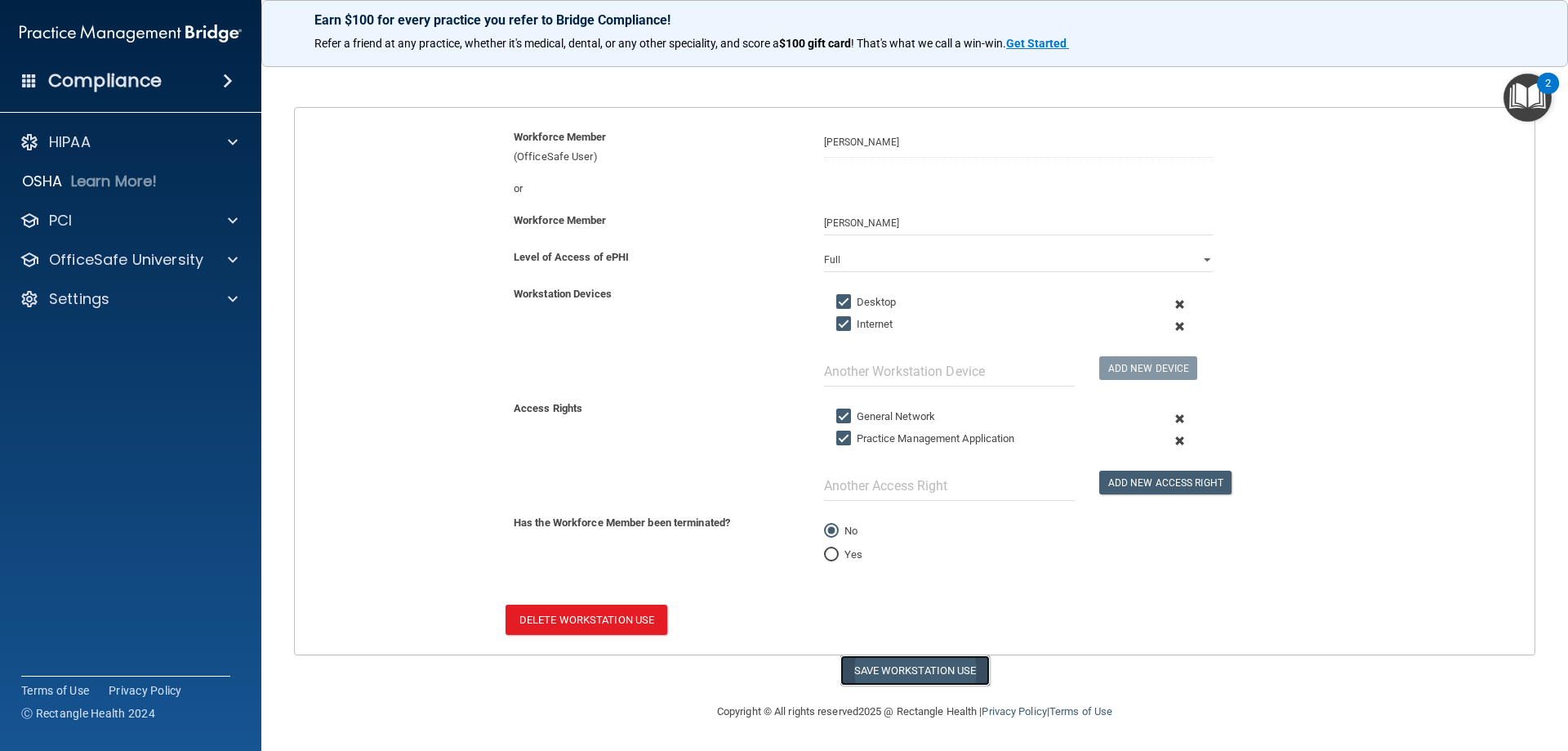
click at [918, 662] on button "Save Workstation Use" at bounding box center [915, 670] width 149 height 30
select select "? string:Full ?"
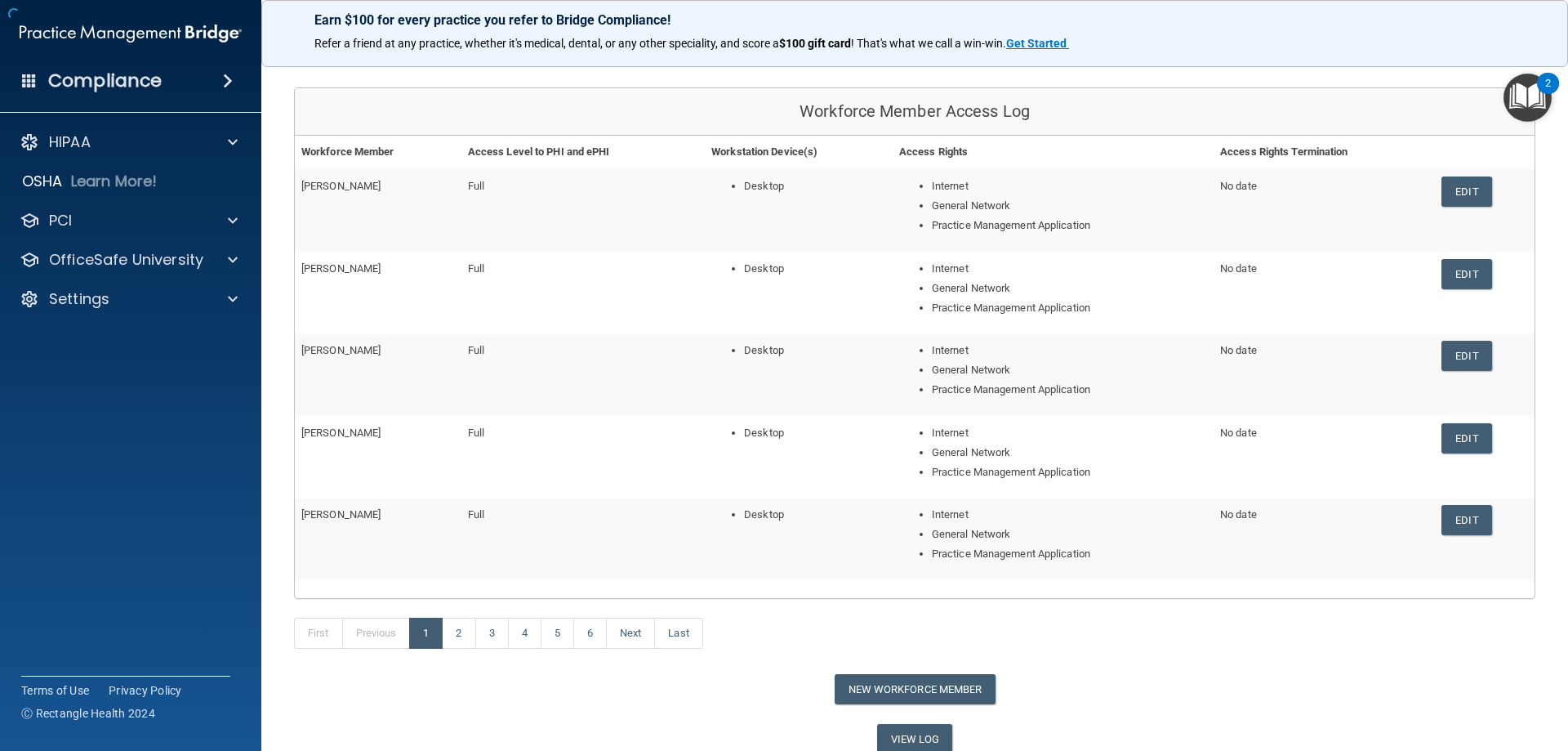
scroll to position [166, 0]
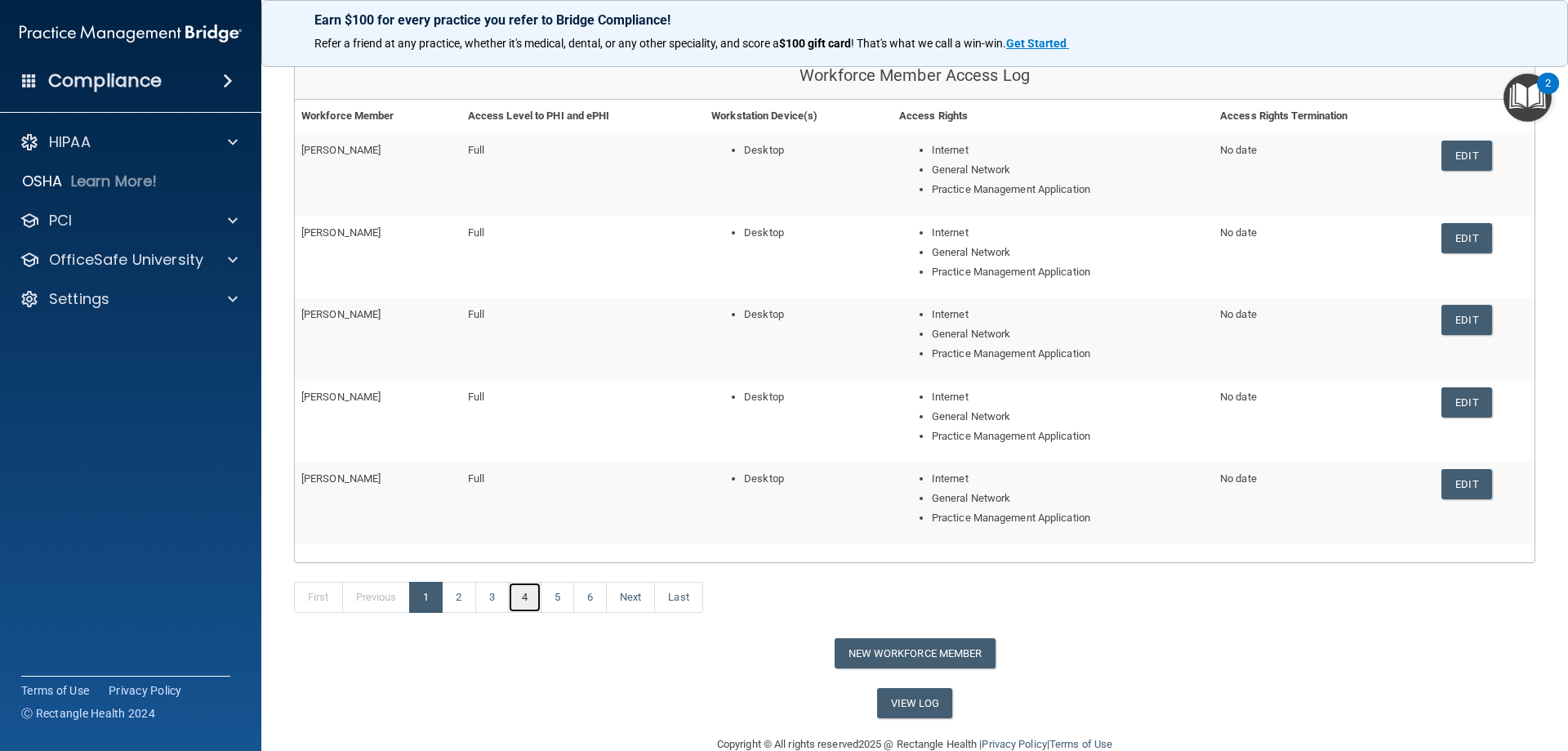
click at [536, 597] on link "4" at bounding box center [524, 597] width 33 height 31
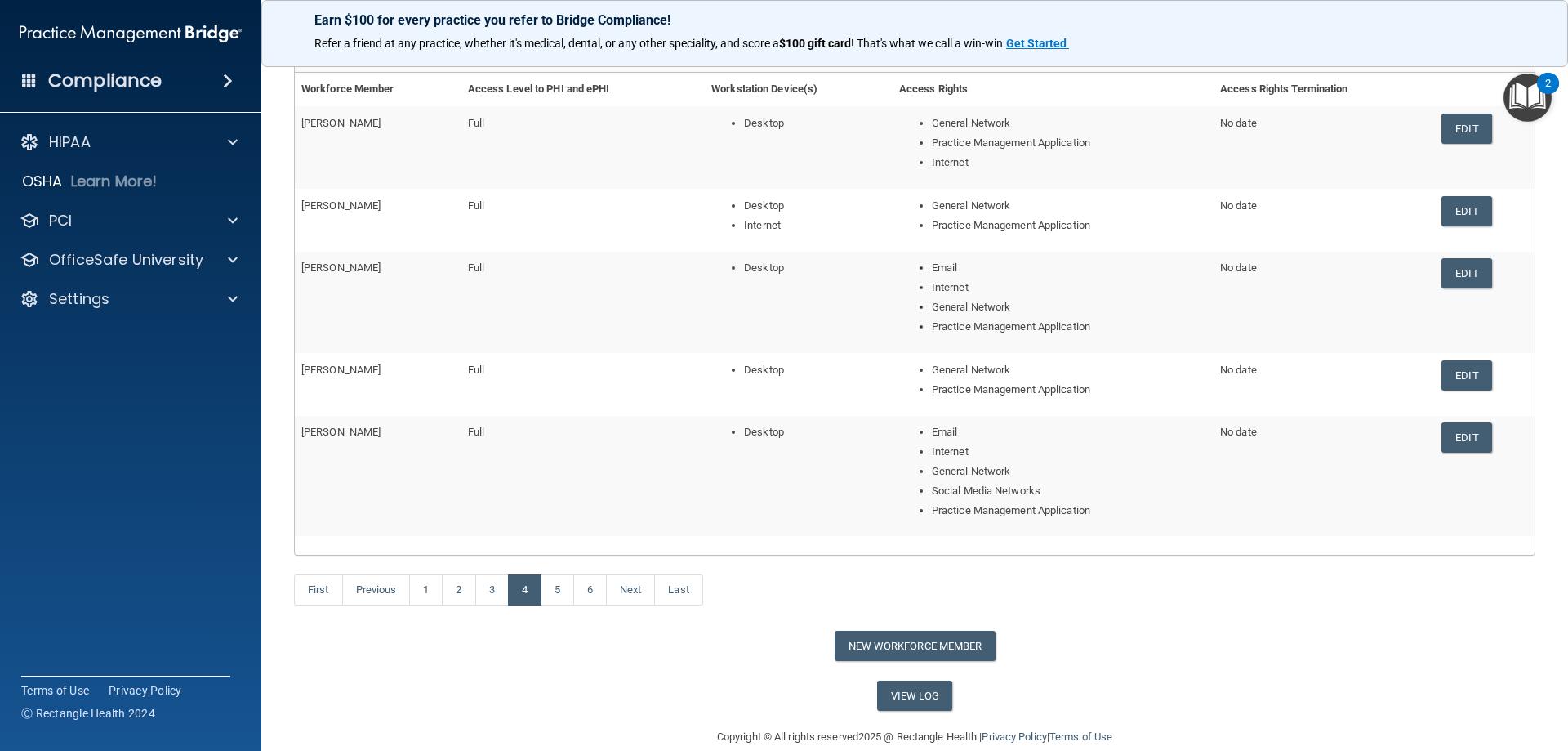
scroll to position [219, 0]
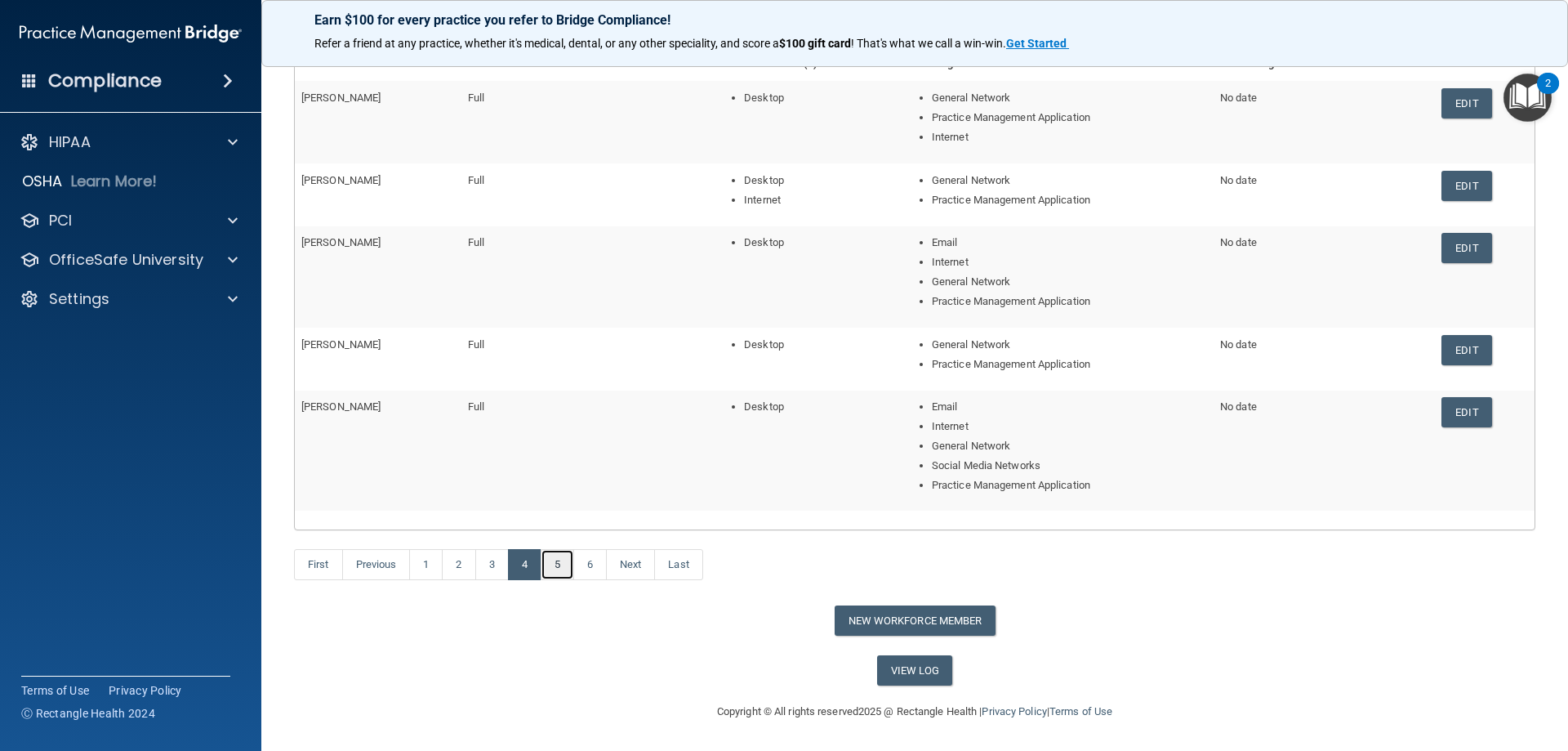
click at [555, 572] on link "5" at bounding box center [557, 564] width 33 height 31
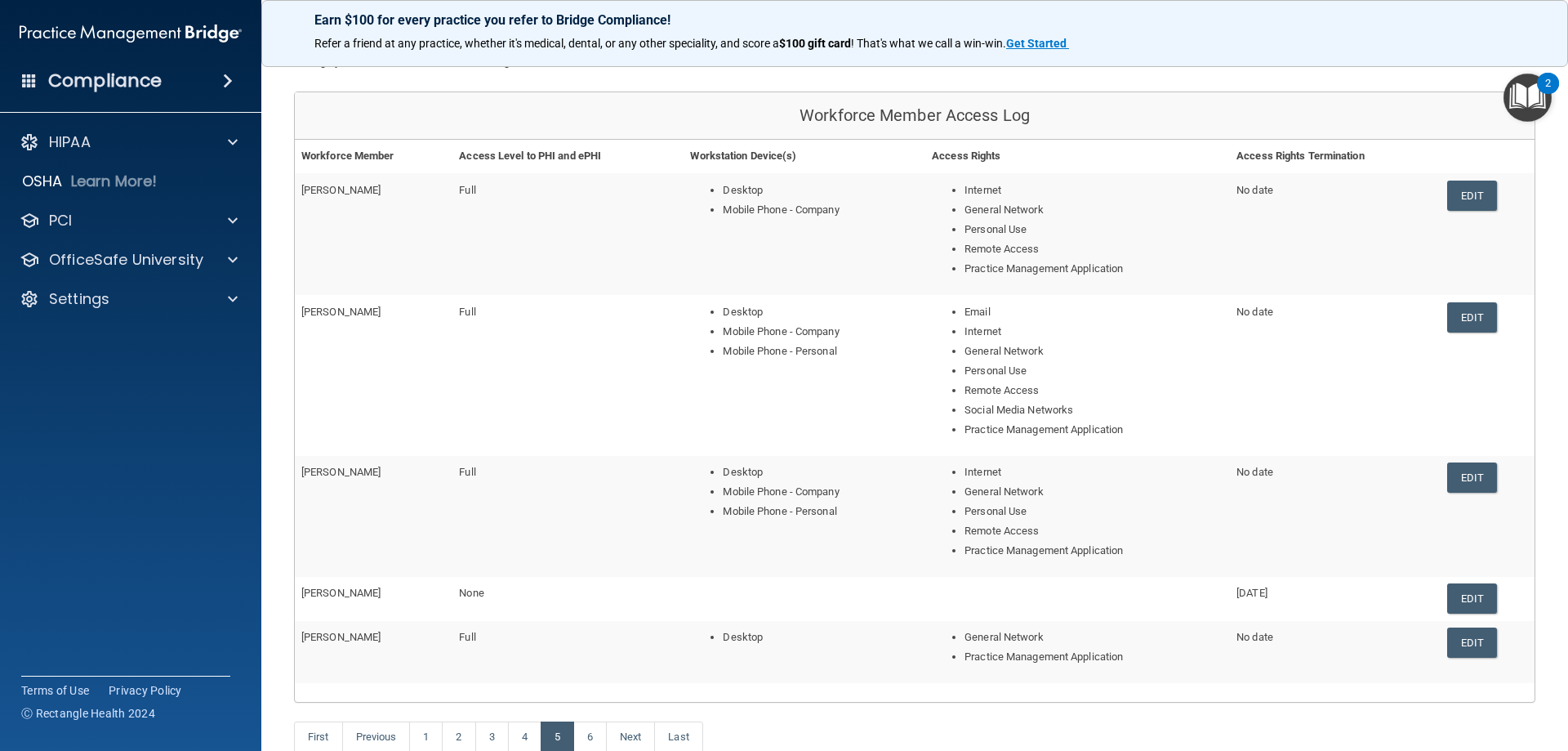
scroll to position [164, 0]
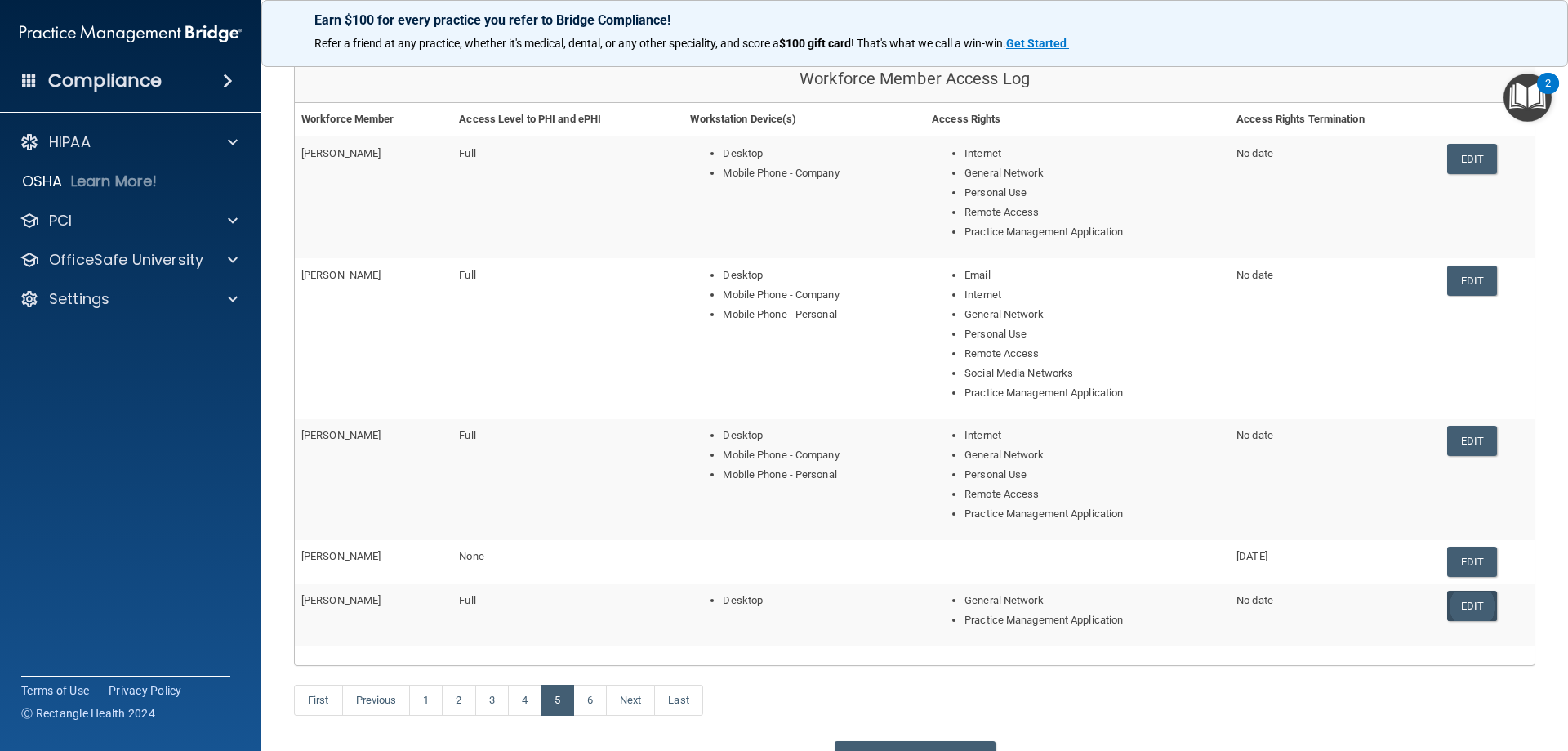
click at [1468, 605] on link "Edit" at bounding box center [1472, 605] width 50 height 30
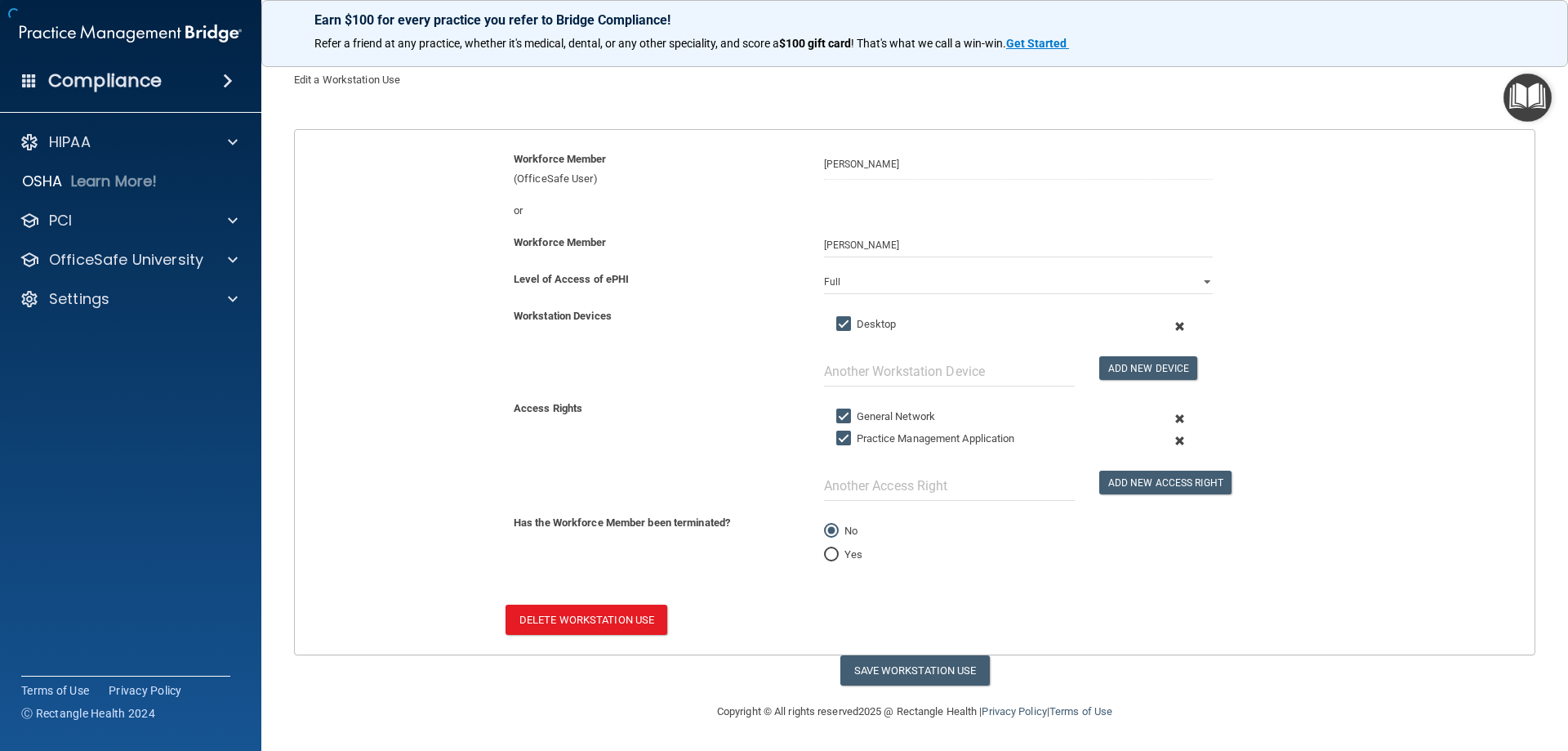
scroll to position [108, 0]
click at [844, 489] on input "text" at bounding box center [949, 485] width 250 height 30
type input "Internet"
click at [1186, 479] on button "Add New Access Right" at bounding box center [1166, 483] width 132 height 23
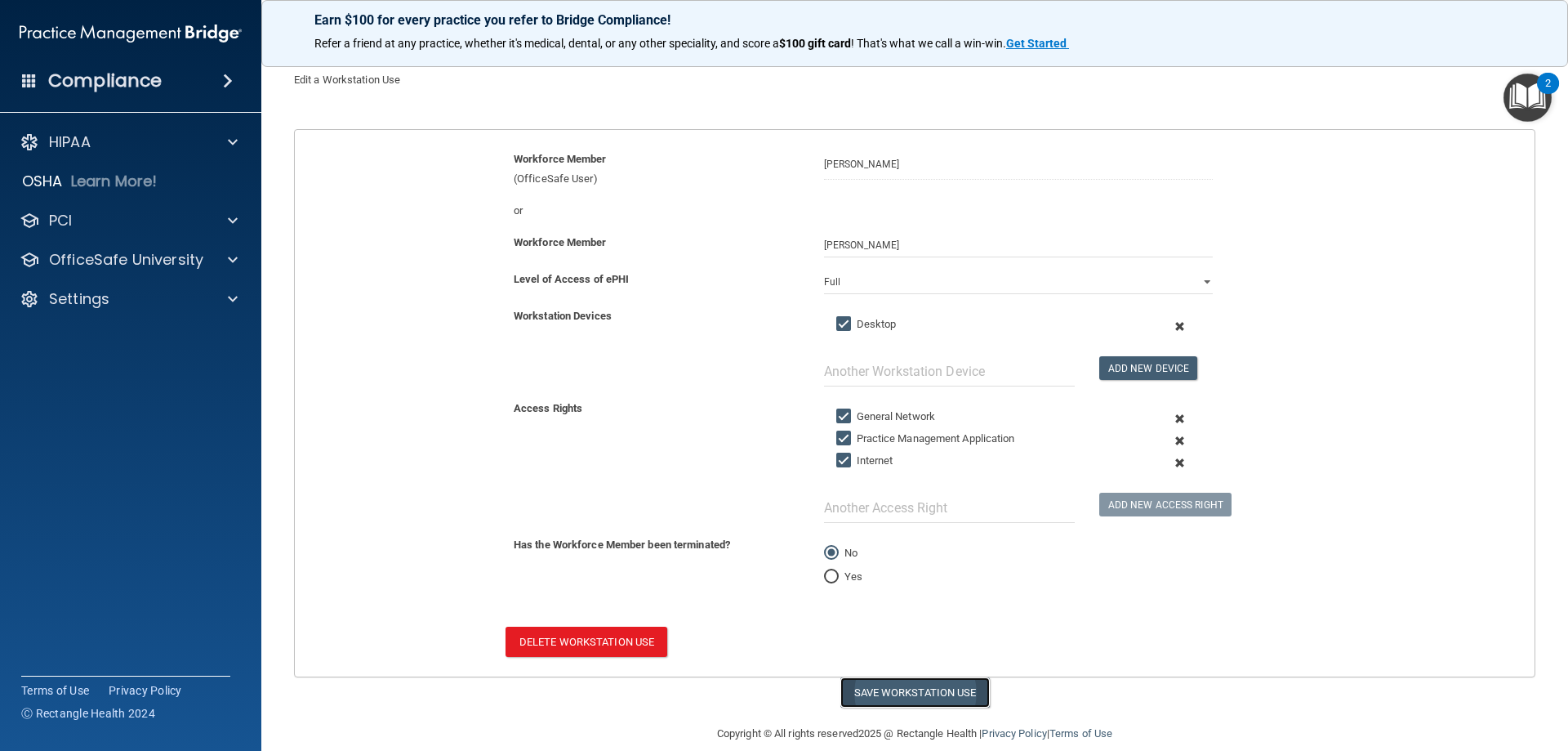
click at [894, 690] on button "Save Workstation Use" at bounding box center [915, 691] width 149 height 30
select select "? string:Full ?"
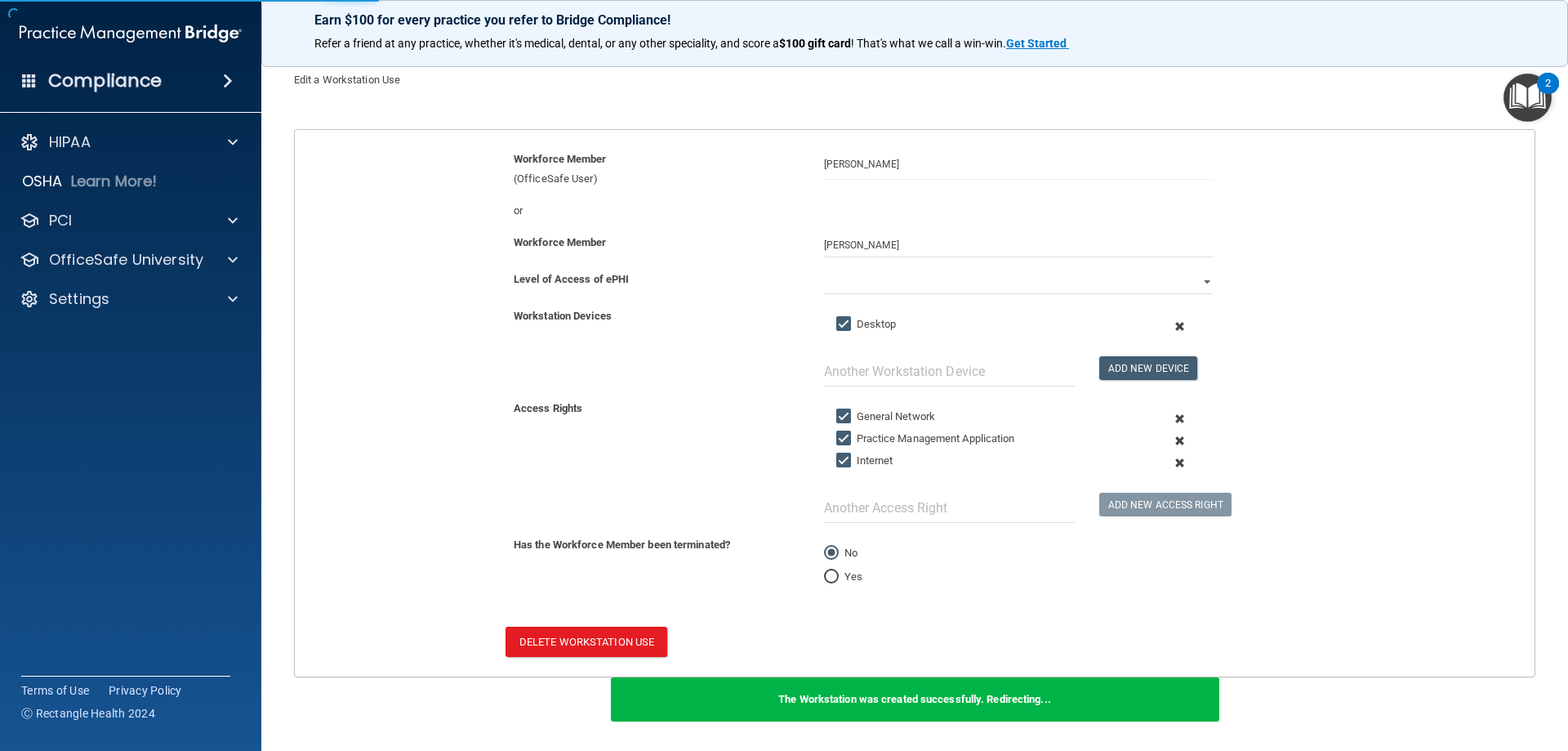
scroll to position [145, 0]
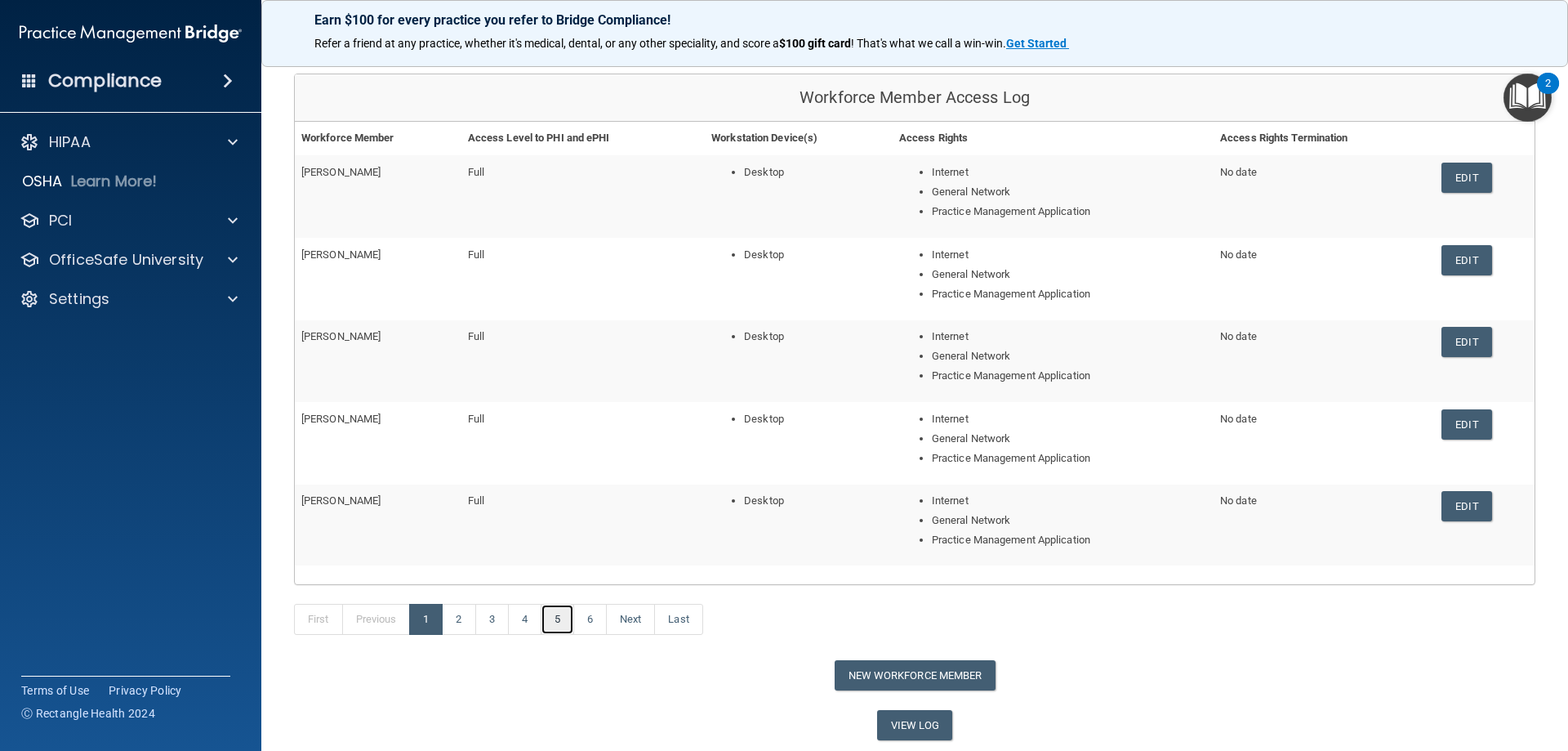
click at [564, 610] on link "5" at bounding box center [557, 619] width 33 height 31
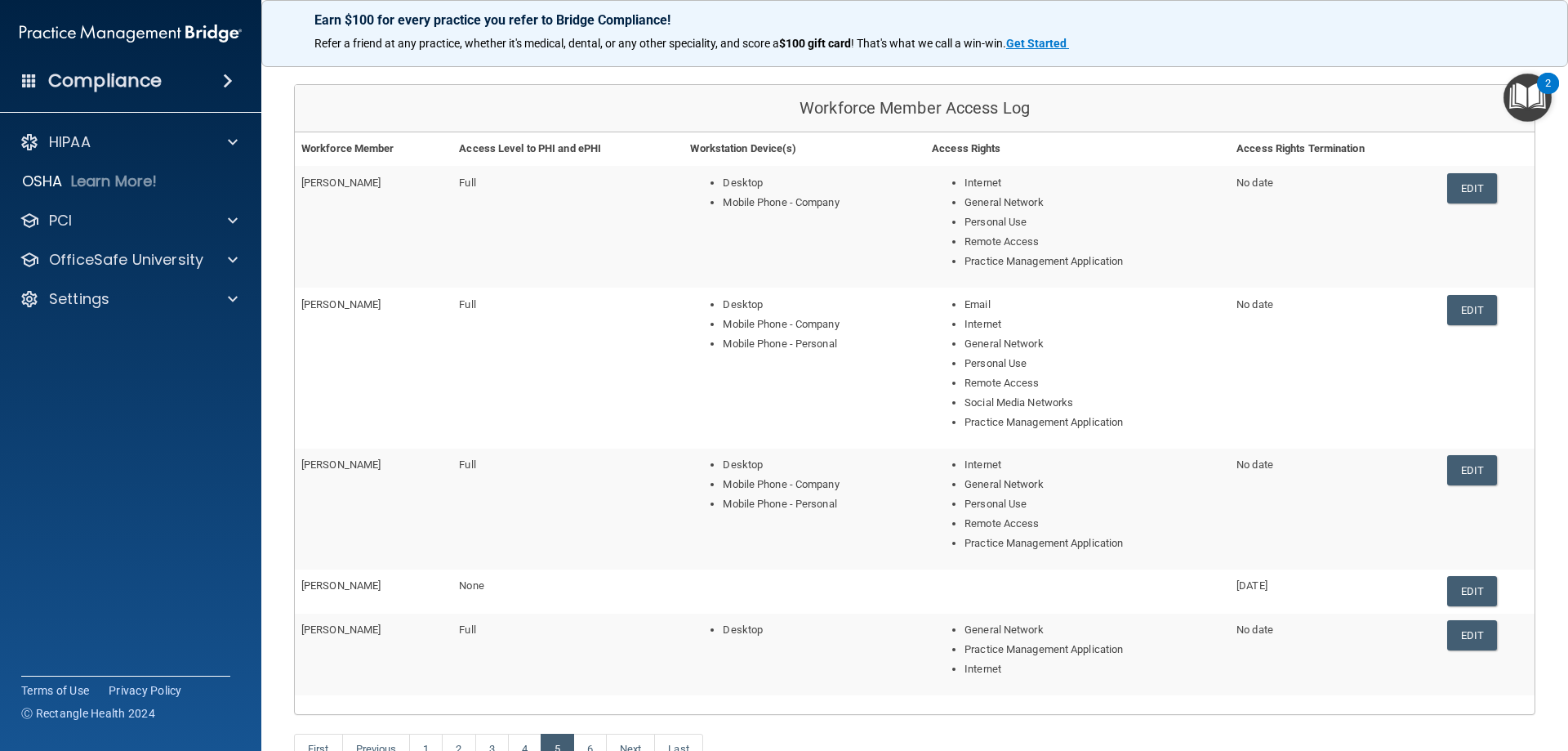
scroll to position [164, 0]
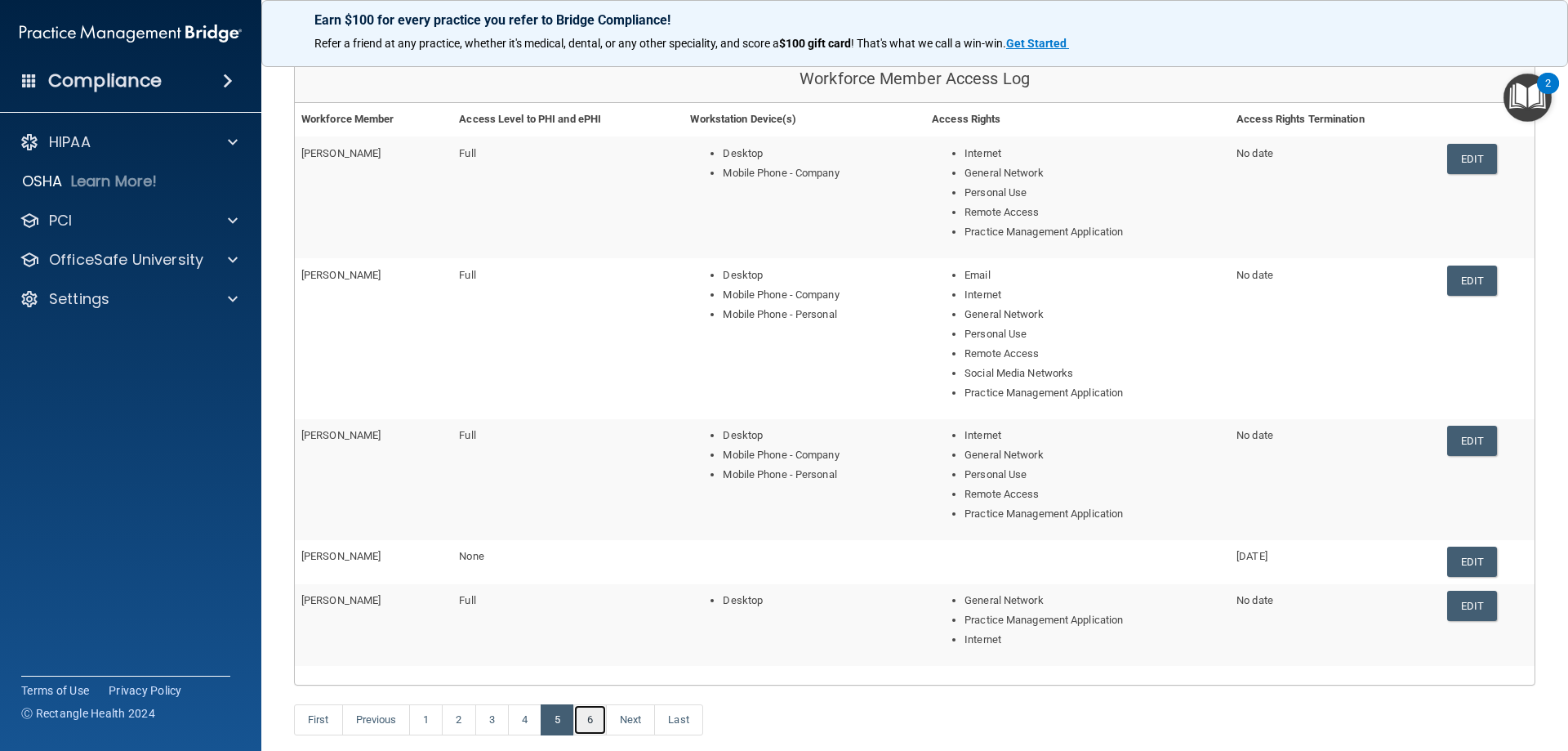
click at [582, 713] on link "6" at bounding box center [589, 719] width 33 height 31
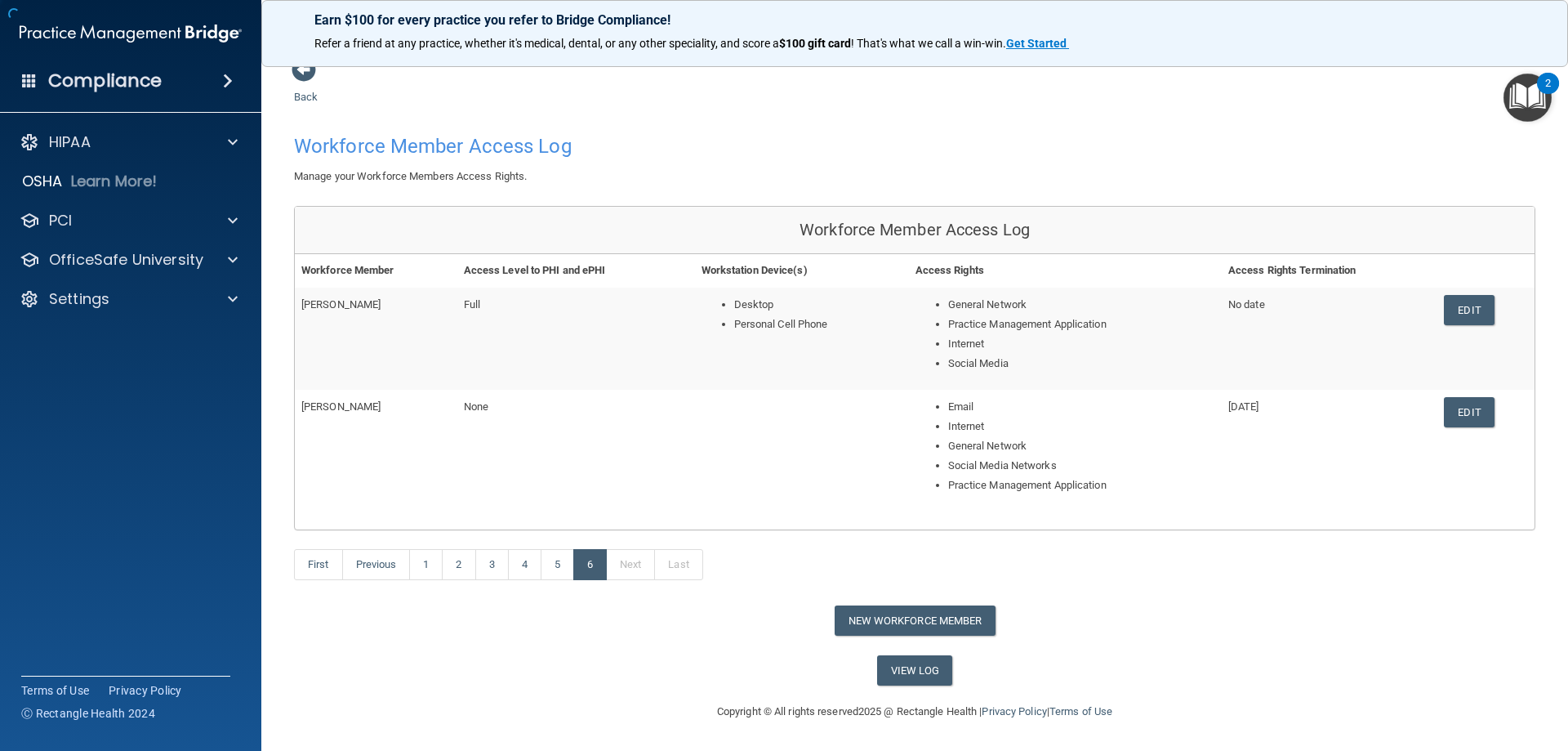
scroll to position [13, 0]
click at [892, 678] on link "View Log" at bounding box center [915, 670] width 76 height 30
click at [933, 676] on link "View Log" at bounding box center [915, 670] width 76 height 30
click at [87, 132] on p "HIPAA" at bounding box center [70, 142] width 42 height 20
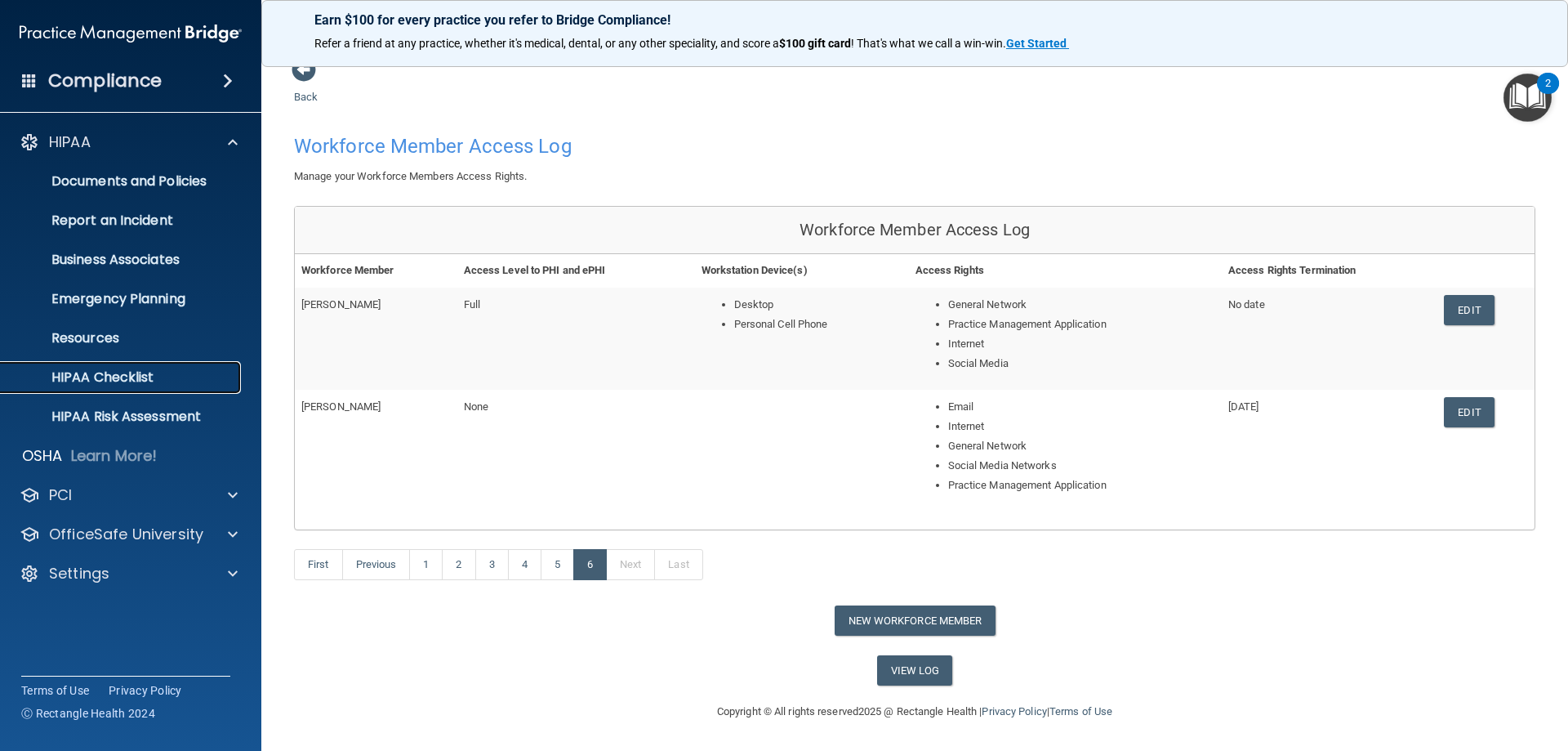
click at [98, 382] on p "HIPAA Checklist" at bounding box center [122, 378] width 223 height 16
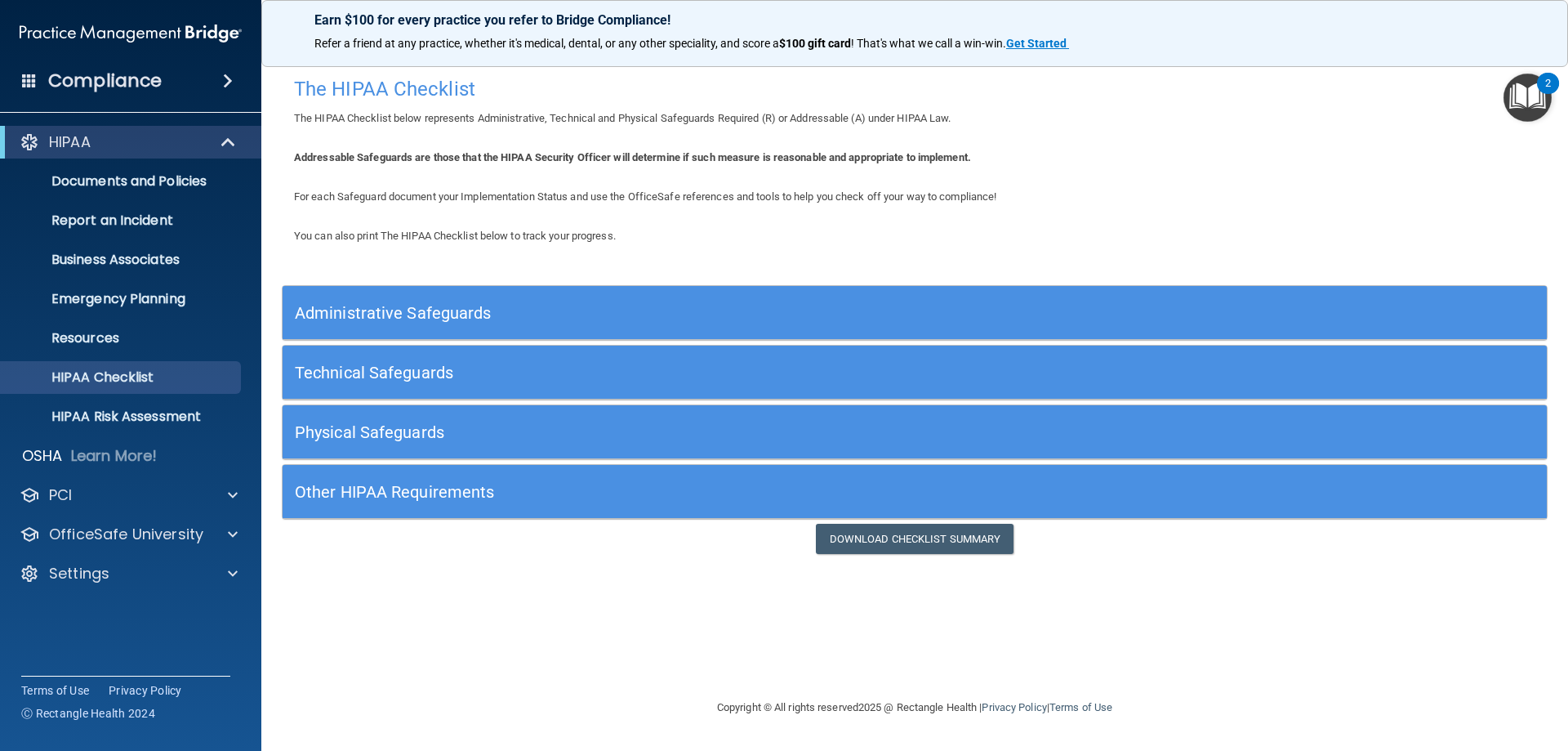
click at [417, 318] on h5 "Administrative Safeguards" at bounding box center [756, 313] width 924 height 18
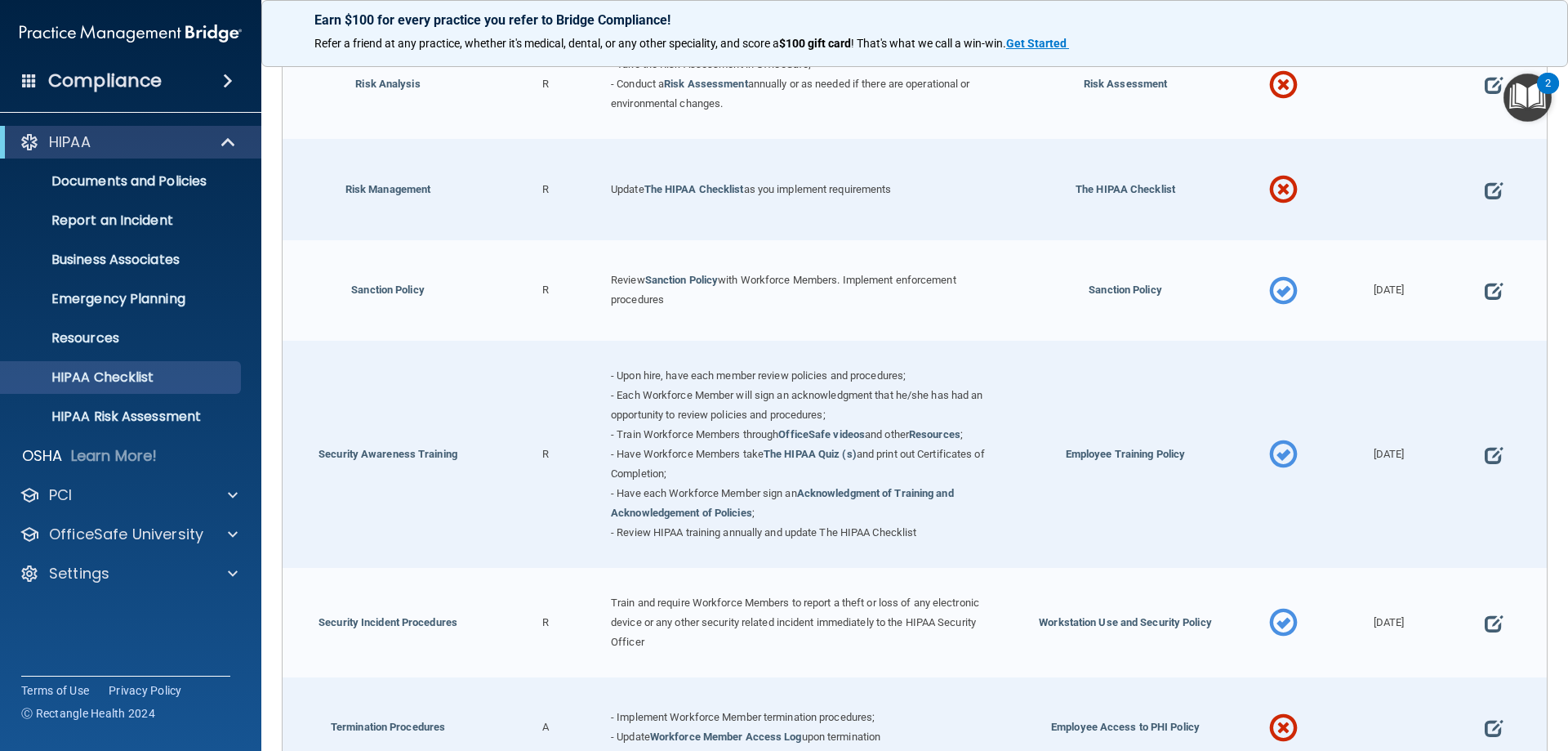
scroll to position [1389, 0]
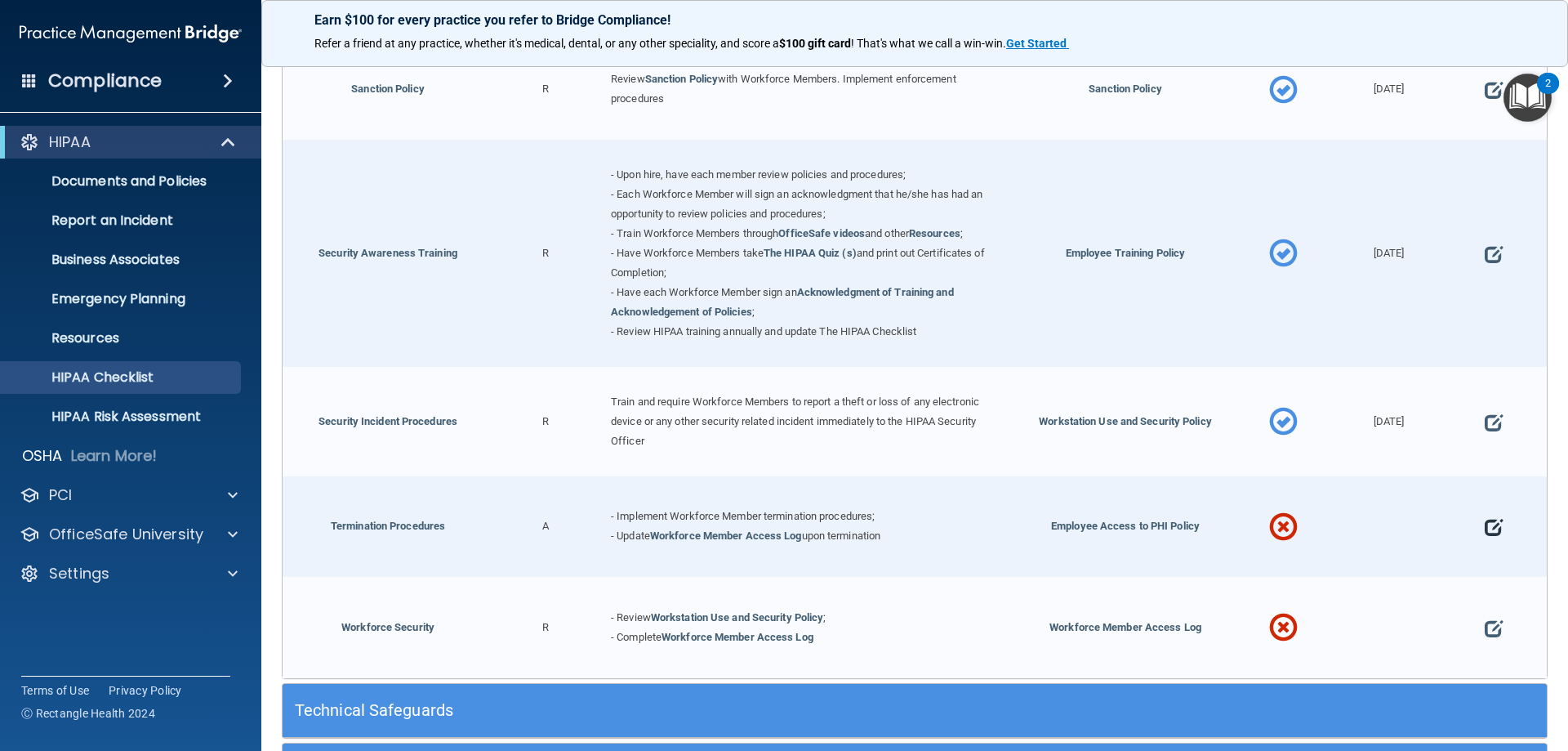
click at [1485, 534] on span at bounding box center [1494, 528] width 18 height 51
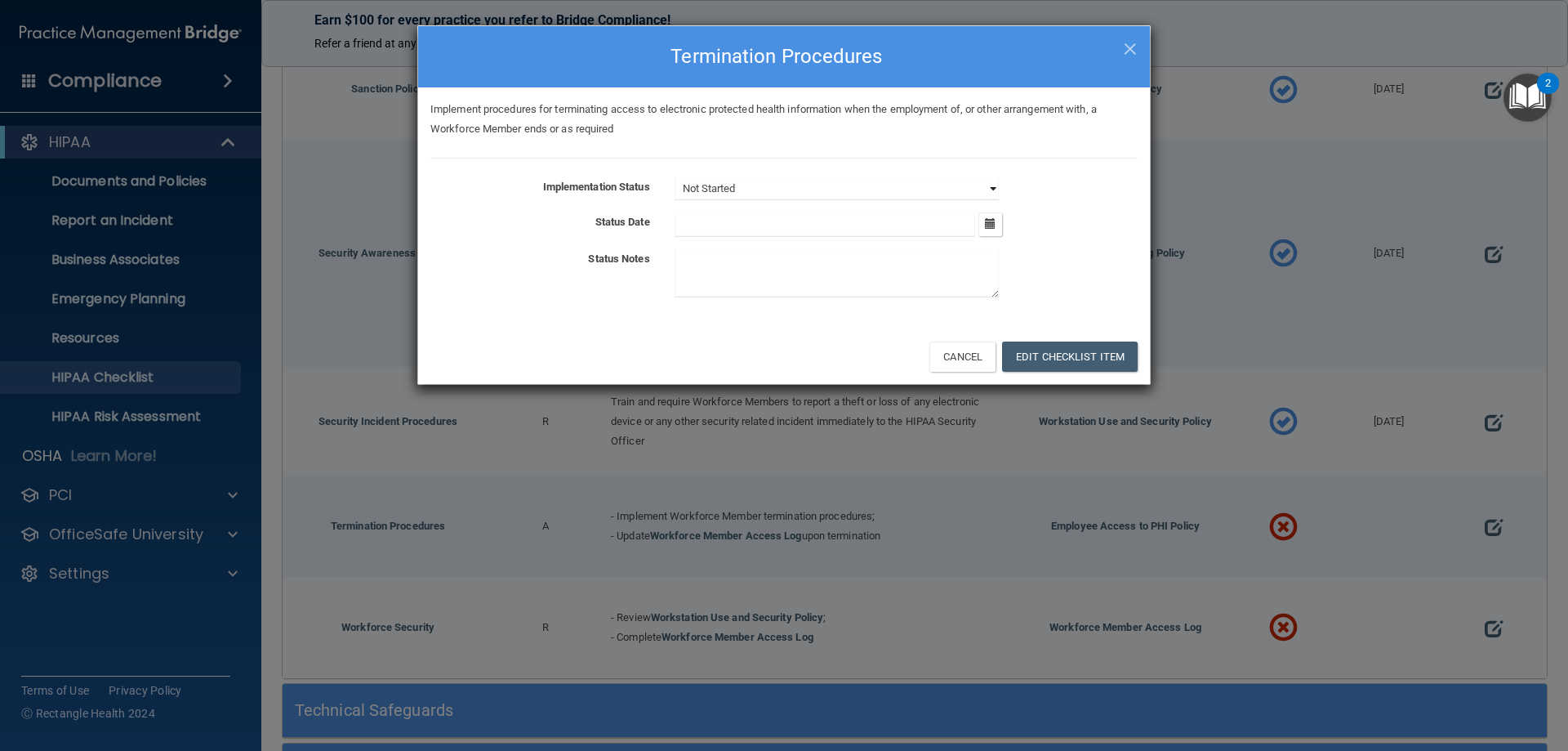
click at [984, 188] on select "Not Started In Progress Completed" at bounding box center [837, 188] width 324 height 23
select select "in_progress"
click at [675, 177] on select "Not Started In Progress Completed" at bounding box center [837, 188] width 324 height 23
click at [984, 225] on button "button" at bounding box center [991, 224] width 23 height 23
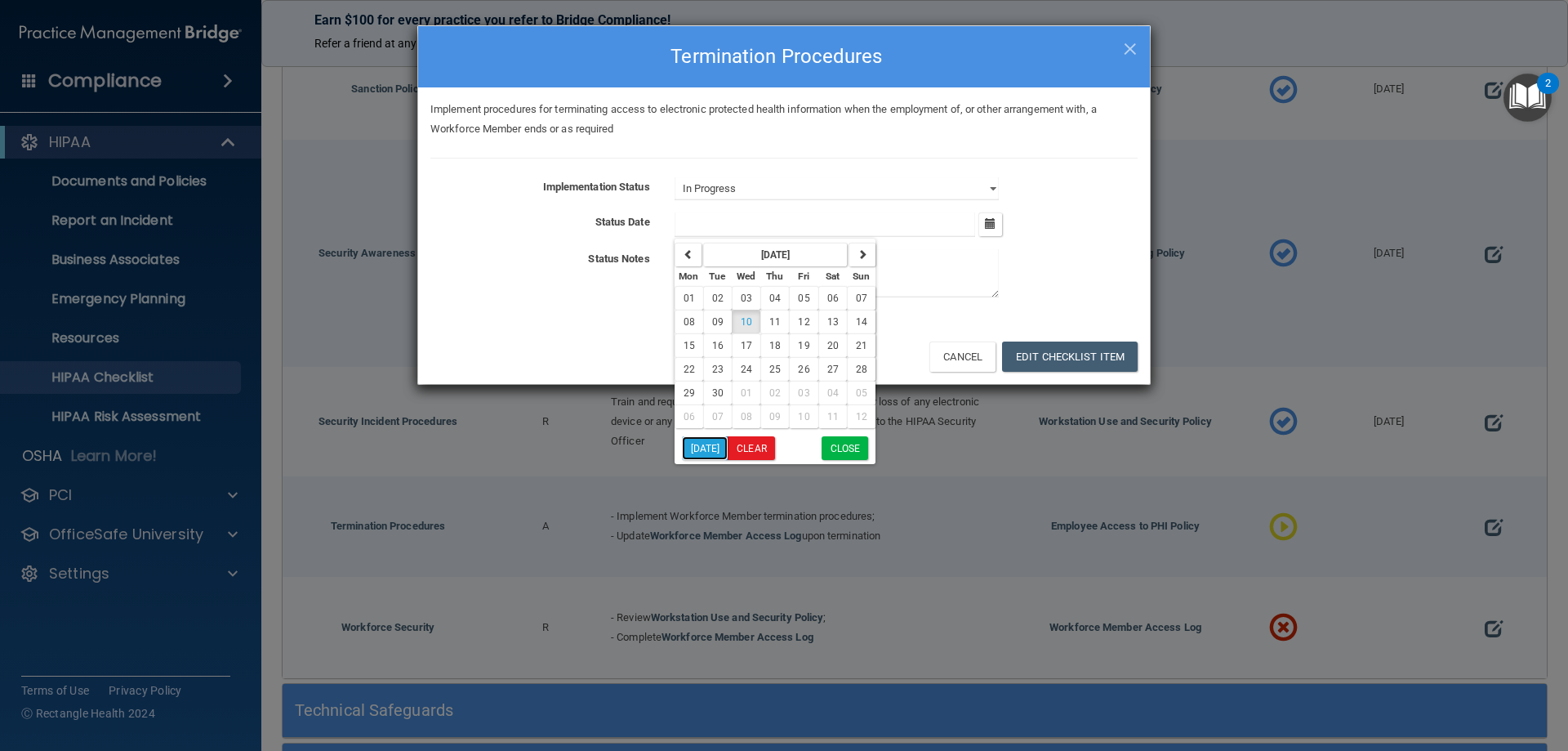
click at [705, 444] on button "[DATE]" at bounding box center [706, 448] width 47 height 23
type input "[DATE]"
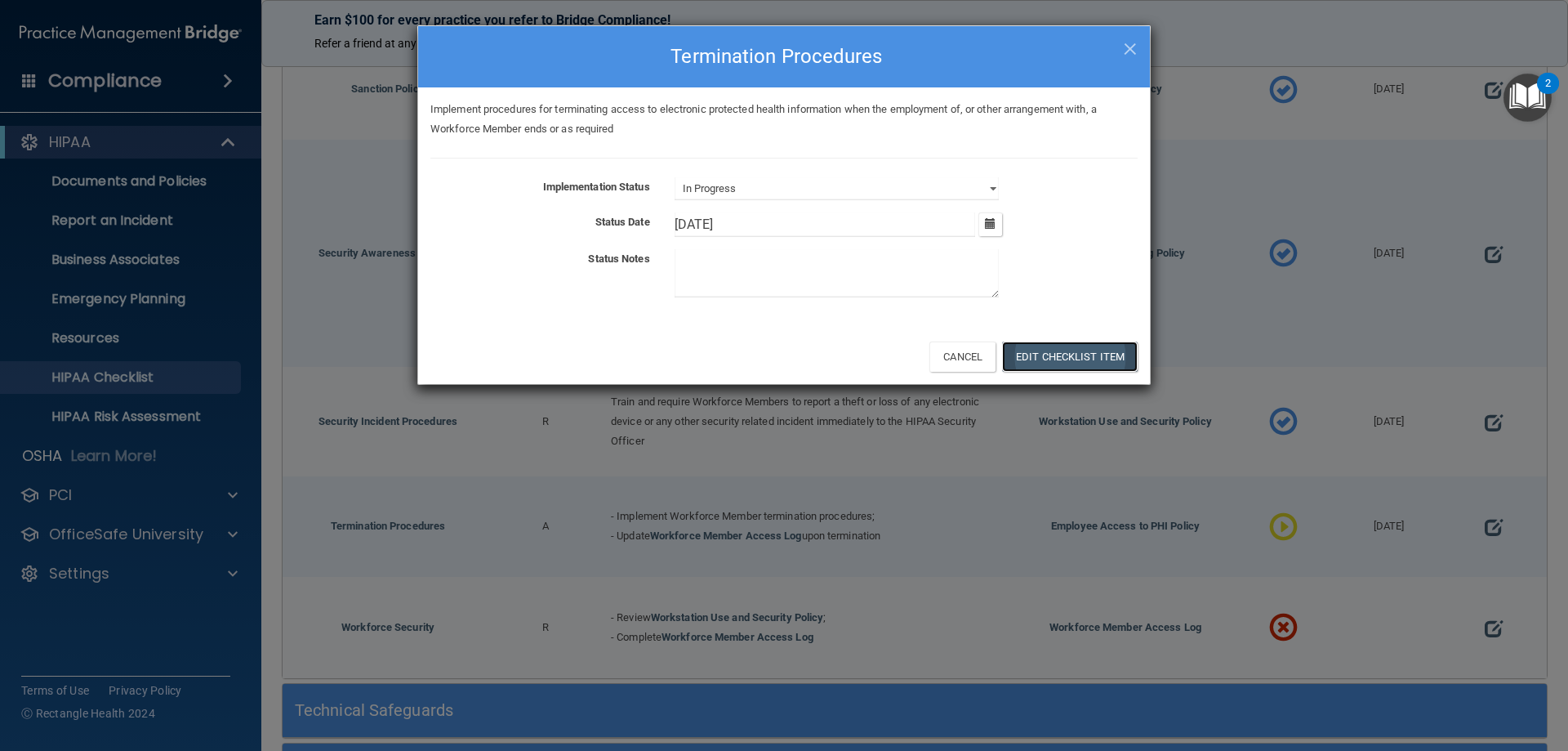
click at [1035, 355] on button "Edit Checklist Item" at bounding box center [1070, 356] width 136 height 30
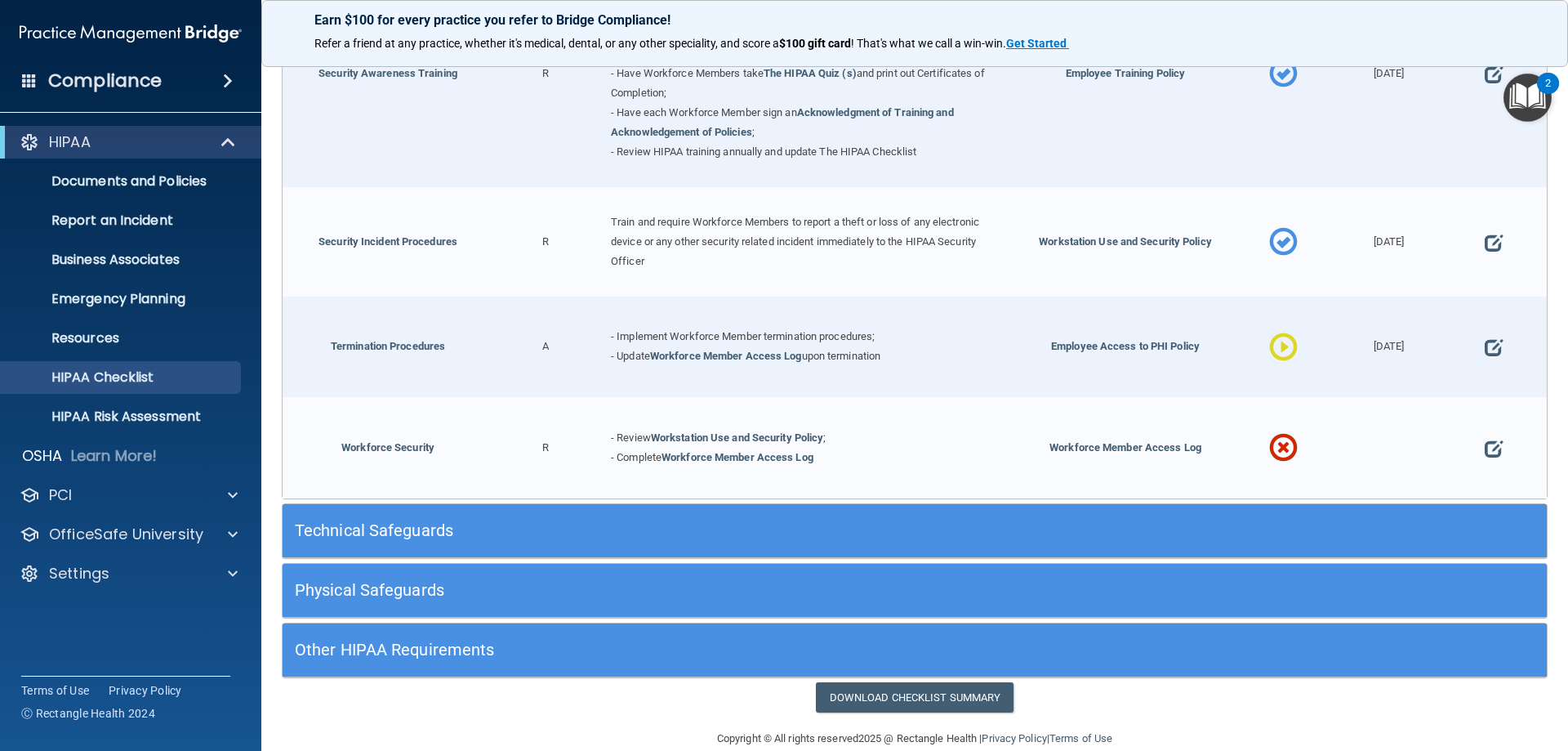
scroll to position [1601, 0]
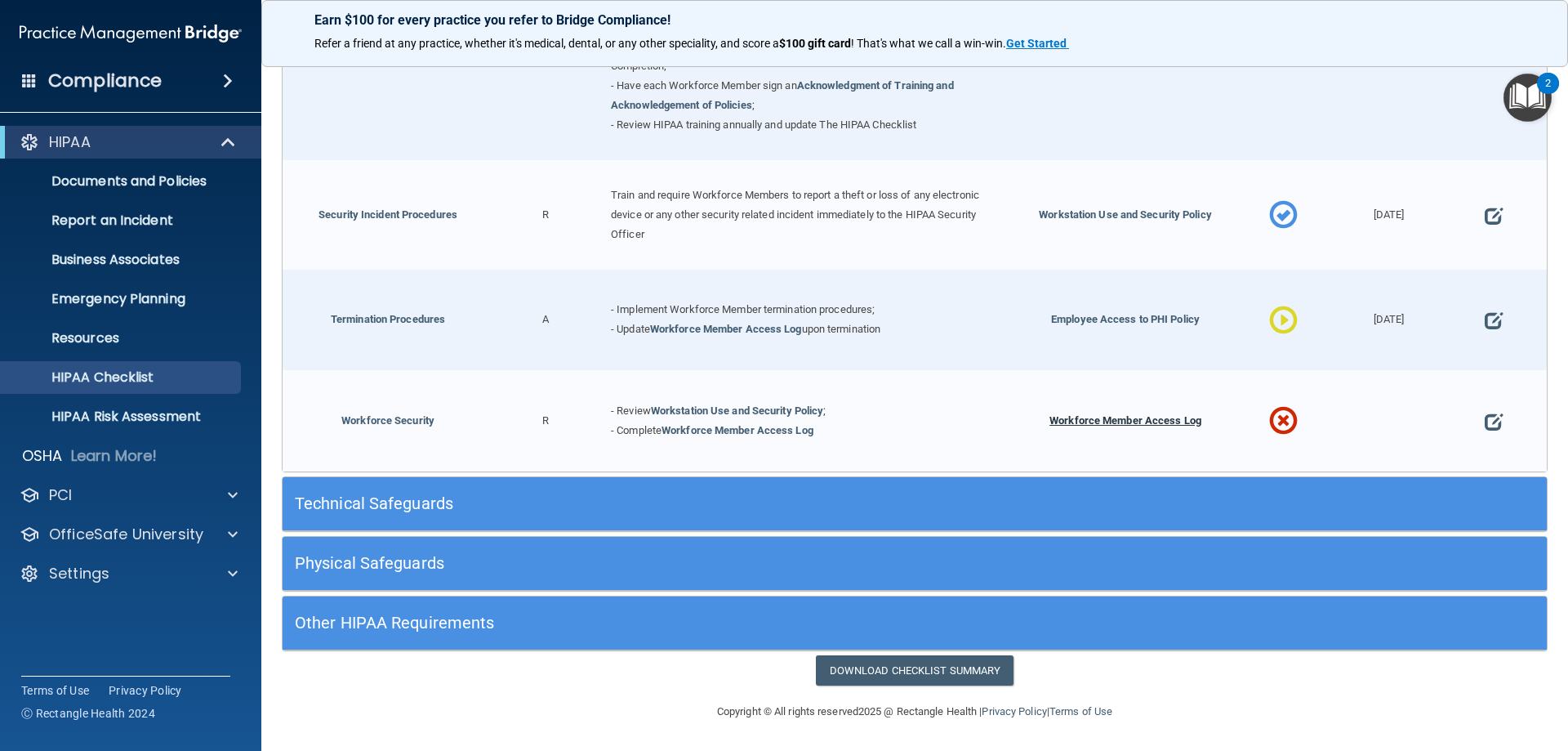
click at [1115, 418] on span "Workforce Member Access Log" at bounding box center [1125, 420] width 152 height 13
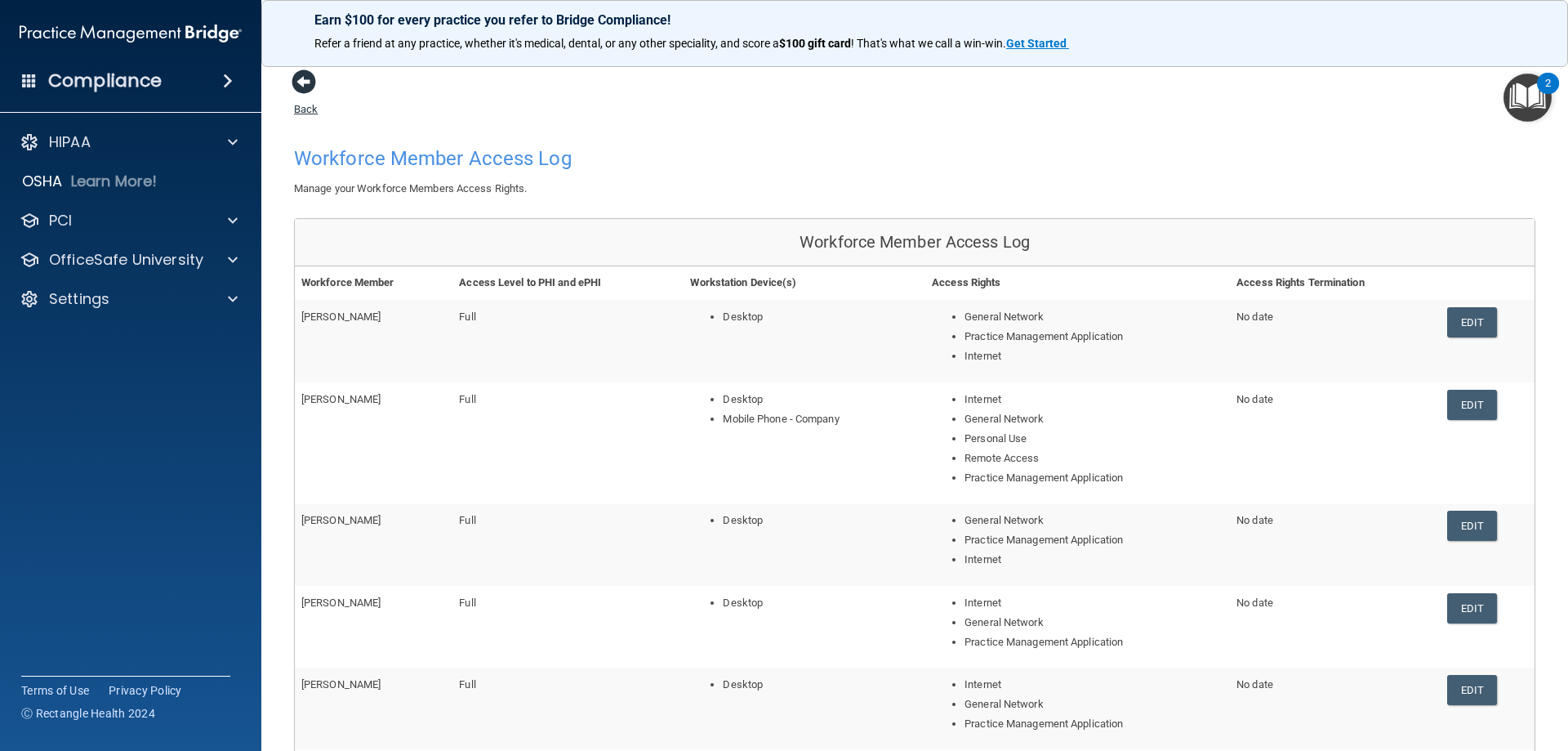
click at [294, 84] on span at bounding box center [304, 81] width 24 height 24
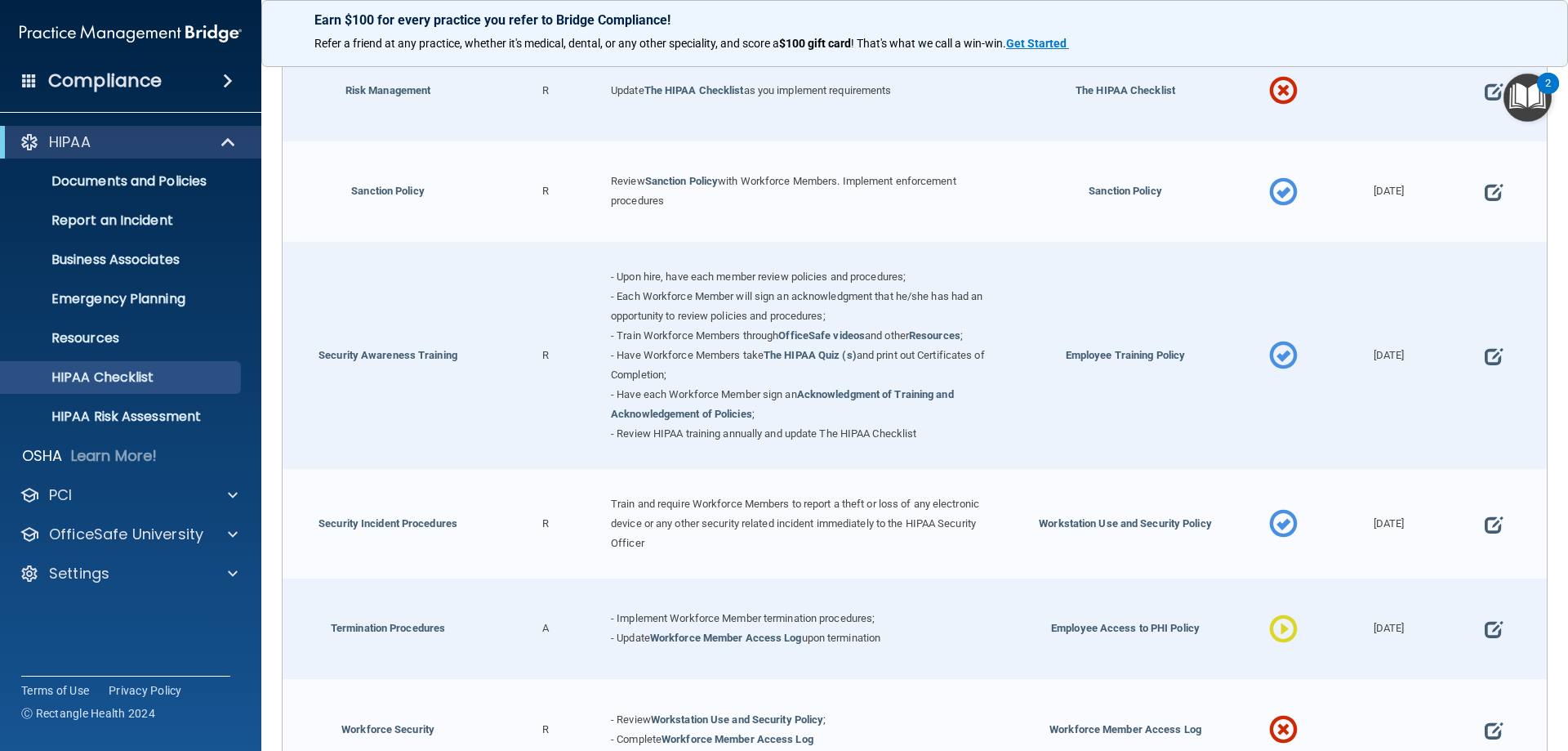
scroll to position [1601, 0]
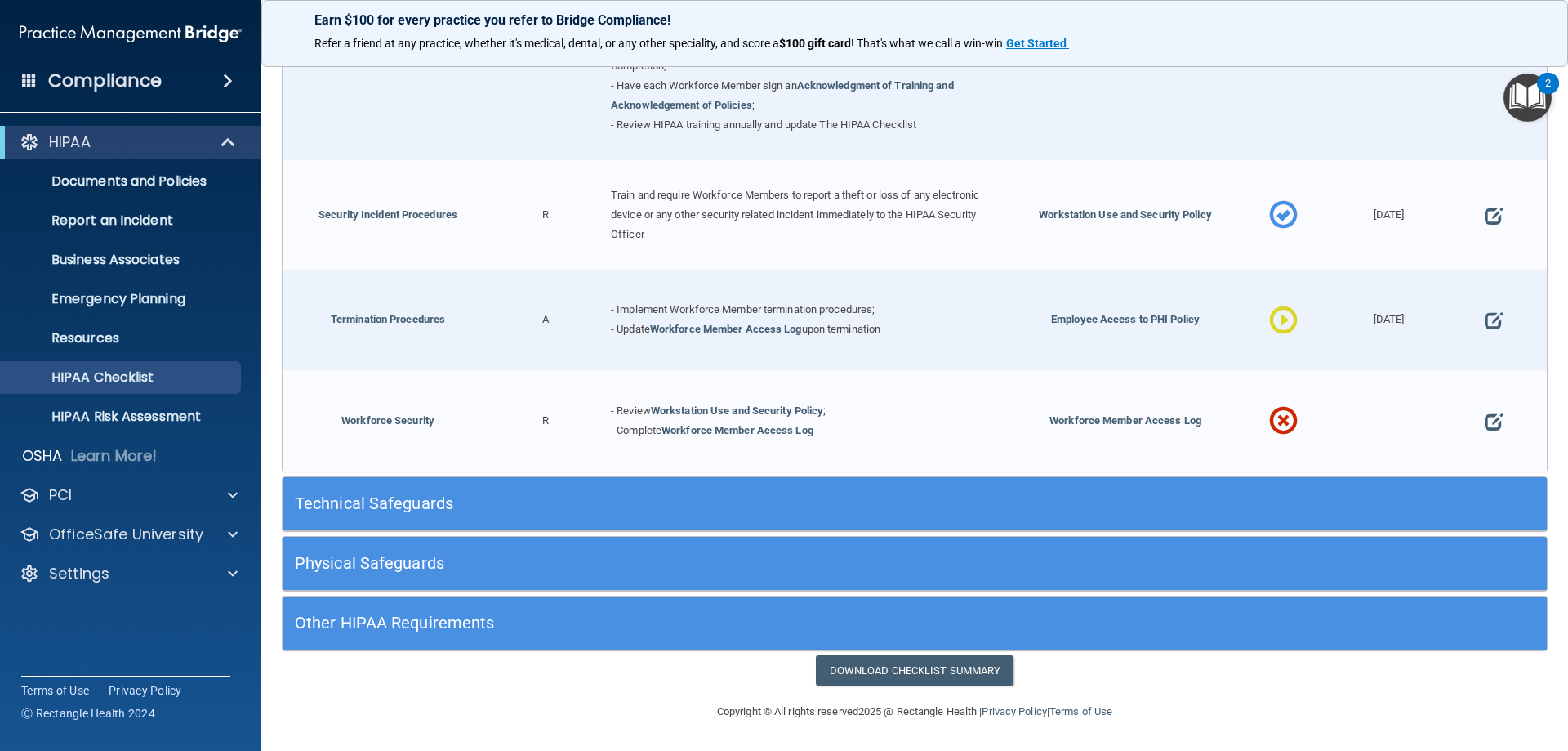
click at [1471, 421] on div at bounding box center [1494, 420] width 106 height 101
click at [1485, 426] on span at bounding box center [1494, 421] width 18 height 51
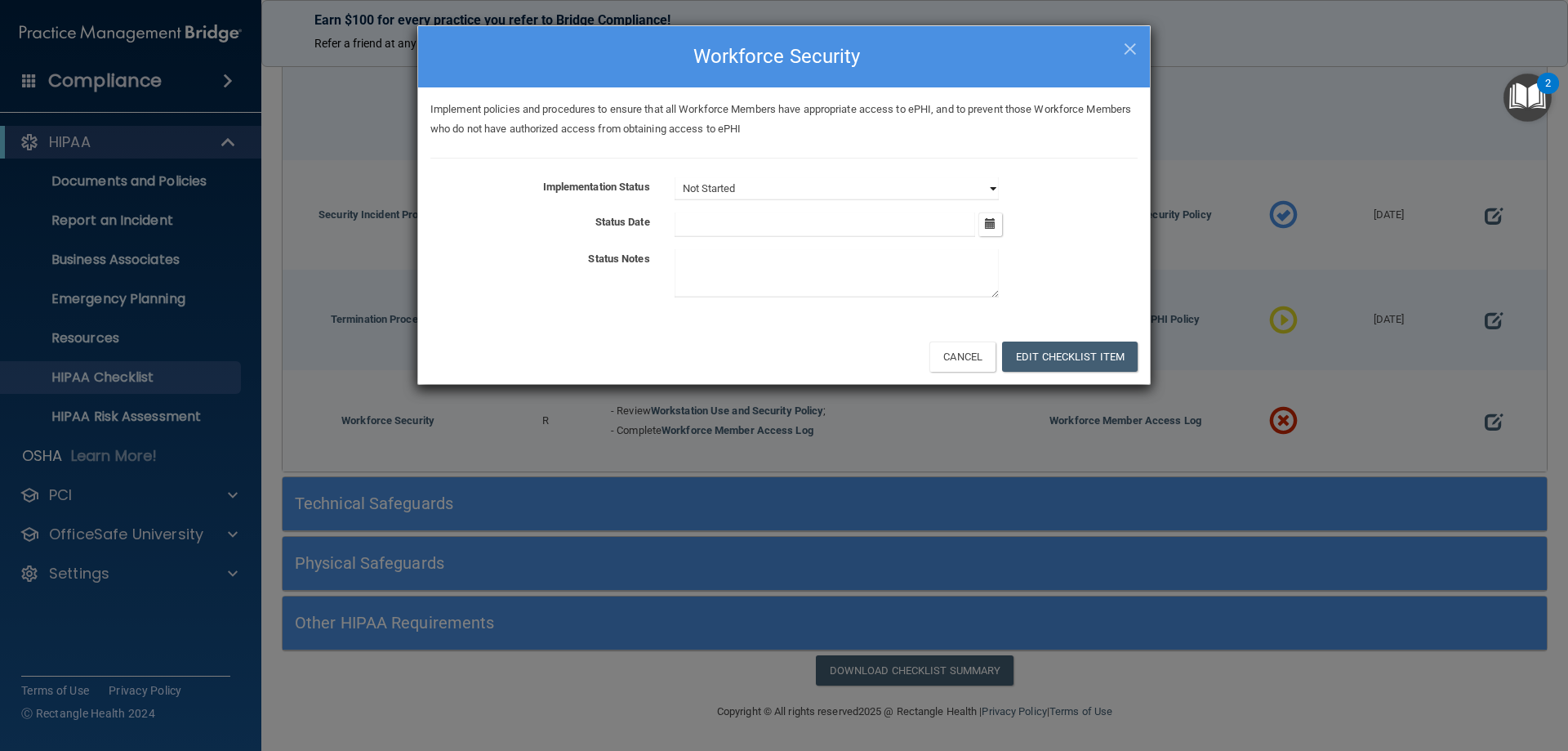
click at [702, 183] on select "Not Started In Progress Completed" at bounding box center [837, 188] width 324 height 23
select select "in_progress"
click at [675, 177] on select "Not Started In Progress Completed" at bounding box center [837, 188] width 324 height 23
click at [989, 227] on icon "button" at bounding box center [991, 223] width 11 height 11
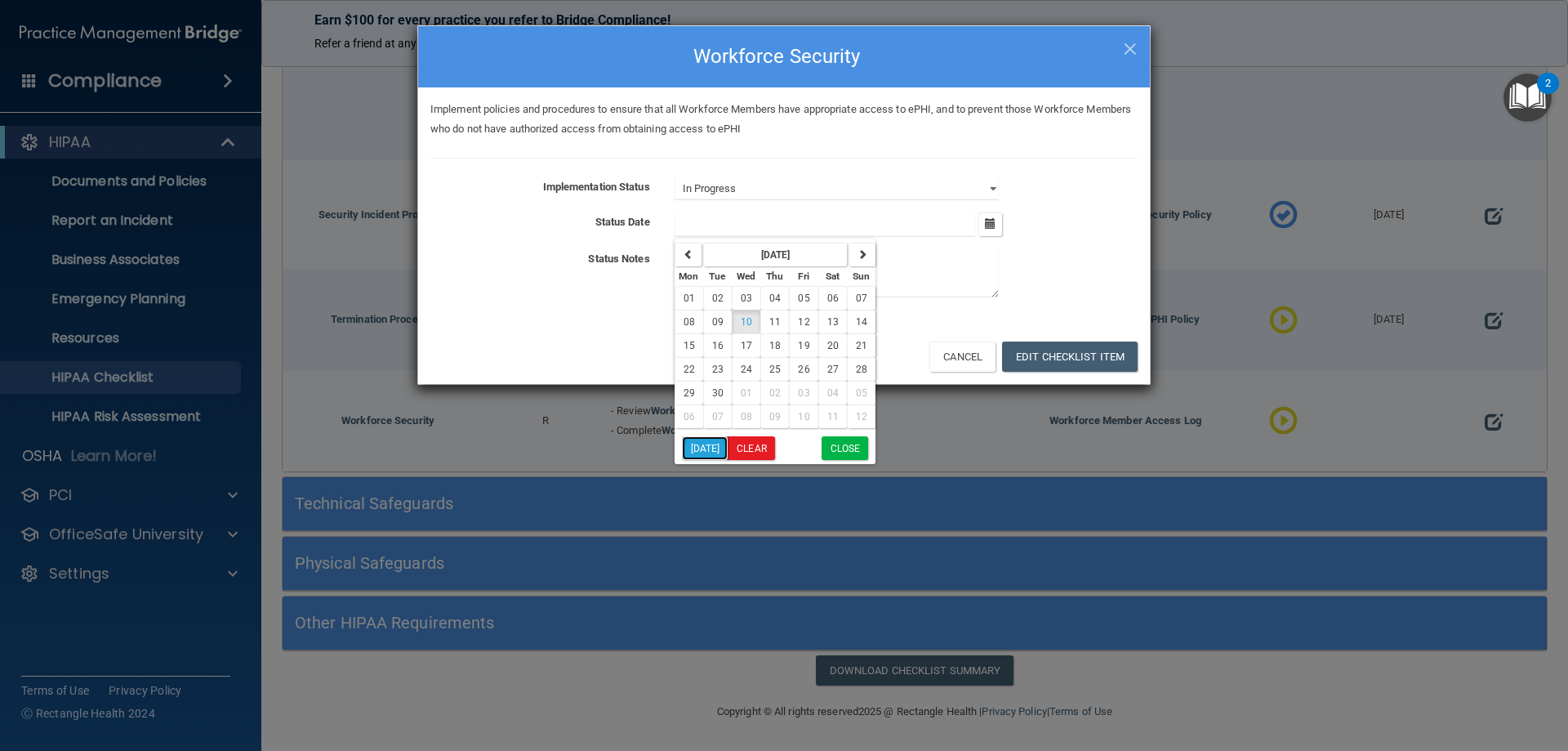
click at [714, 446] on button "Today" at bounding box center [706, 448] width 47 height 23
type input "[DATE]"
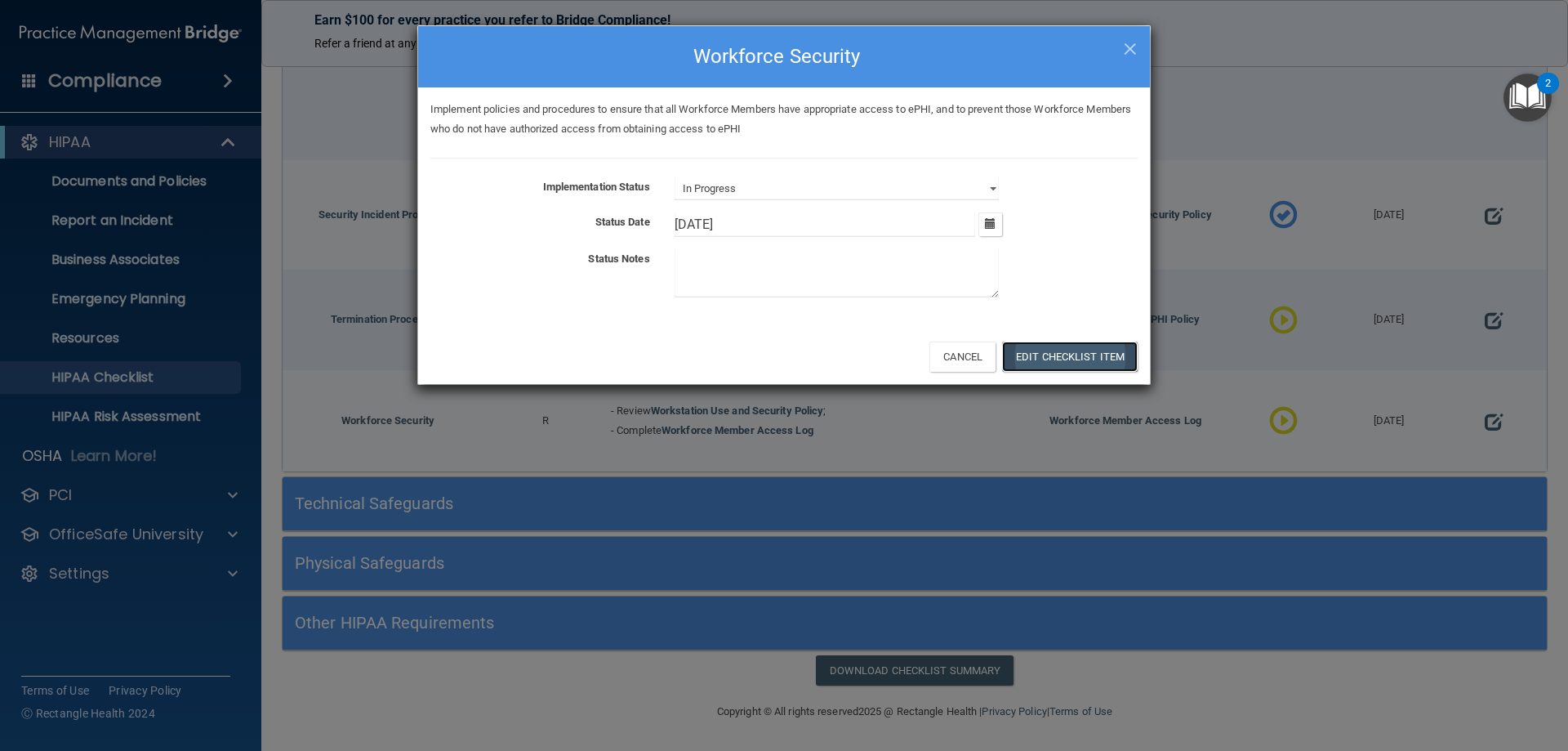
click at [1035, 355] on button "Edit Checklist Item" at bounding box center [1070, 356] width 136 height 30
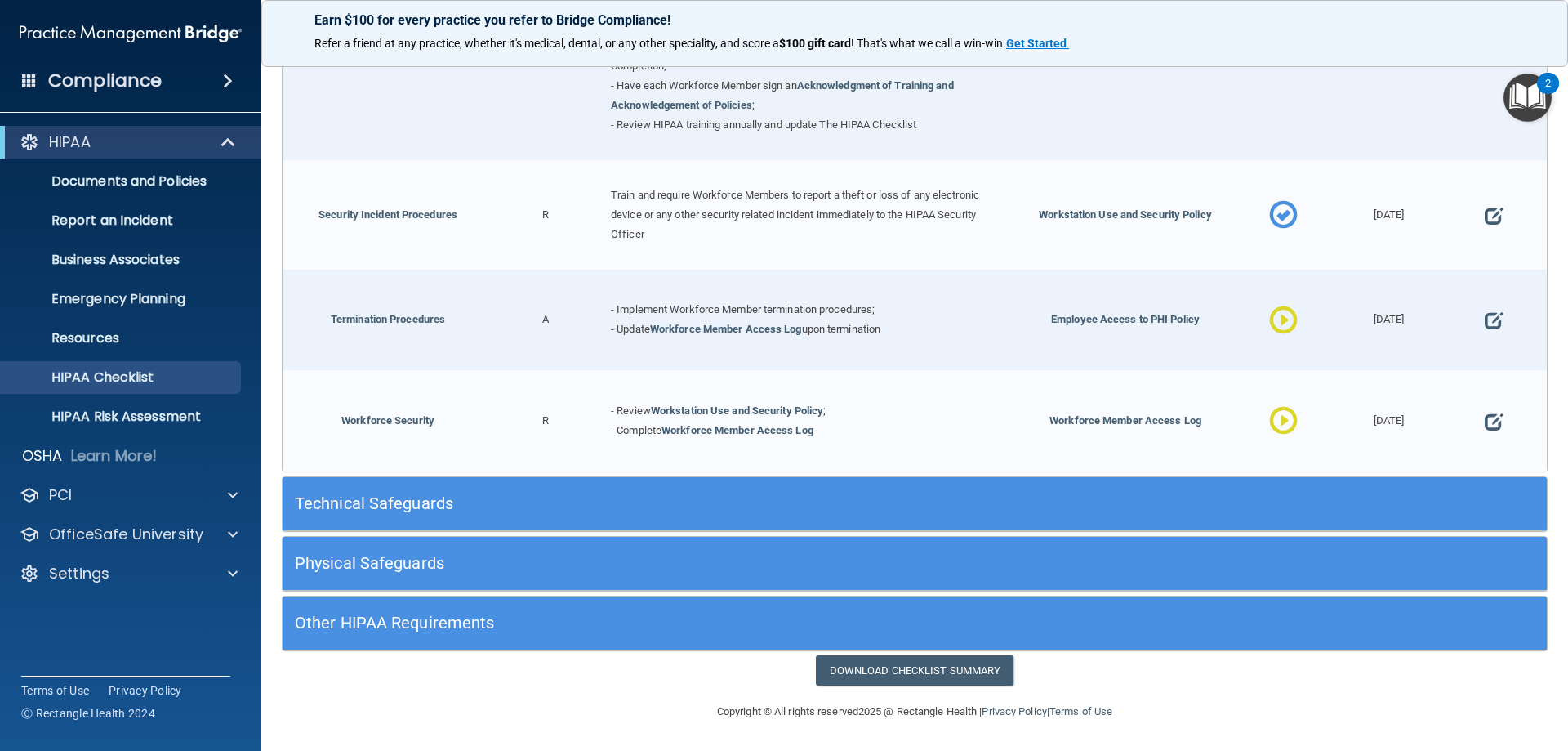
click at [456, 499] on h5 "Technical Safeguards" at bounding box center [756, 503] width 924 height 18
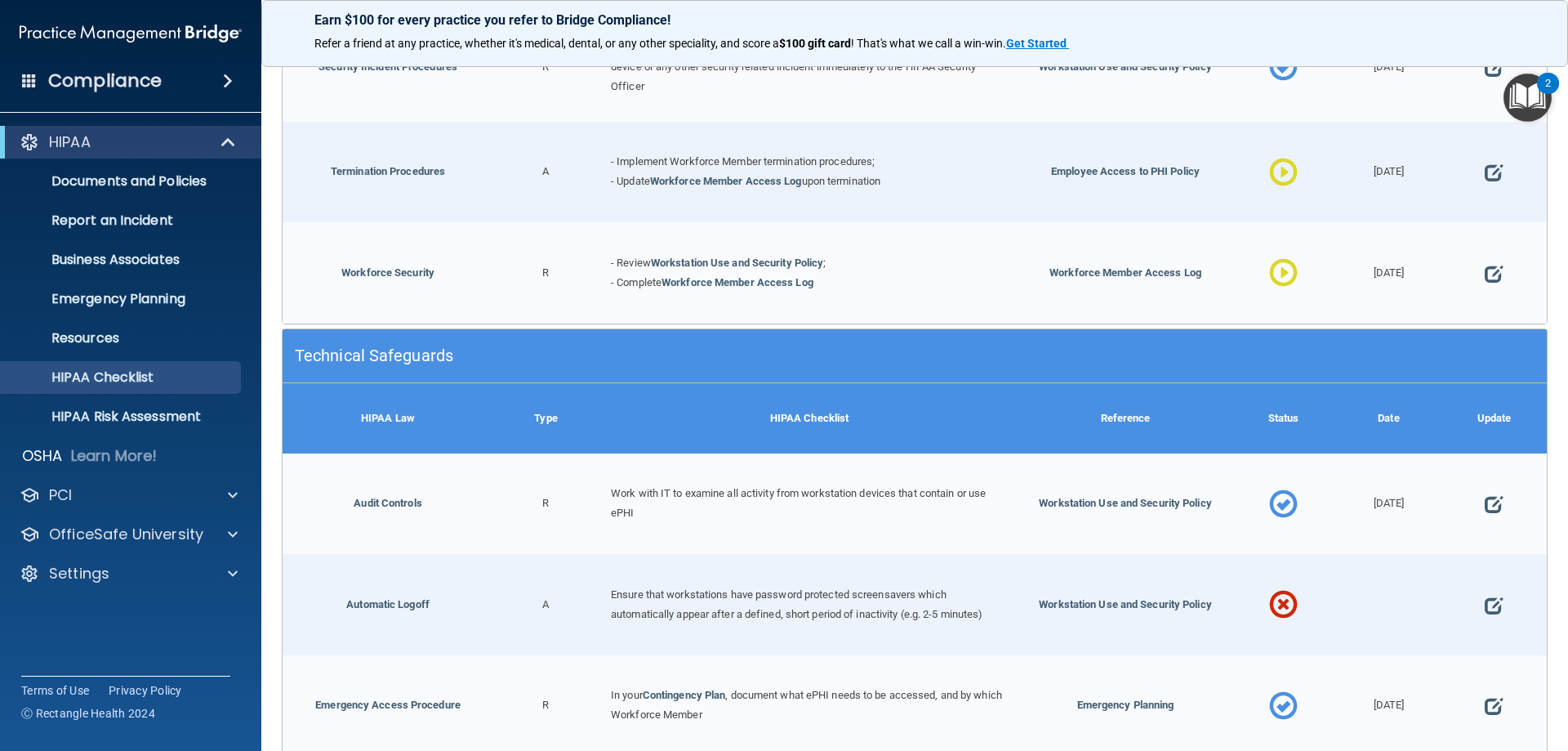
scroll to position [1763, 0]
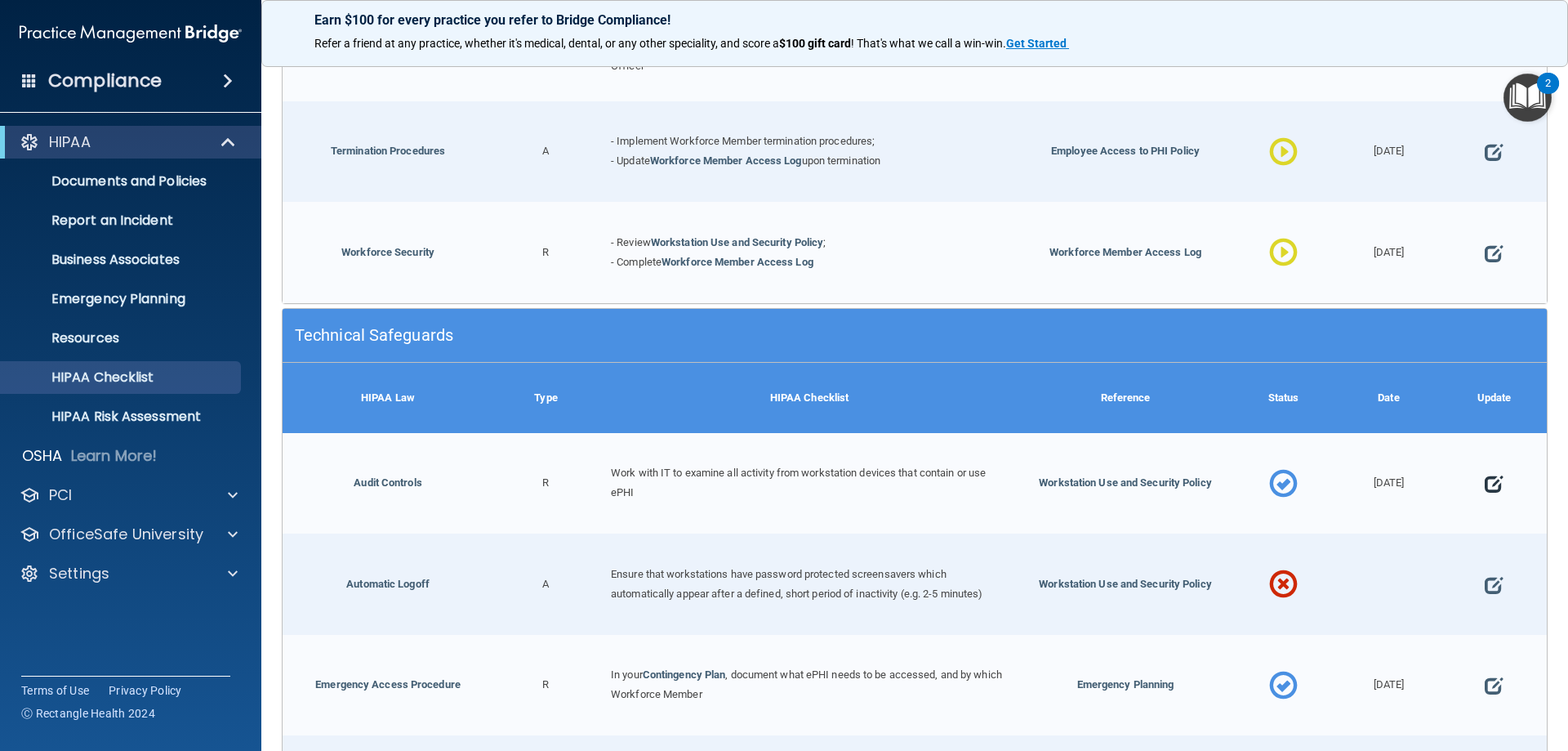
click at [1485, 481] on span at bounding box center [1494, 483] width 18 height 51
select select "completed"
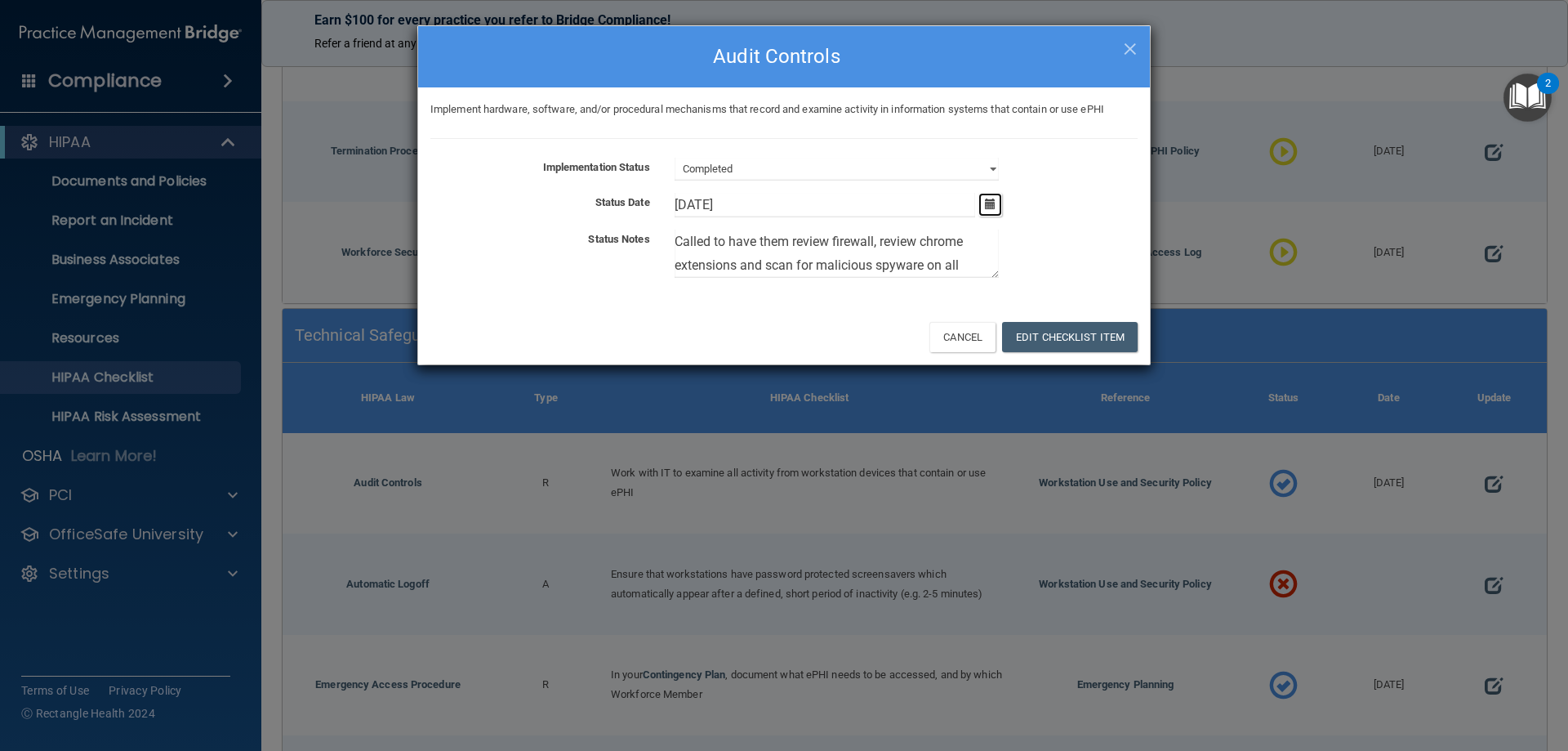
click at [986, 211] on button "button" at bounding box center [991, 204] width 23 height 23
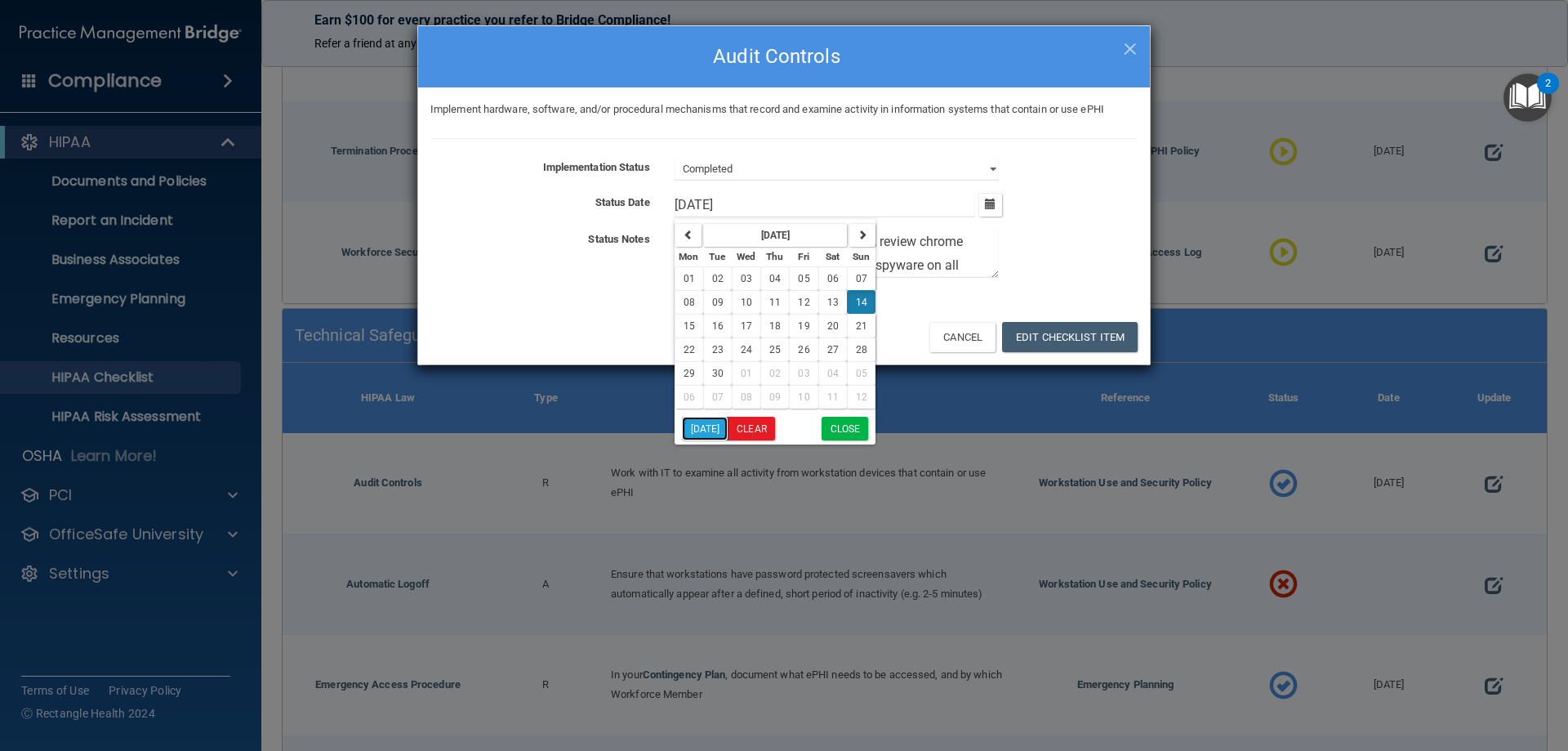
click at [684, 433] on button "Today" at bounding box center [706, 428] width 47 height 23
type input "[DATE]"
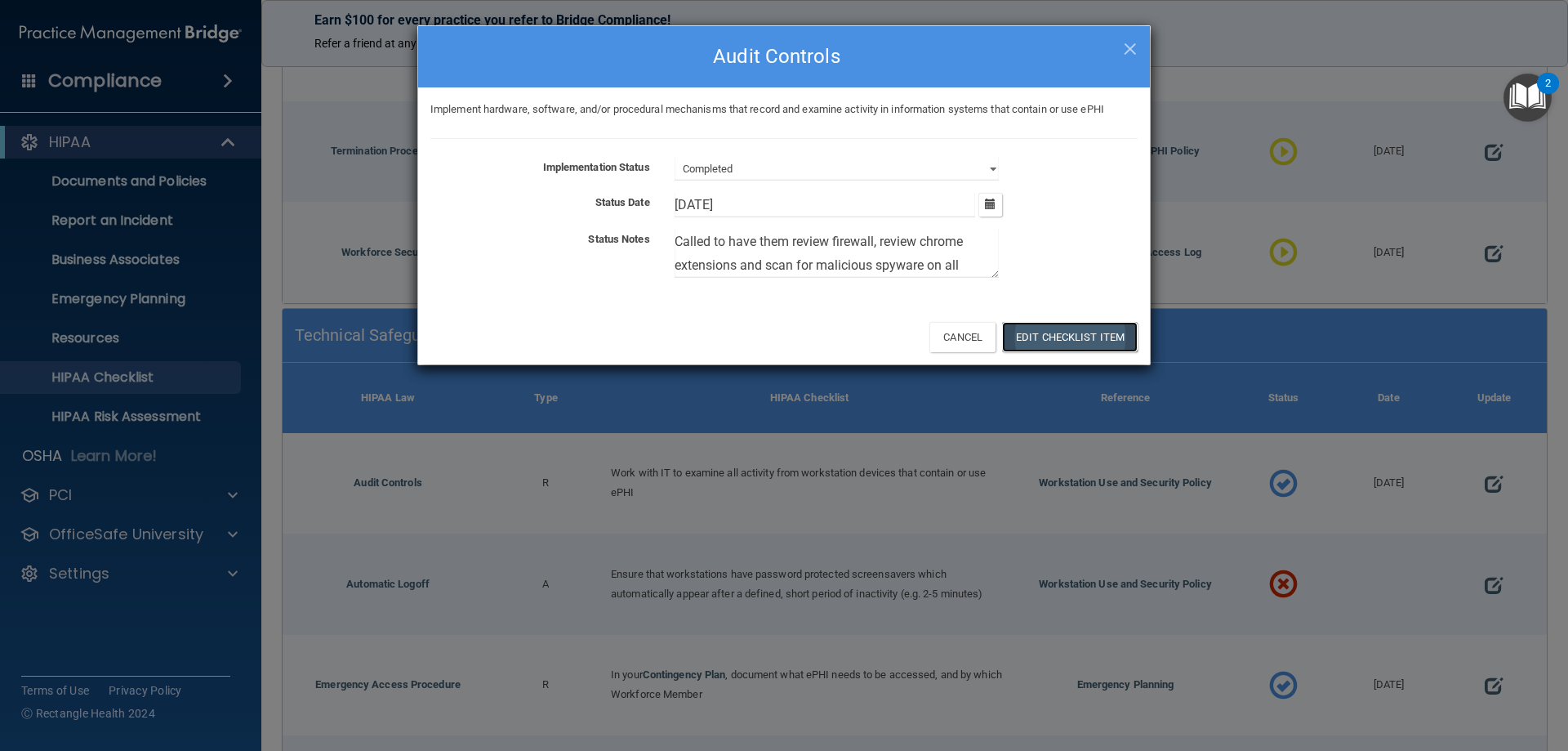
click at [1059, 341] on button "Edit Checklist Item" at bounding box center [1070, 336] width 136 height 30
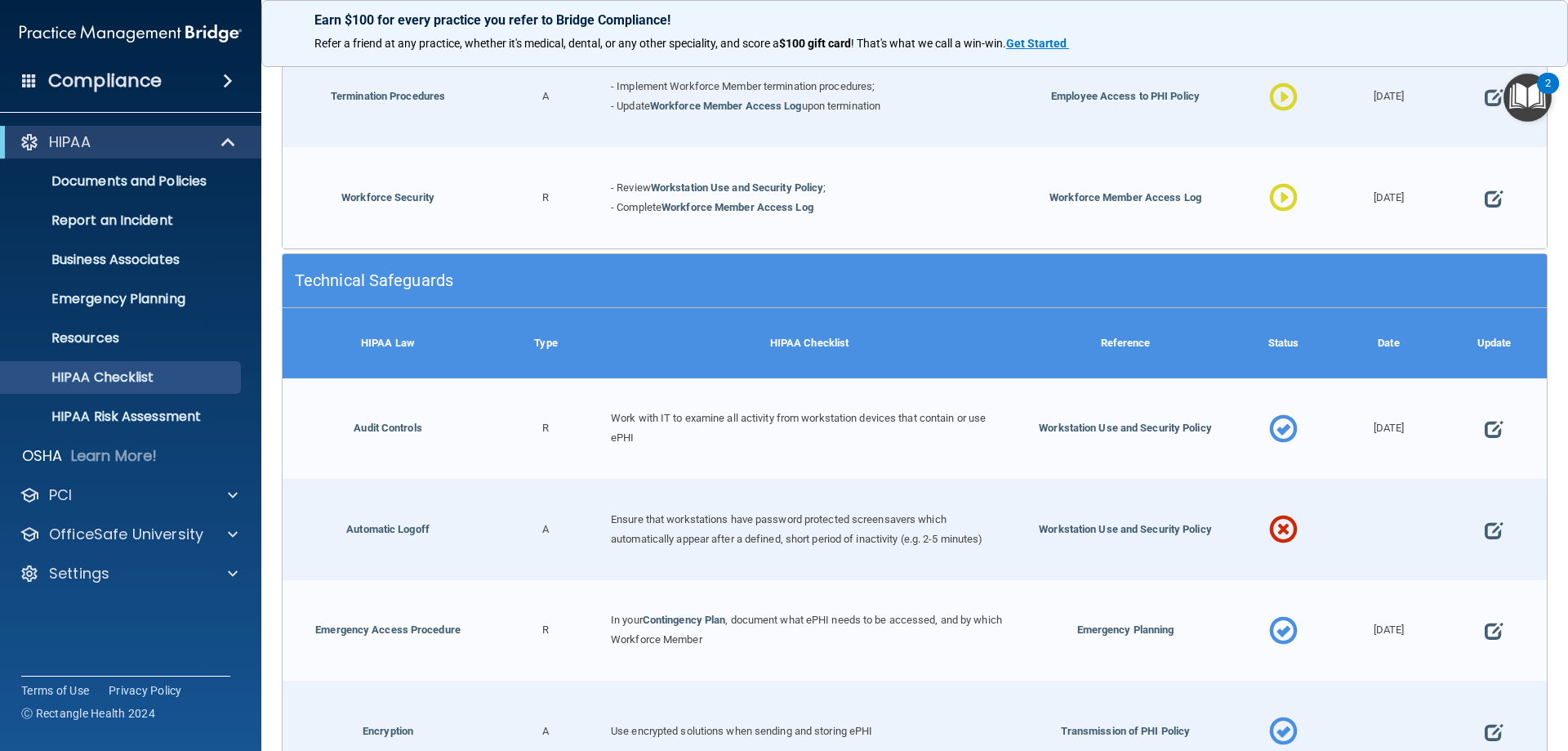
scroll to position [2009, 0]
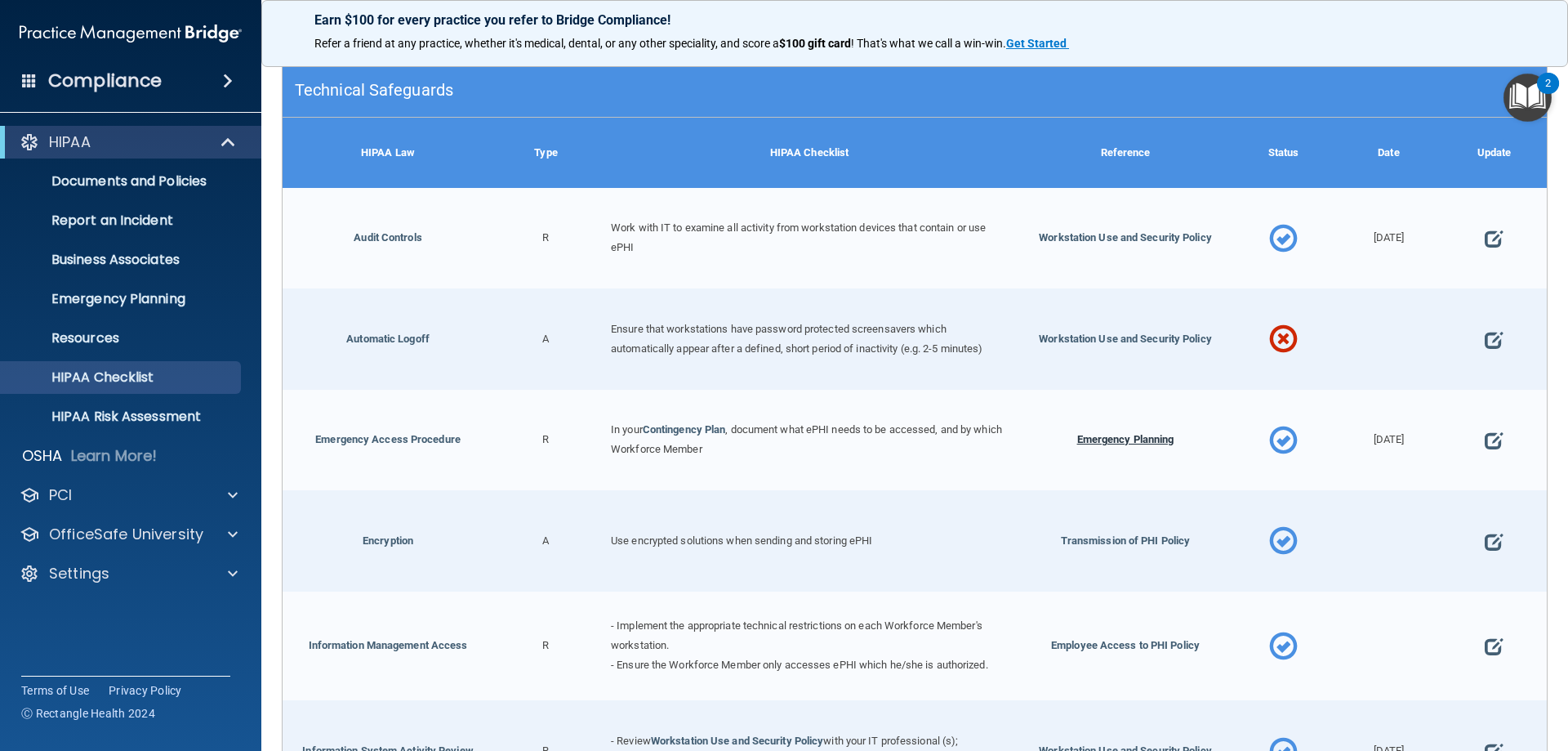
click at [1112, 442] on span "Emergency Planning" at bounding box center [1126, 439] width 98 height 13
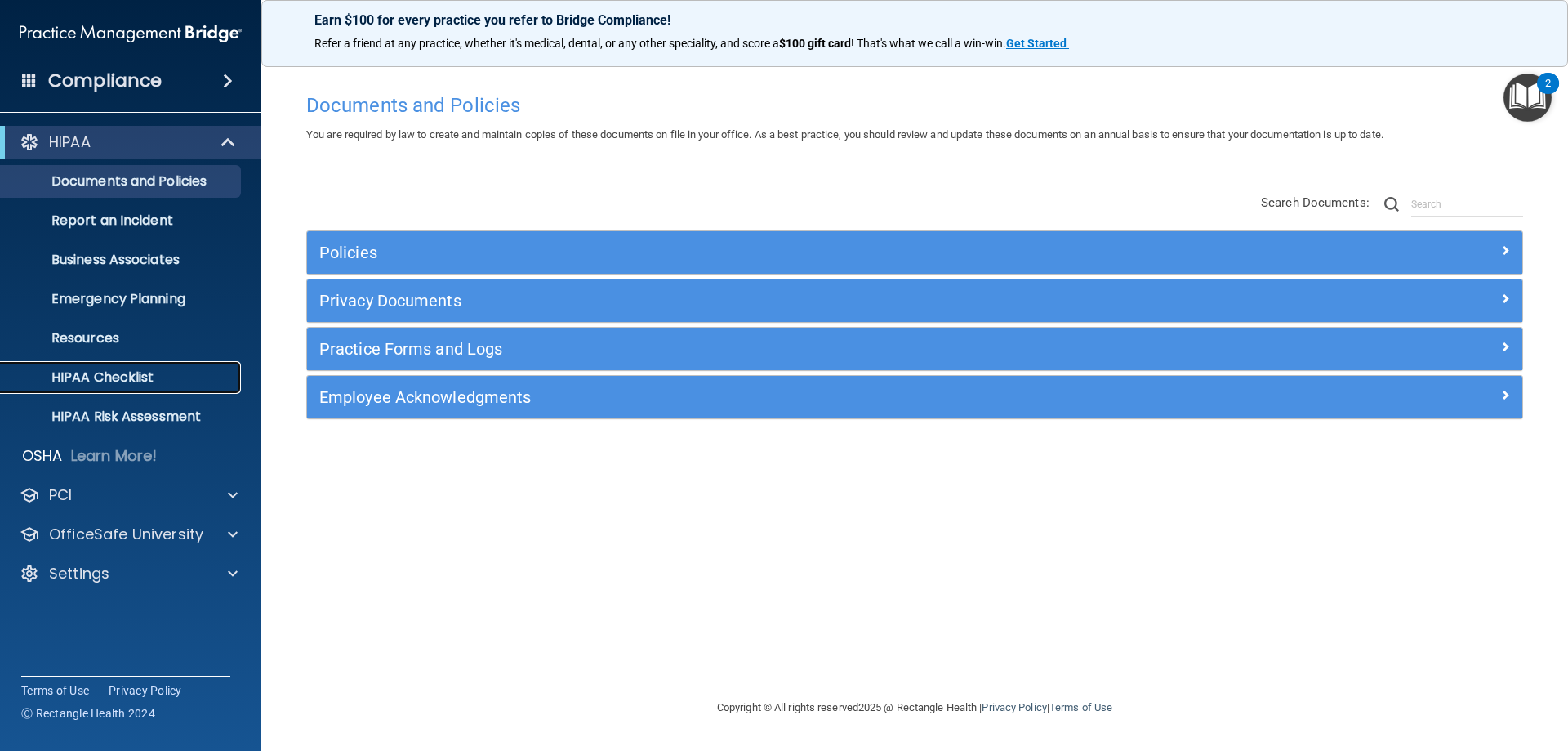
click at [108, 375] on p "HIPAA Checklist" at bounding box center [122, 378] width 223 height 16
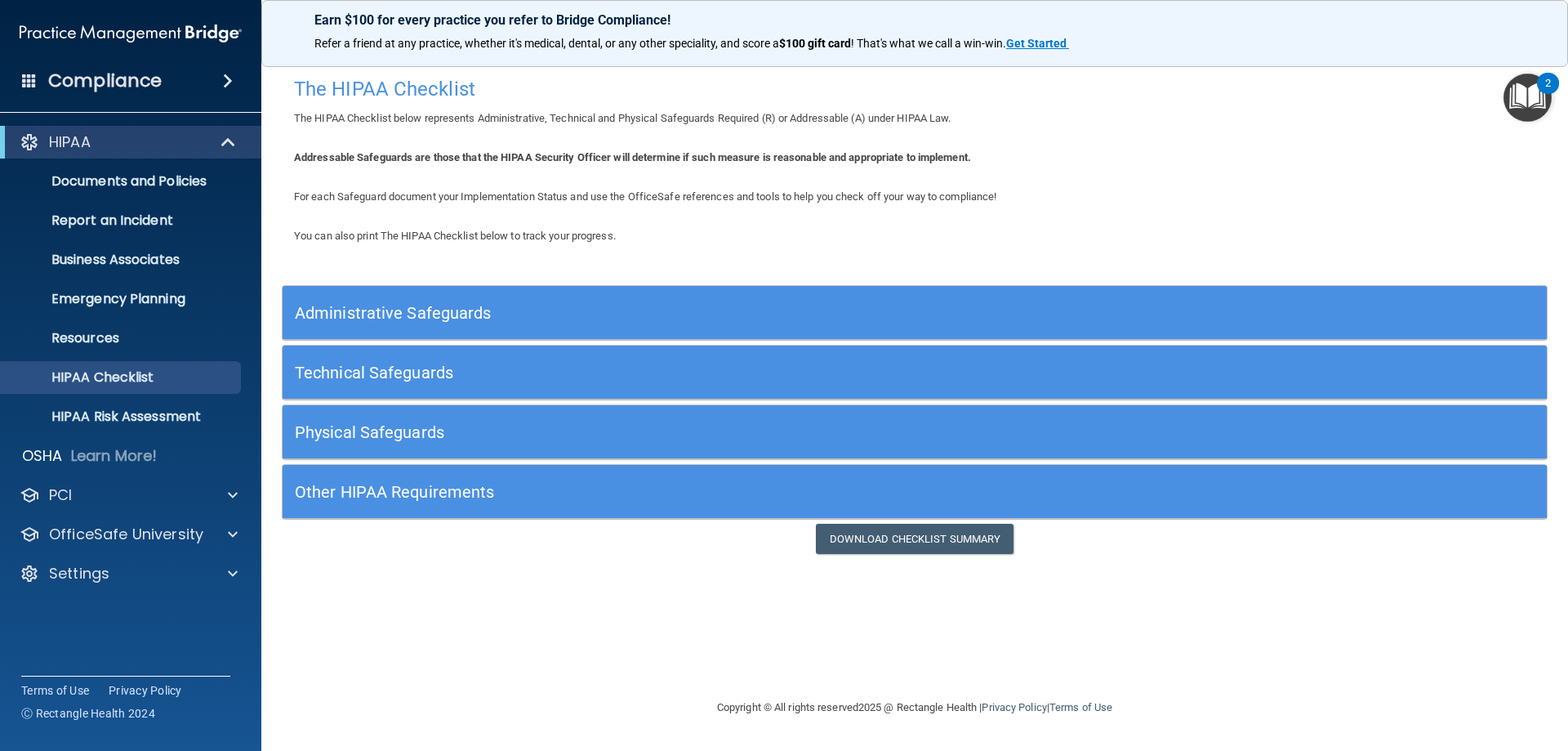
click at [356, 396] on div "Technical Safeguards" at bounding box center [915, 372] width 1264 height 54
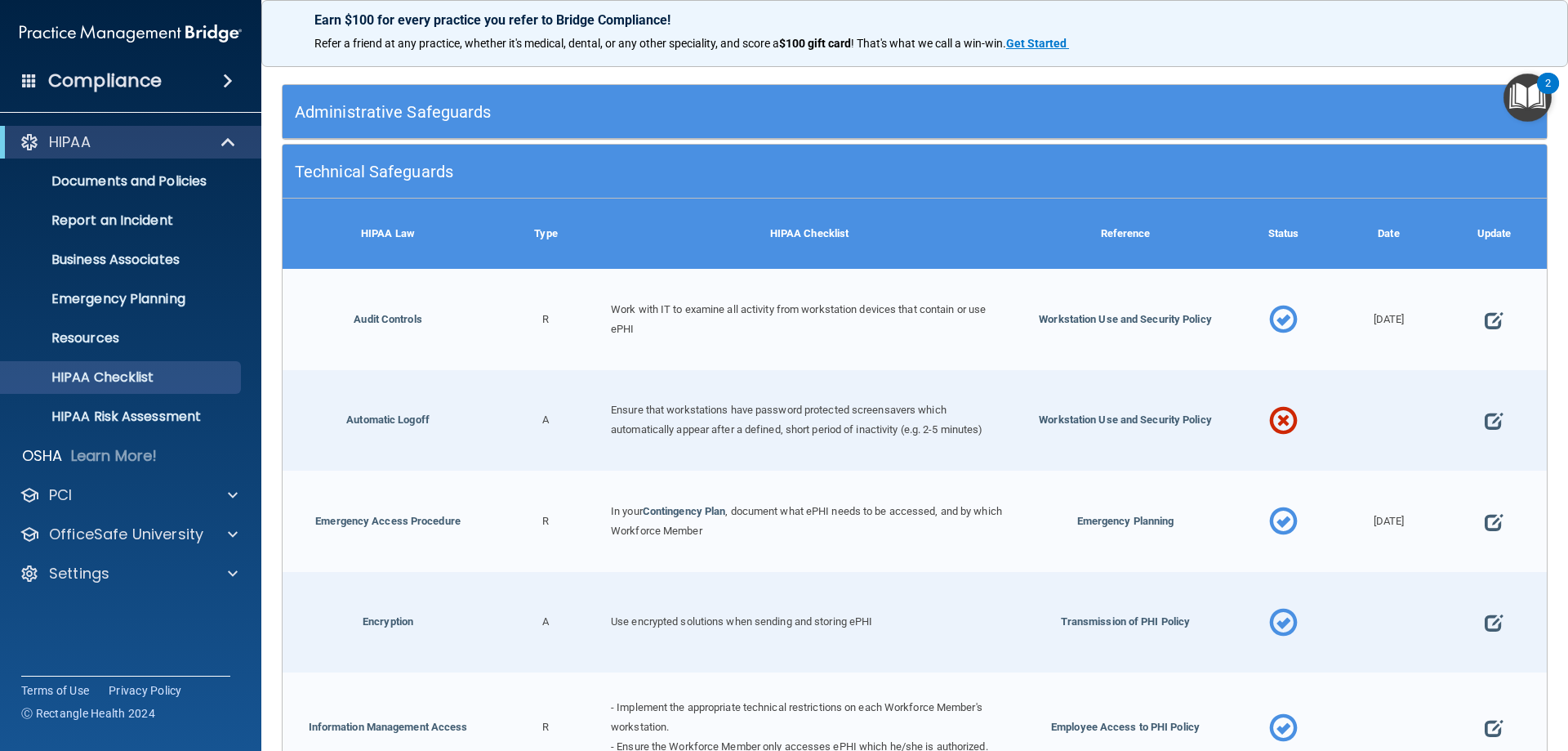
scroll to position [245, 0]
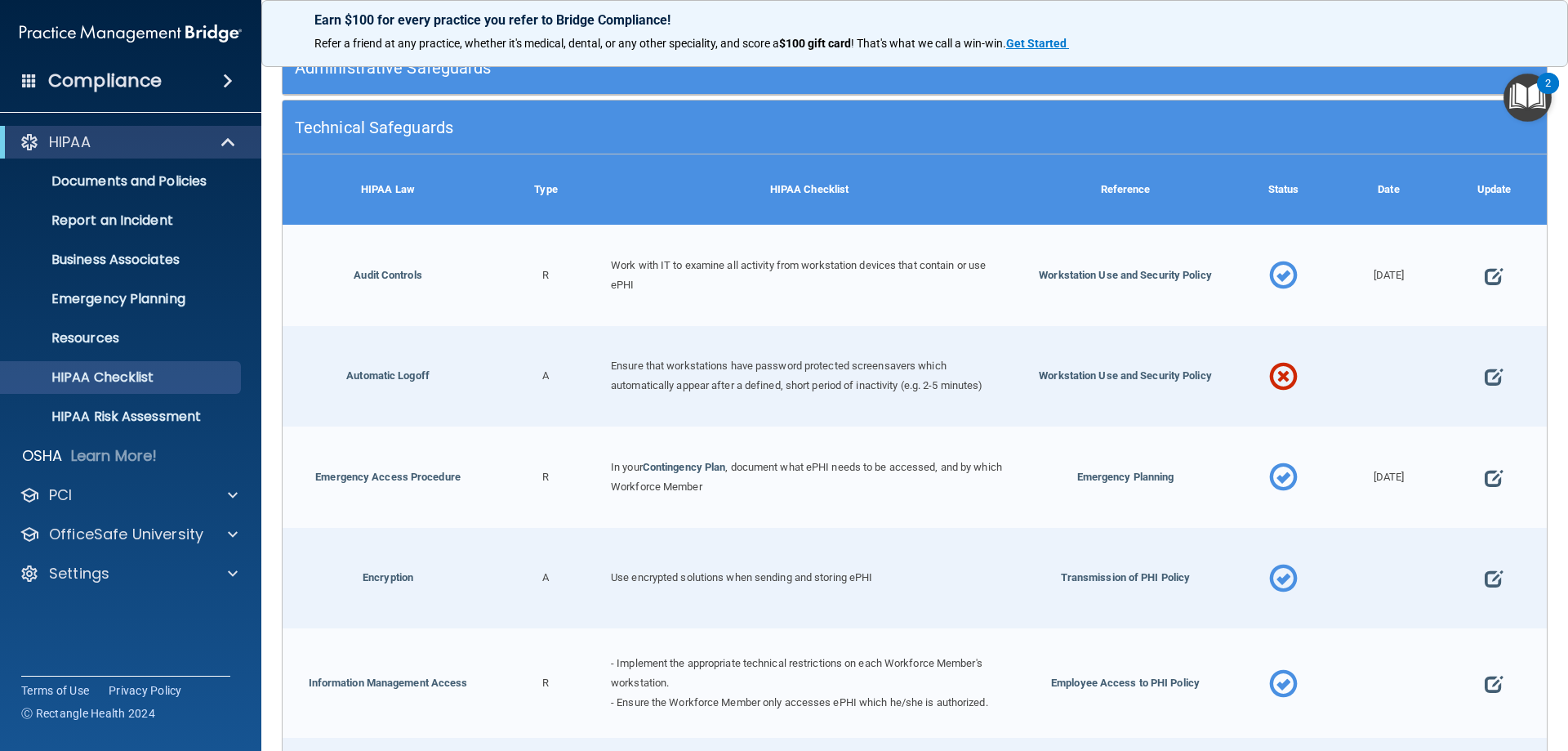
click at [680, 461] on link "Contingency Plan" at bounding box center [684, 467] width 83 height 13
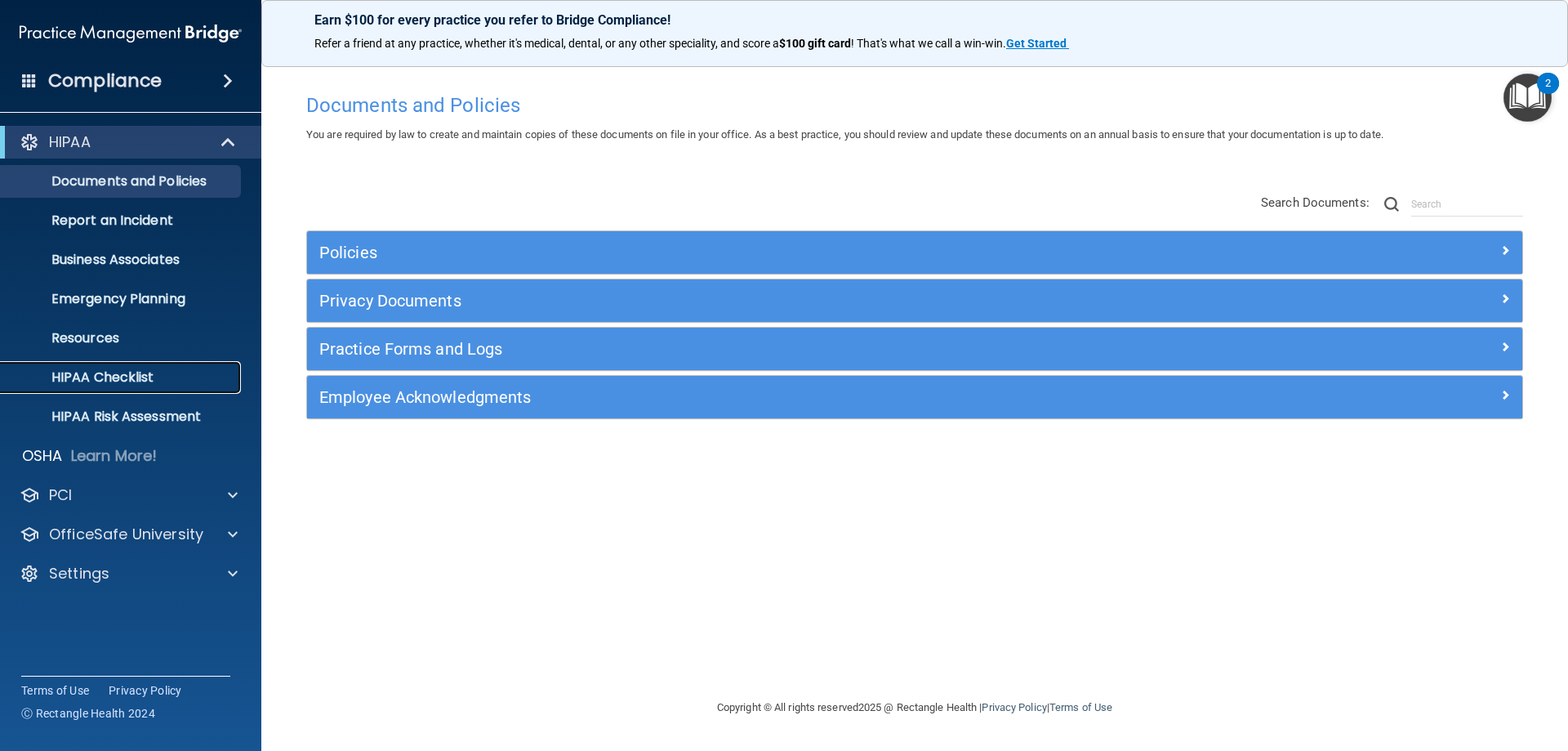
click at [109, 384] on p "HIPAA Checklist" at bounding box center [122, 378] width 223 height 16
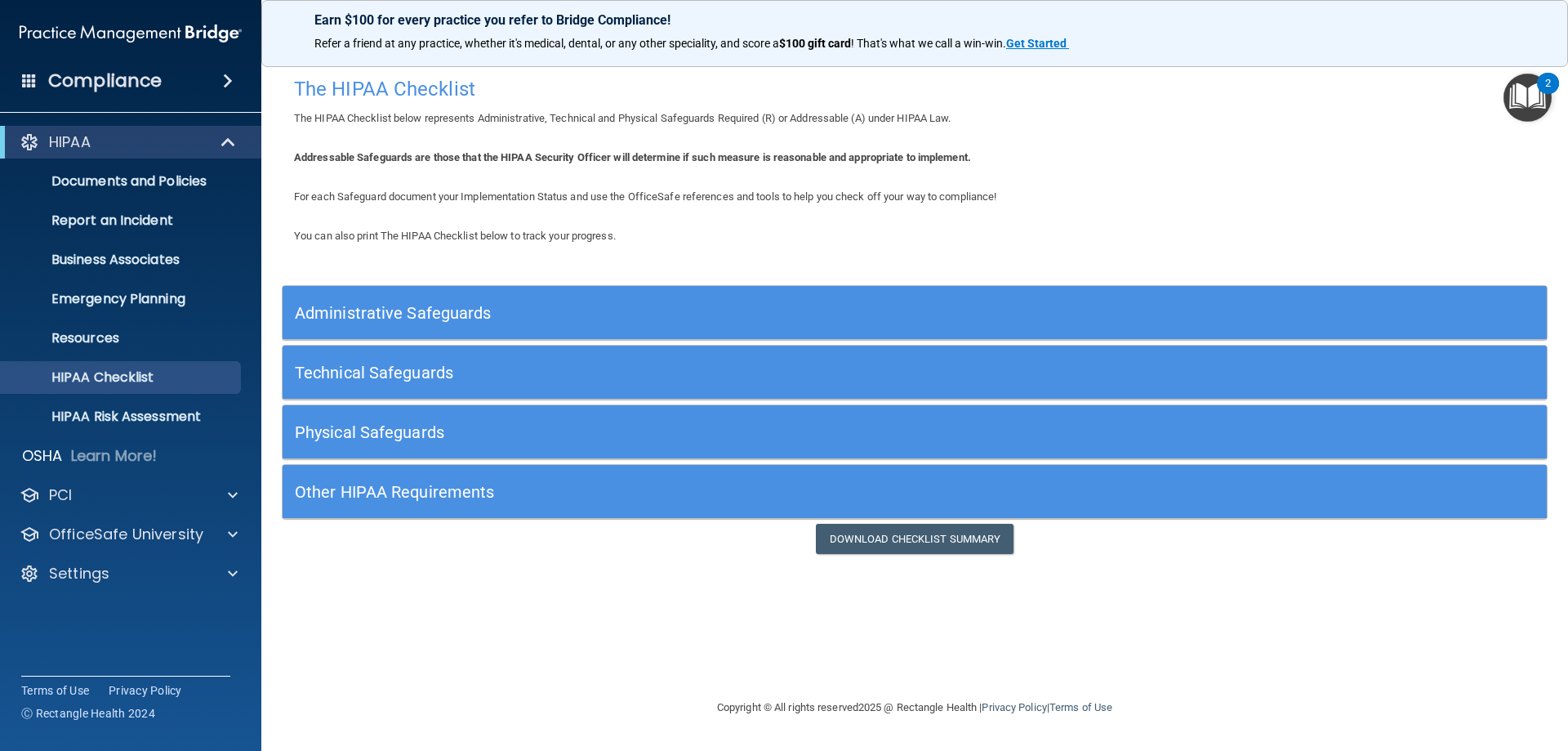
click at [405, 380] on h5 "Technical Safeguards" at bounding box center [756, 372] width 924 height 18
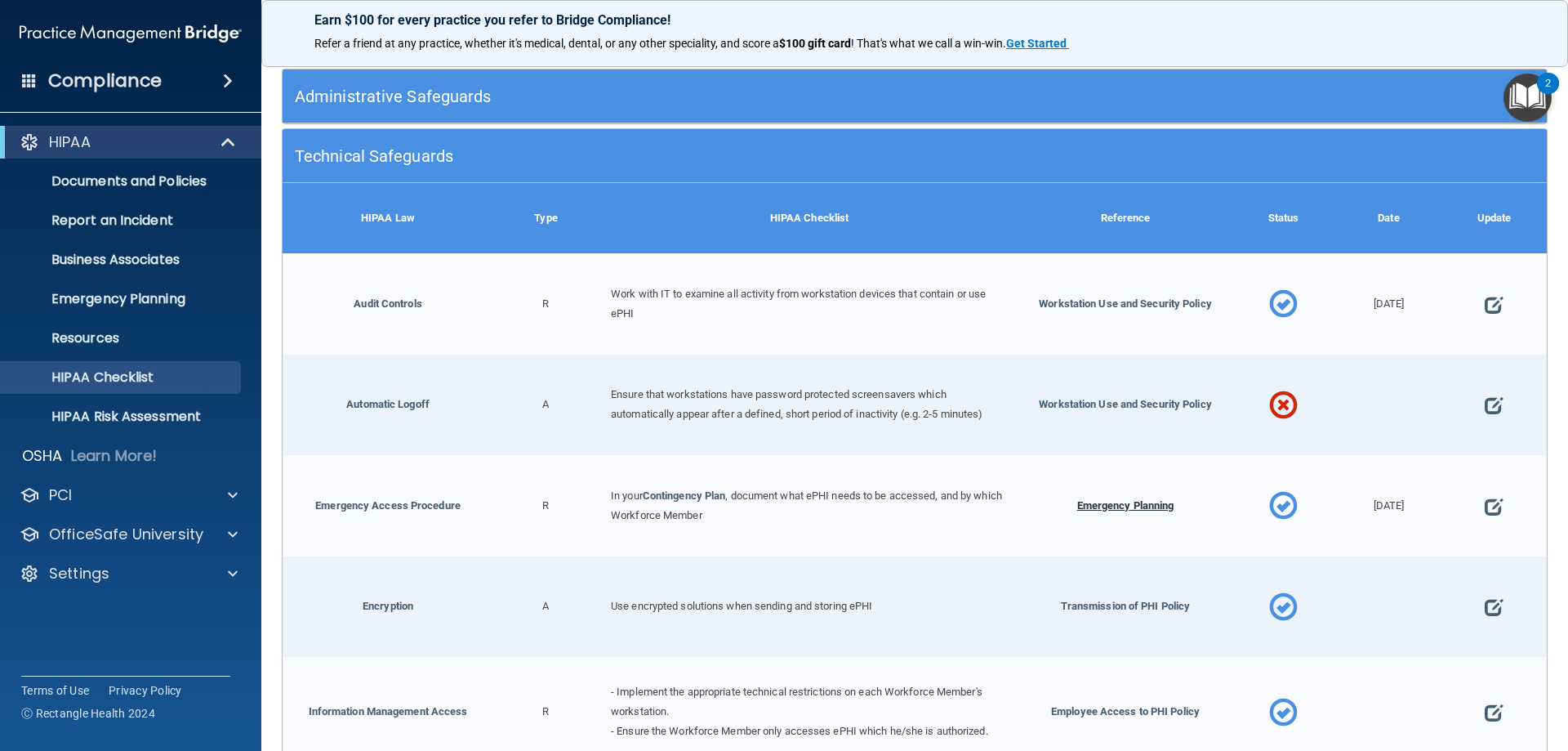
scroll to position [245, 0]
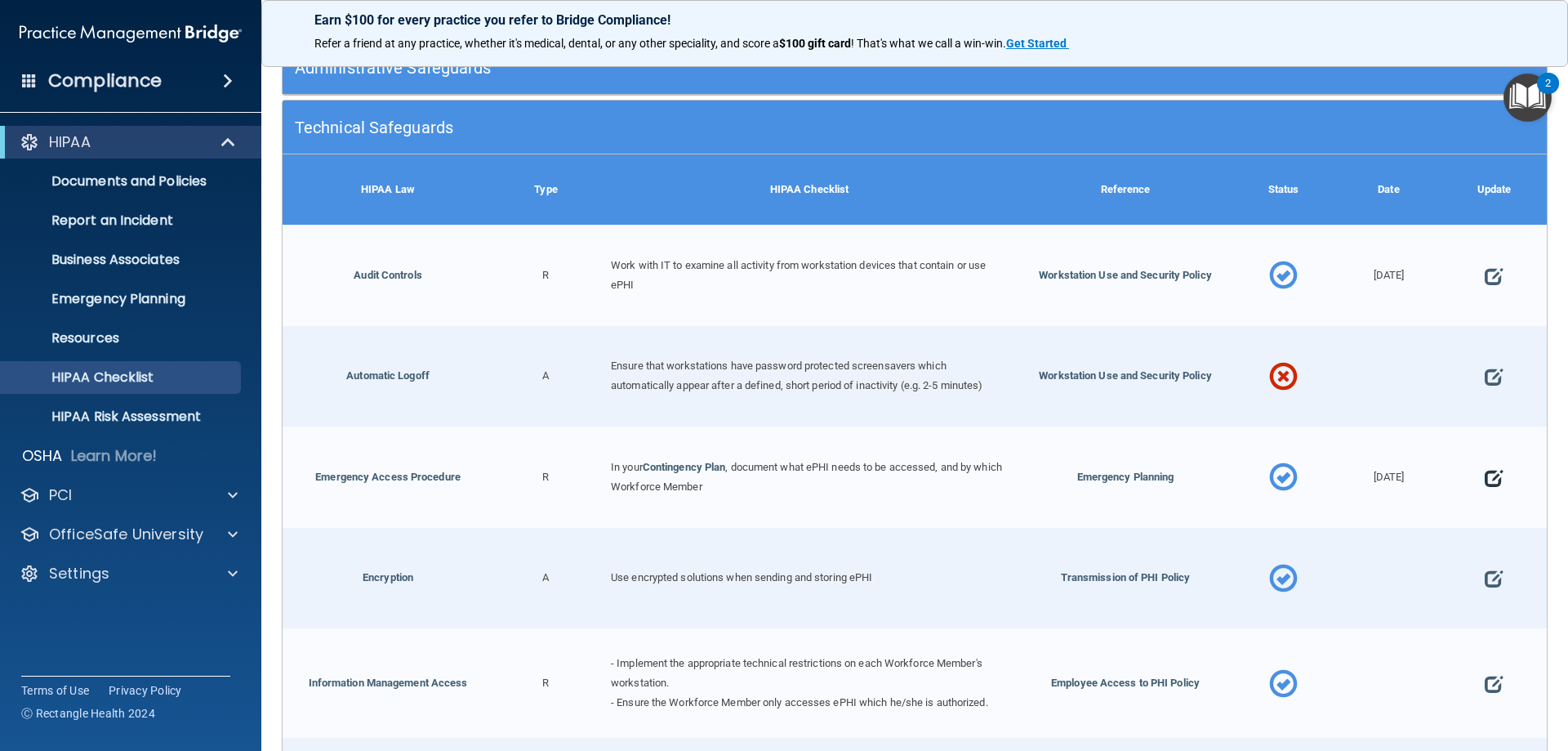
click at [1485, 478] on span at bounding box center [1494, 478] width 18 height 51
select select "completed"
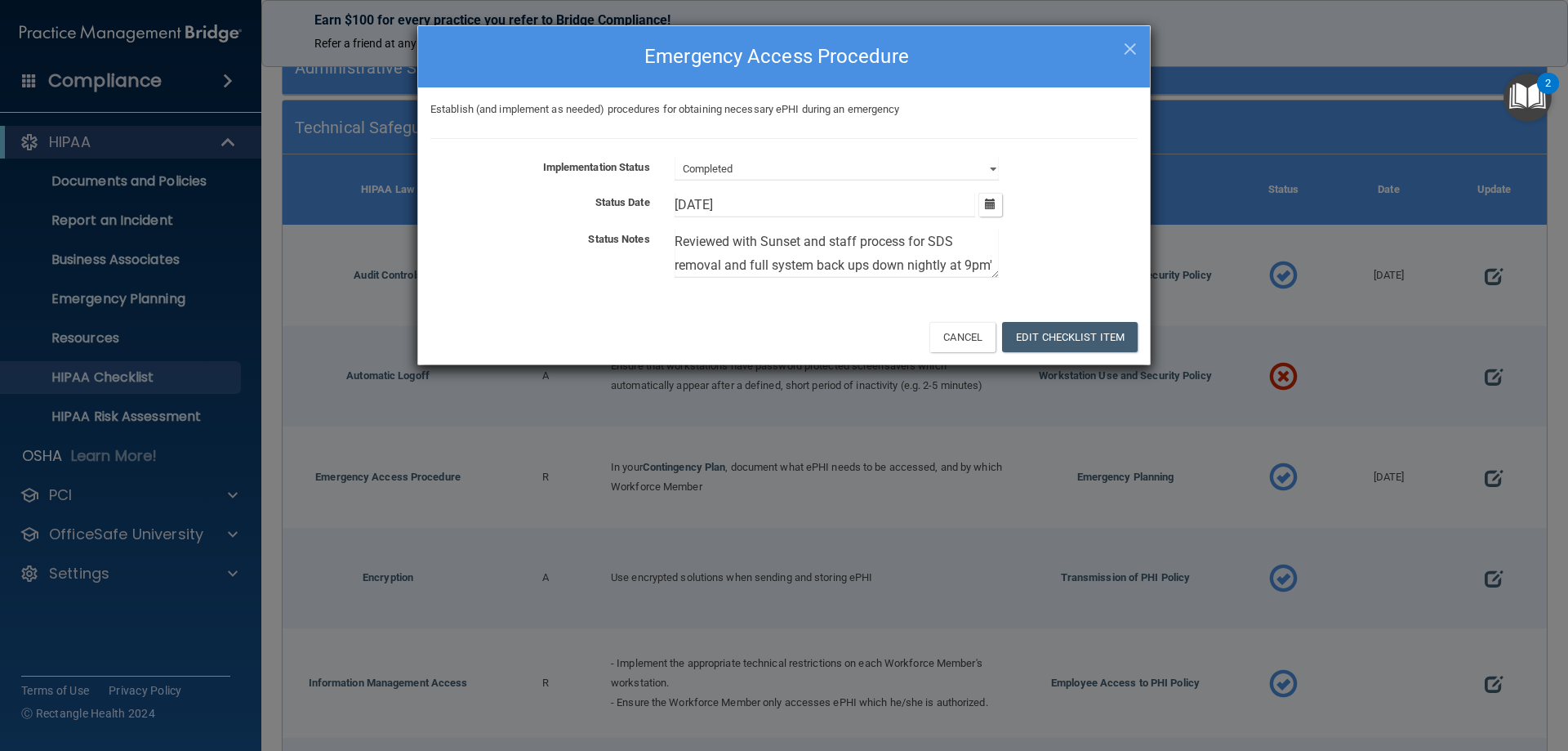
scroll to position [23, 0]
click at [731, 264] on textarea "Reviewed with Sunset and staff process for SDS removal and full system back ups…" at bounding box center [837, 253] width 324 height 48
type textarea "R"
click at [993, 206] on icon "button" at bounding box center [991, 204] width 11 height 11
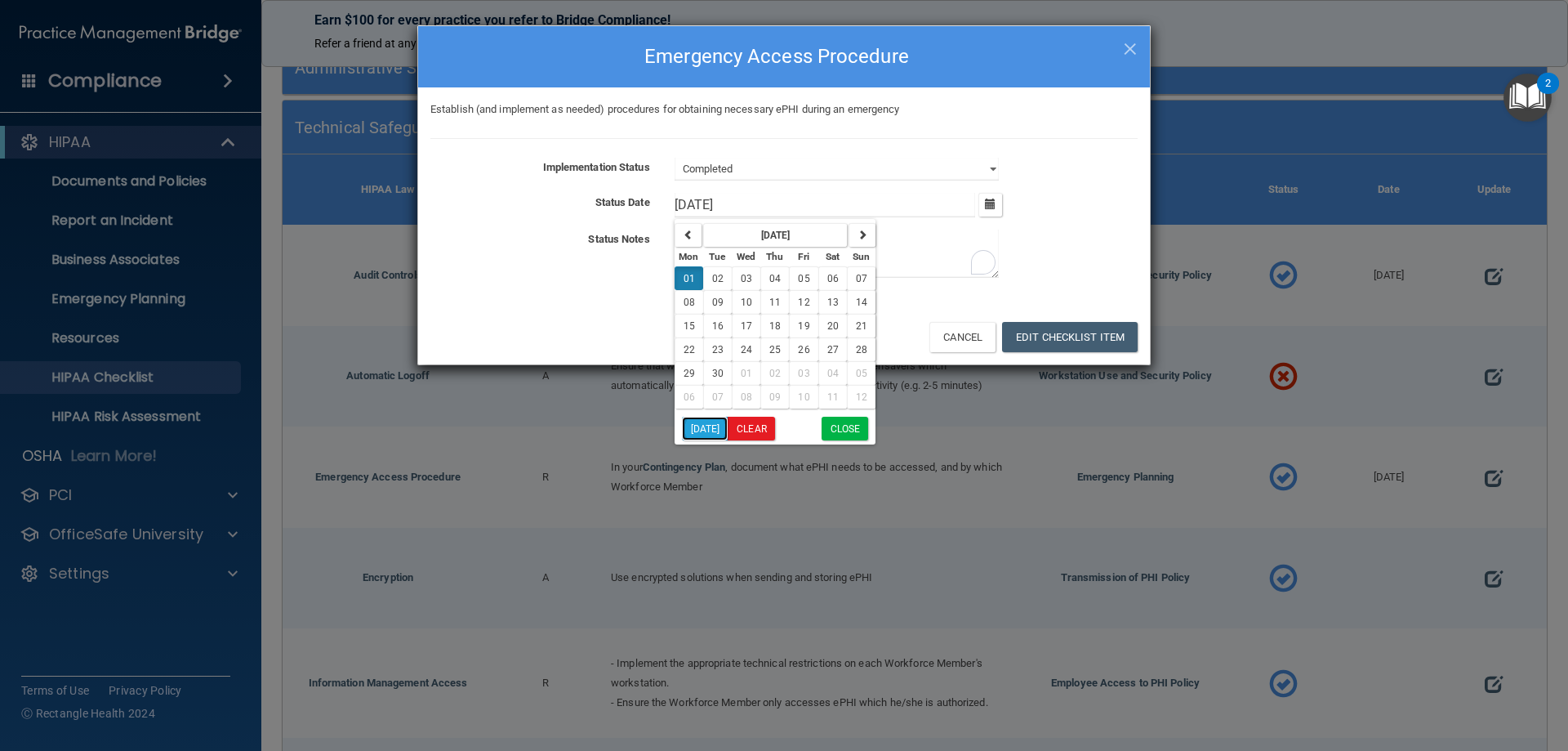
click at [704, 420] on button "[DATE]" at bounding box center [706, 428] width 47 height 23
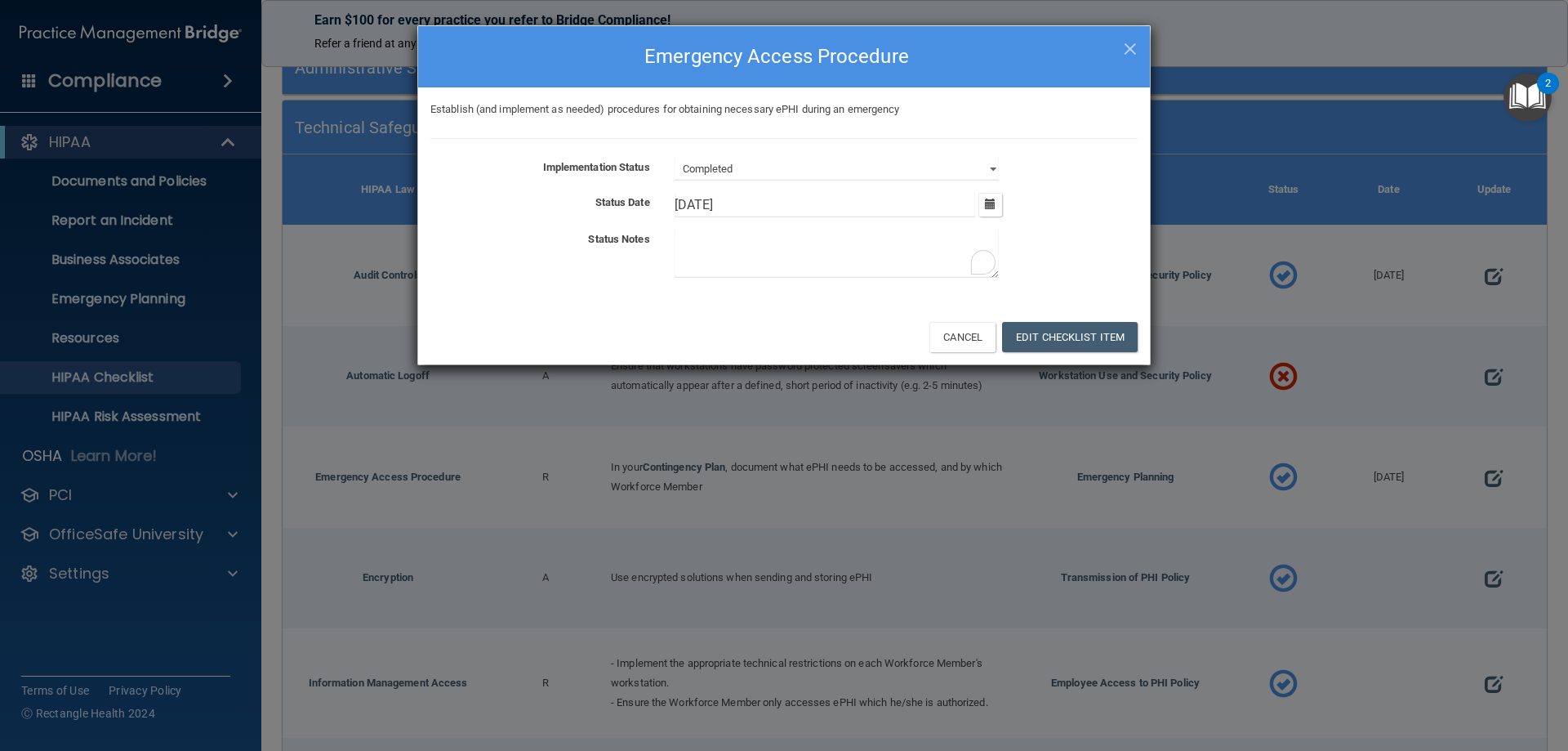
type input "[DATE]"
click at [1075, 337] on button "Edit Checklist Item" at bounding box center [1070, 336] width 136 height 30
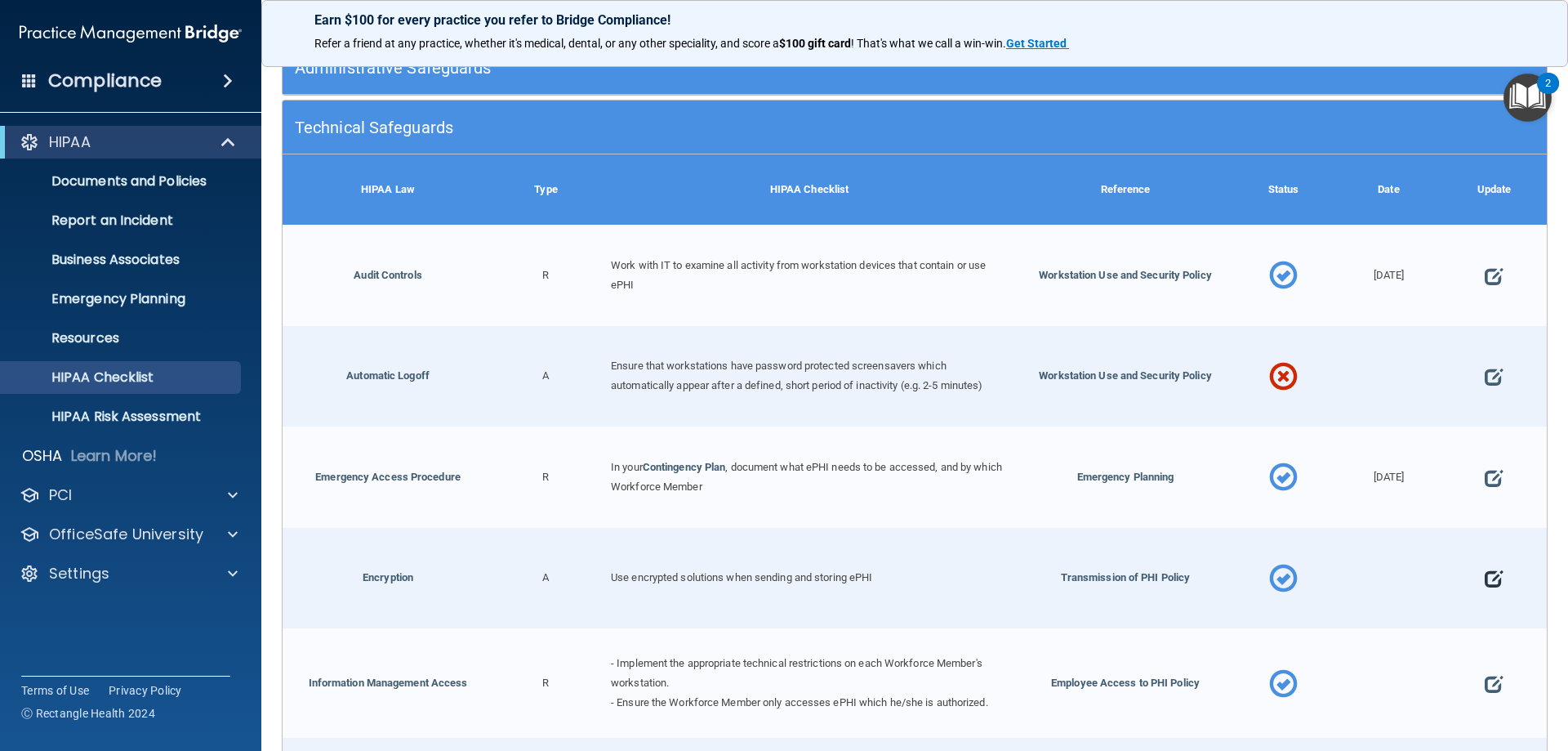
click at [1485, 572] on span at bounding box center [1494, 579] width 18 height 51
select select "completed"
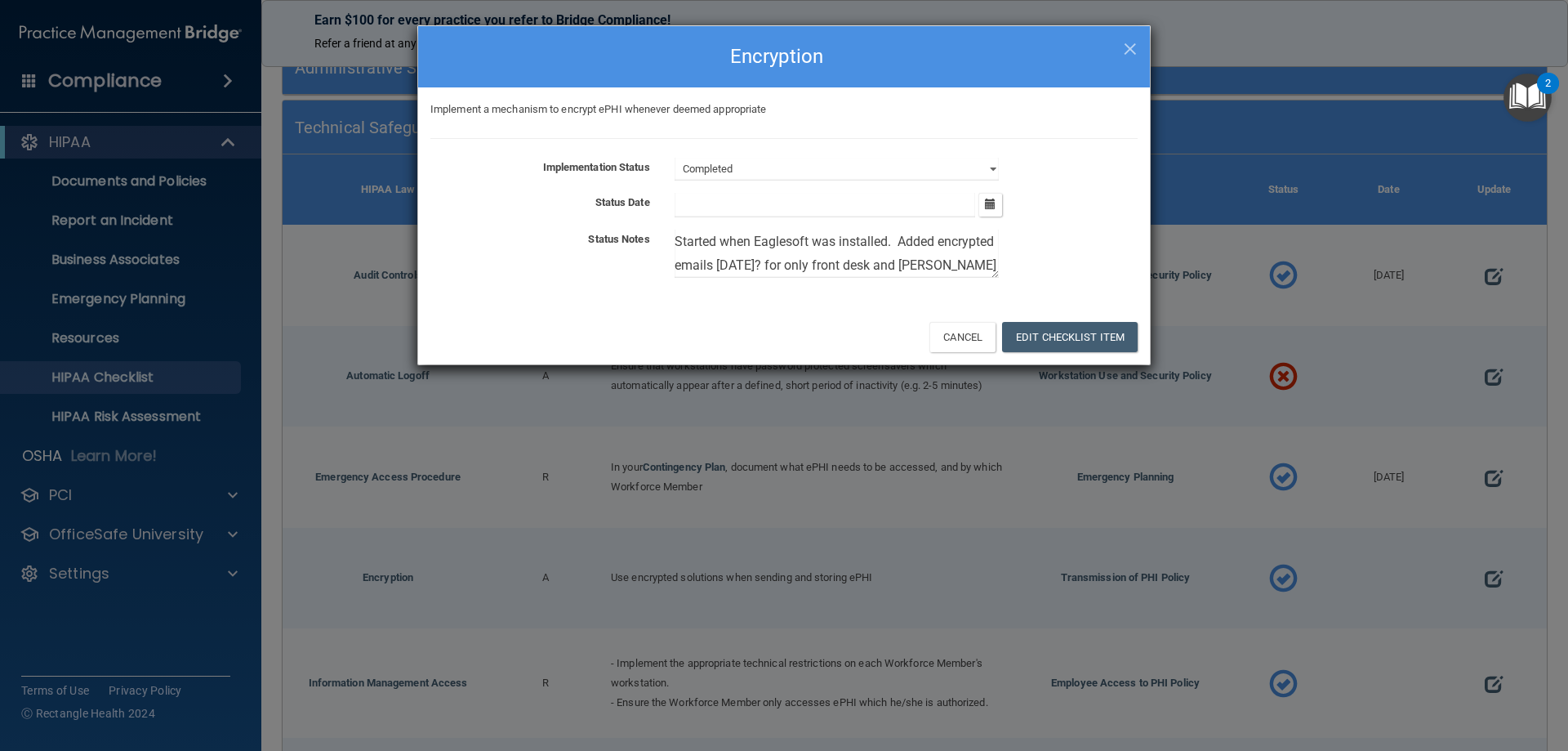
scroll to position [23, 0]
drag, startPoint x: 709, startPoint y: 267, endPoint x: 665, endPoint y: 246, distance: 48.8
click at [665, 246] on div "Started when Eaglesoft was installed. Added encrypted emails [DATE]? for only f…" at bounding box center [906, 257] width 488 height 55
type textarea "S"
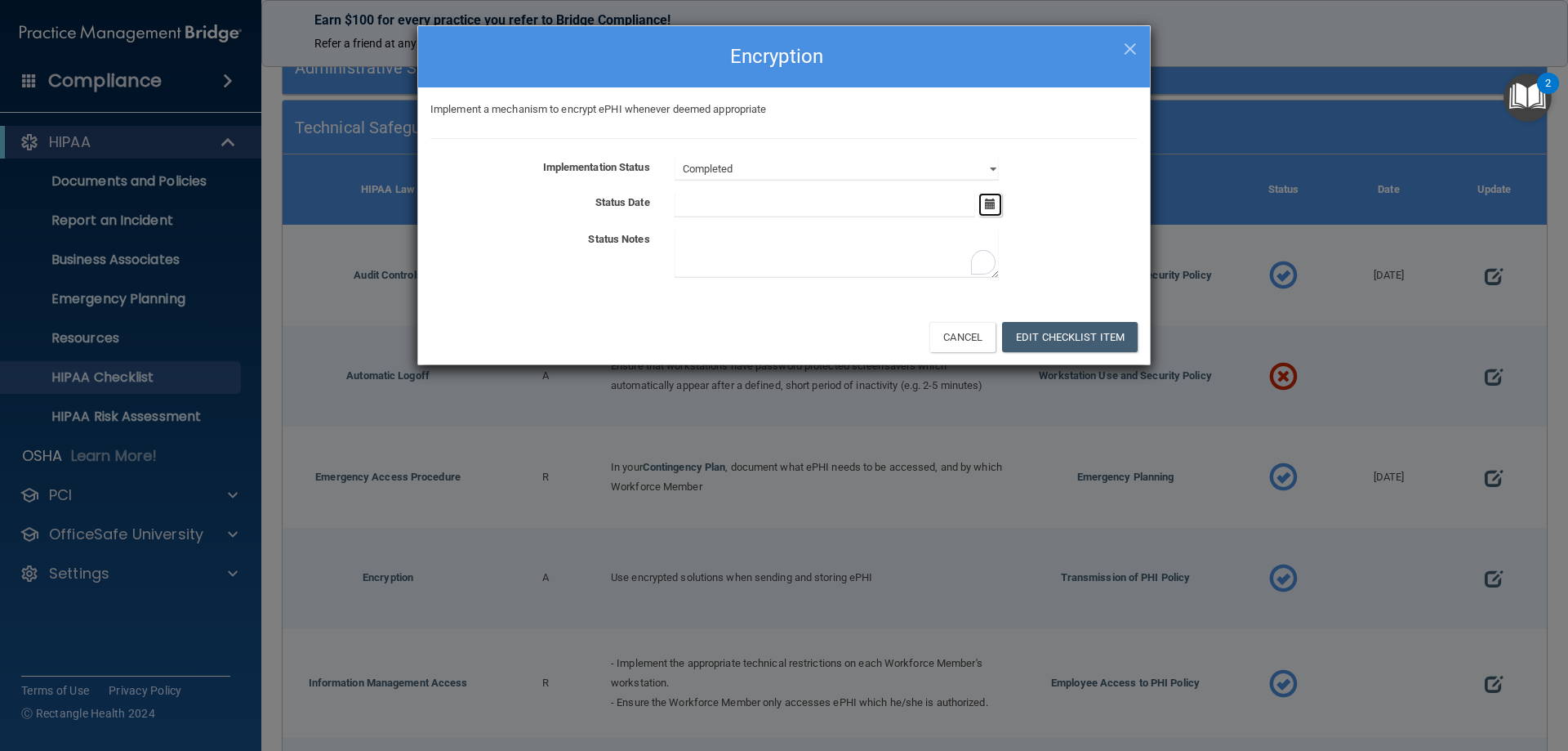
click at [992, 204] on icon "button" at bounding box center [991, 204] width 11 height 11
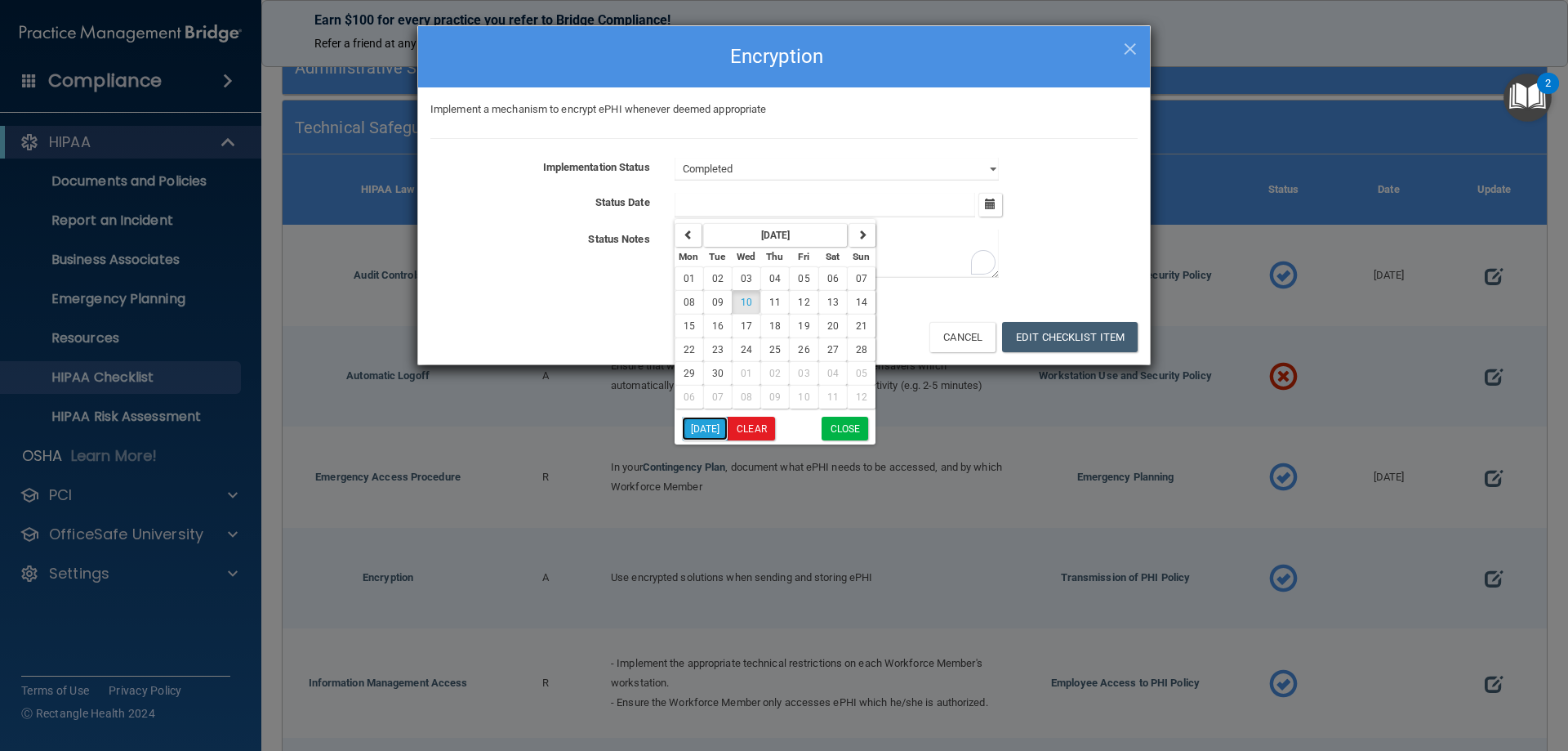
click at [701, 427] on button "[DATE]" at bounding box center [706, 428] width 47 height 23
type input "[DATE]"
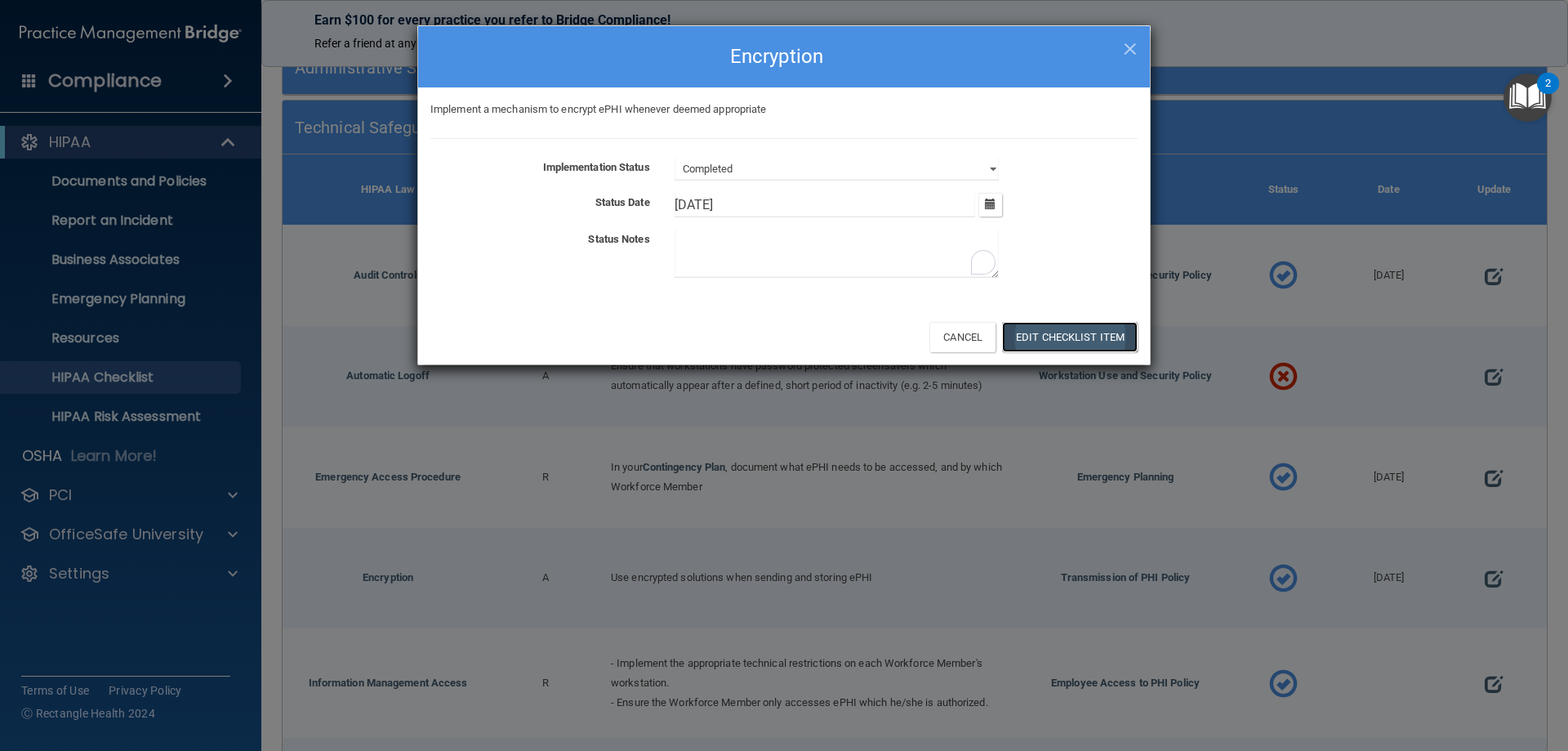
click at [1039, 341] on button "Edit Checklist Item" at bounding box center [1070, 336] width 136 height 30
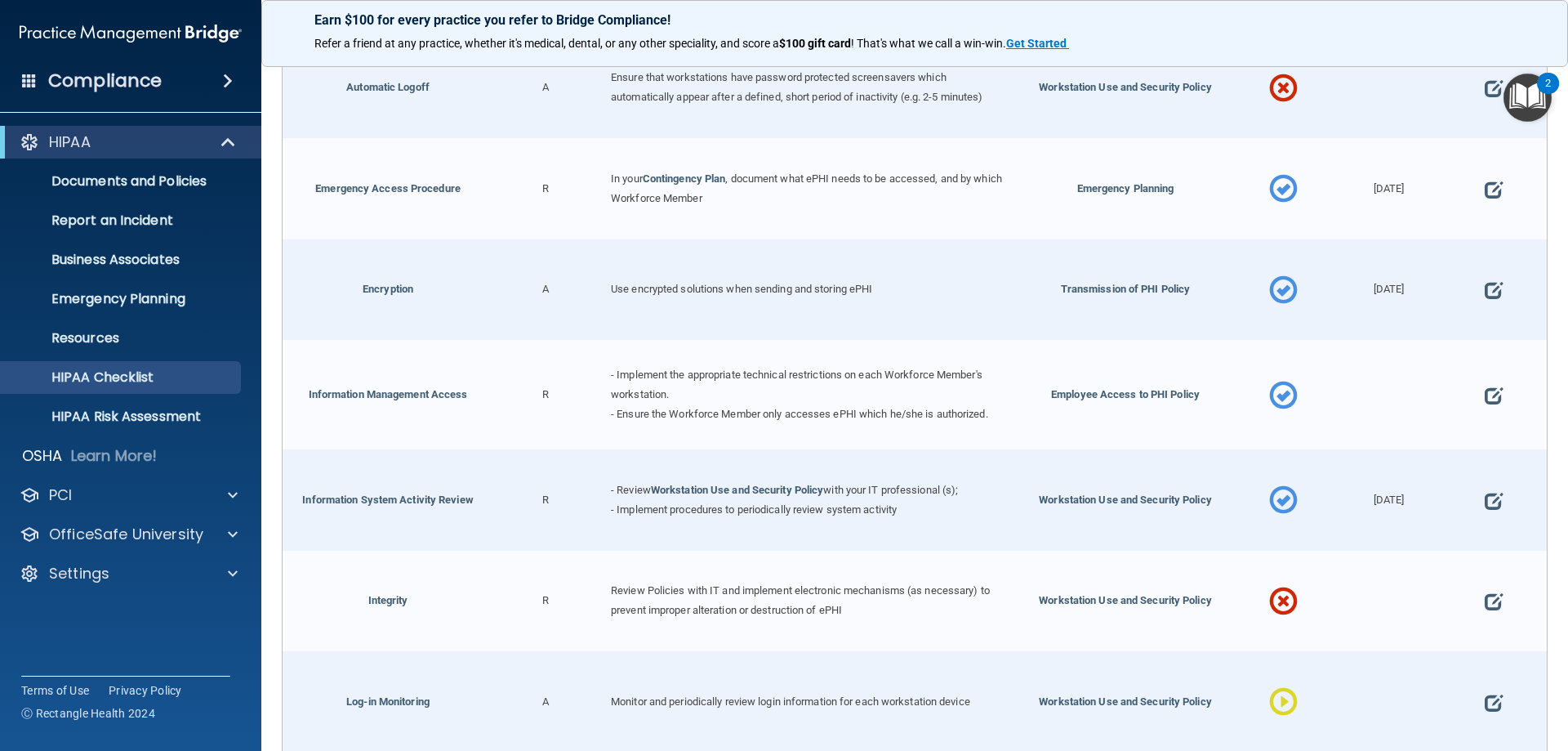
scroll to position [572, 0]
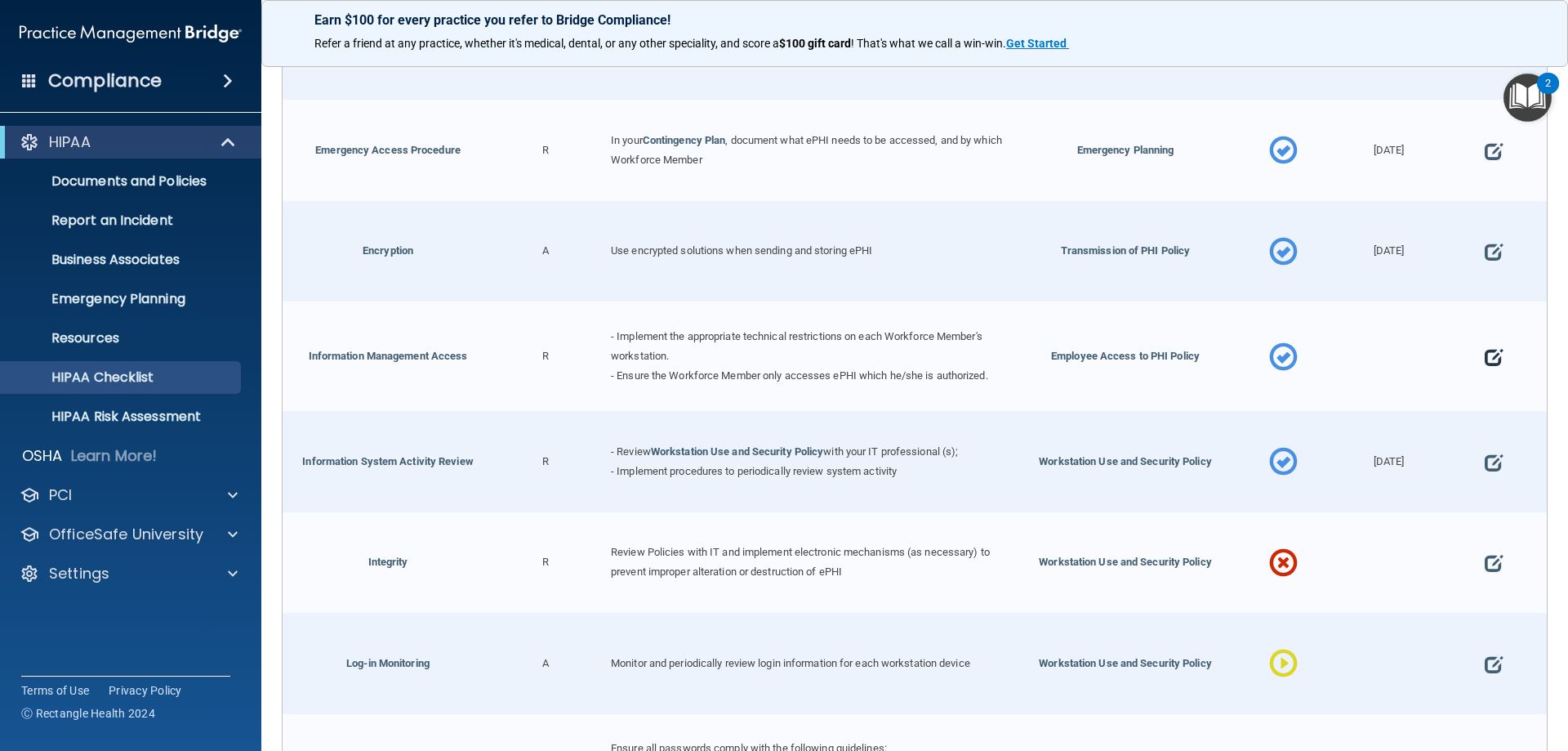
click at [1485, 355] on span at bounding box center [1494, 357] width 18 height 51
select select "completed"
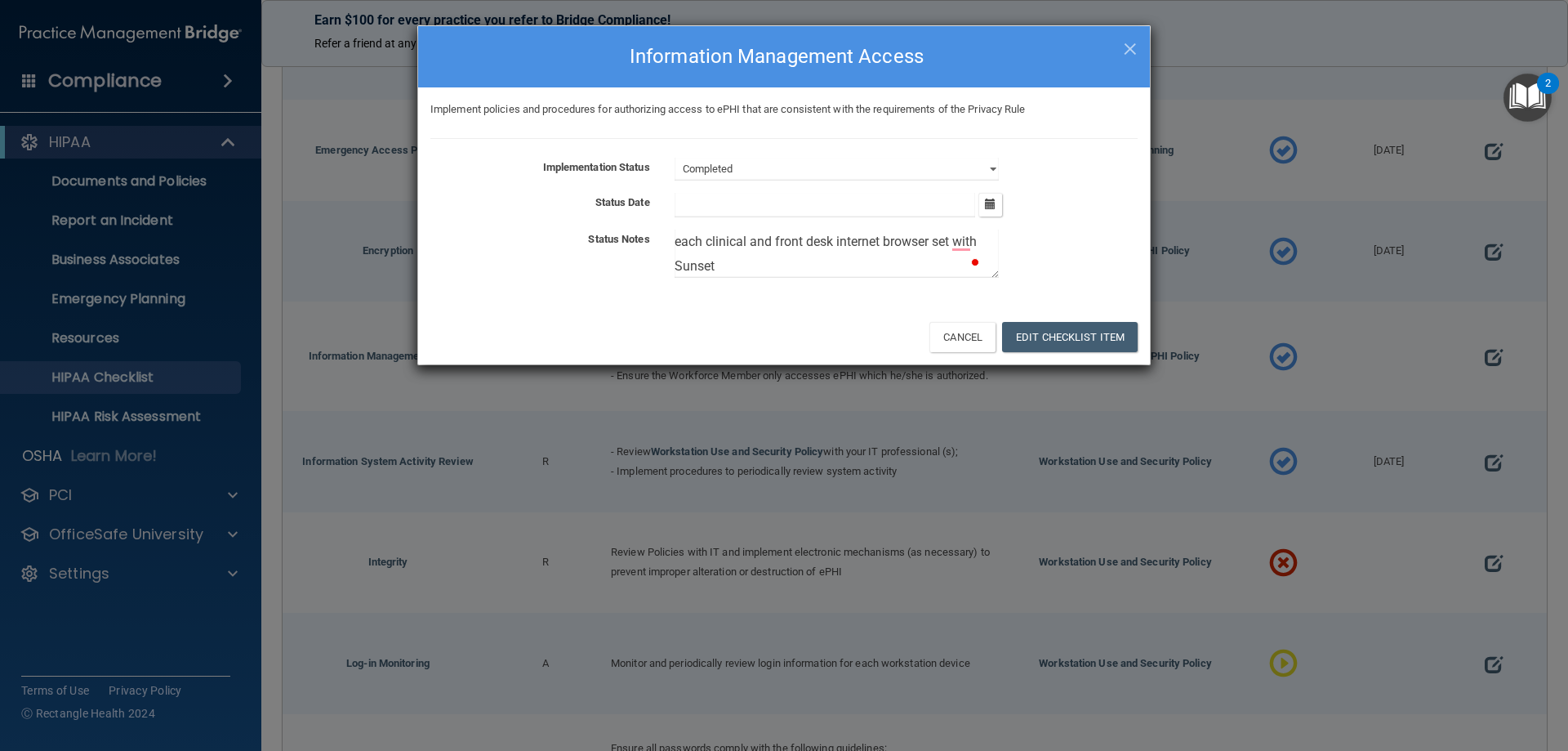
scroll to position [0, 0]
drag, startPoint x: 753, startPoint y: 265, endPoint x: 632, endPoint y: 193, distance: 140.8
click at [633, 193] on div "Implementation Status Not Started In Progress Completed Status Date [DATE] Mon …" at bounding box center [784, 221] width 708 height 127
click at [991, 210] on button "button" at bounding box center [991, 204] width 23 height 23
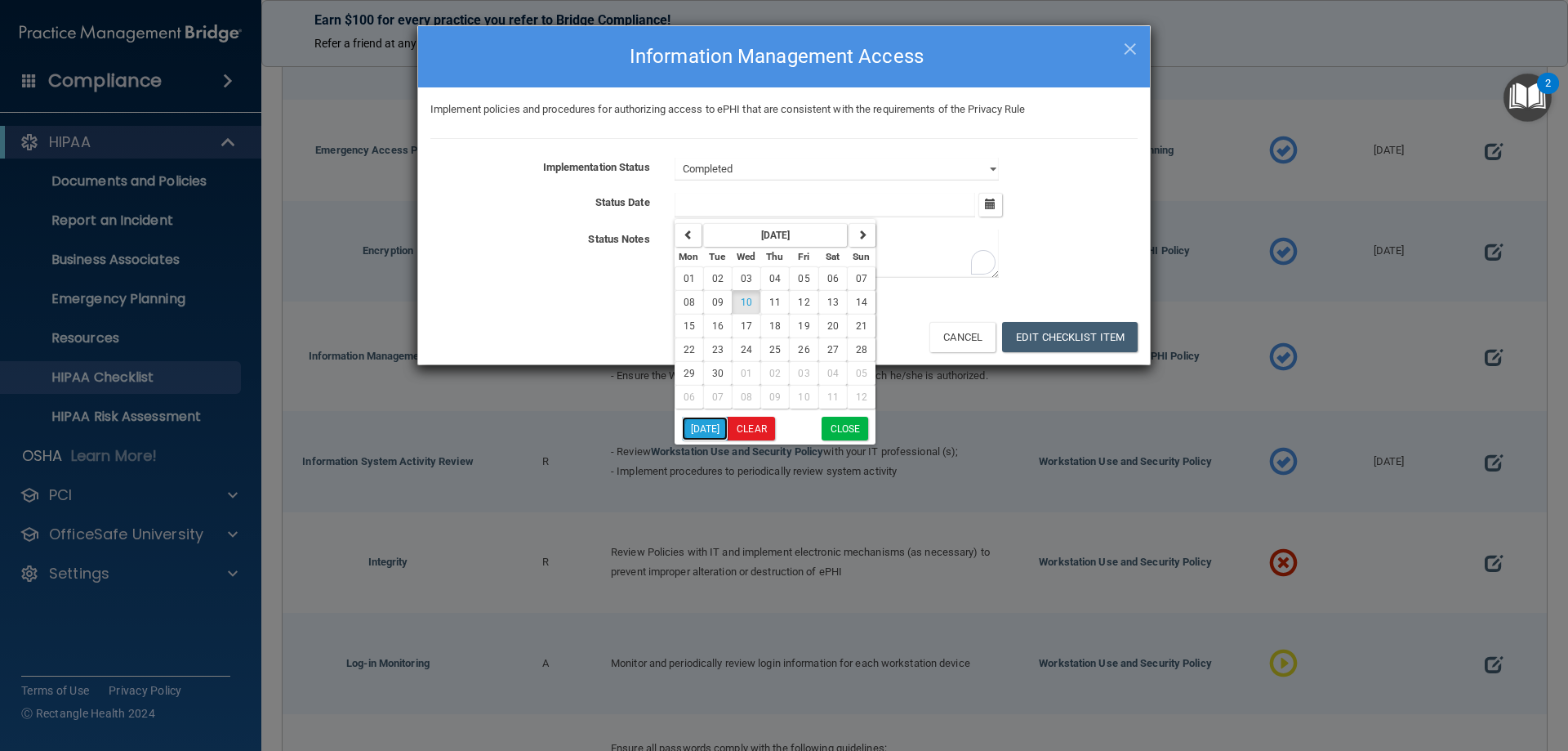
click at [711, 429] on button "[DATE]" at bounding box center [706, 428] width 47 height 23
type input "[DATE]"
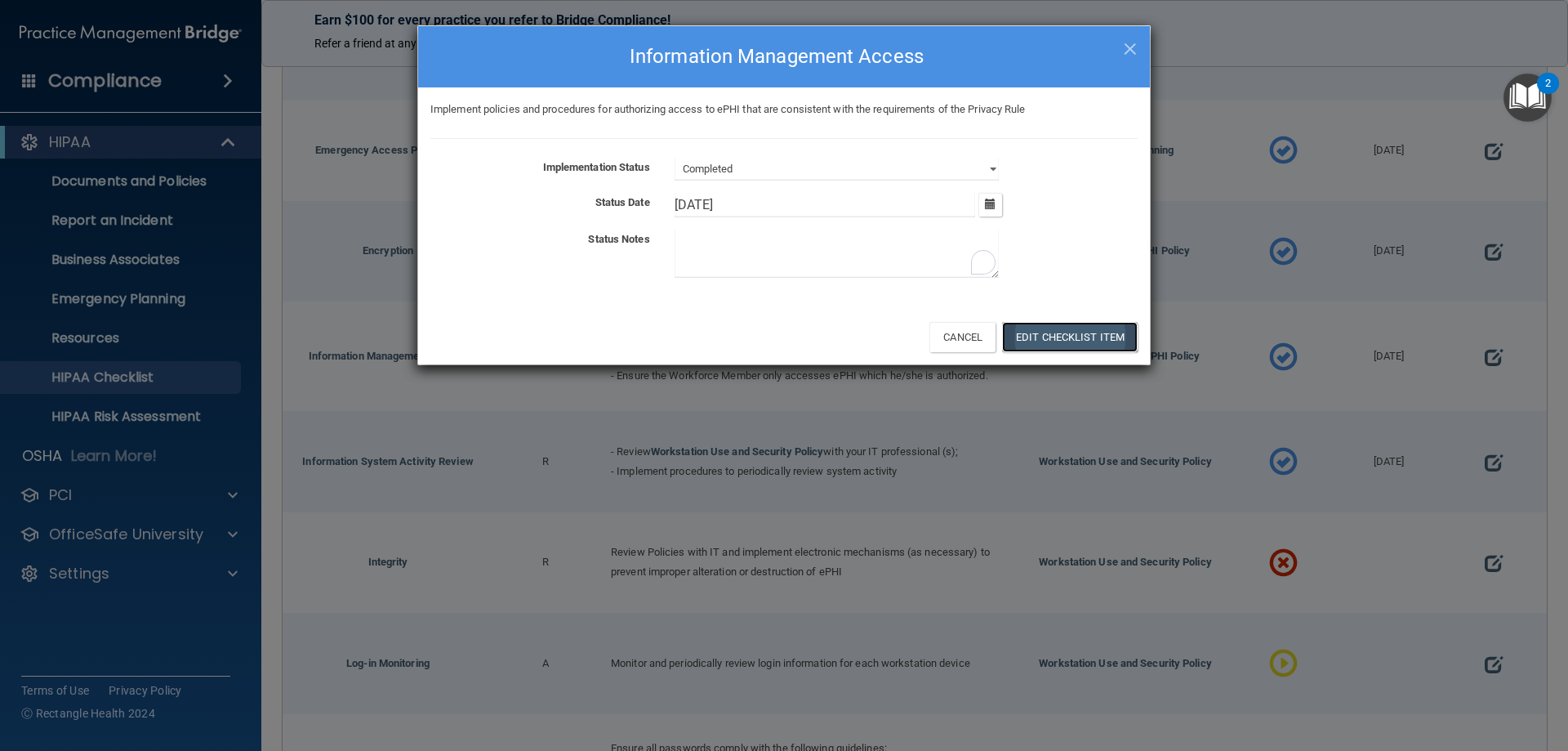
click at [1061, 335] on button "Edit Checklist Item" at bounding box center [1070, 336] width 136 height 30
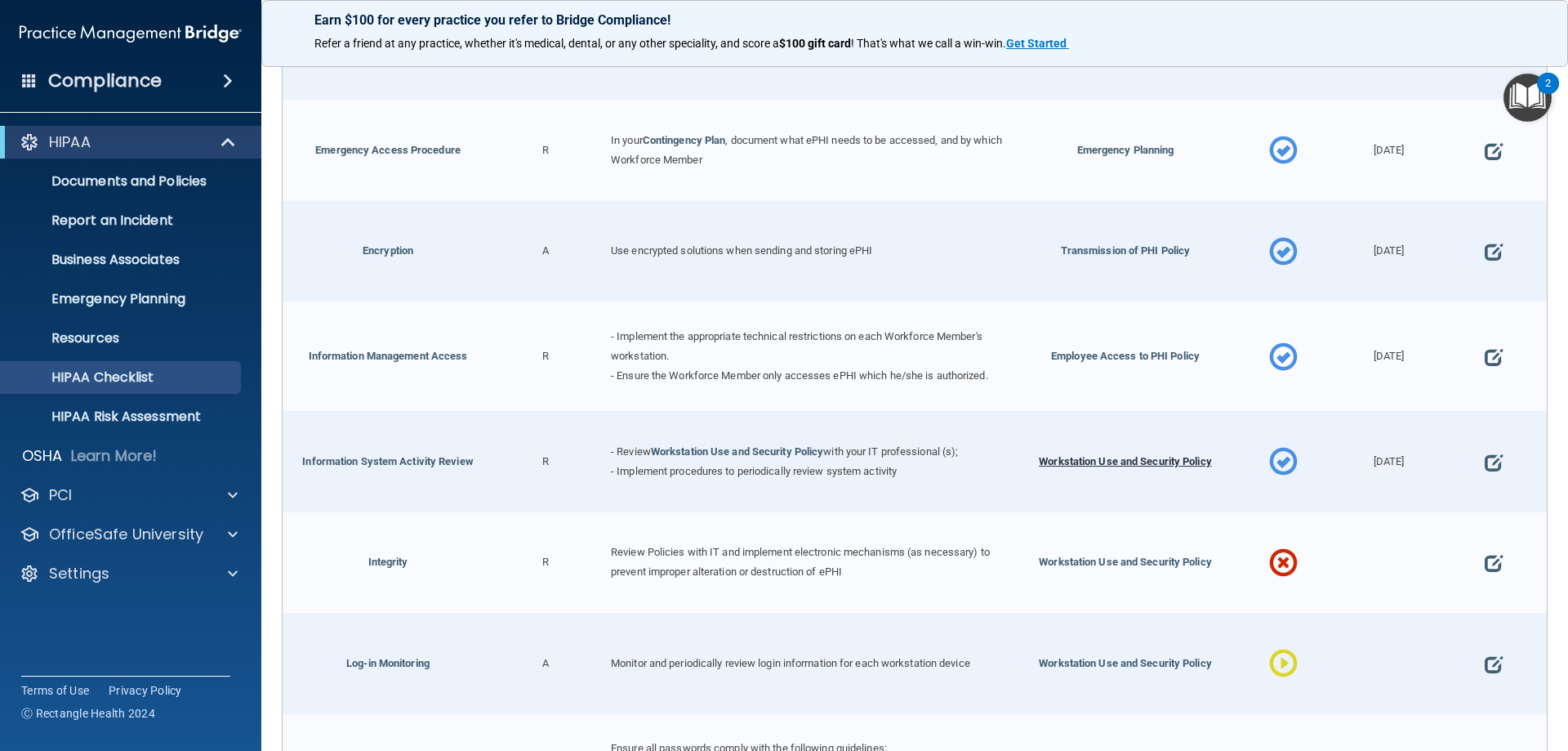
click at [1081, 461] on span "Workstation Use and Security Policy" at bounding box center [1126, 461] width 174 height 13
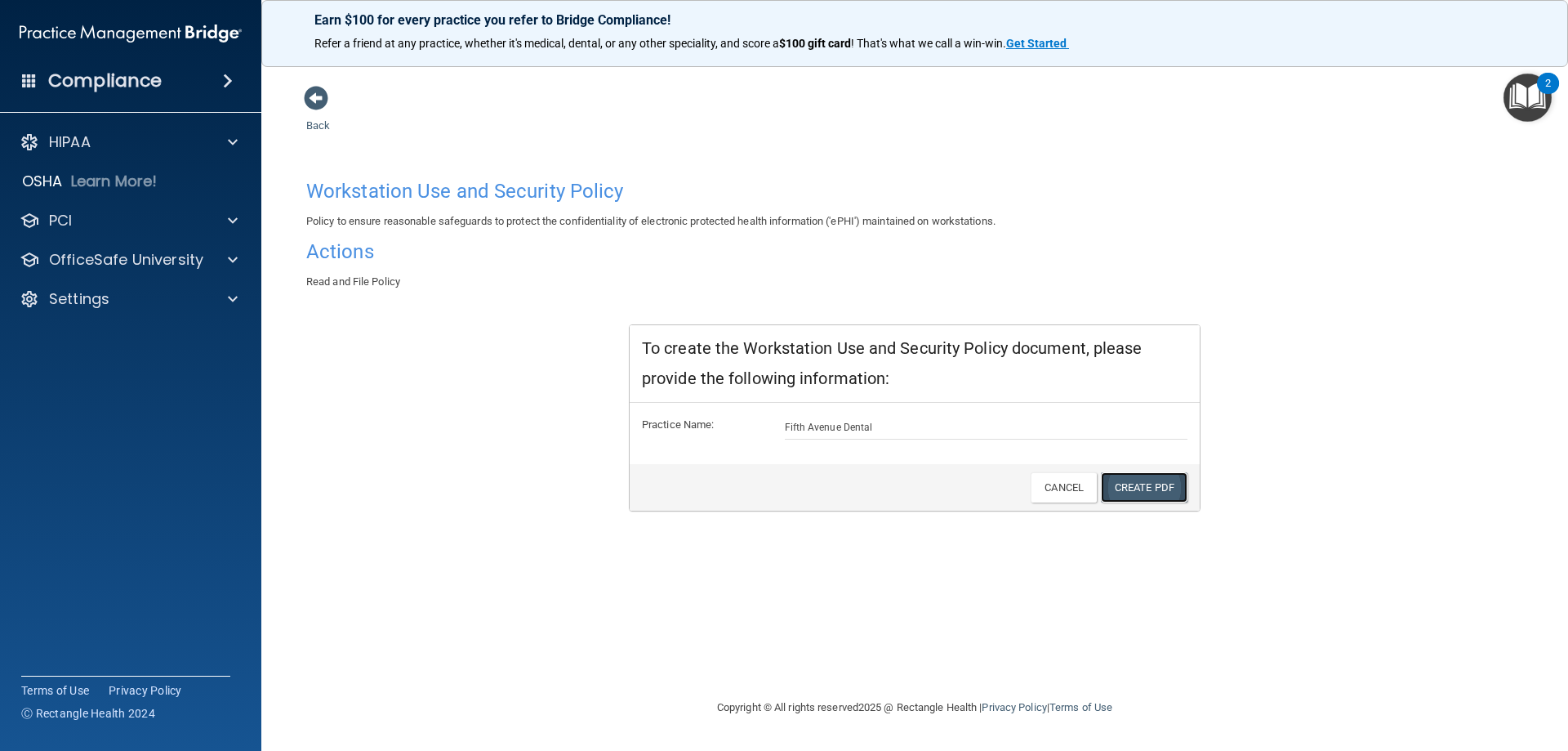
click at [1141, 484] on link "Create PDF" at bounding box center [1144, 486] width 87 height 30
click at [324, 89] on span at bounding box center [315, 98] width 24 height 24
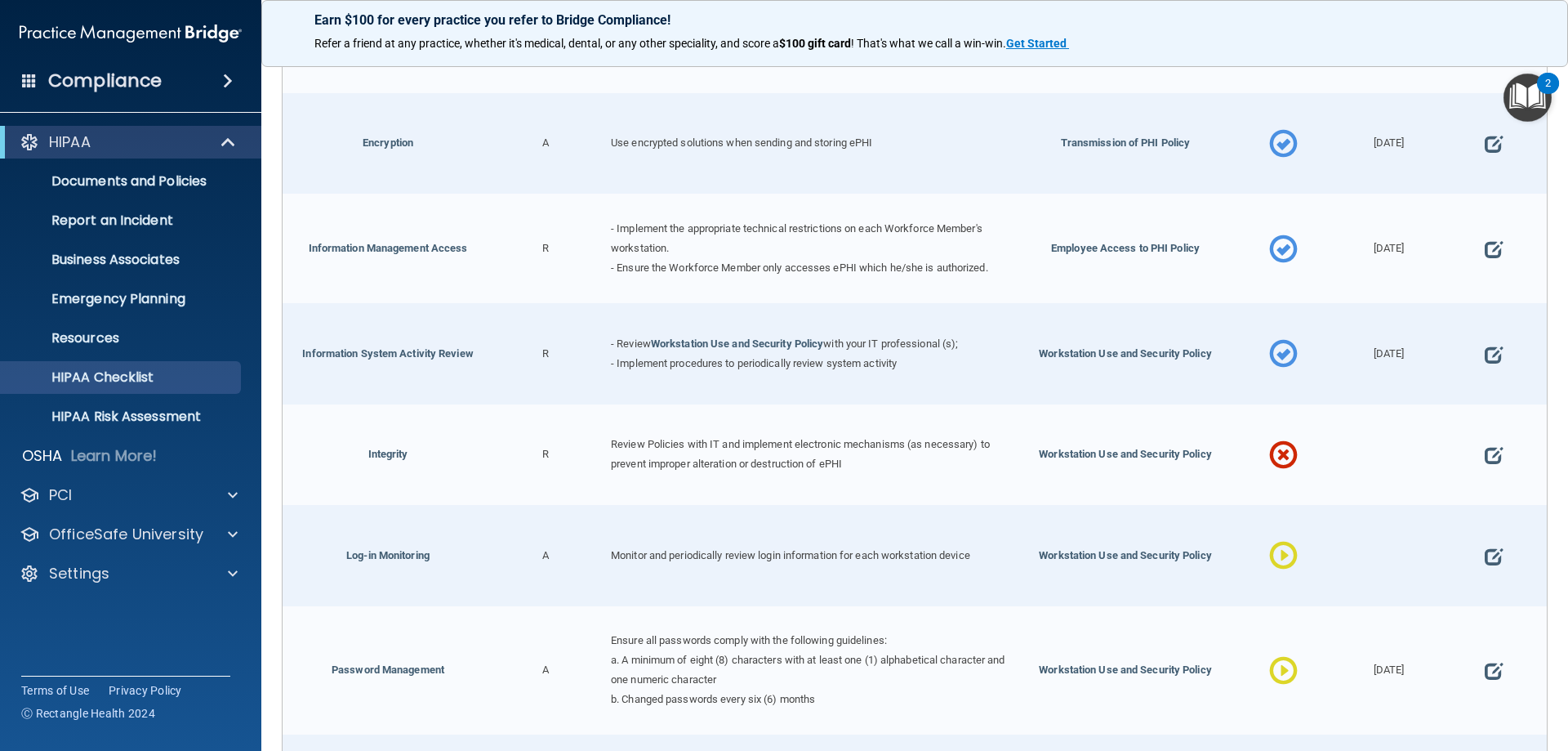
scroll to position [653, 0]
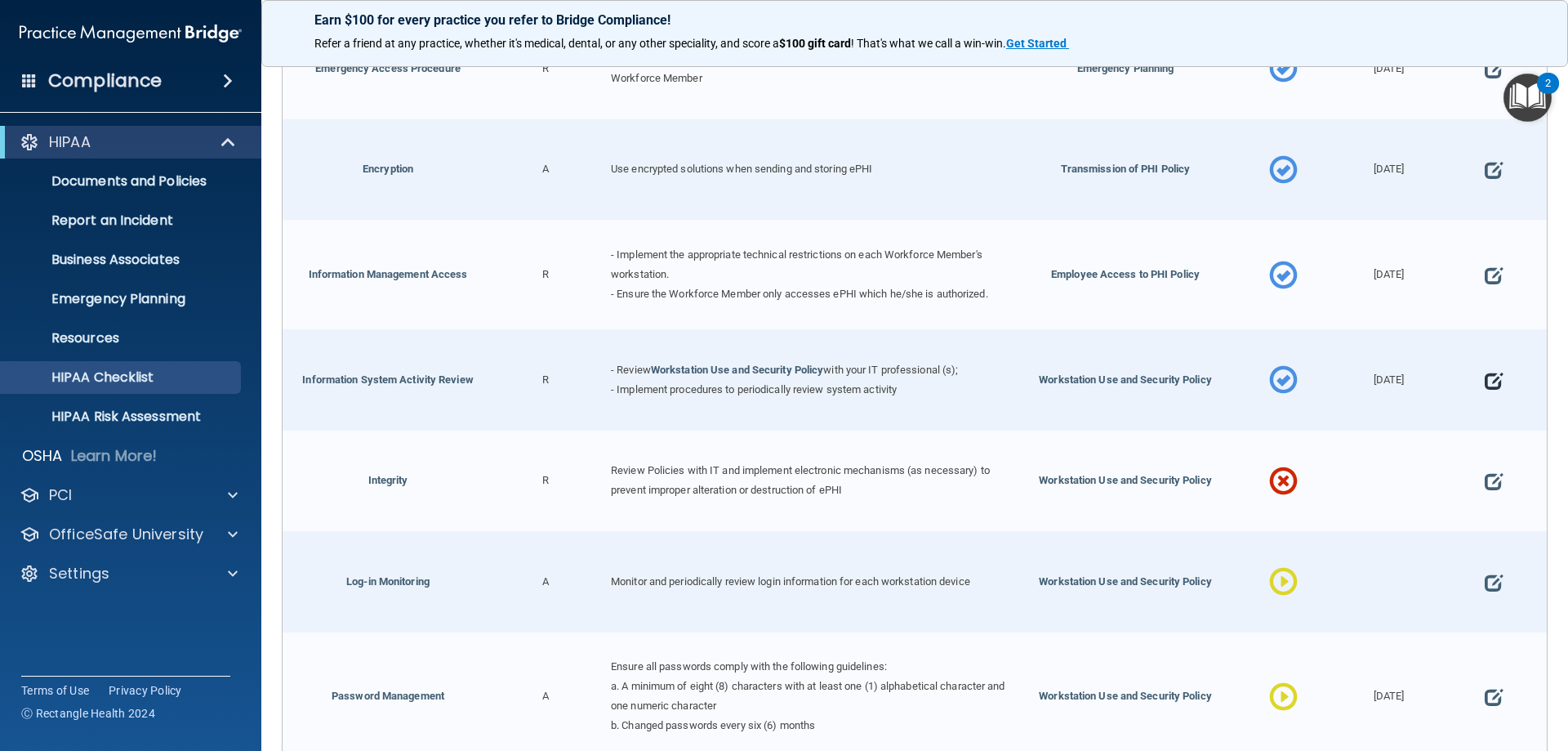
click at [1485, 378] on span at bounding box center [1494, 380] width 18 height 51
select select "completed"
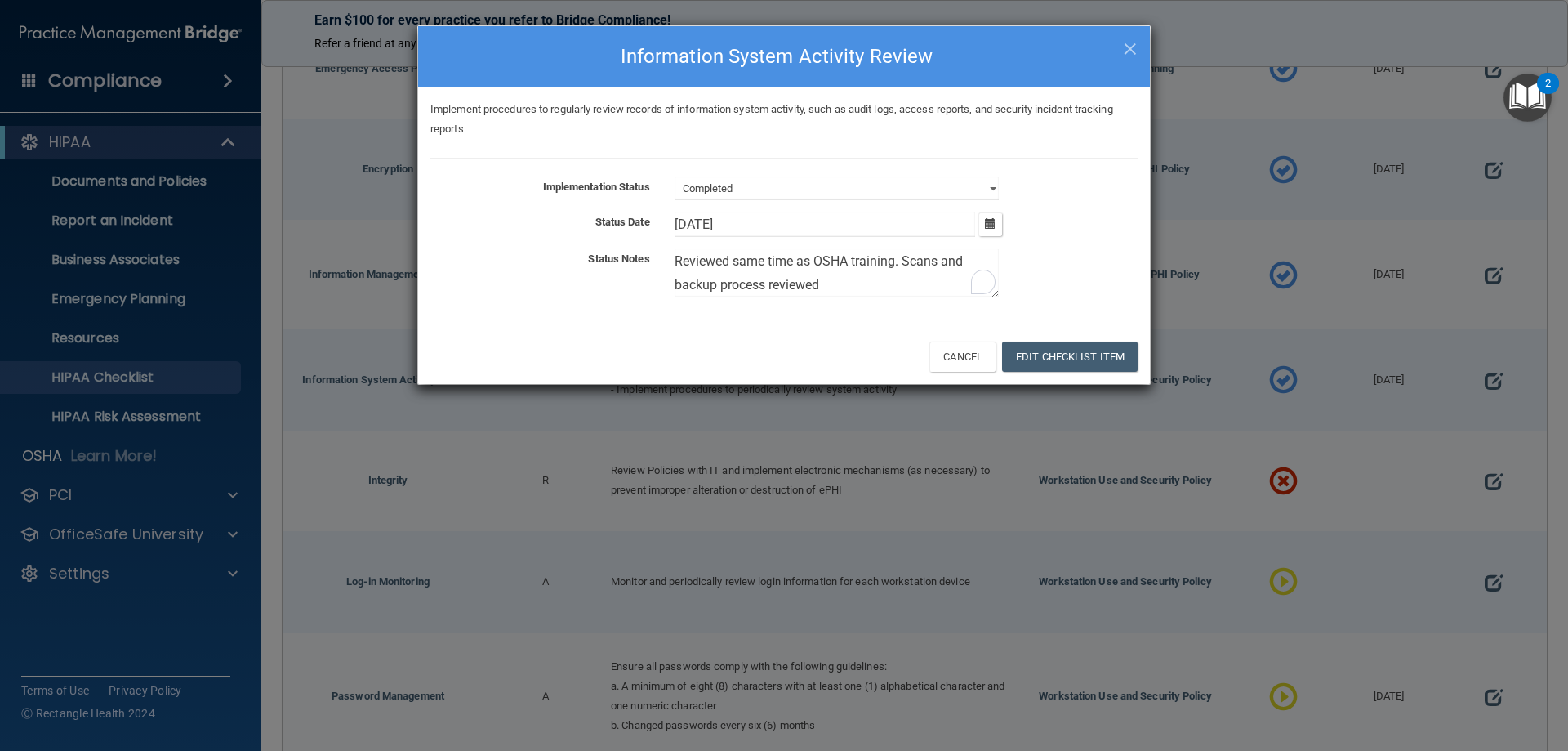
drag, startPoint x: 857, startPoint y: 293, endPoint x: 629, endPoint y: 230, distance: 236.5
click at [629, 230] on div "Implementation Status Not Started In Progress Completed Status Date 6/4/[DATE] …" at bounding box center [784, 240] width 708 height 127
click at [973, 352] on button "Cancel" at bounding box center [962, 356] width 66 height 30
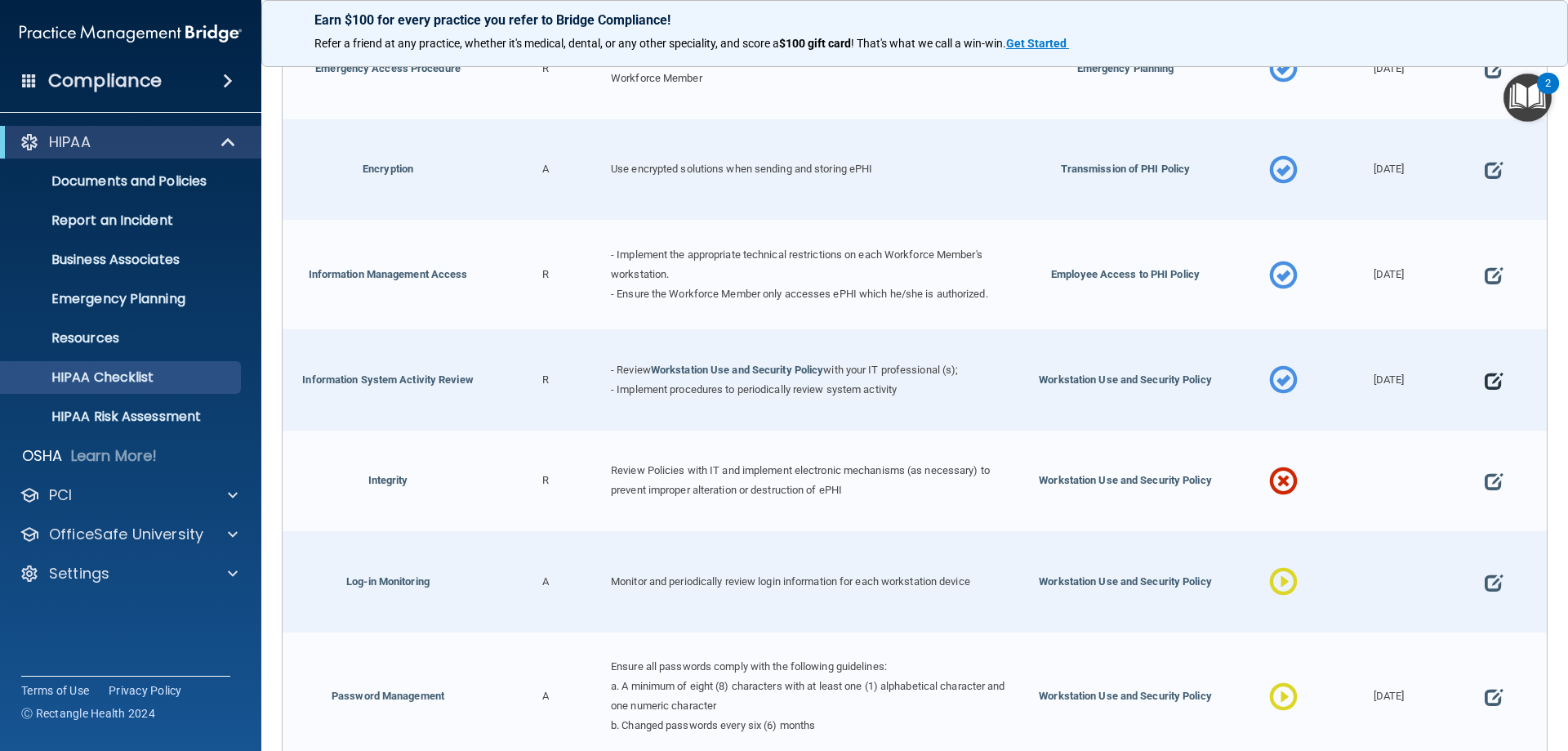
click at [1485, 377] on span at bounding box center [1494, 380] width 18 height 51
select select "completed"
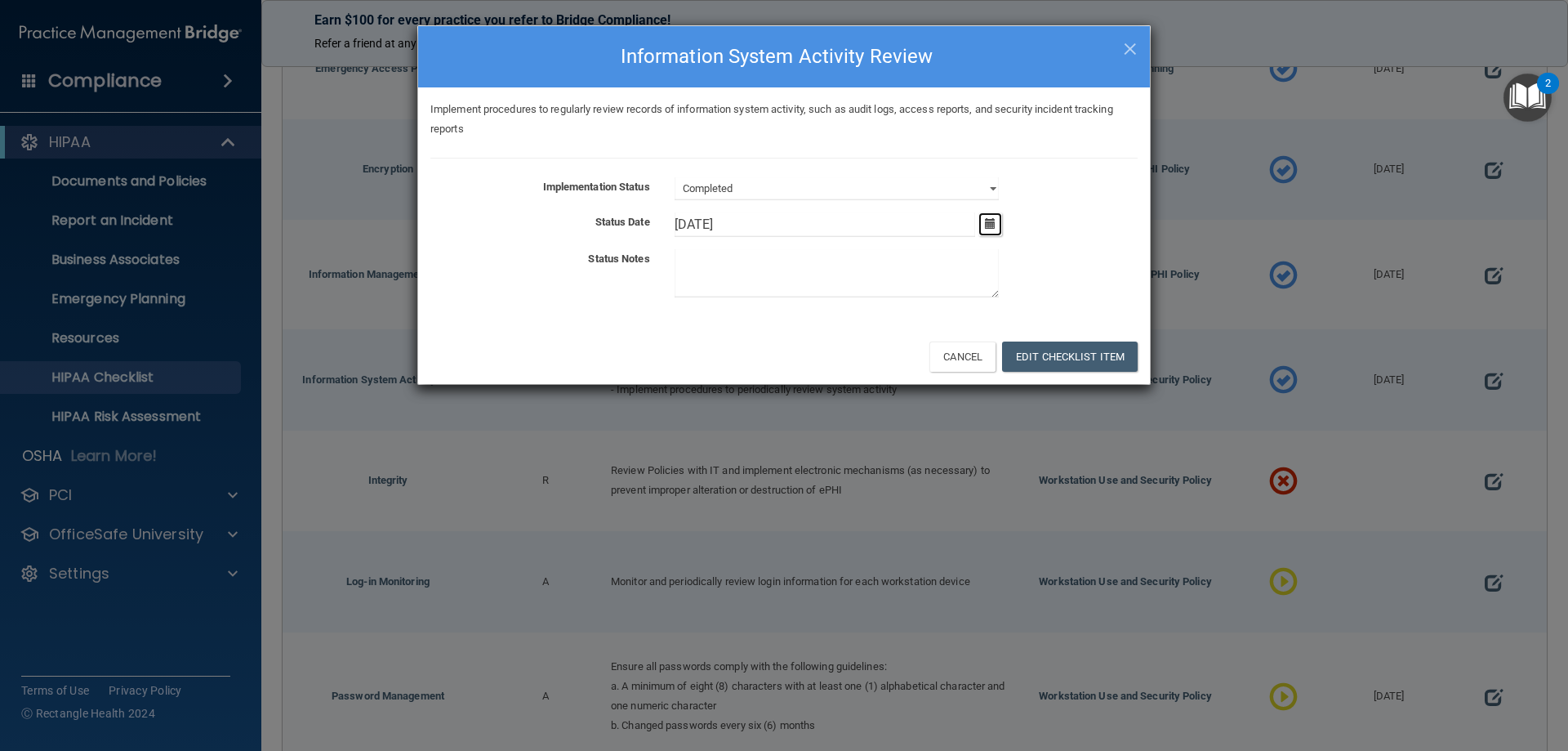
click at [981, 225] on button "button" at bounding box center [991, 224] width 23 height 23
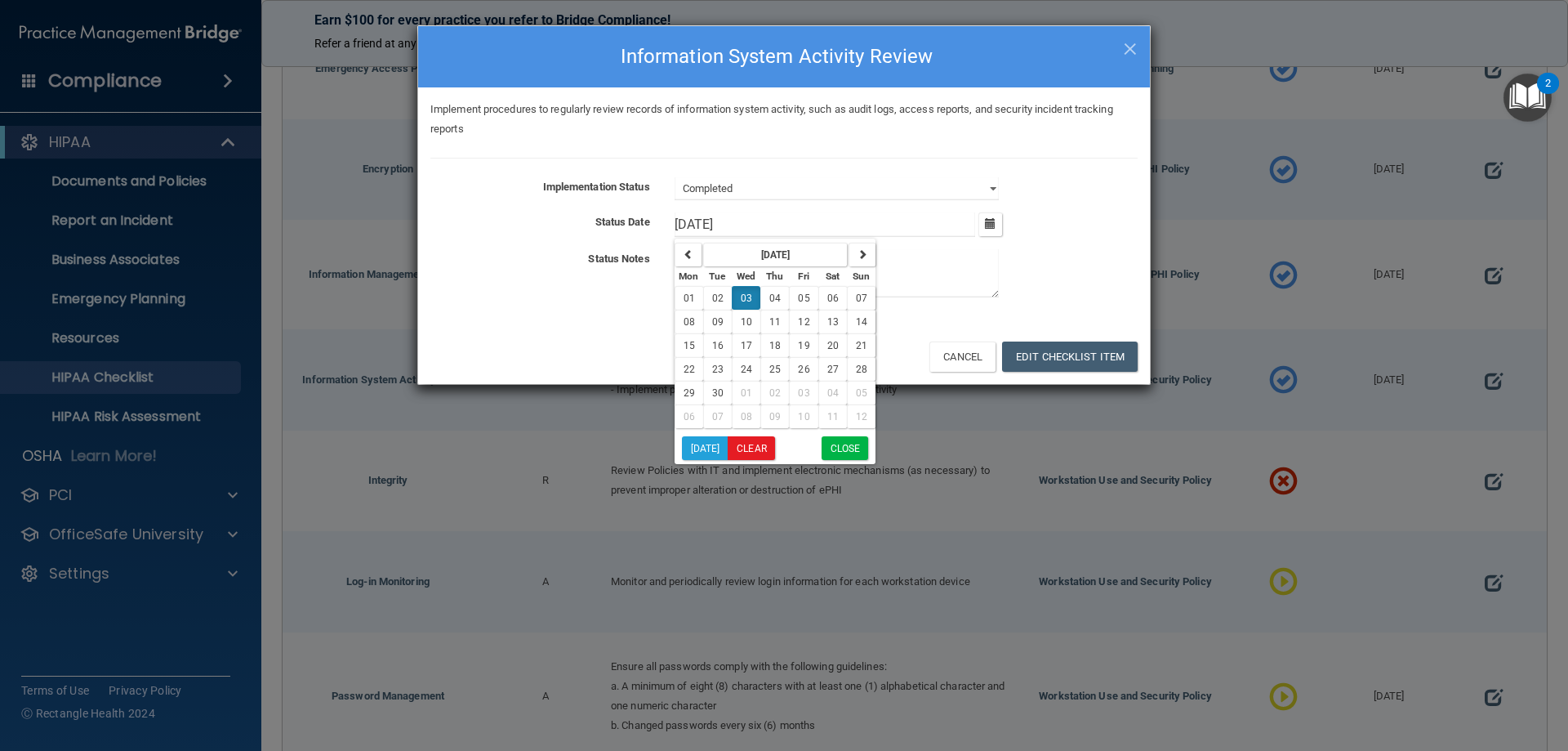
click at [1122, 225] on div "6/4/20 June 2020 Mon Tue Wed Thu Fri Sat Sun 01 02 03 04 05 06 07 08 09 10 11 1…" at bounding box center [906, 224] width 488 height 24
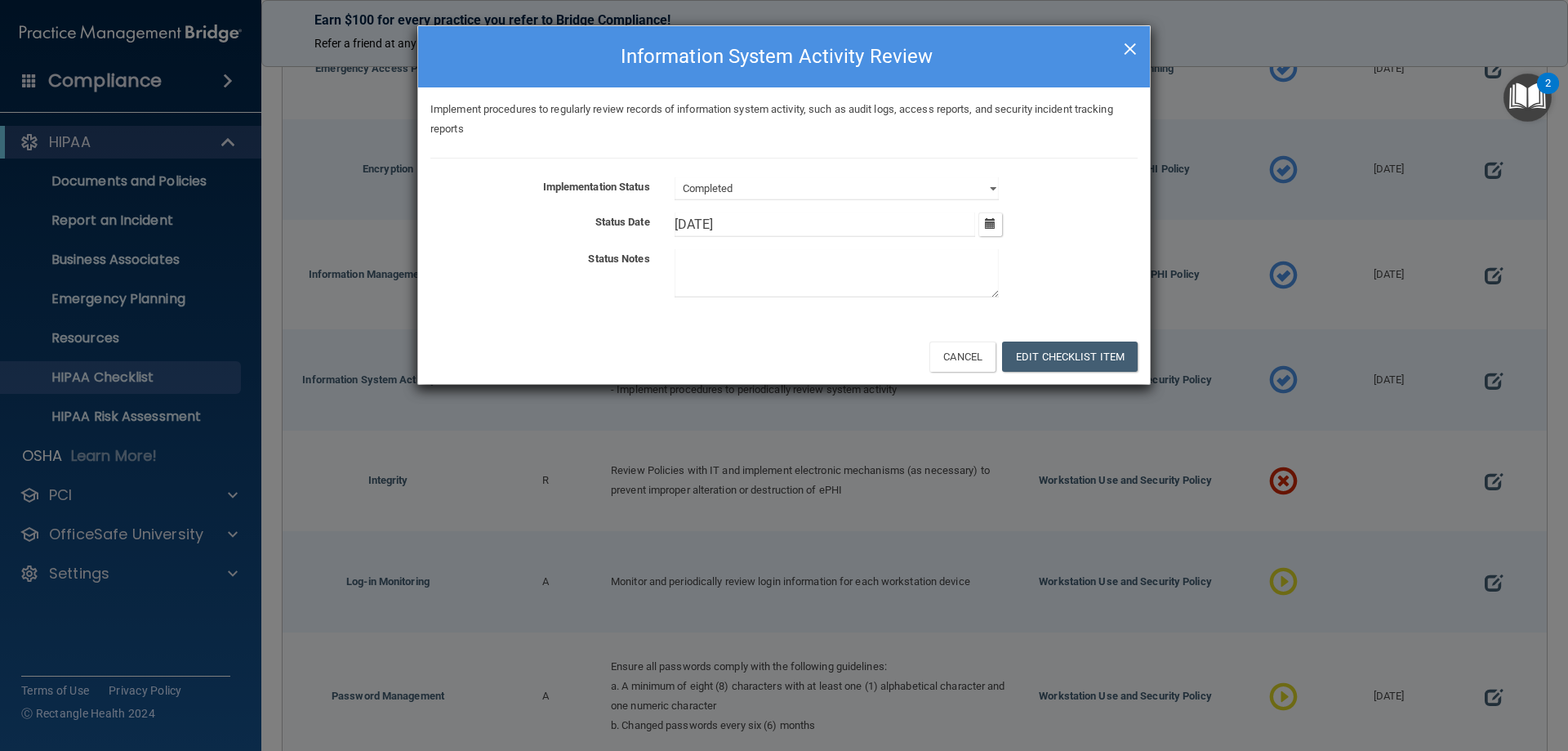
click at [1135, 53] on span "×" at bounding box center [1131, 46] width 14 height 33
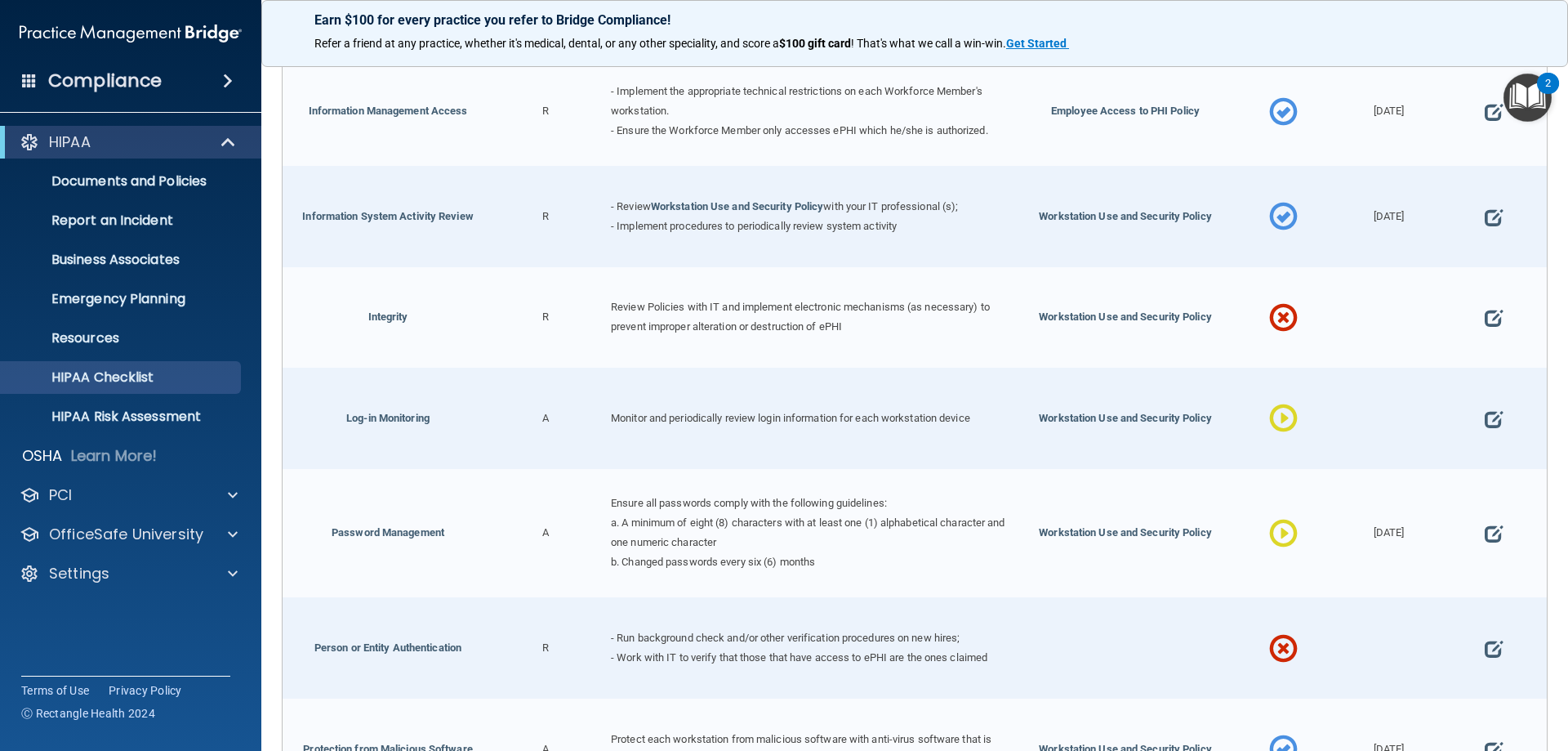
scroll to position [898, 0]
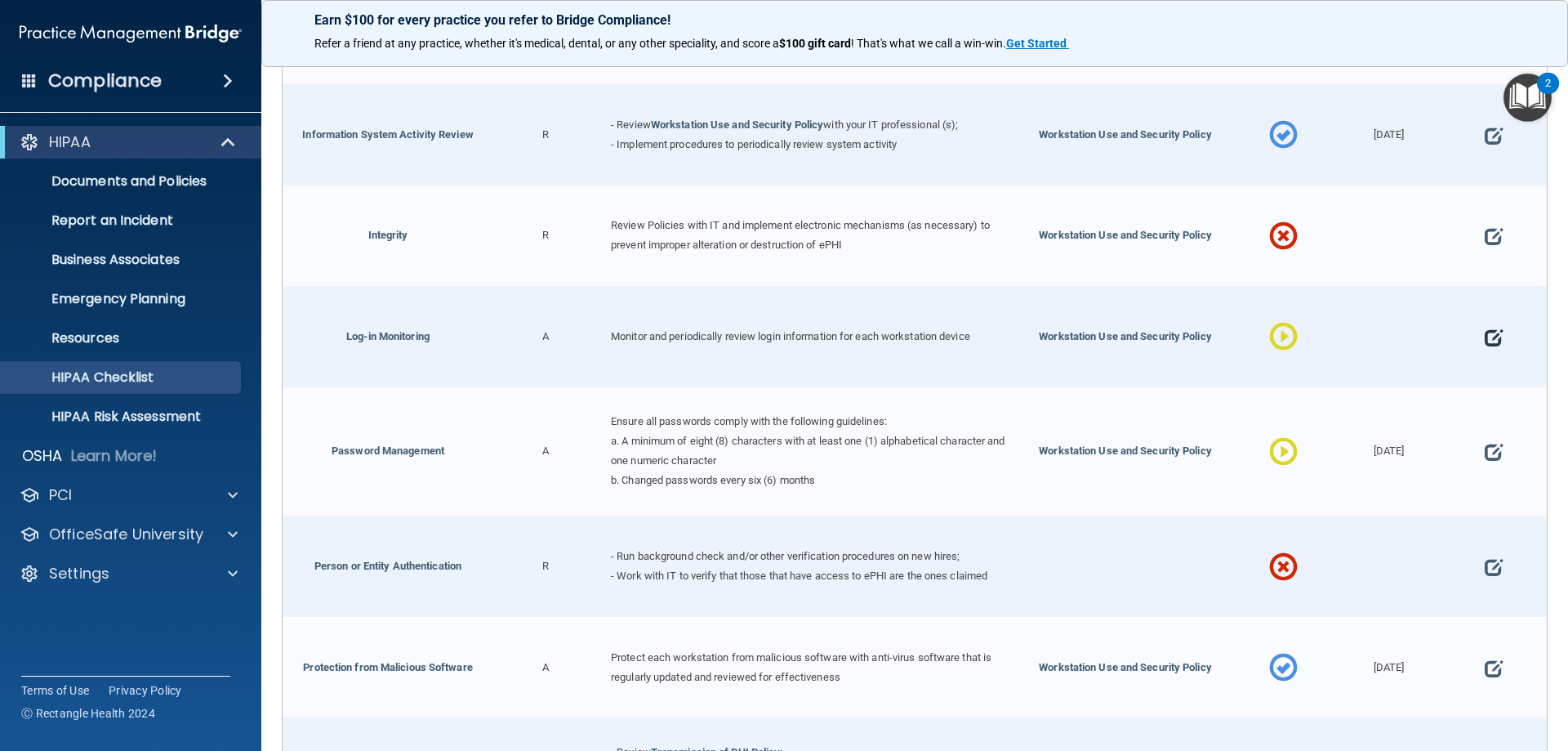
click at [1490, 327] on span at bounding box center [1494, 337] width 18 height 51
select select "in_progress"
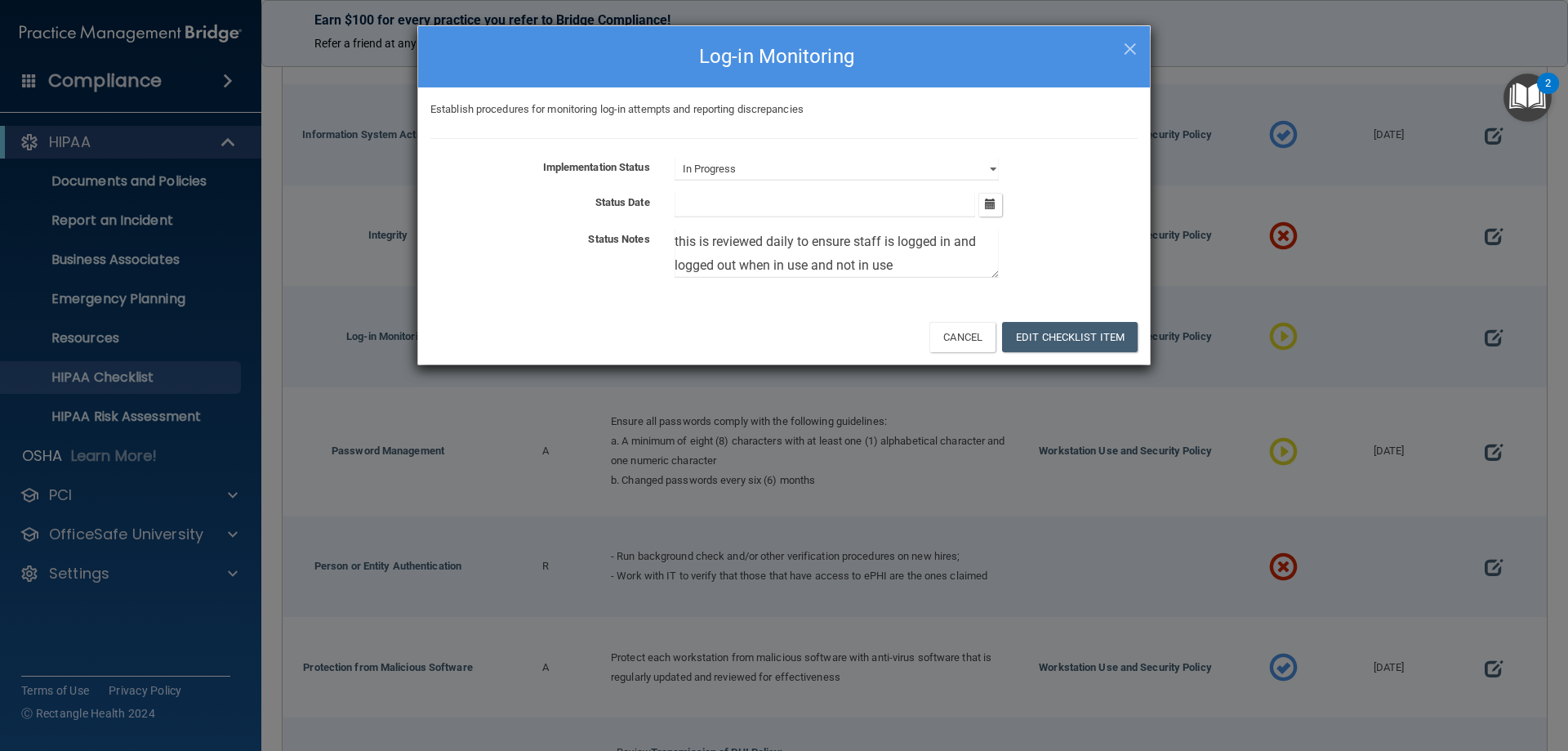
click at [678, 248] on textarea "this is reviewed daily to ensure staff is logged in and logged out when in use …" at bounding box center [837, 253] width 324 height 48
click at [893, 263] on textarea "This is reviewed daily to ensure staff is logged in and logged out when in use …" at bounding box center [837, 253] width 324 height 48
type textarea "This is reviewed daily to ensure staff is logged in and logged out when in use …"
click at [992, 159] on select "Not Started In Progress Completed" at bounding box center [837, 168] width 324 height 23
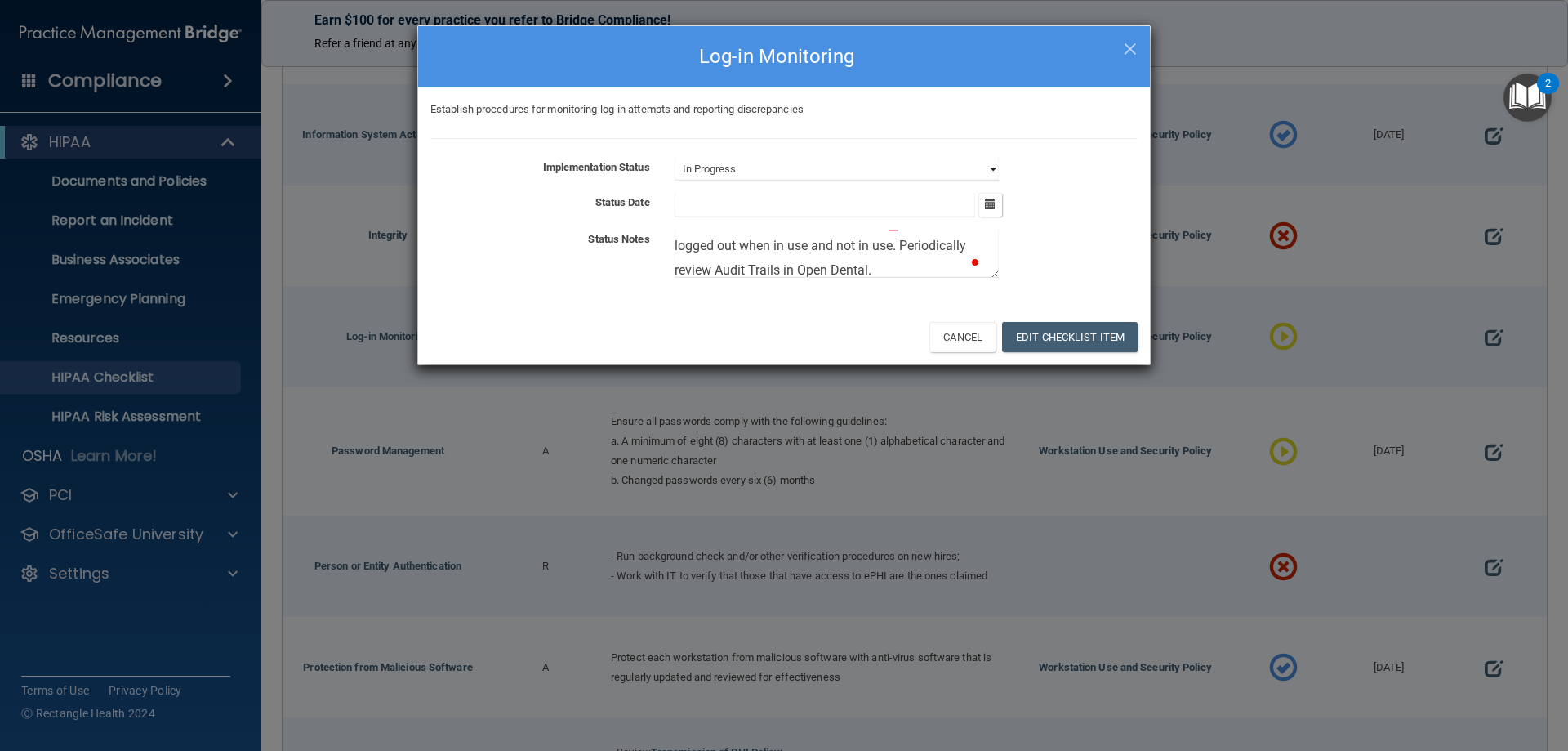
select select "completed"
click at [675, 157] on select "Not Started In Progress Completed" at bounding box center [837, 168] width 324 height 23
click at [1026, 341] on button "Edit Checklist Item" at bounding box center [1070, 336] width 136 height 30
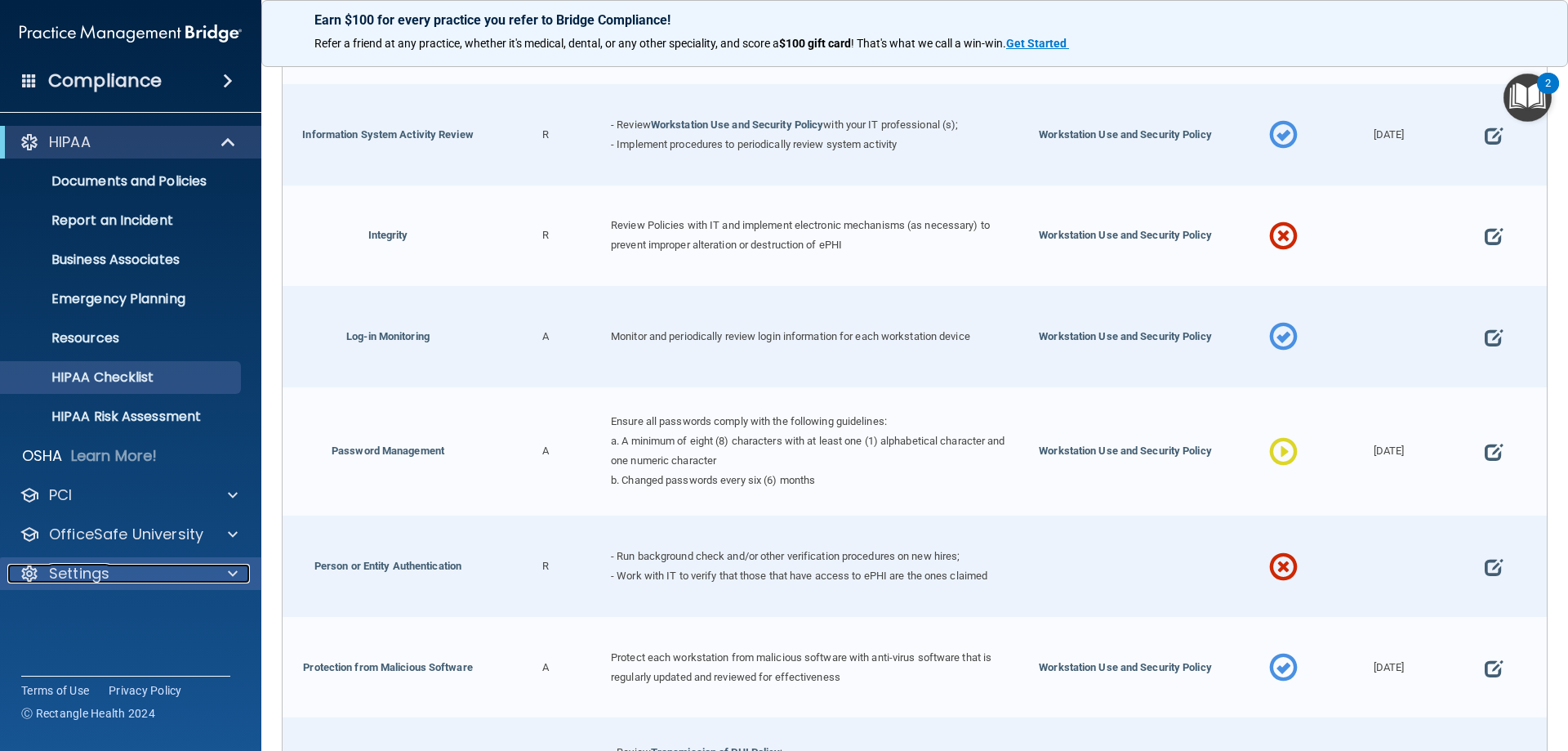
click at [90, 573] on p "Settings" at bounding box center [79, 574] width 61 height 20
click at [72, 623] on link "My Account" at bounding box center [112, 613] width 258 height 33
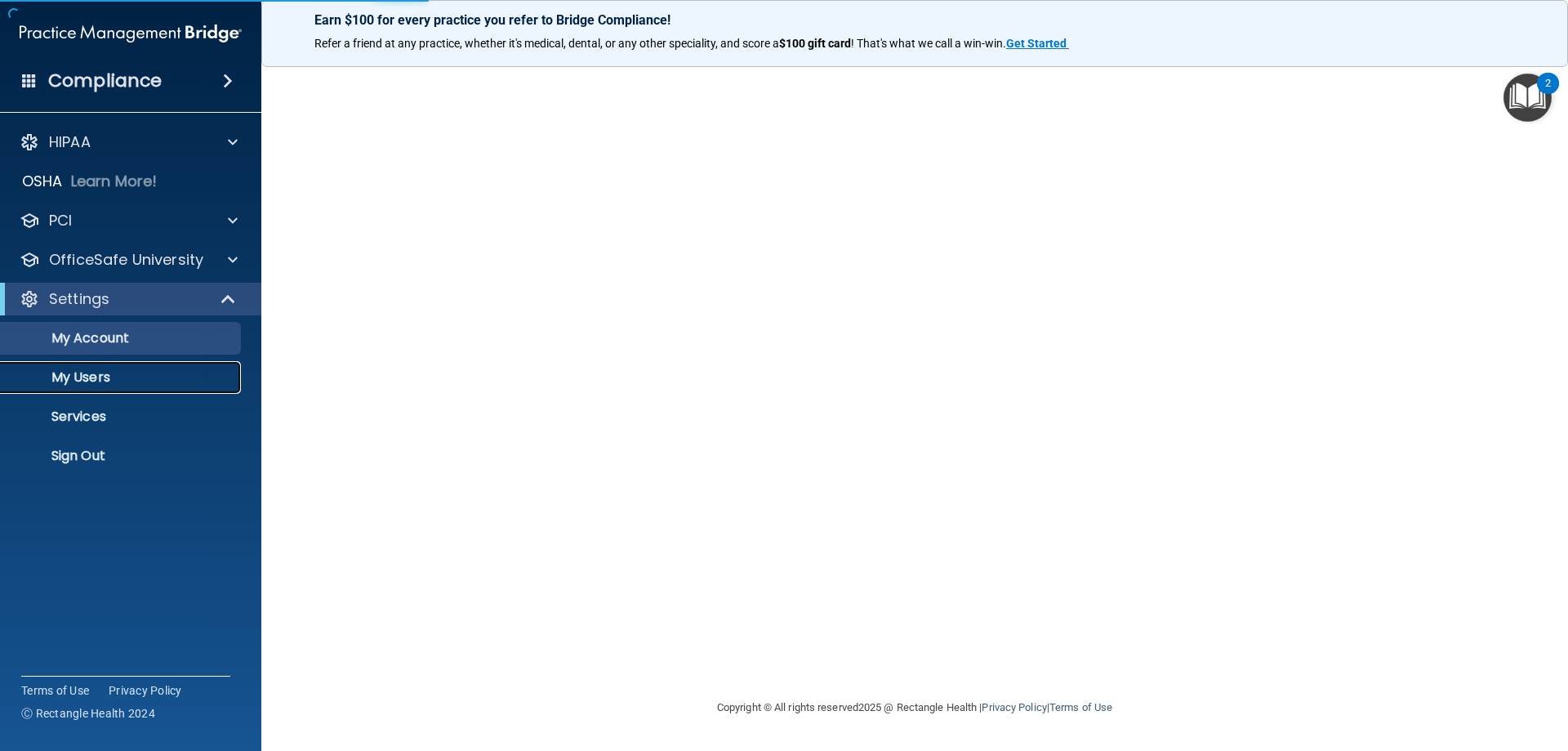
click at [109, 379] on p "My Users" at bounding box center [122, 378] width 223 height 16
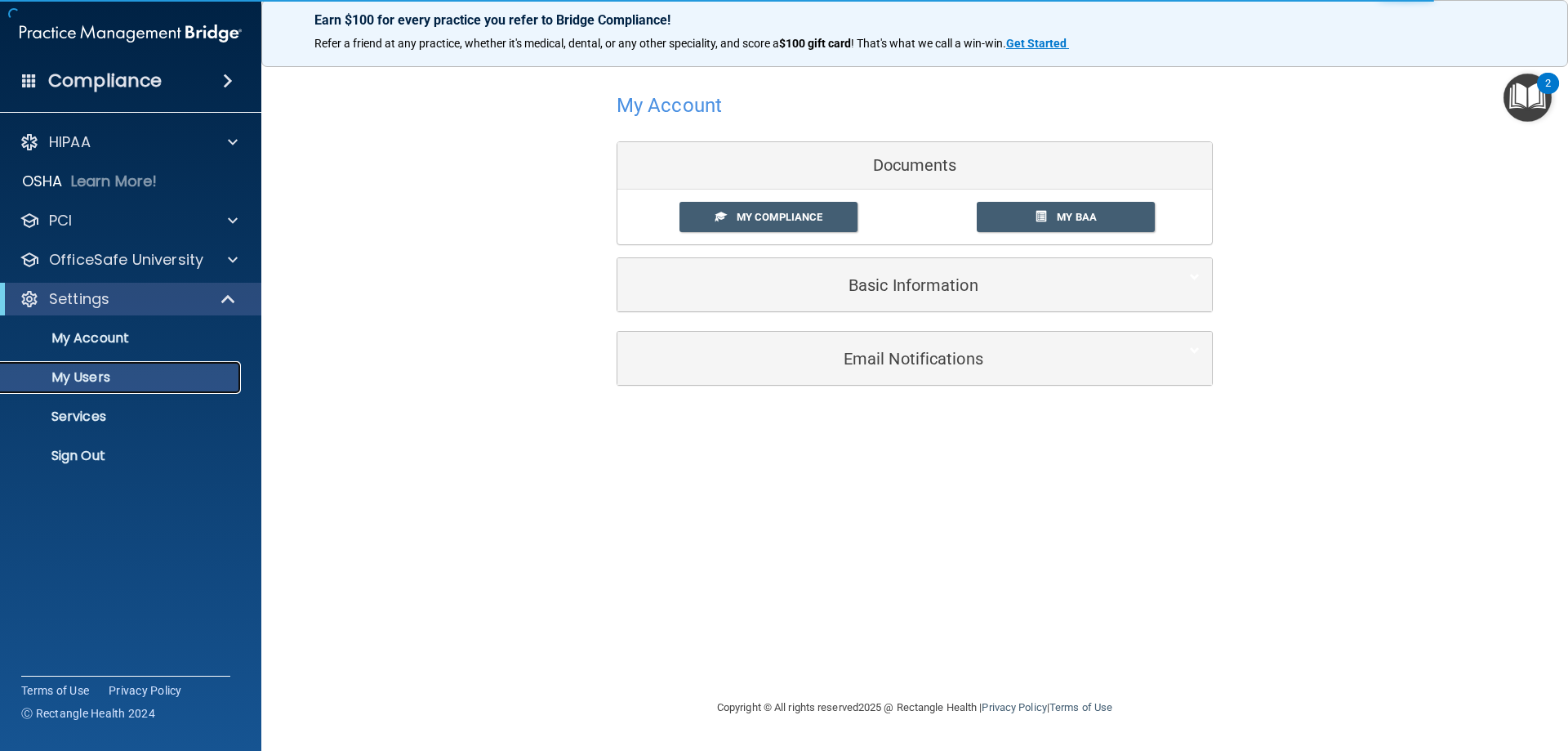
select select "20"
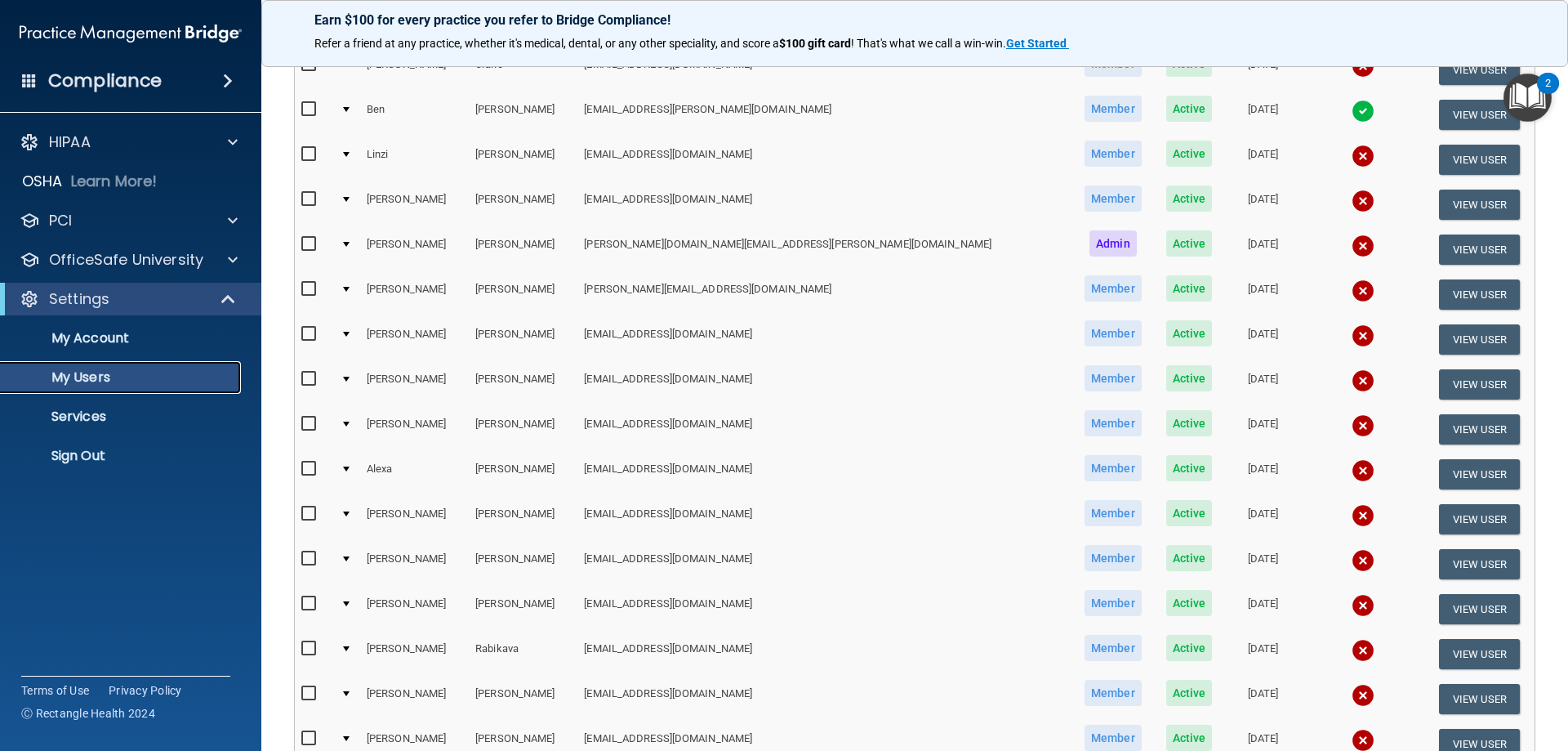
scroll to position [164, 0]
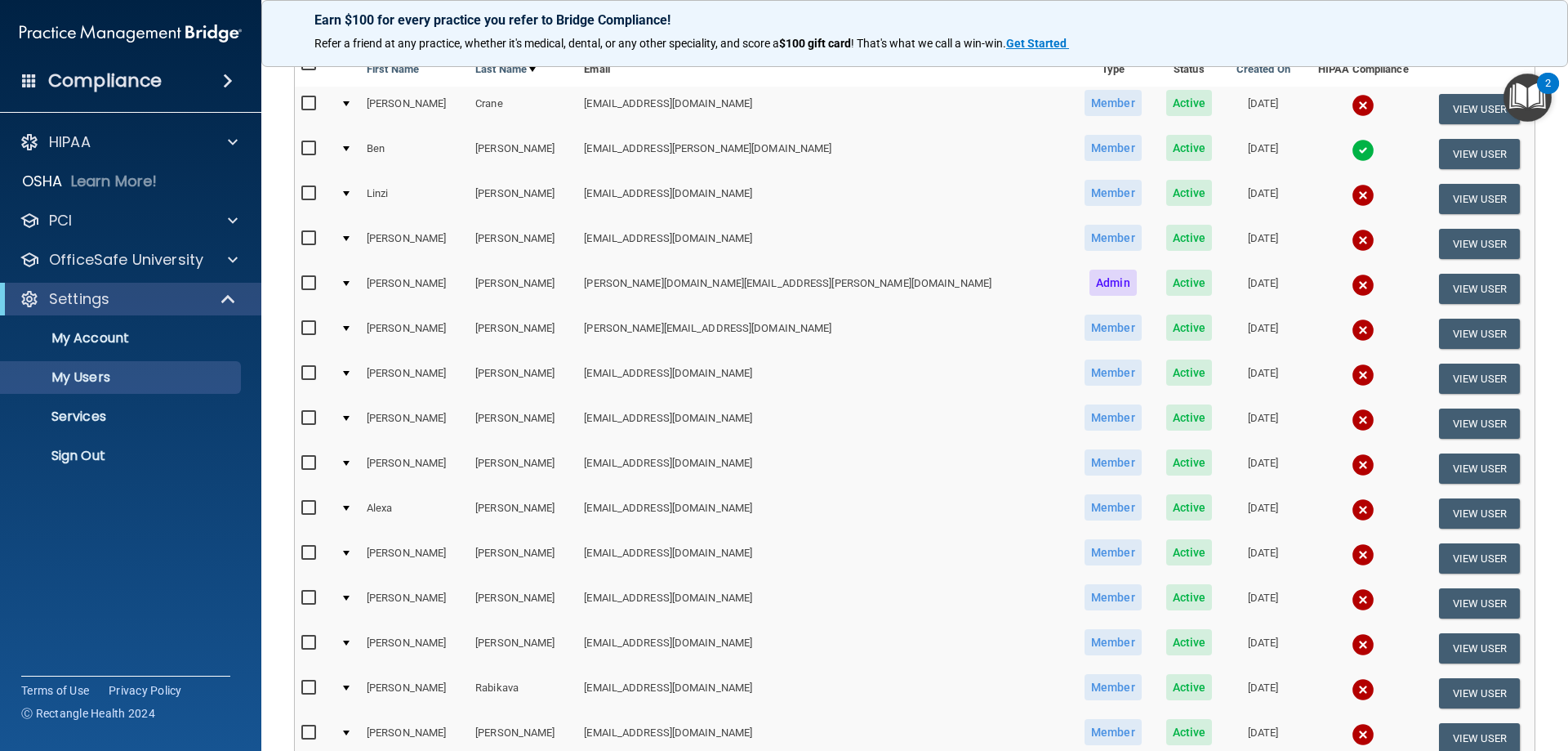
click at [304, 242] on input "checkbox" at bounding box center [311, 239] width 19 height 13
checkbox input "true"
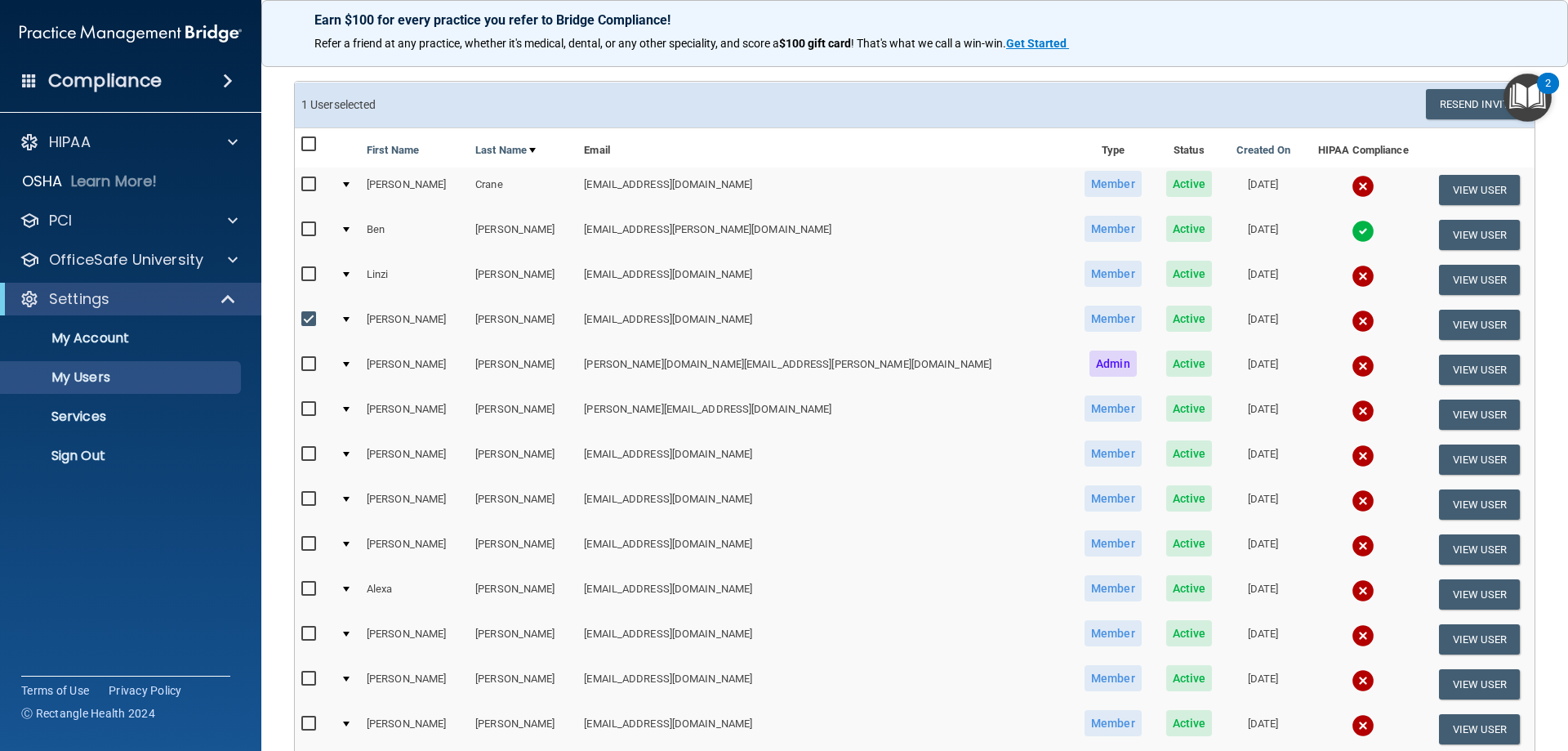
scroll to position [0, 0]
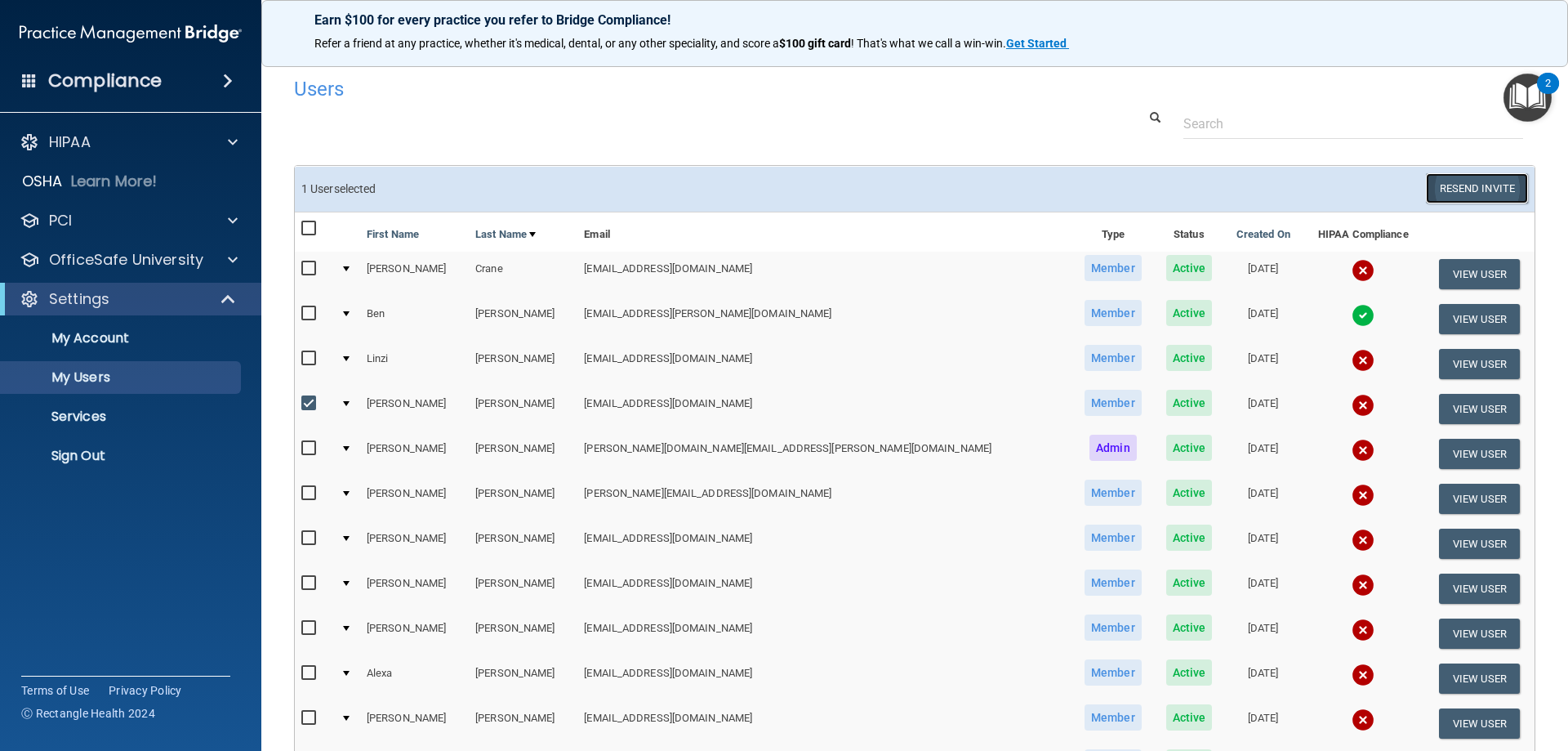
click at [1482, 199] on button "Resend Invite" at bounding box center [1477, 188] width 102 height 30
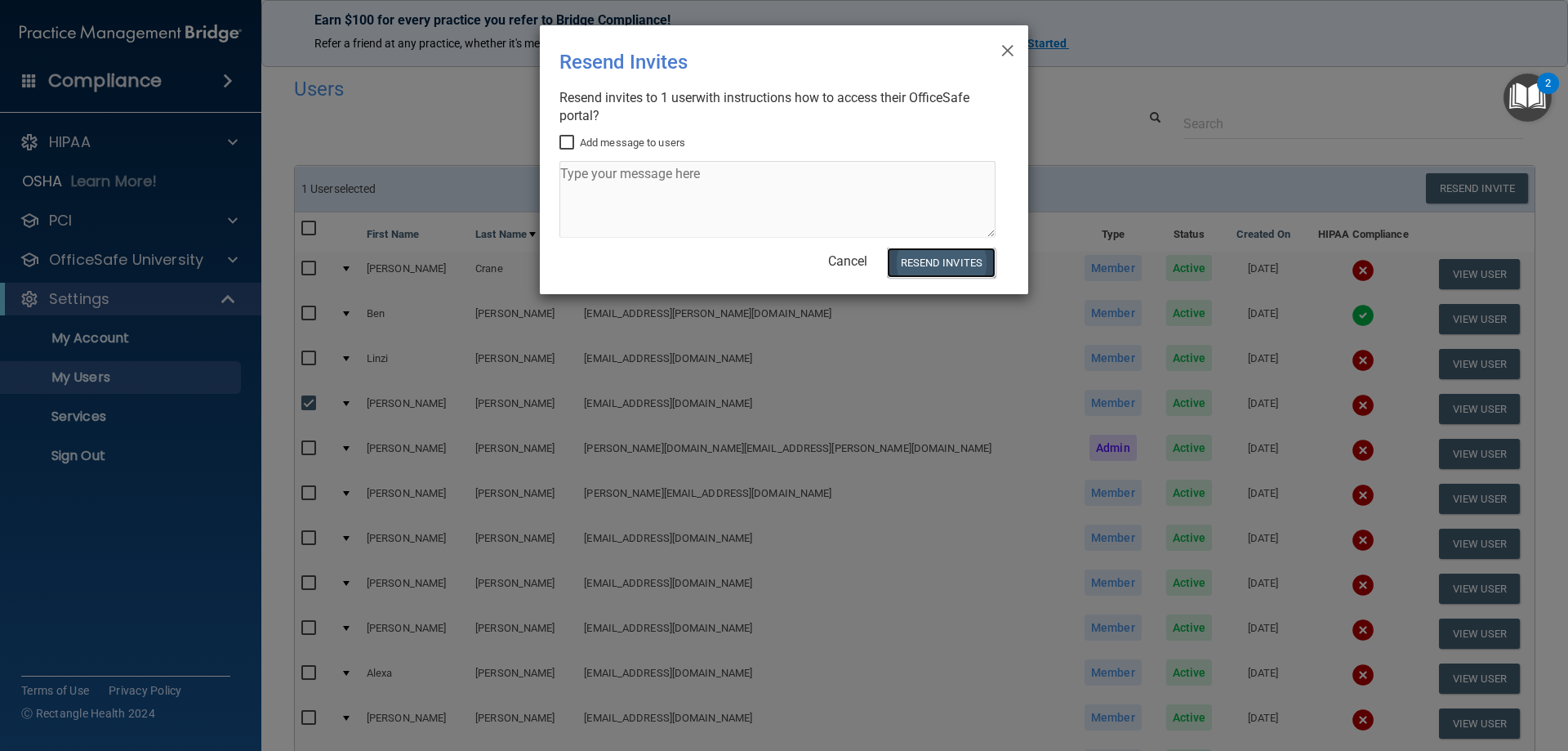
click at [934, 268] on button "Resend Invites" at bounding box center [942, 262] width 108 height 30
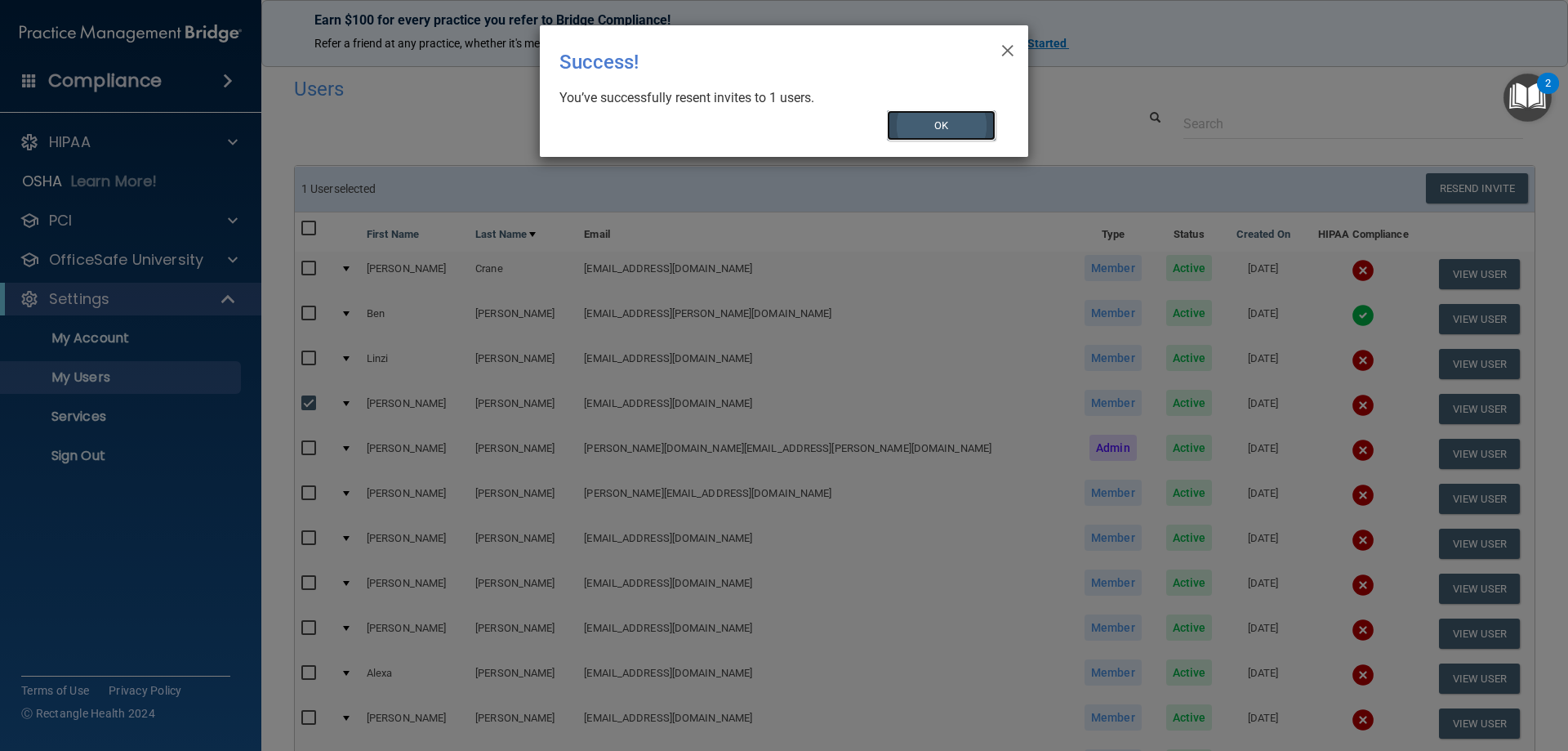
click at [924, 125] on button "OK" at bounding box center [942, 125] width 109 height 30
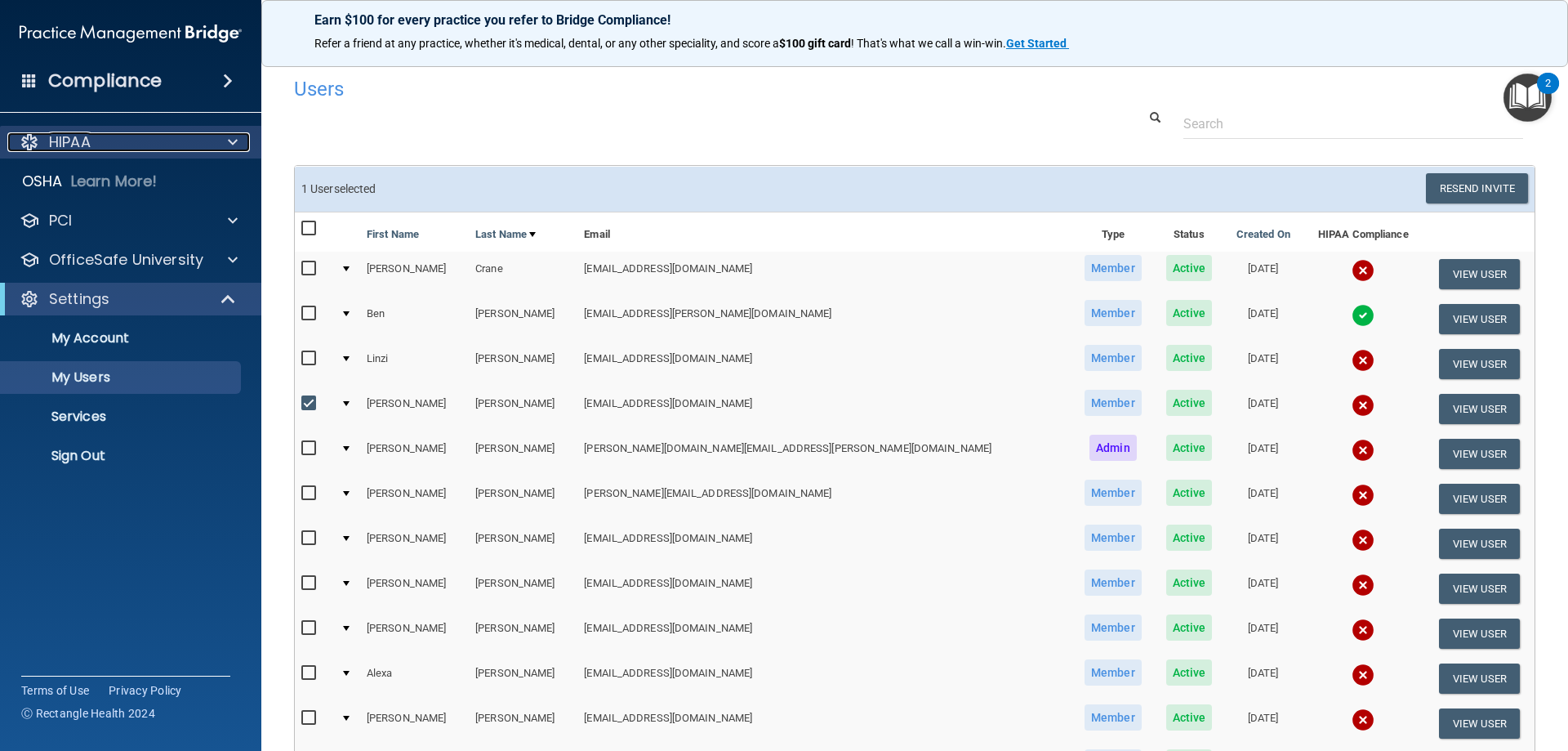
click at [83, 151] on p "HIPAA" at bounding box center [70, 142] width 42 height 20
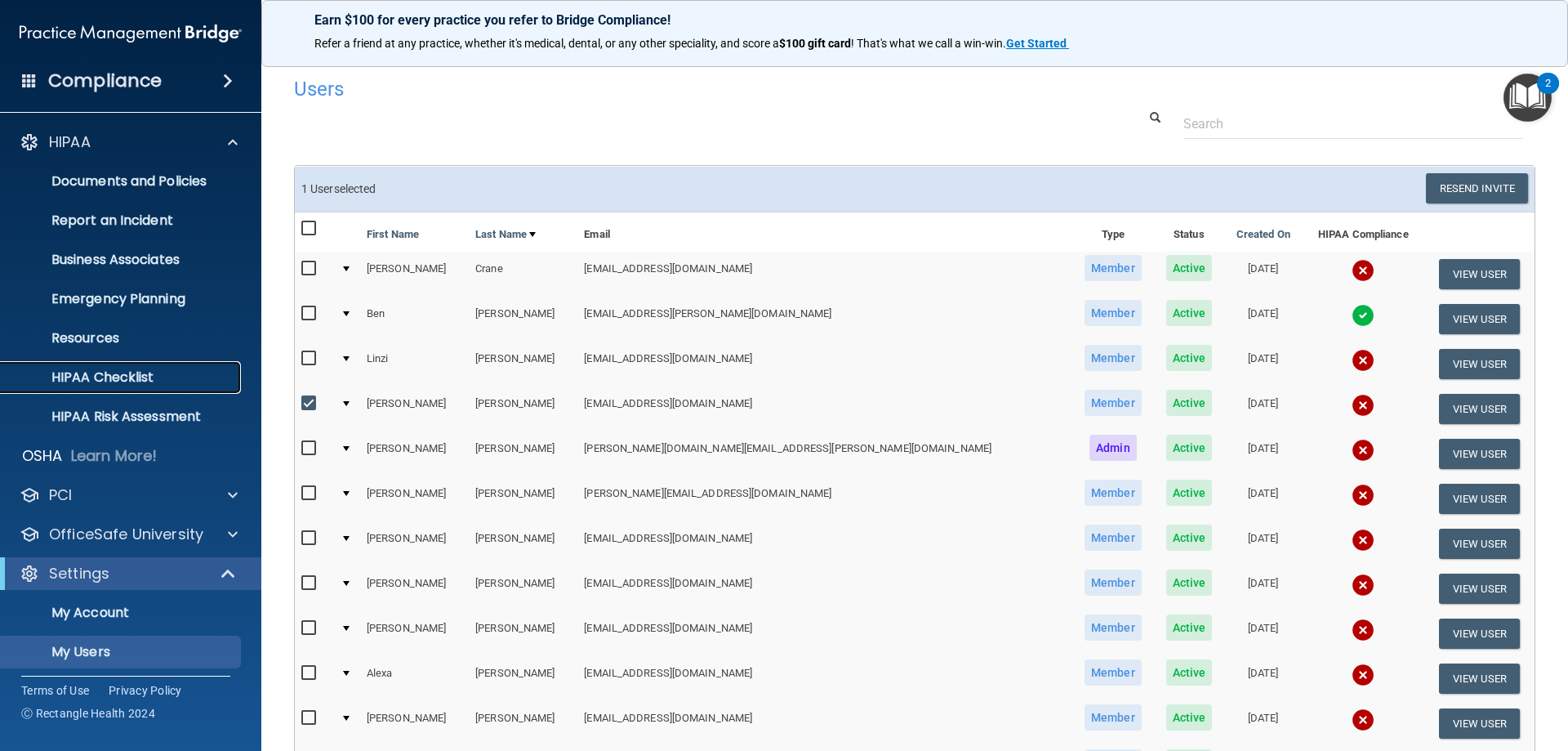
click at [98, 378] on p "HIPAA Checklist" at bounding box center [122, 378] width 223 height 16
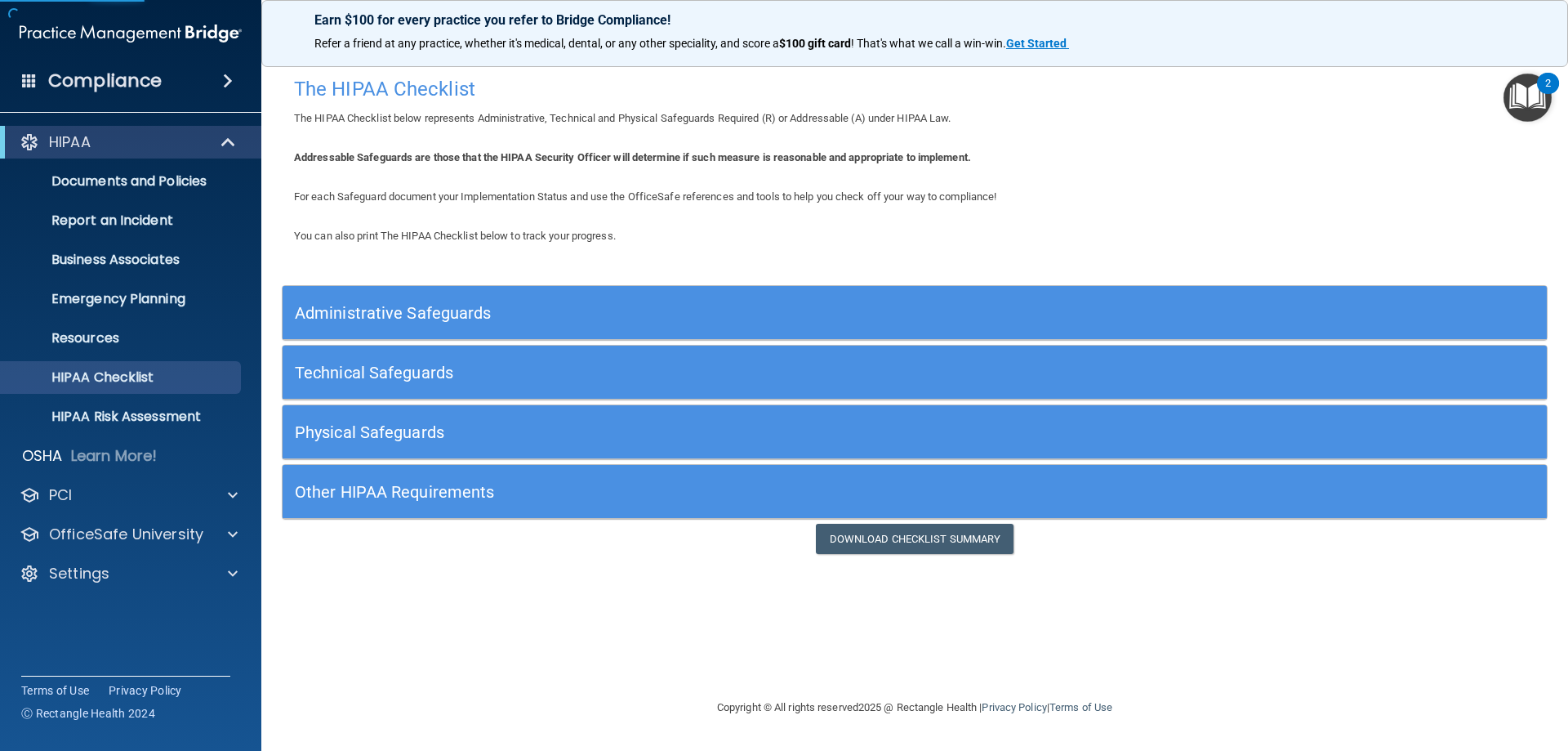
click at [771, 378] on h5 "Technical Safeguards" at bounding box center [756, 372] width 924 height 18
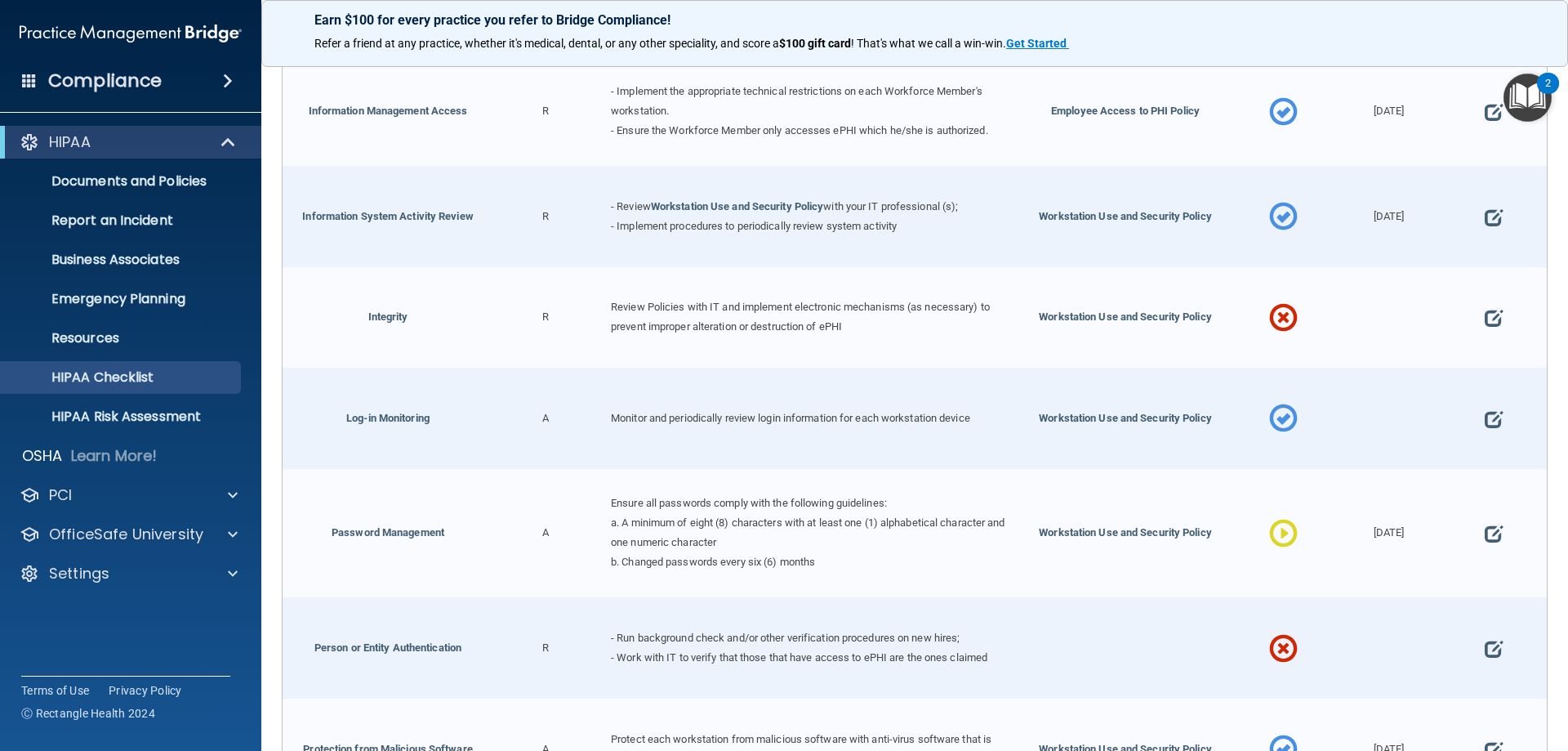
scroll to position [898, 0]
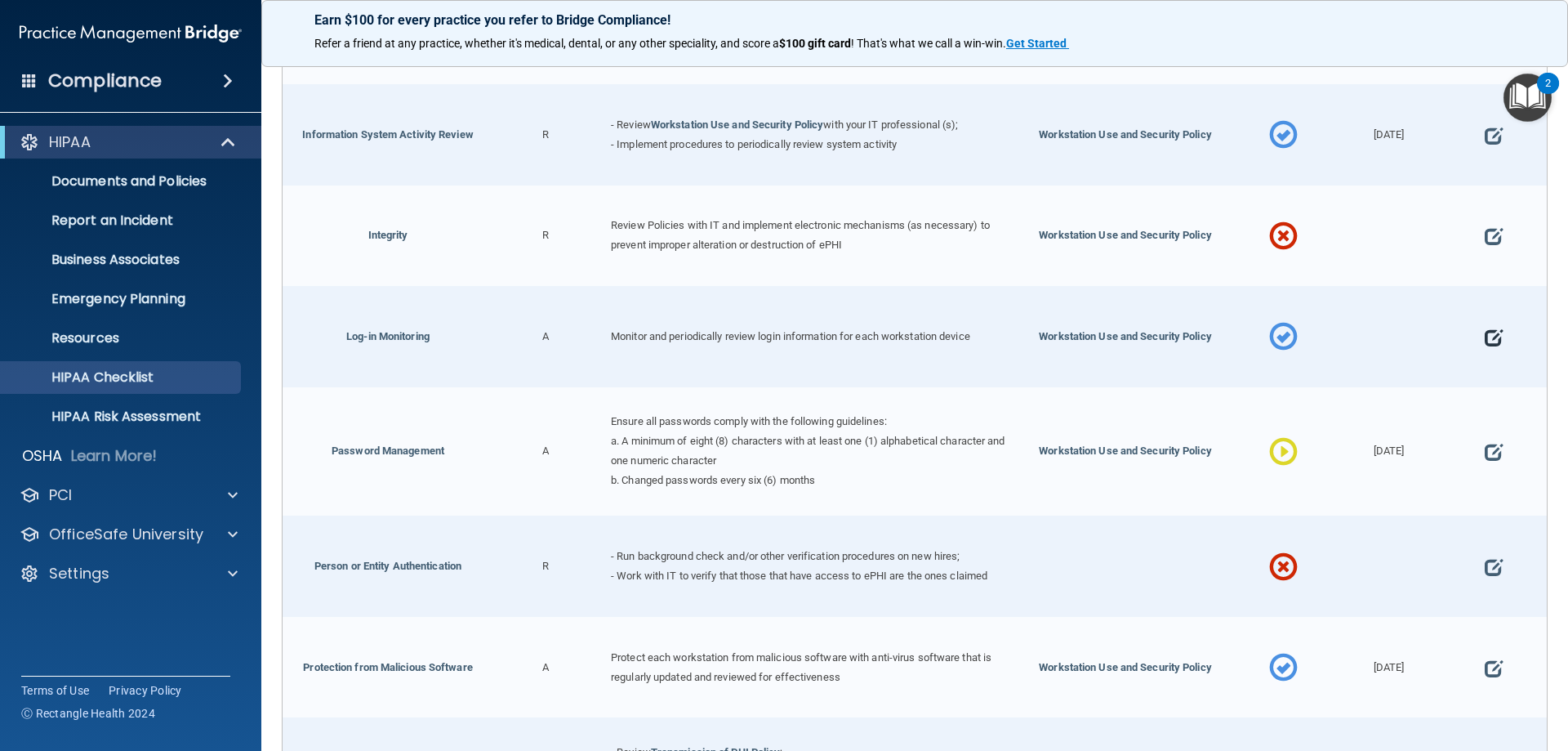
click at [1485, 333] on span at bounding box center [1494, 337] width 18 height 51
select select "completed"
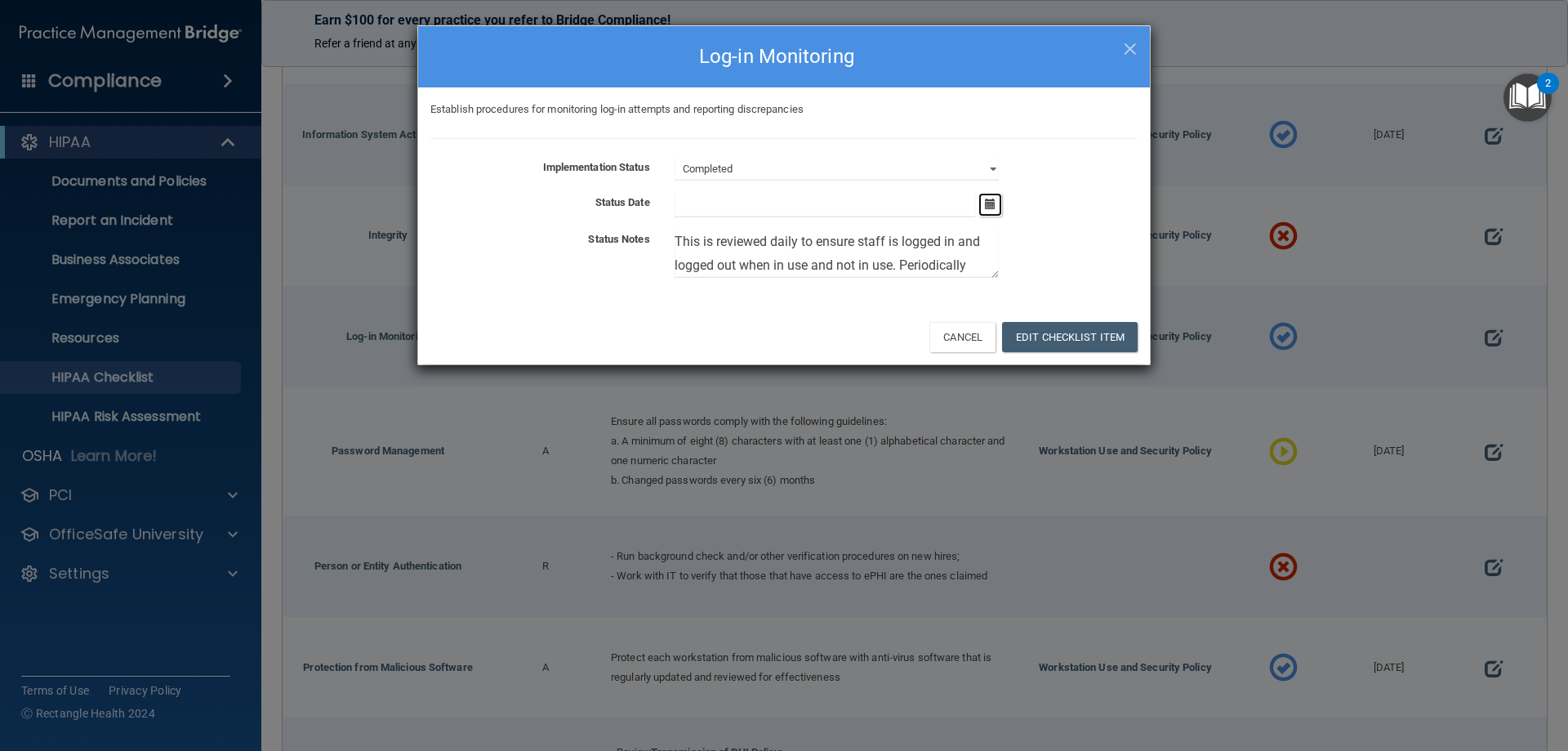
click at [989, 203] on icon "button" at bounding box center [991, 204] width 11 height 11
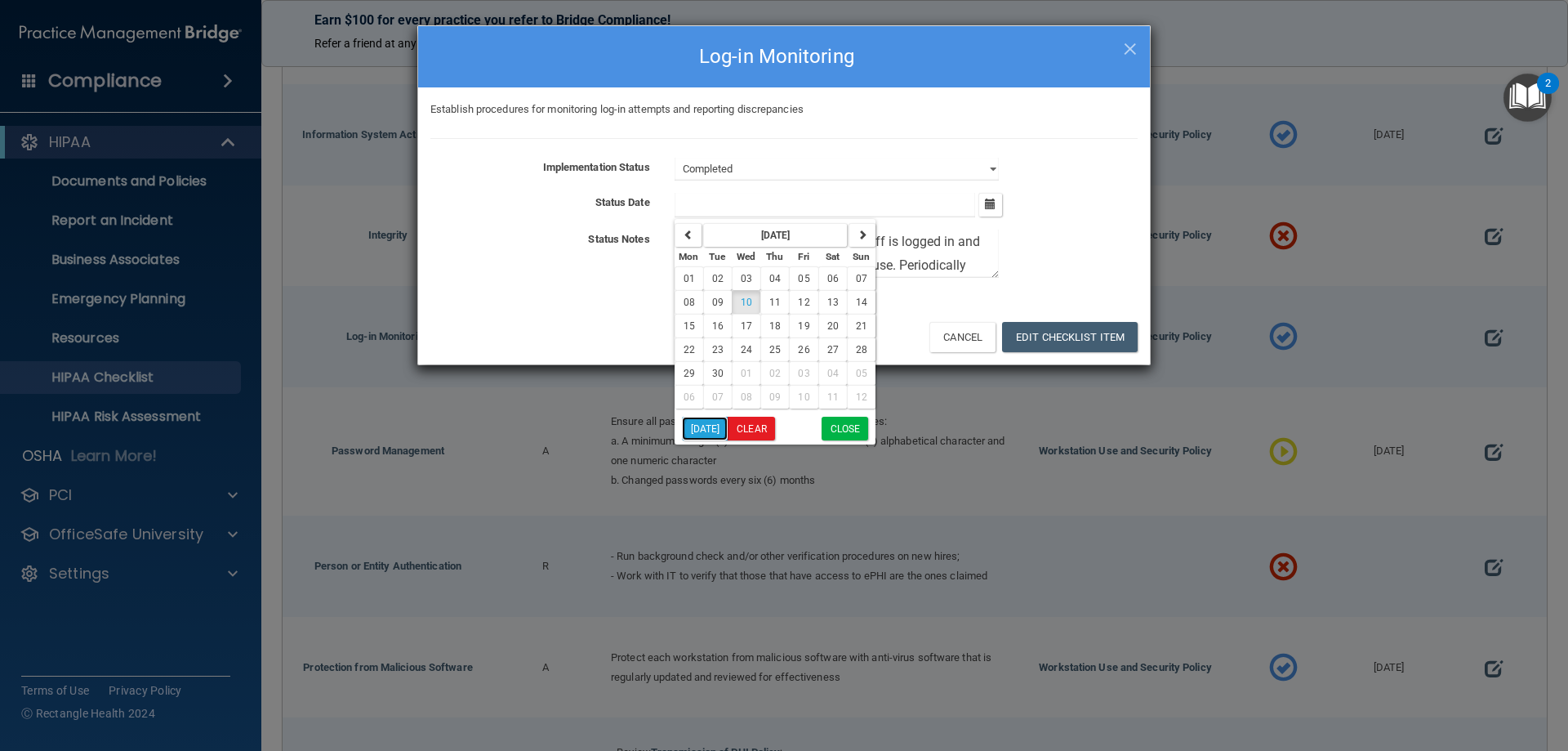
click at [714, 436] on button "[DATE]" at bounding box center [706, 428] width 47 height 23
type input "[DATE]"
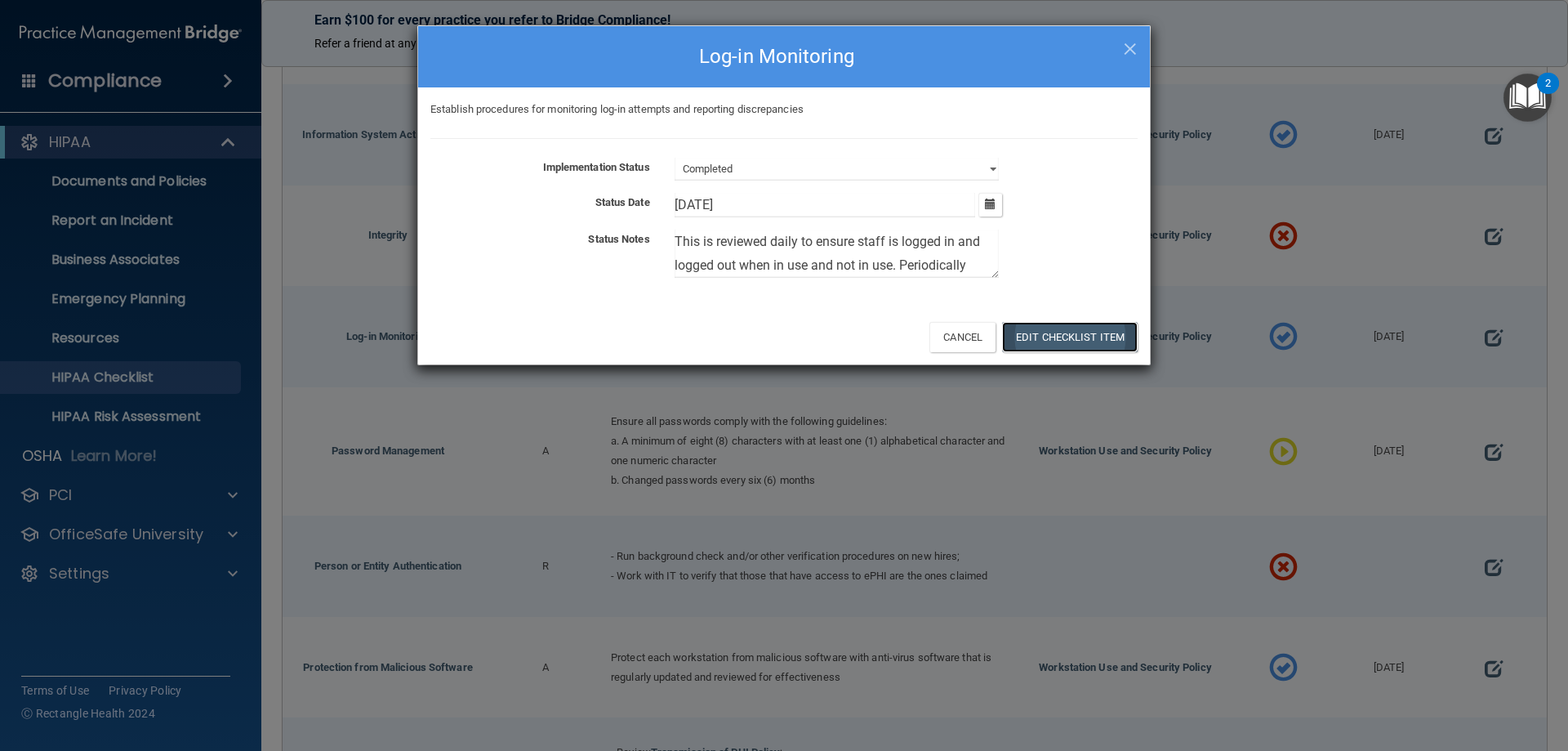
click at [1071, 337] on button "Edit Checklist Item" at bounding box center [1070, 336] width 136 height 30
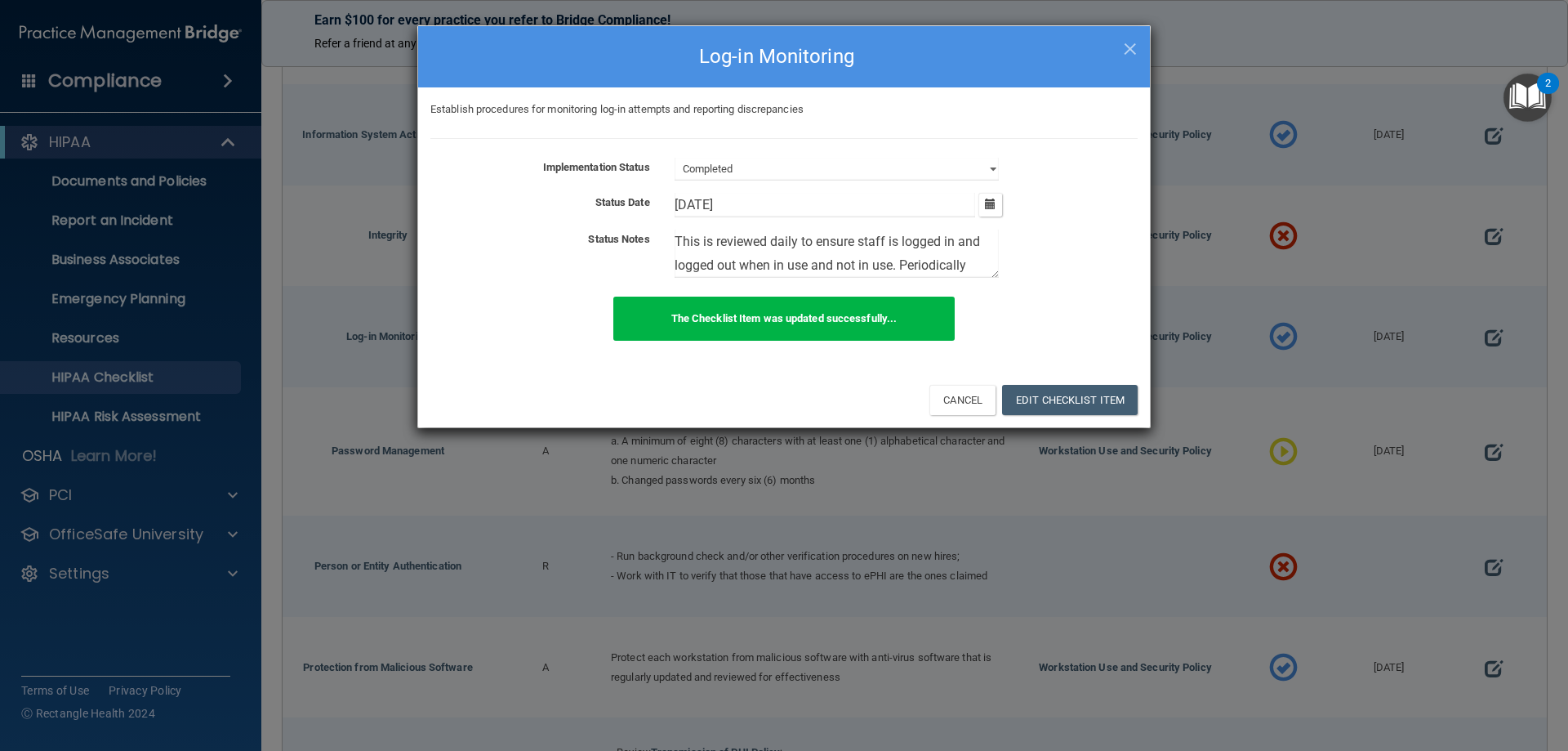
click at [1122, 54] on h4 "Log-in Monitoring" at bounding box center [784, 56] width 708 height 36
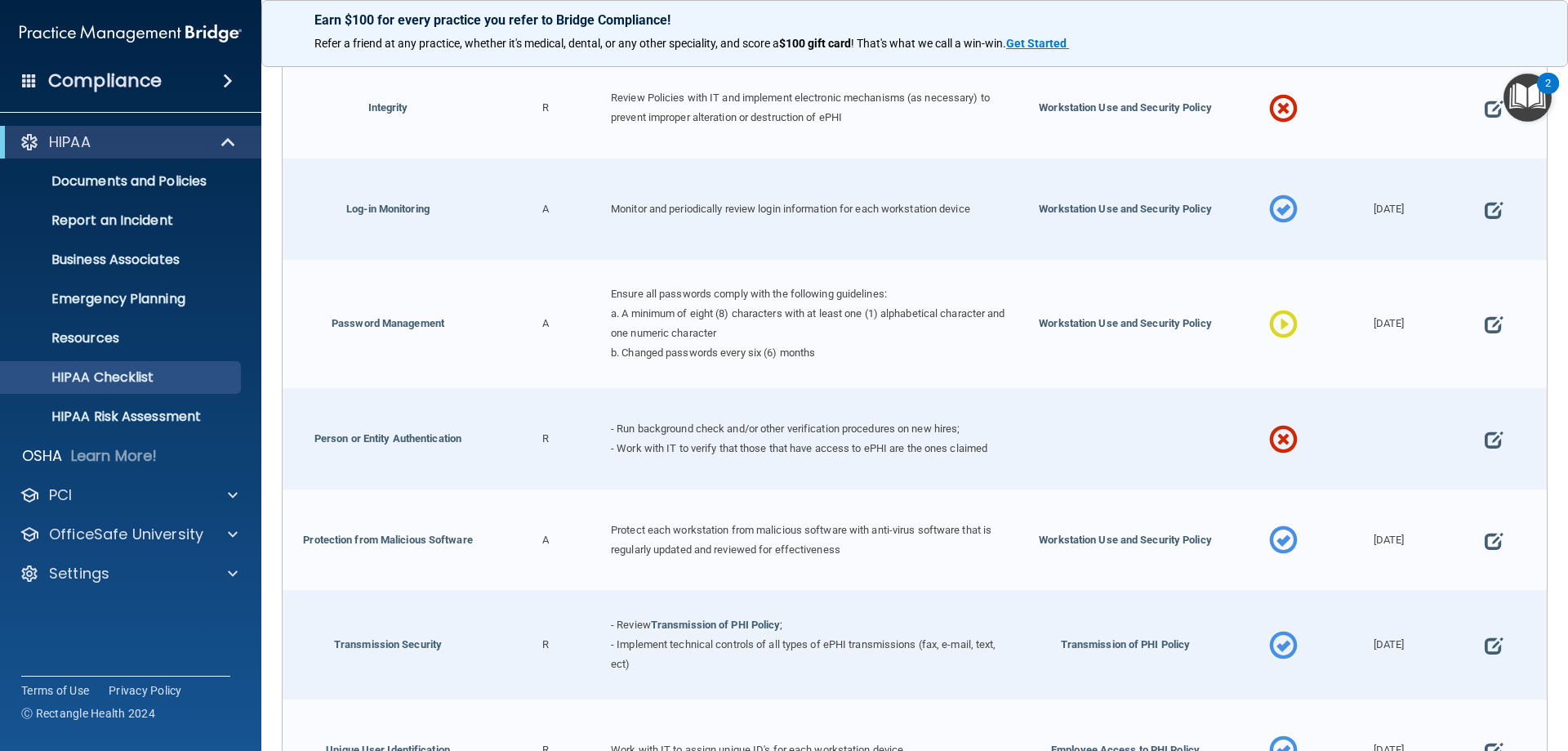
scroll to position [1062, 0]
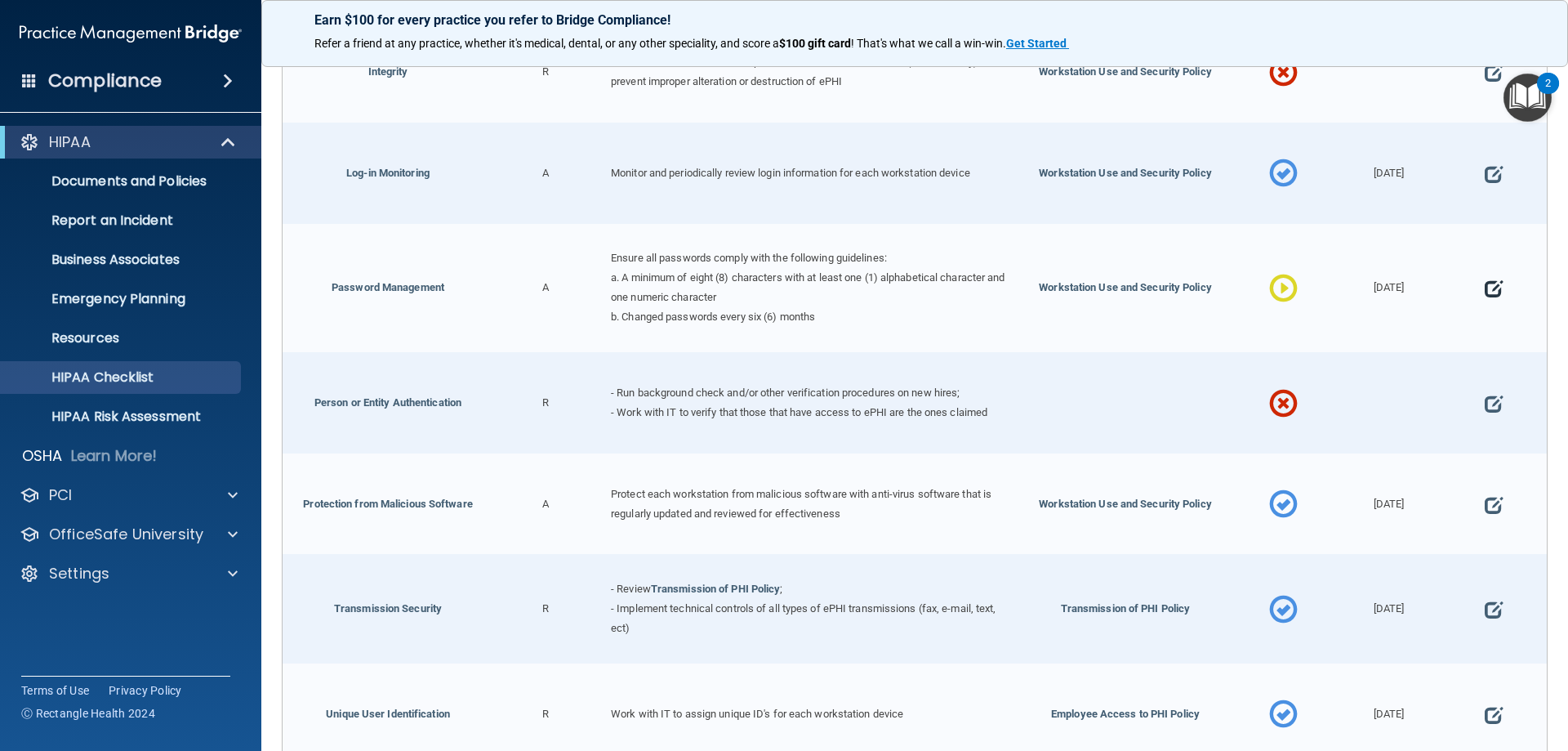
click at [1485, 286] on span at bounding box center [1494, 289] width 18 height 51
select select "in_progress"
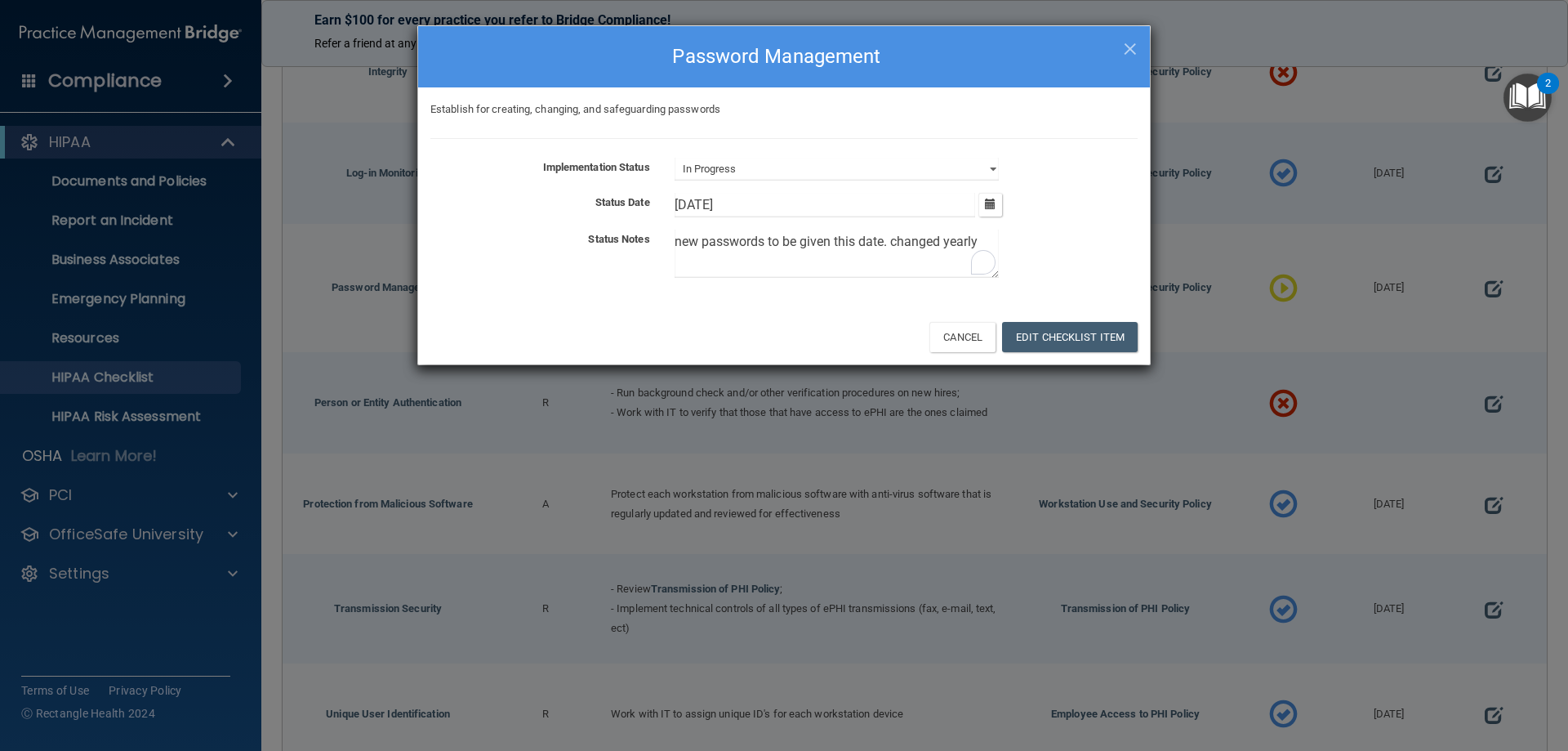
drag, startPoint x: 986, startPoint y: 247, endPoint x: 541, endPoint y: 298, distance: 447.9
click at [541, 298] on div "Establish for creating, changing, and safeguarding passwords Implementation Sta…" at bounding box center [784, 198] width 732 height 221
click at [771, 255] on textarea "To enrich screen reader interactions, please activate Accessibility in Grammarl…" at bounding box center [837, 253] width 324 height 48
type textarea "Open Dental requires this."
click at [991, 205] on icon "button" at bounding box center [991, 204] width 11 height 11
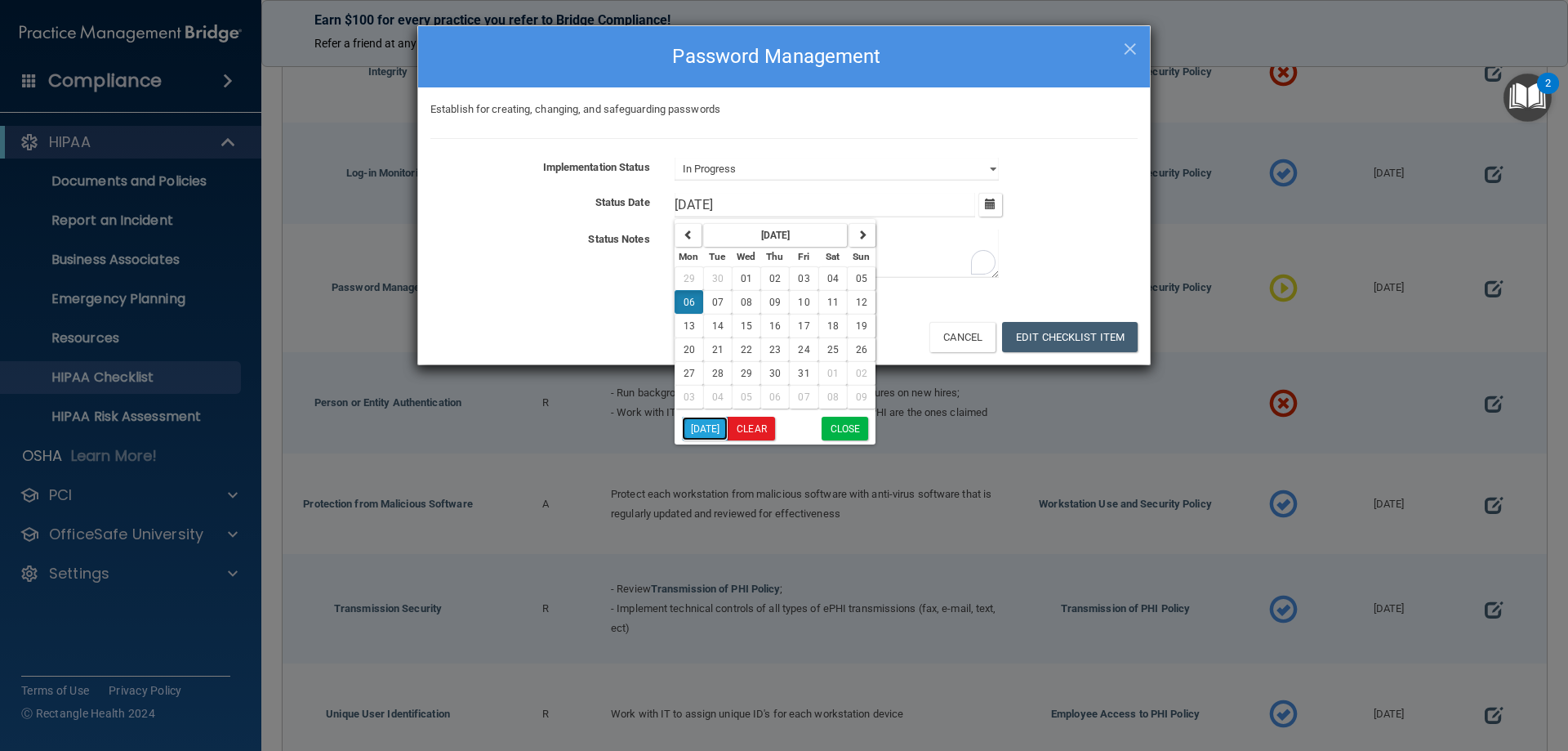
click at [700, 429] on button "[DATE]" at bounding box center [706, 428] width 47 height 23
type input "[DATE]"
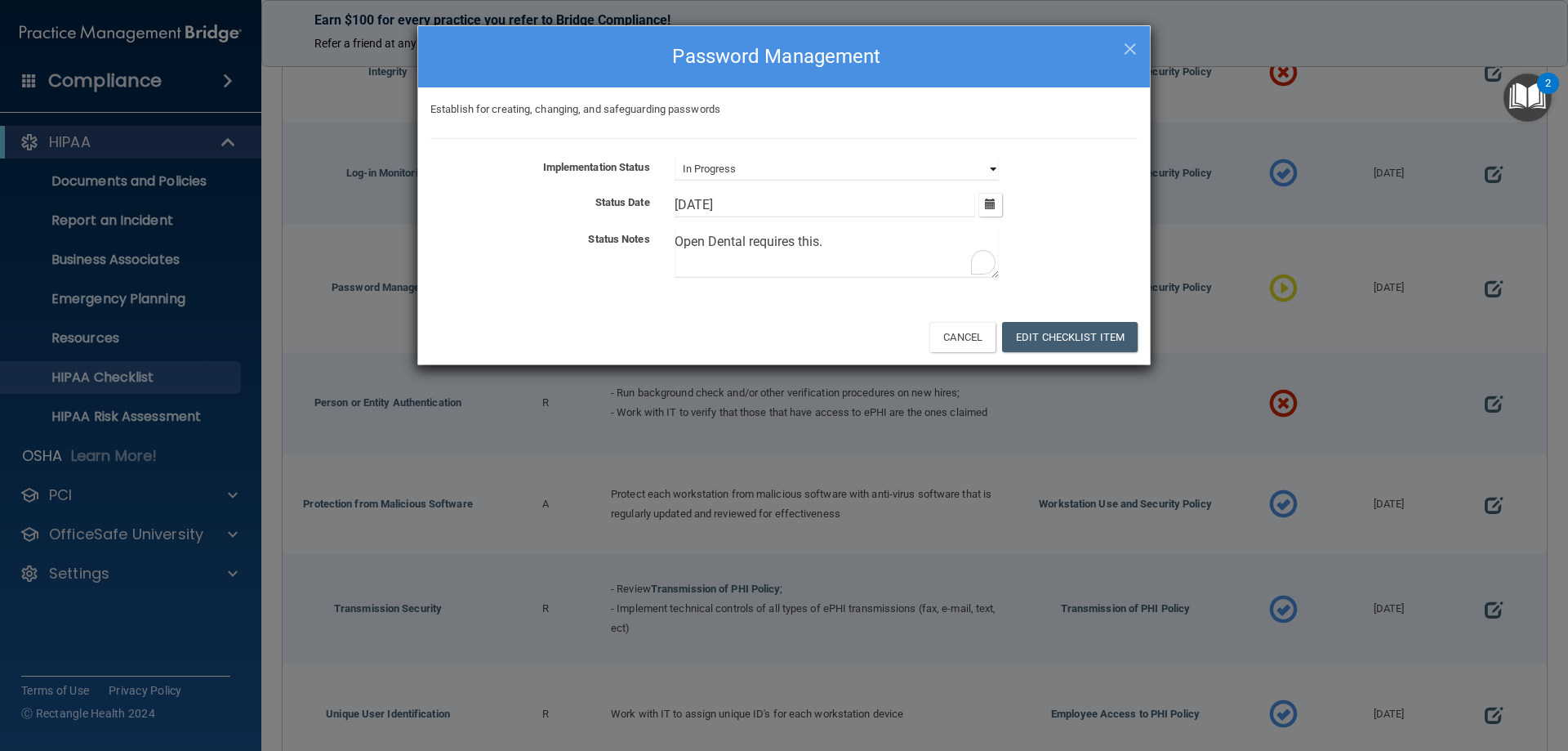
click at [984, 175] on select "Not Started In Progress Completed" at bounding box center [837, 168] width 324 height 23
select select "completed"
click at [675, 157] on select "Not Started In Progress Completed" at bounding box center [837, 168] width 324 height 23
click at [1060, 343] on button "Edit Checklist Item" at bounding box center [1070, 336] width 136 height 30
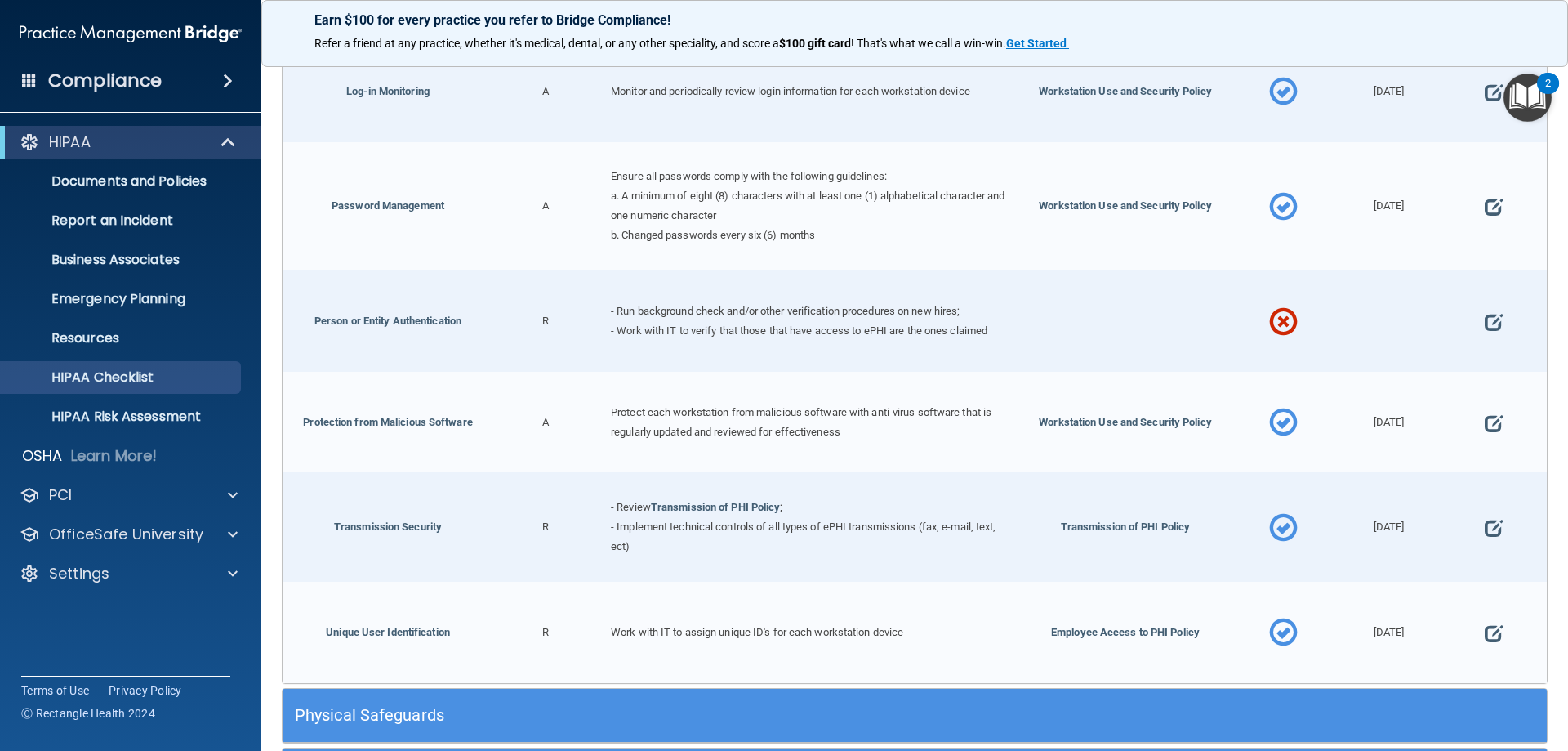
scroll to position [1225, 0]
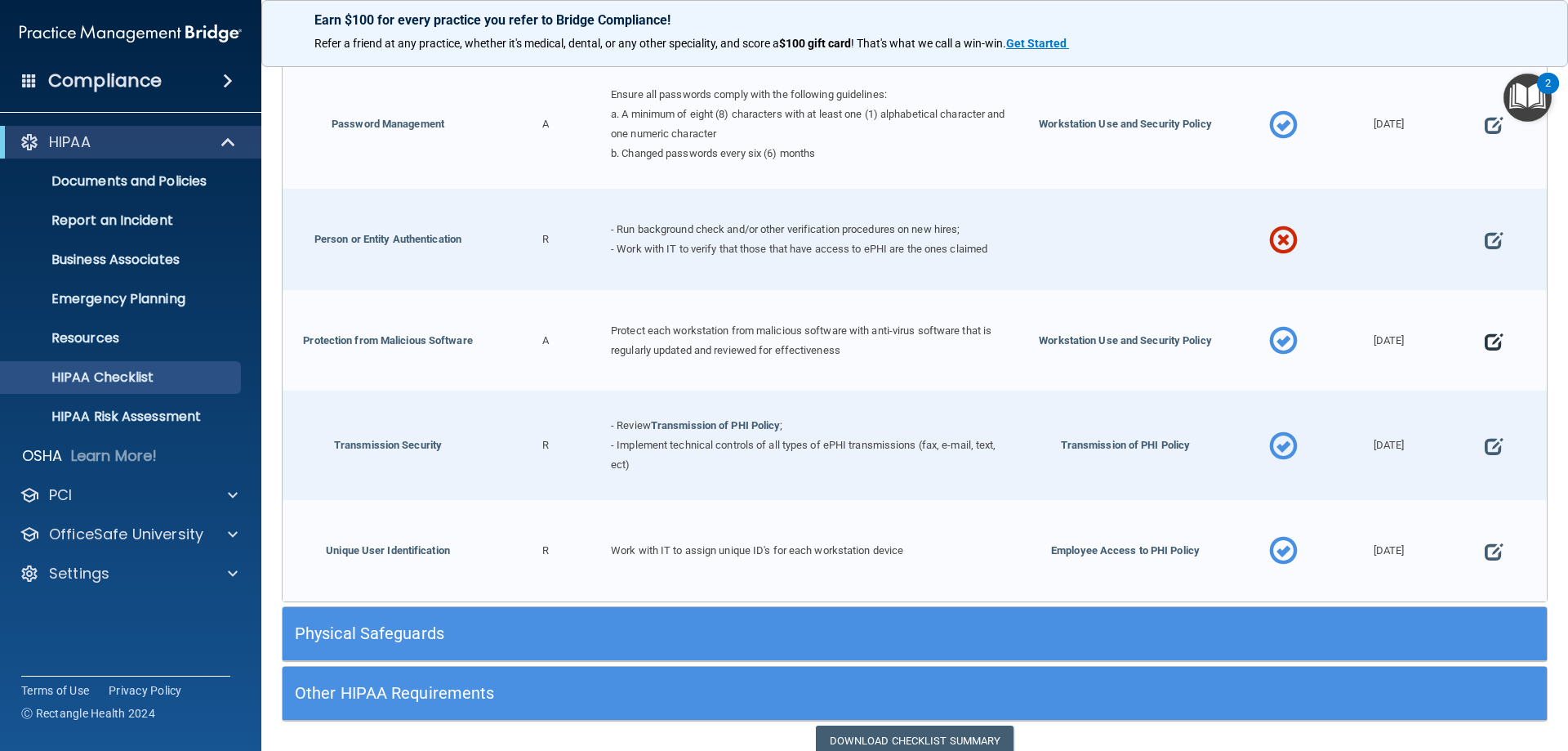
click at [1486, 338] on span at bounding box center [1494, 342] width 18 height 51
select select "completed"
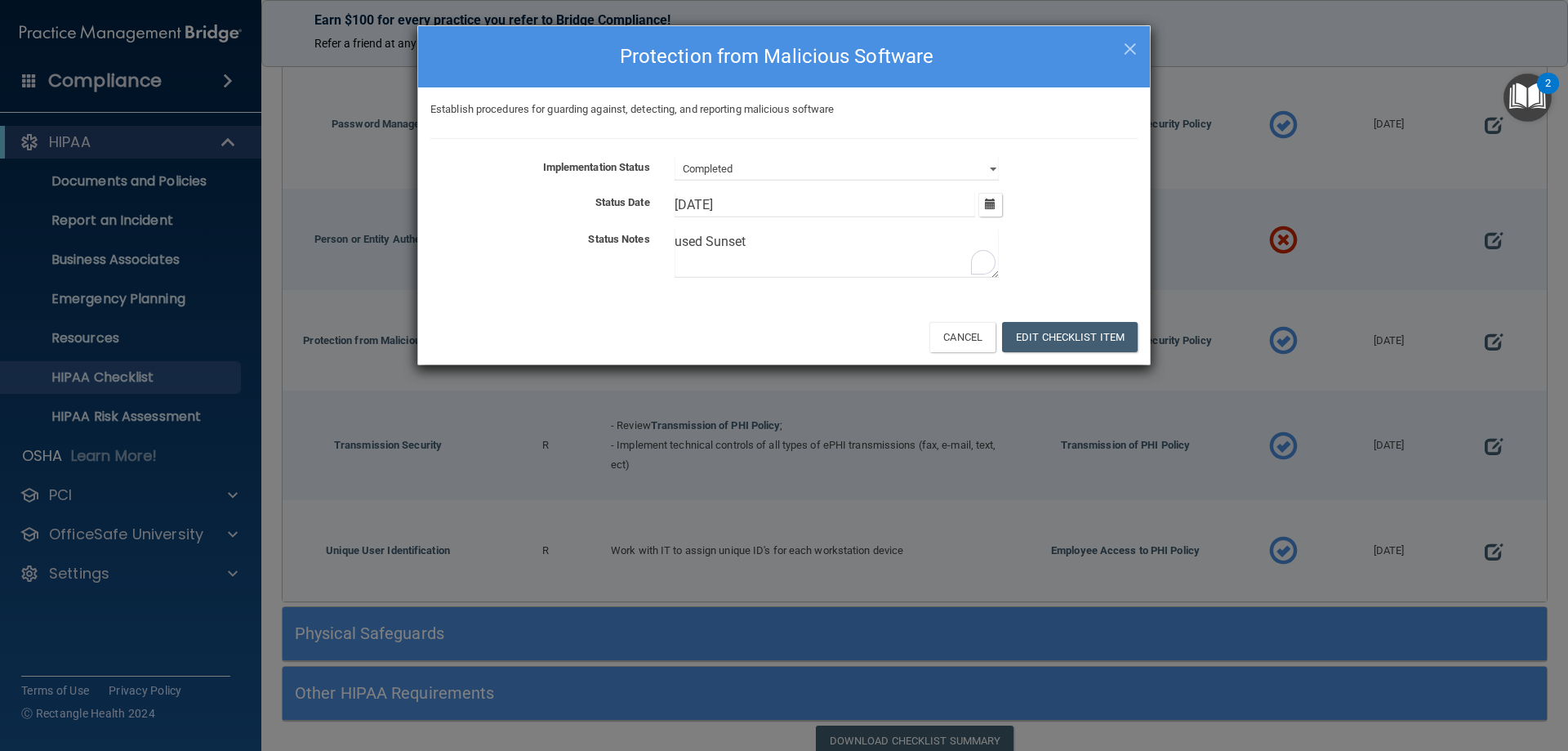
drag, startPoint x: 765, startPoint y: 249, endPoint x: 599, endPoint y: 252, distance: 166.0
click at [599, 252] on div "Status Notes used Sunset" at bounding box center [784, 257] width 732 height 55
type textarea "E"
type textarea "d"
type textarea "Done by Erickson Technologies."
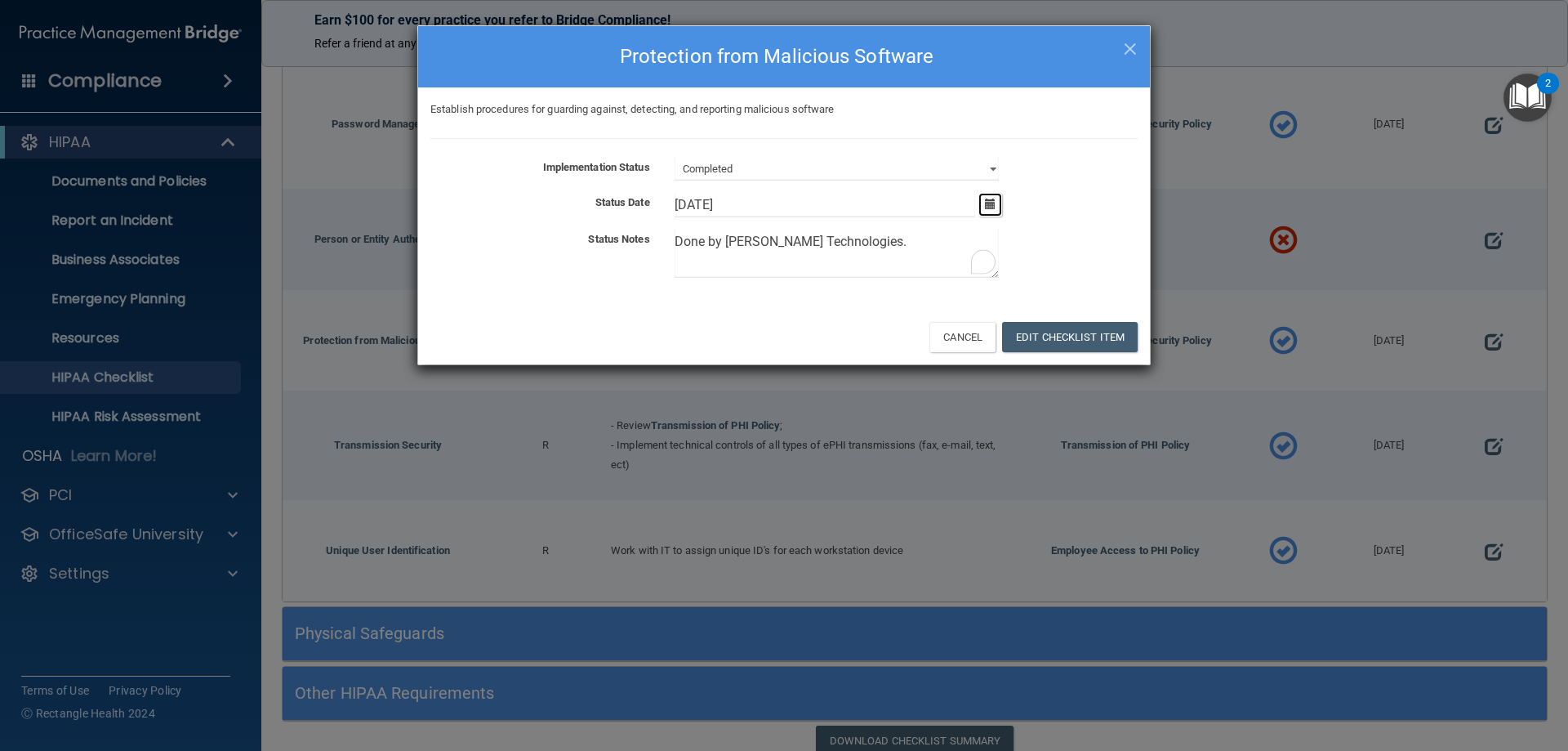
click at [1000, 208] on button "button" at bounding box center [991, 204] width 23 height 23
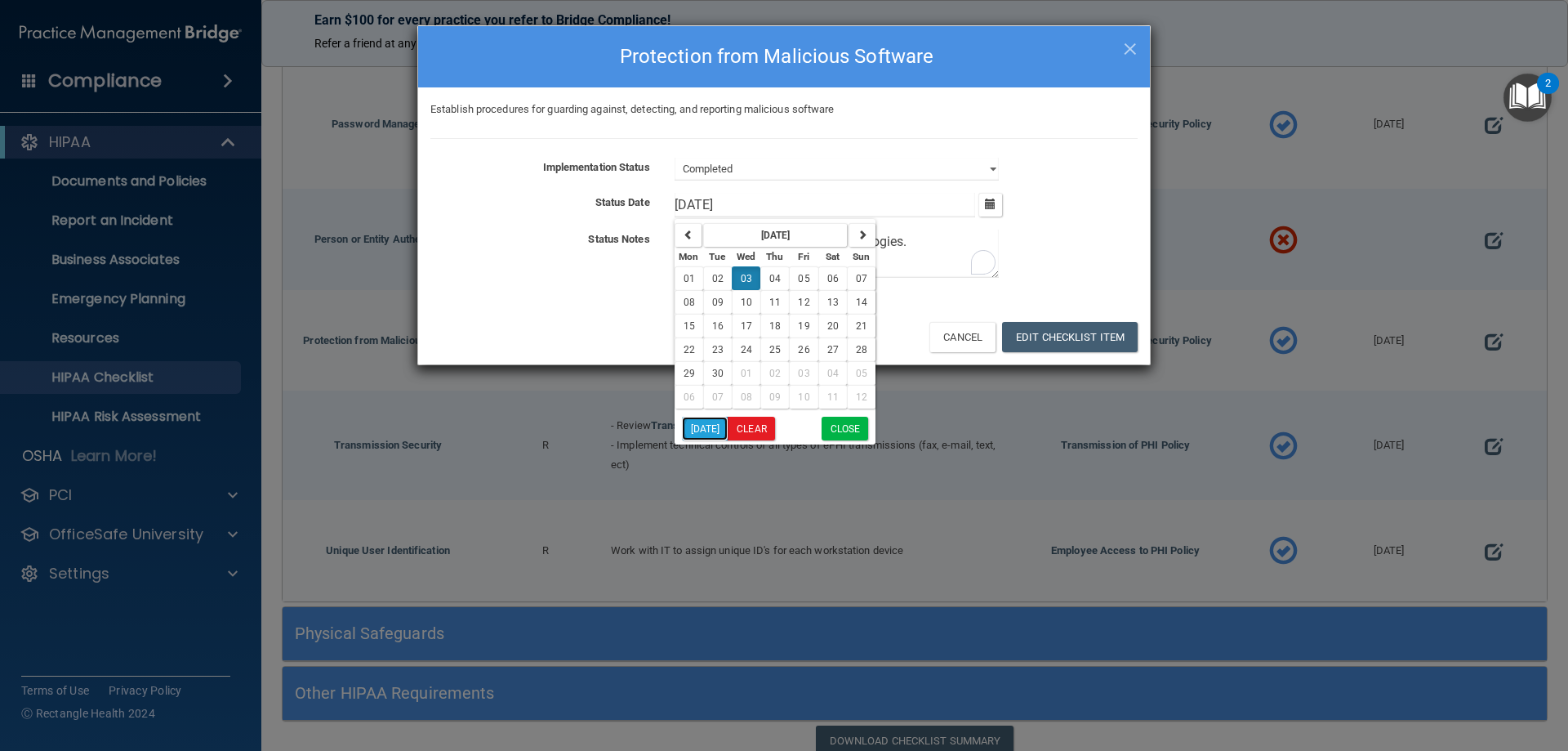
click at [705, 430] on button "[DATE]" at bounding box center [706, 428] width 47 height 23
type input "[DATE]"
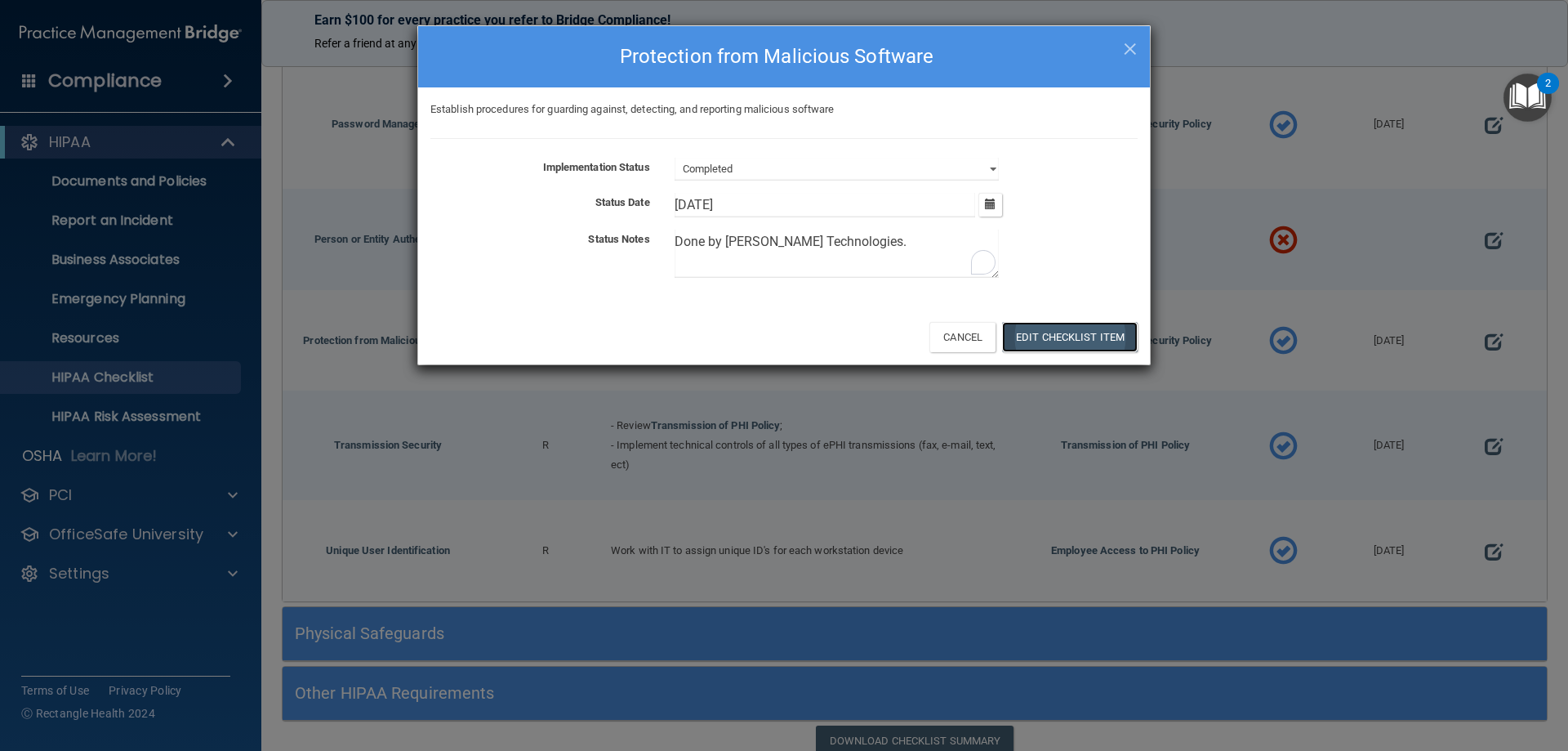
click at [1042, 329] on button "Edit Checklist Item" at bounding box center [1070, 336] width 136 height 30
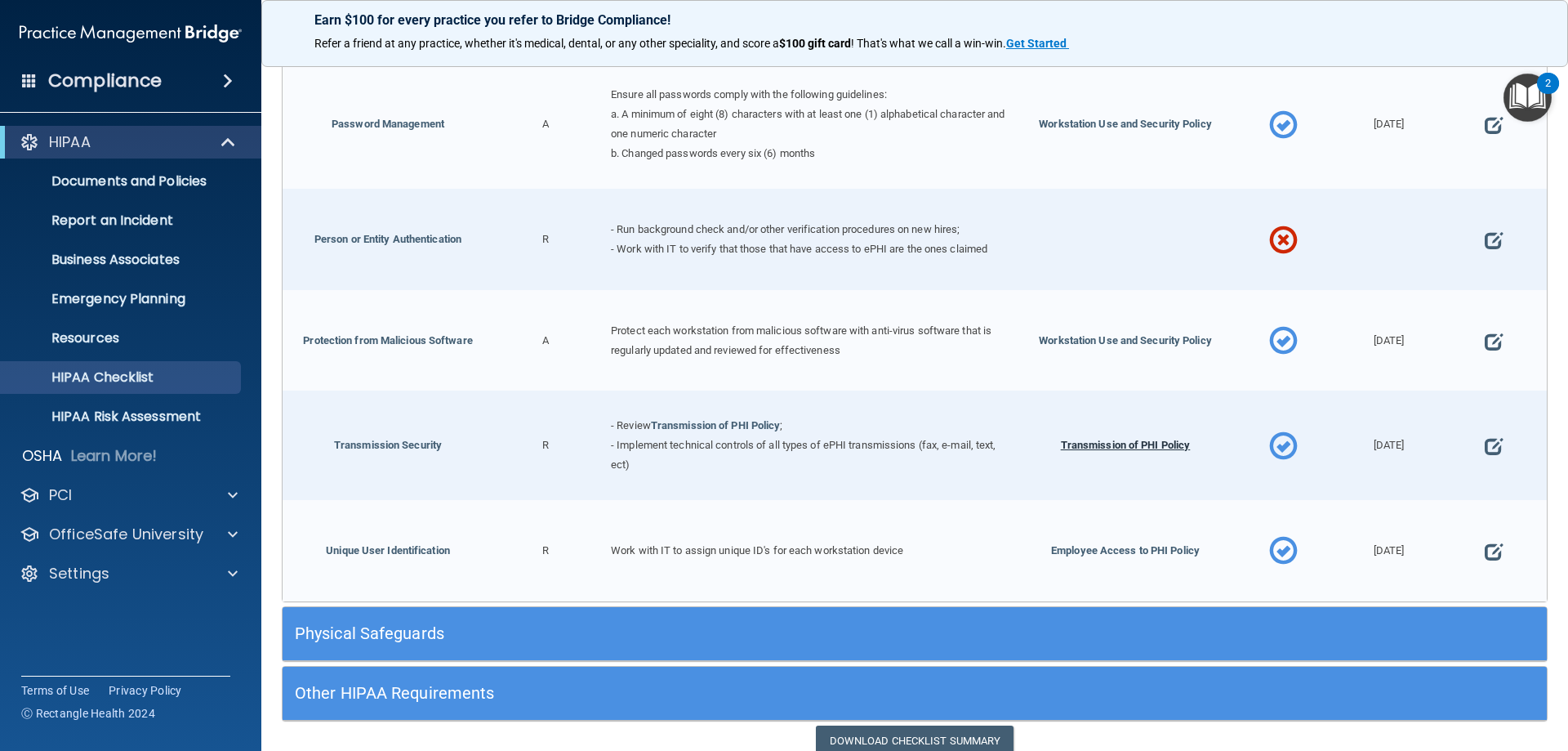
click at [1151, 441] on span "Transmission of PHI Policy" at bounding box center [1126, 445] width 130 height 13
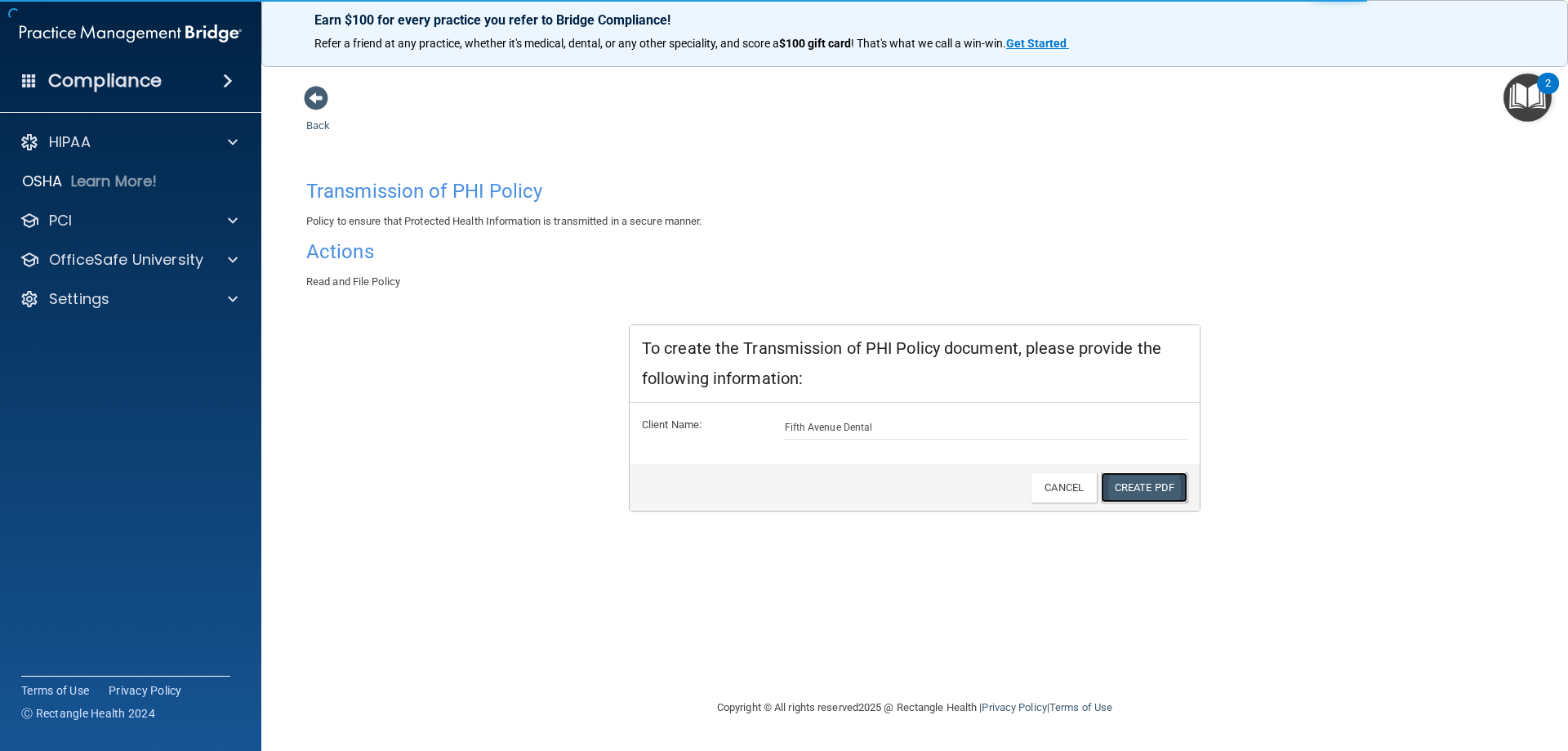
click at [1134, 488] on link "Create PDF" at bounding box center [1144, 486] width 87 height 30
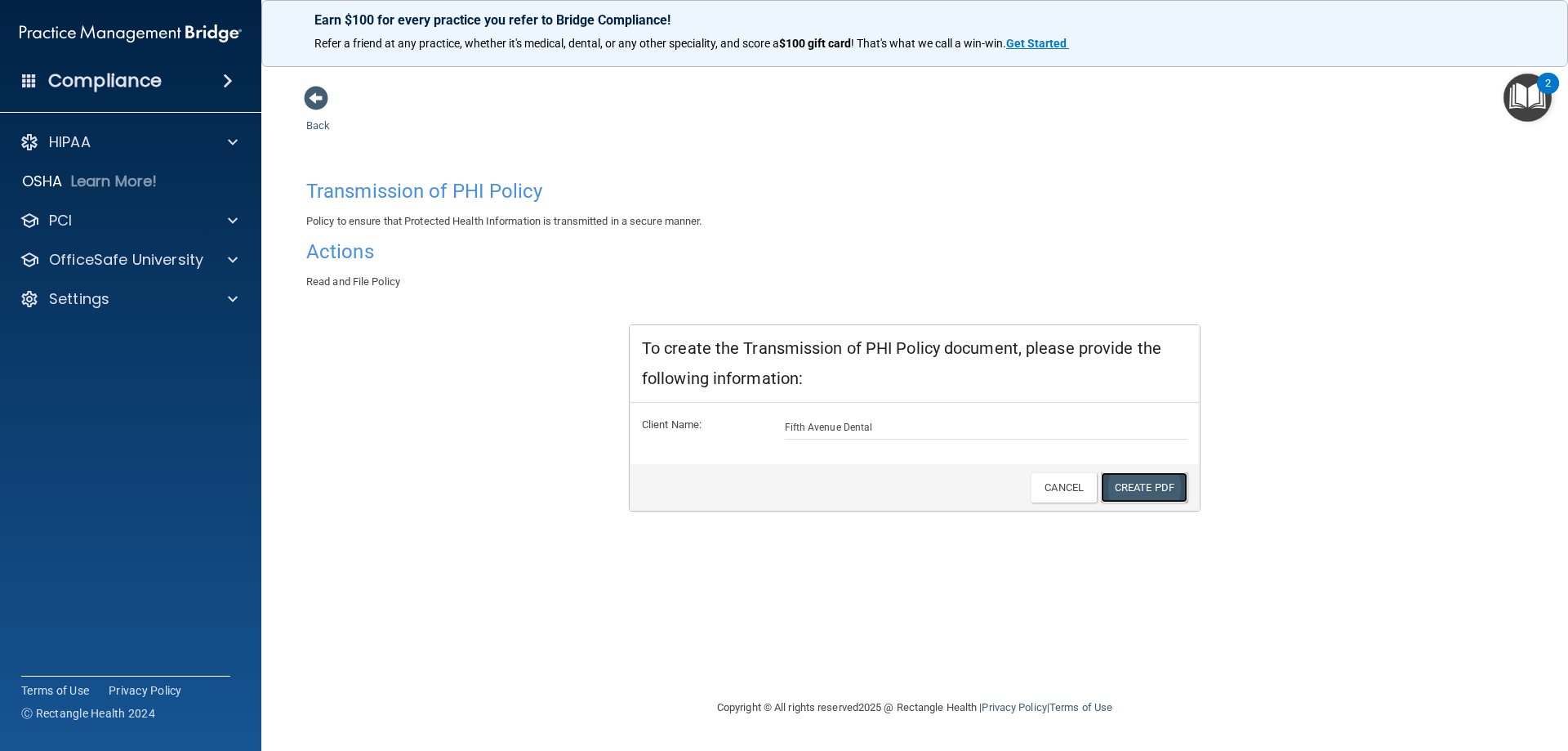
click at [1135, 494] on link "Create PDF" at bounding box center [1144, 486] width 87 height 30
click at [314, 102] on span at bounding box center [315, 98] width 24 height 24
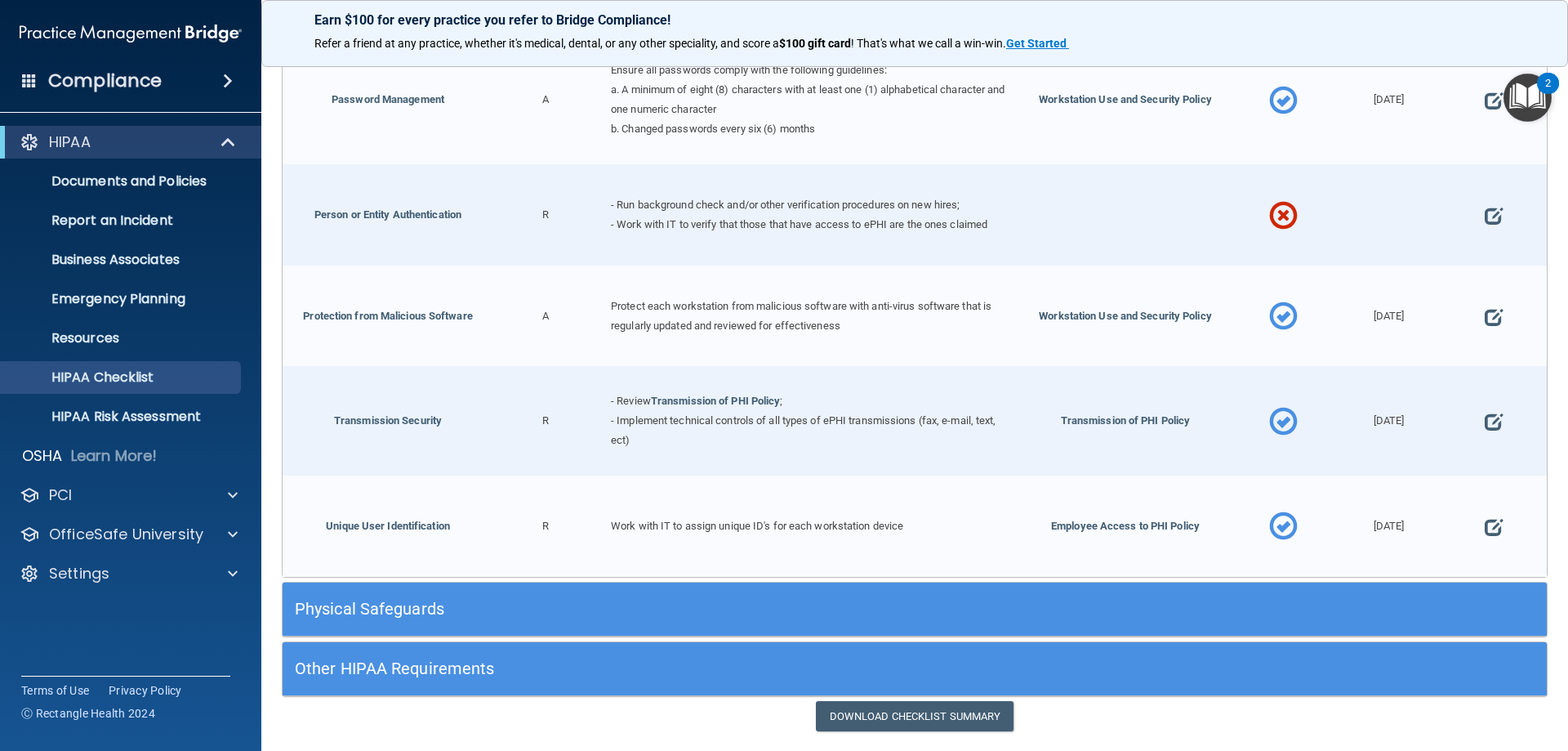
scroll to position [1284, 0]
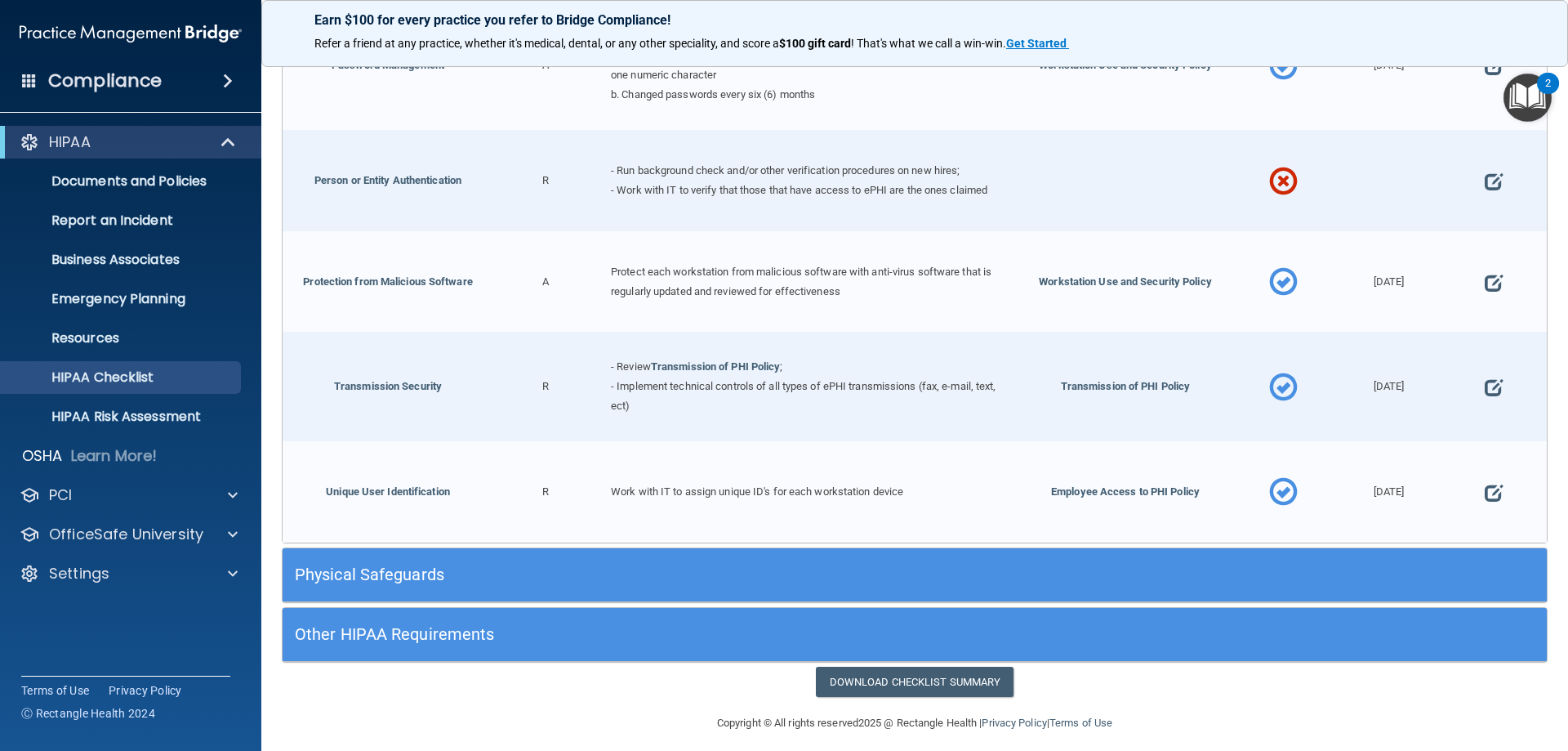
click at [1492, 378] on div at bounding box center [1494, 386] width 106 height 109
click at [1485, 380] on span at bounding box center [1494, 387] width 18 height 51
select select "completed"
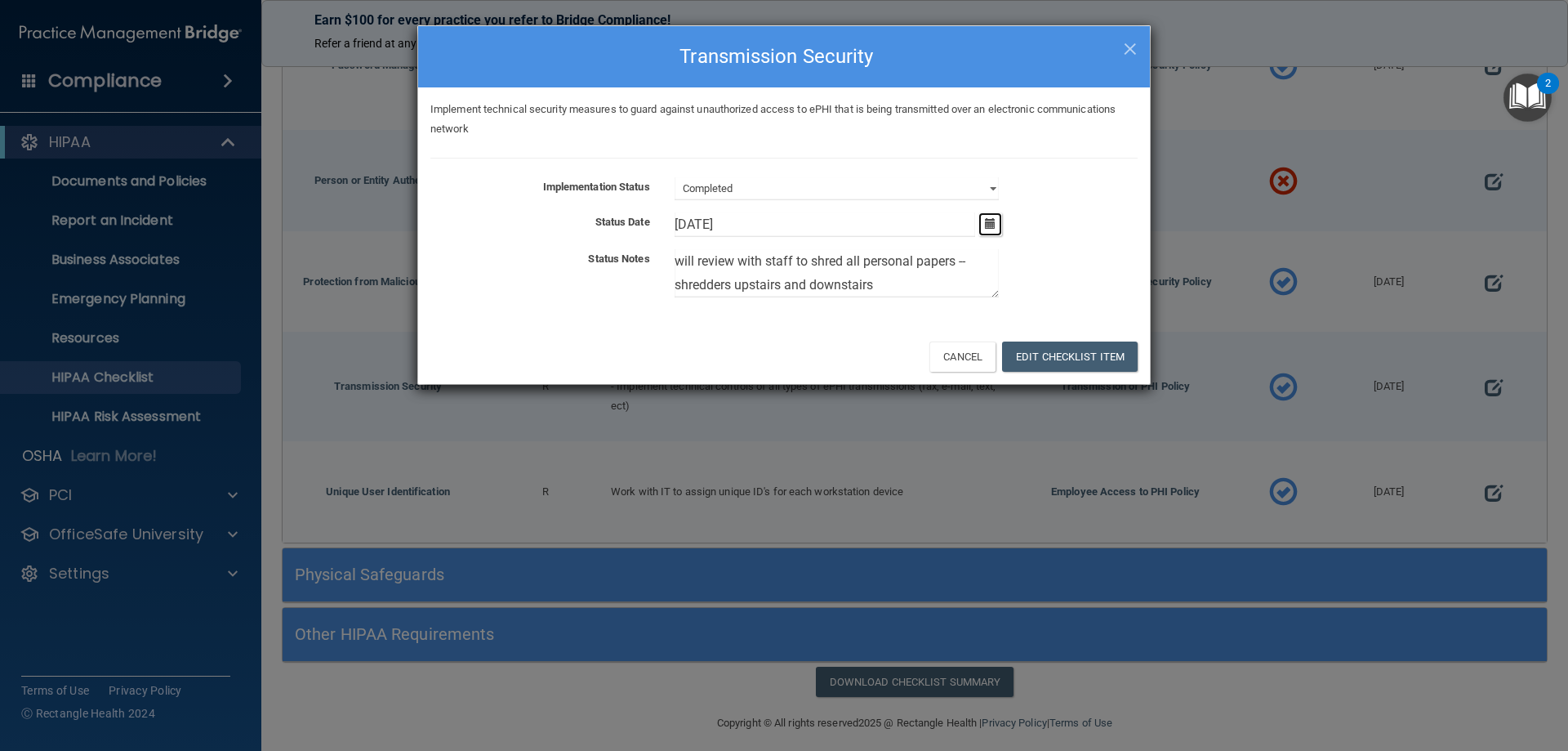
click at [985, 231] on button "button" at bounding box center [991, 224] width 23 height 23
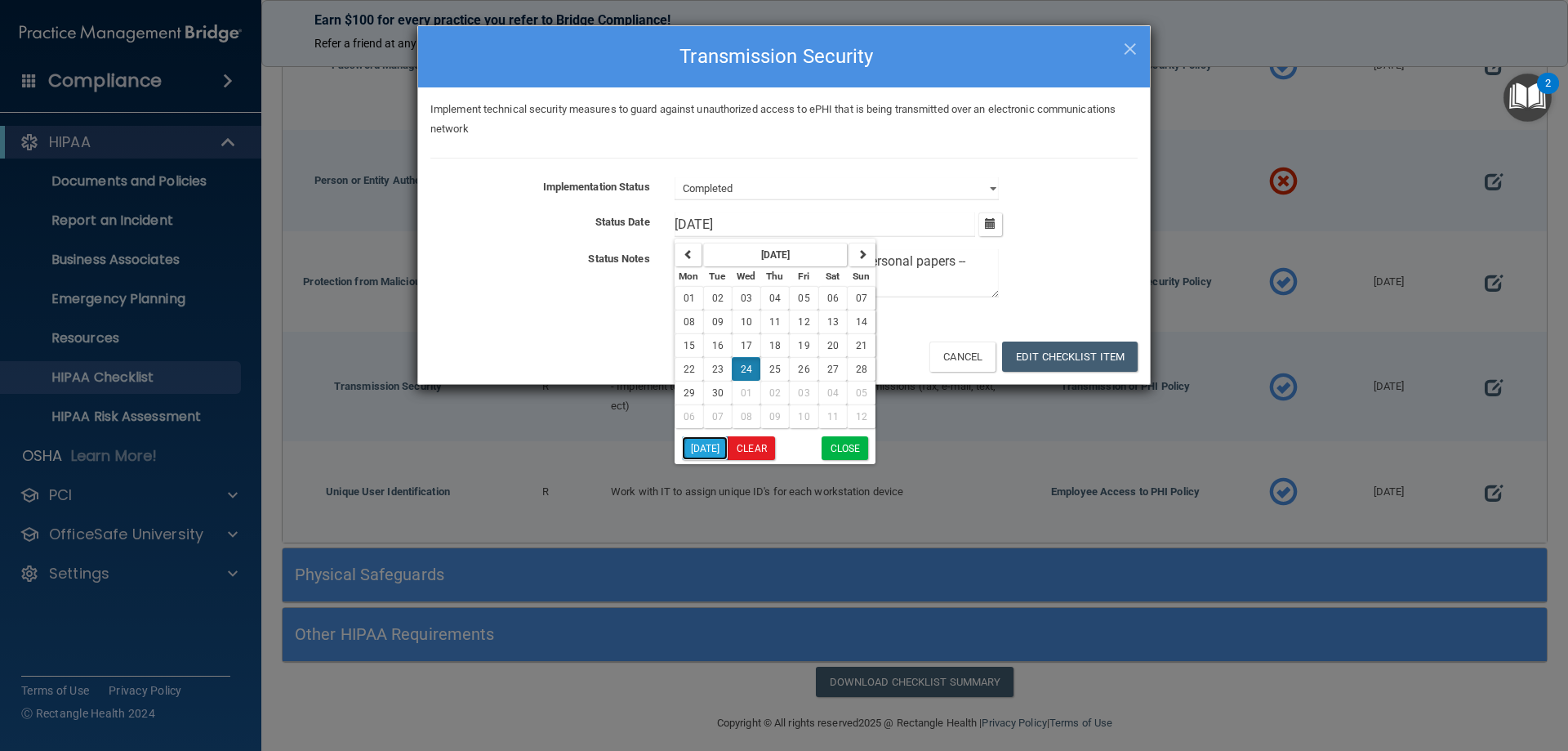
click at [713, 455] on button "[DATE]" at bounding box center [706, 448] width 47 height 23
type input "[DATE]"
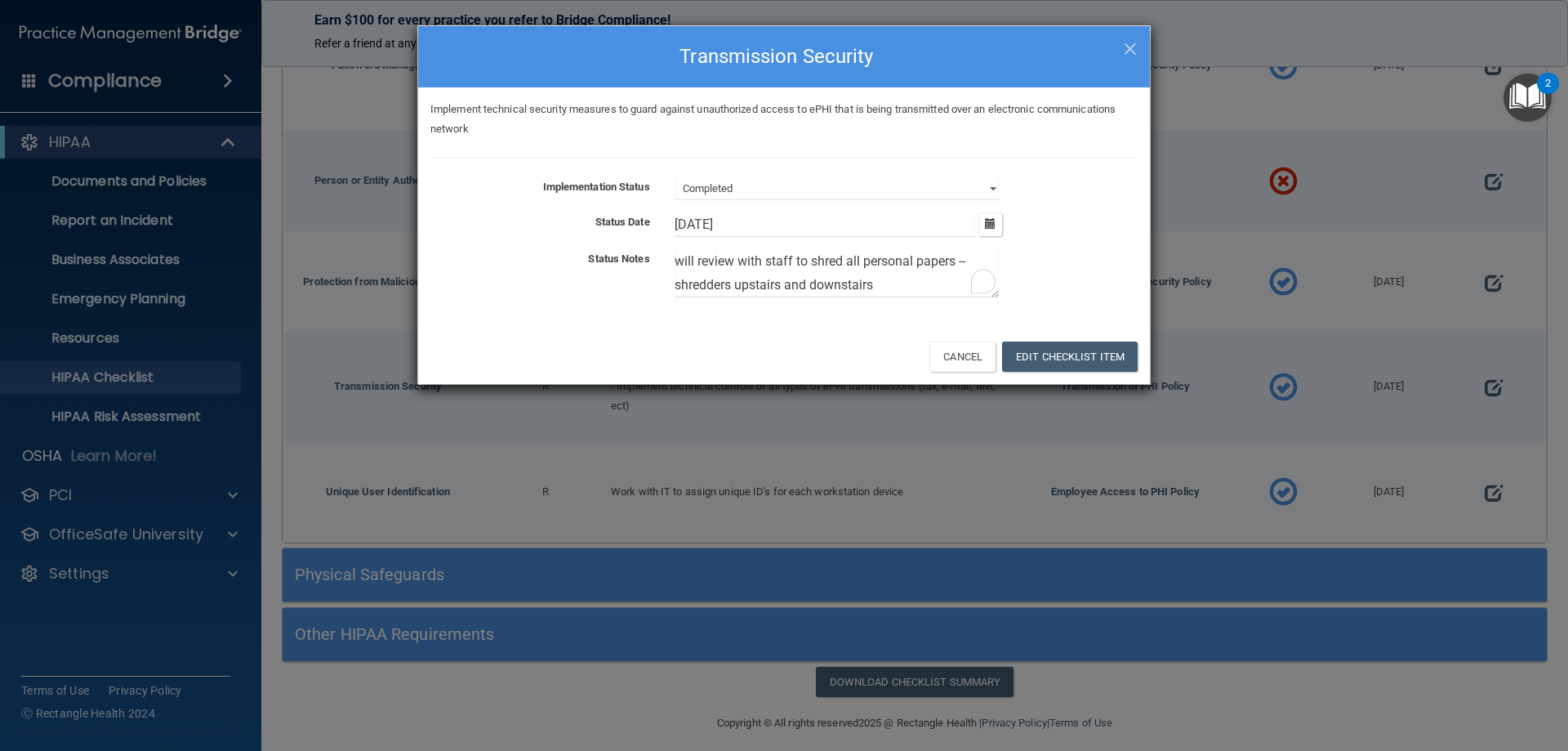
drag, startPoint x: 902, startPoint y: 293, endPoint x: 649, endPoint y: 249, distance: 256.8
click at [649, 249] on div "Status Notes will review with staff to shred all personal papers --shredders up…" at bounding box center [784, 277] width 732 height 55
click at [1078, 355] on button "Edit Checklist Item" at bounding box center [1070, 356] width 136 height 30
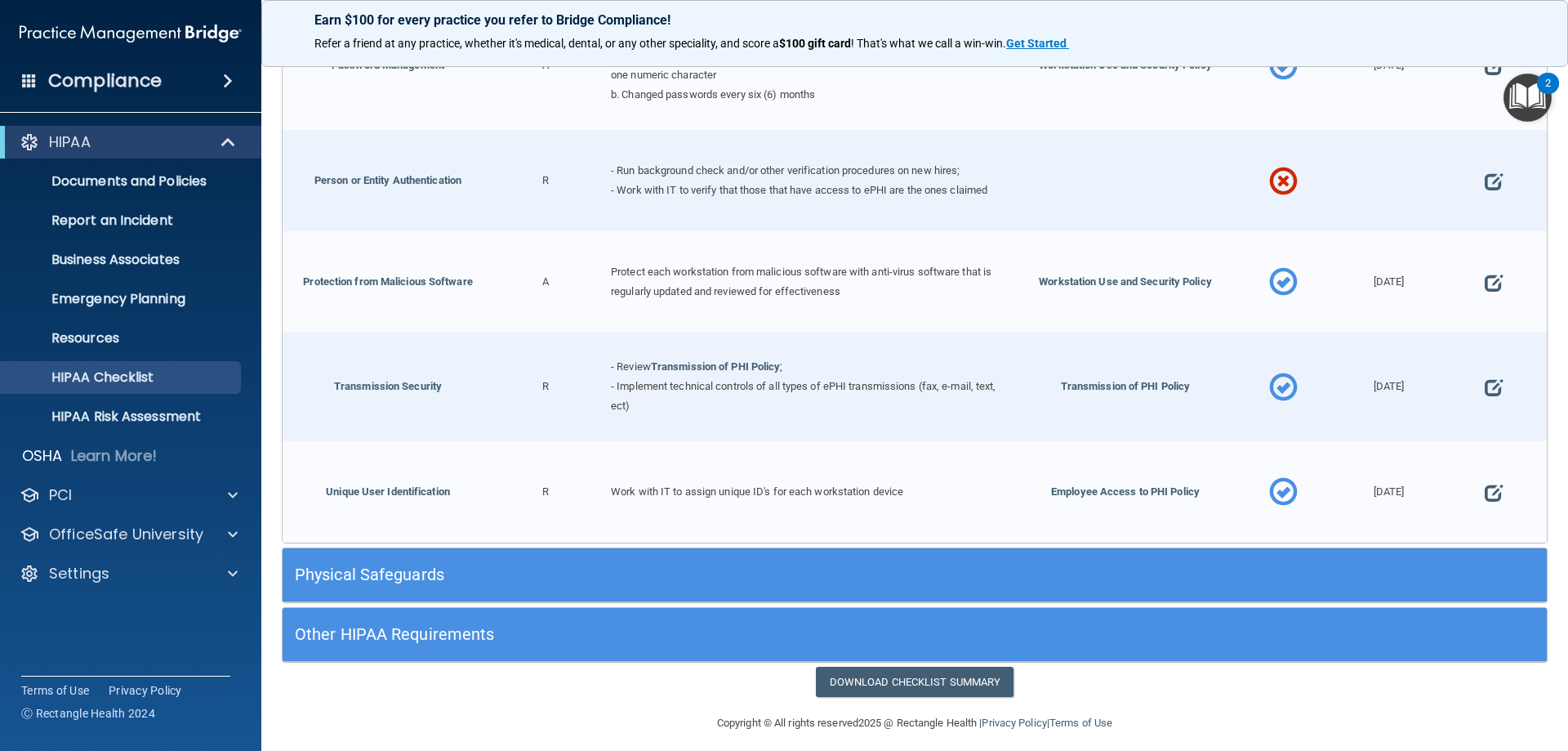
click at [418, 565] on h5 "Physical Safeguards" at bounding box center [756, 574] width 924 height 18
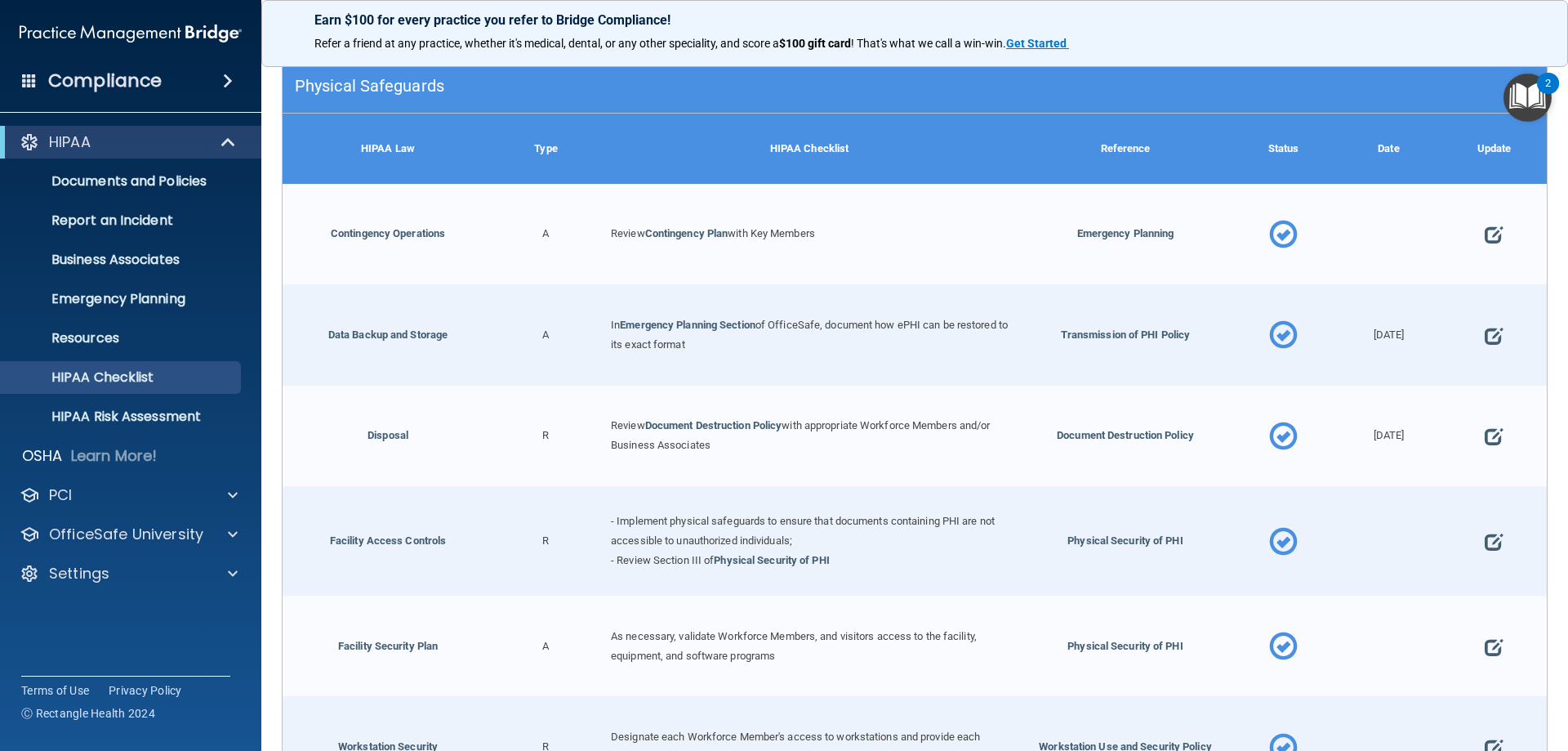
scroll to position [1774, 0]
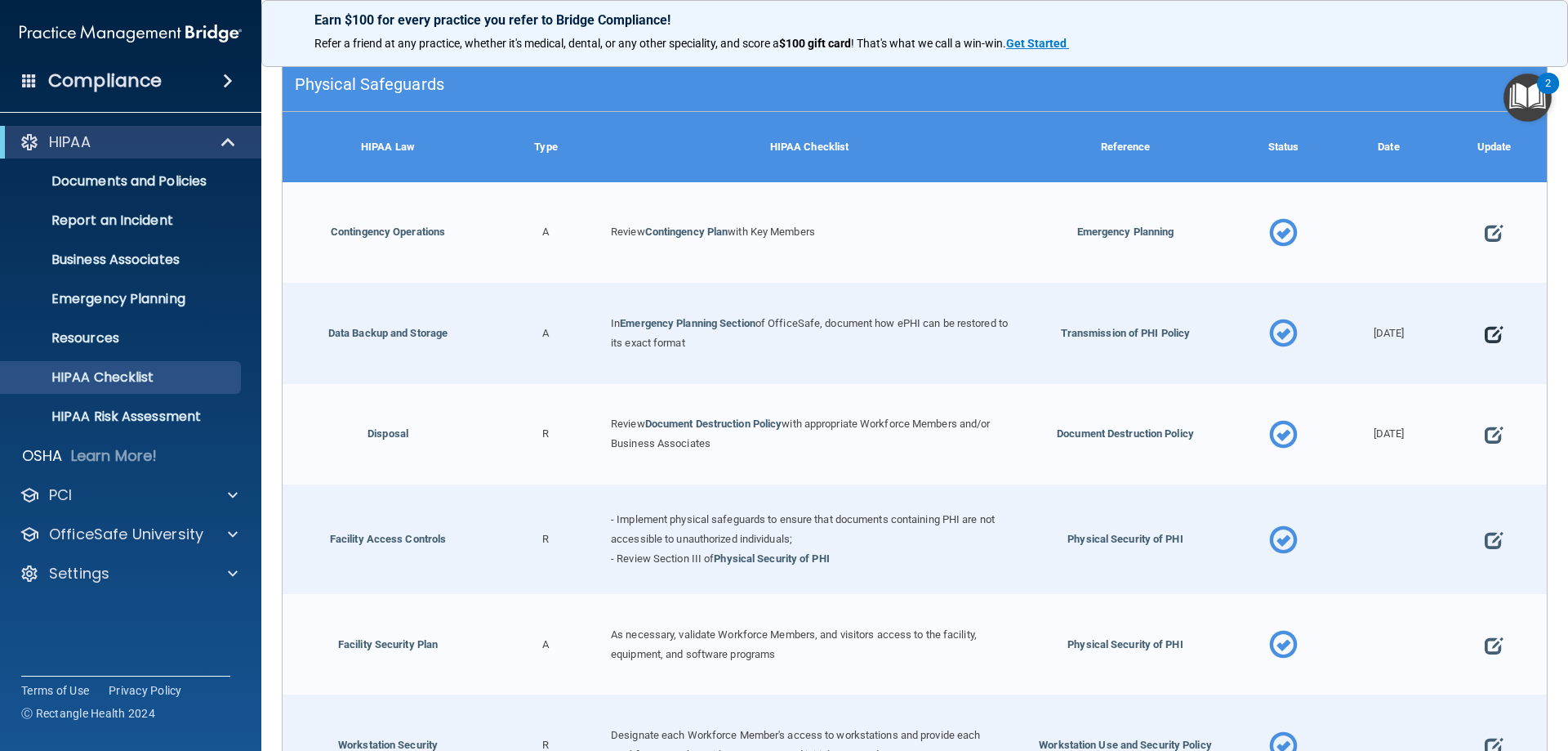
click at [1487, 319] on span at bounding box center [1494, 334] width 18 height 51
select select "completed"
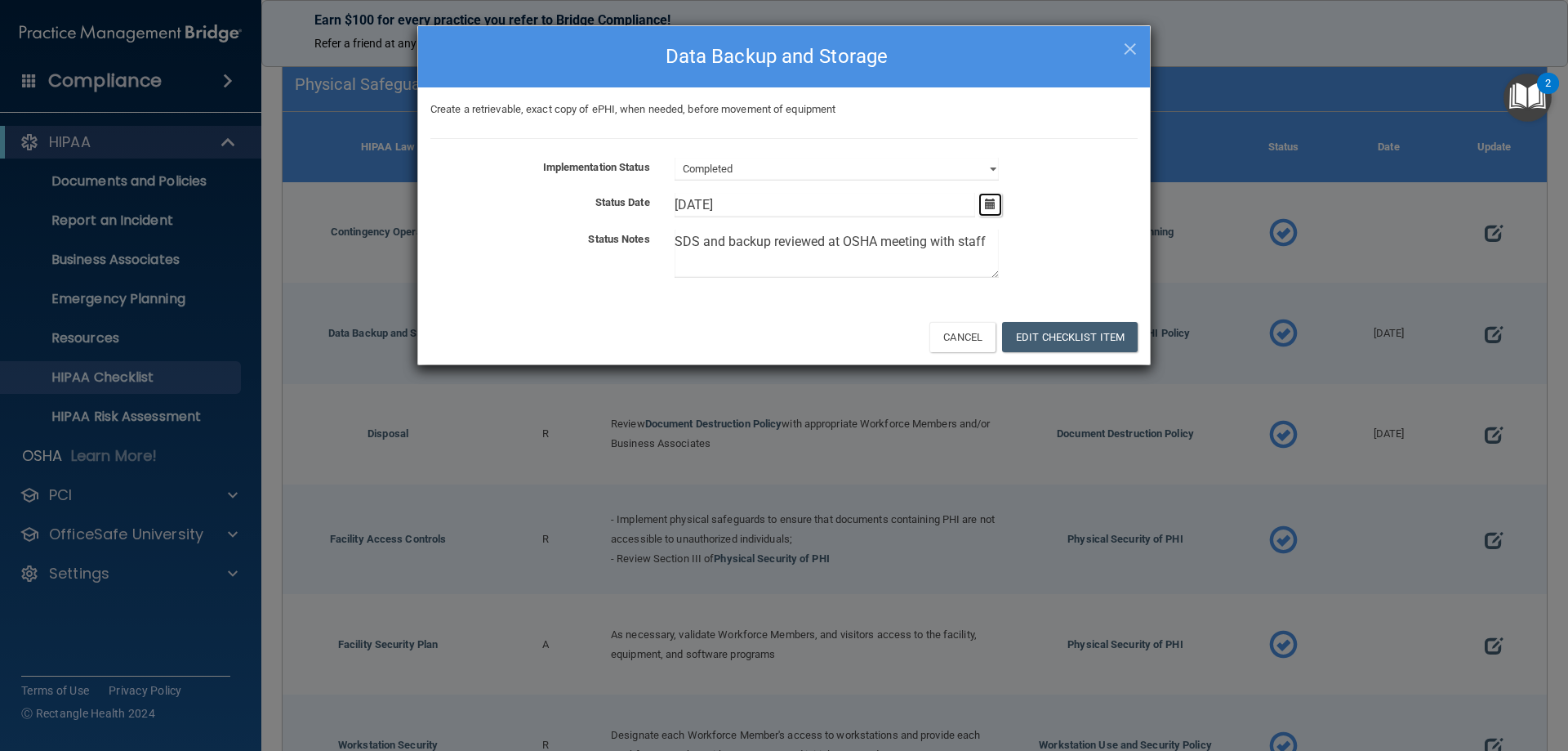
click at [988, 204] on icon "button" at bounding box center [991, 204] width 11 height 11
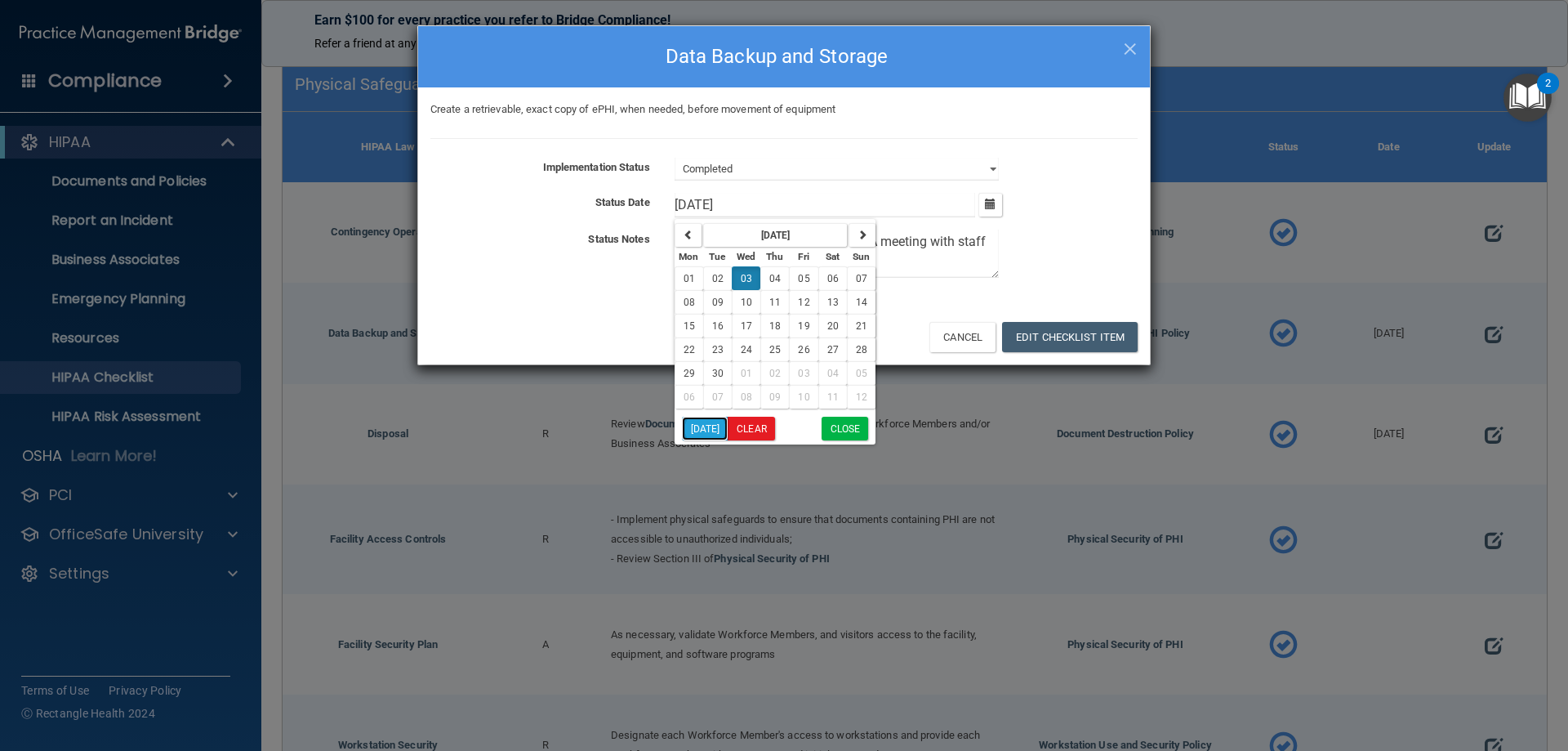
click at [696, 426] on button "[DATE]" at bounding box center [706, 428] width 47 height 23
type input "[DATE]"
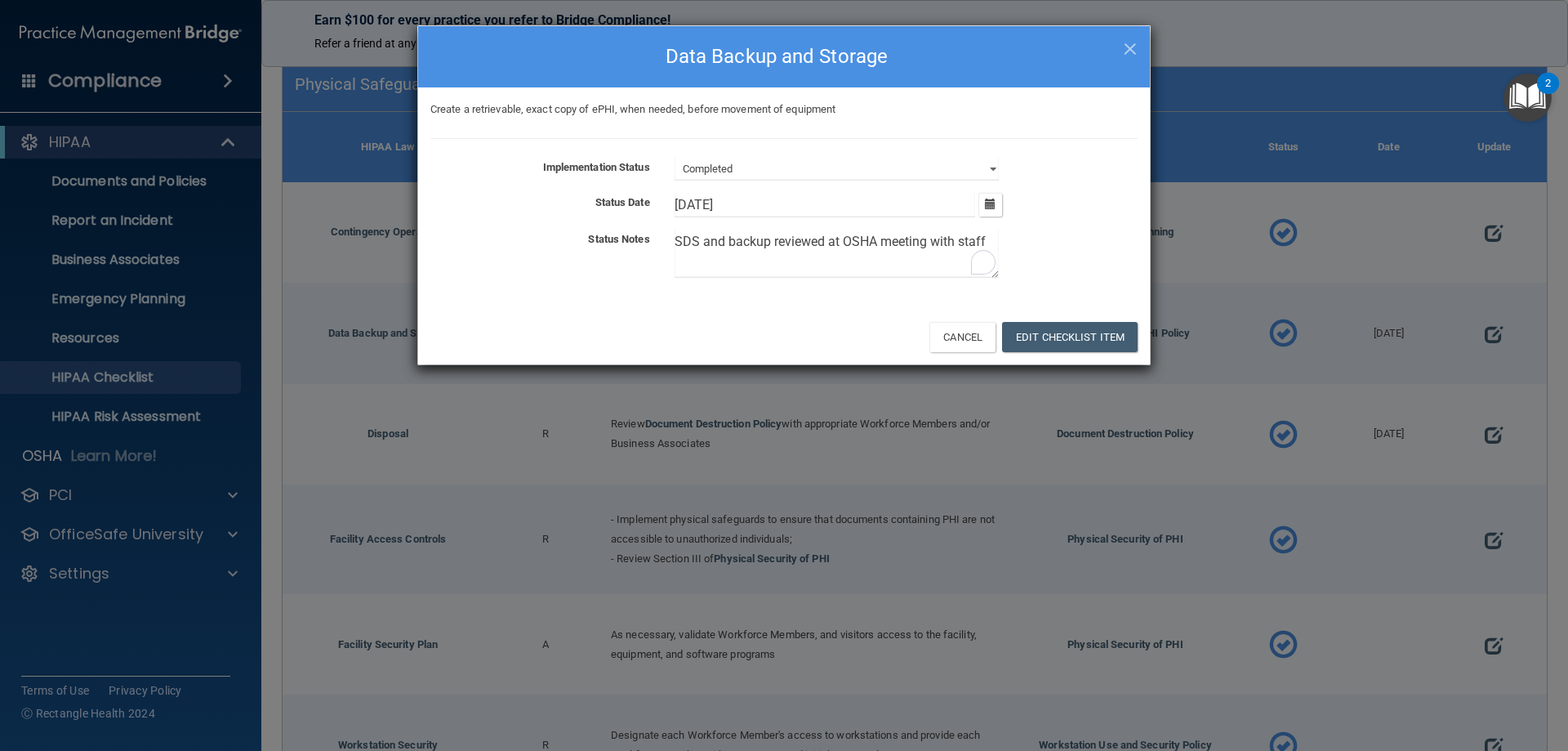
drag, startPoint x: 991, startPoint y: 246, endPoint x: 492, endPoint y: 310, distance: 503.1
click at [492, 310] on div "× Close Data Backup and Storage Create a retrievable, exact copy of ePHI, when …" at bounding box center [784, 195] width 734 height 340
click at [1091, 343] on button "Edit Checklist Item" at bounding box center [1070, 336] width 136 height 30
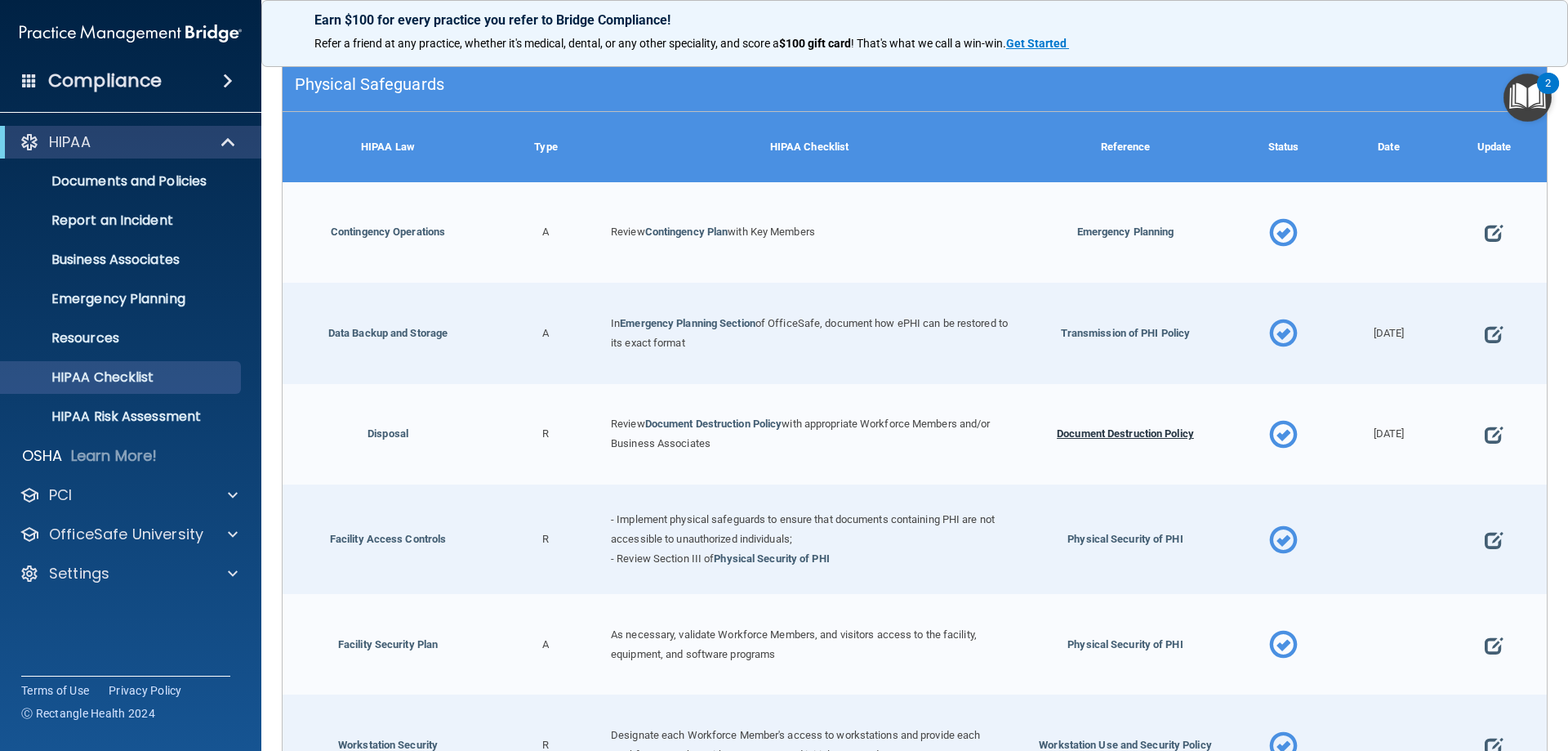
click at [1118, 427] on span "Document Destruction Policy" at bounding box center [1126, 434] width 137 height 13
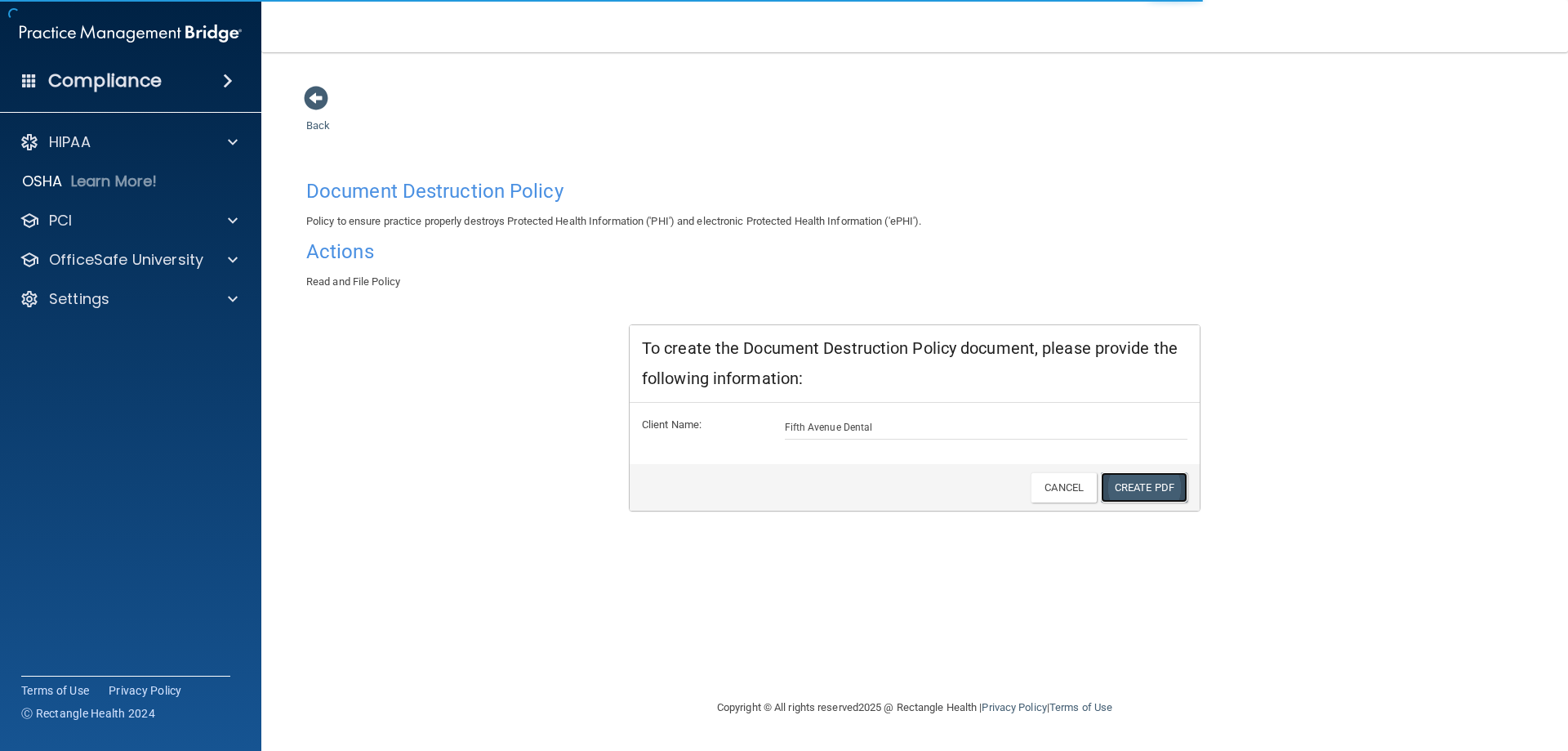
click at [1134, 493] on link "Create PDF" at bounding box center [1144, 486] width 87 height 30
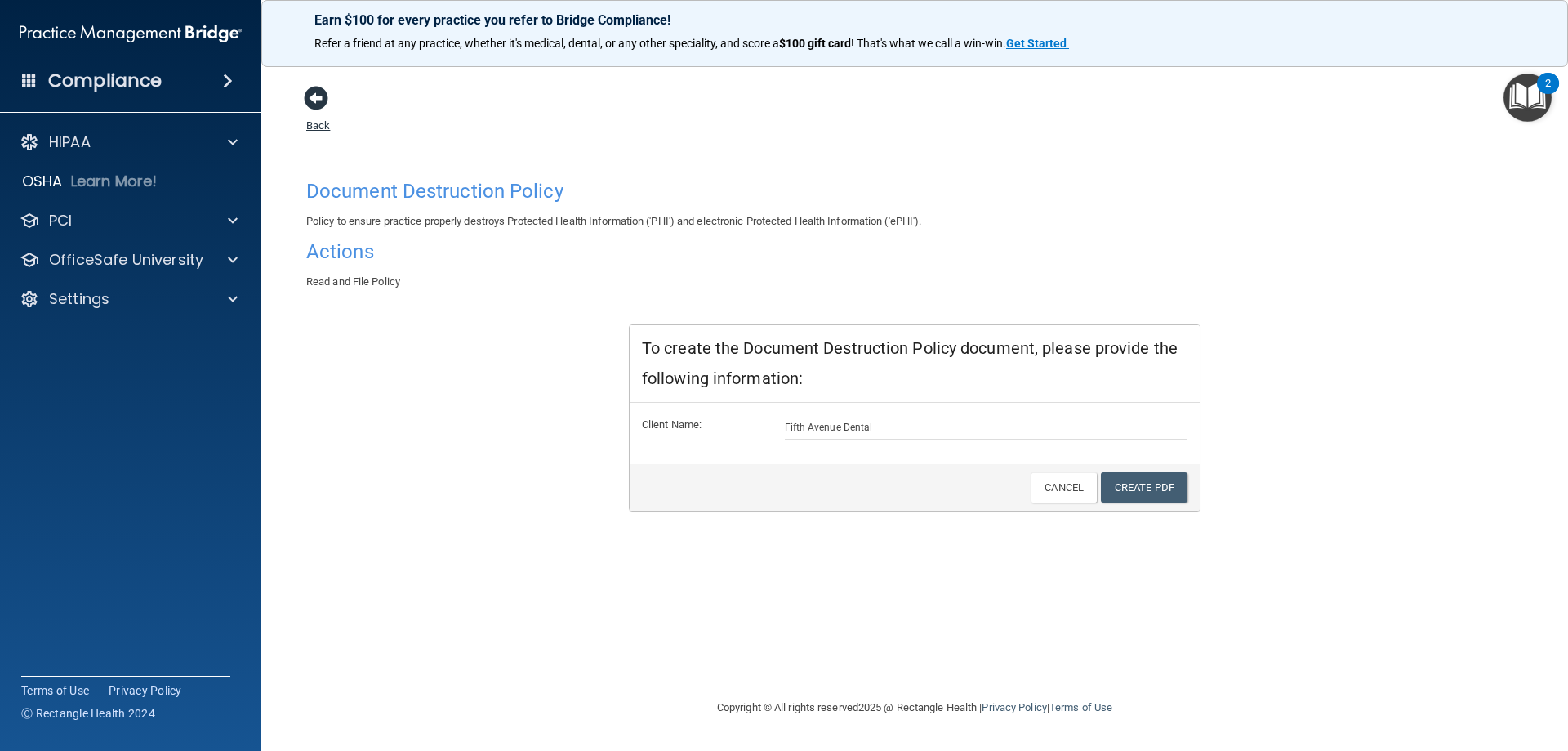
click at [319, 96] on span at bounding box center [315, 98] width 24 height 24
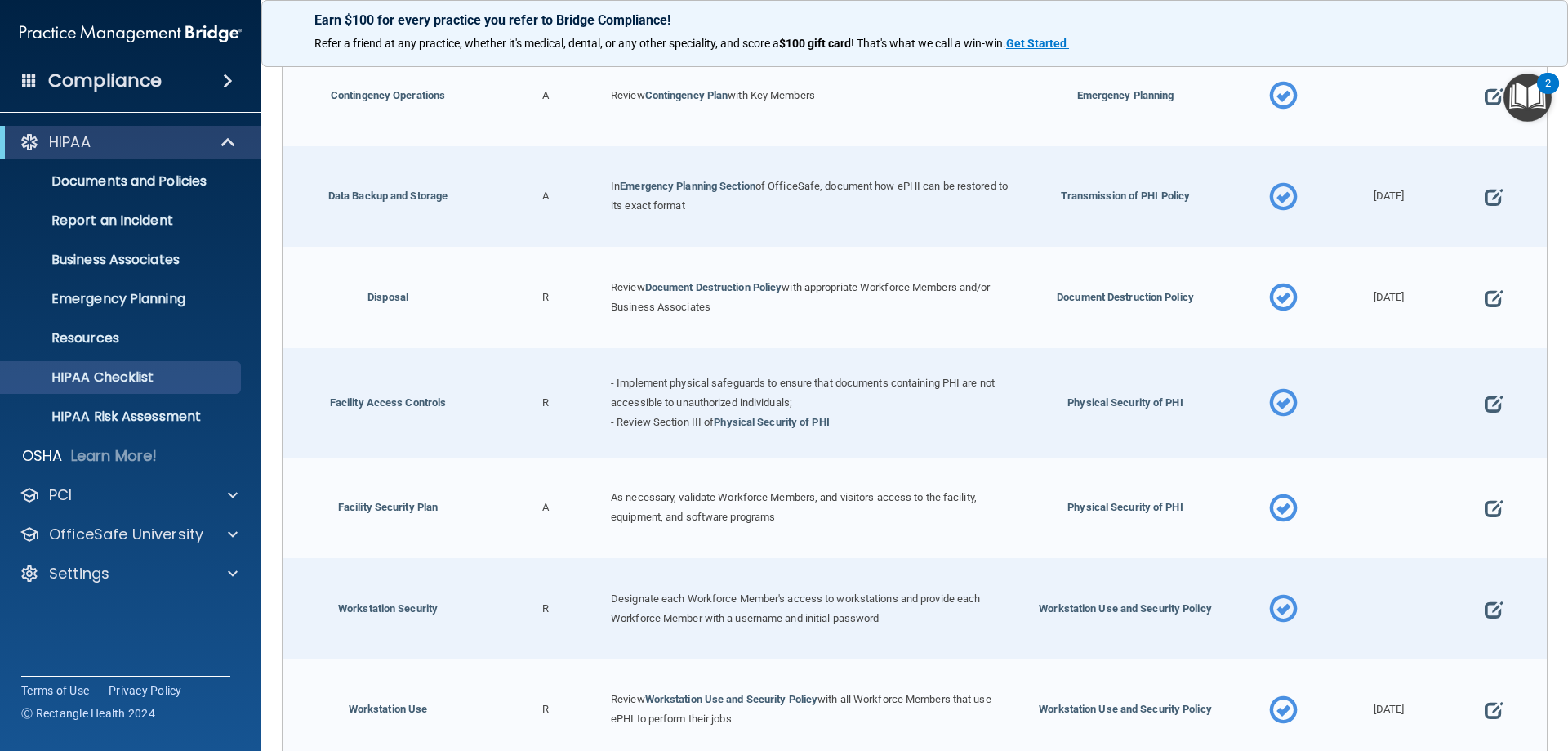
scroll to position [402, 0]
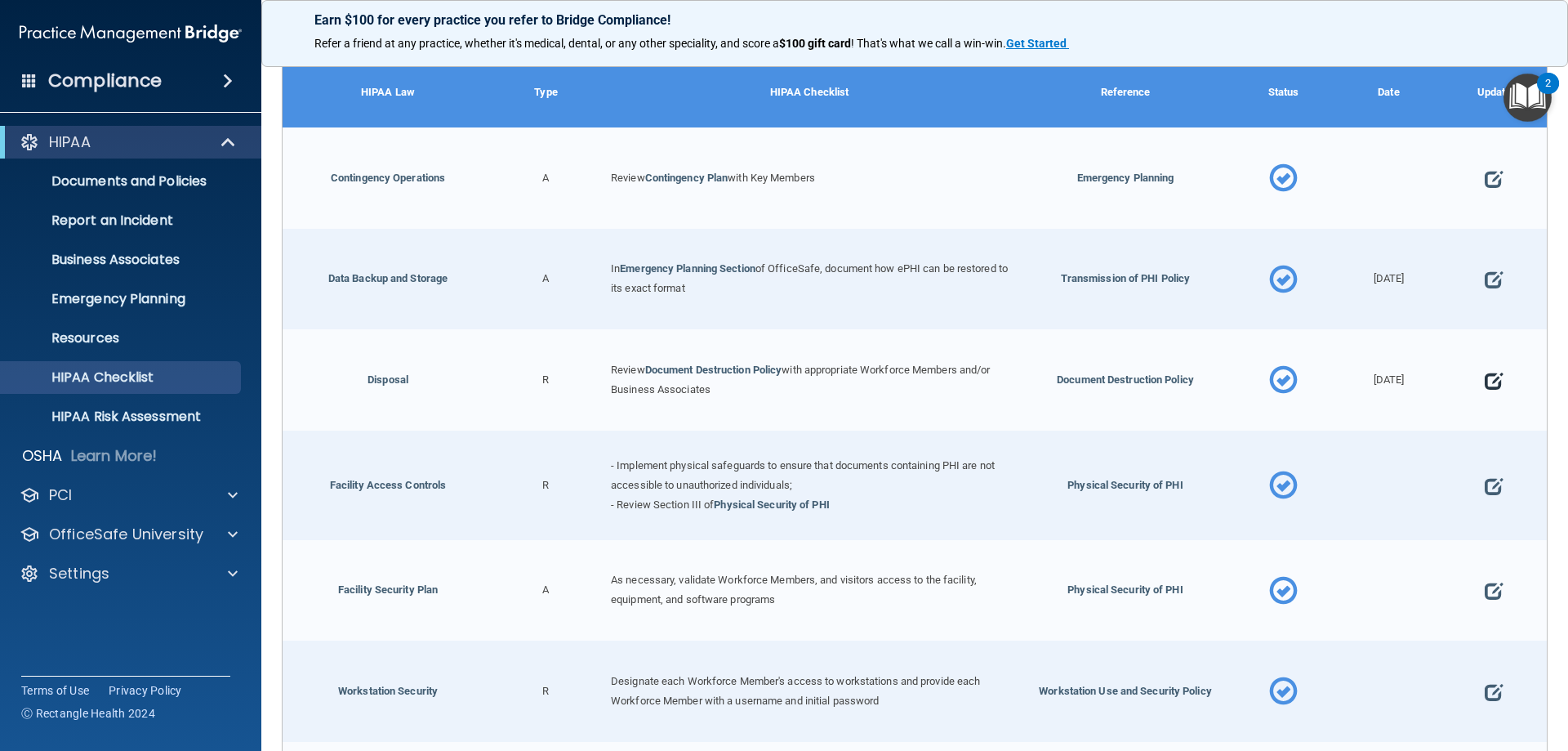
click at [1486, 378] on span at bounding box center [1494, 380] width 18 height 51
select select "completed"
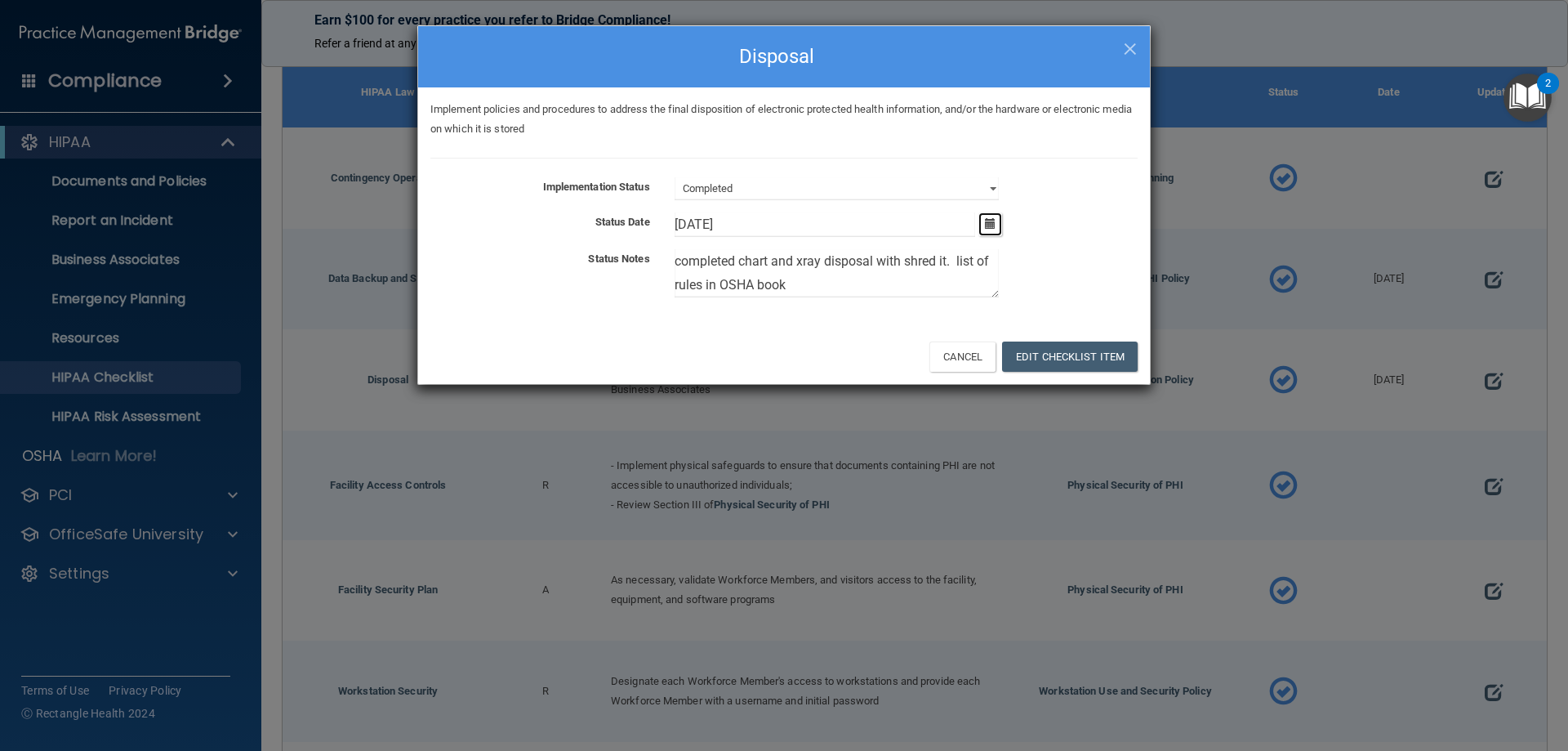
click at [998, 232] on button "button" at bounding box center [991, 224] width 23 height 23
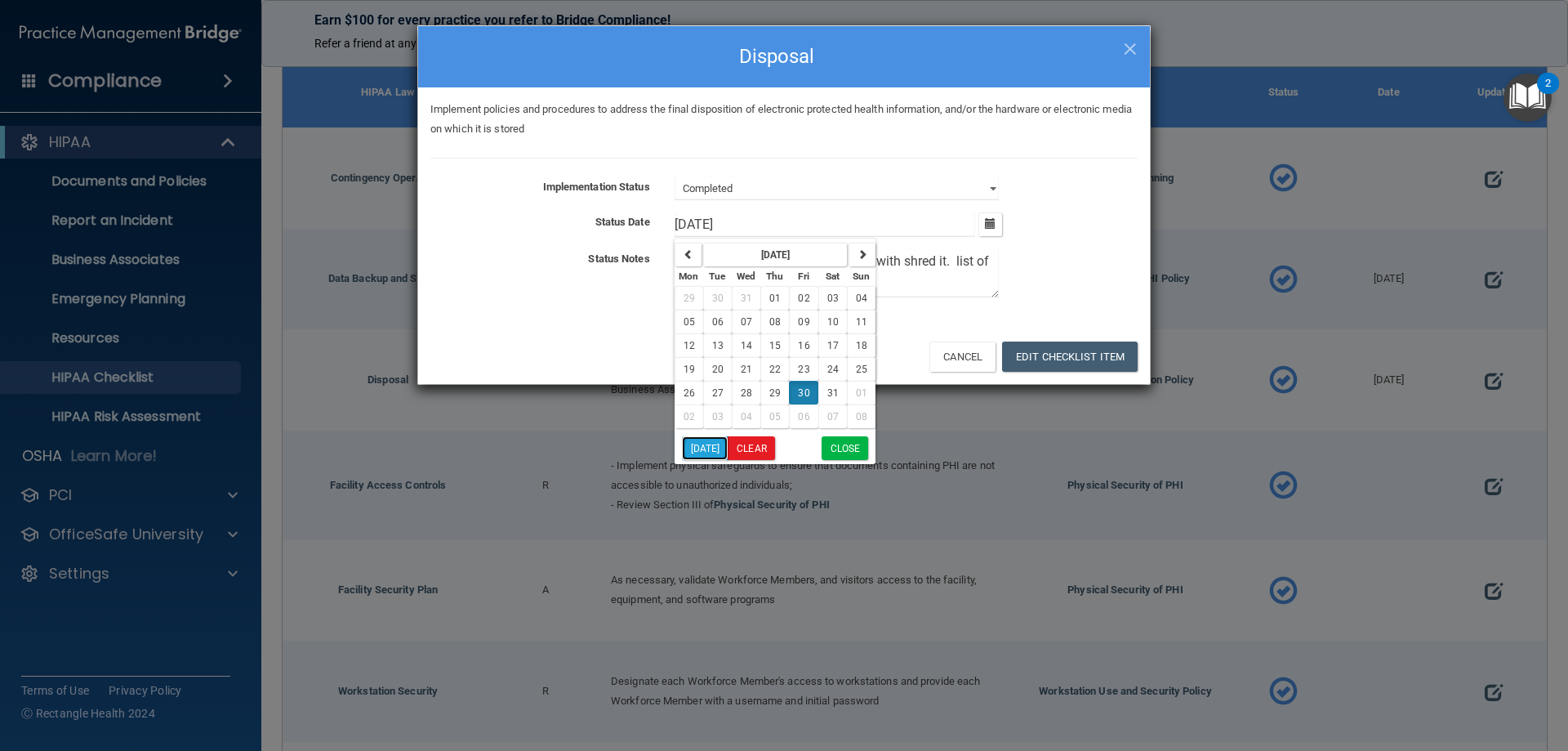
click at [722, 446] on button "[DATE]" at bounding box center [706, 448] width 47 height 23
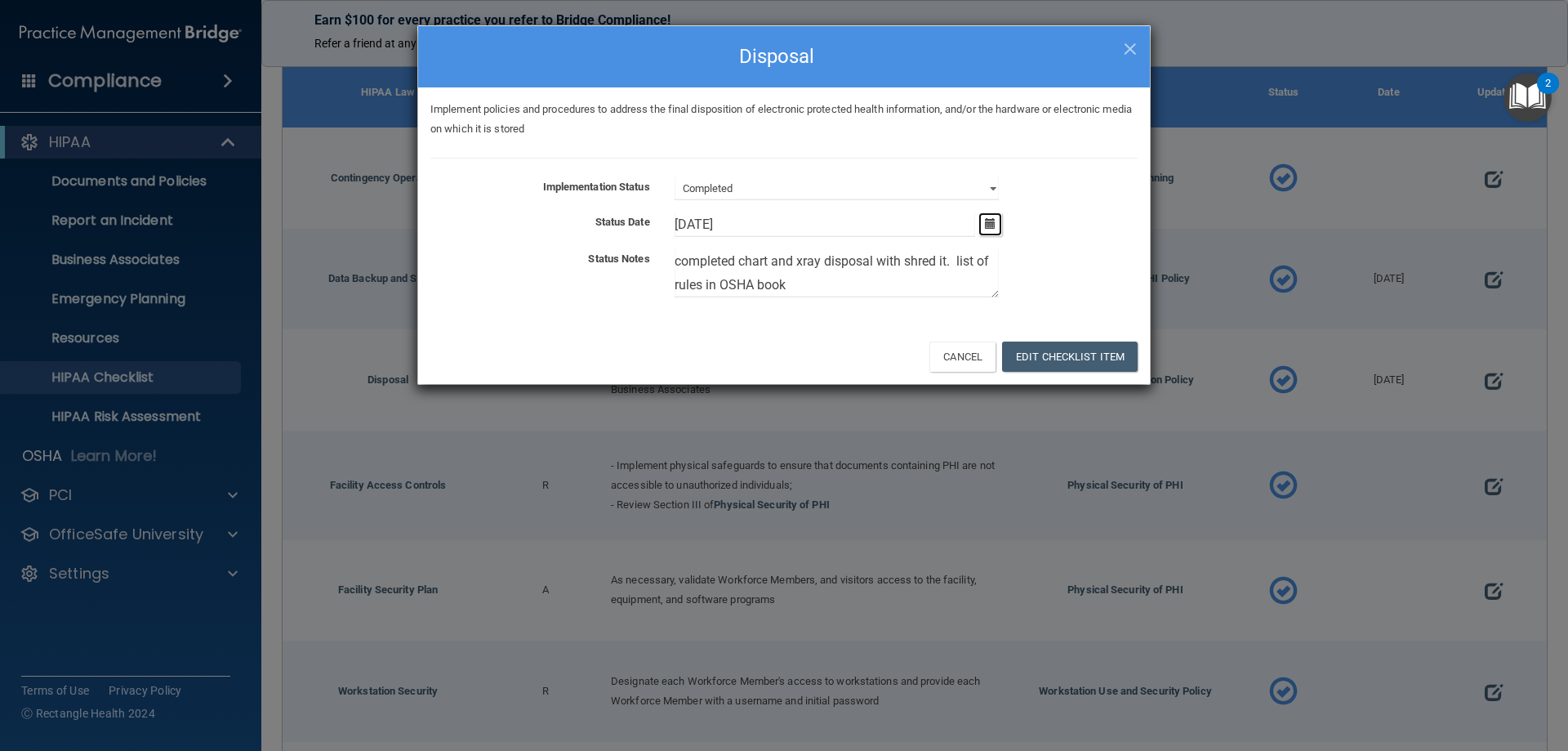
click at [982, 228] on button "button" at bounding box center [991, 224] width 23 height 23
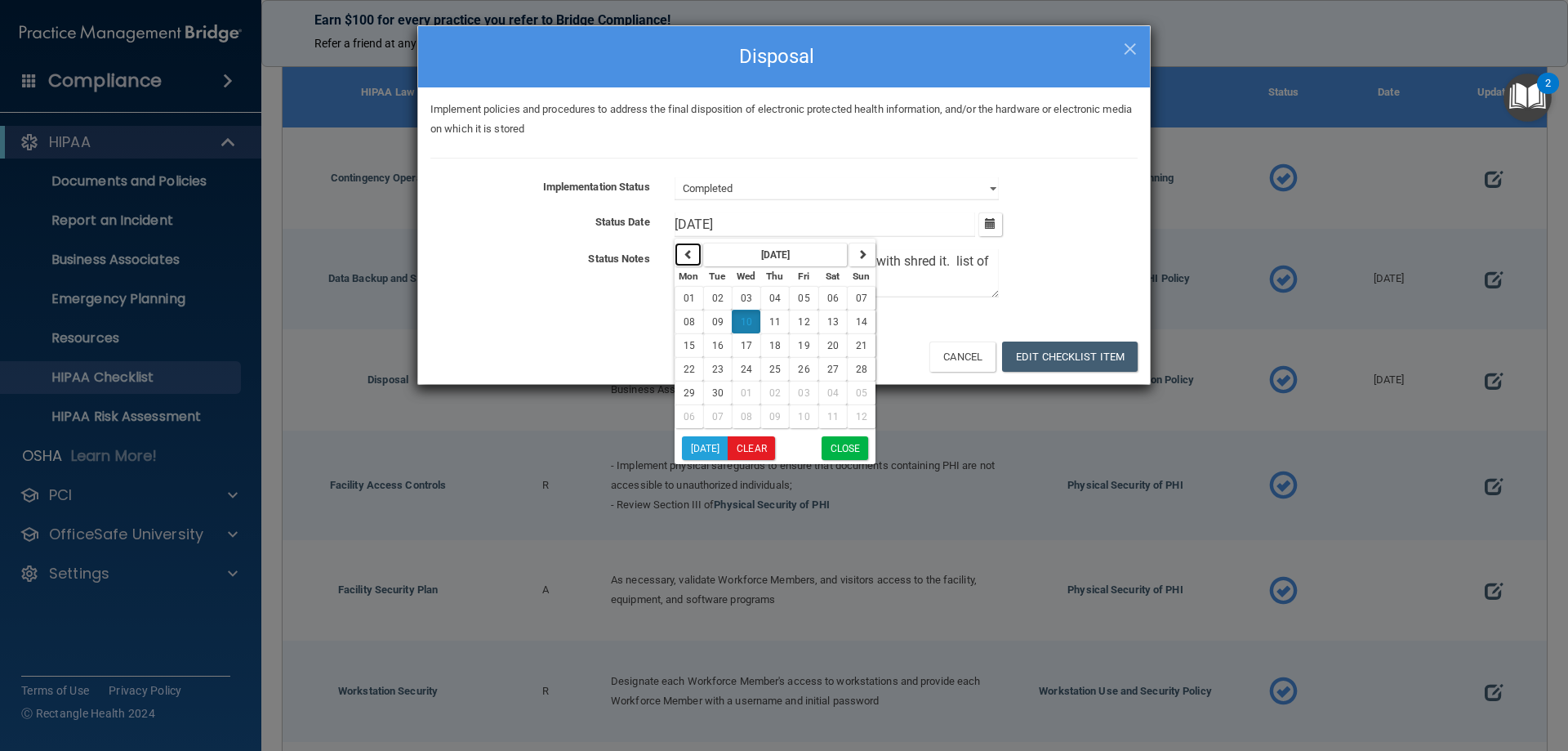
click at [682, 252] on button "button" at bounding box center [689, 254] width 27 height 23
click at [737, 393] on button "27" at bounding box center [746, 392] width 29 height 23
type input "[DATE]"
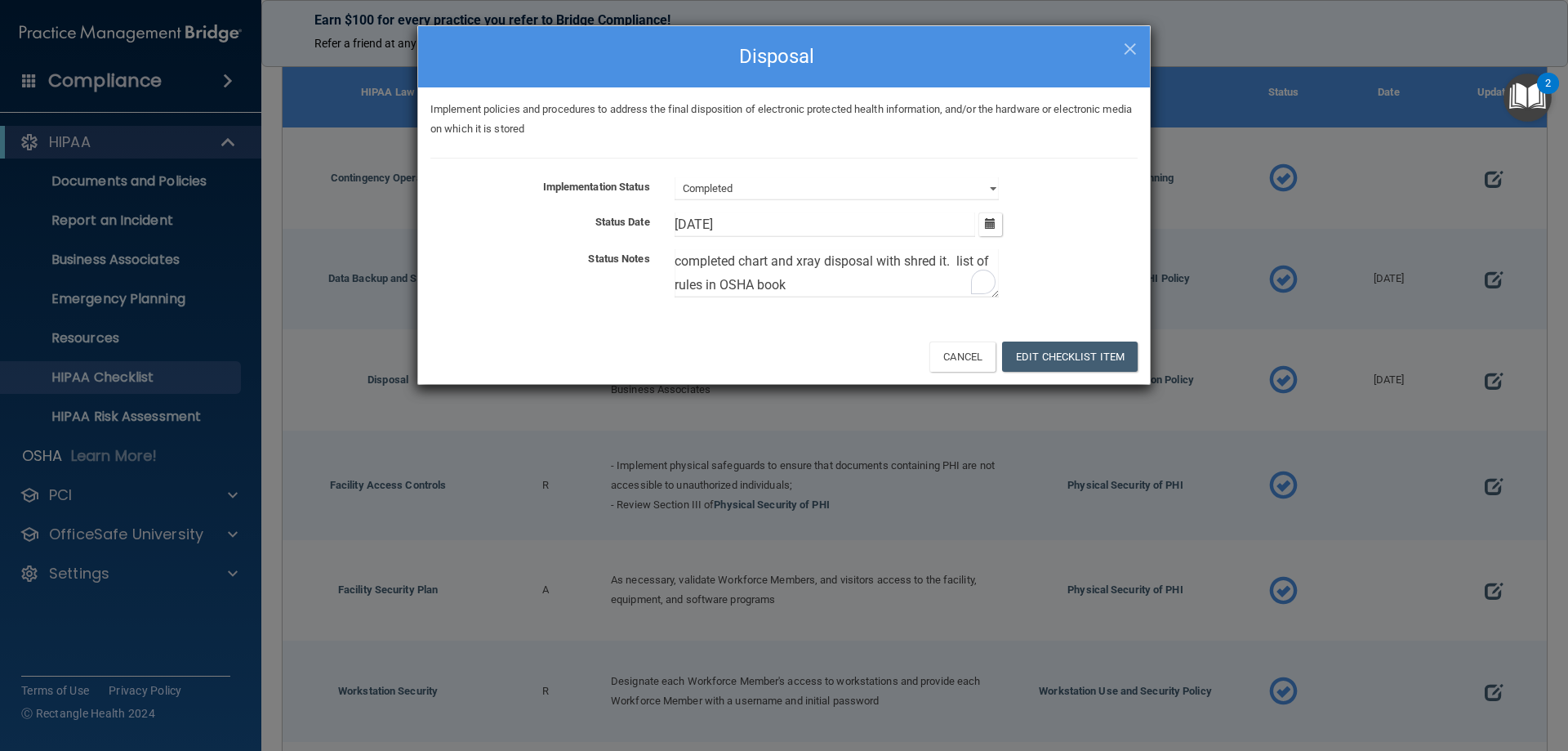
drag, startPoint x: 798, startPoint y: 286, endPoint x: 601, endPoint y: 245, distance: 201.2
click at [601, 245] on div "Implementation Status Not Started In Progress Completed Status Date 8/27/25 Aug…" at bounding box center [784, 240] width 708 height 127
click at [1084, 349] on button "Edit Checklist Item" at bounding box center [1070, 356] width 136 height 30
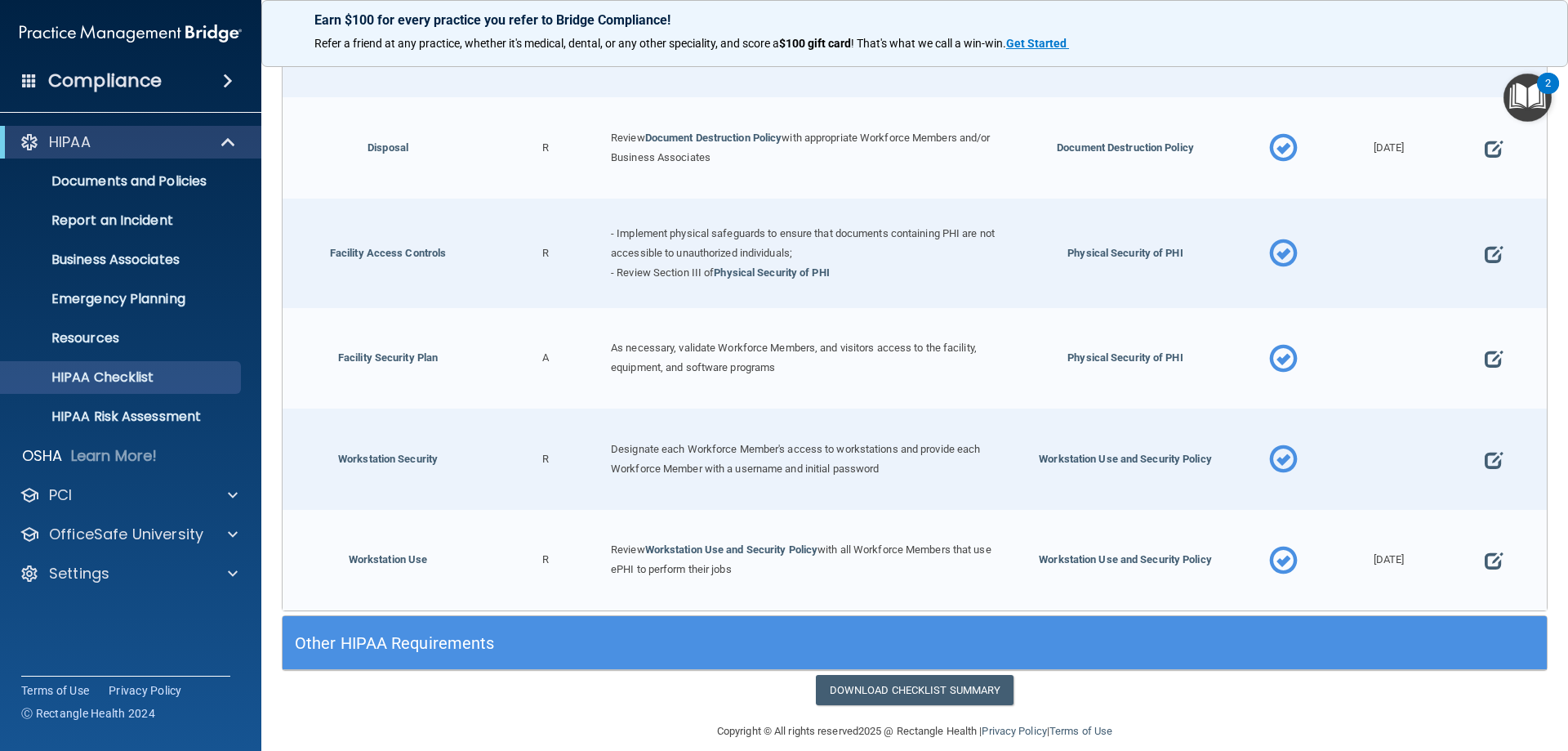
scroll to position [647, 0]
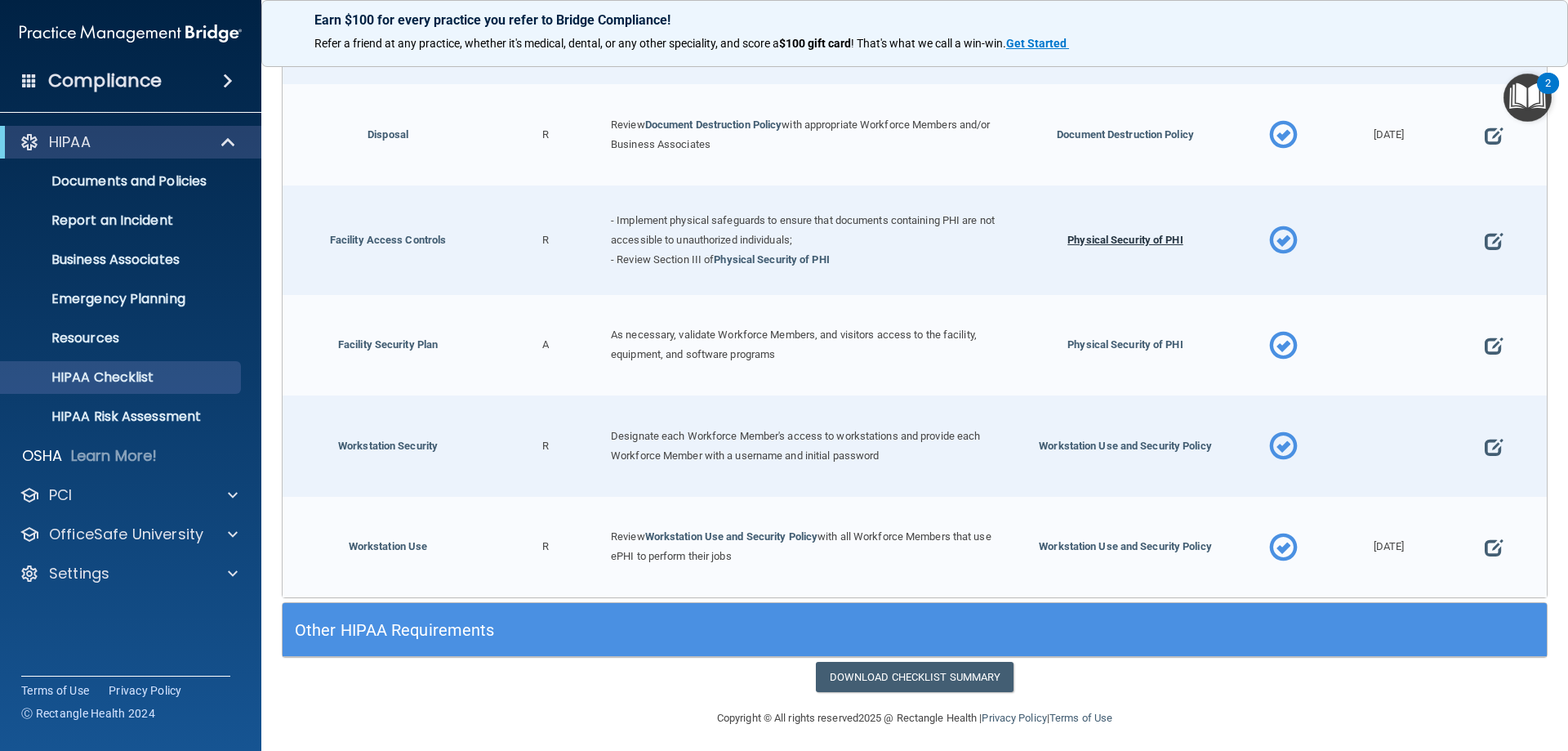
click at [1106, 233] on span "Physical Security of PHI" at bounding box center [1124, 239] width 115 height 13
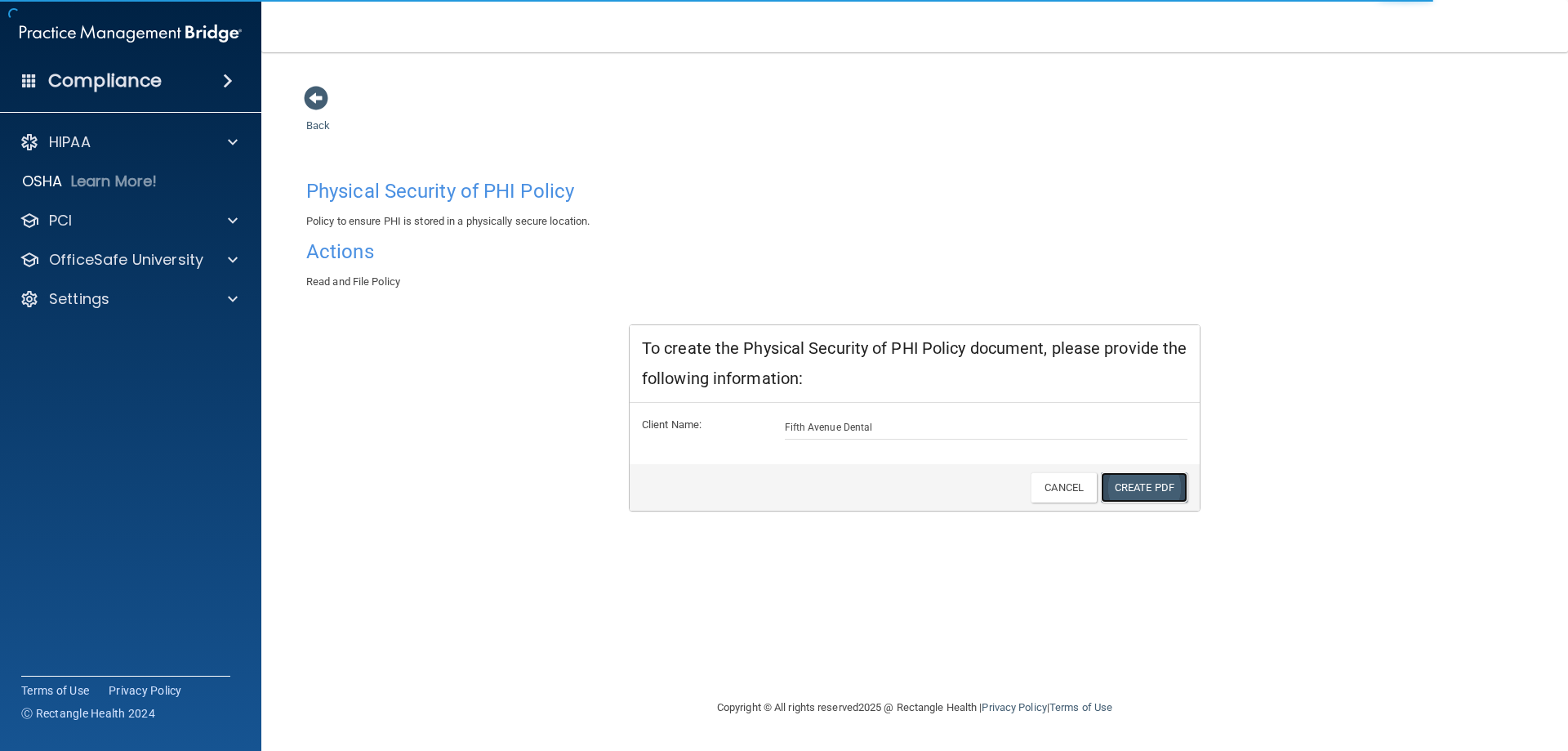
click at [1141, 493] on link "Create PDF" at bounding box center [1144, 486] width 87 height 30
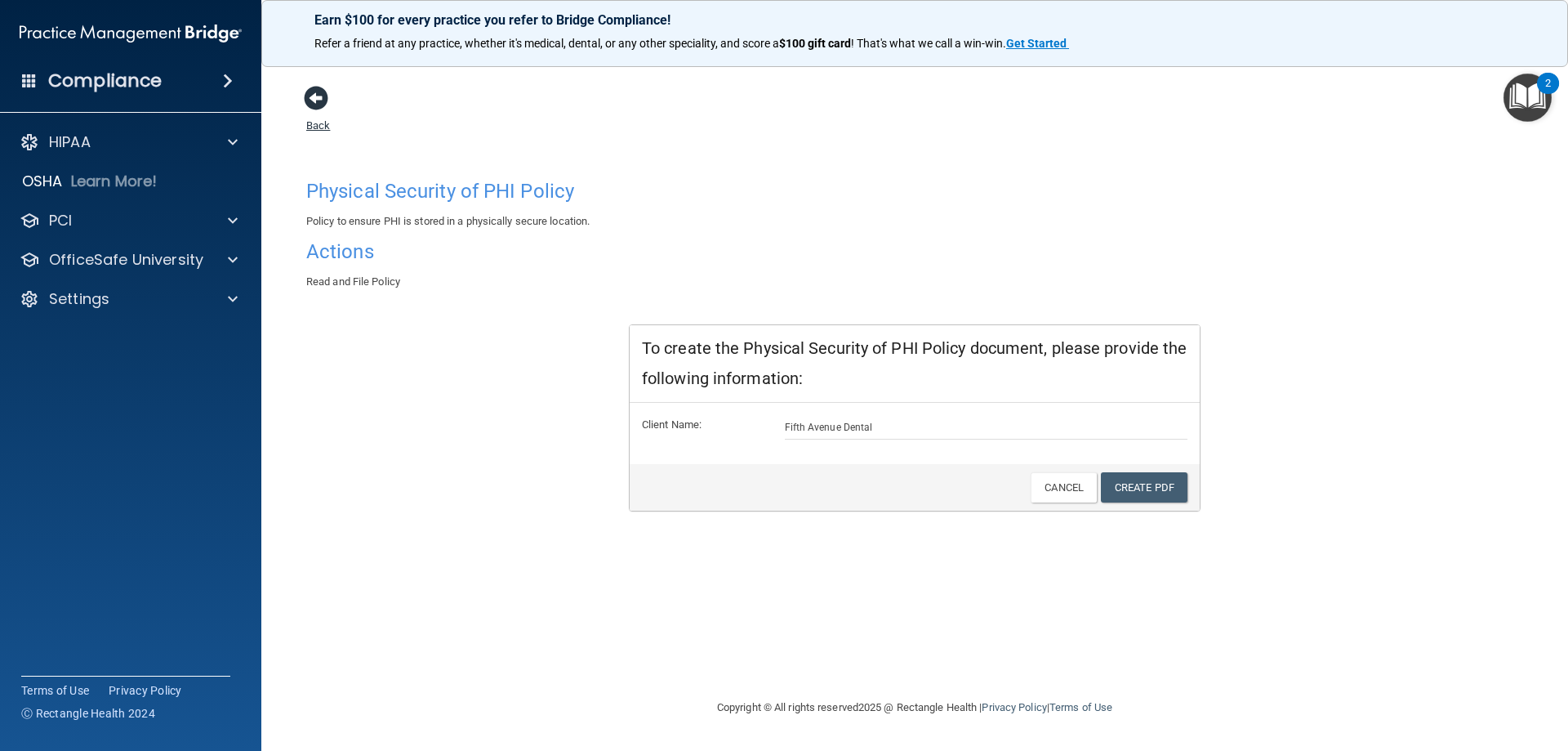
click at [308, 100] on span at bounding box center [315, 98] width 24 height 24
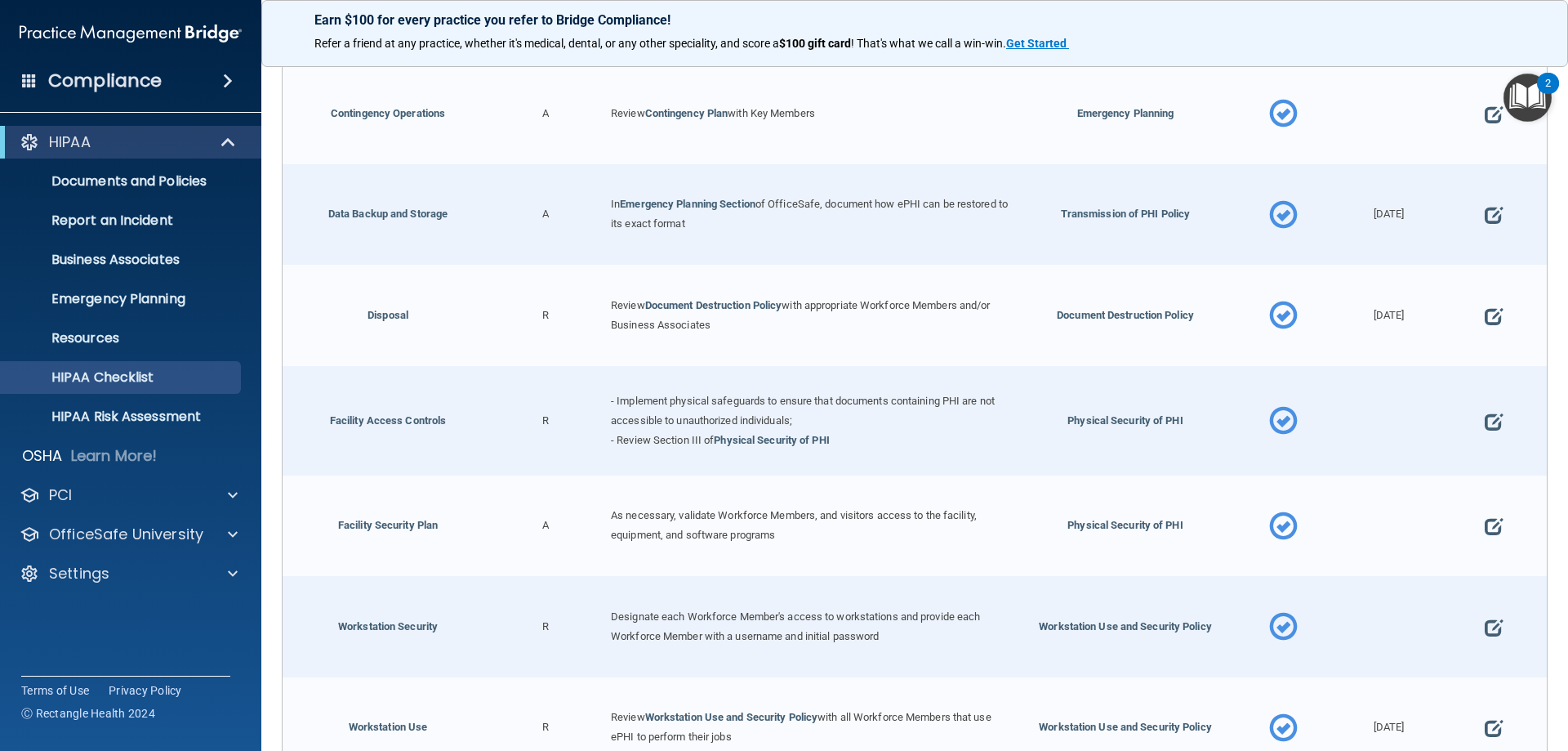
scroll to position [490, 0]
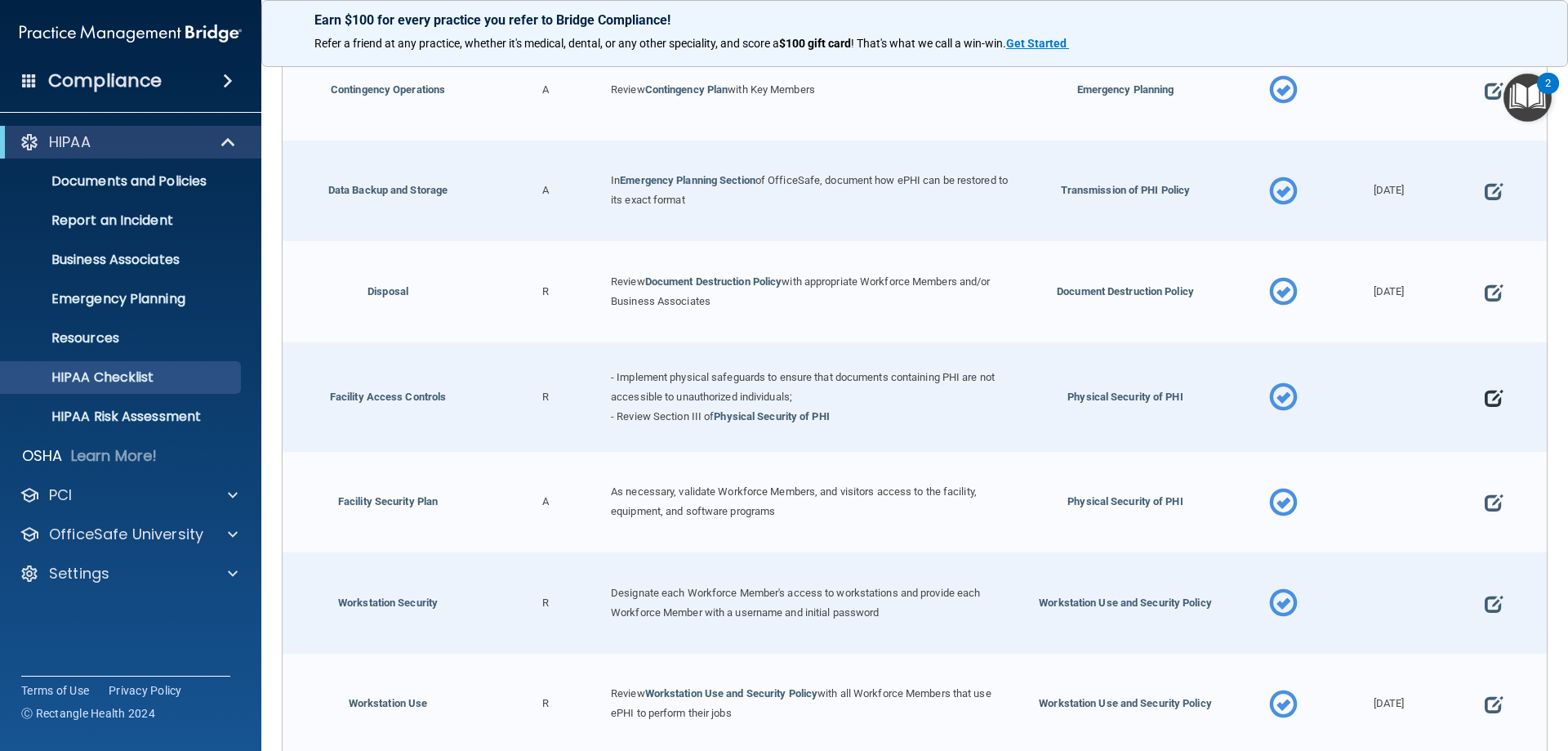
click at [1488, 397] on span at bounding box center [1494, 398] width 18 height 51
select select "completed"
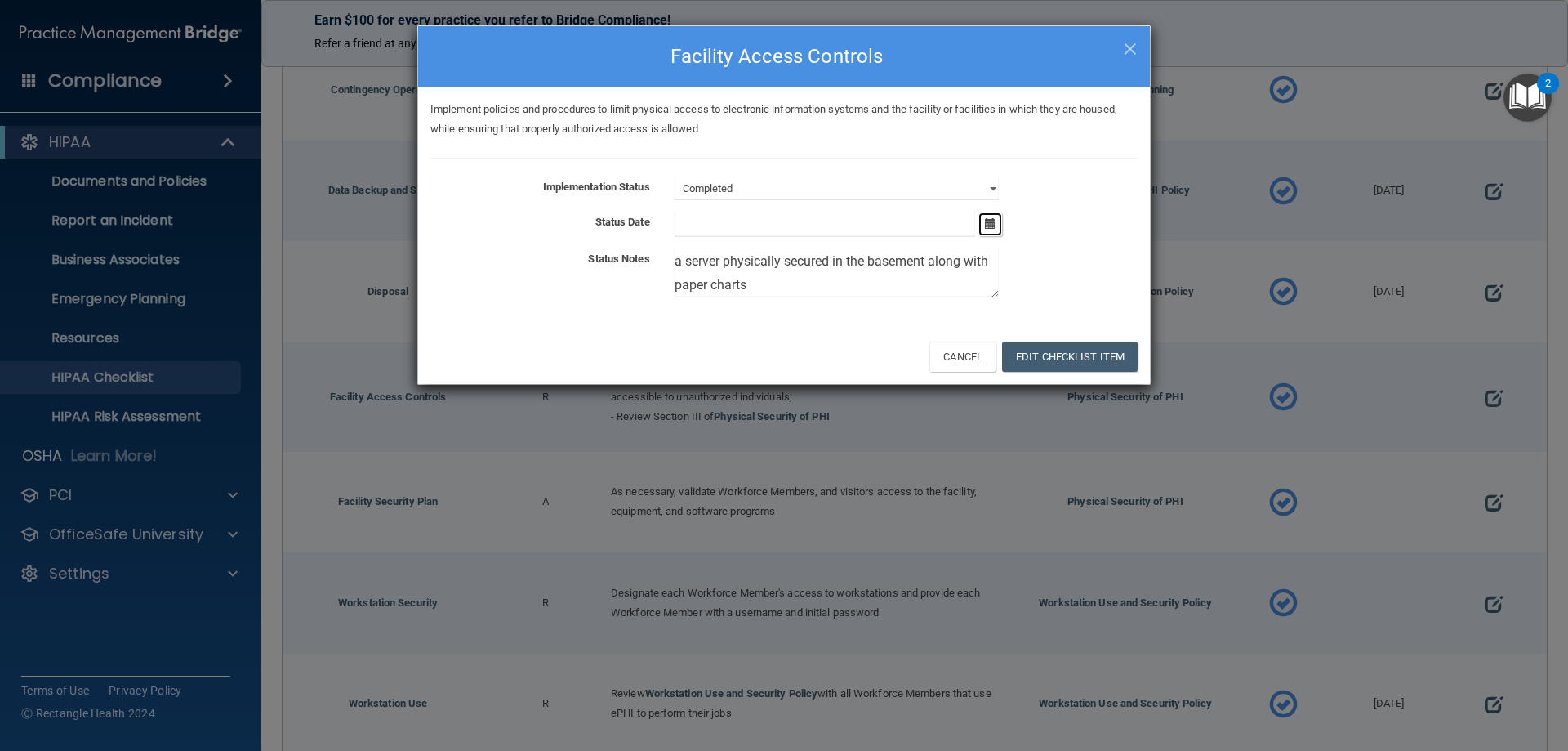
click at [993, 233] on button "button" at bounding box center [991, 224] width 23 height 23
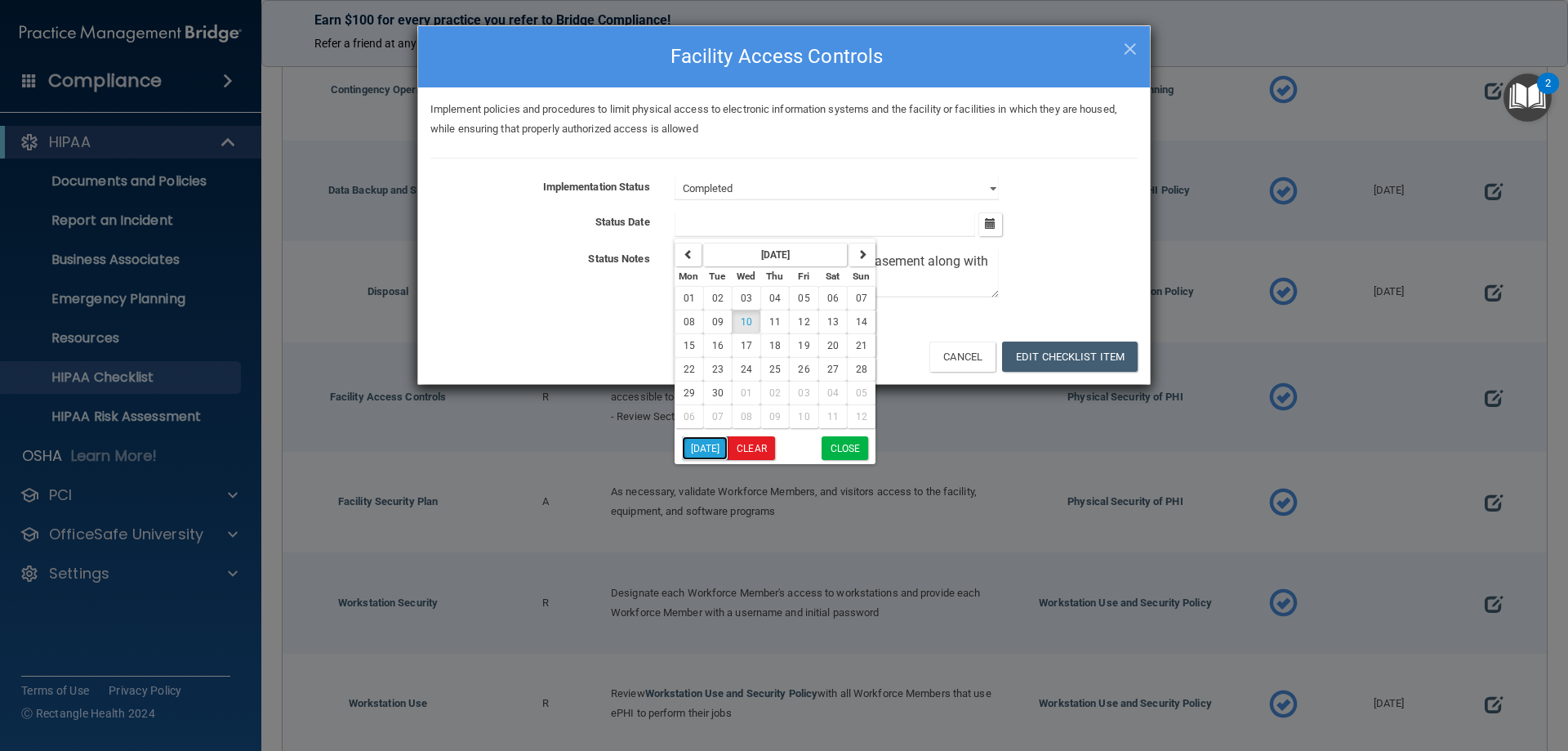
click at [693, 445] on button "Today" at bounding box center [706, 448] width 47 height 23
type input "[DATE]"
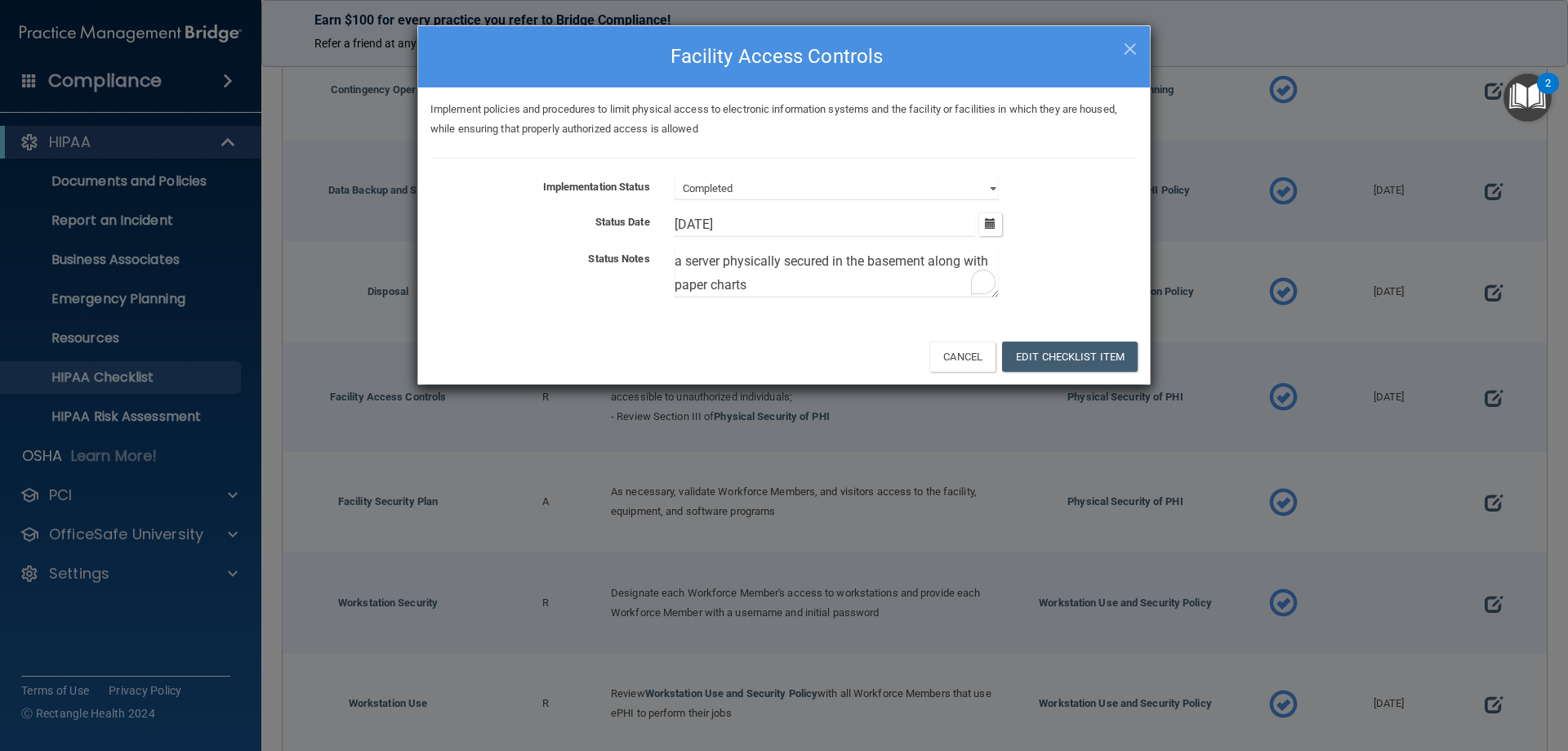
drag, startPoint x: 779, startPoint y: 292, endPoint x: 631, endPoint y: 260, distance: 151.4
click at [631, 260] on div "Status Notes a server physically secured in the basement along with paper charts" at bounding box center [784, 277] width 732 height 55
click at [779, 303] on div "a server physically secured in the basement along with paper charts" at bounding box center [906, 277] width 488 height 55
drag, startPoint x: 684, startPoint y: 263, endPoint x: 668, endPoint y: 266, distance: 16.3
click at [668, 266] on div "a server physically secured in the basement along with paper charts" at bounding box center [906, 277] width 488 height 55
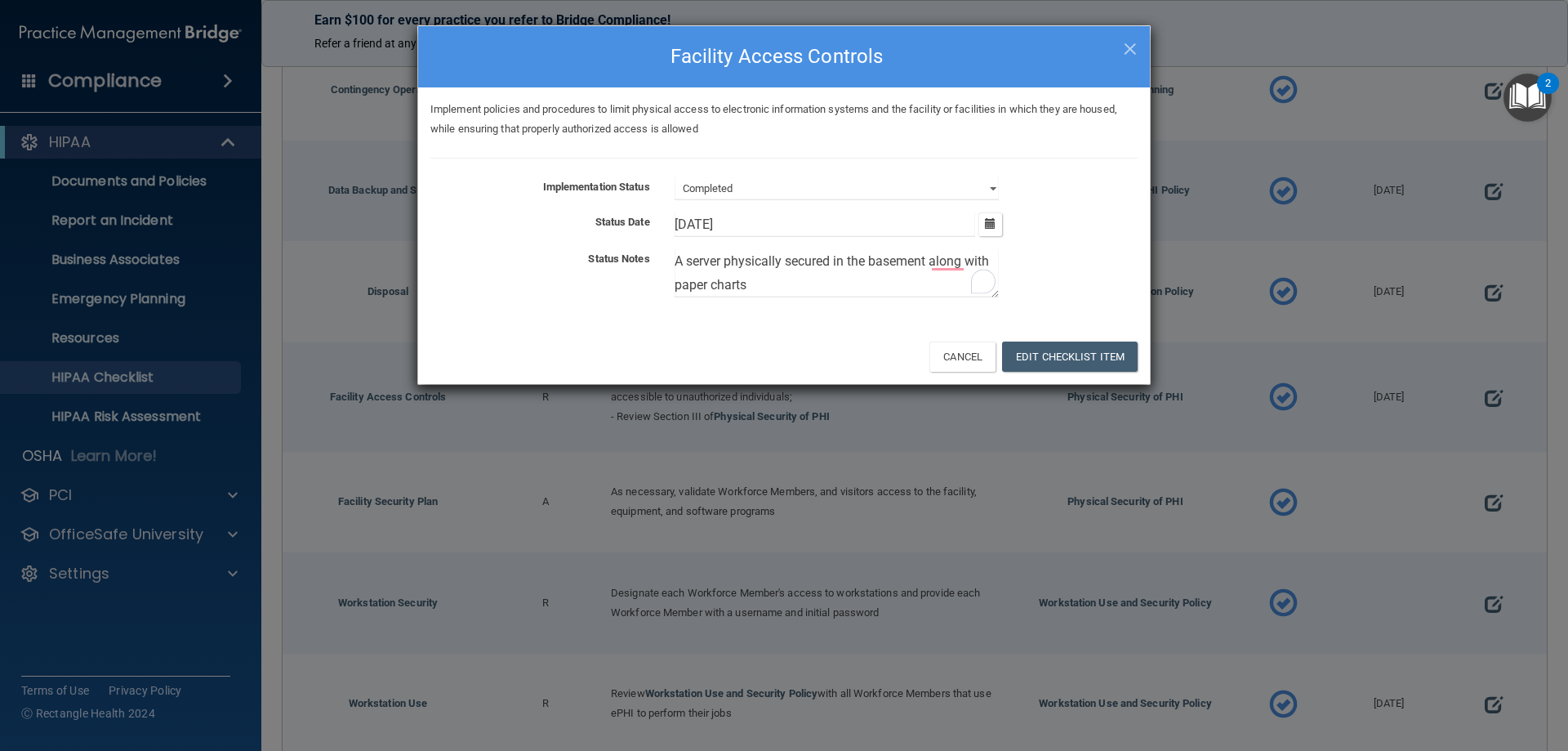
click at [692, 260] on textarea "A server physically secured in the basement along with paper charts" at bounding box center [837, 273] width 324 height 48
click at [760, 280] on textarea "Server physically secured in the basement along with paper charts" at bounding box center [837, 273] width 324 height 48
type textarea "Server physically secured in the basement along with paper charts."
click at [1074, 352] on button "Edit Checklist Item" at bounding box center [1070, 356] width 136 height 30
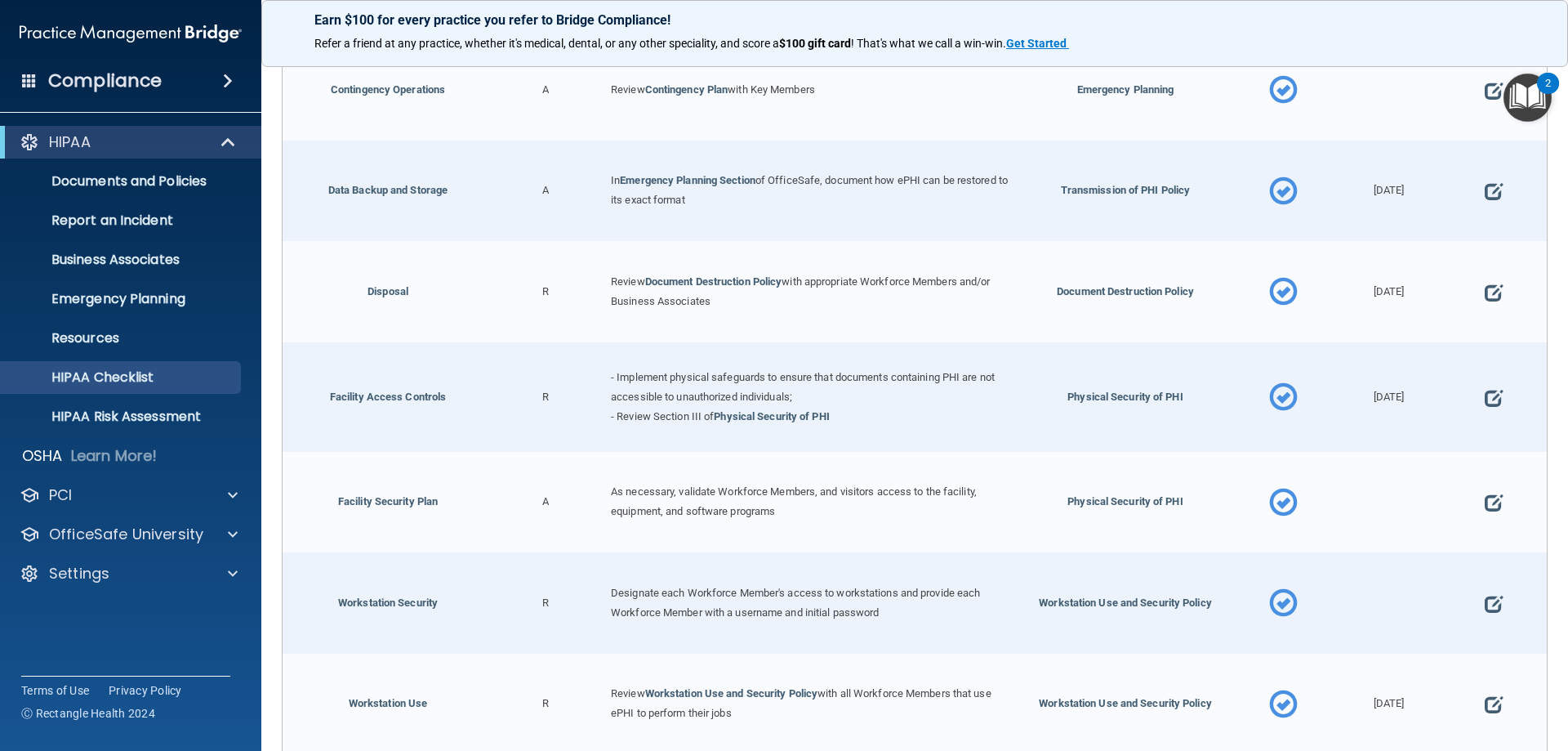
scroll to position [572, 0]
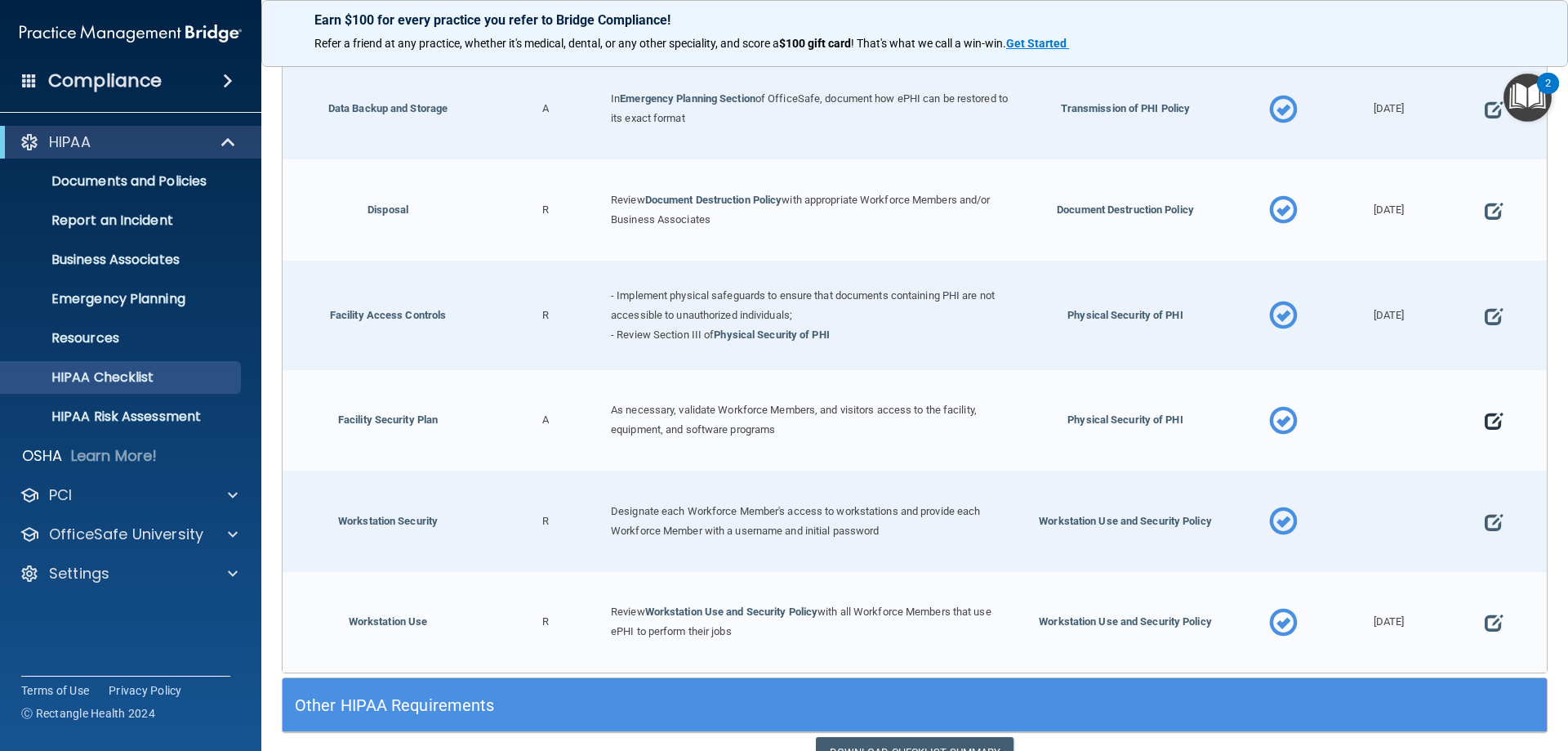
click at [1485, 414] on span at bounding box center [1494, 420] width 18 height 51
select select "completed"
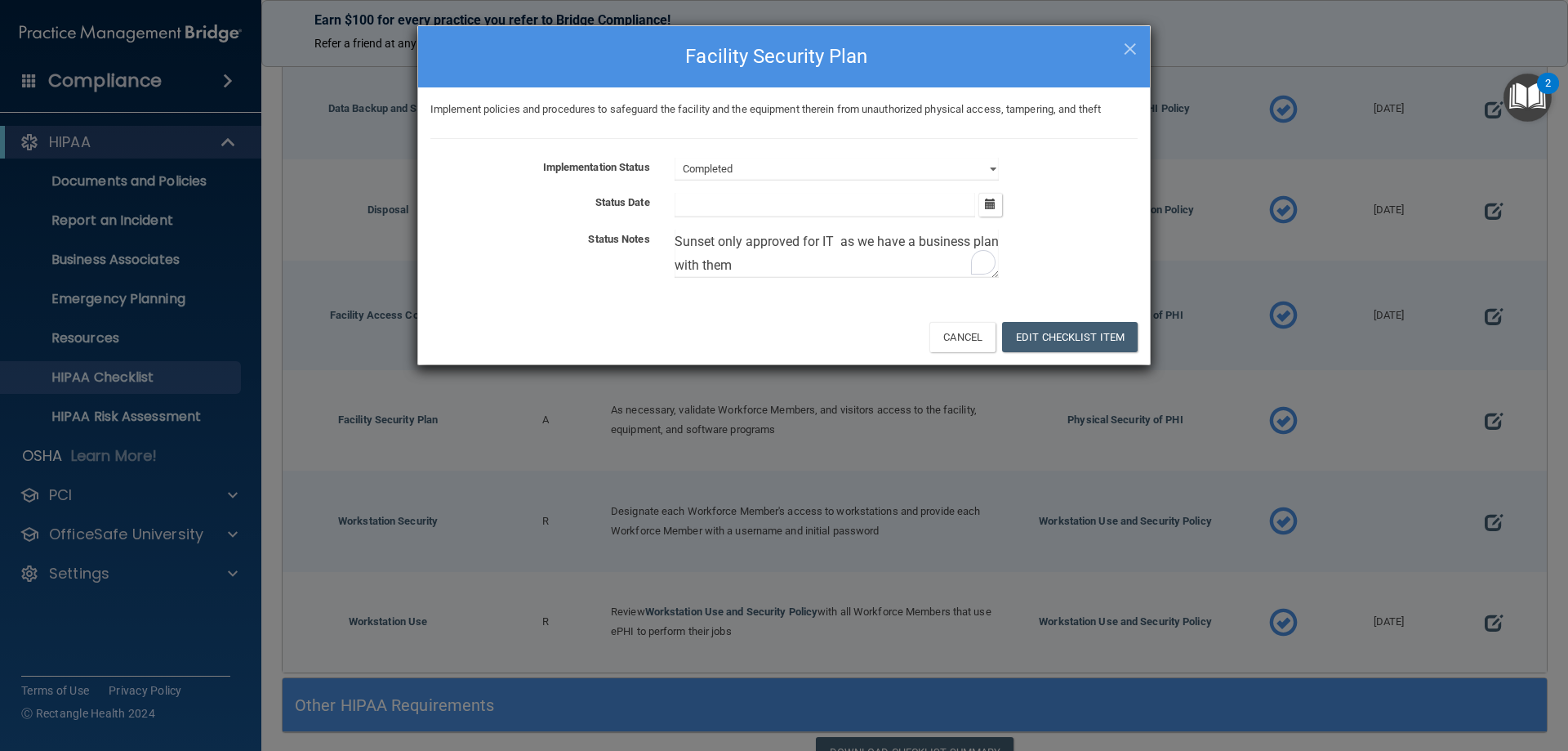
drag, startPoint x: 742, startPoint y: 267, endPoint x: 674, endPoint y: 251, distance: 69.9
drag, startPoint x: 674, startPoint y: 251, endPoint x: 822, endPoint y: 231, distance: 149.3
click at [822, 231] on textarea "Sunset only approved for IT as we have a business plan with them" at bounding box center [837, 253] width 324 height 48
click at [993, 201] on icon "button" at bounding box center [991, 204] width 11 height 11
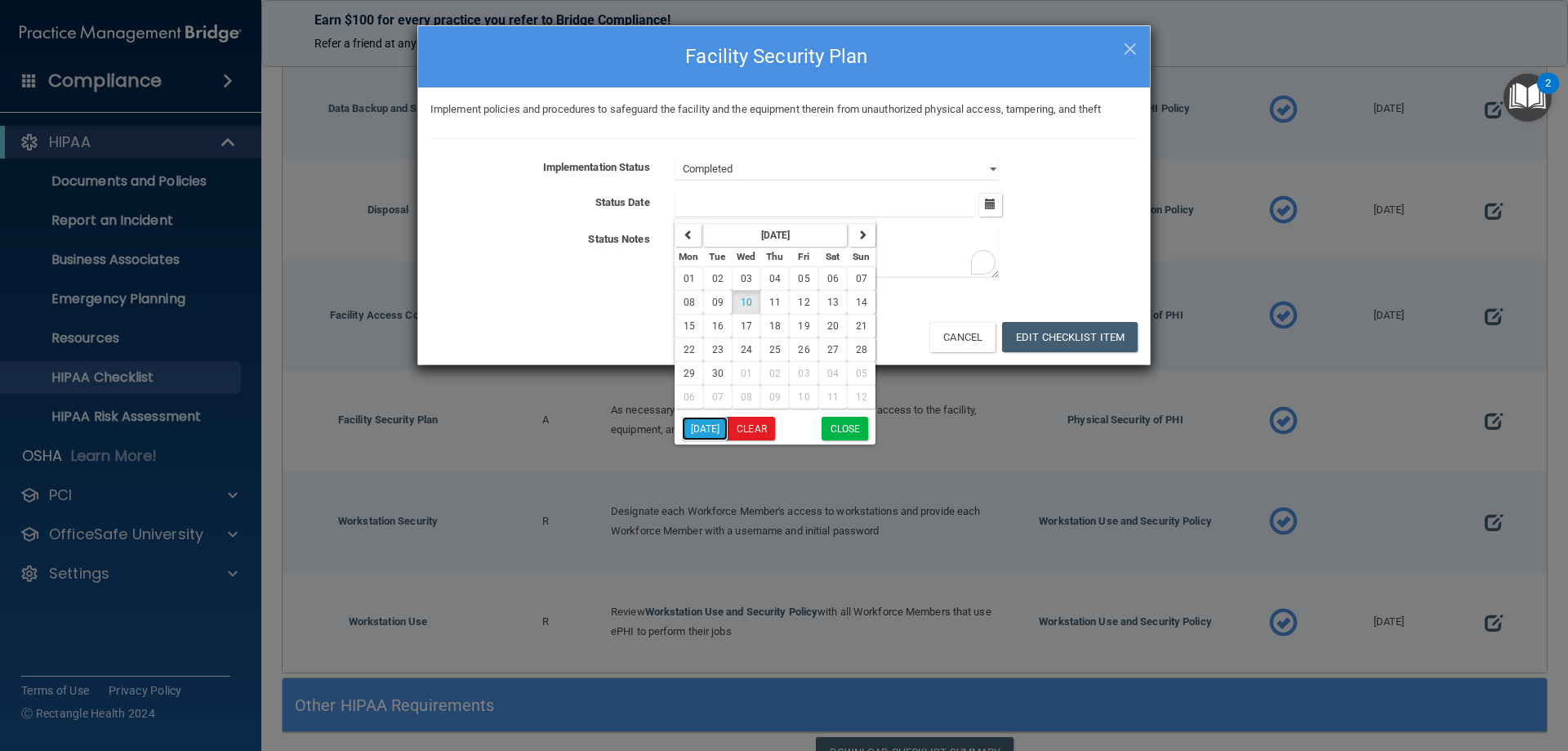
click at [714, 435] on button "Today" at bounding box center [706, 428] width 47 height 23
type input "9/10/25"
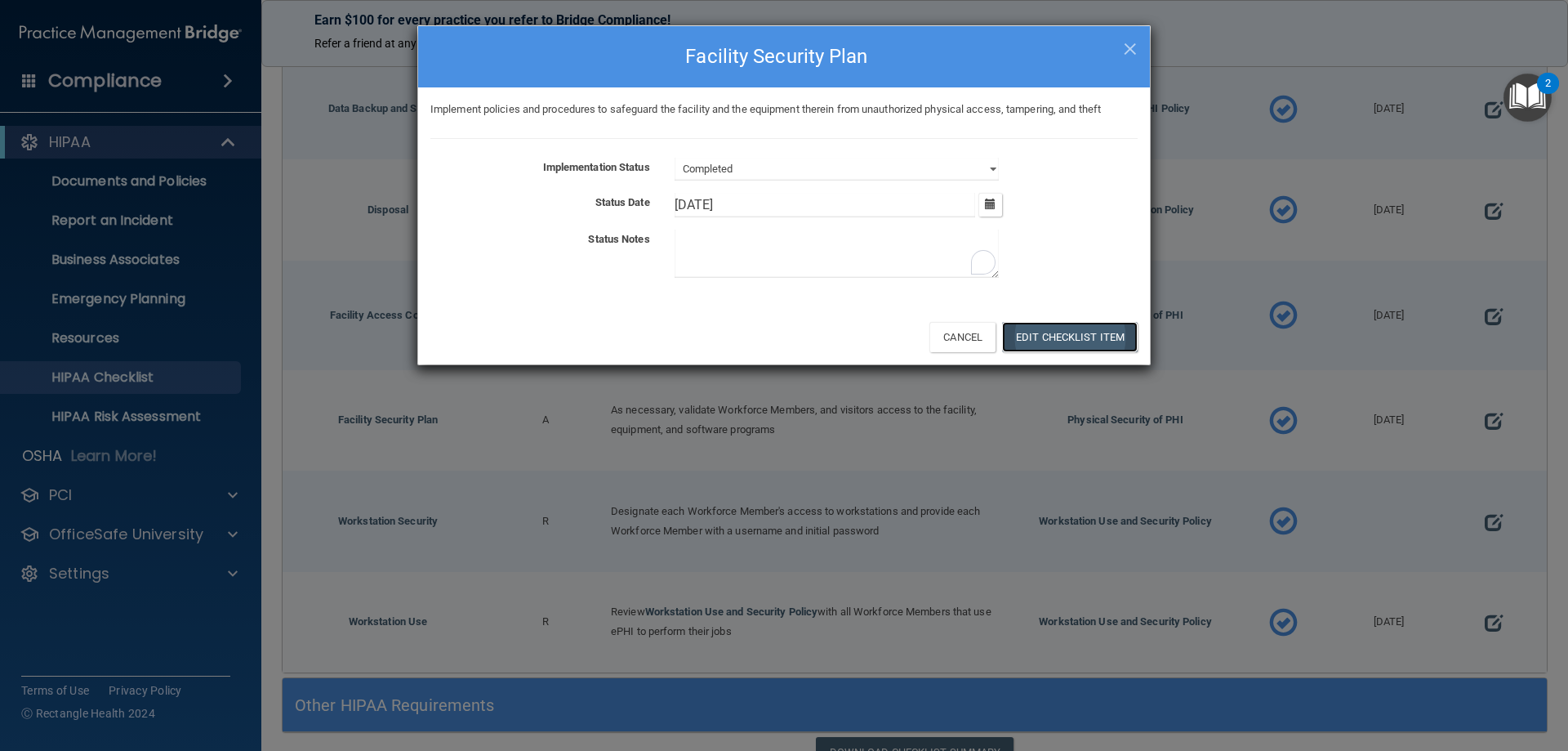
click at [1063, 335] on button "Edit Checklist Item" at bounding box center [1070, 336] width 136 height 30
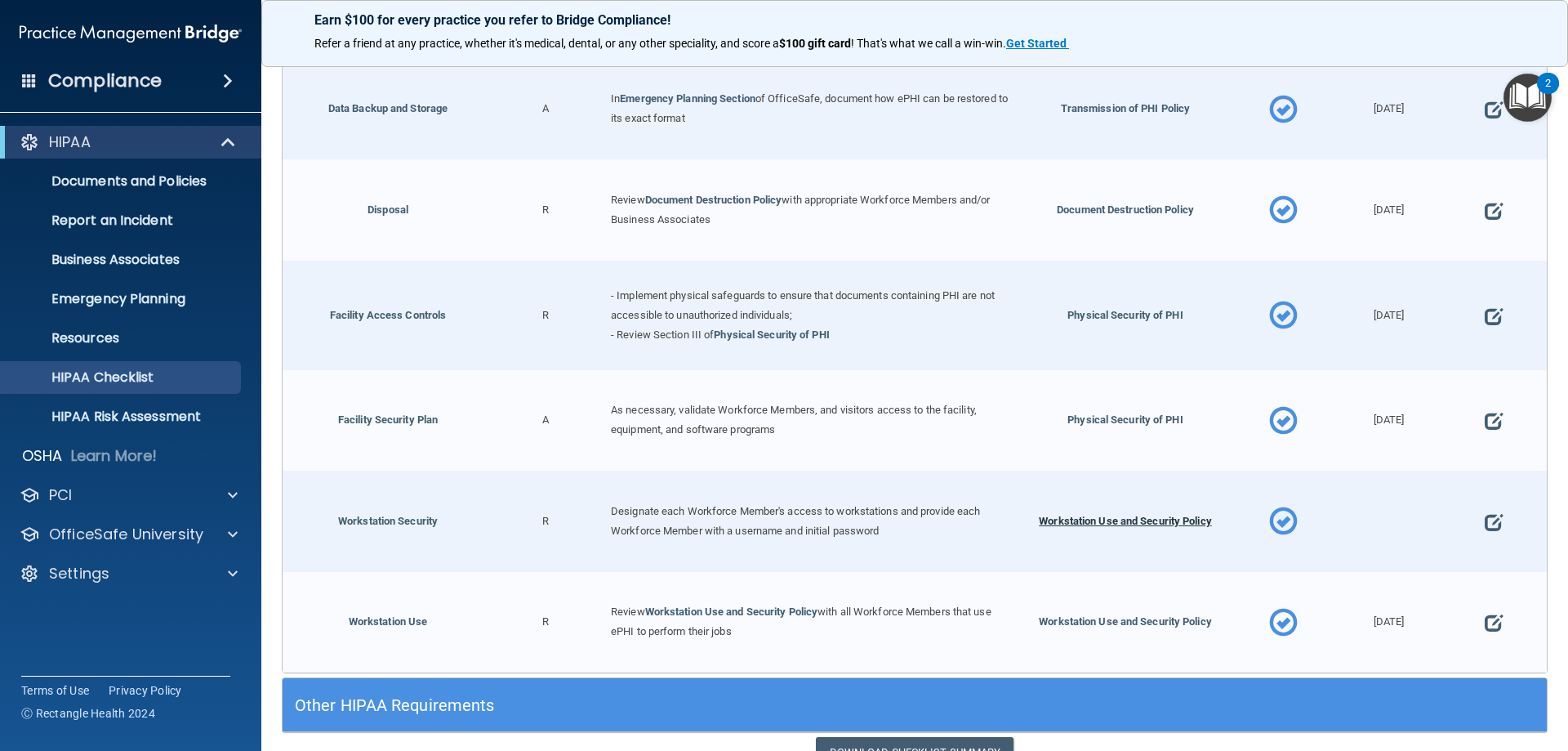
click at [1110, 517] on span "Workstation Use and Security Policy" at bounding box center [1126, 521] width 174 height 13
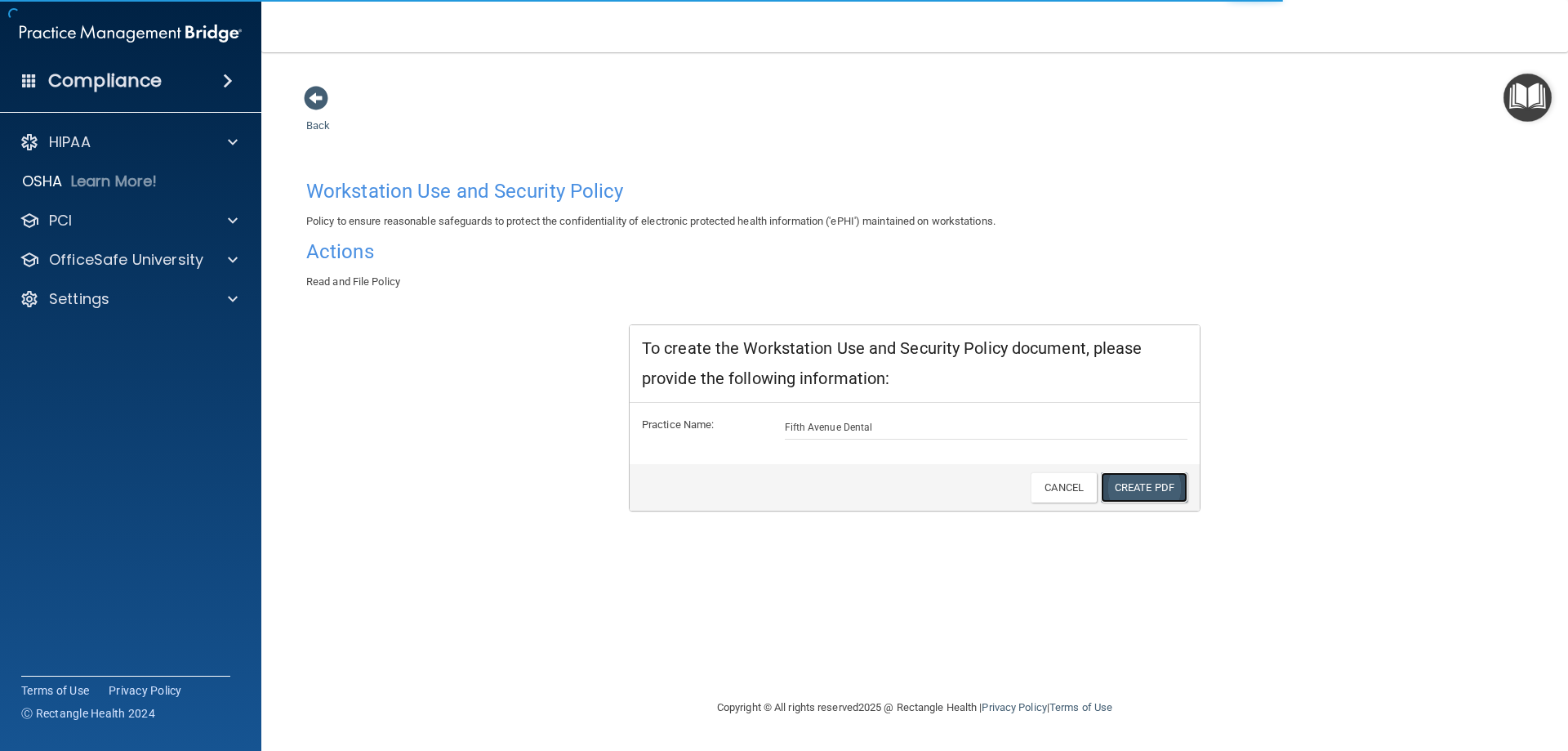
click at [1130, 487] on link "Create PDF" at bounding box center [1144, 486] width 87 height 30
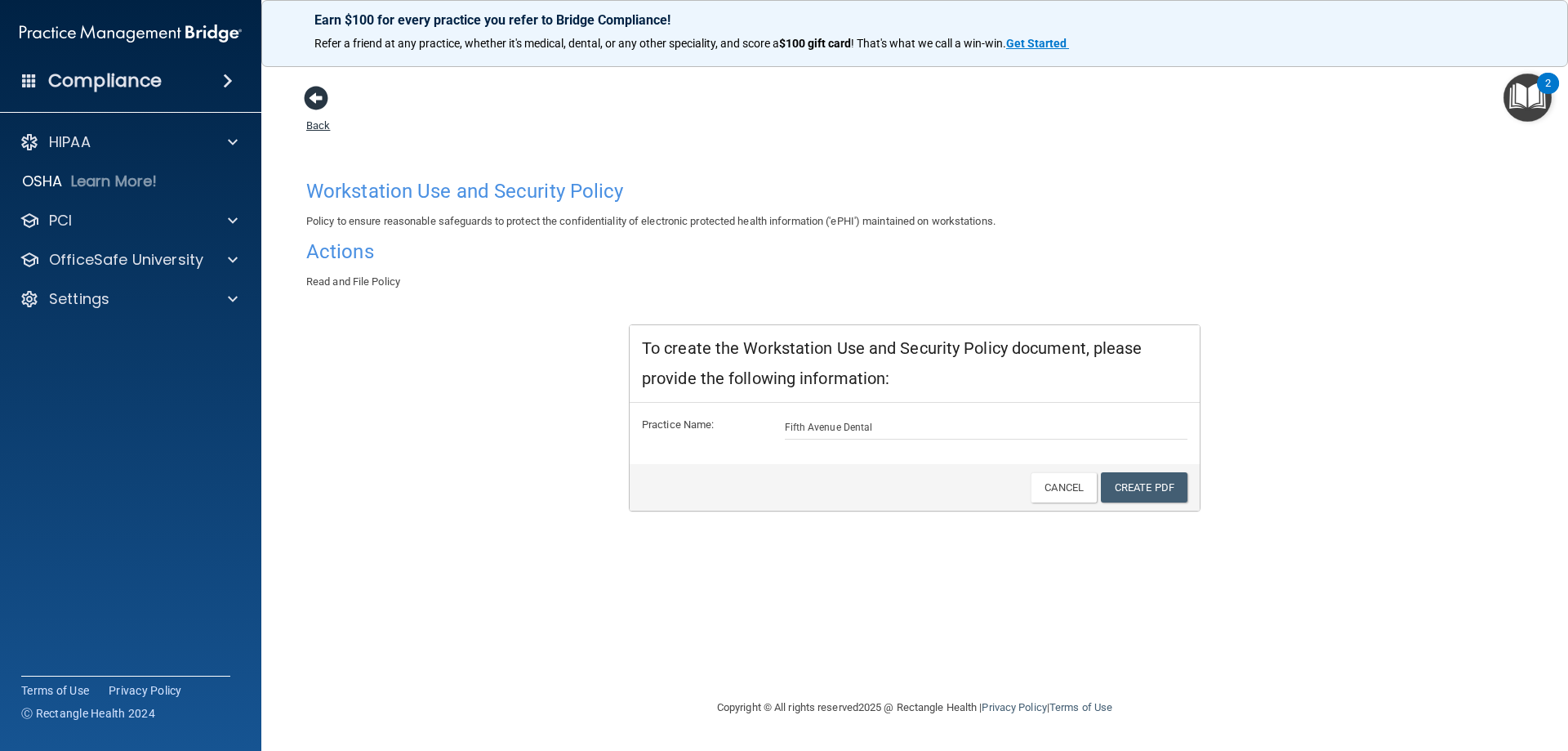
click at [323, 101] on span at bounding box center [315, 98] width 24 height 24
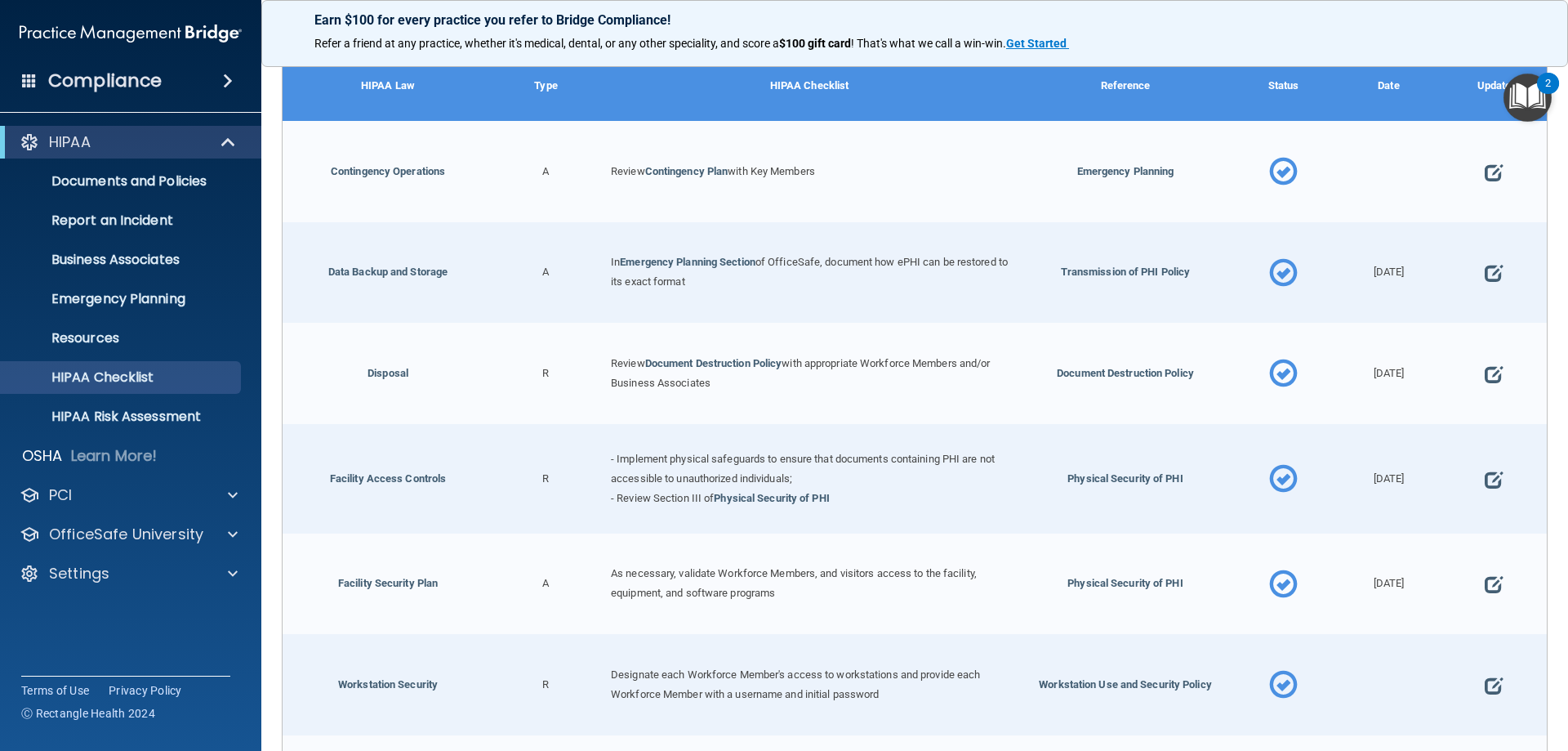
scroll to position [647, 0]
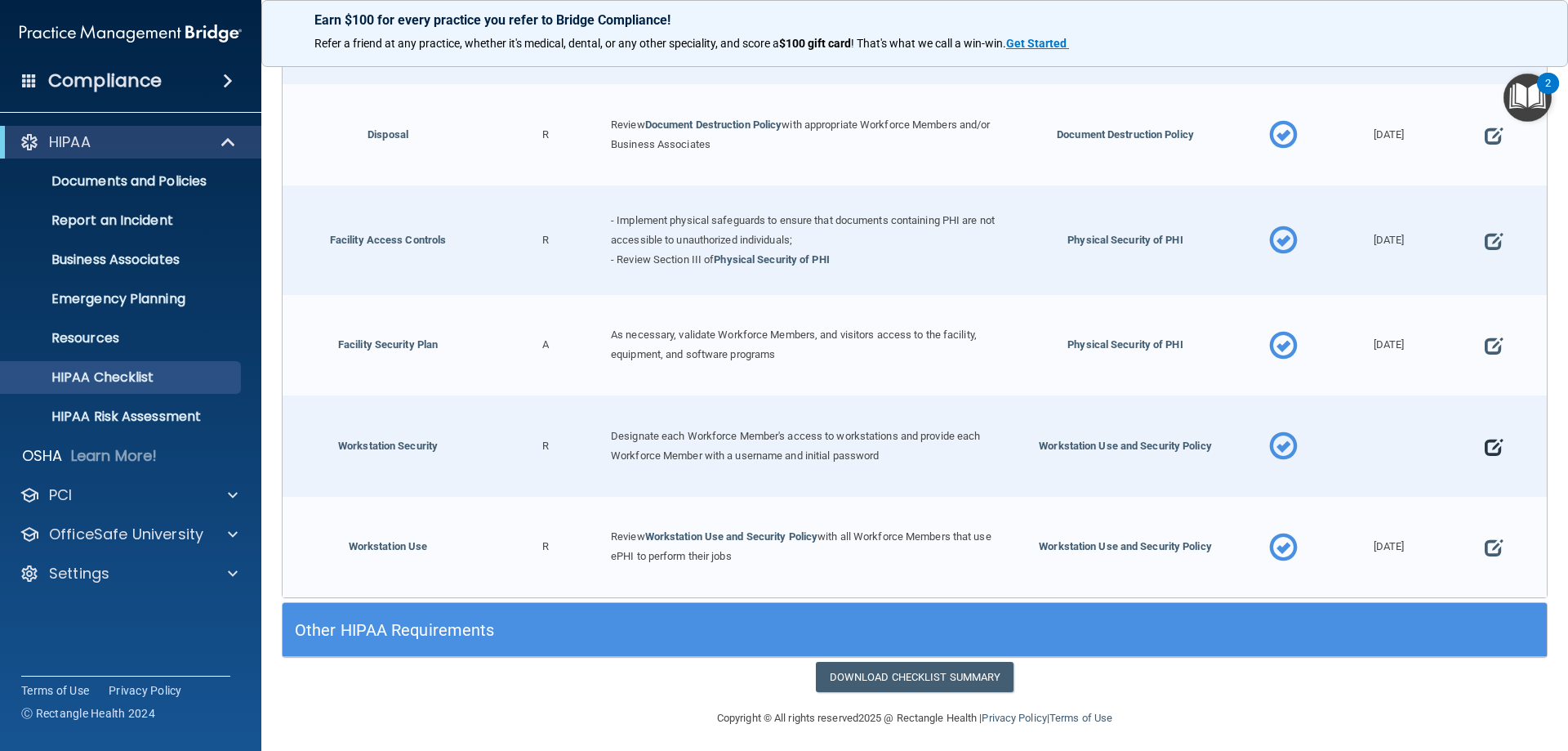
click at [1485, 440] on span at bounding box center [1494, 446] width 18 height 51
select select "completed"
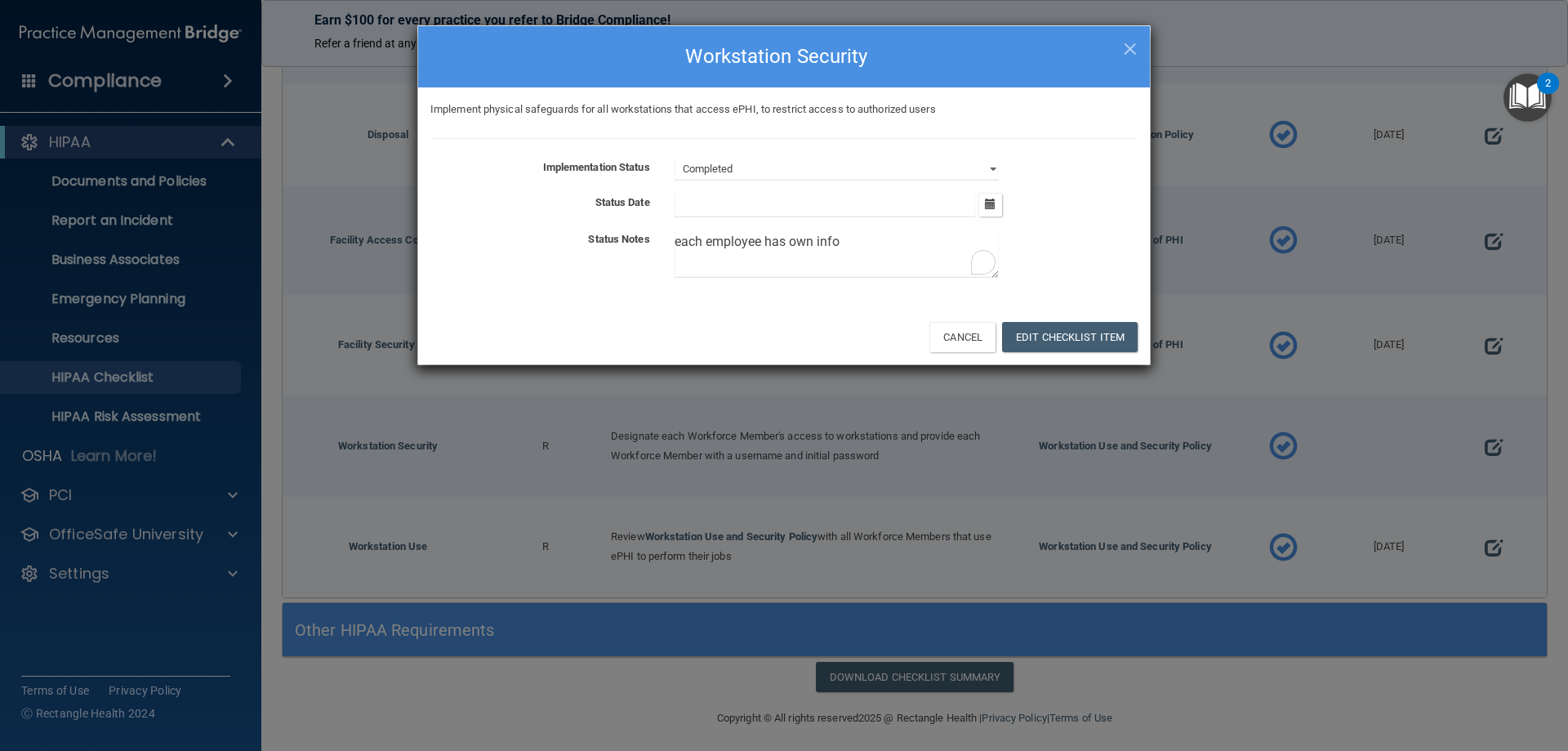
drag, startPoint x: 931, startPoint y: 251, endPoint x: 534, endPoint y: 256, distance: 397.0
click at [534, 256] on div "Status Notes each employee has own info" at bounding box center [784, 257] width 732 height 55
click at [991, 202] on icon "button" at bounding box center [991, 204] width 11 height 11
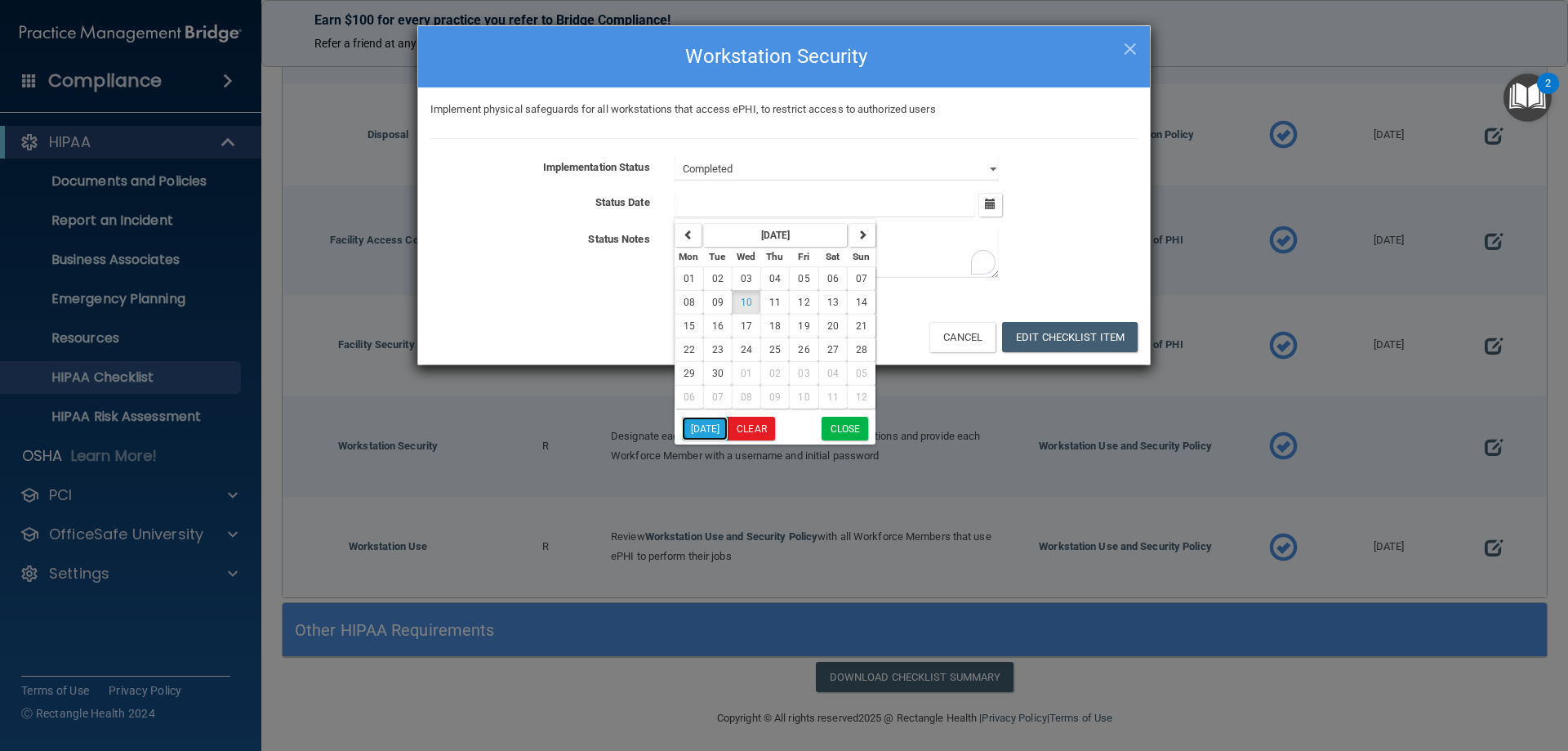
click at [708, 433] on button "Today" at bounding box center [706, 428] width 47 height 23
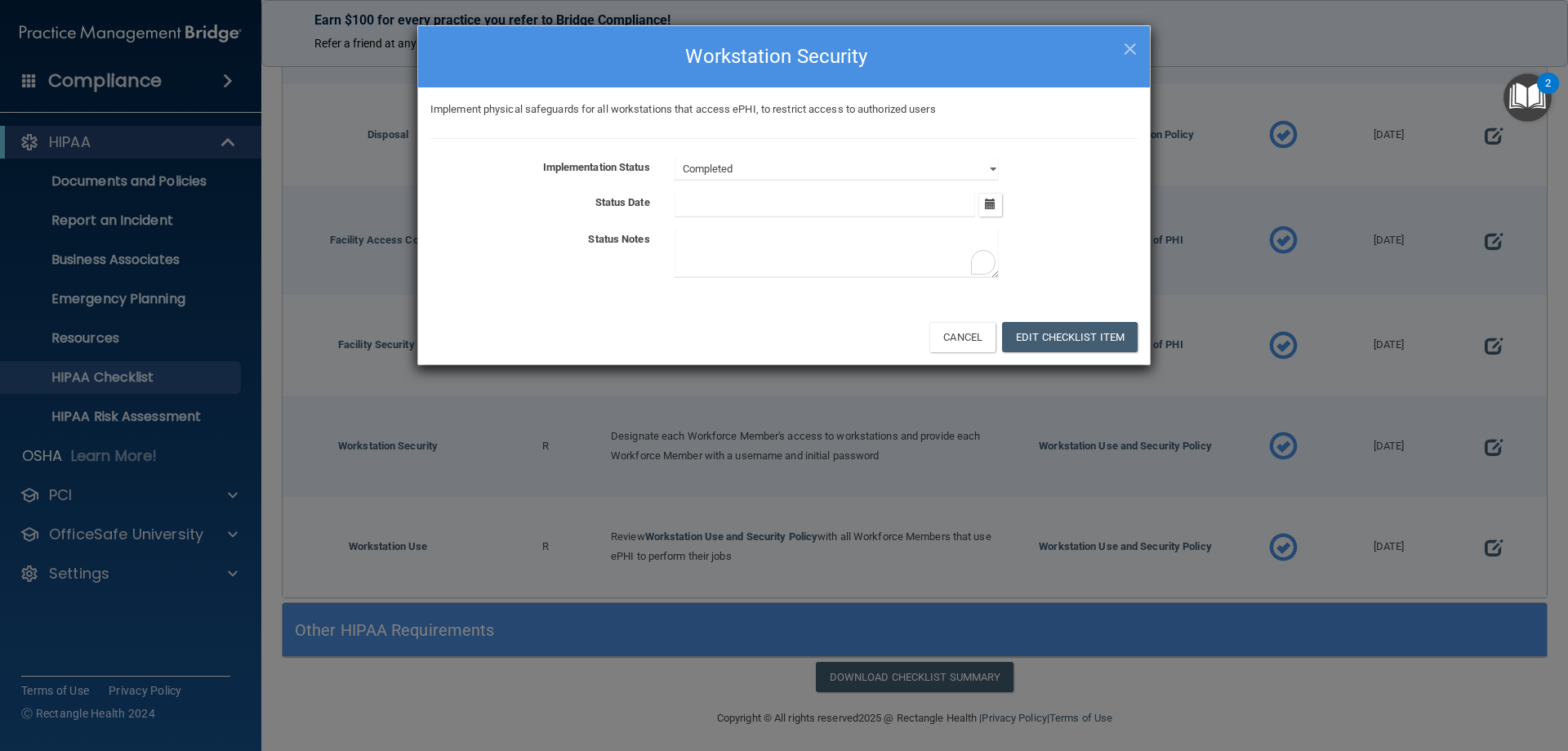
type input "[DATE]"
click at [1090, 344] on button "Edit Checklist Item" at bounding box center [1070, 336] width 136 height 30
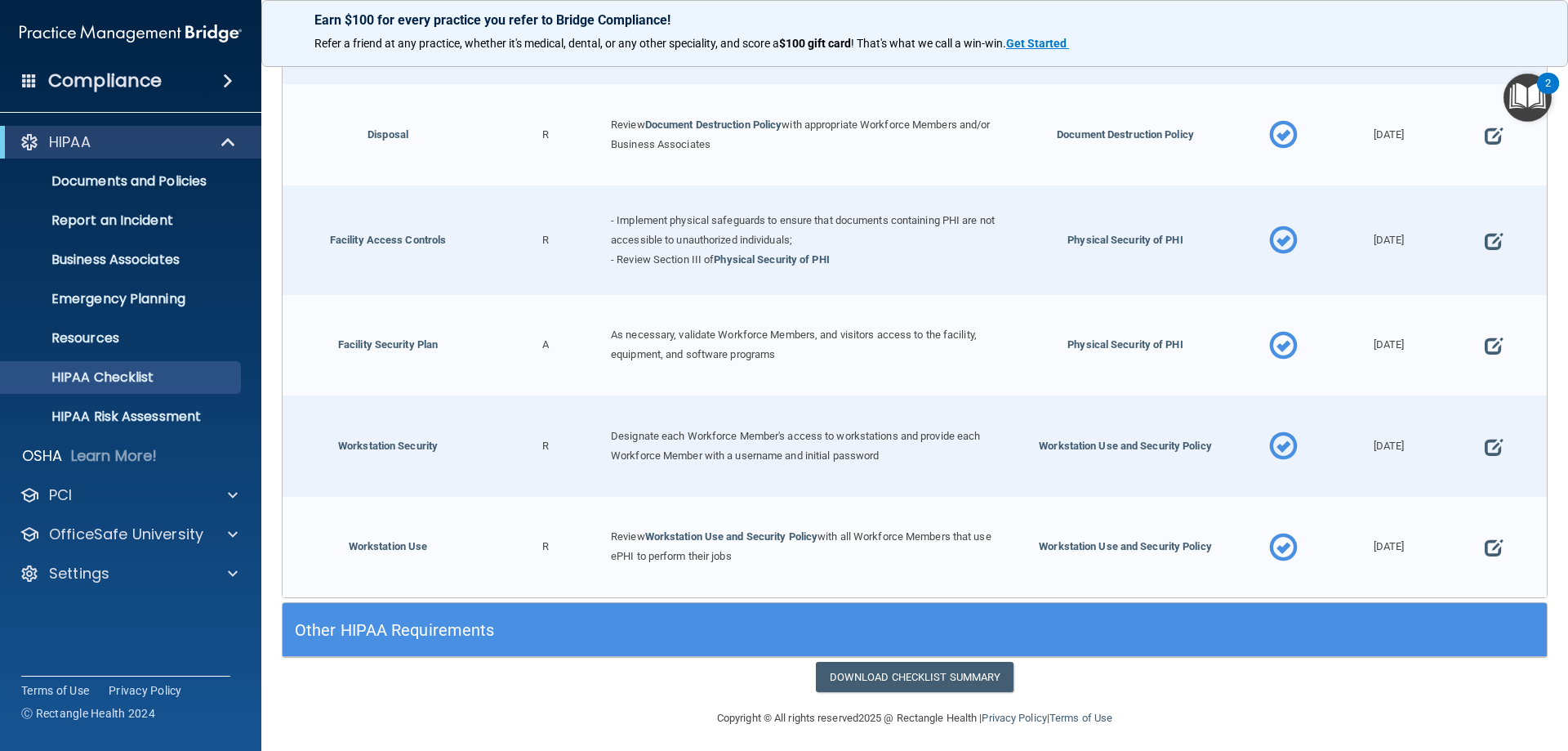
click at [1495, 543] on div at bounding box center [1494, 548] width 106 height 101
click at [1485, 543] on span at bounding box center [1494, 548] width 18 height 51
select select "completed"
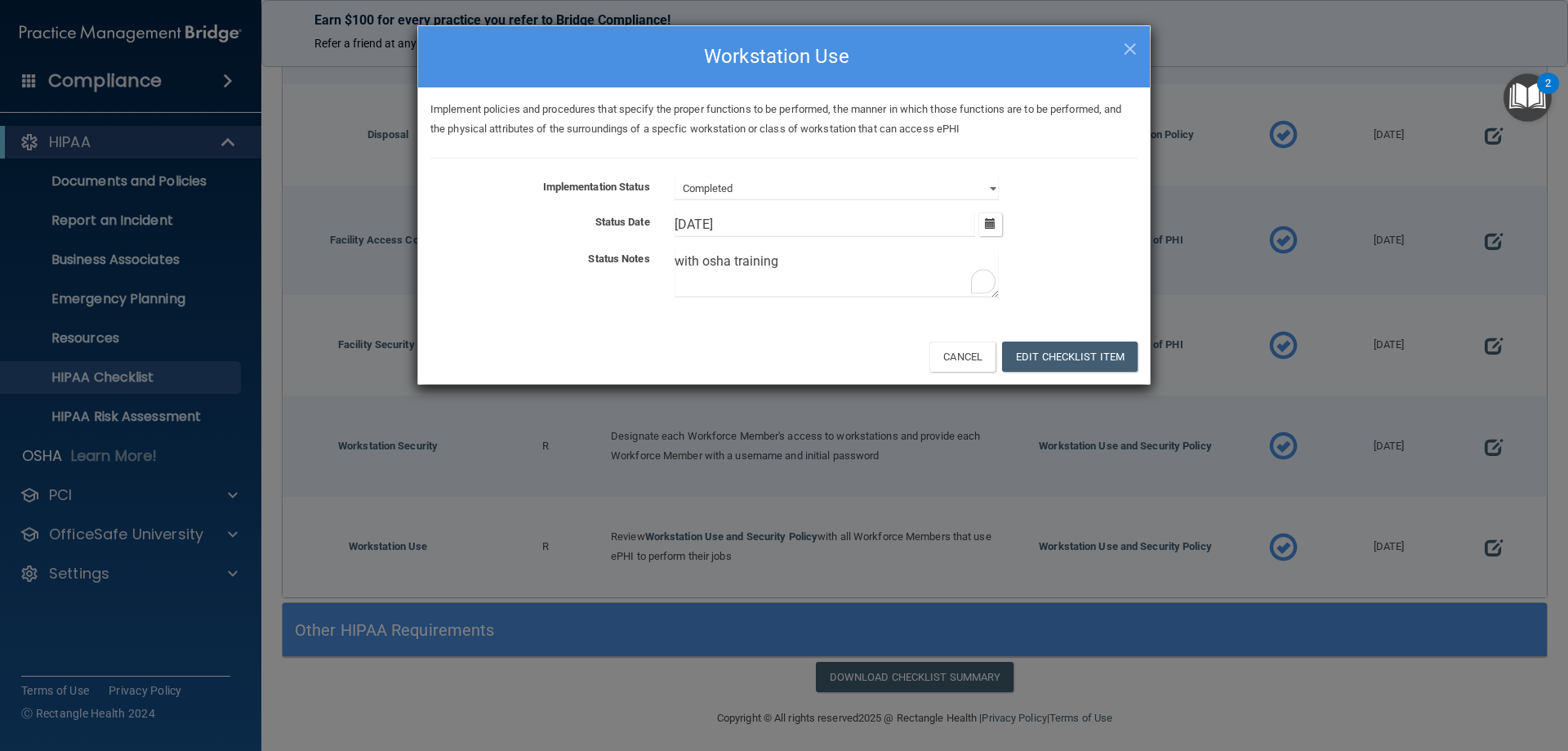
drag, startPoint x: 821, startPoint y: 285, endPoint x: 667, endPoint y: 268, distance: 154.9
click at [667, 268] on div "with osha training" at bounding box center [906, 277] width 488 height 55
click at [1058, 352] on button "Edit Checklist Item" at bounding box center [1070, 356] width 136 height 30
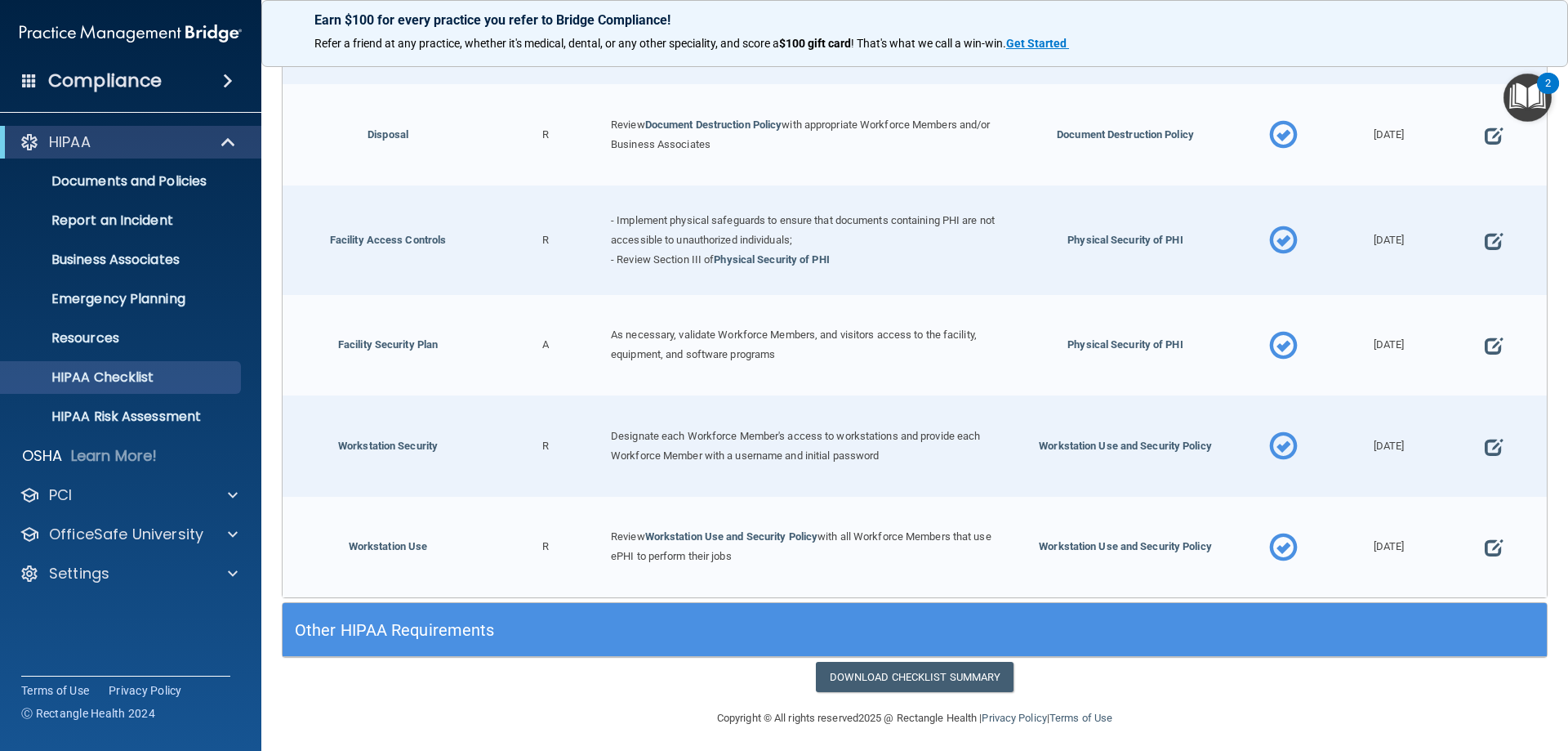
click at [362, 622] on h5 "Other HIPAA Requirements" at bounding box center [756, 630] width 924 height 18
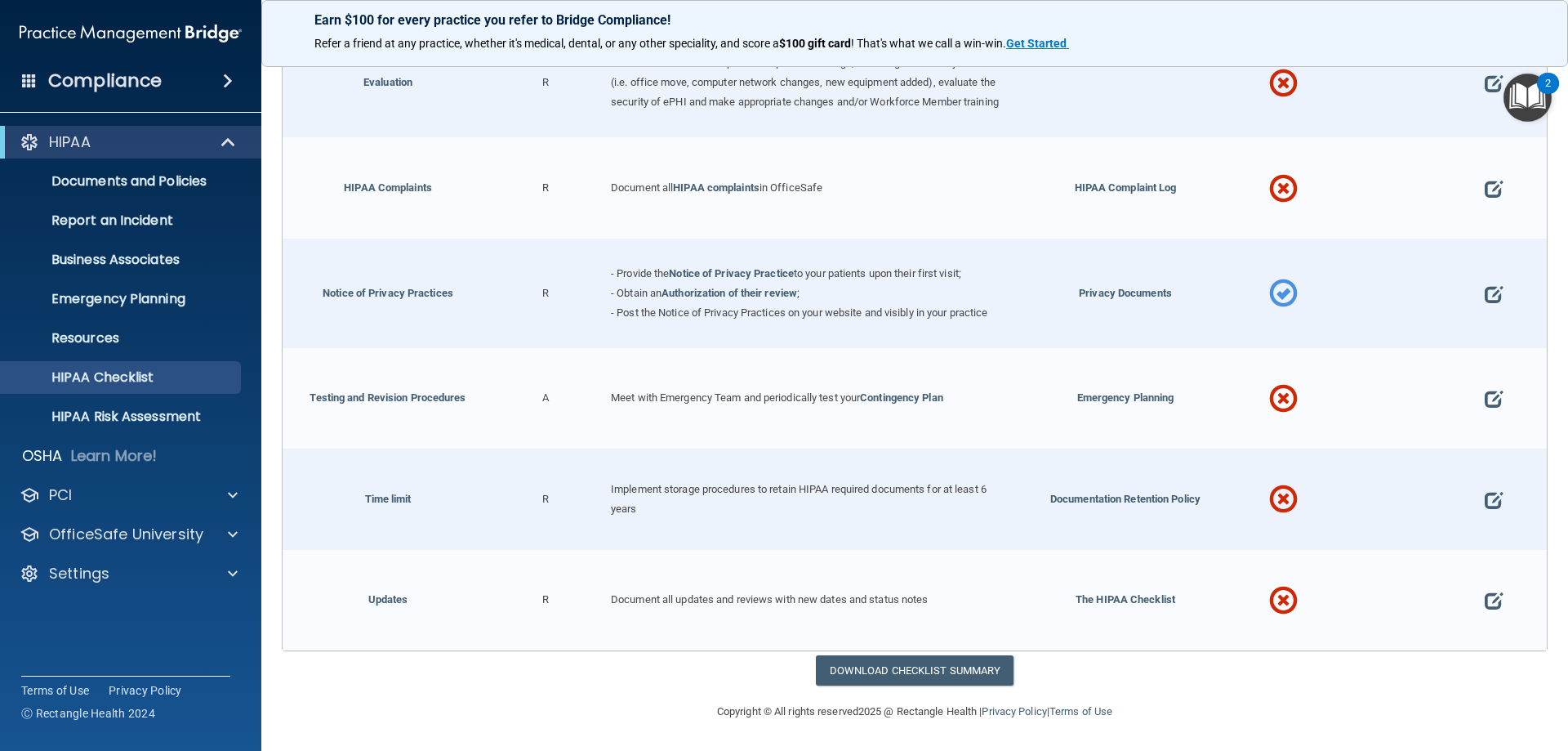
scroll to position [1164, 0]
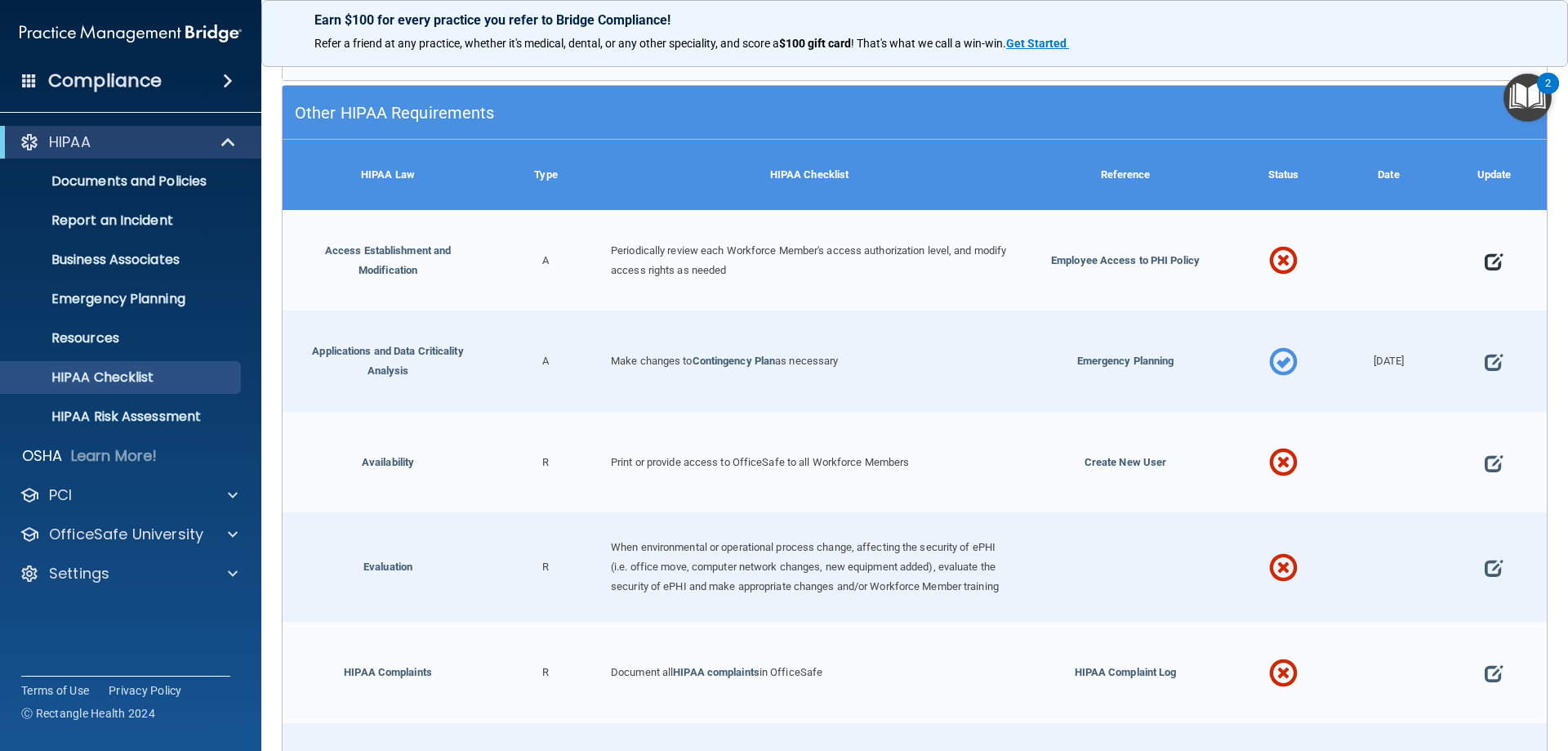
click at [1485, 251] on span at bounding box center [1494, 261] width 18 height 51
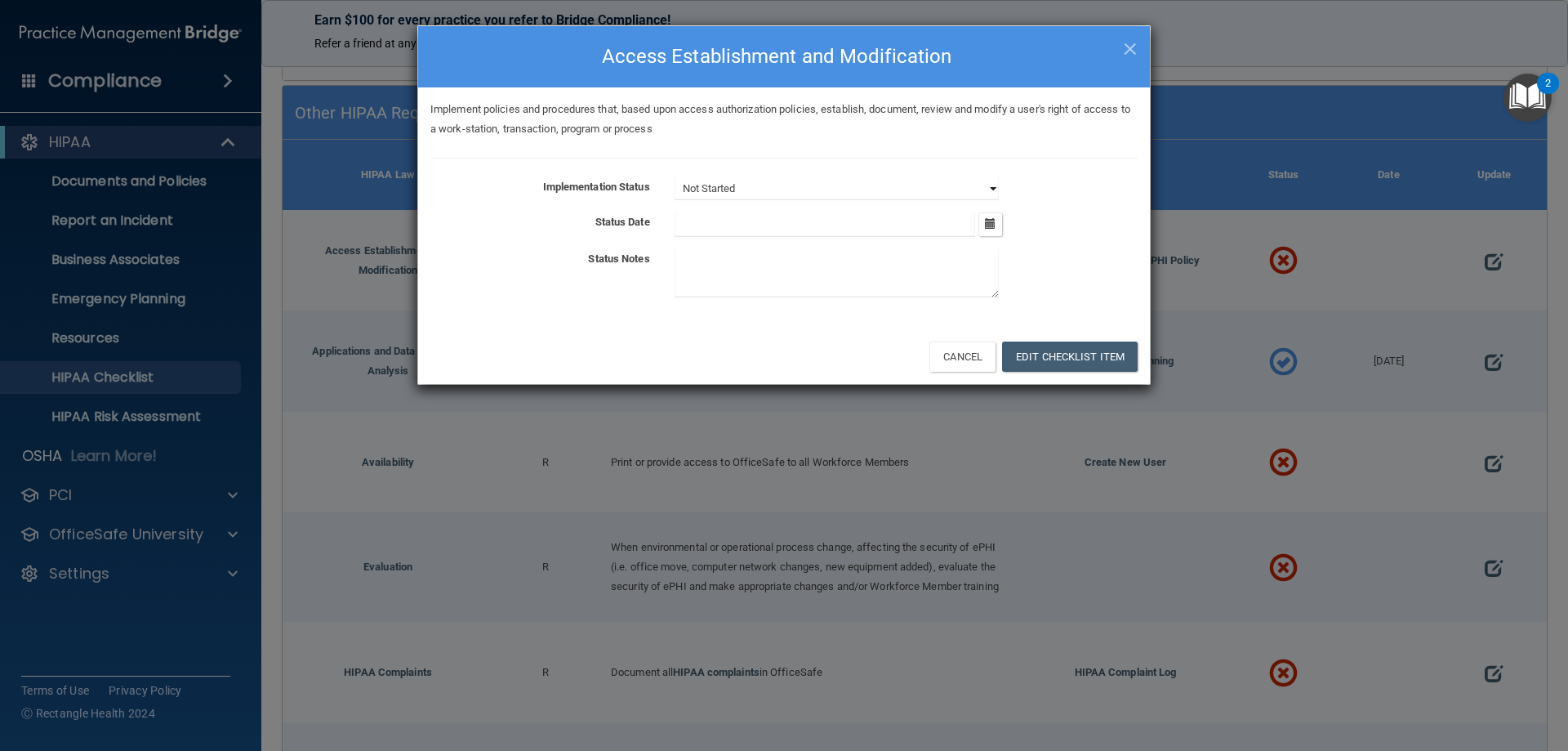
click at [989, 187] on select "Not Started In Progress Completed" at bounding box center [837, 188] width 324 height 23
select select "in_progress"
click at [675, 177] on select "Not Started In Progress Completed" at bounding box center [837, 188] width 324 height 23
click at [990, 225] on icon "button" at bounding box center [991, 223] width 11 height 11
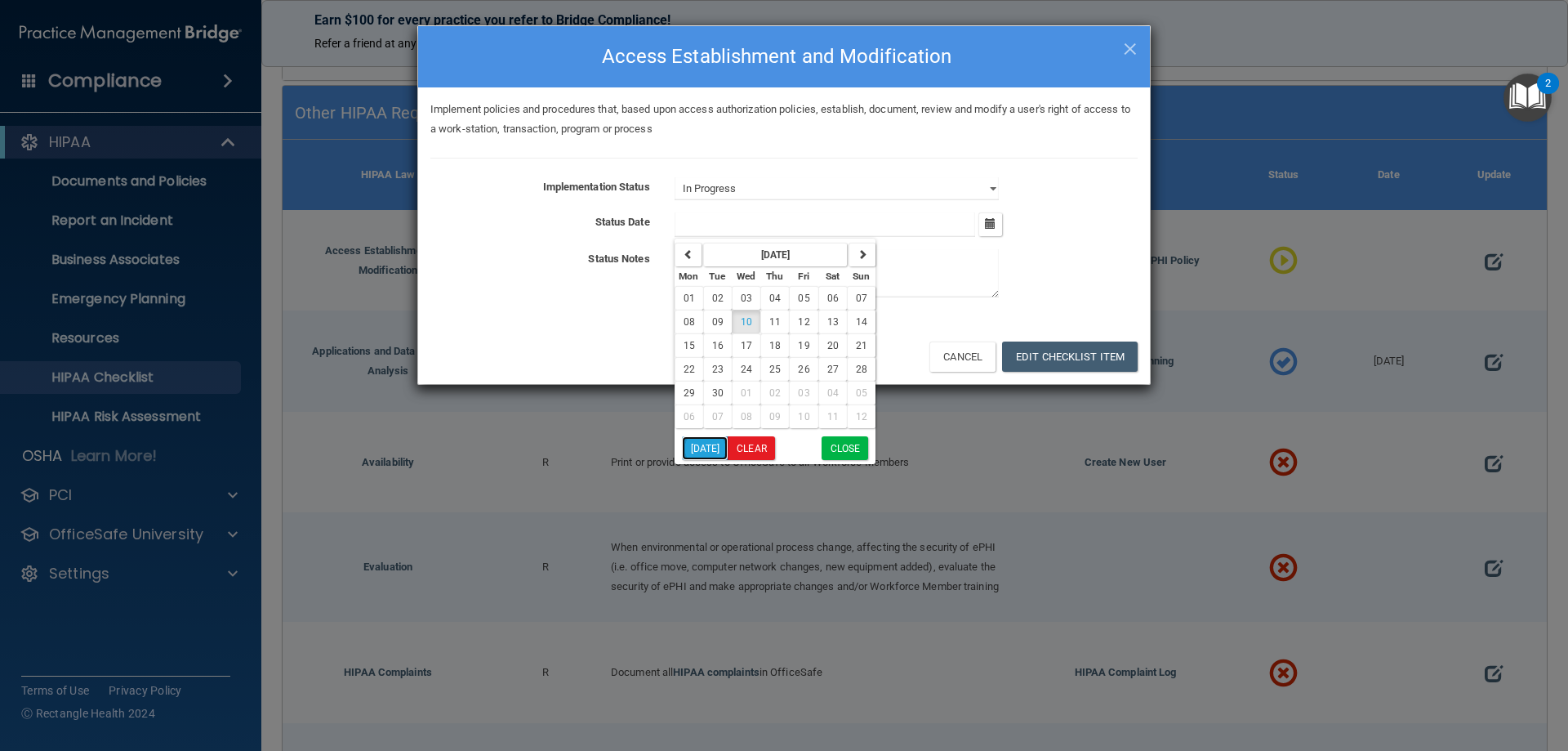
click at [718, 442] on button "Today" at bounding box center [706, 448] width 47 height 23
type input "9/10/25"
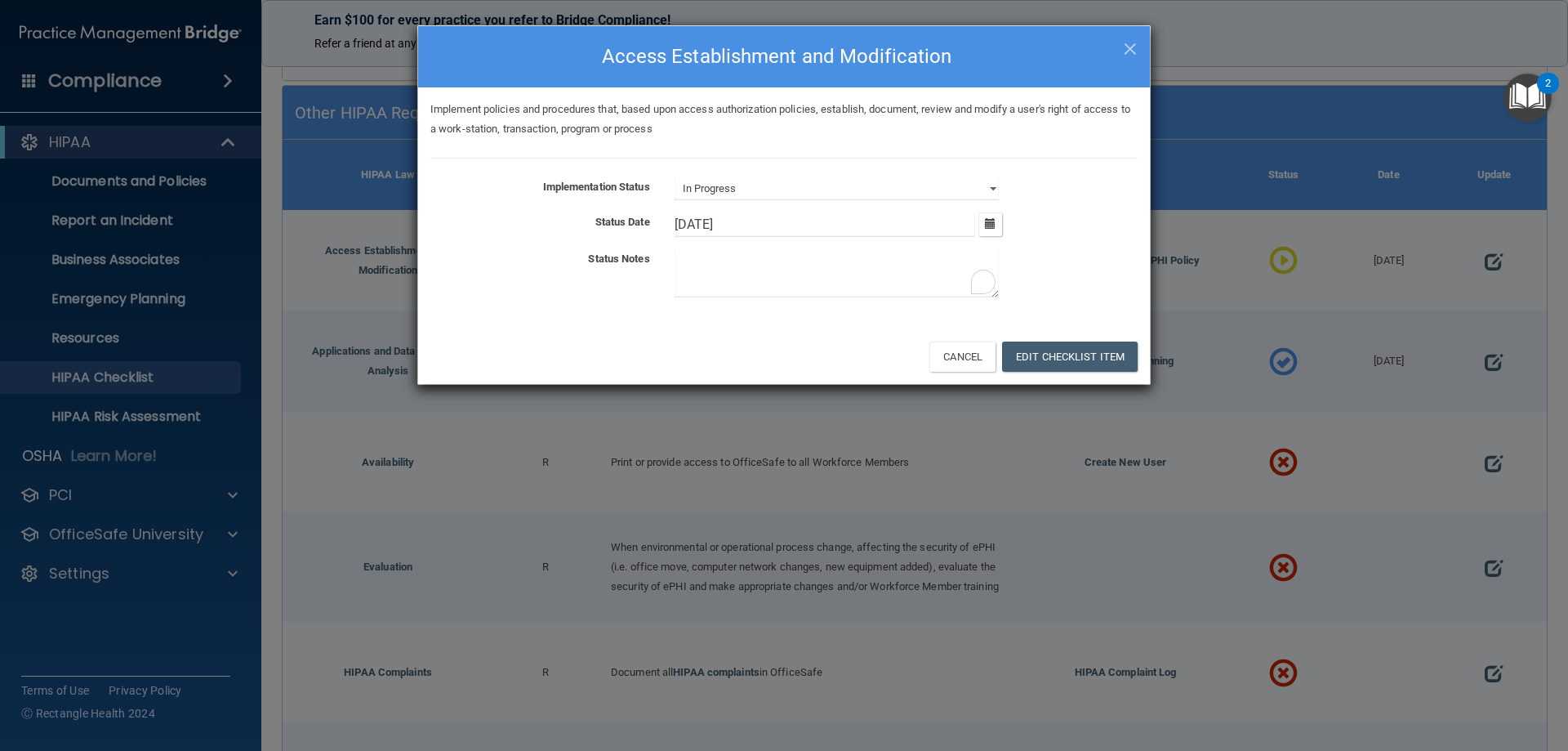
click at [705, 268] on textarea "To enrich screen reader interactions, please activate Accessibility in Grammarl…" at bounding box center [837, 273] width 324 height 48
click at [706, 265] on textarea "To enrich screen reader interactions, please activate Accessibility in Grammarl…" at bounding box center [837, 273] width 324 height 48
click at [699, 263] on textarea "To enrich screen reader interactions, please activate Accessibility in Grammarl…" at bounding box center [837, 273] width 324 height 48
click at [688, 275] on textarea "To enrich screen reader interactions, please activate Accessibility in Grammarl…" at bounding box center [837, 273] width 324 height 48
click at [688, 276] on textarea "To enrich screen reader interactions, please activate Accessibility in Grammarl…" at bounding box center [837, 273] width 324 height 48
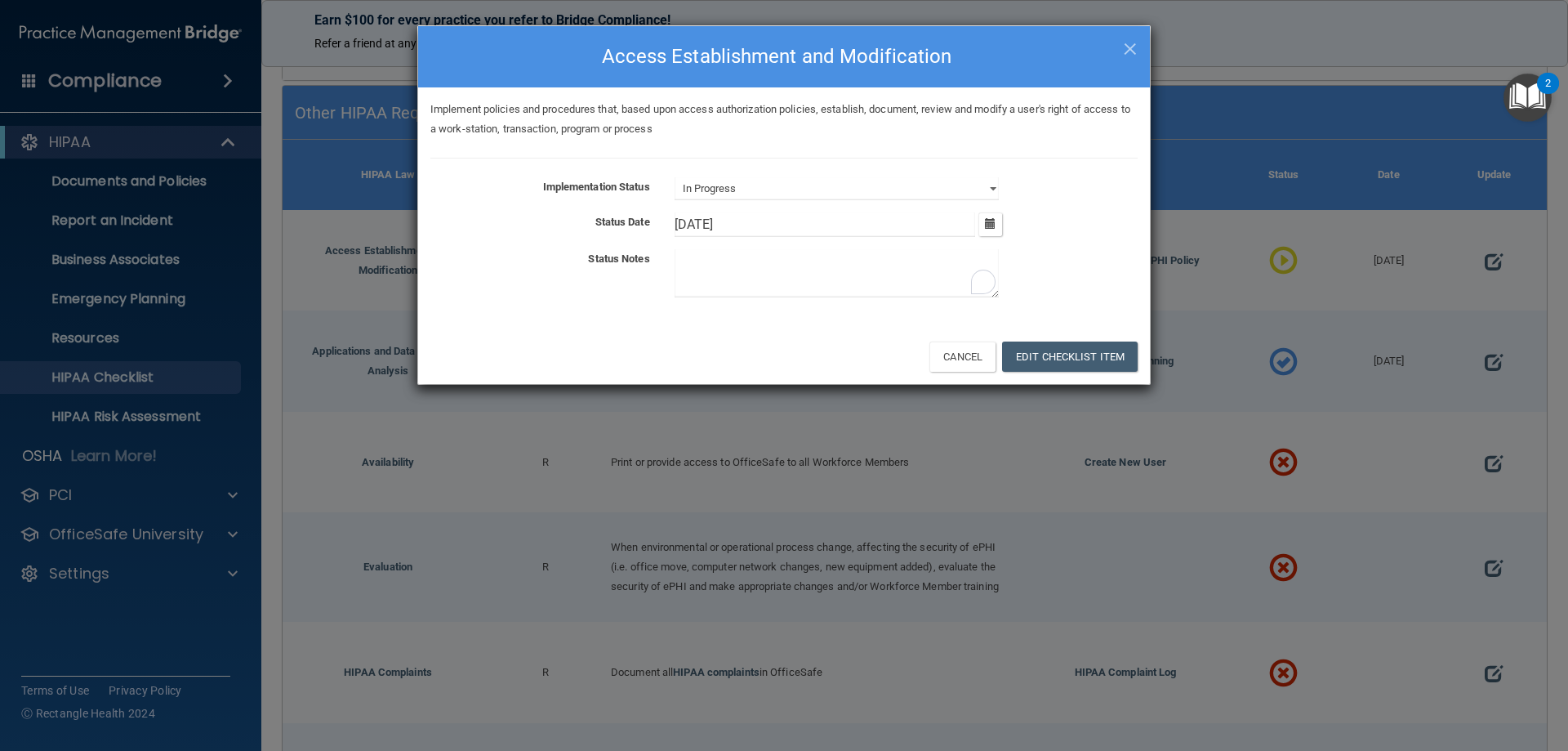
click at [773, 289] on textarea "To enrich screen reader interactions, please activate Accessibility in Grammarl…" at bounding box center [837, 273] width 324 height 48
click at [730, 268] on textarea "To enrich screen reader interactions, please activate Accessibility in Grammarl…" at bounding box center [837, 273] width 324 height 48
click at [708, 275] on textarea "To enrich screen reader interactions, please activate Accessibility in Grammarl…" at bounding box center [837, 273] width 324 height 48
click at [706, 275] on textarea "To enrich screen reader interactions, please activate Accessibility in Grammarl…" at bounding box center [837, 273] width 324 height 48
click at [1130, 43] on span "×" at bounding box center [1131, 46] width 14 height 33
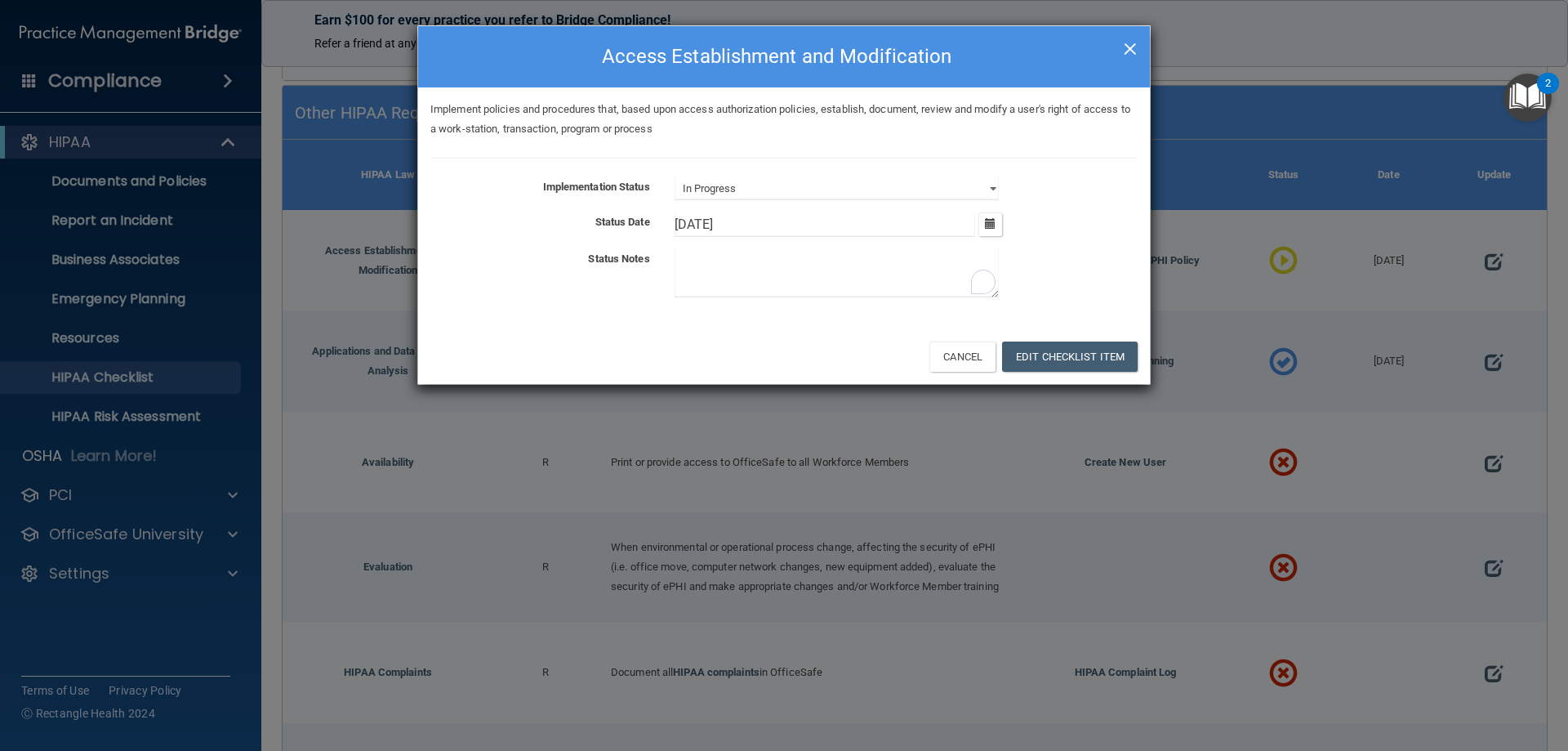
select select "not_started"
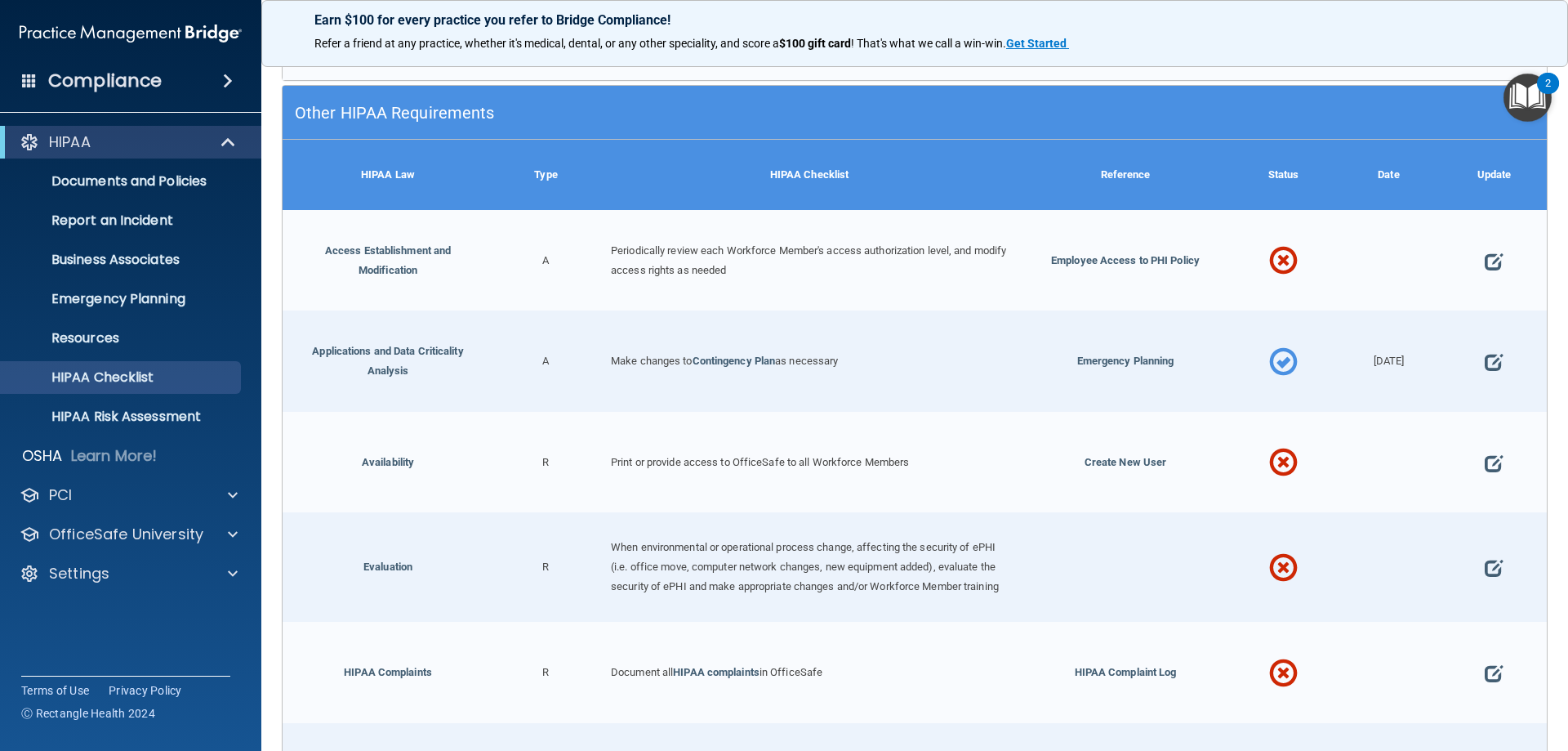
click at [1473, 254] on div at bounding box center [1494, 260] width 106 height 101
click at [1485, 259] on span at bounding box center [1494, 261] width 18 height 51
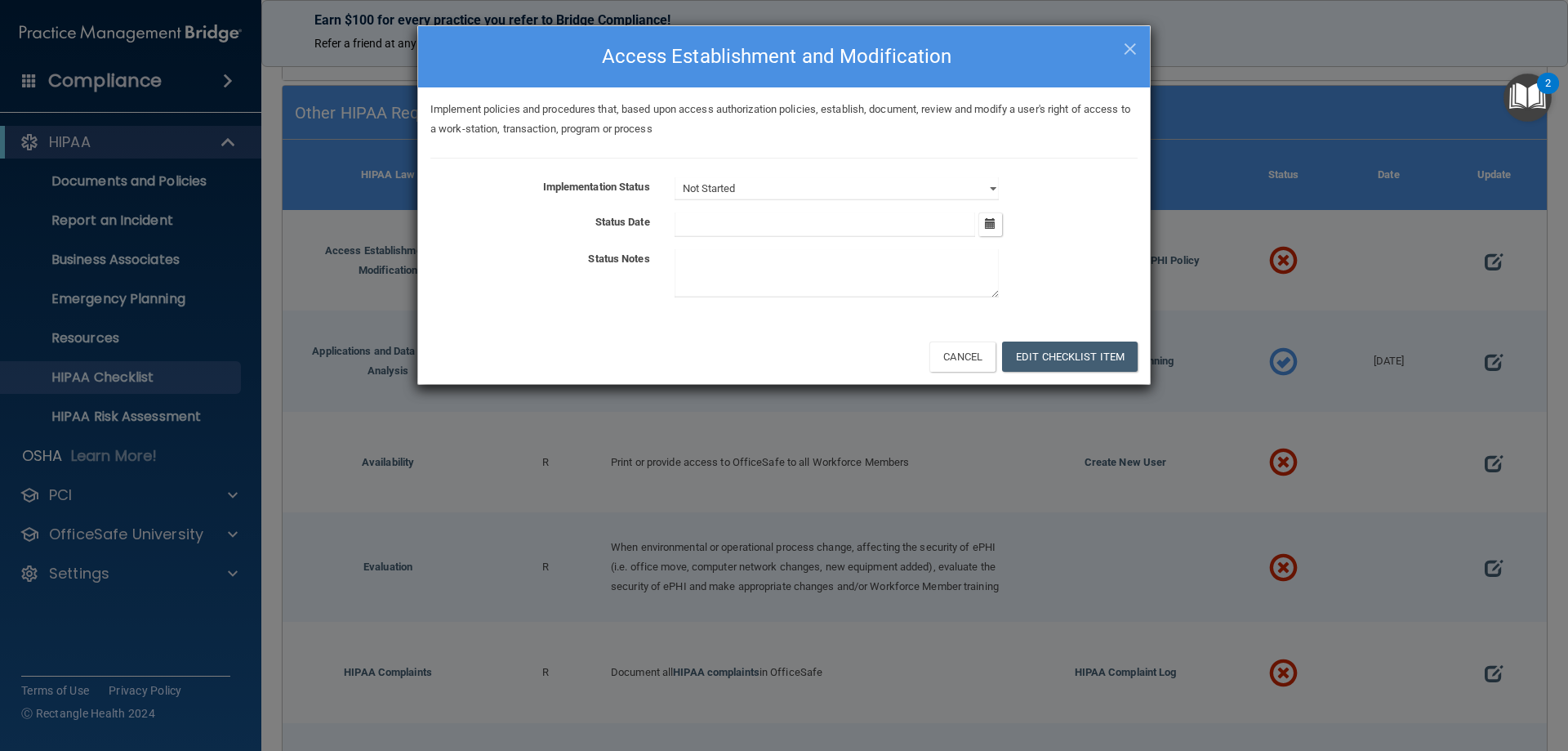
click at [752, 286] on textarea at bounding box center [837, 273] width 324 height 48
click at [759, 186] on select "Not Started In Progress Completed" at bounding box center [837, 188] width 324 height 23
select select "completed"
click at [675, 177] on select "Not Started In Progress Completed" at bounding box center [837, 188] width 324 height 23
click at [988, 225] on icon "button" at bounding box center [991, 223] width 11 height 11
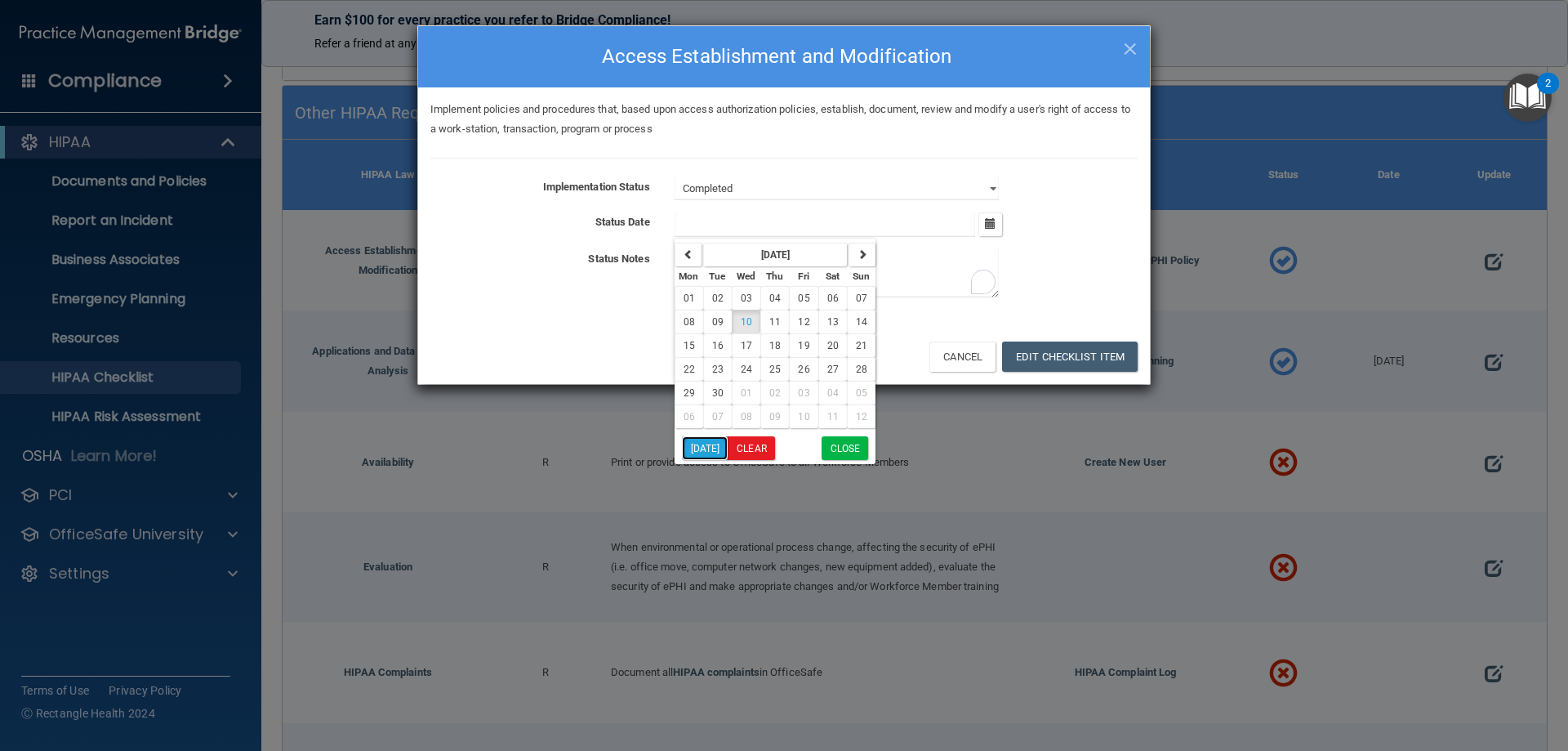
click at [693, 446] on button "Today" at bounding box center [706, 448] width 47 height 23
type input "9/10/25"
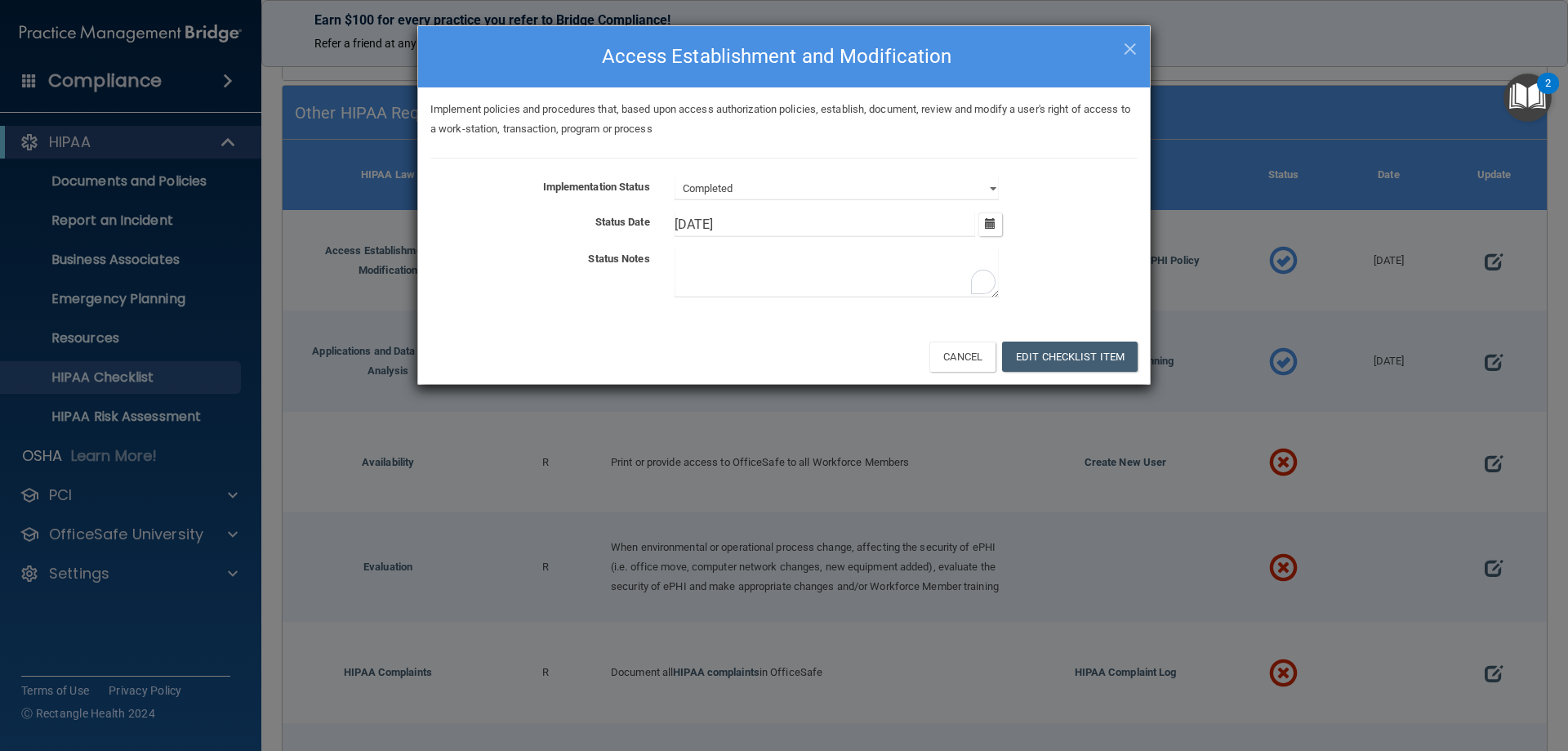
click at [709, 281] on textarea "To enrich screen reader interactions, please activate Accessibility in Grammarl…" at bounding box center [837, 273] width 324 height 48
click at [709, 282] on textarea "To enrich screen reader interactions, please activate Accessibility in Grammarl…" at bounding box center [837, 273] width 324 height 48
click at [955, 286] on textarea "To enrich screen reader interactions, please activate Accessibility in Grammarl…" at bounding box center [837, 273] width 324 height 48
type textarea "Doing through Open Dental Securities."
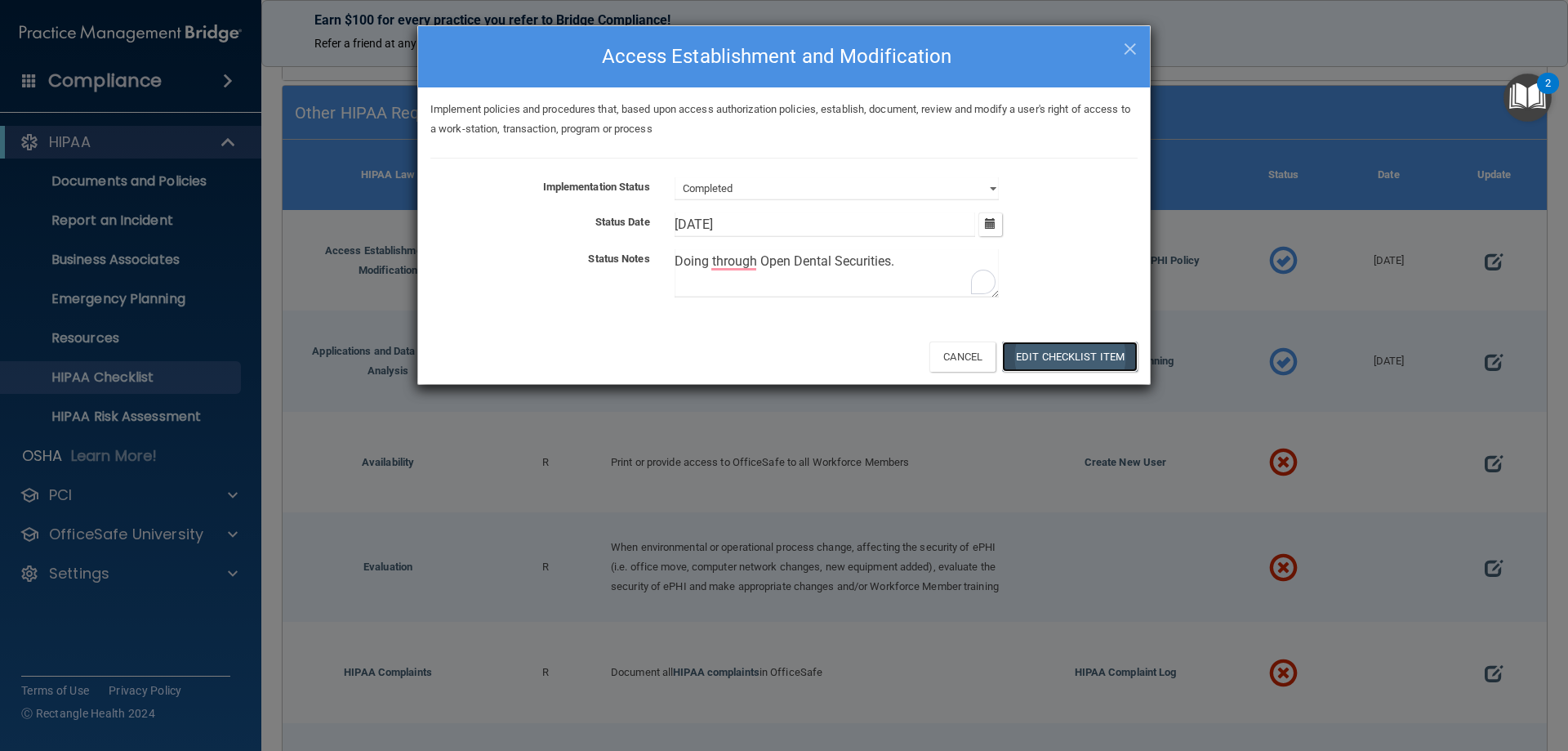
click at [1037, 365] on button "Edit Checklist Item" at bounding box center [1070, 356] width 136 height 30
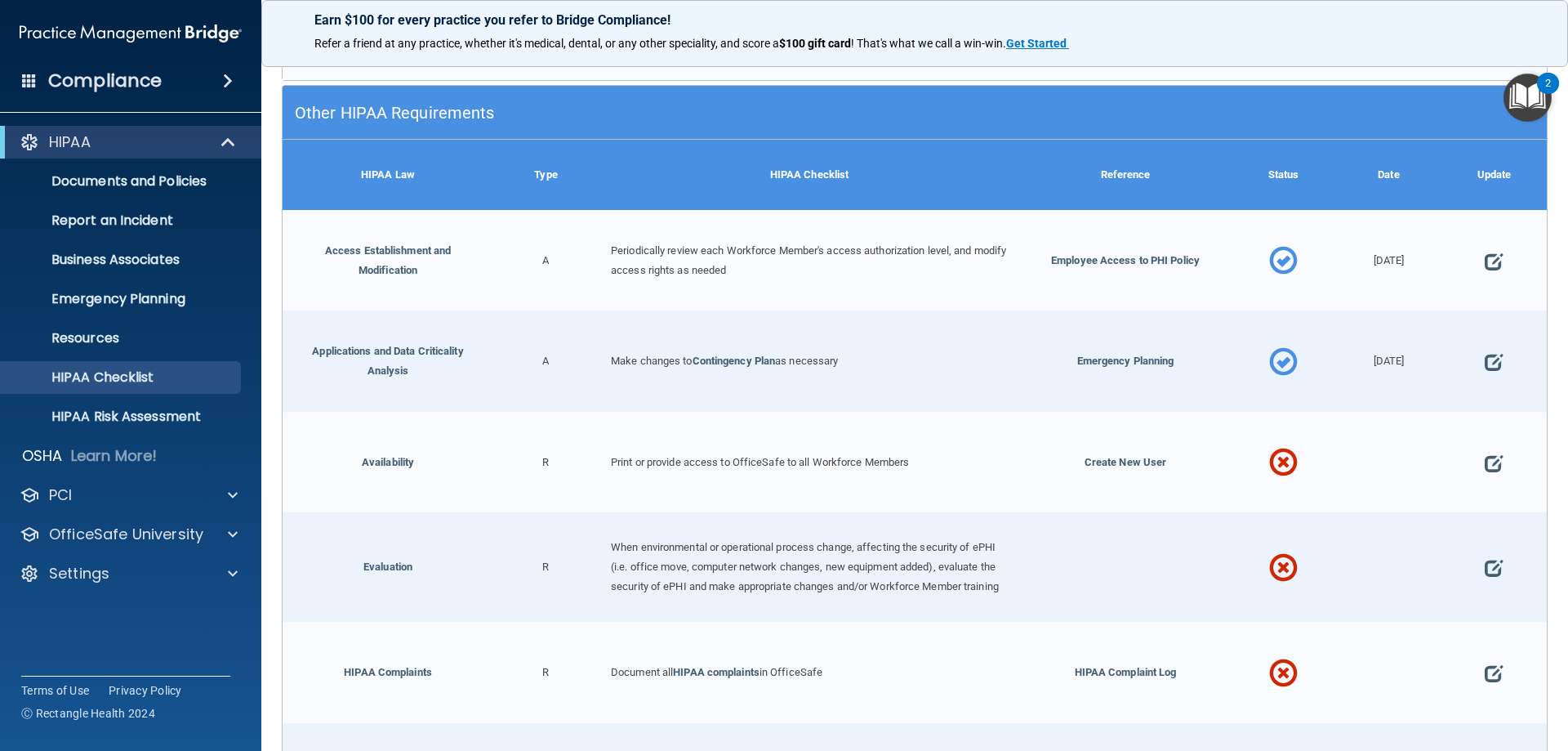
click at [1492, 449] on div at bounding box center [1494, 463] width 106 height 101
click at [1494, 352] on div at bounding box center [1494, 361] width 106 height 101
click at [1485, 346] on span at bounding box center [1494, 361] width 18 height 51
select select "completed"
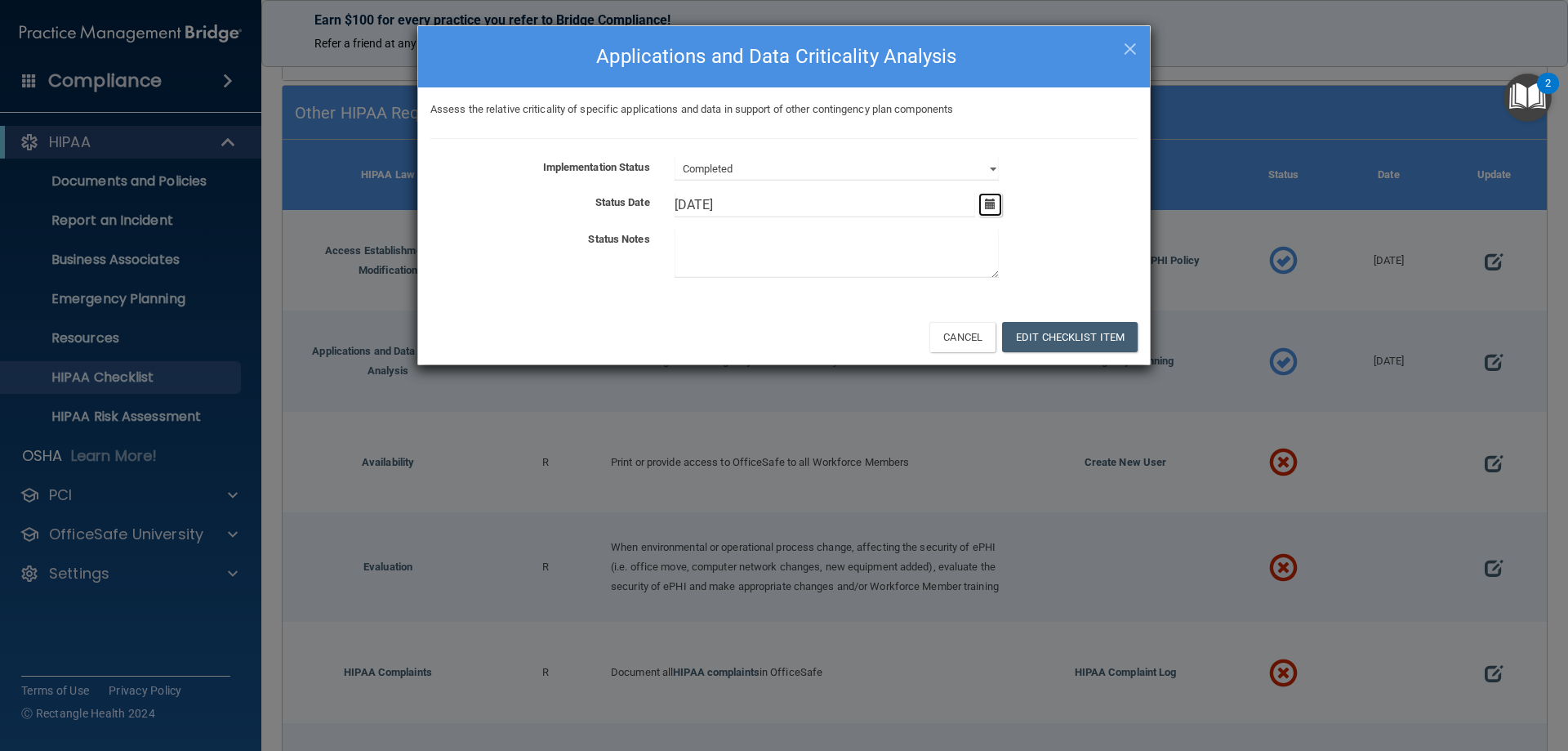
click at [991, 202] on icon "button" at bounding box center [991, 204] width 11 height 11
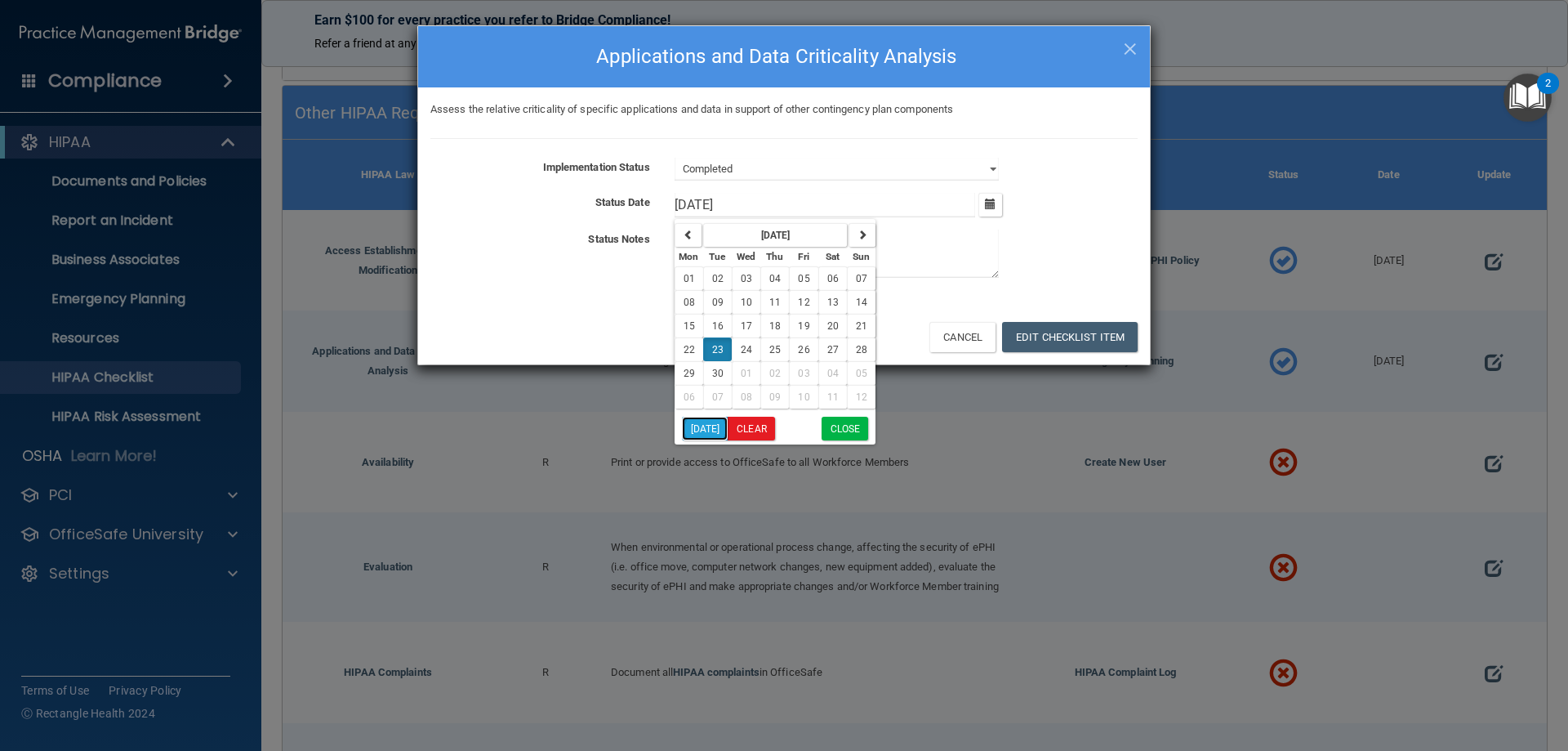
click at [714, 427] on button "Today" at bounding box center [706, 428] width 47 height 23
type input "9/10/25"
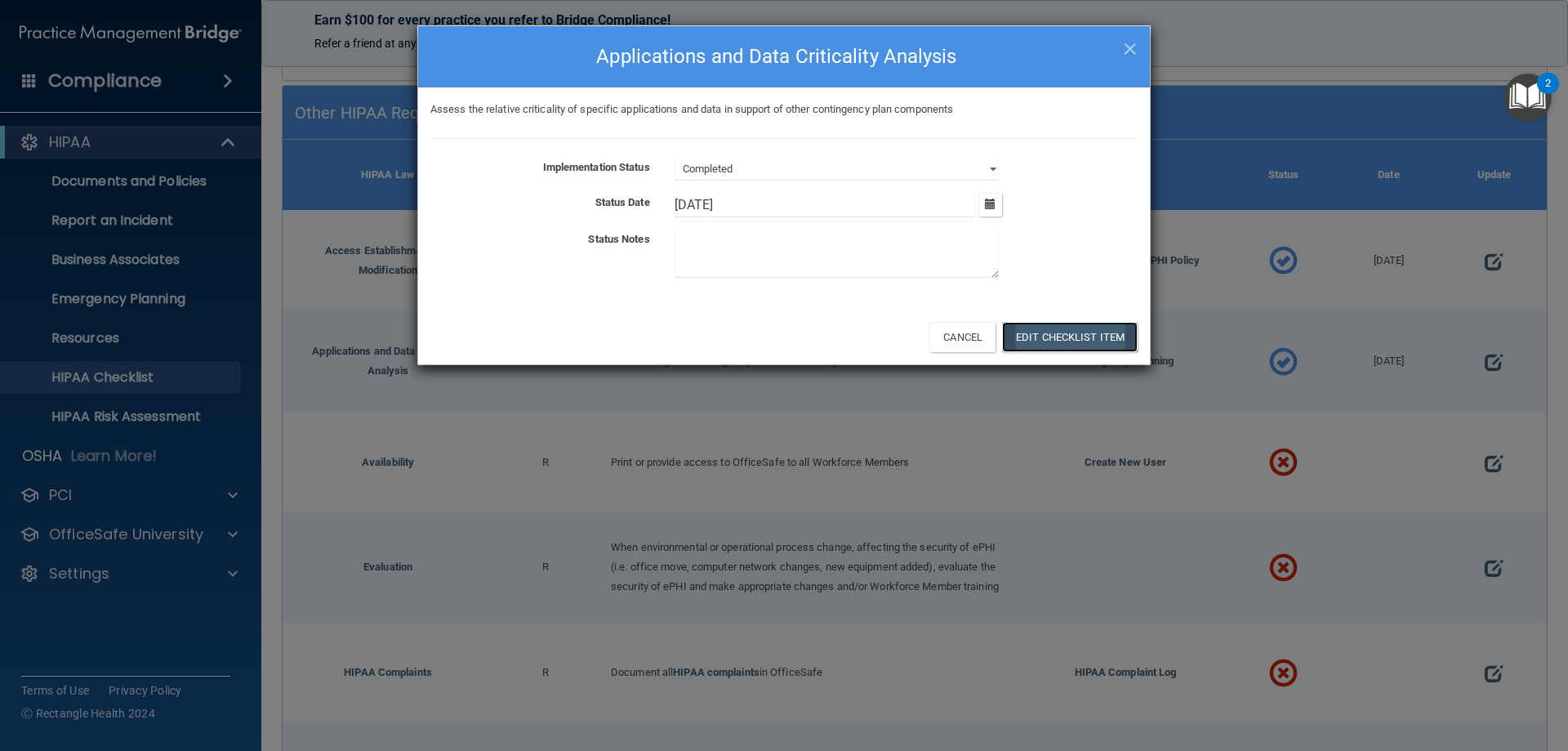
click at [1089, 342] on button "Edit Checklist Item" at bounding box center [1070, 336] width 136 height 30
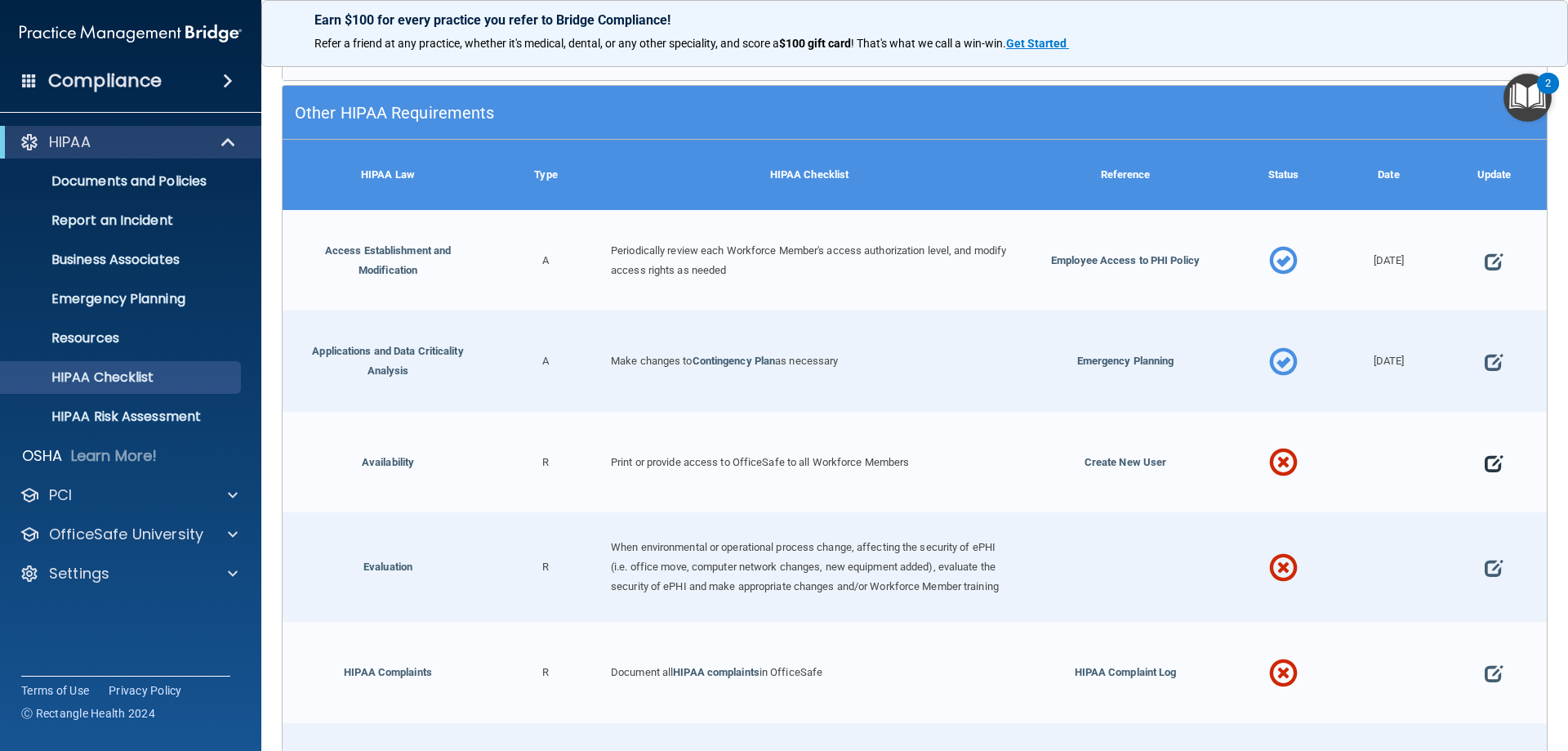
click at [1486, 452] on span at bounding box center [1494, 463] width 18 height 51
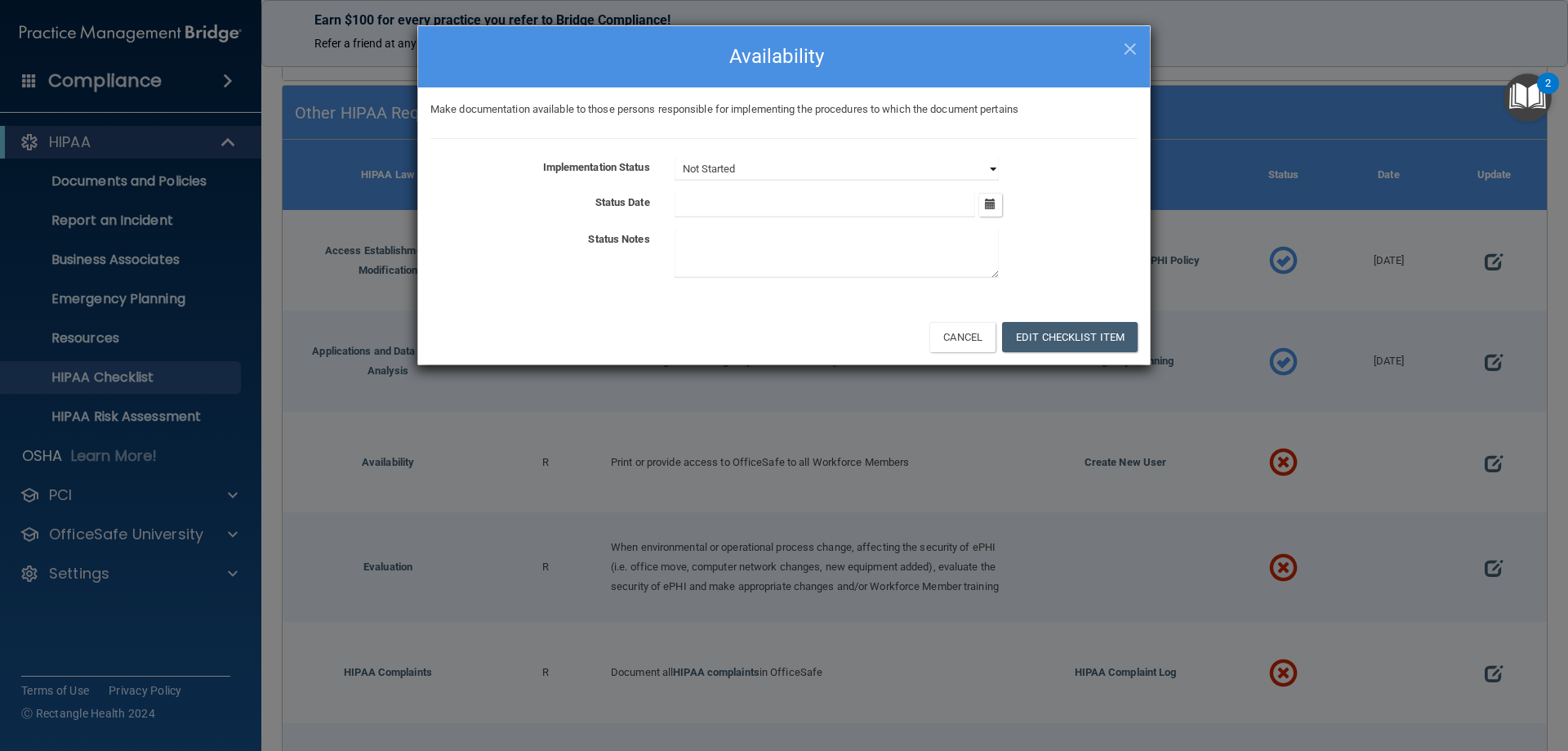
click at [988, 172] on select "Not Started In Progress Completed" at bounding box center [837, 168] width 324 height 23
select select "completed"
click at [675, 157] on select "Not Started In Progress Completed" at bounding box center [837, 168] width 324 height 23
click at [986, 211] on button "button" at bounding box center [991, 204] width 23 height 23
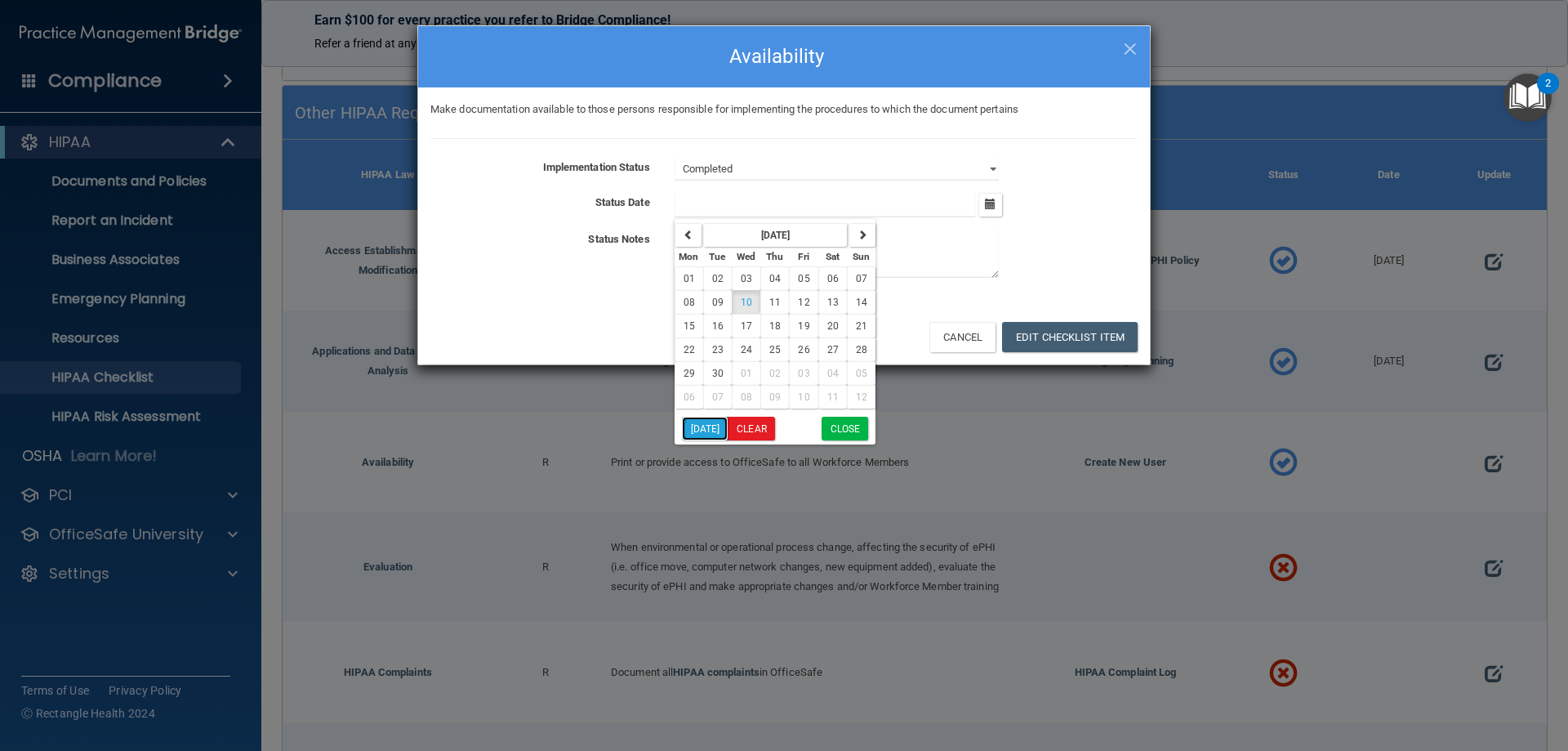
click at [700, 431] on button "Today" at bounding box center [706, 428] width 47 height 23
type input "9/10/25"
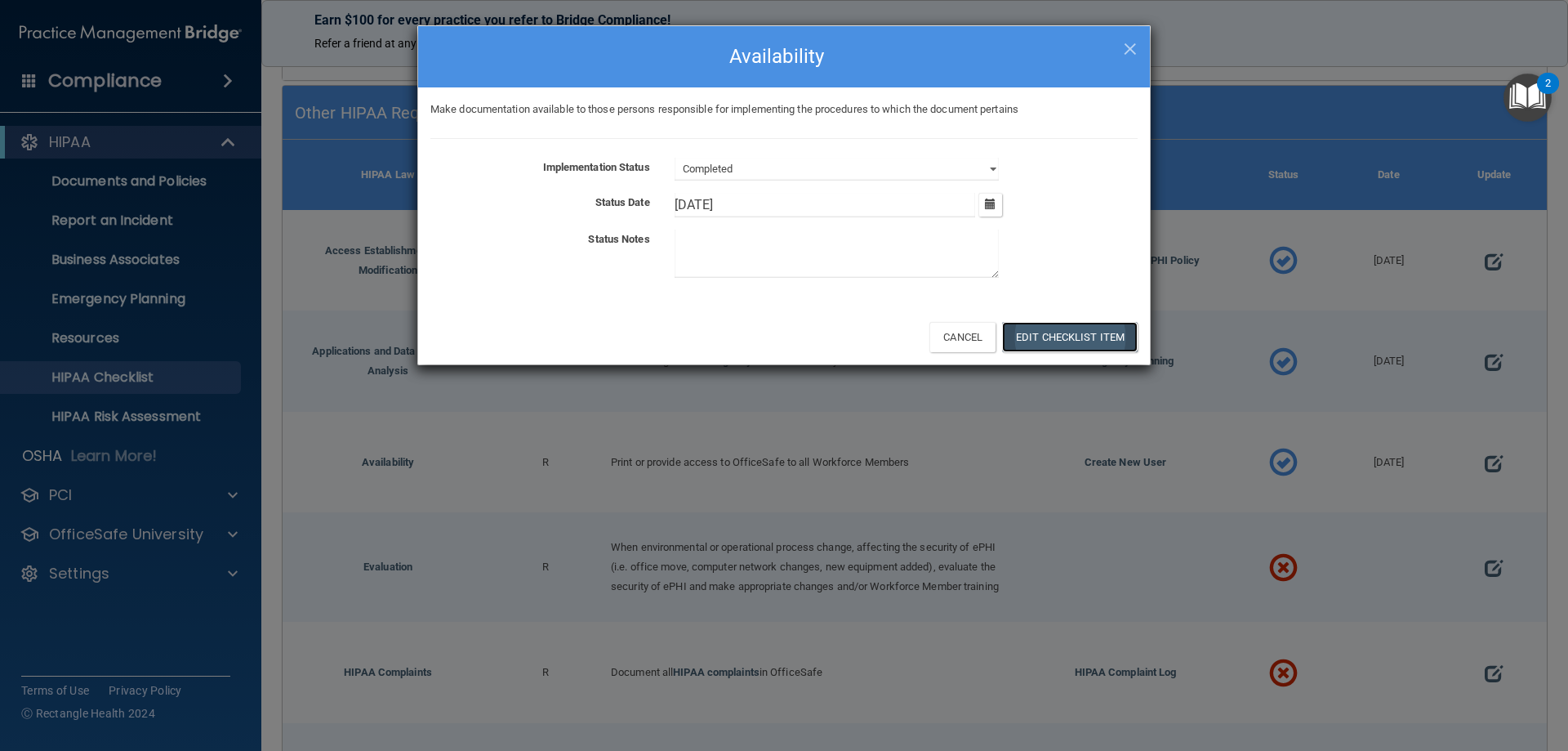
click at [1047, 337] on button "Edit Checklist Item" at bounding box center [1070, 336] width 136 height 30
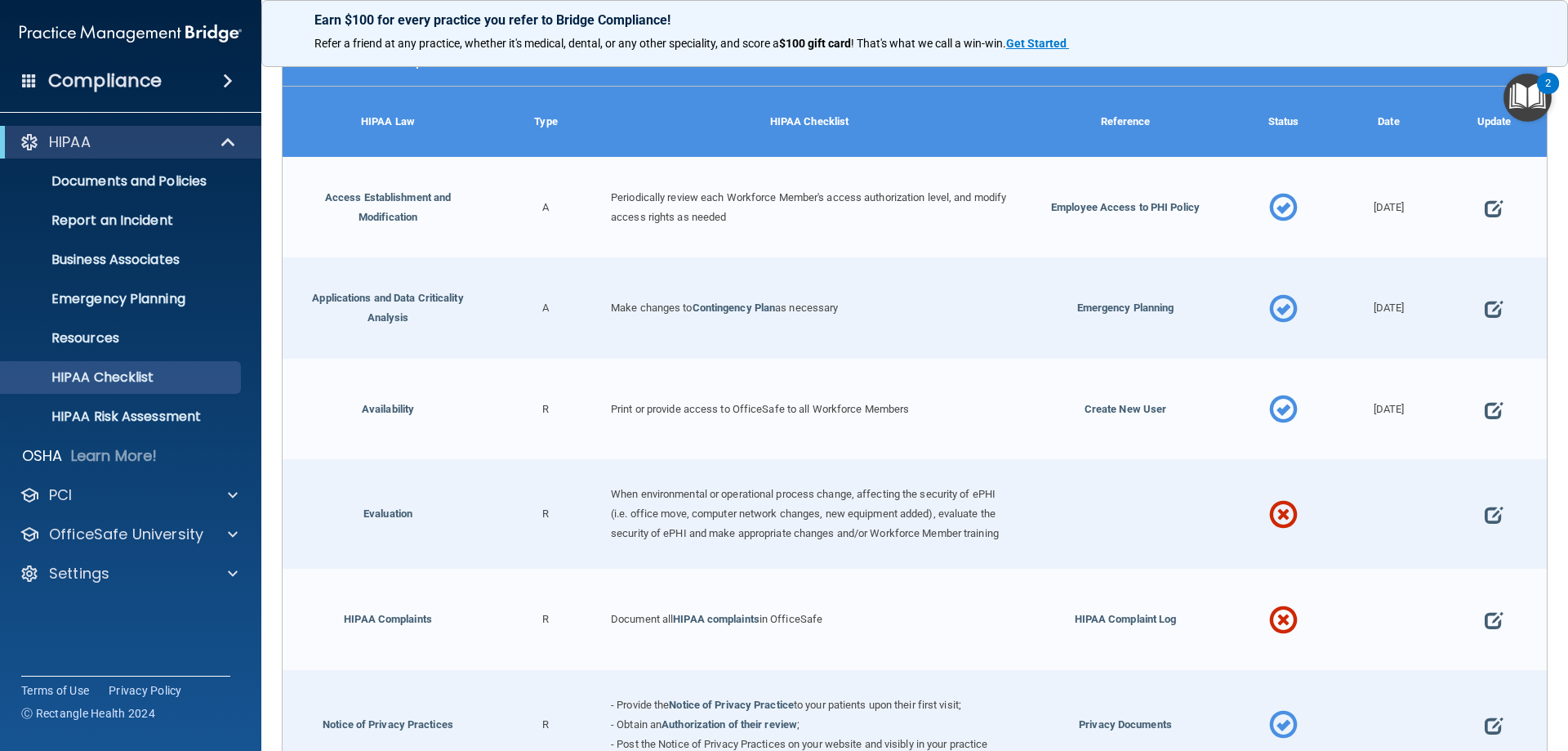
scroll to position [1245, 0]
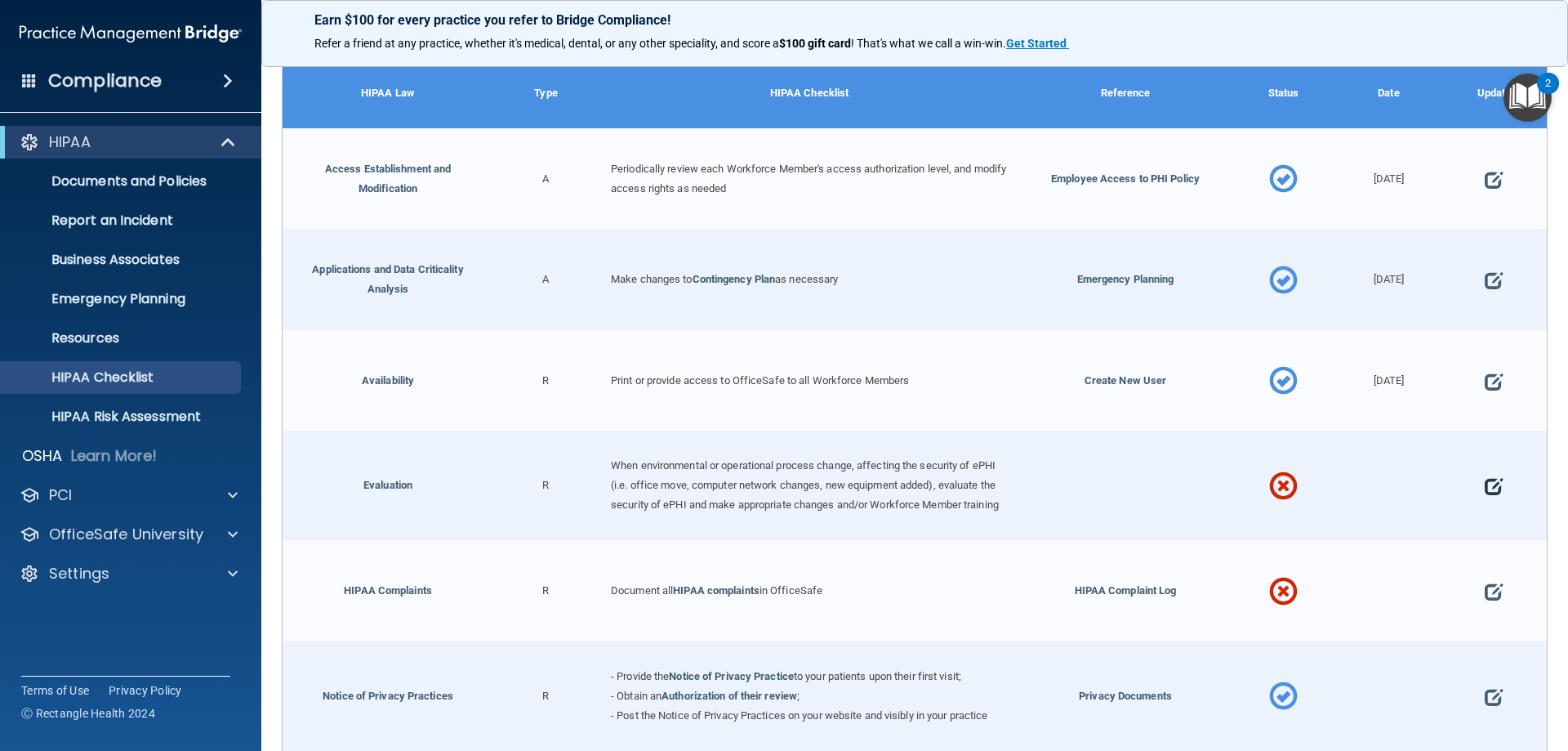
click at [1489, 486] on span at bounding box center [1494, 487] width 18 height 51
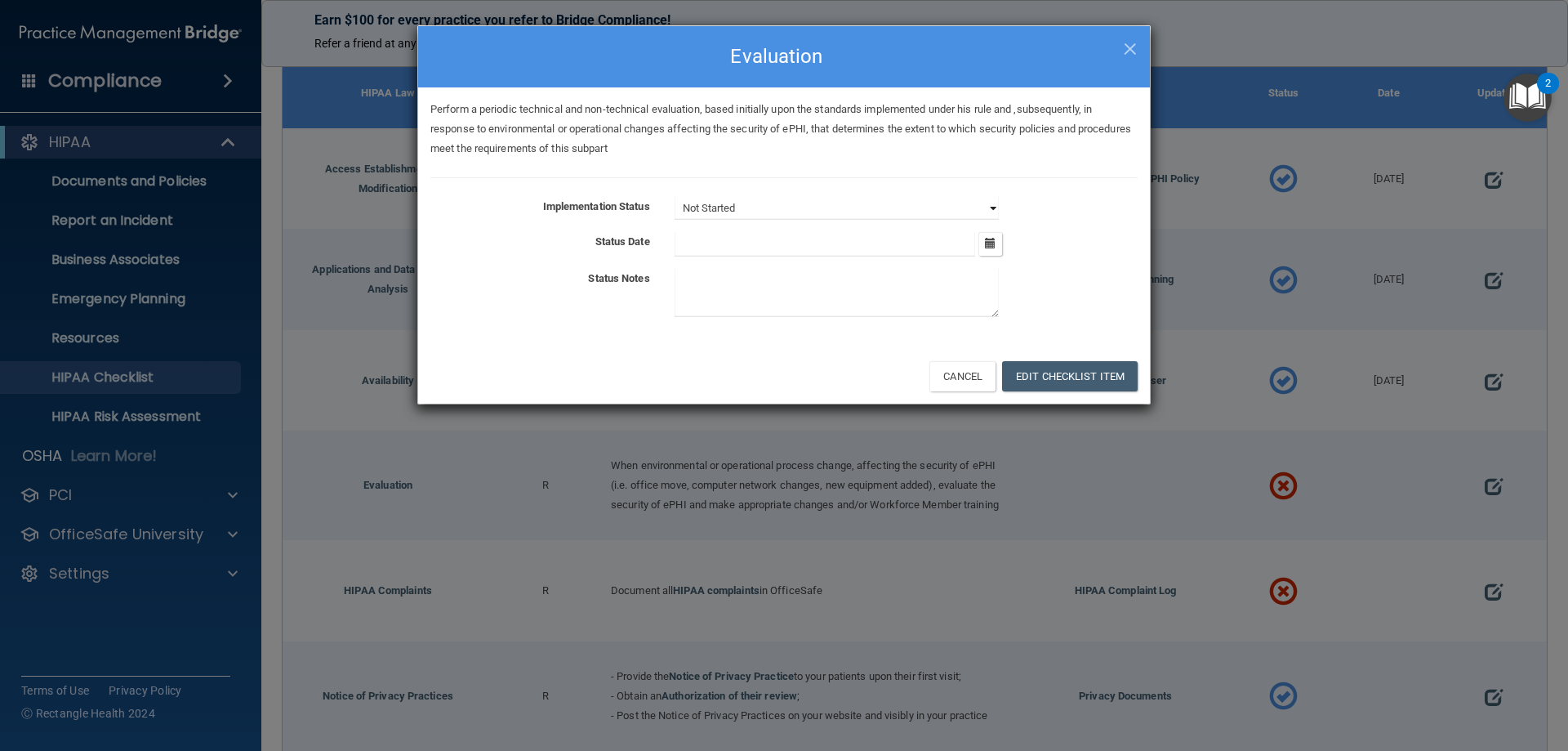
click at [782, 201] on select "Not Started In Progress Completed" at bounding box center [837, 208] width 324 height 23
select select "completed"
click at [675, 197] on select "Not Started In Progress Completed" at bounding box center [837, 208] width 324 height 23
click at [984, 245] on button "button" at bounding box center [991, 244] width 23 height 23
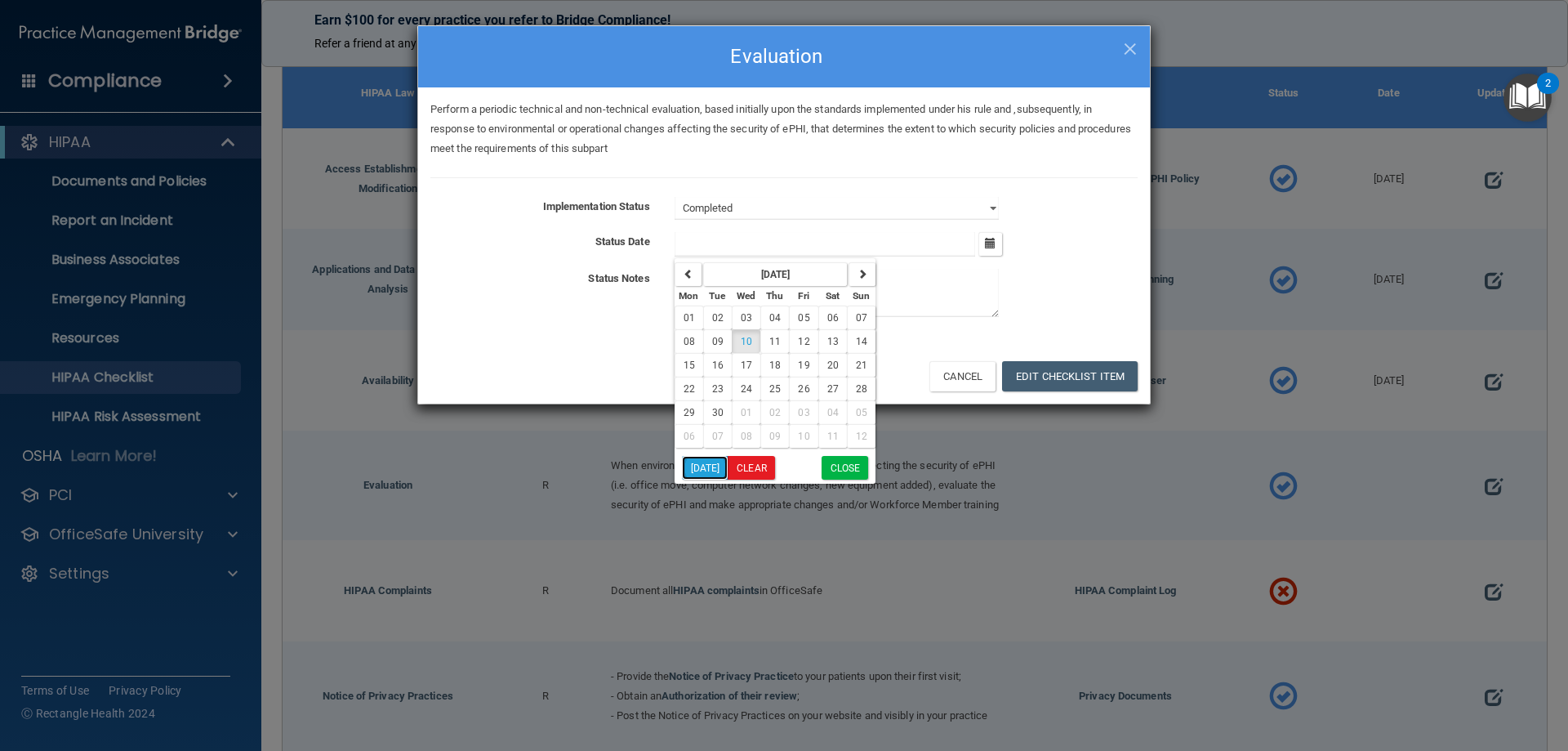
click at [720, 462] on button "Today" at bounding box center [706, 467] width 47 height 23
type input "9/10/25"
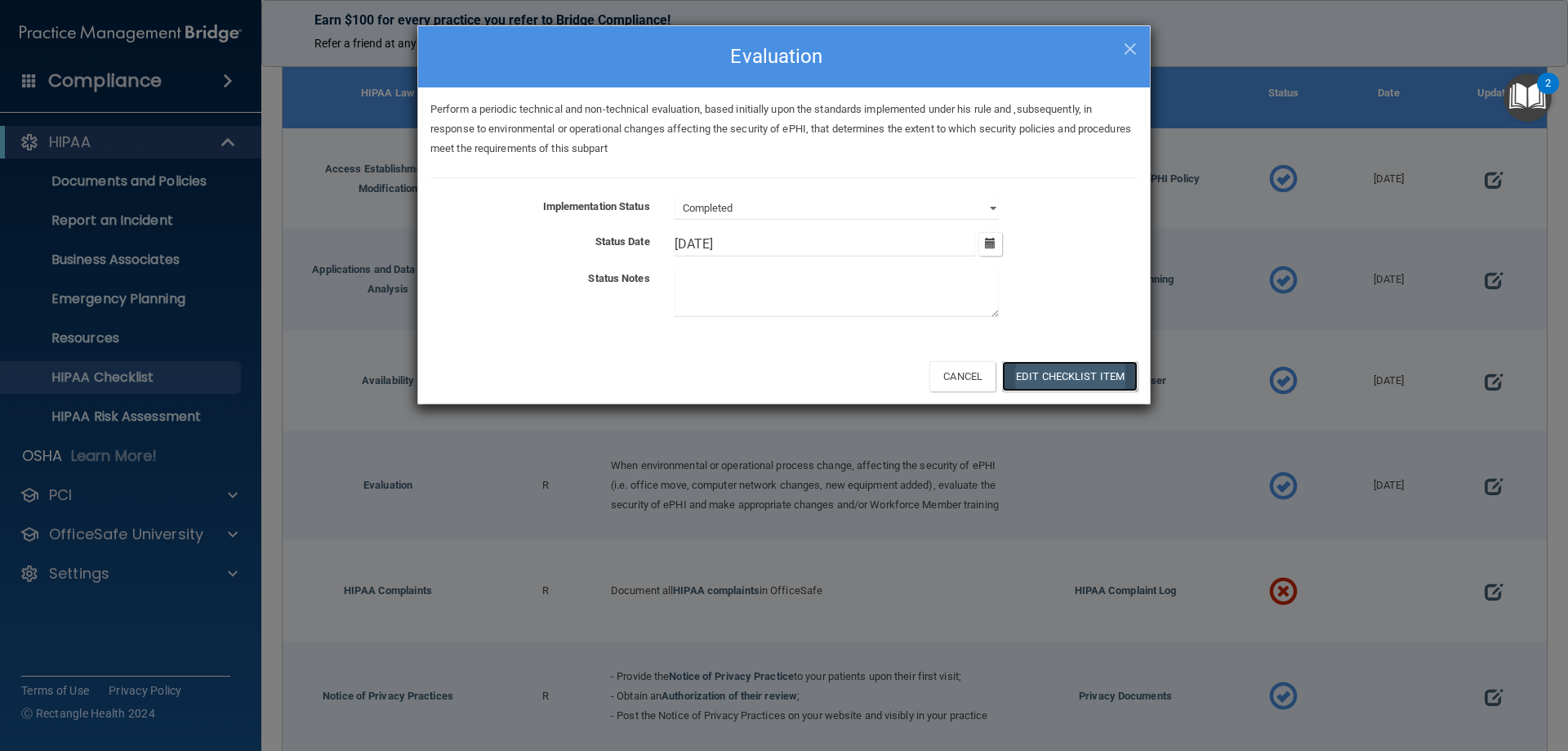
click at [1025, 367] on button "Edit Checklist Item" at bounding box center [1070, 375] width 136 height 30
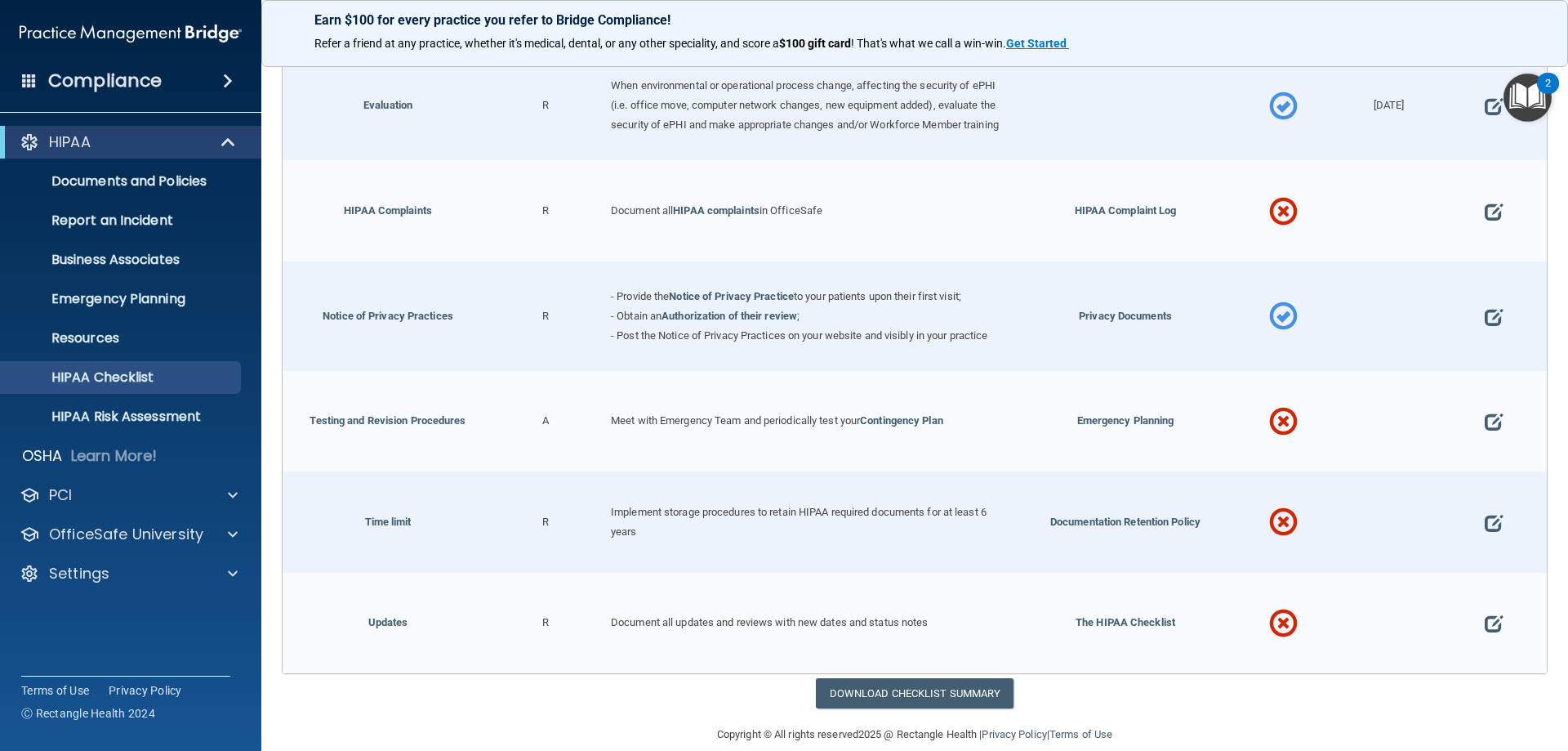
scroll to position [1654, 0]
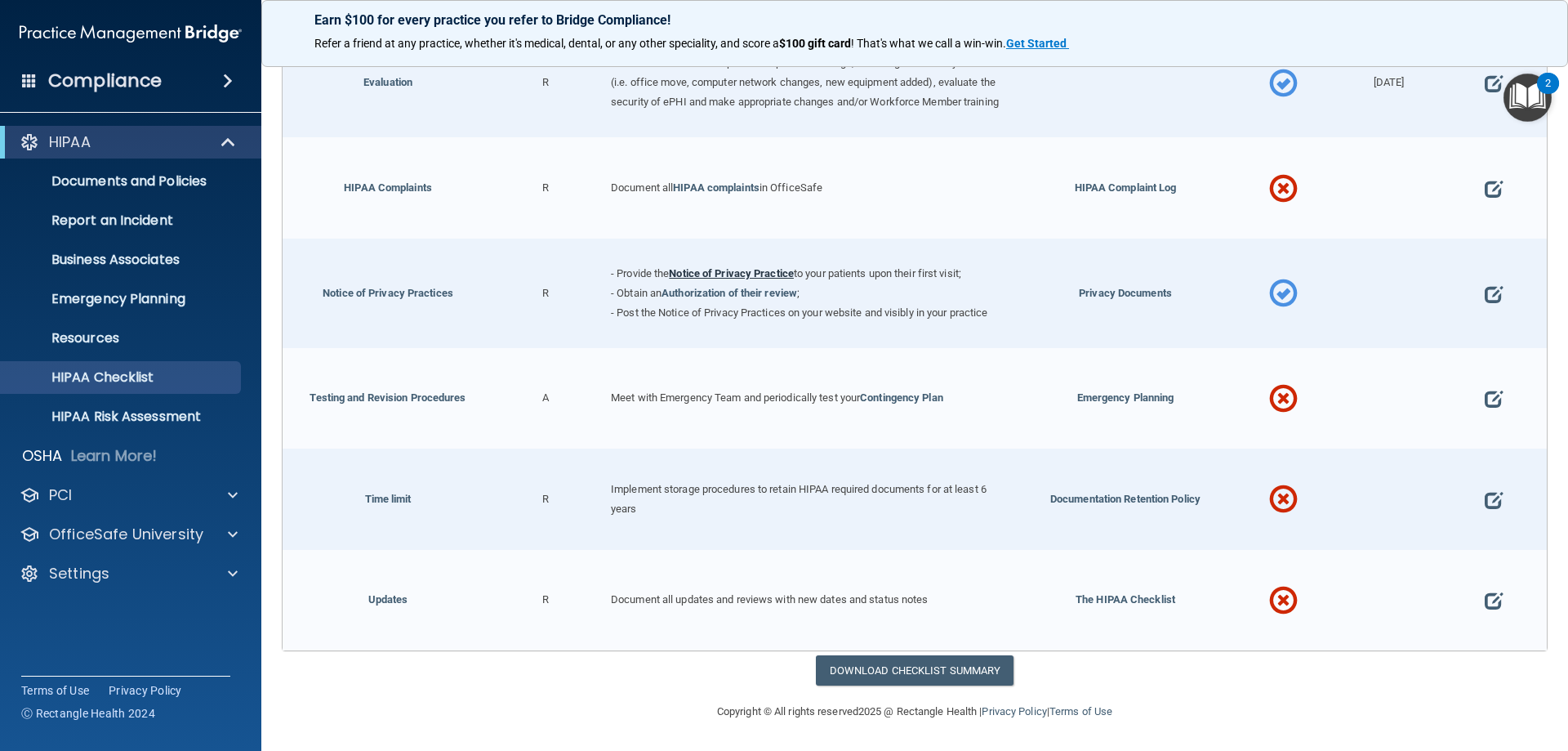
click at [741, 277] on link "Notice of Privacy Practice" at bounding box center [731, 274] width 125 height 13
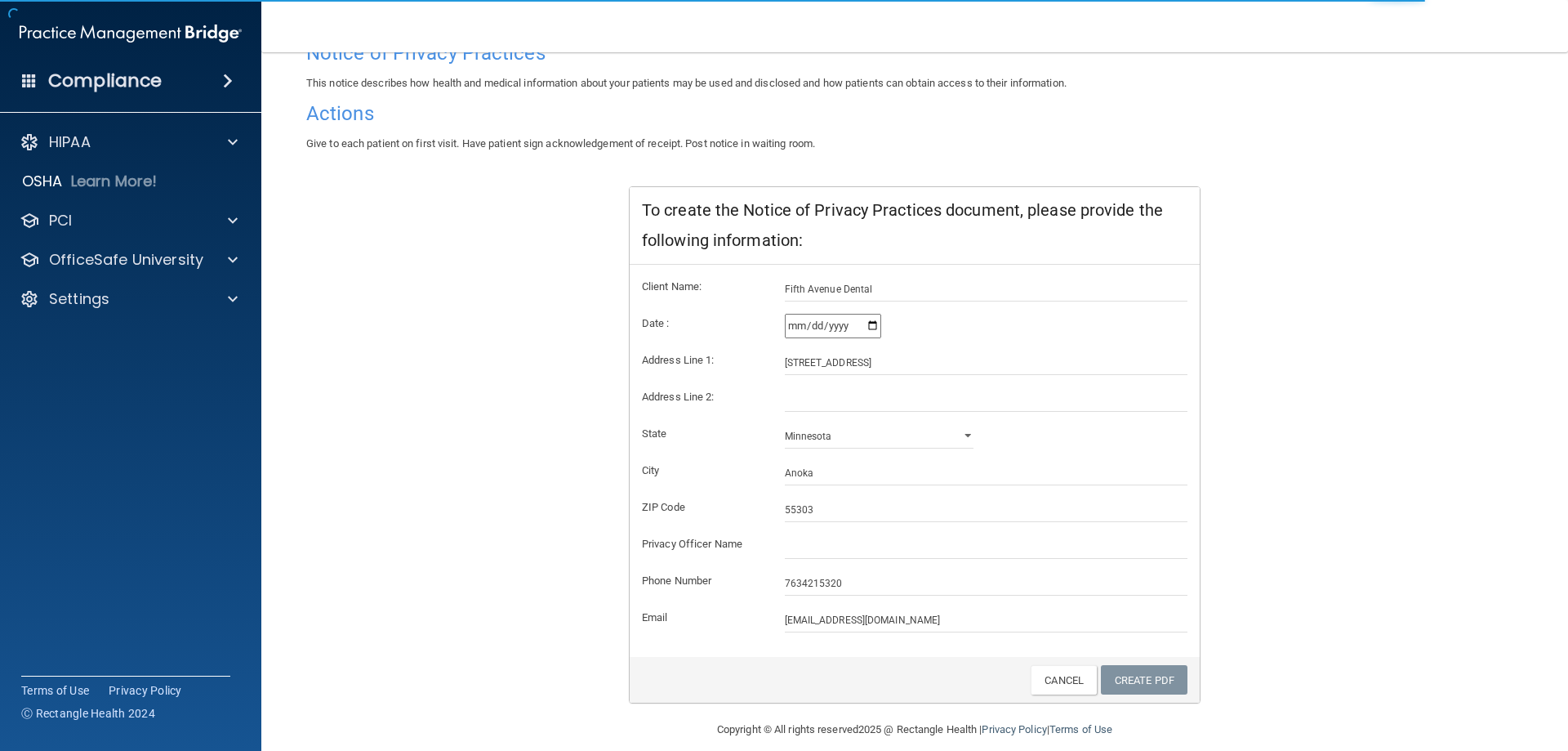
scroll to position [156, 0]
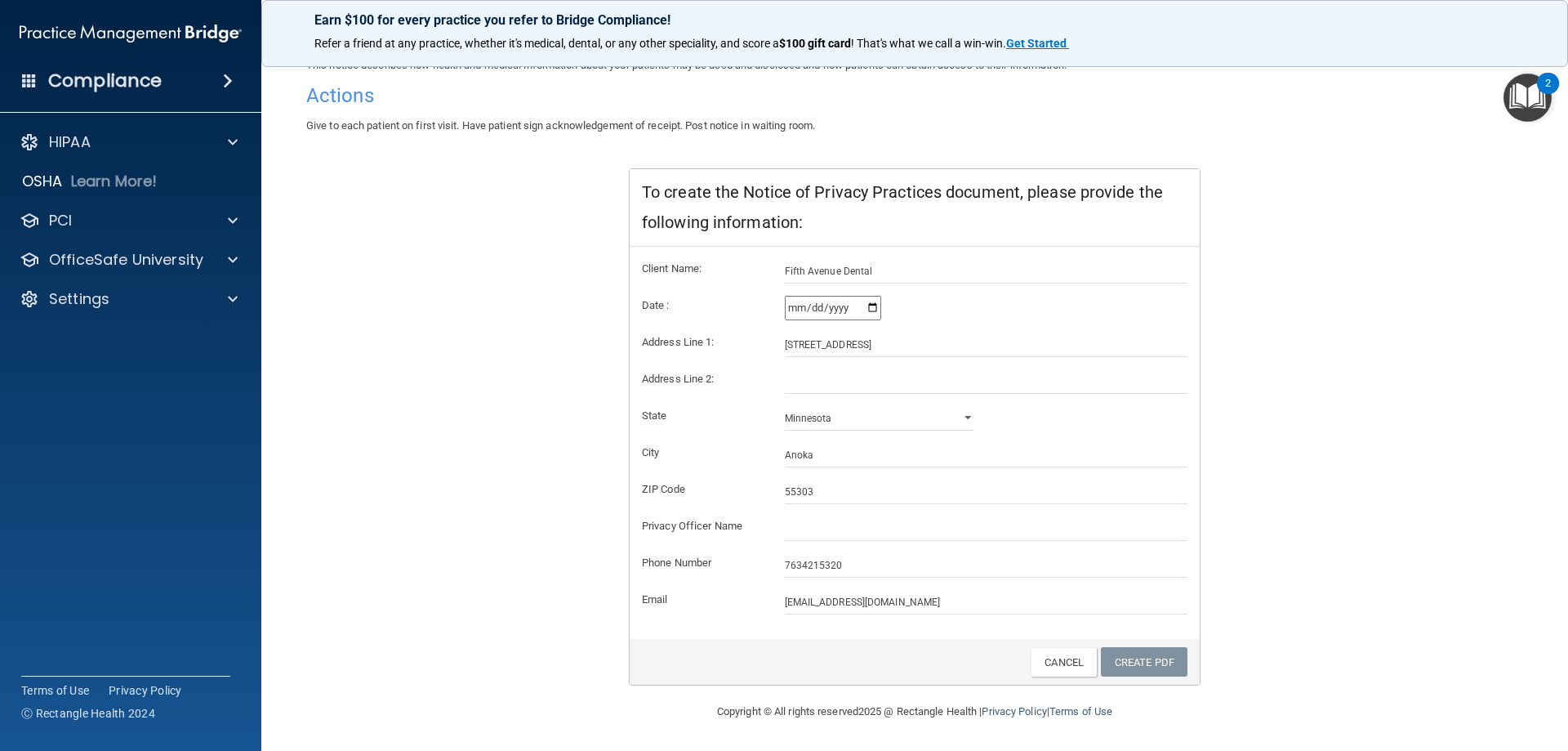
click at [867, 312] on input "[DATE]" at bounding box center [833, 307] width 97 height 24
click at [832, 617] on div "Client Name: [GEOGRAPHIC_DATA] Dental Date : [DATE] Address Line 1: [GEOGRAPHIC…" at bounding box center [915, 443] width 570 height 392
click at [913, 279] on input "Fifth Avenue Dental" at bounding box center [987, 271] width 403 height 24
click at [1155, 665] on link "Create PDF" at bounding box center [1144, 662] width 87 height 30
click at [794, 568] on input "7634215320" at bounding box center [987, 565] width 403 height 24
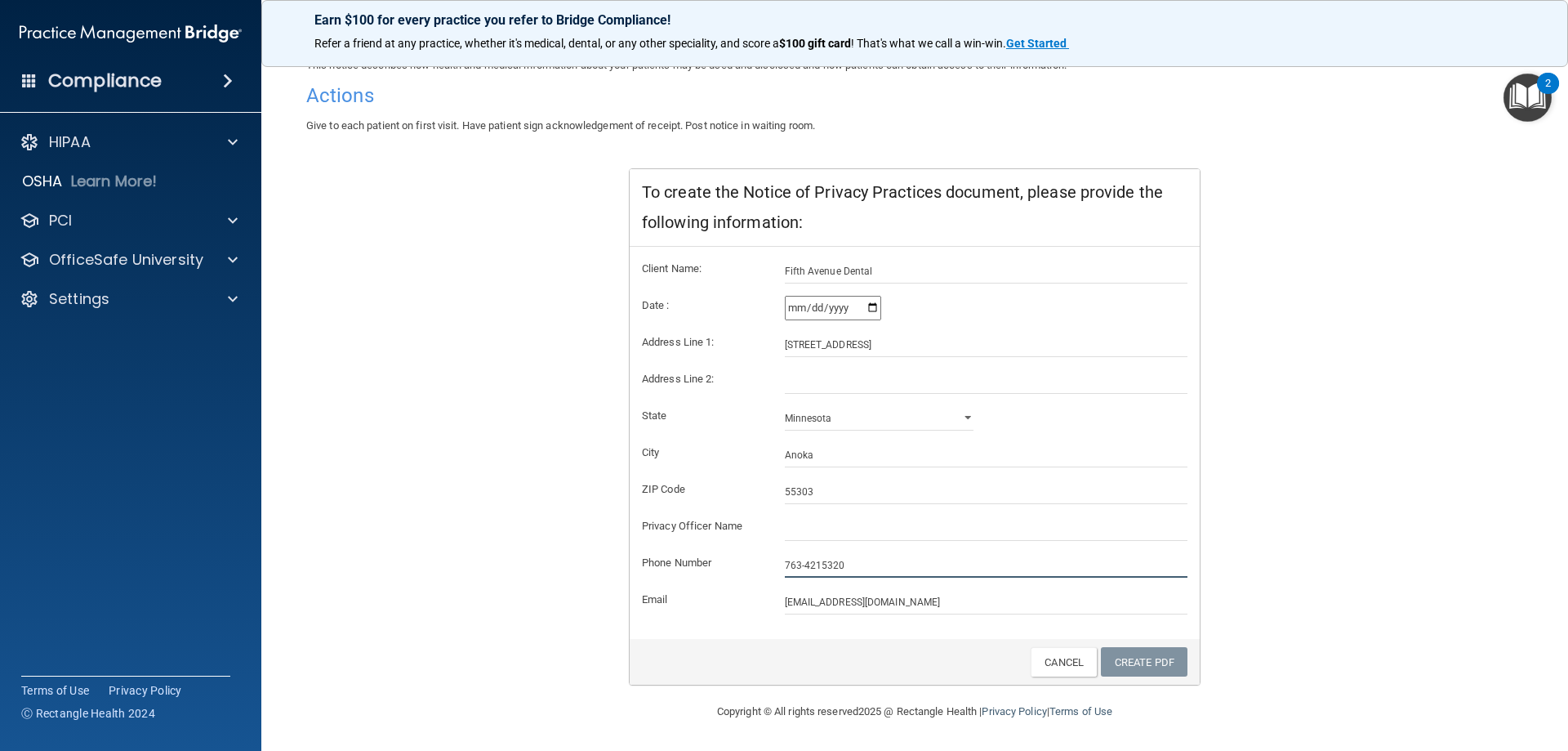
click at [814, 563] on input "763-4215320" at bounding box center [987, 565] width 403 height 24
type input "[PHONE_NUMBER]"
click at [942, 599] on input "[EMAIL_ADDRESS][DOMAIN_NAME]" at bounding box center [987, 602] width 403 height 24
click at [1128, 668] on link "Create PDF" at bounding box center [1144, 662] width 87 height 30
click at [1129, 667] on link "Create PDF" at bounding box center [1144, 662] width 87 height 30
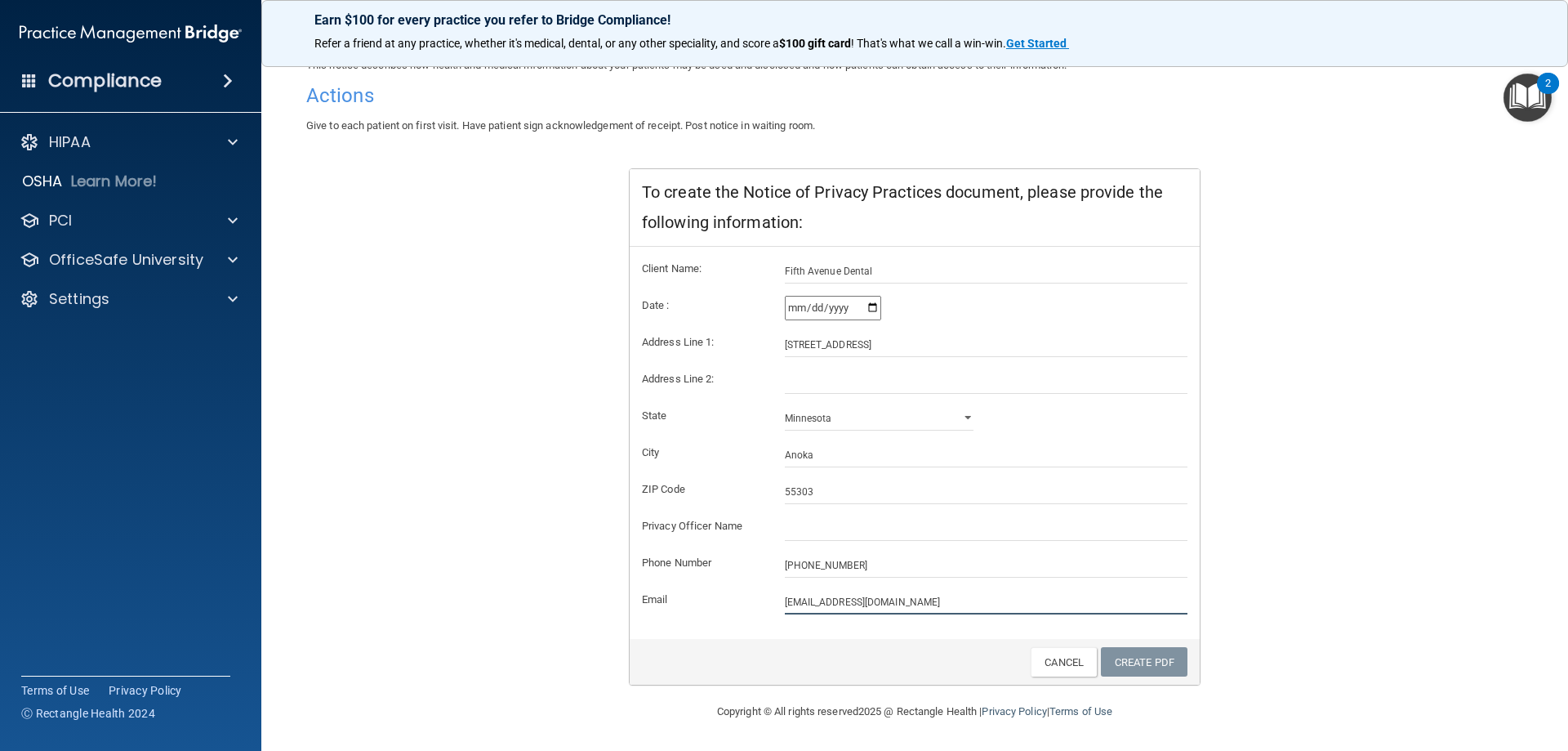
click at [950, 597] on input "[EMAIL_ADDRESS][DOMAIN_NAME]" at bounding box center [987, 602] width 403 height 24
click at [891, 277] on input "Fifth Avenue Dental" at bounding box center [987, 271] width 403 height 24
click at [1131, 662] on link "Create PDF" at bounding box center [1144, 662] width 87 height 30
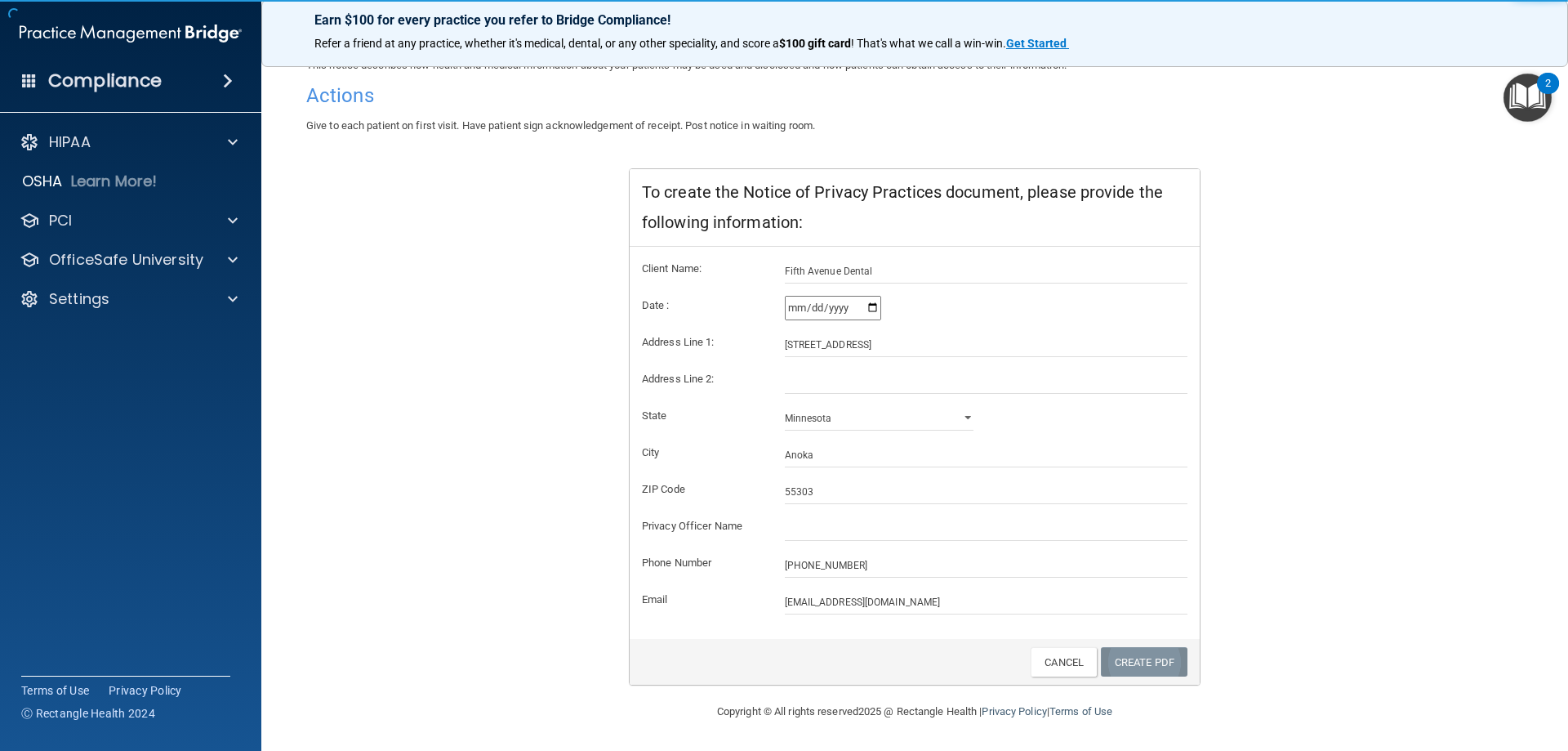
click at [1131, 662] on link "Create PDF" at bounding box center [1144, 662] width 87 height 30
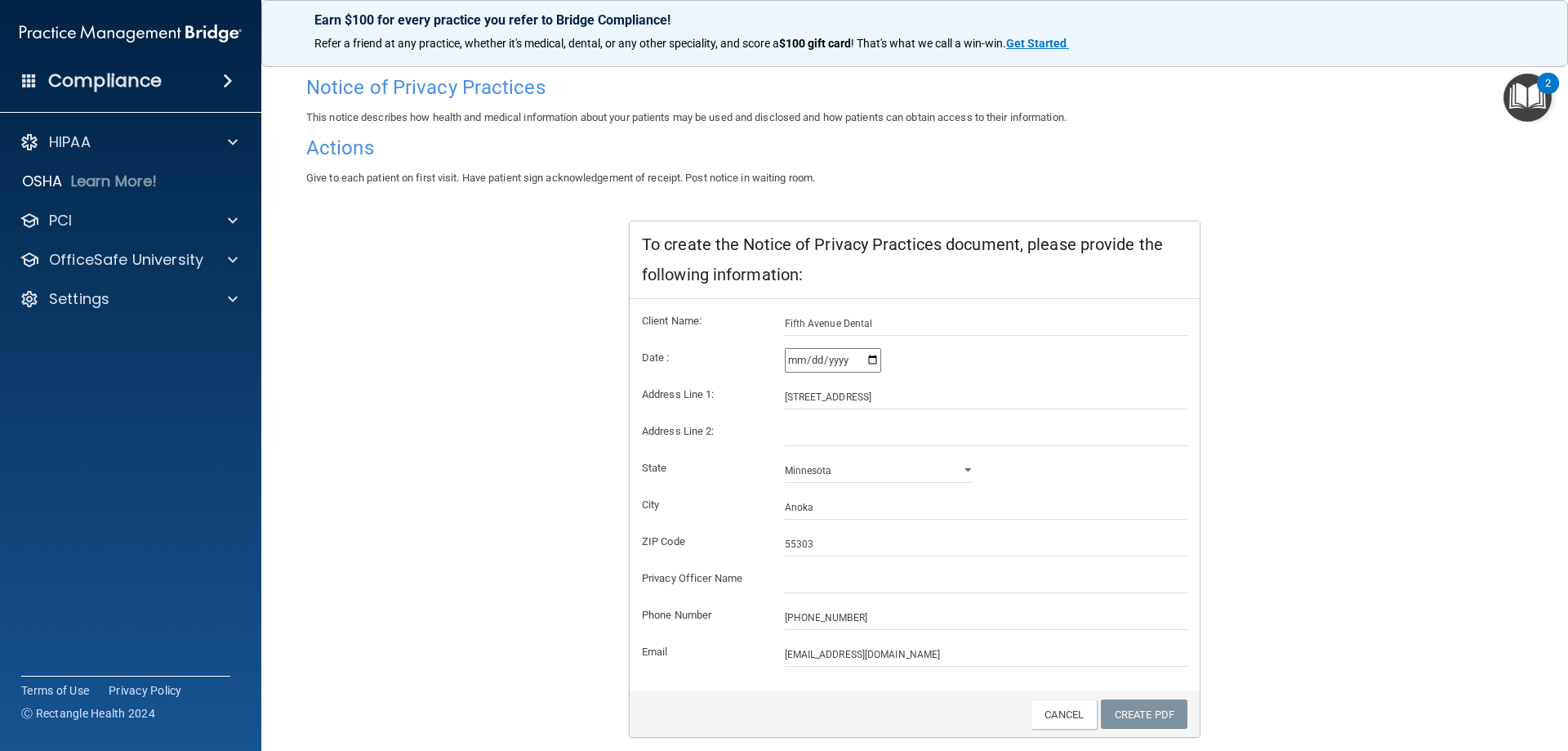
scroll to position [74, 0]
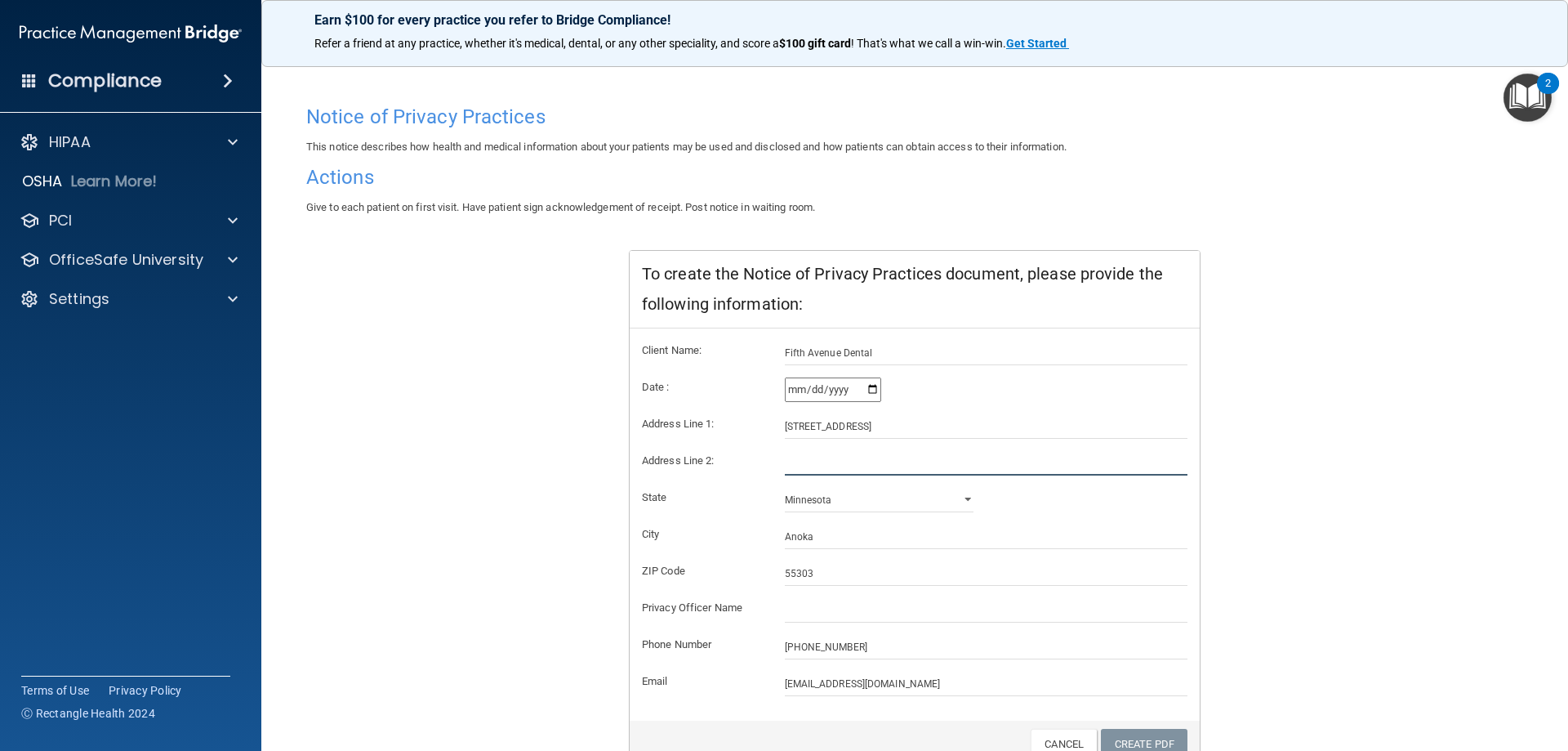
click at [816, 453] on input "text" at bounding box center [987, 463] width 403 height 24
click at [845, 606] on input "text" at bounding box center [987, 610] width 403 height 24
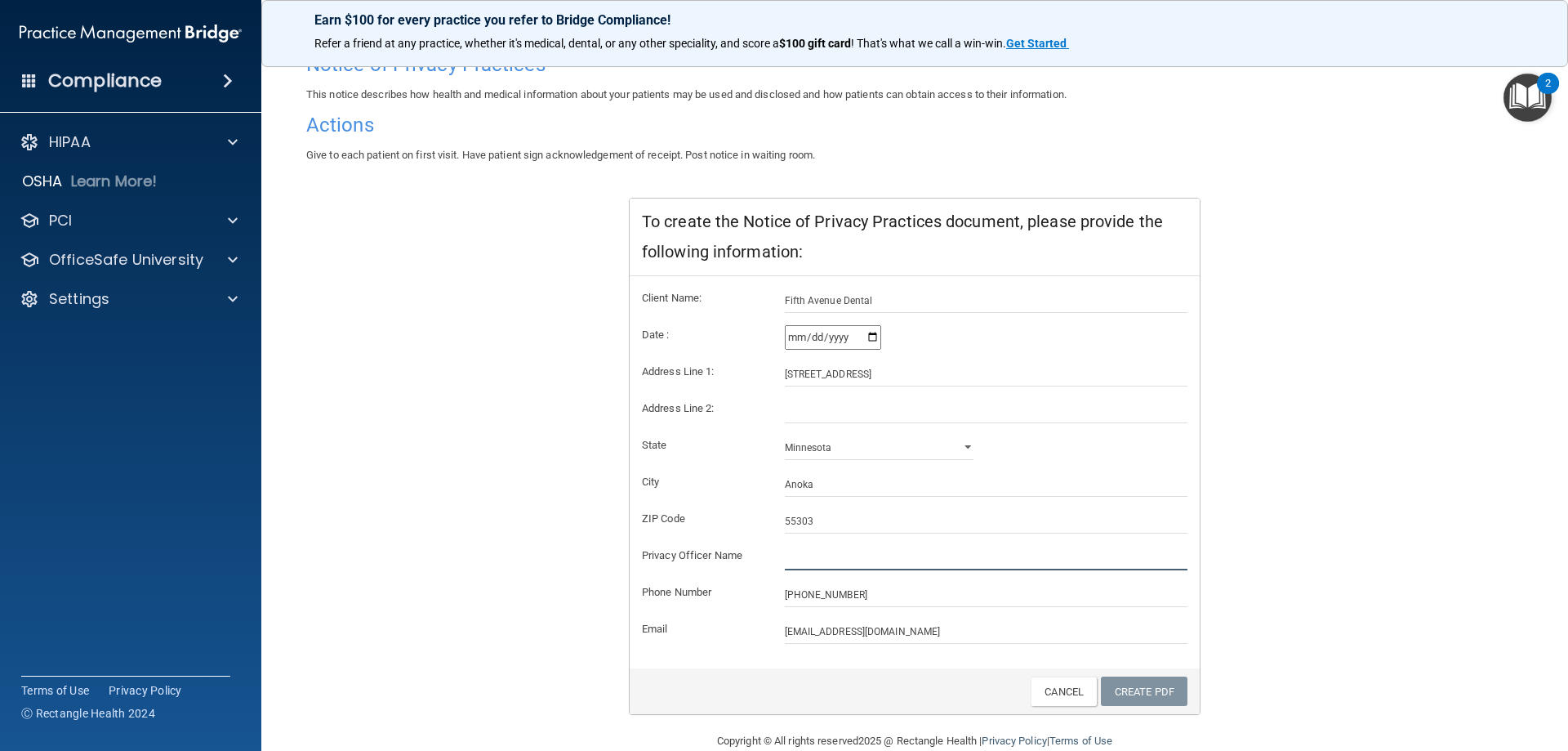
scroll to position [156, 0]
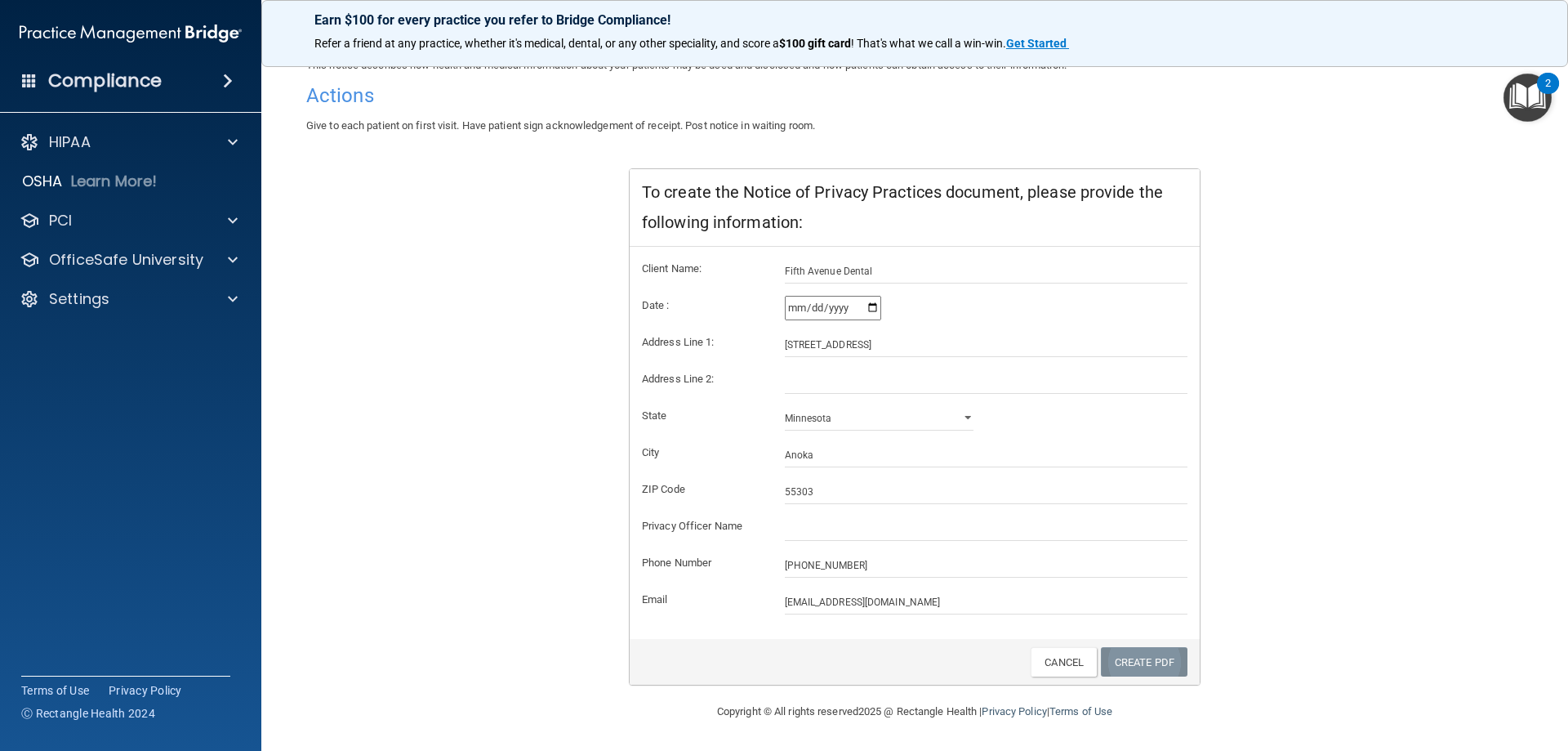
click at [1131, 662] on link "Create PDF" at bounding box center [1144, 662] width 87 height 30
click at [882, 269] on input "Fifth Avenue Dental" at bounding box center [987, 271] width 403 height 24
click at [966, 424] on div "Alabama Alaska Arizona Arkansas California Colorado Connecticut Delaware Distri…" at bounding box center [879, 418] width 214 height 24
click at [961, 419] on select "Alabama Alaska Arizona Arkansas California Colorado Connecticut Delaware Distri…" at bounding box center [880, 418] width 190 height 24
click at [785, 406] on select "Alabama Alaska Arizona Arkansas California Colorado Connecticut Delaware Distri…" at bounding box center [880, 418] width 190 height 24
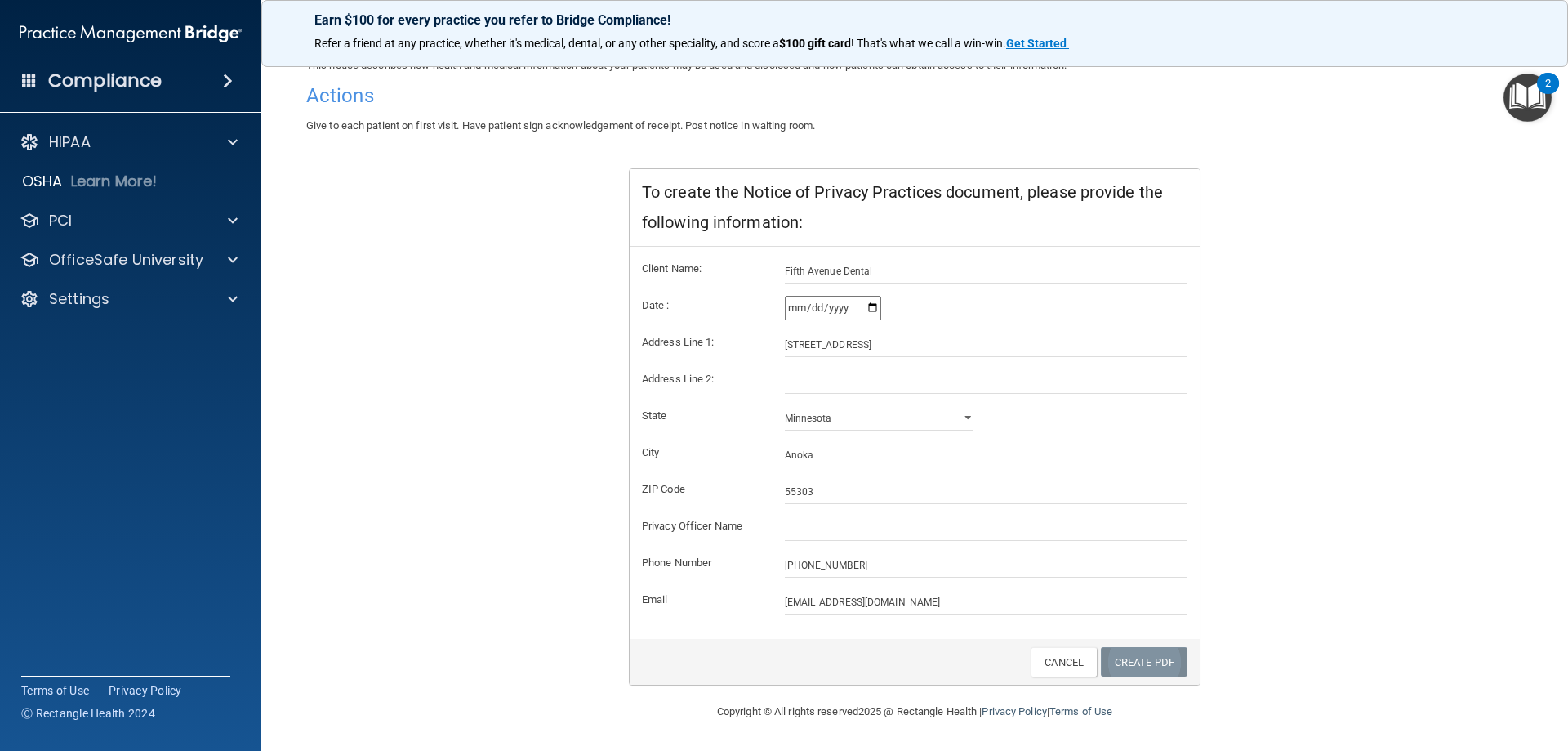
click at [1151, 666] on link "Create PDF" at bounding box center [1144, 662] width 87 height 30
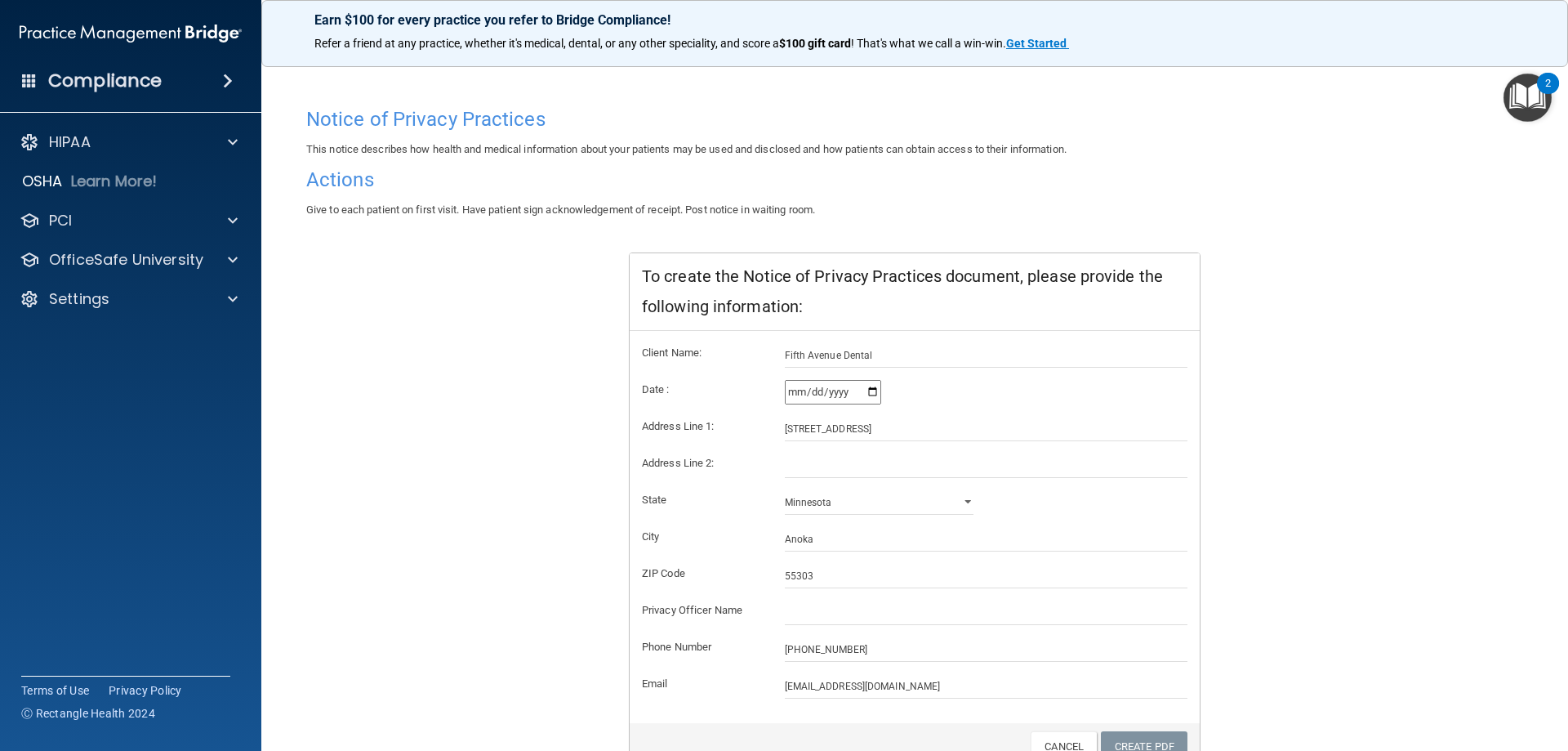
scroll to position [0, 0]
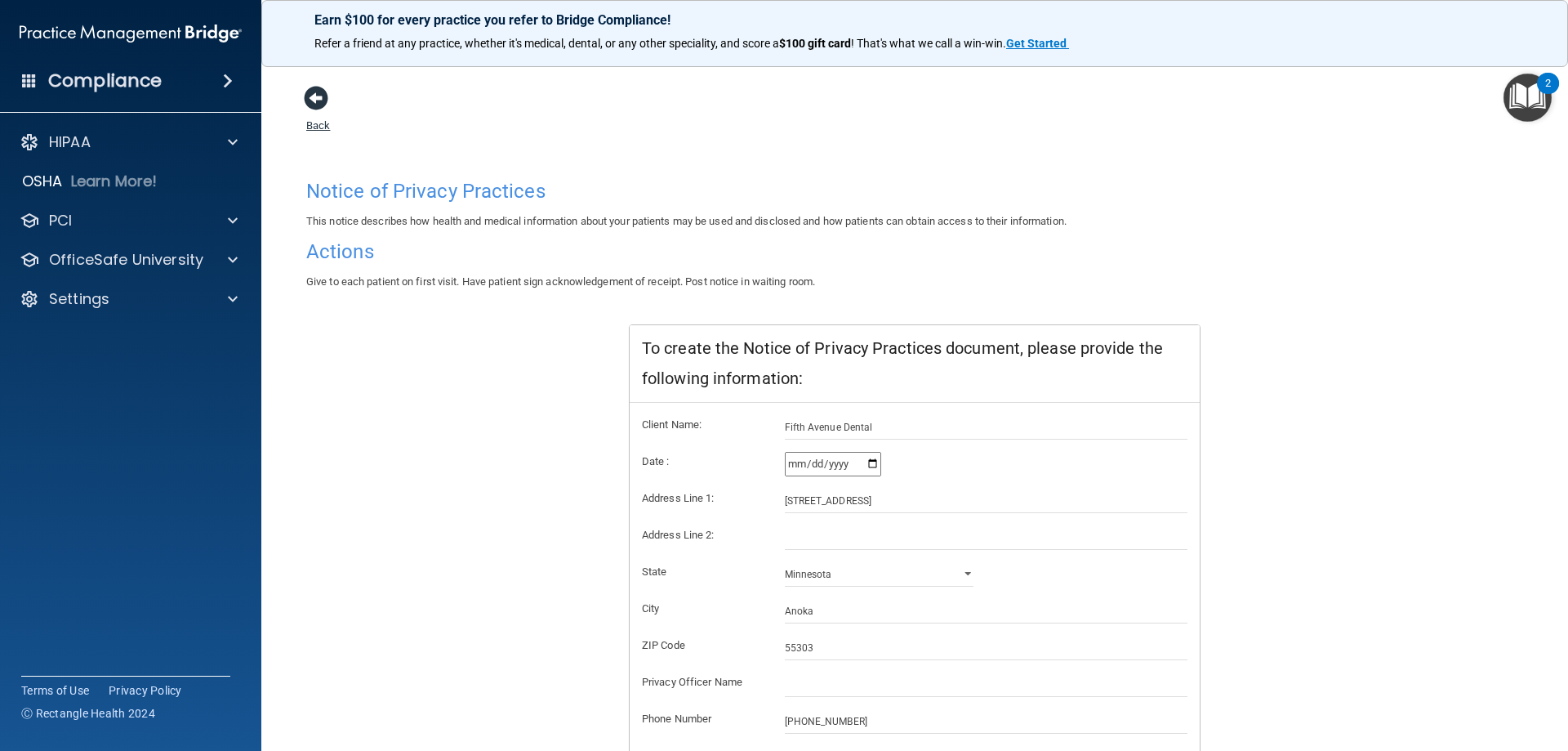
click at [313, 106] on span at bounding box center [315, 98] width 24 height 24
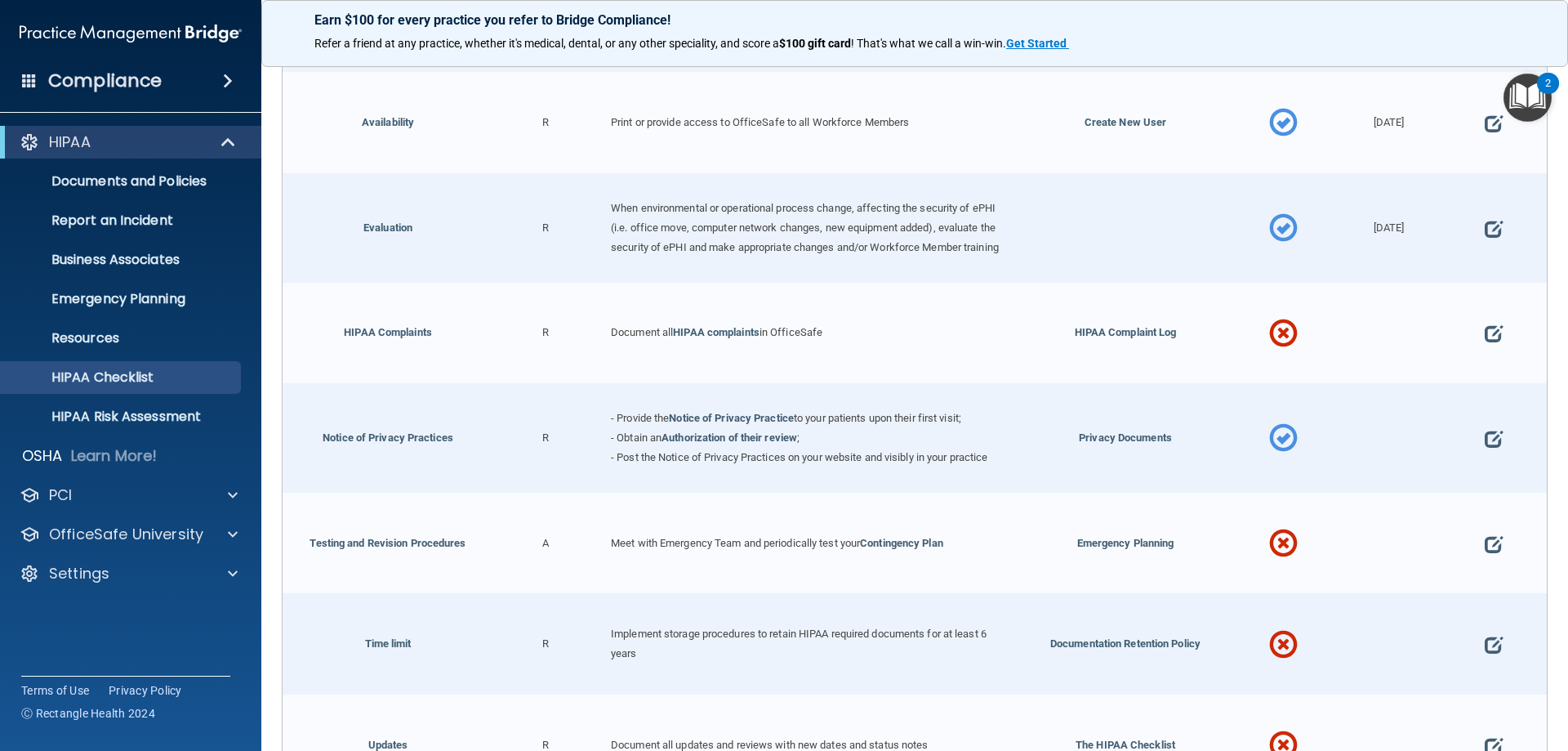
scroll to position [712, 0]
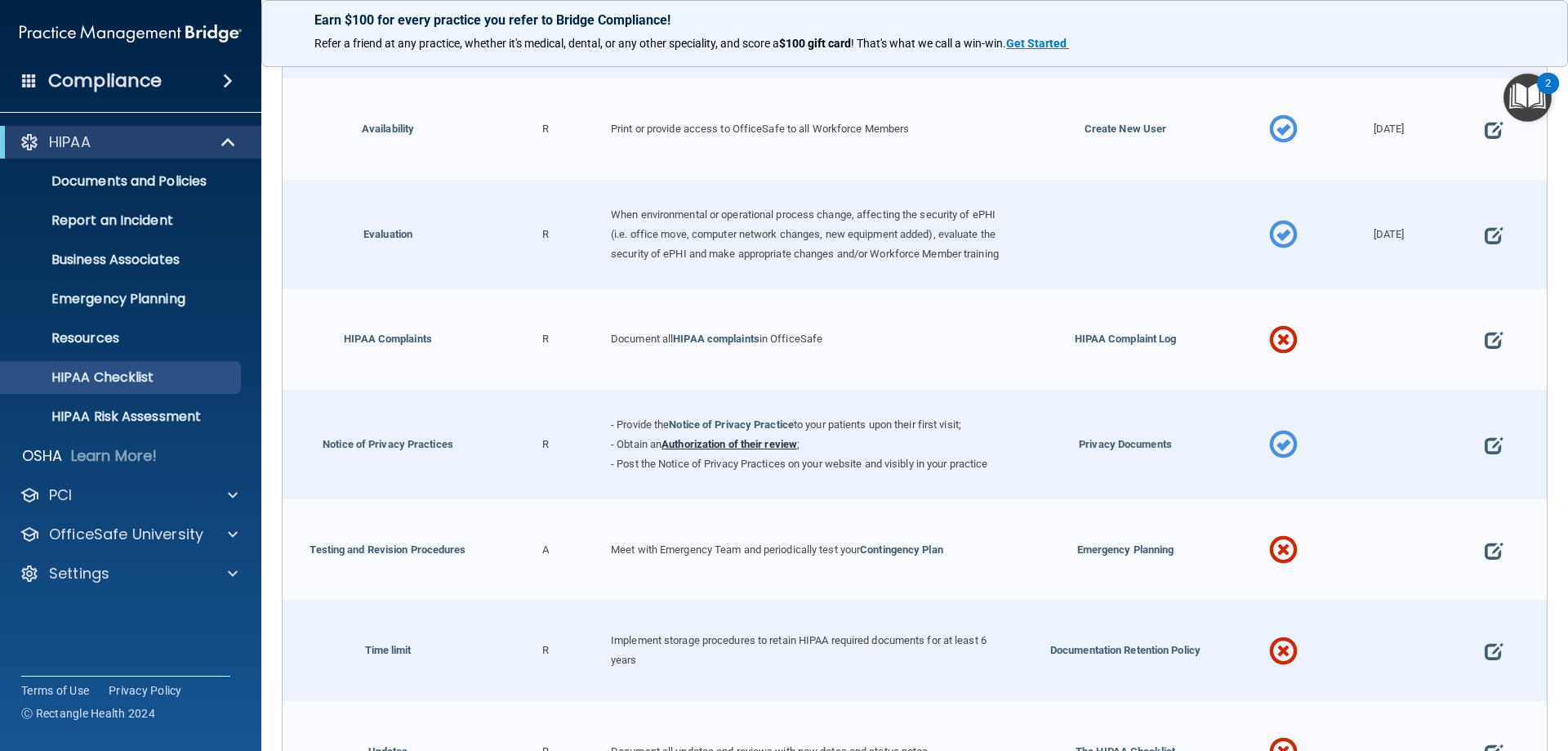
click at [700, 450] on link "Authorization of their review" at bounding box center [729, 444] width 136 height 13
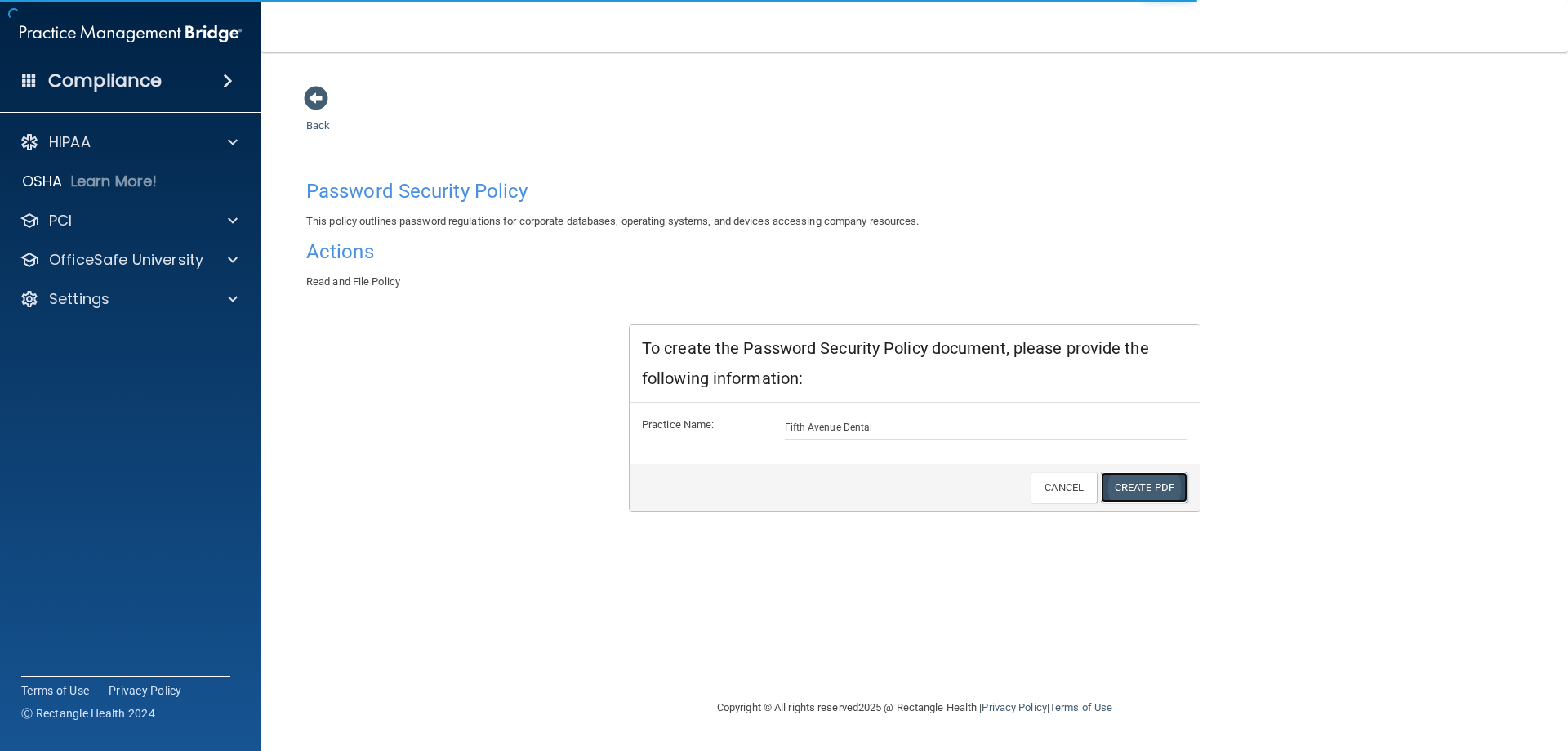
click at [1155, 495] on link "Create PDF" at bounding box center [1144, 486] width 87 height 30
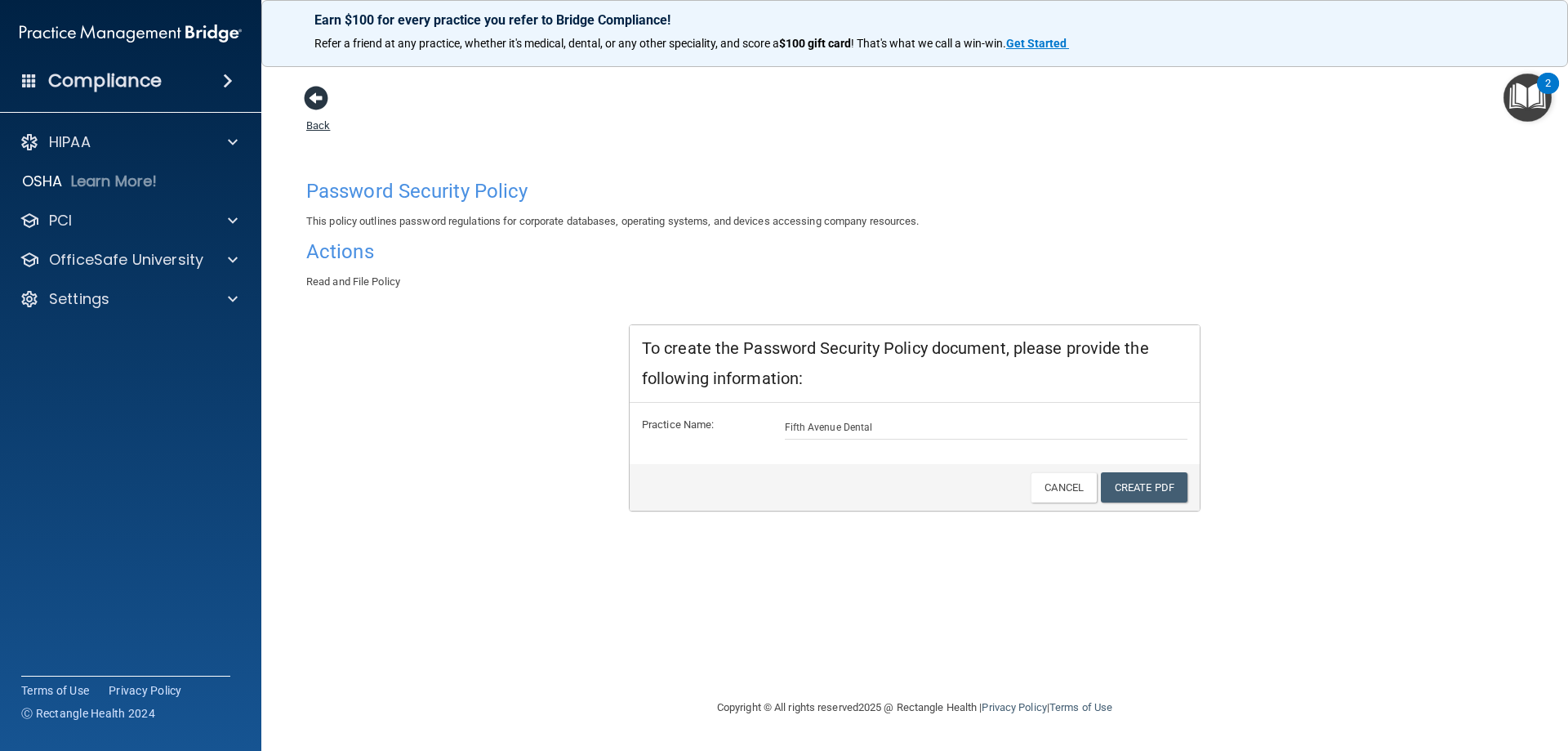
click at [321, 108] on span at bounding box center [315, 98] width 24 height 24
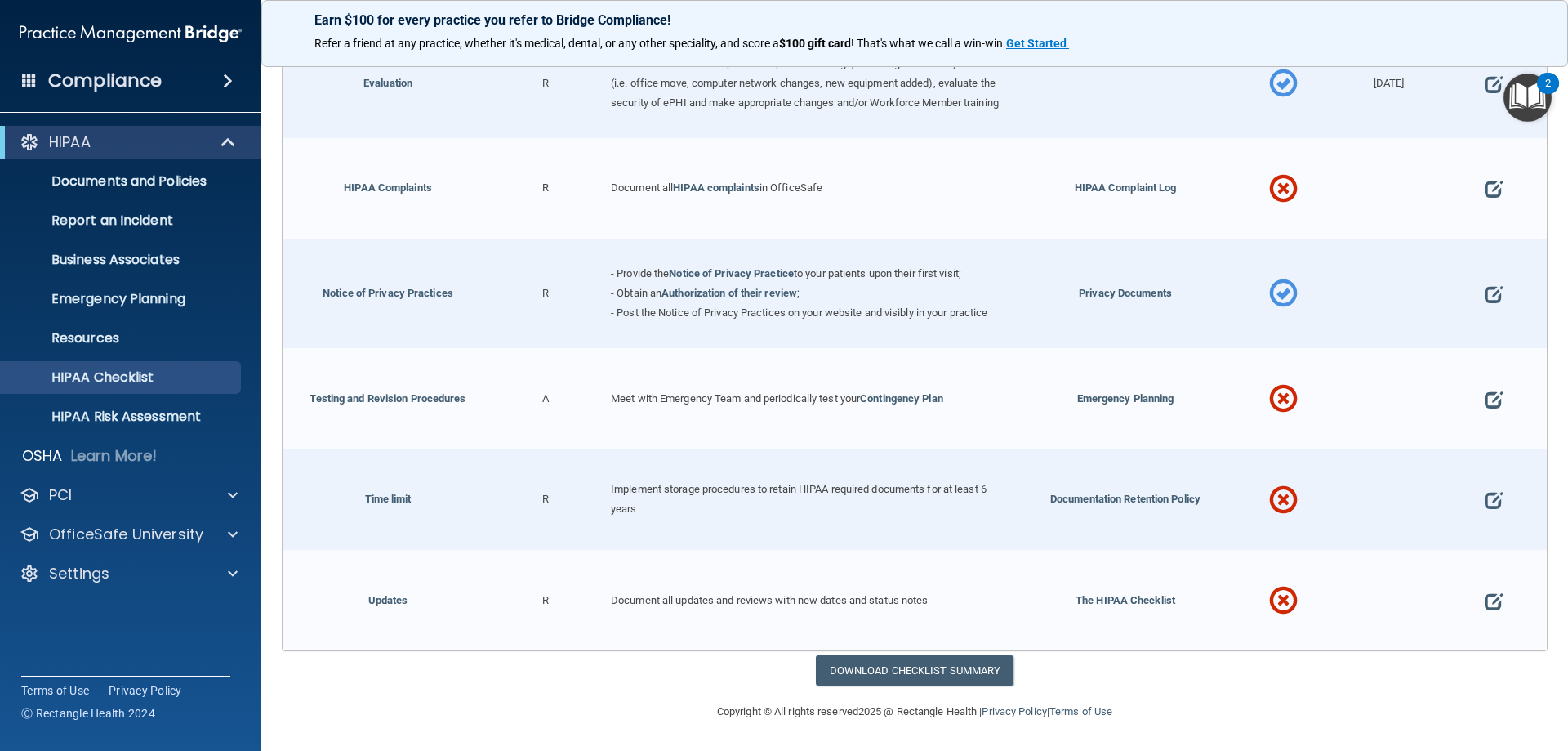
scroll to position [794, 0]
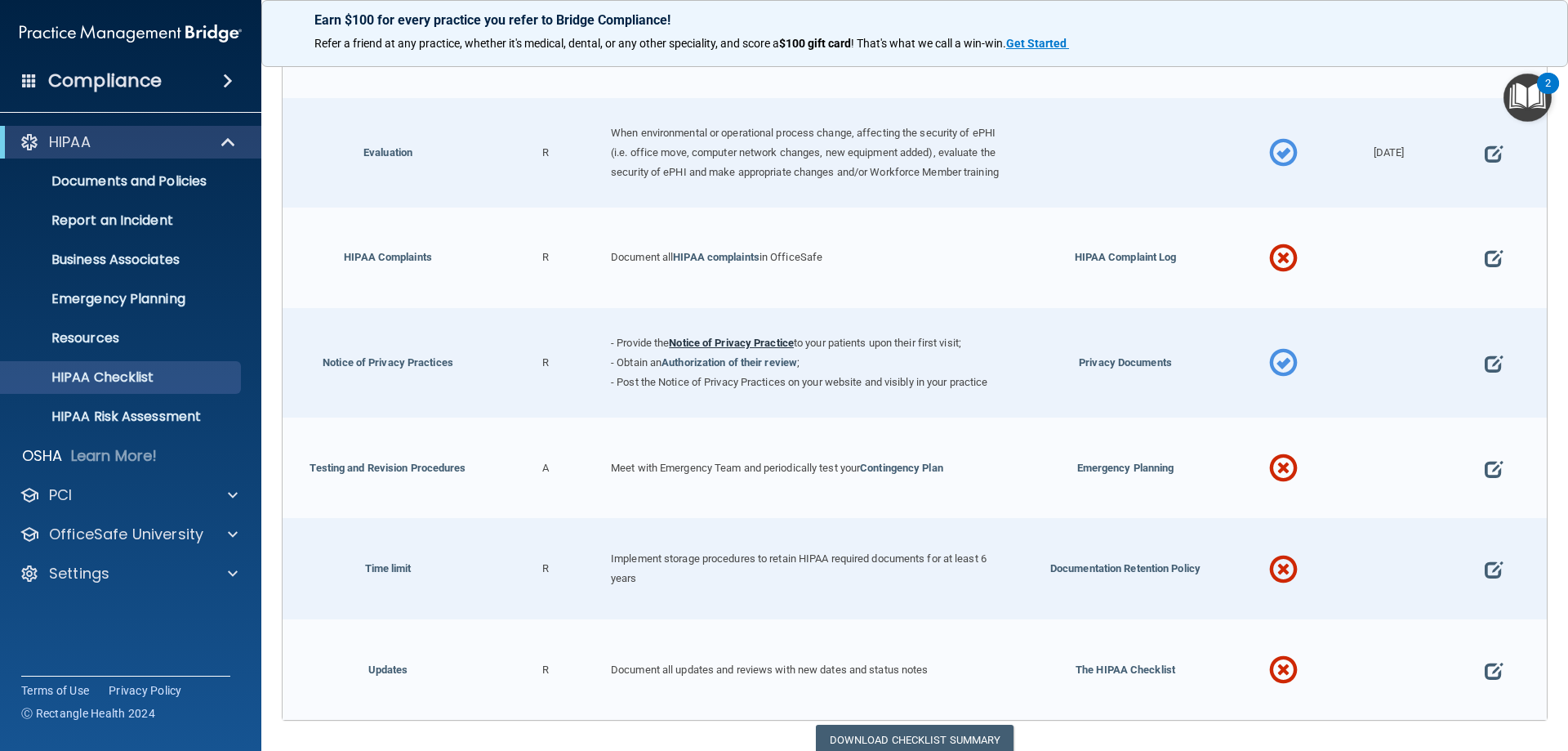
click at [734, 349] on link "Notice of Privacy Practice" at bounding box center [731, 343] width 125 height 13
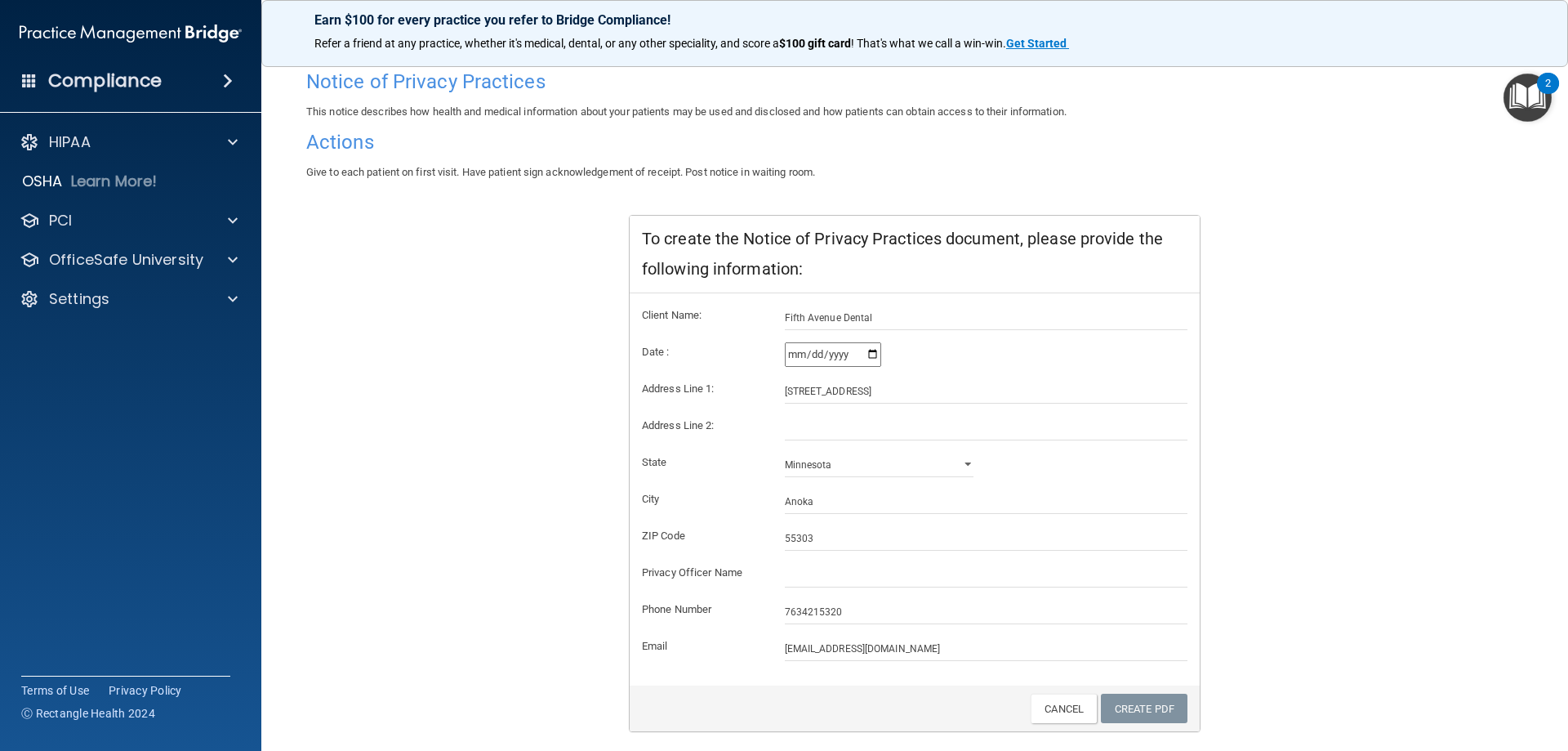
scroll to position [156, 0]
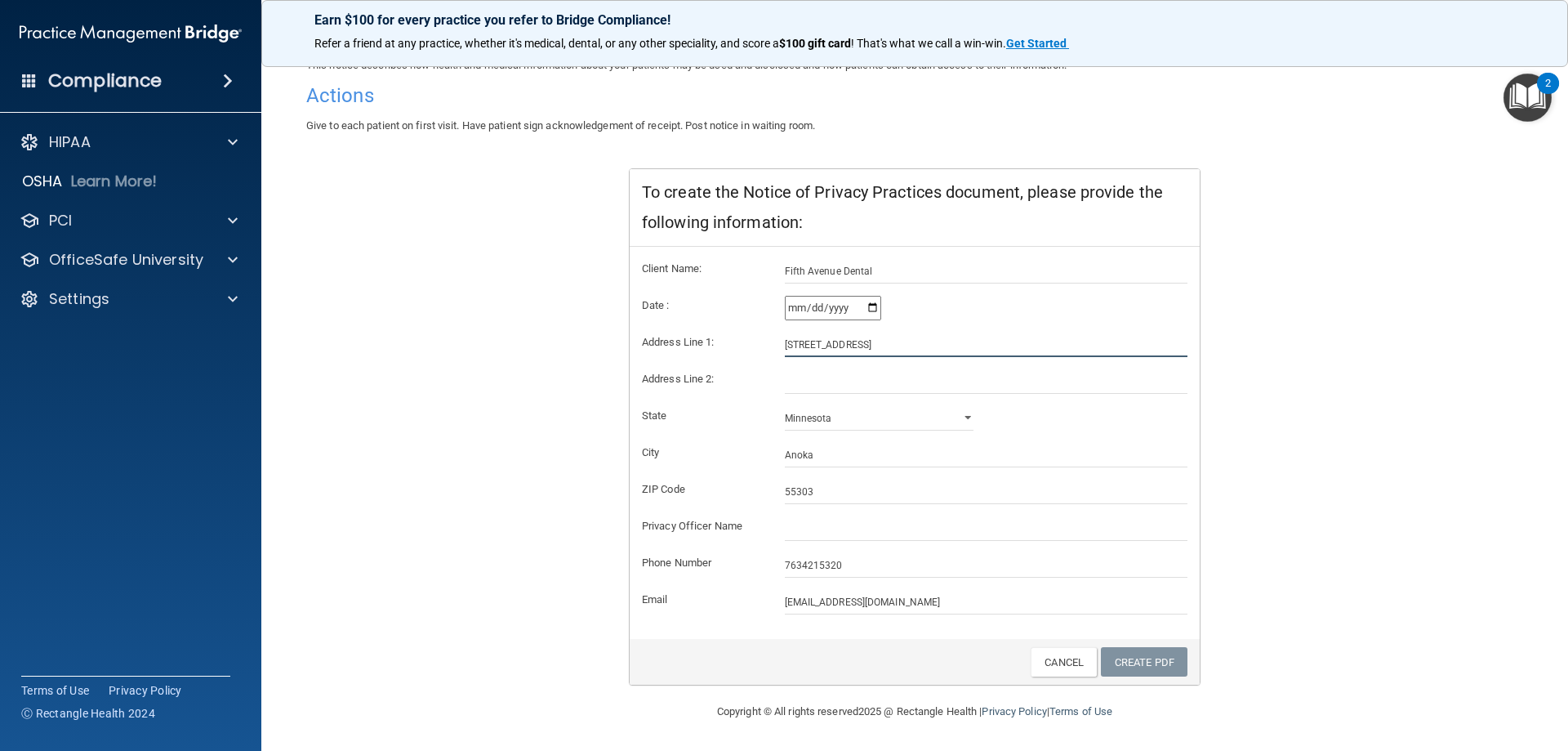
click at [854, 350] on input "[STREET_ADDRESS]" at bounding box center [987, 344] width 403 height 24
click at [877, 276] on input "Fifth Avenue Dental" at bounding box center [987, 271] width 403 height 24
type input "[GEOGRAPHIC_DATA], [GEOGRAPHIC_DATA]"
click at [870, 311] on input "[DATE]" at bounding box center [833, 307] width 97 height 24
type input "[DATE]"
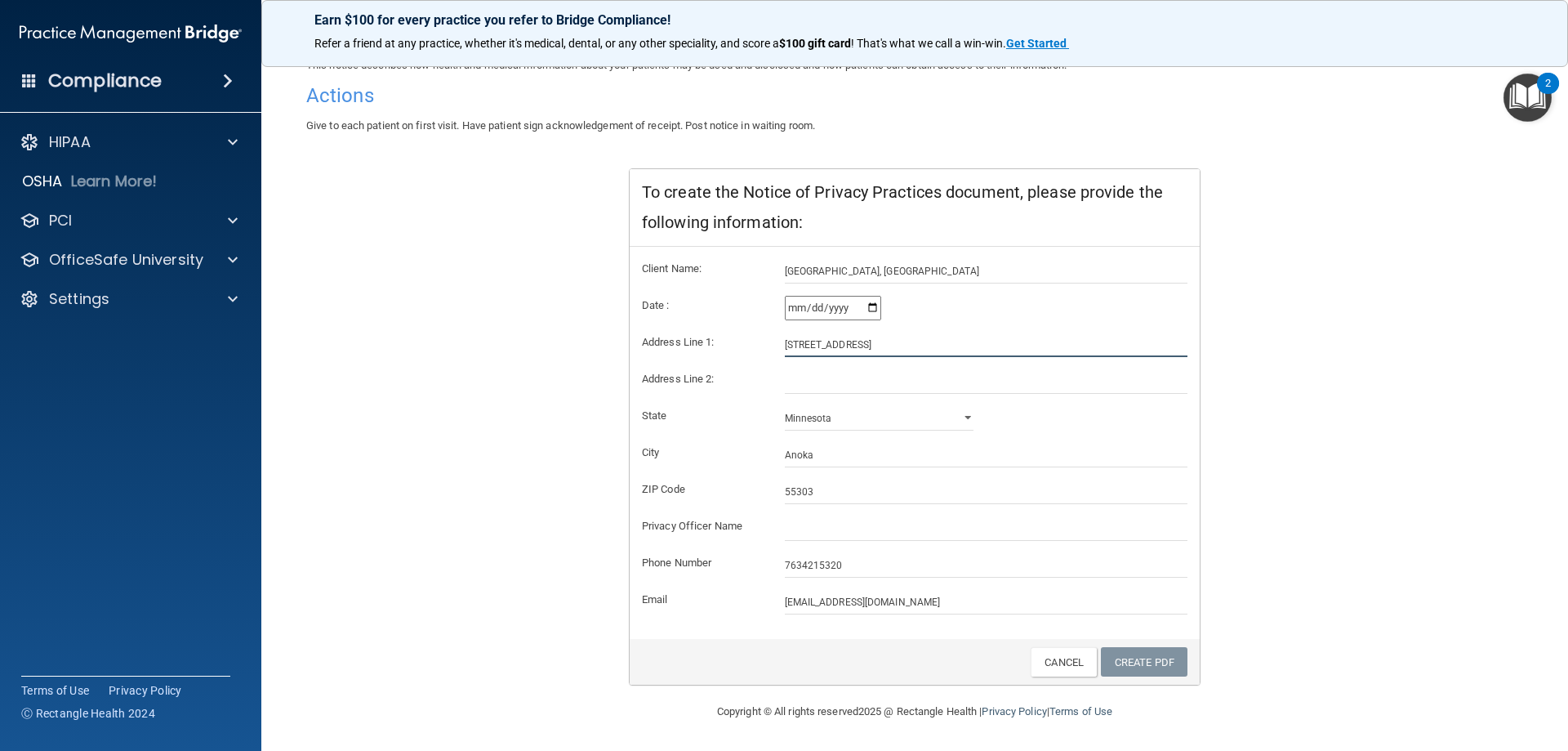
click at [872, 347] on input "[STREET_ADDRESS]" at bounding box center [987, 344] width 403 height 24
click at [833, 422] on select "[US_STATE] [US_STATE] [US_STATE] [US_STATE] [US_STATE] [US_STATE] [US_STATE] [U…" at bounding box center [880, 418] width 190 height 24
click at [785, 406] on select "[US_STATE] [US_STATE] [US_STATE] [US_STATE] [US_STATE] [US_STATE] [US_STATE] [U…" at bounding box center [880, 418] width 190 height 24
click at [820, 457] on input "Anoka" at bounding box center [987, 455] width 403 height 24
click at [816, 480] on input "55303" at bounding box center [987, 492] width 403 height 24
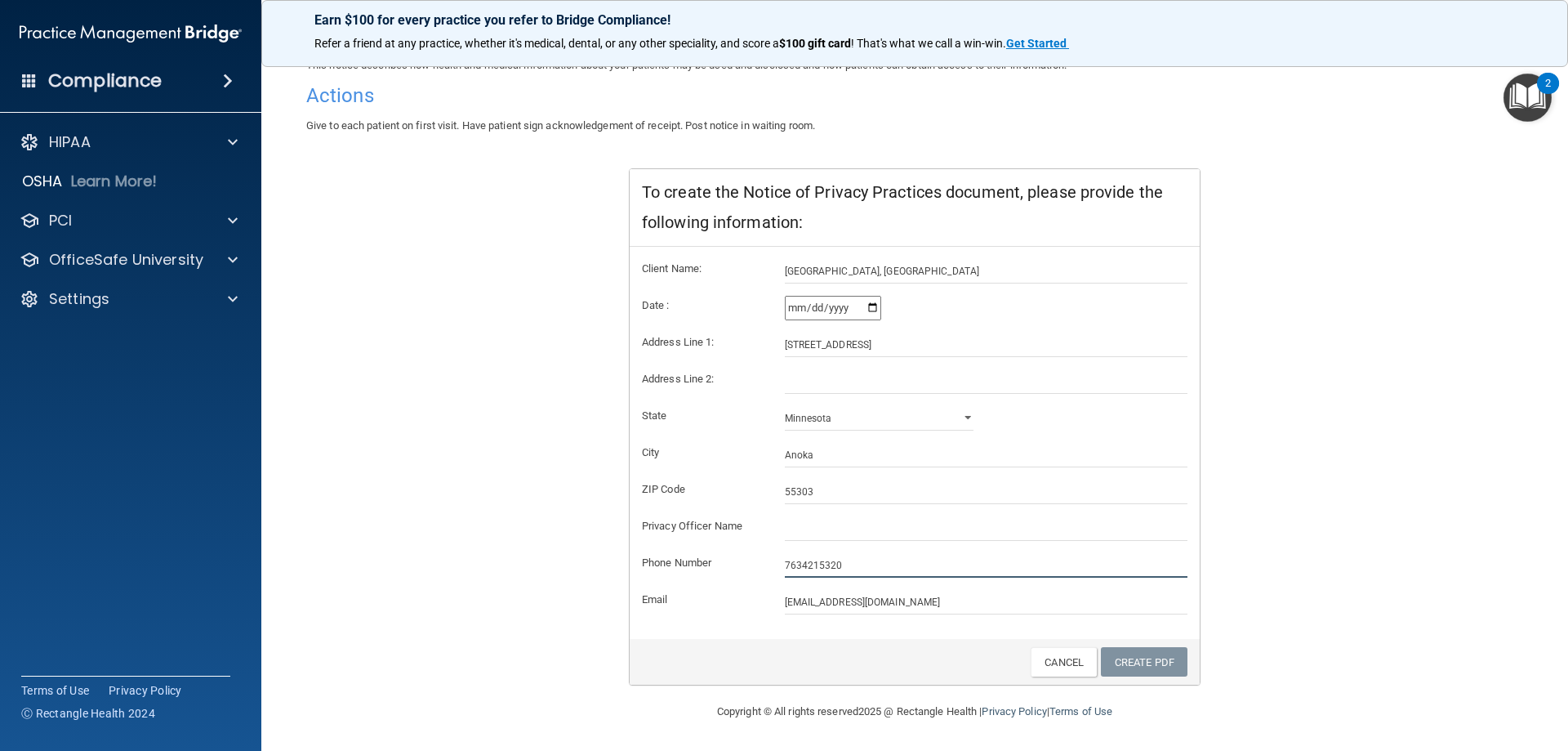
click at [798, 563] on input "7634215320" at bounding box center [987, 565] width 403 height 24
click at [815, 562] on input "763-4215320" at bounding box center [987, 565] width 403 height 24
type input "[PHONE_NUMBER]"
click at [828, 607] on input "[EMAIL_ADDRESS][DOMAIN_NAME]" at bounding box center [987, 602] width 403 height 24
click at [1125, 661] on link "Create PDF" at bounding box center [1144, 662] width 87 height 30
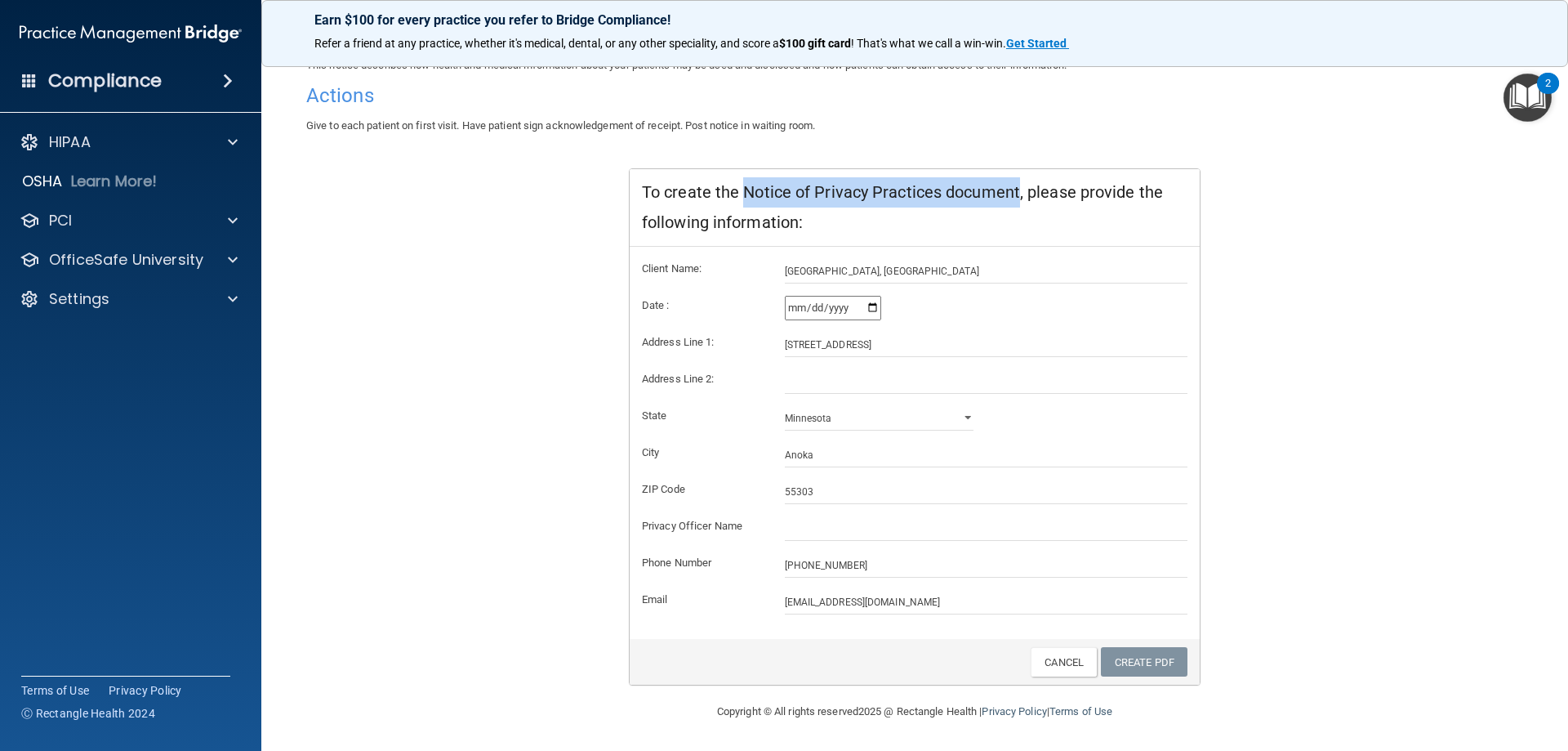
drag, startPoint x: 1012, startPoint y: 192, endPoint x: 735, endPoint y: 170, distance: 277.9
click at [735, 170] on div "To create the Notice of Privacy Practices document, please provide the followin…" at bounding box center [915, 208] width 570 height 78
copy div "Notice of Privacy Practices document"
